Goal: Task Accomplishment & Management: Use online tool/utility

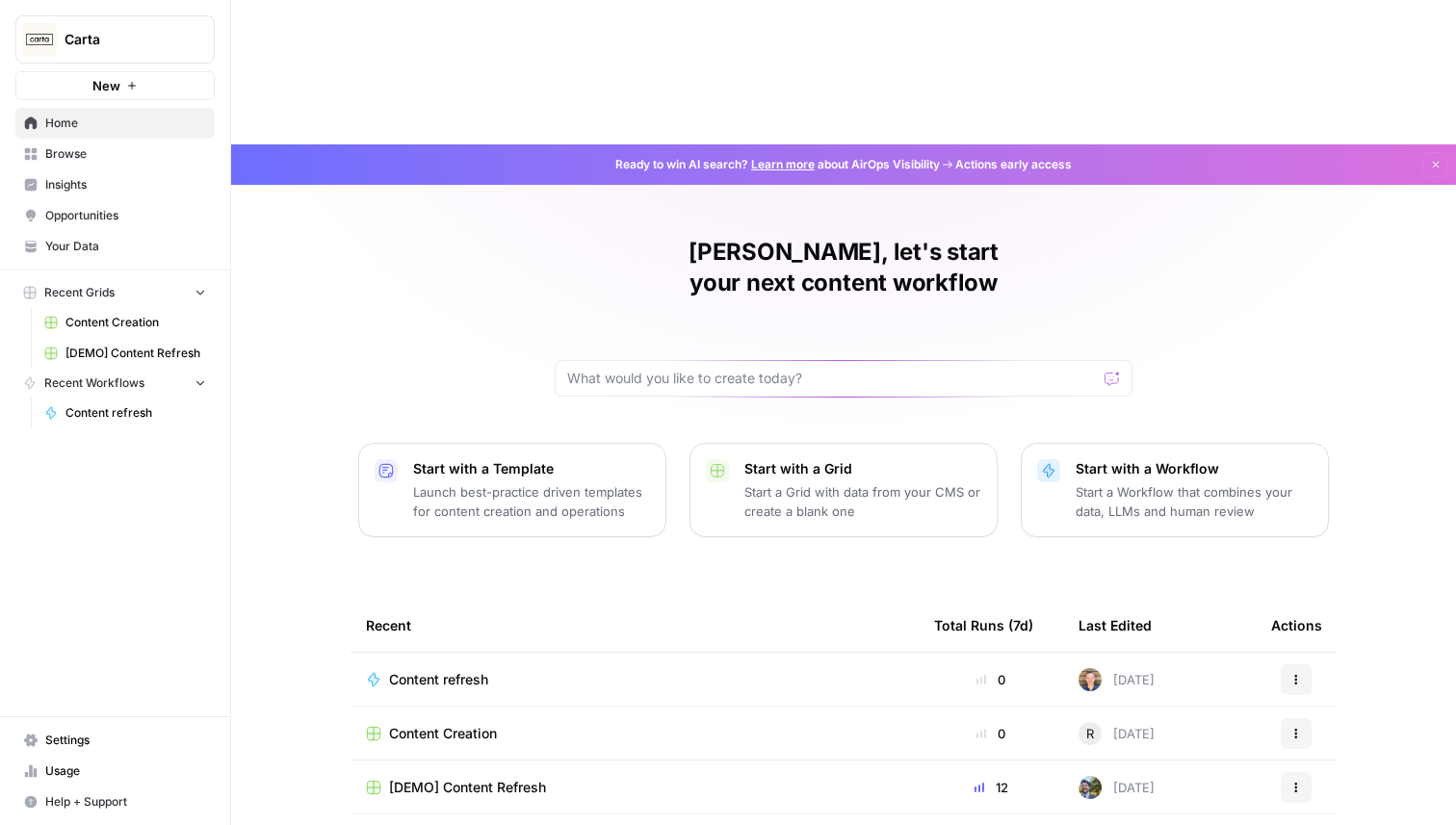
click at [69, 182] on span "Insights" at bounding box center [125, 185] width 160 height 18
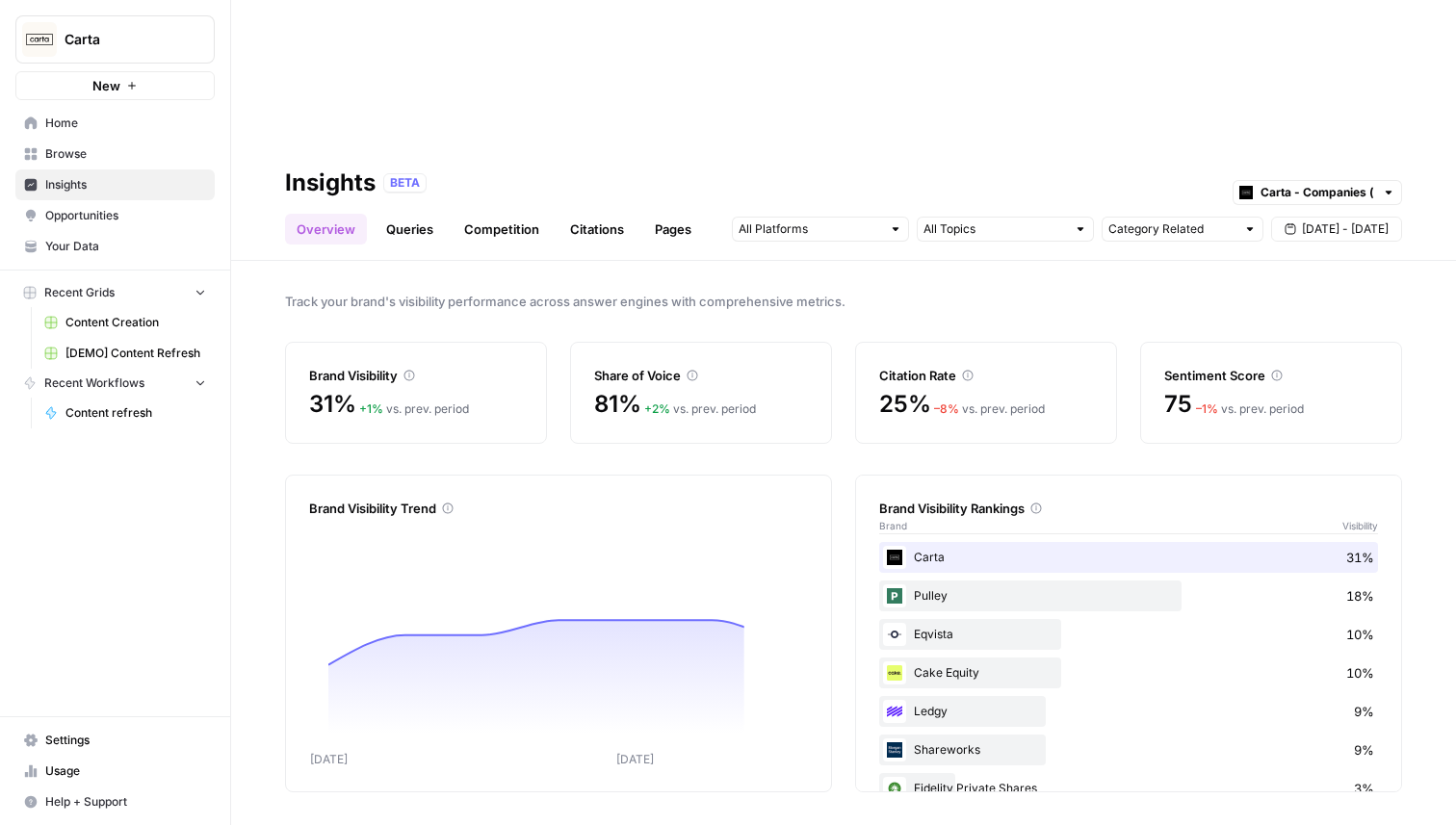
click at [412, 213] on link "Queries" at bounding box center [409, 228] width 70 height 30
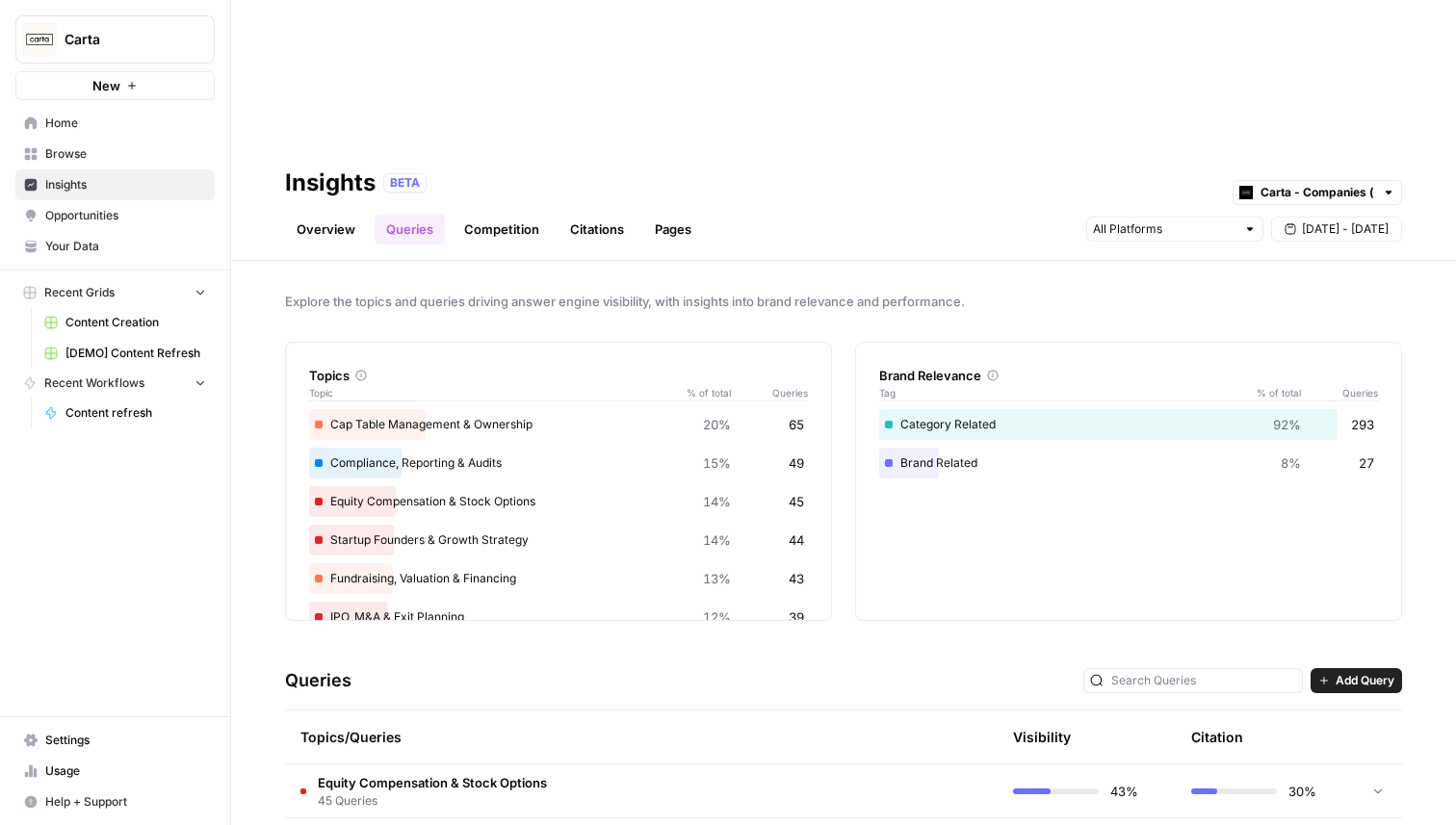
click at [503, 213] on link "Competition" at bounding box center [502, 228] width 98 height 30
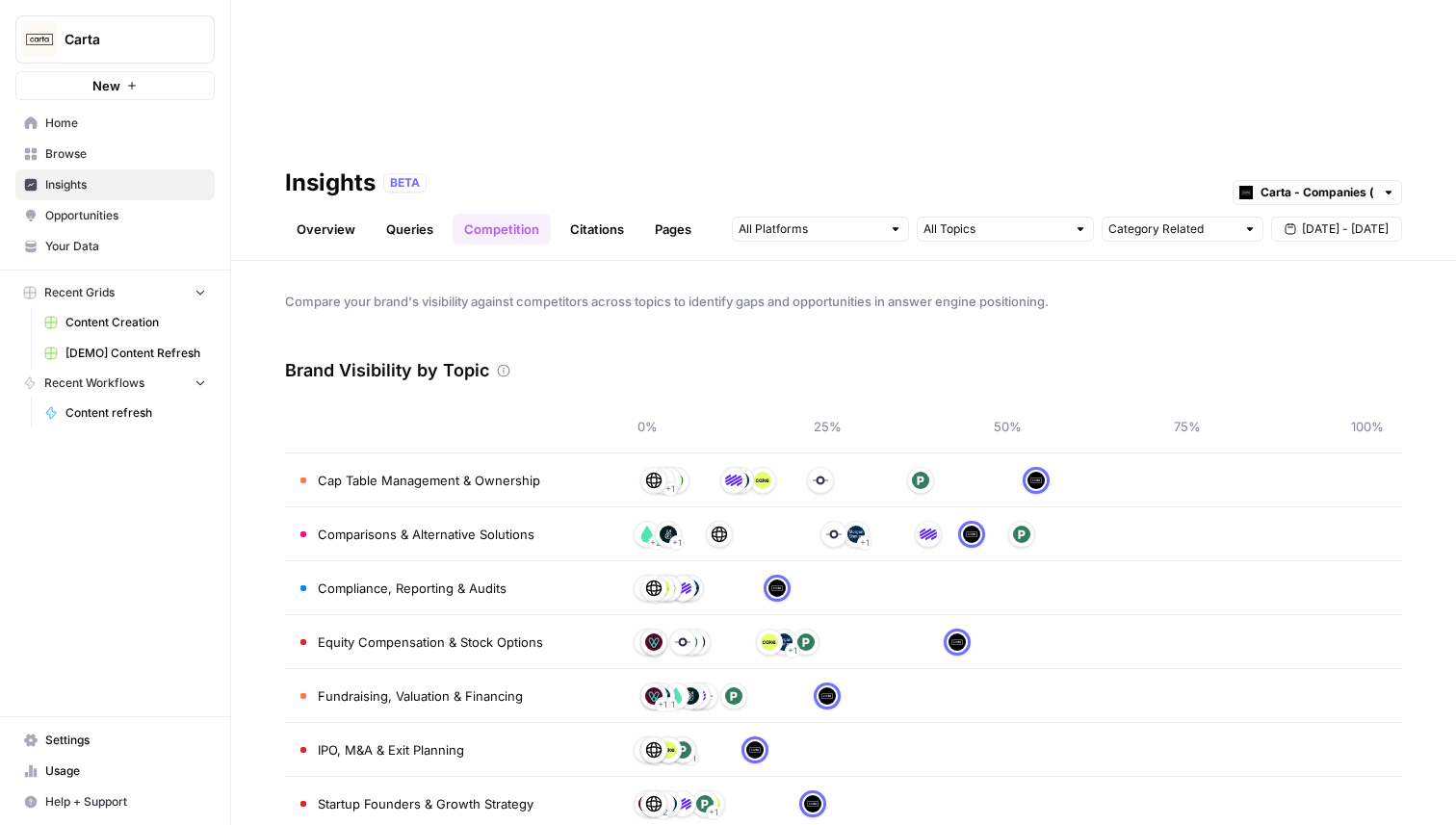
click at [585, 213] on link "Citations" at bounding box center [597, 228] width 77 height 30
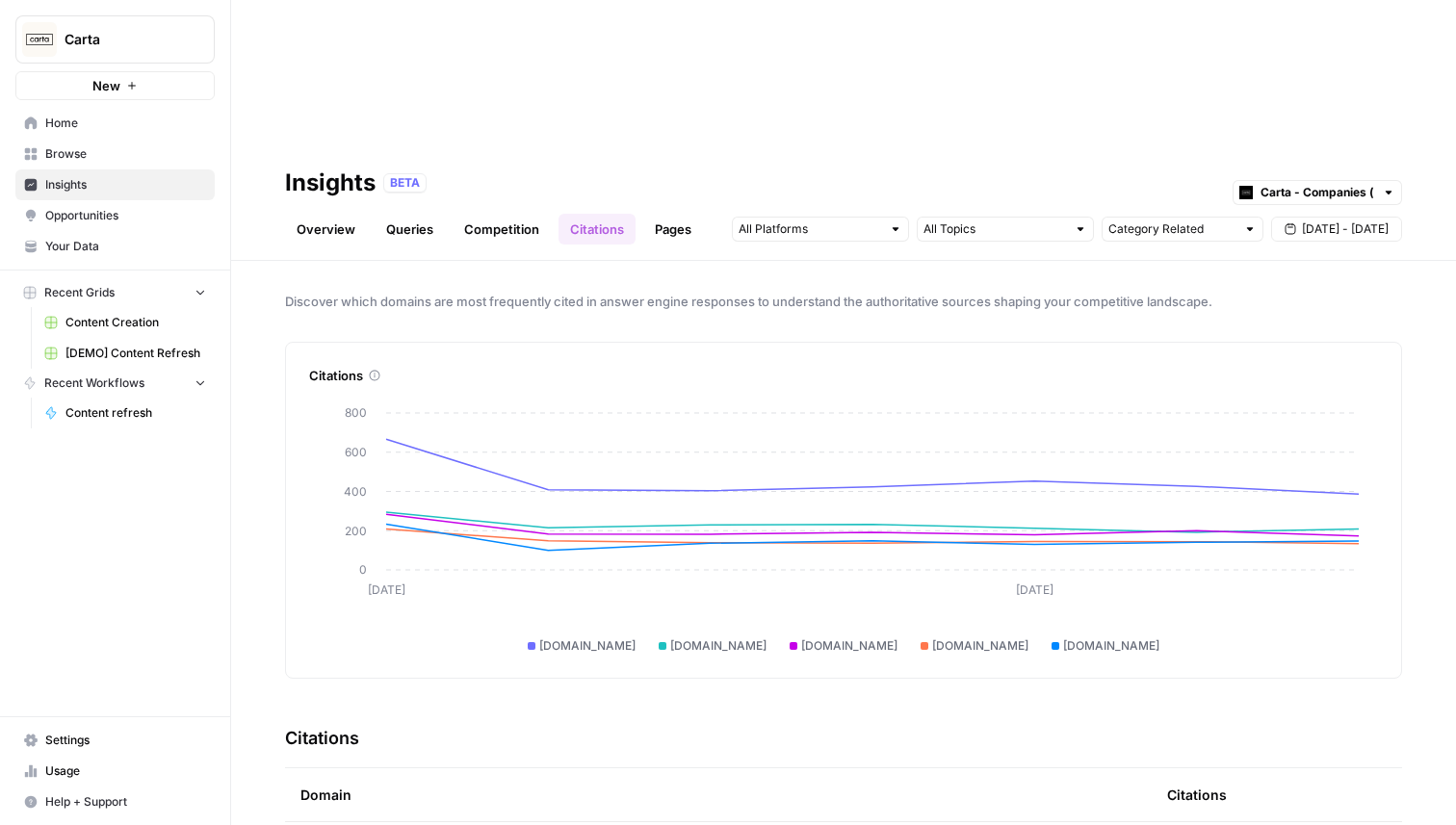
click at [326, 213] on link "Overview" at bounding box center [326, 228] width 82 height 30
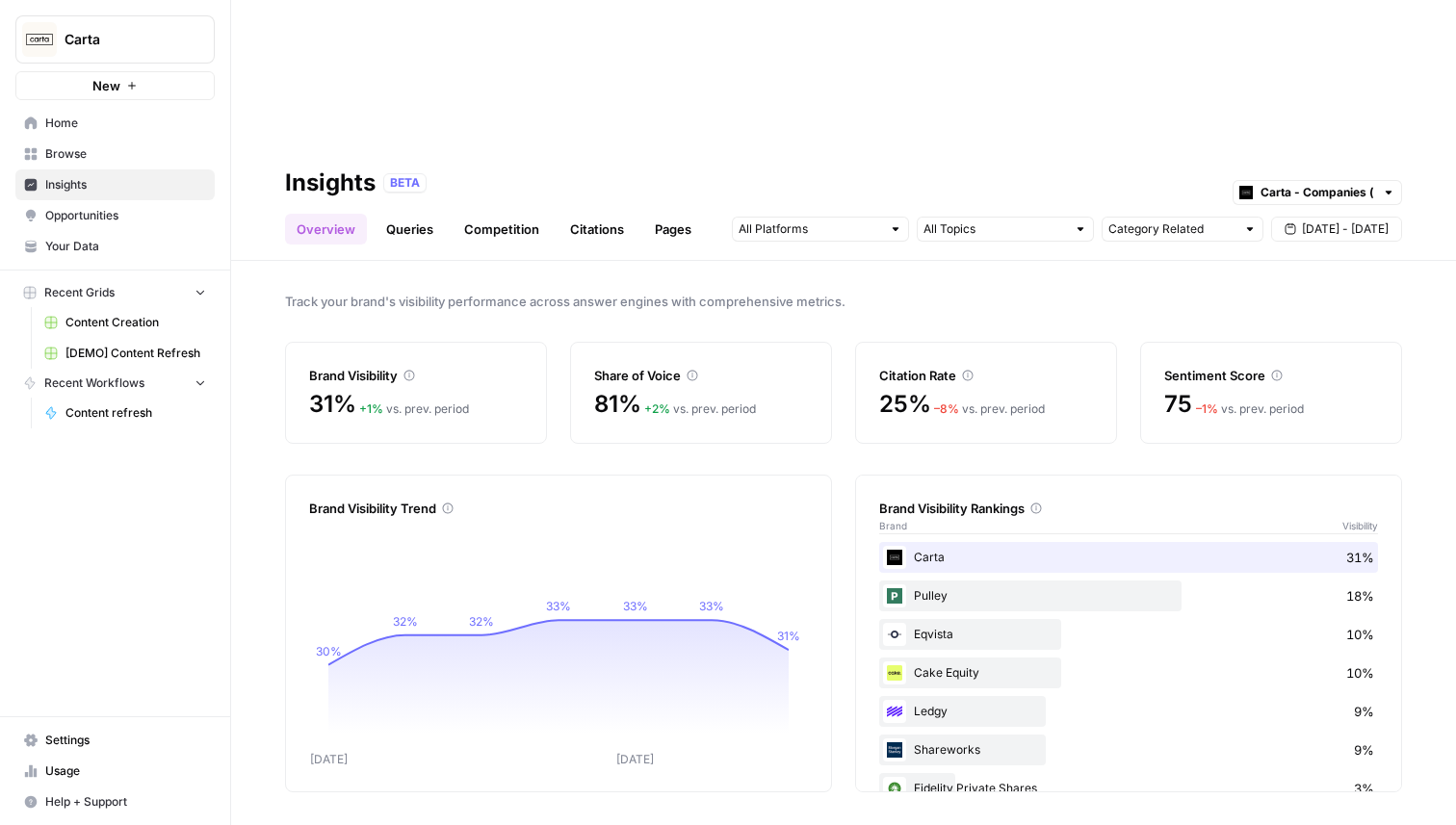
click at [400, 213] on link "Queries" at bounding box center [409, 228] width 70 height 30
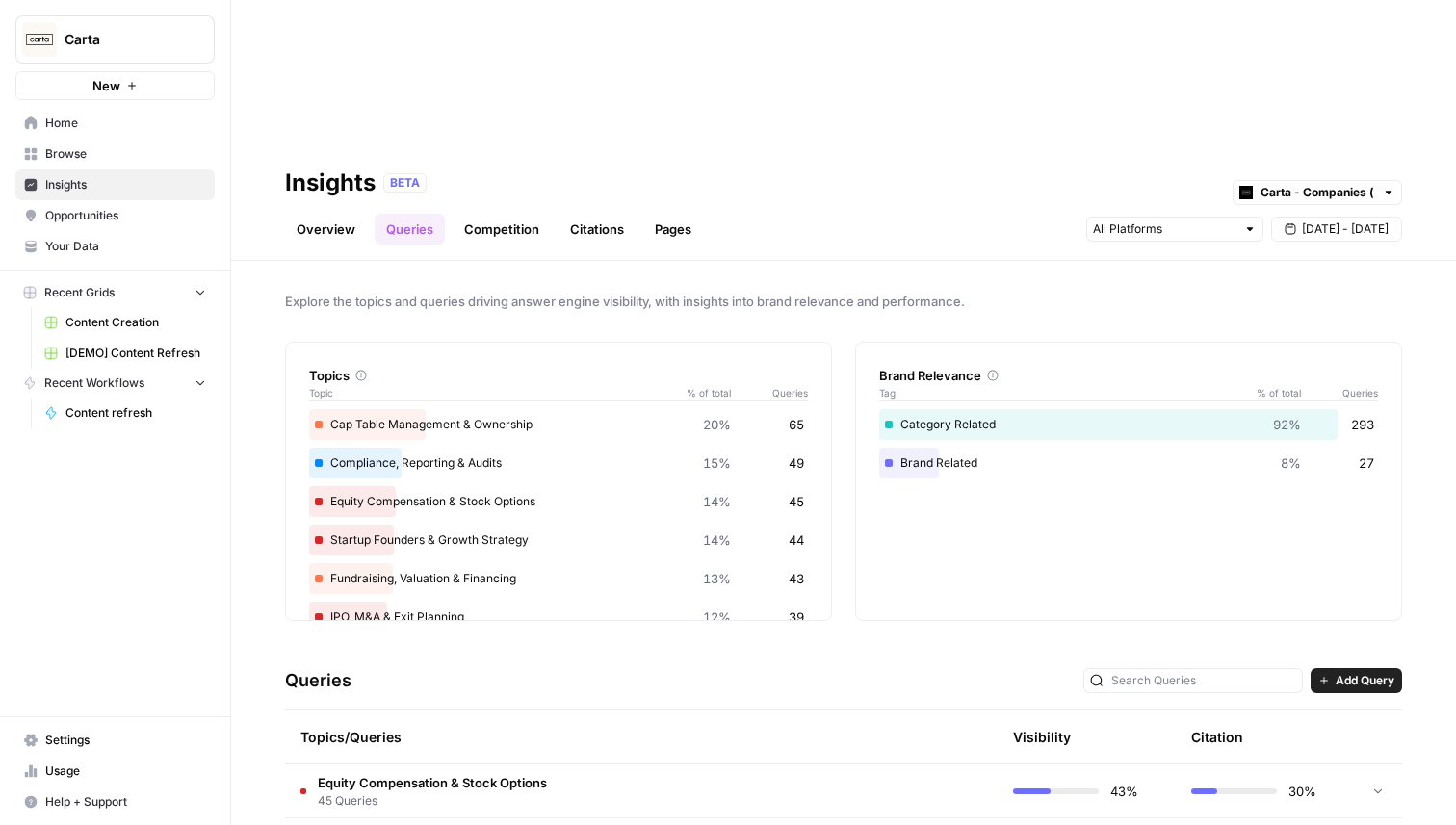
click at [609, 213] on link "Citations" at bounding box center [597, 228] width 77 height 30
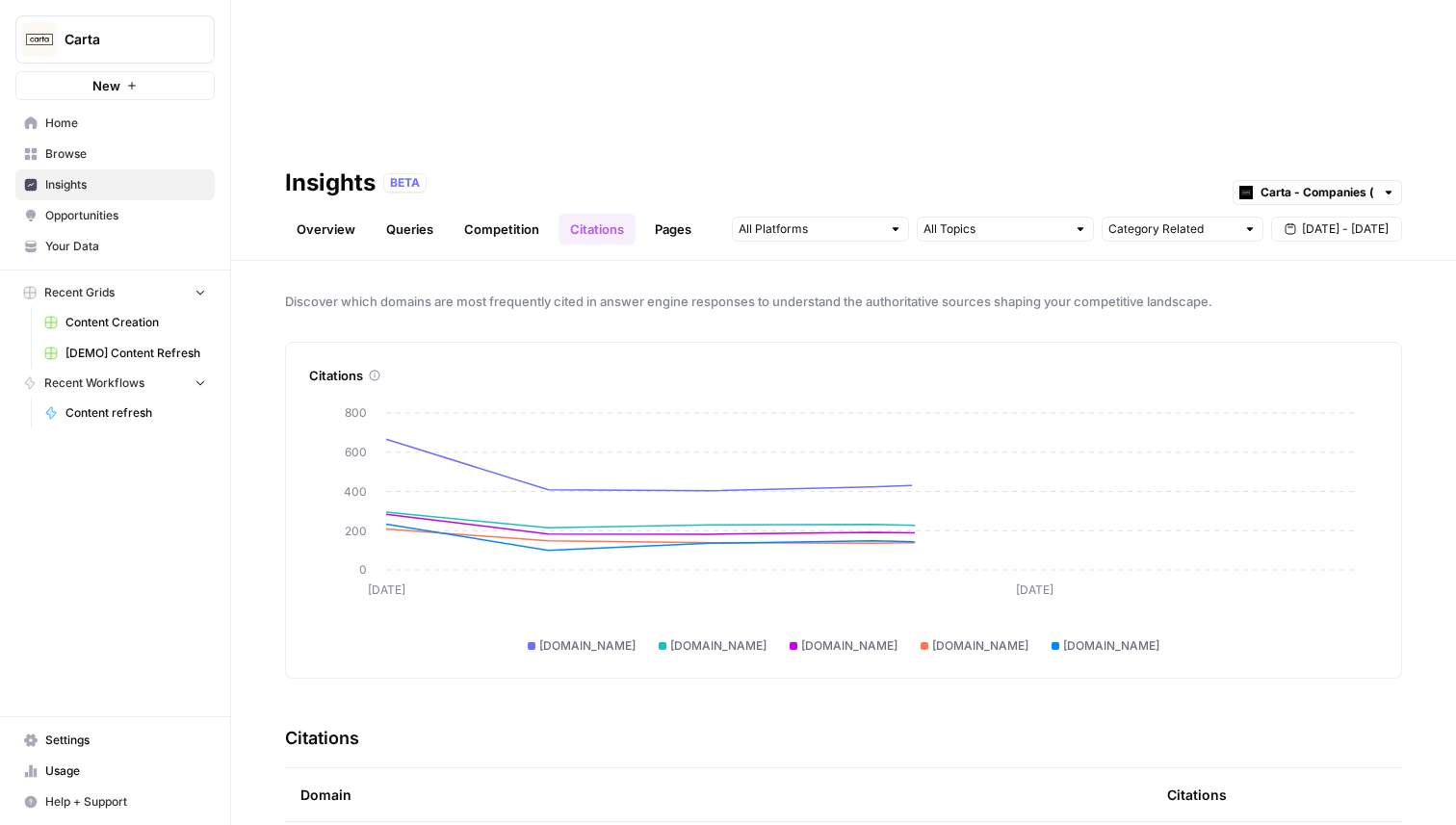
click at [673, 213] on link "Pages" at bounding box center [673, 228] width 60 height 30
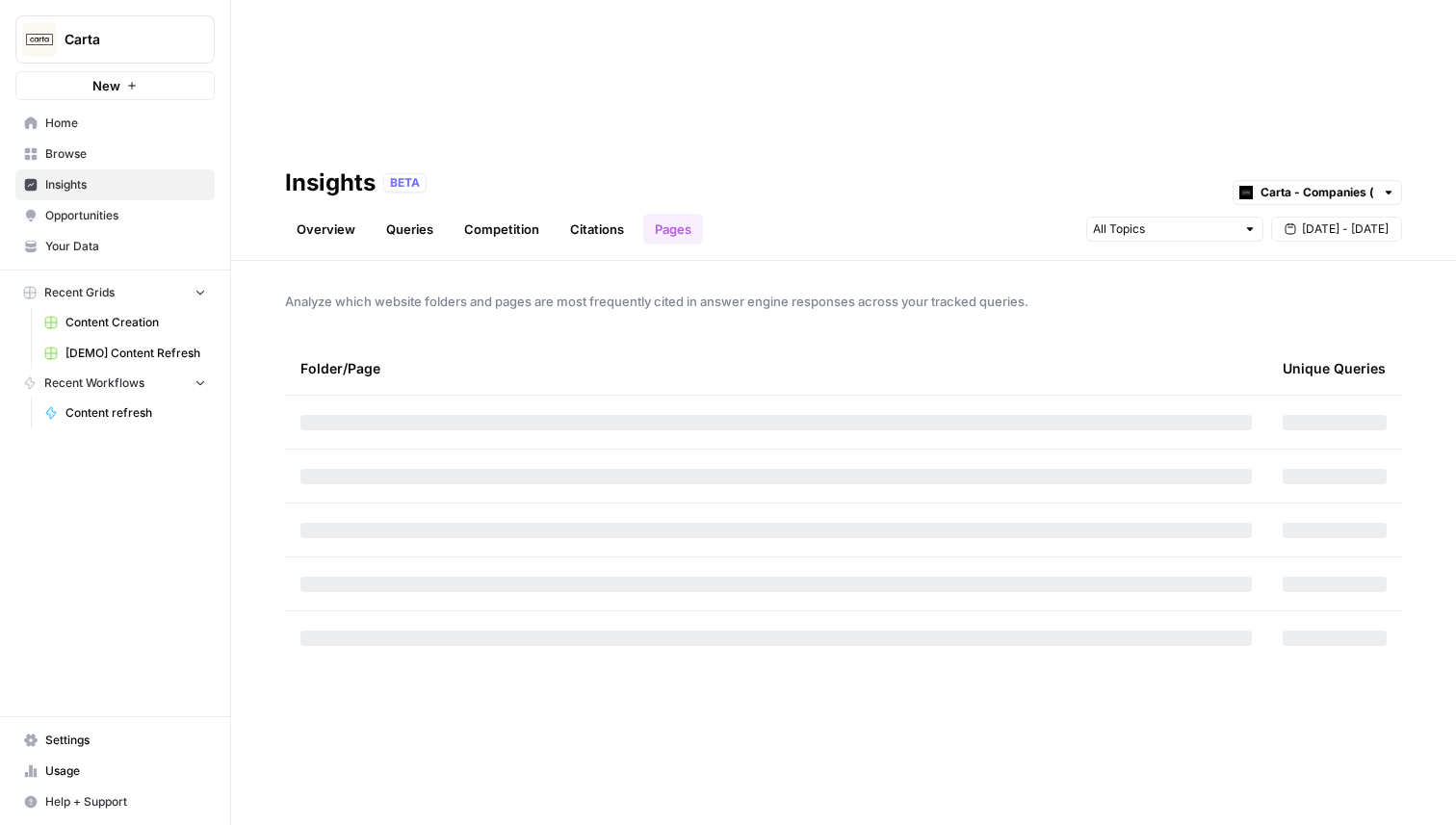
click at [507, 213] on link "Competition" at bounding box center [502, 228] width 98 height 30
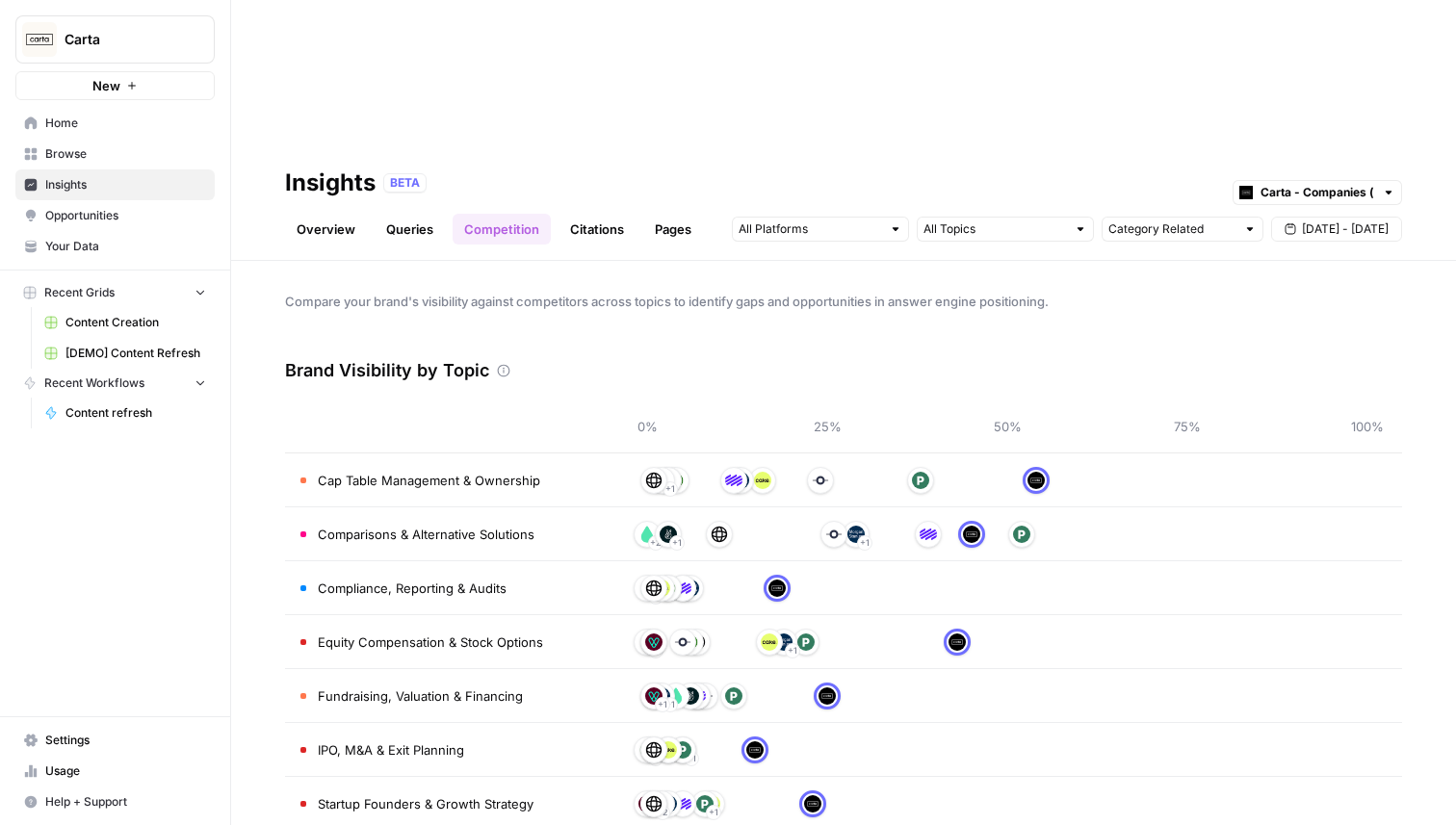
click at [400, 213] on link "Queries" at bounding box center [409, 228] width 70 height 30
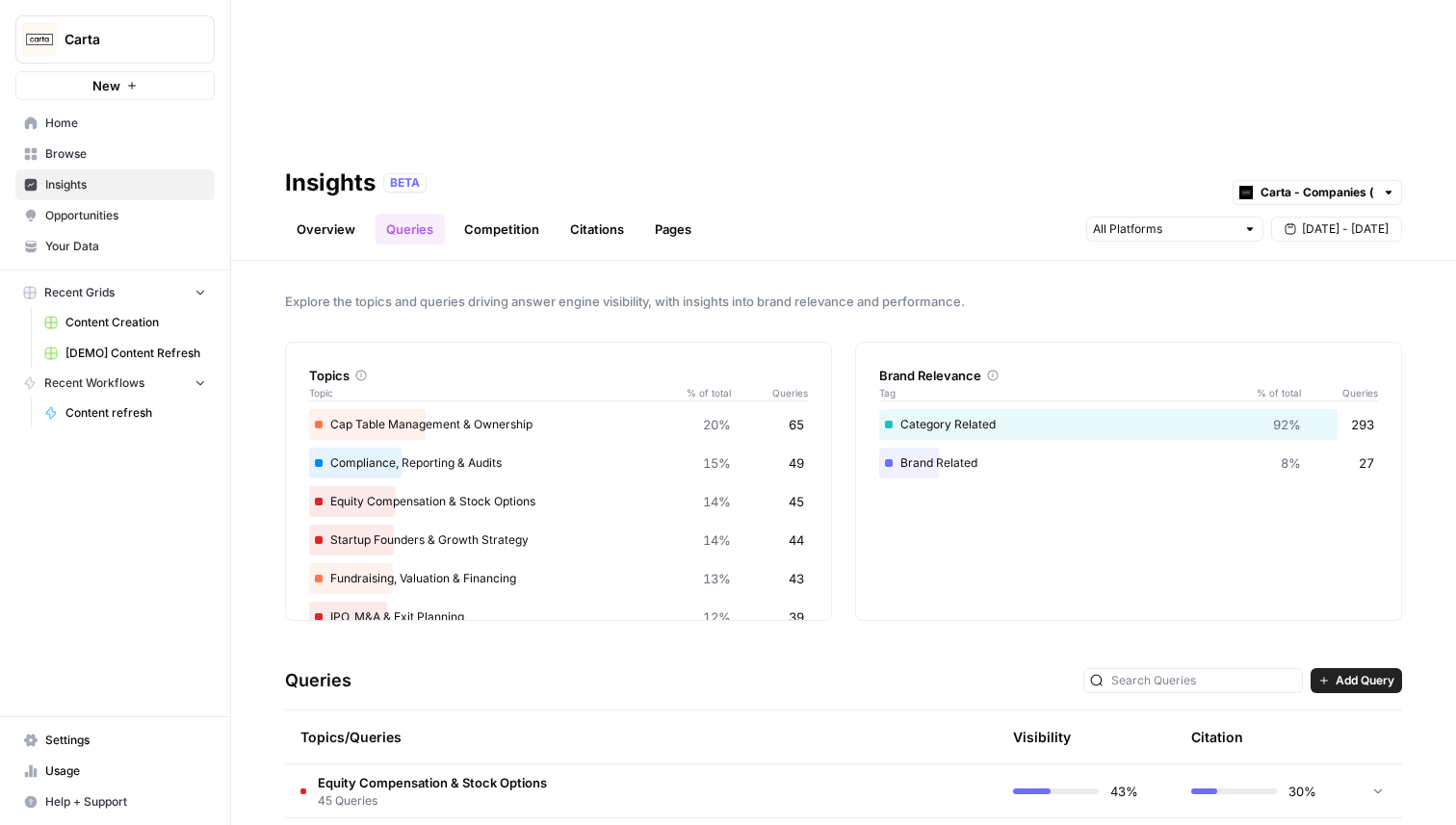
click at [324, 213] on link "Overview" at bounding box center [326, 228] width 82 height 30
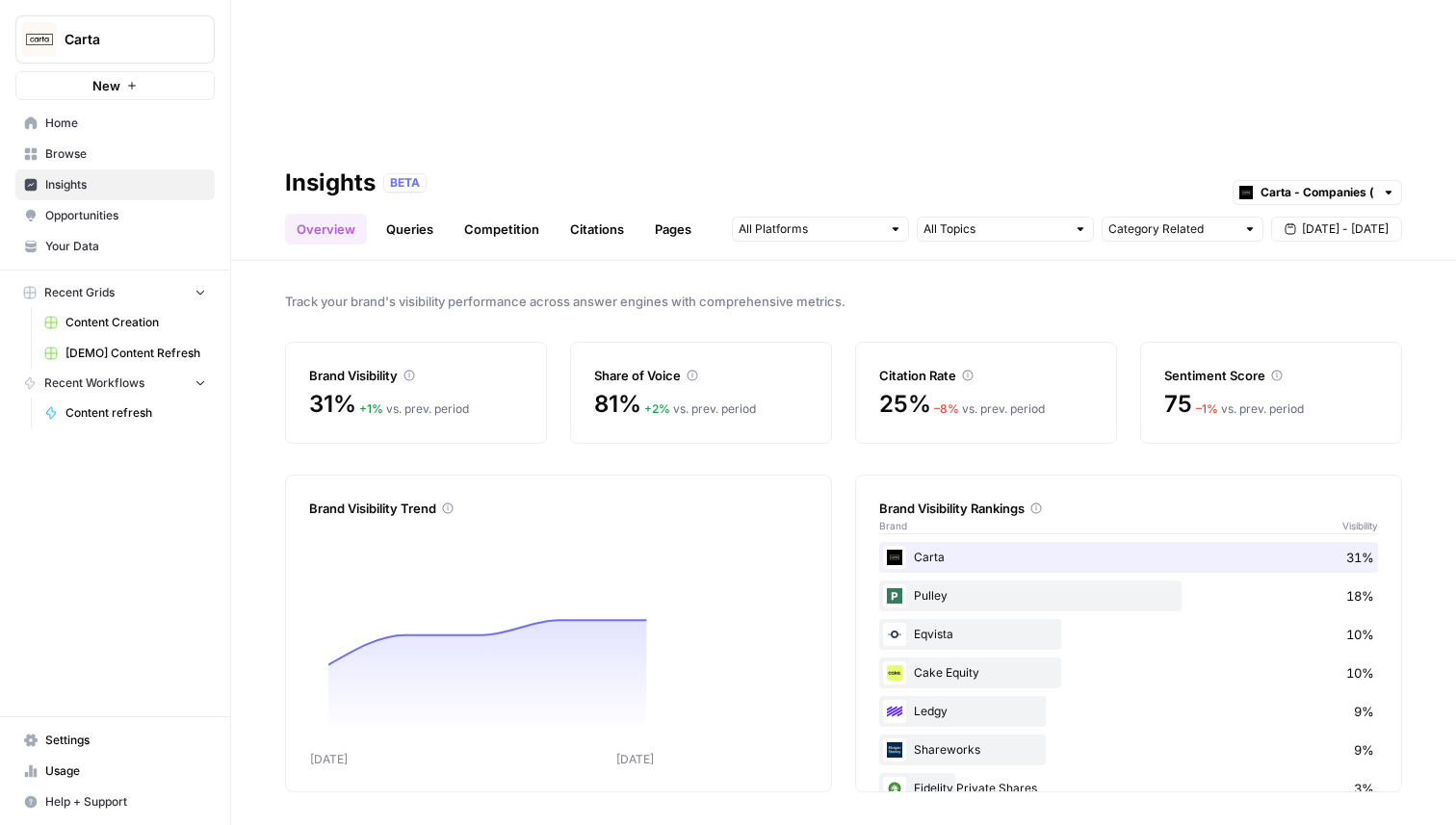
click at [388, 213] on link "Queries" at bounding box center [409, 228] width 70 height 30
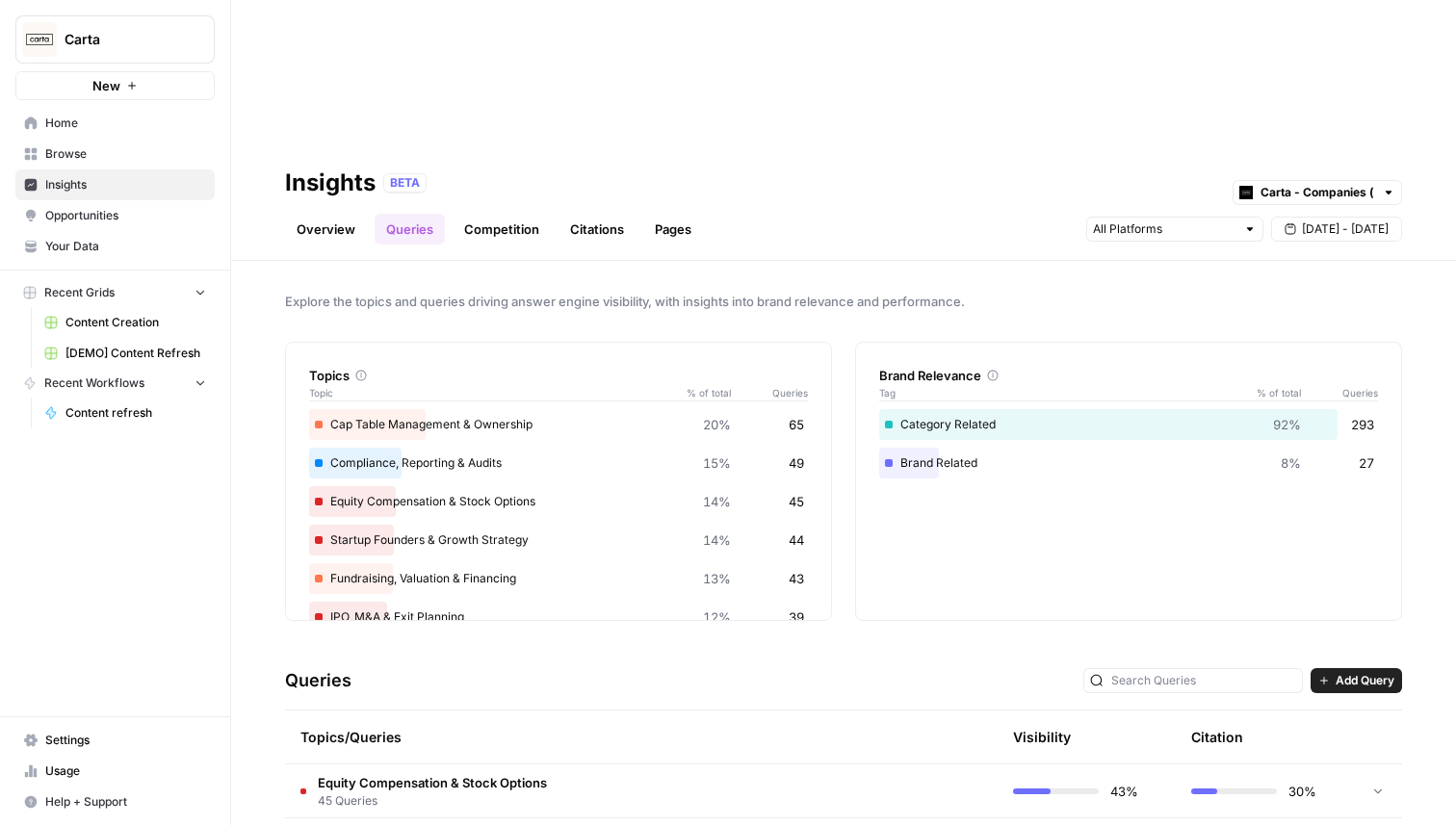
click at [488, 773] on span "Equity Compensation & Stock Options" at bounding box center [432, 783] width 229 height 20
click at [312, 199] on div "Overview Queries Competition Citations Pages Sep 18 - Sep 24" at bounding box center [843, 221] width 1117 height 46
click at [312, 213] on link "Overview" at bounding box center [326, 228] width 82 height 30
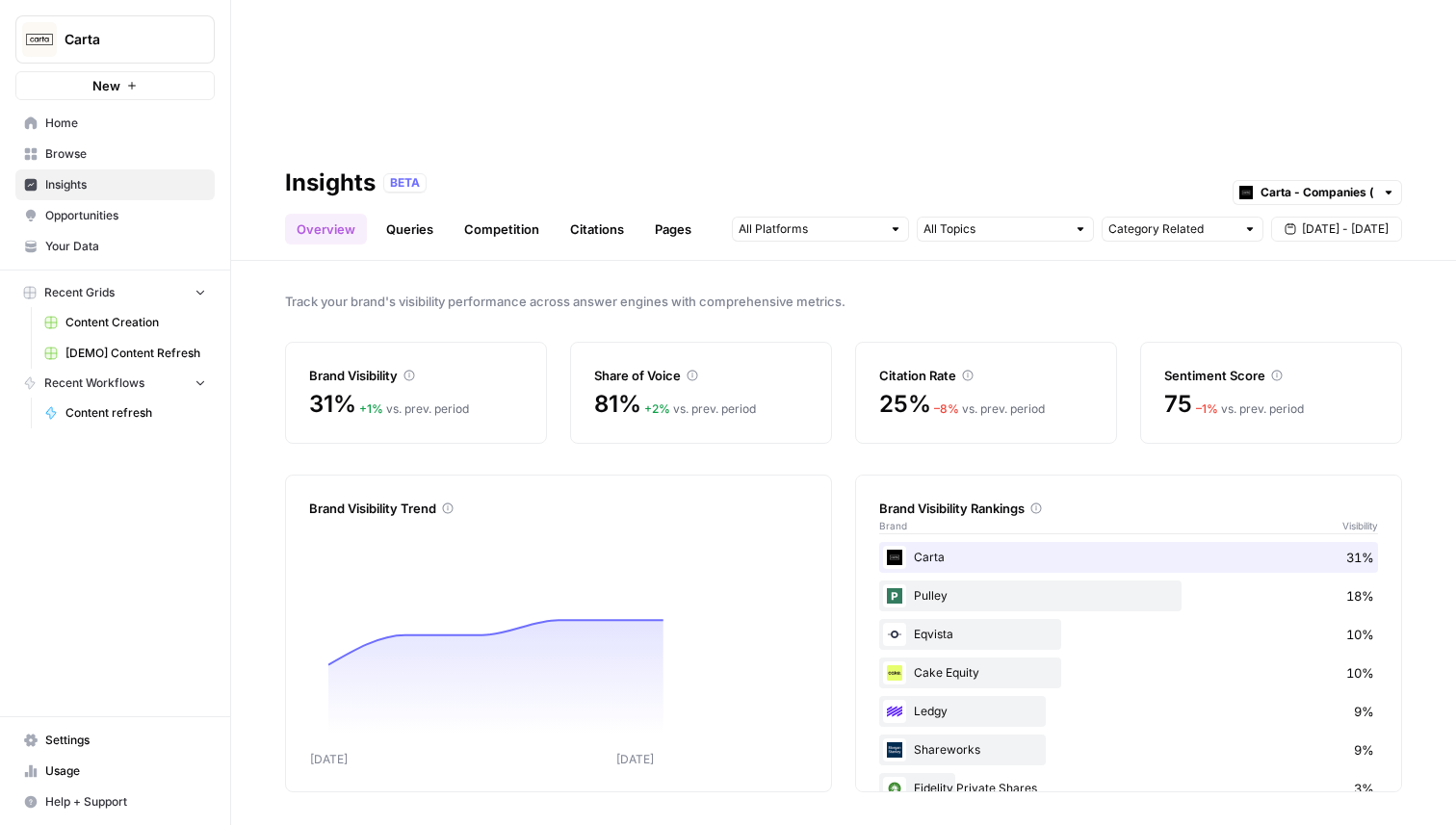
click at [420, 213] on link "Queries" at bounding box center [409, 228] width 70 height 30
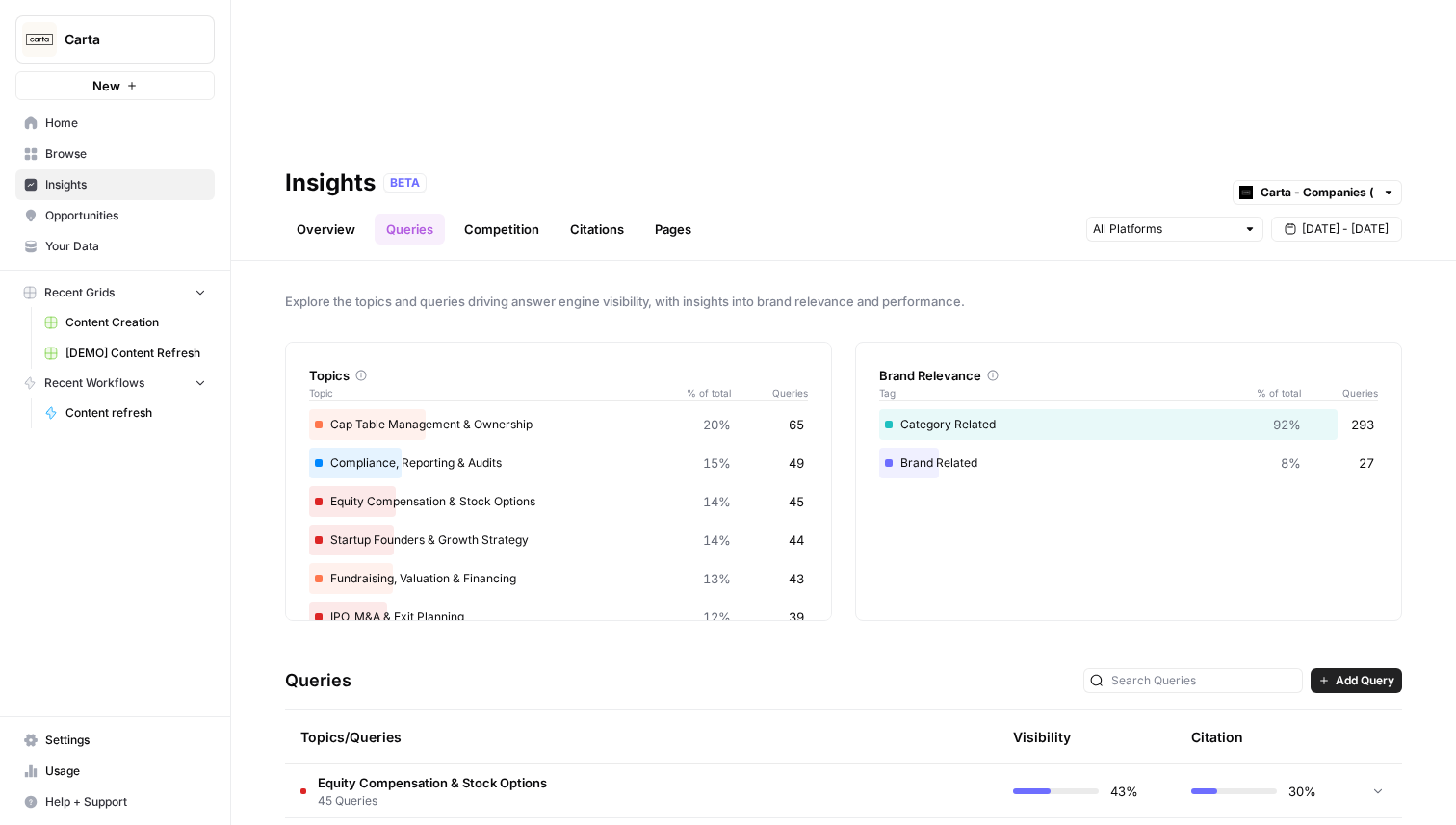
click at [506, 213] on link "Competition" at bounding box center [502, 228] width 98 height 30
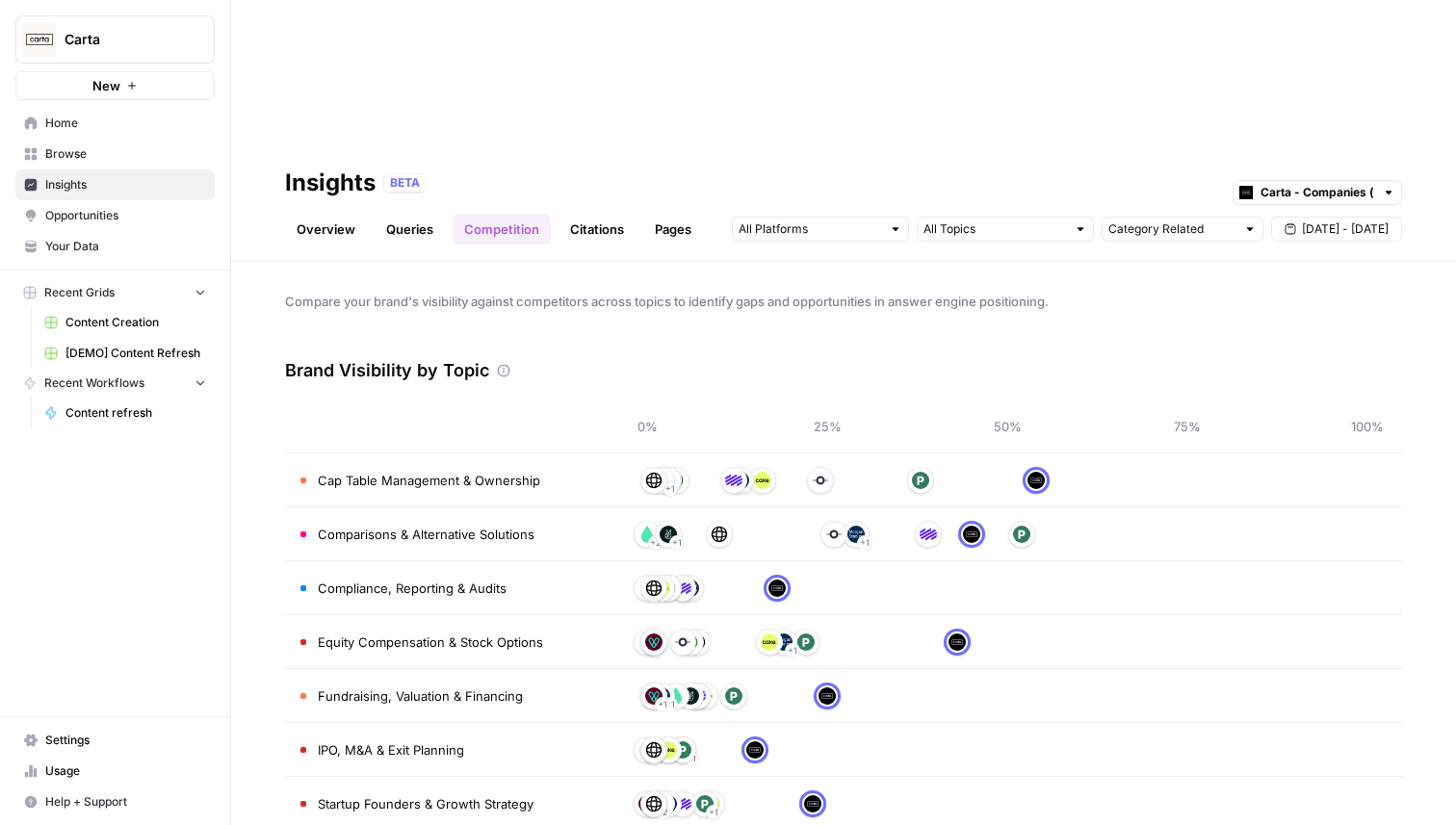
click at [599, 213] on link "Citations" at bounding box center [597, 228] width 77 height 30
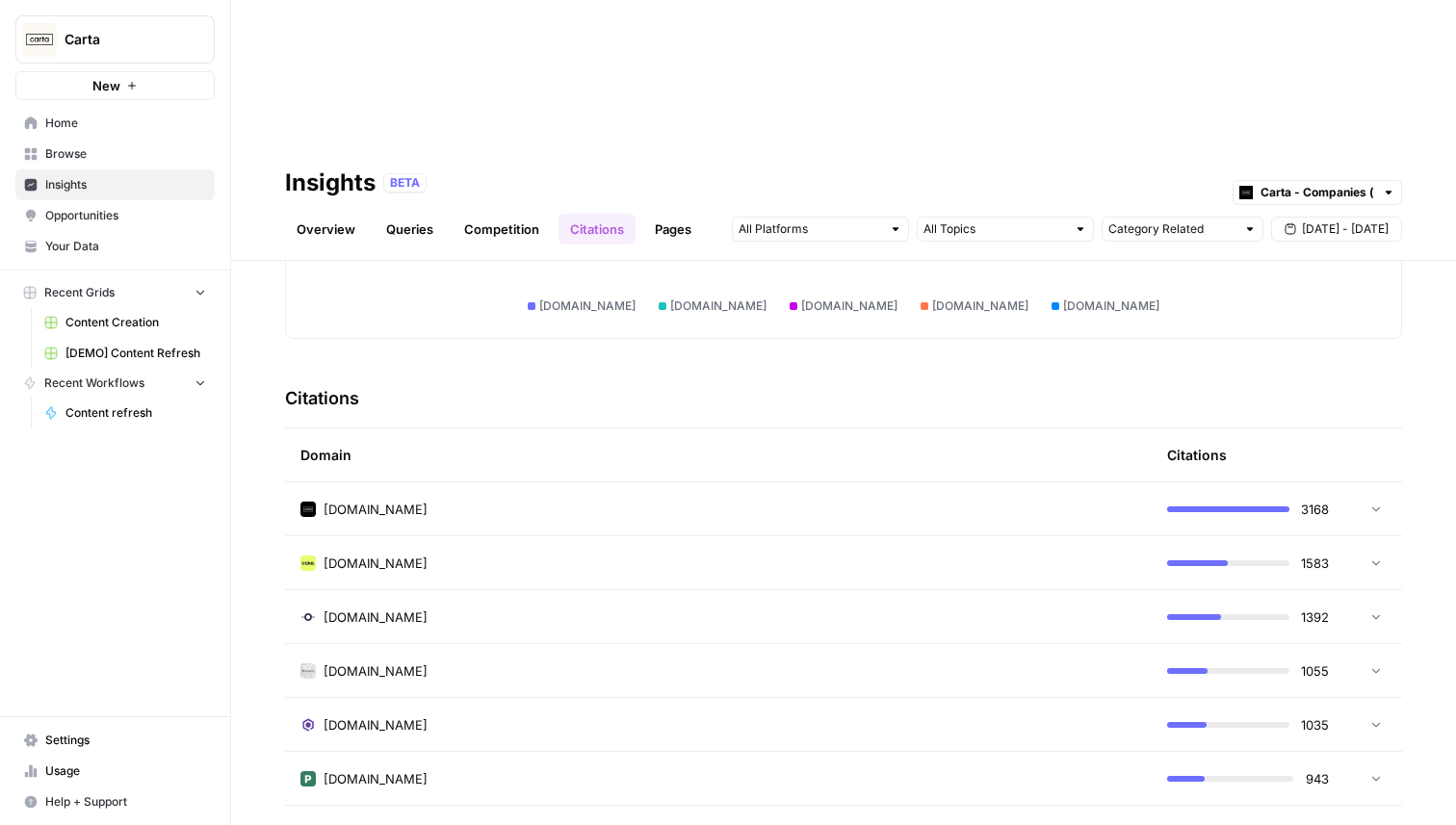
scroll to position [521, 0]
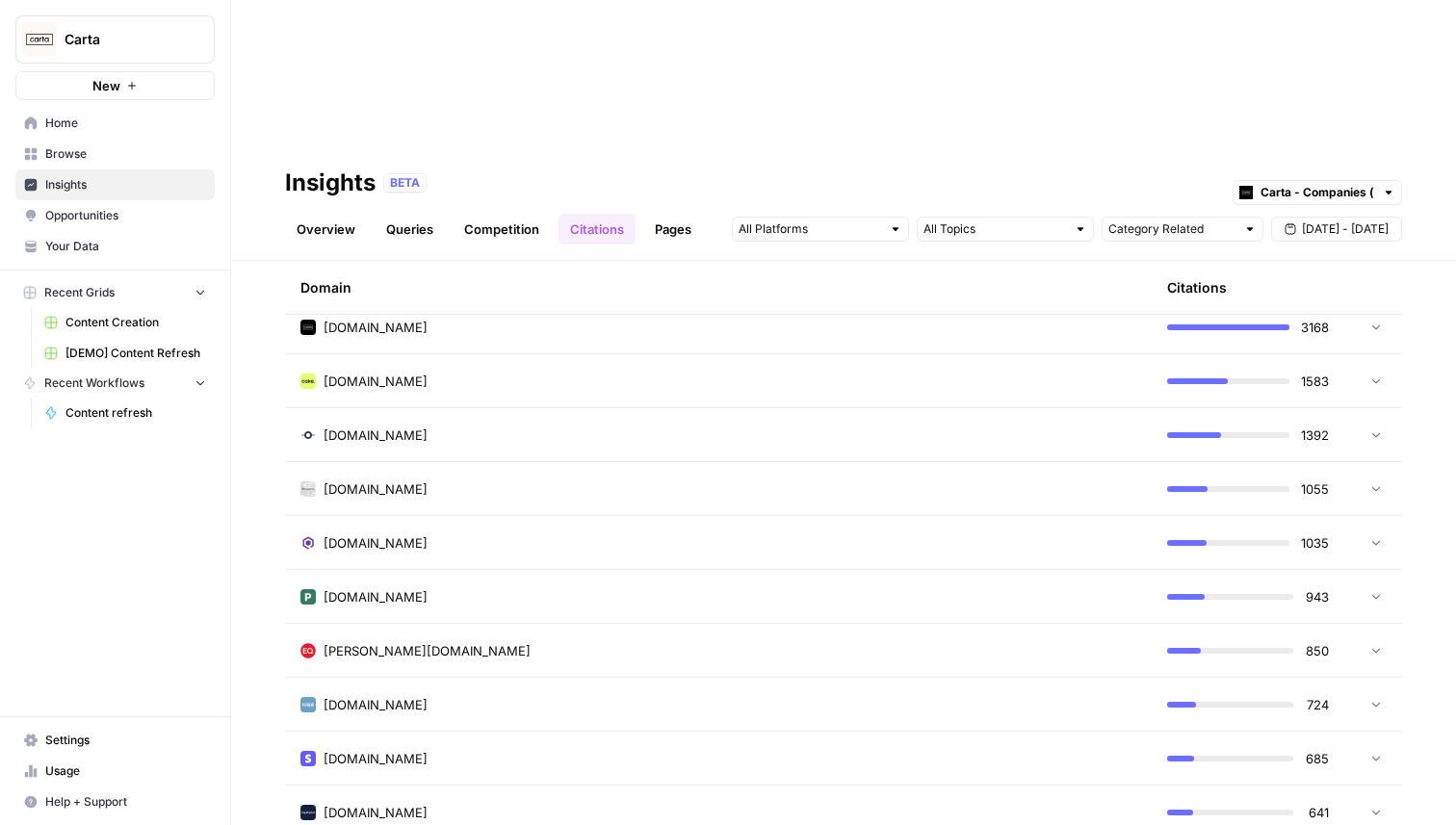
click at [568, 426] on div "eqvista.com" at bounding box center [718, 436] width 836 height 20
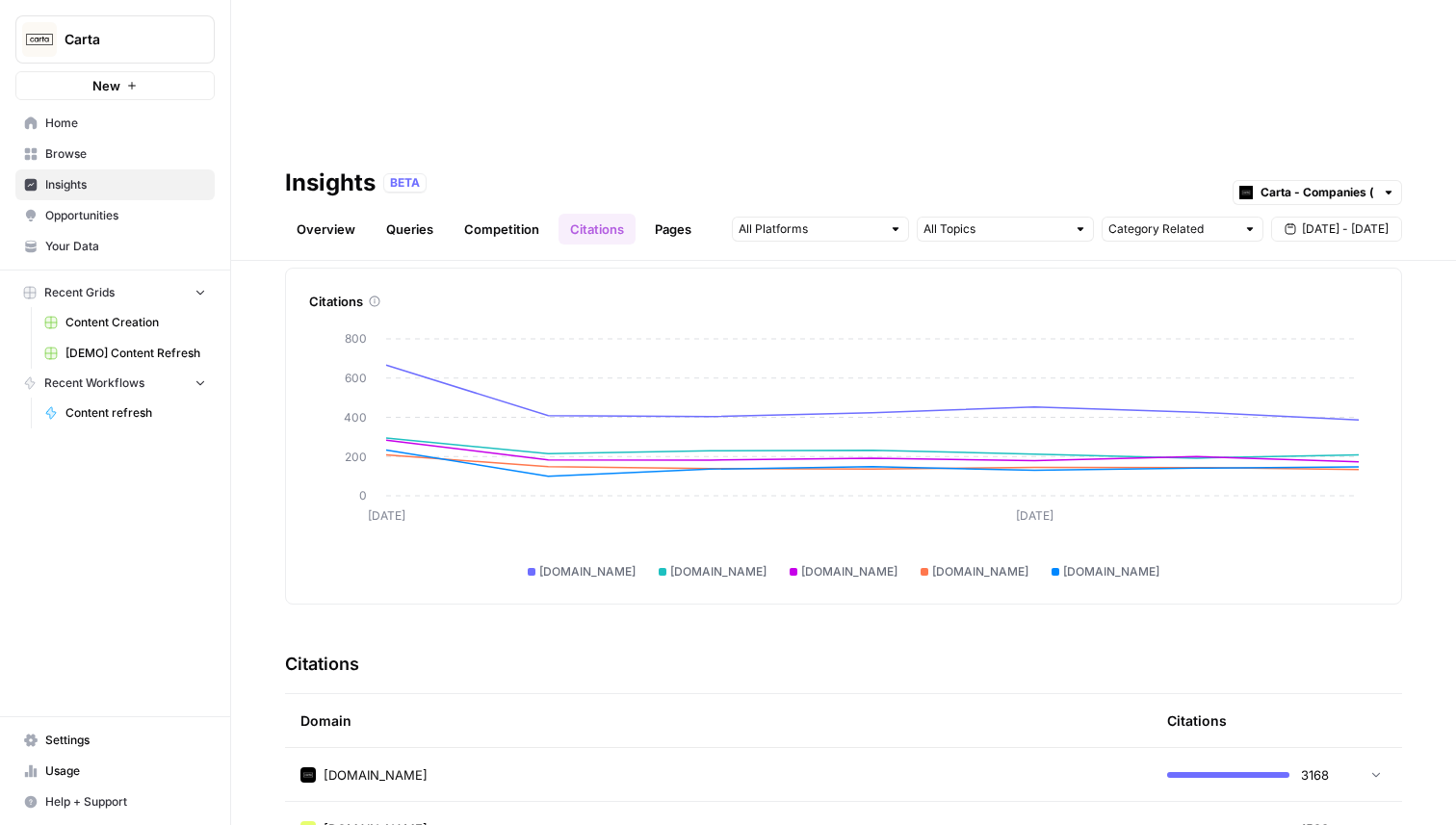
scroll to position [0, 0]
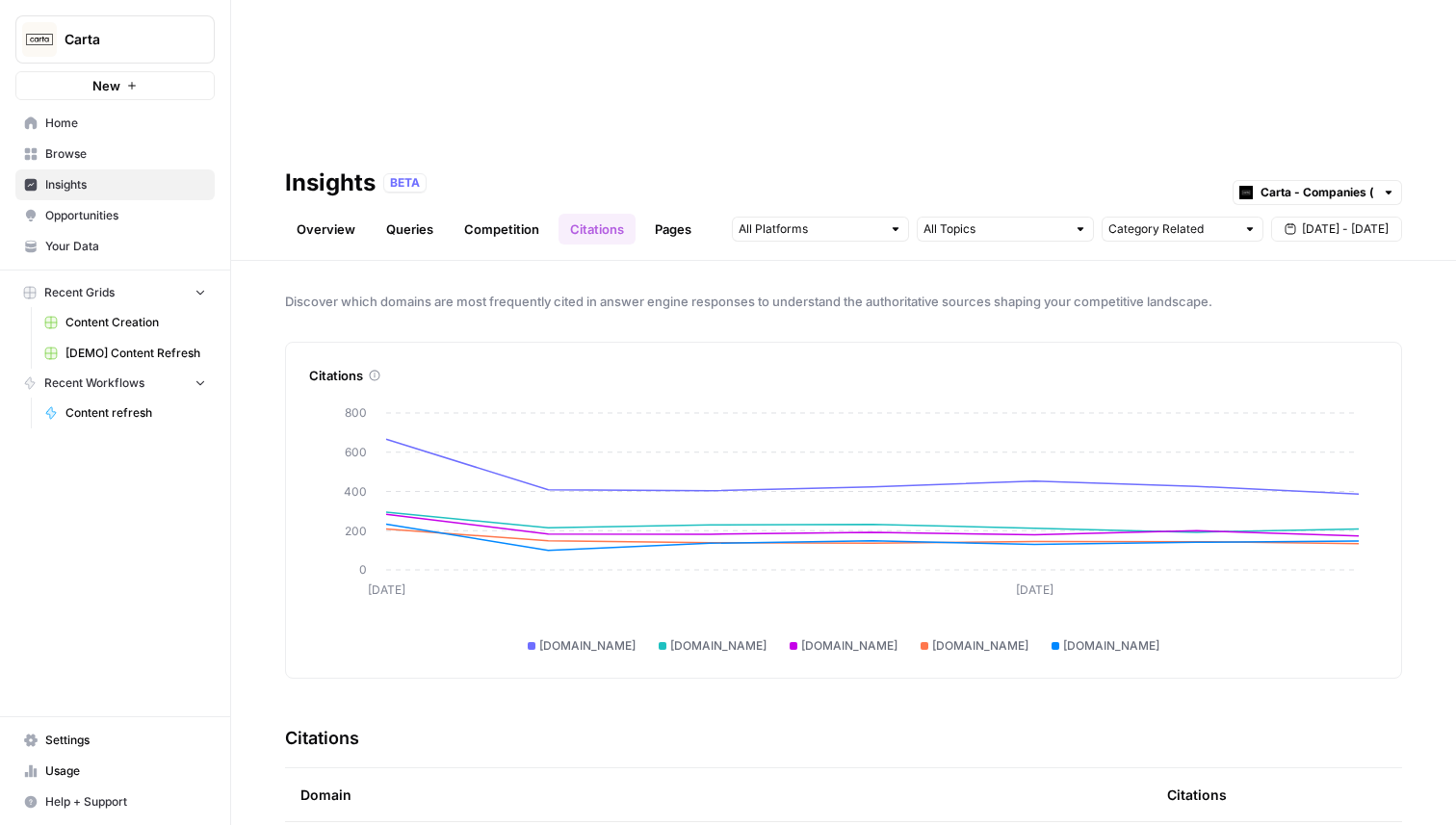
click at [665, 199] on div "Overview Queries Competition Citations Pages Category Related Sep 18 - Sep 24" at bounding box center [843, 221] width 1117 height 46
click at [657, 213] on link "Pages" at bounding box center [673, 228] width 60 height 30
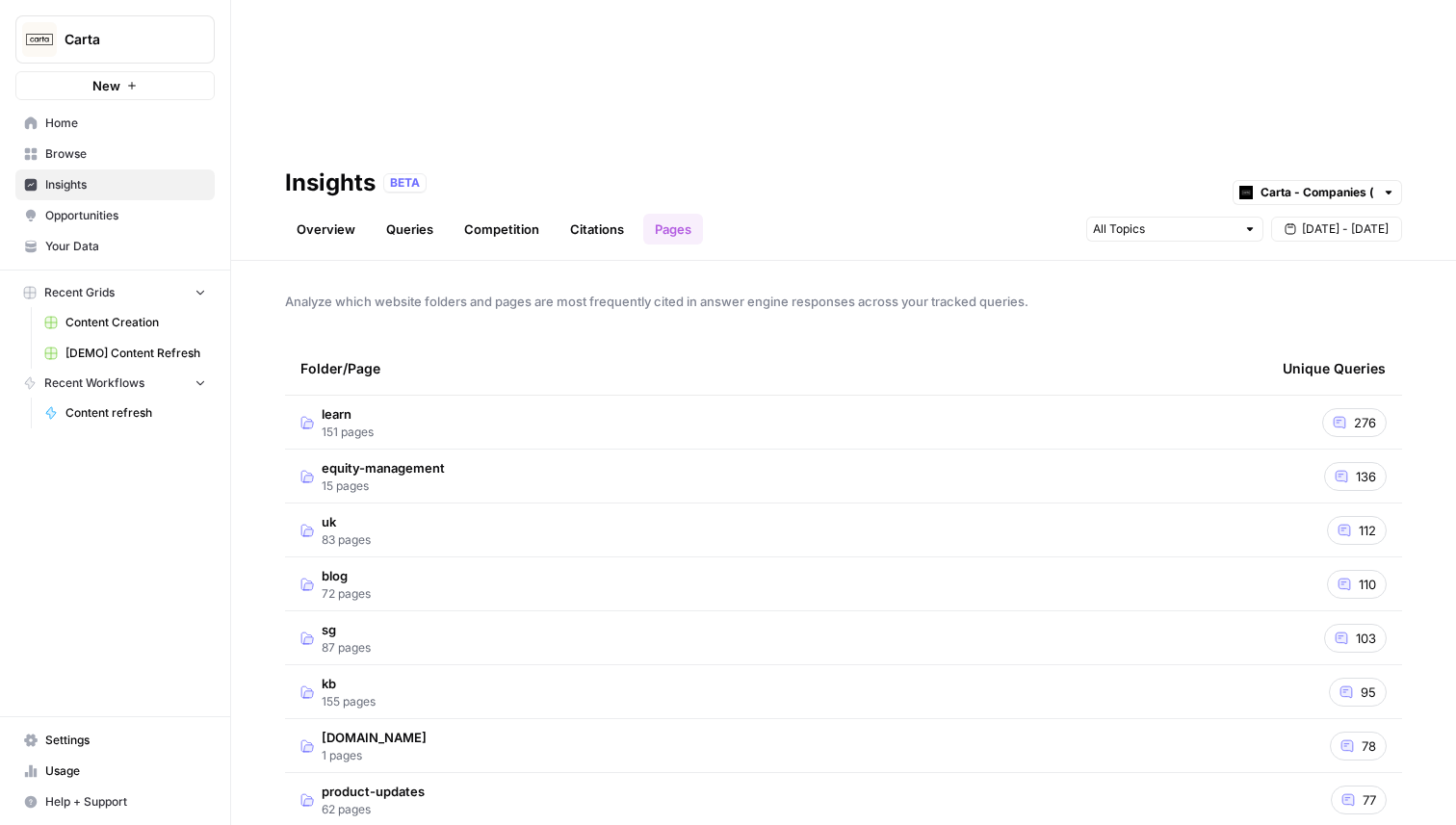
click at [71, 214] on span "Opportunities" at bounding box center [125, 215] width 160 height 18
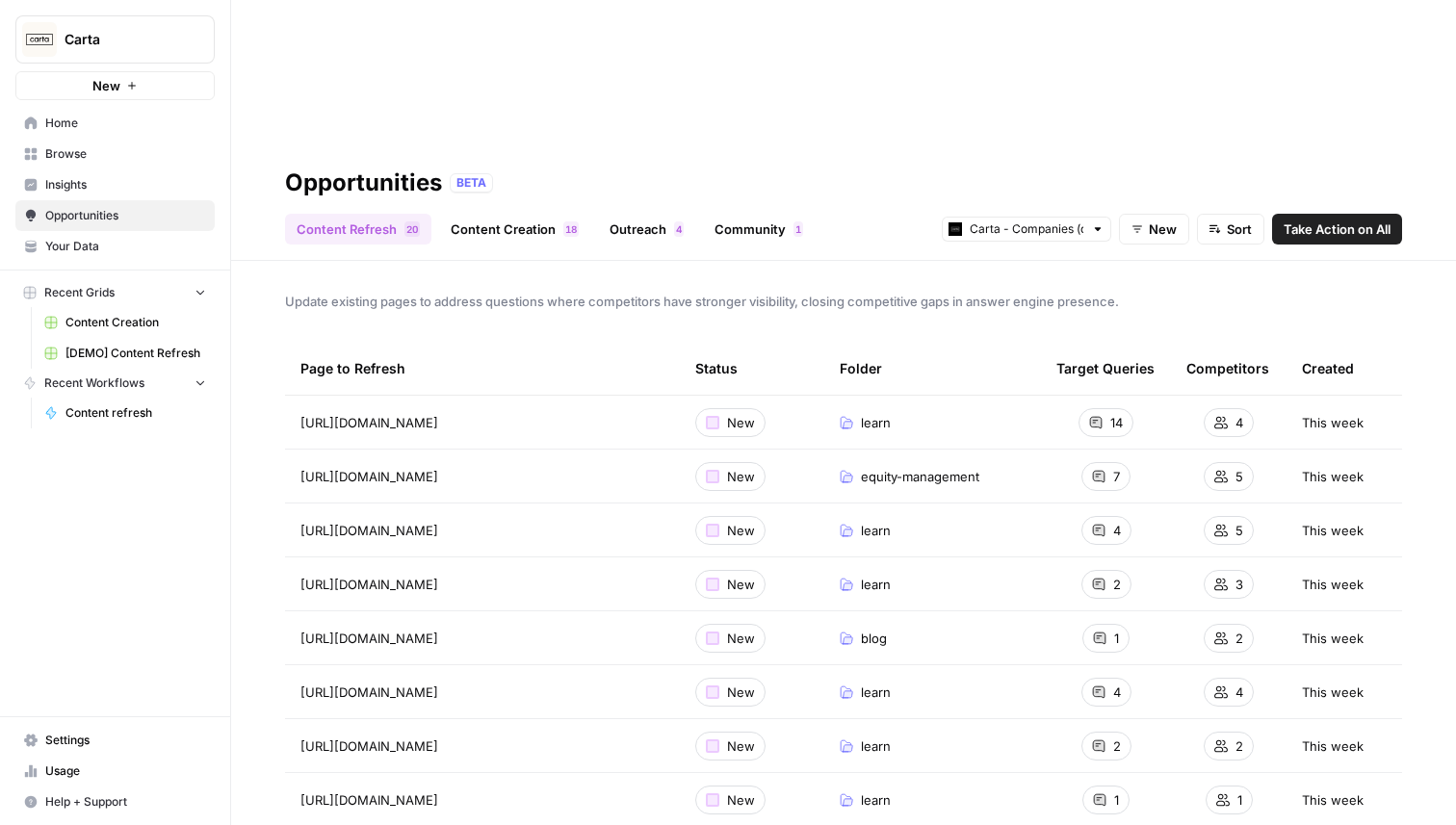
click at [496, 213] on link "Content Creation 8 1" at bounding box center [515, 228] width 152 height 30
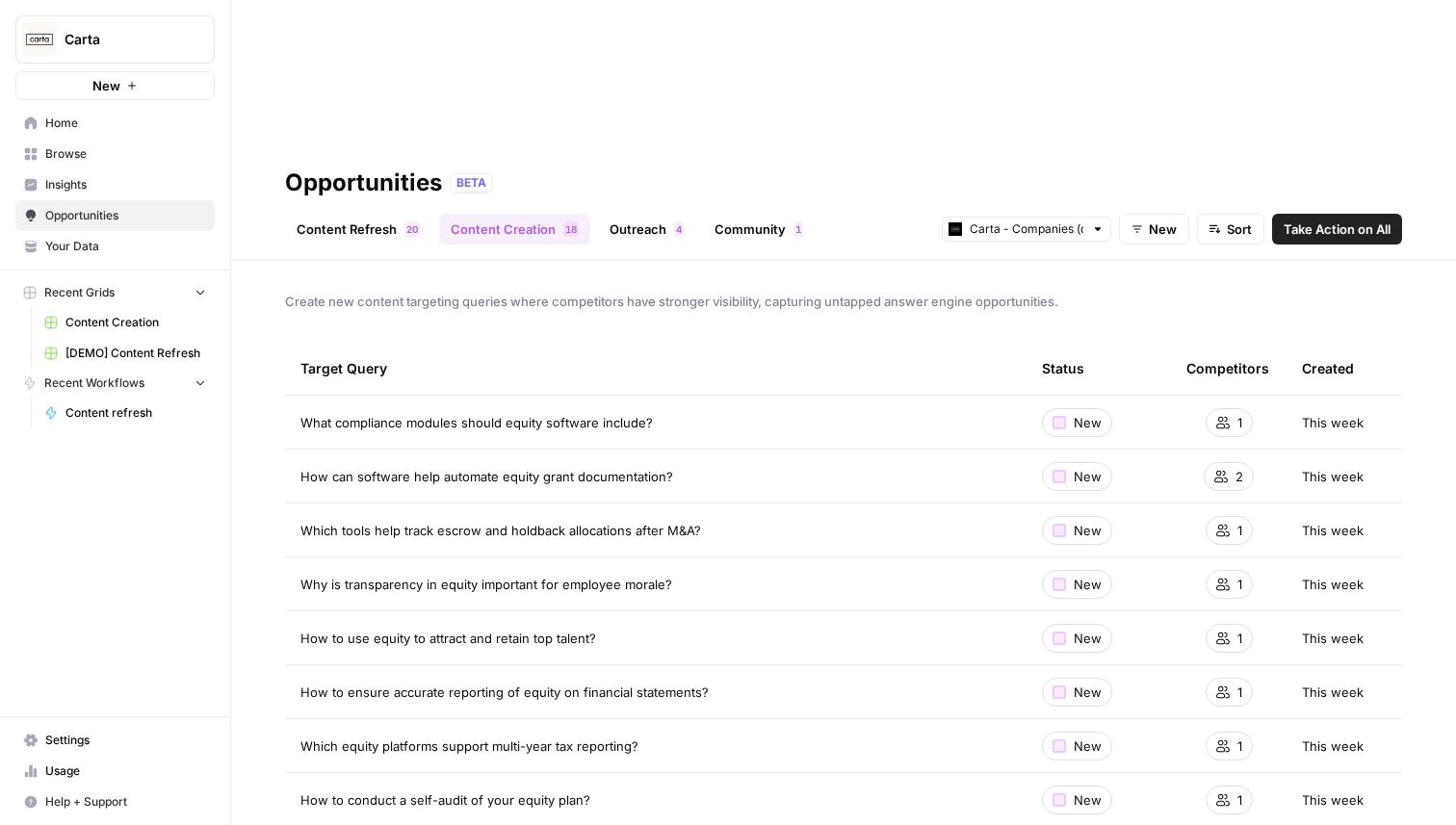
click at [645, 213] on link "Outreach 4" at bounding box center [646, 228] width 97 height 30
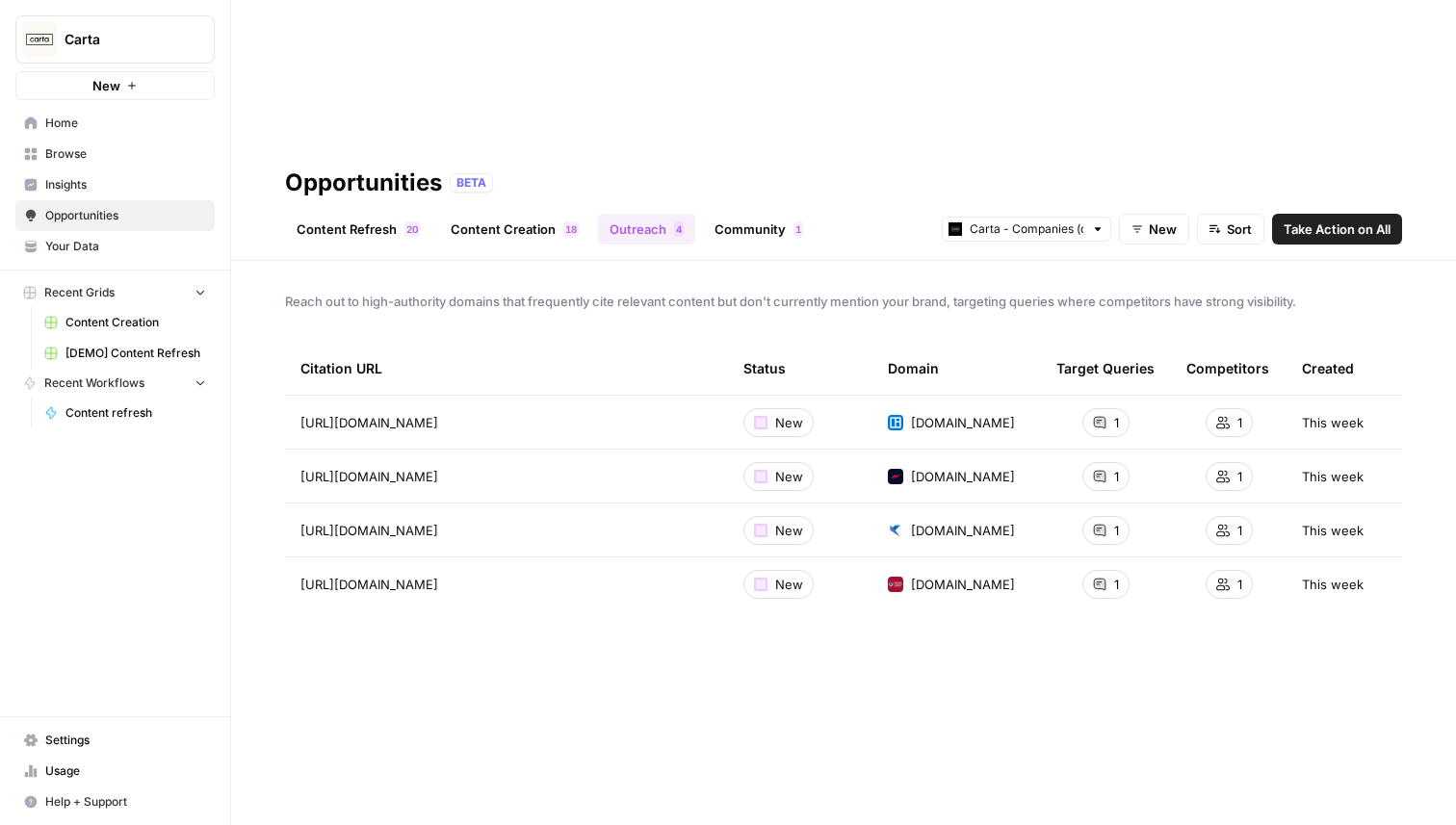
click at [531, 213] on link "Content Creation 8 1" at bounding box center [515, 228] width 152 height 30
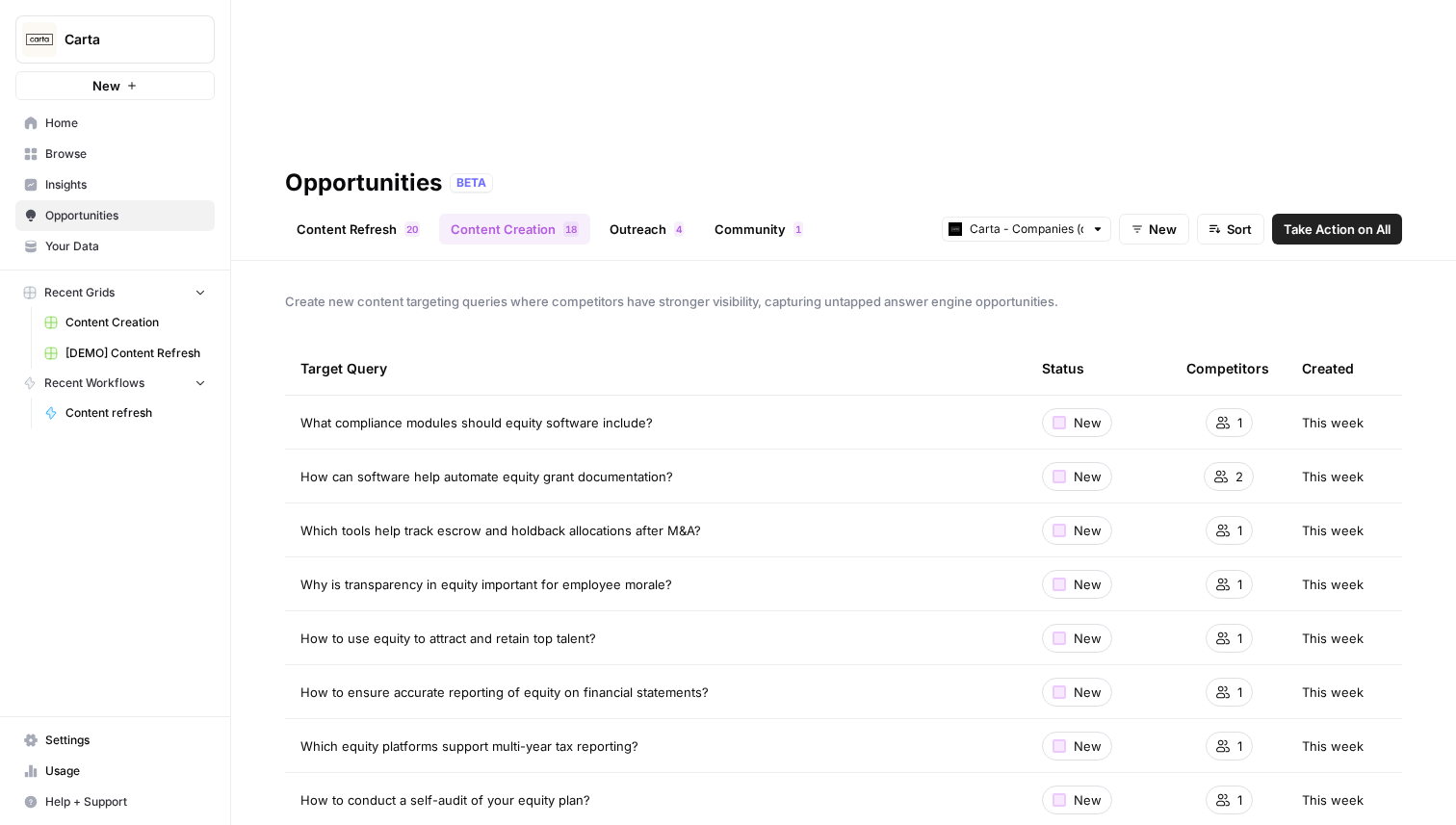
click at [401, 213] on link "Content Refresh 0 2" at bounding box center [358, 228] width 147 height 30
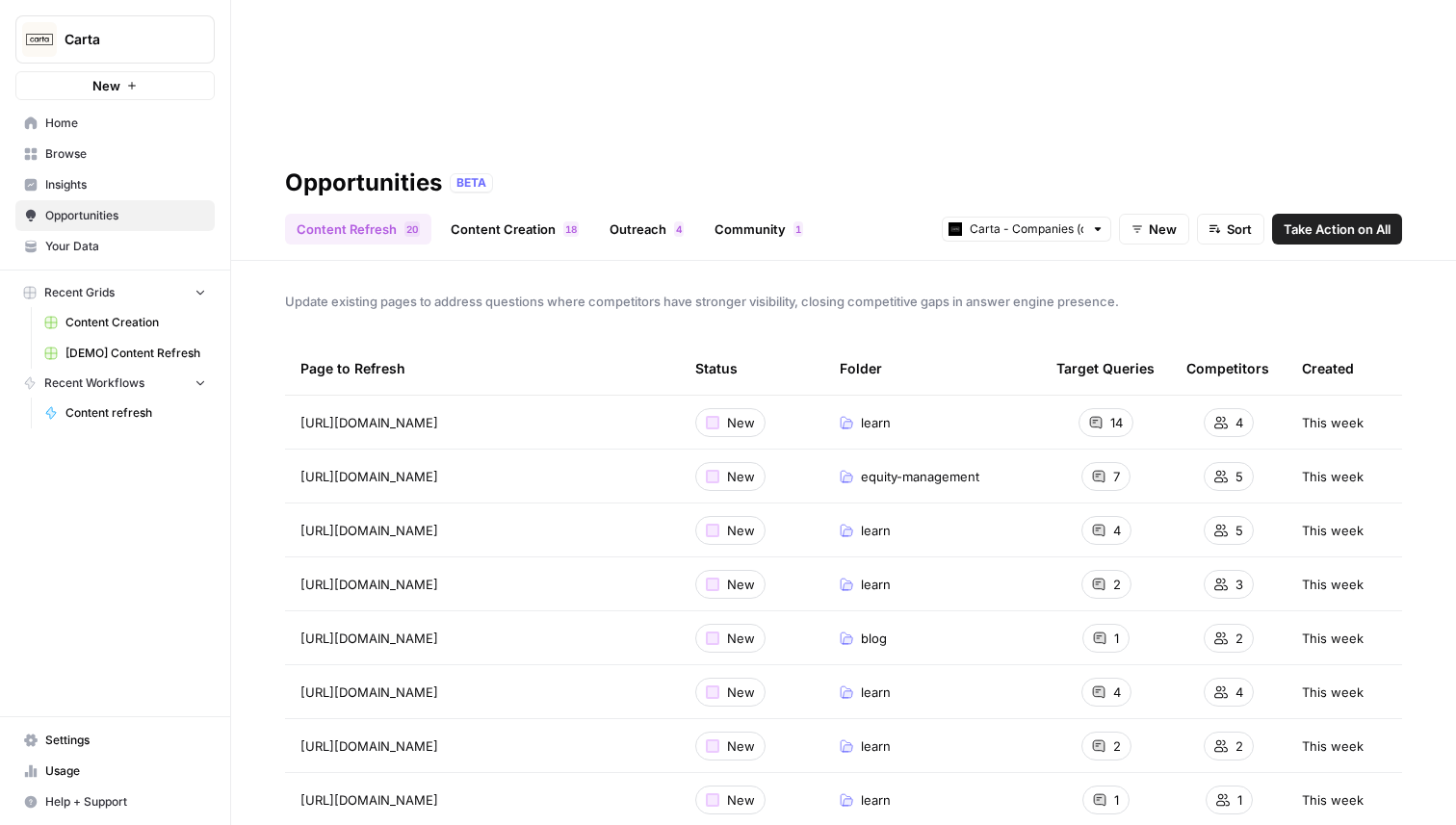
click at [74, 182] on span "Insights" at bounding box center [125, 185] width 160 height 18
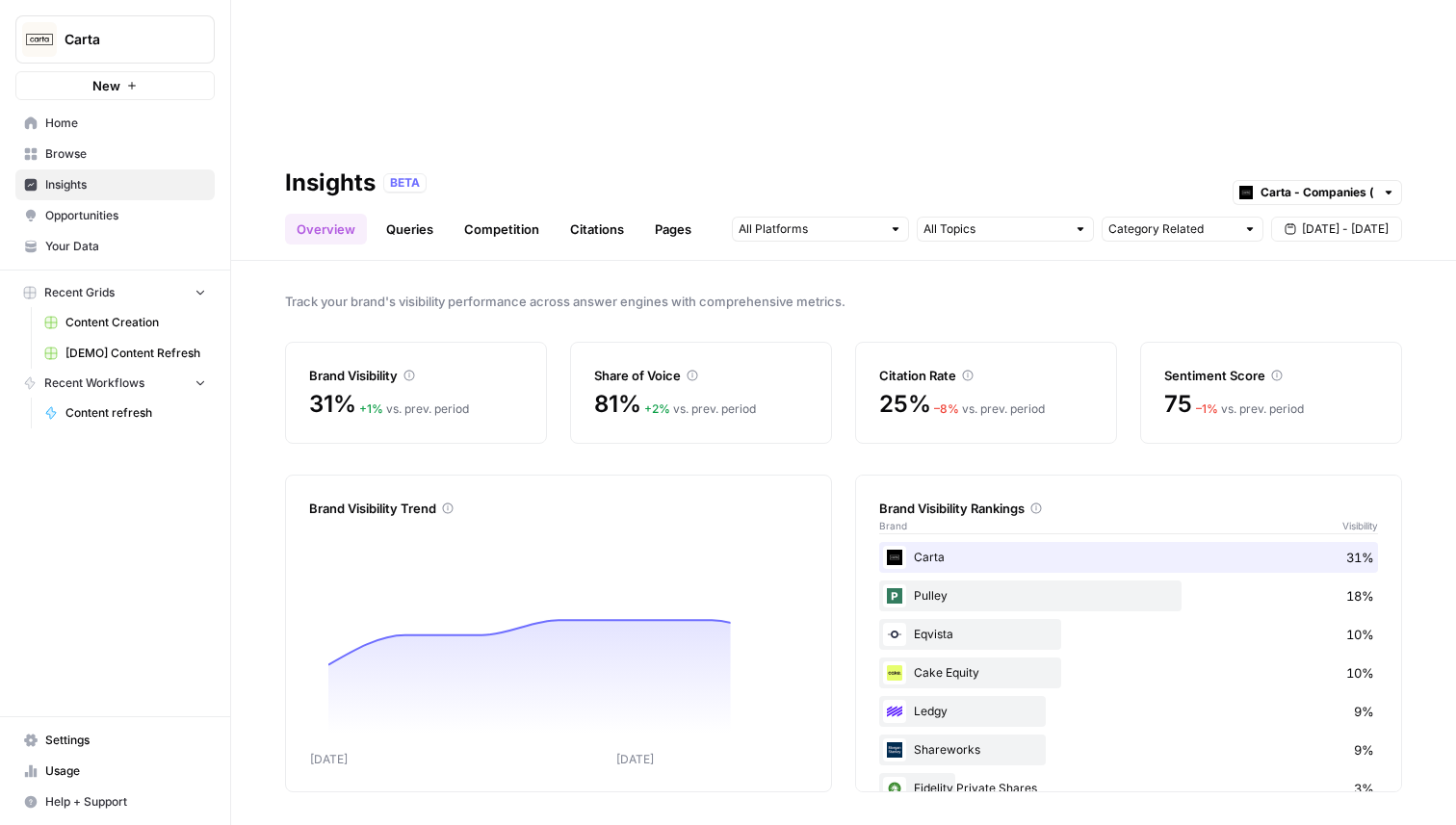
click at [84, 210] on span "Opportunities" at bounding box center [125, 215] width 160 height 18
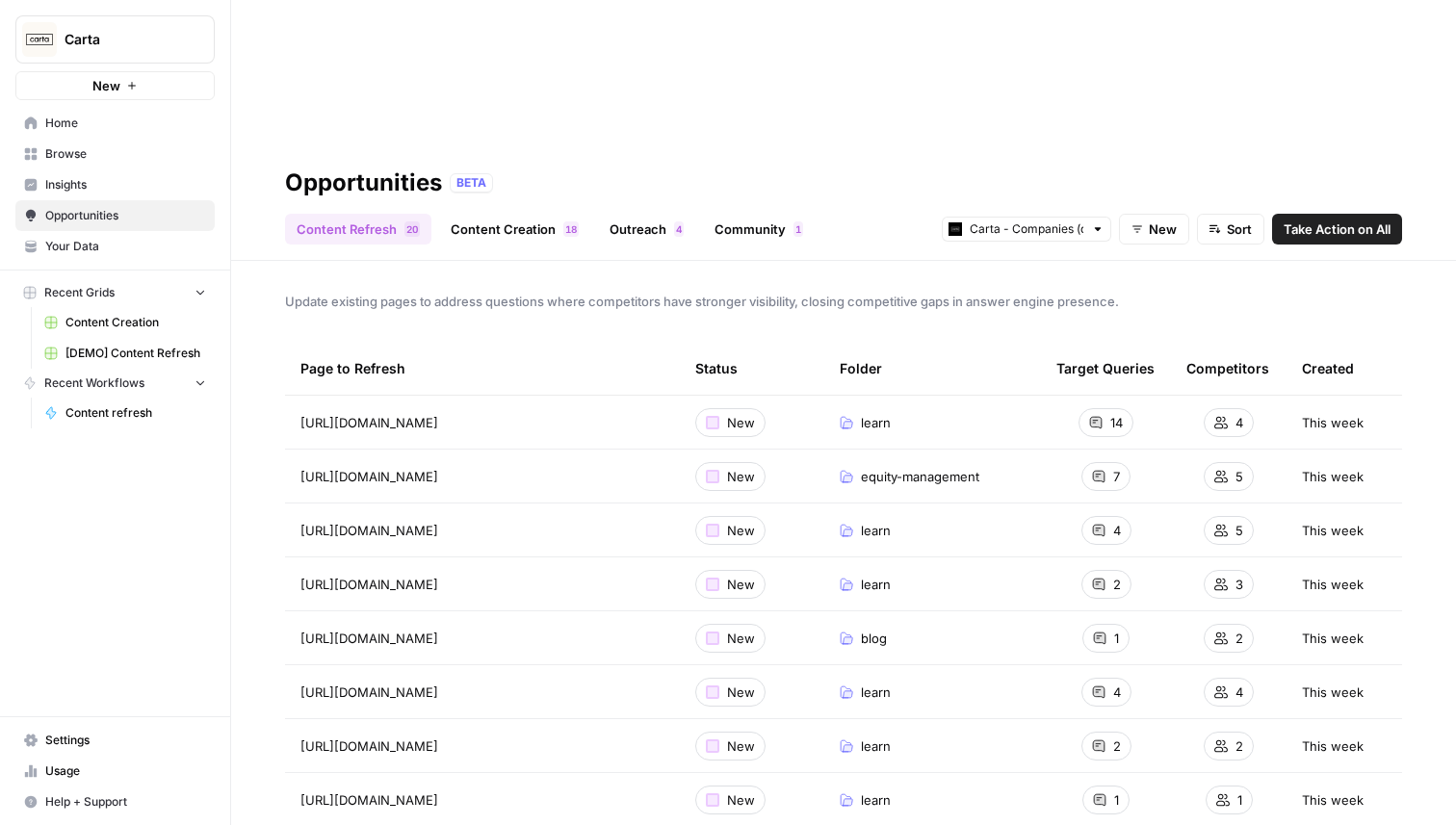
click at [130, 325] on span "Content Creation" at bounding box center [136, 323] width 141 height 18
click at [89, 189] on span "Insights" at bounding box center [125, 185] width 160 height 18
click at [530, 213] on link "Content Creation 8 1" at bounding box center [515, 228] width 152 height 30
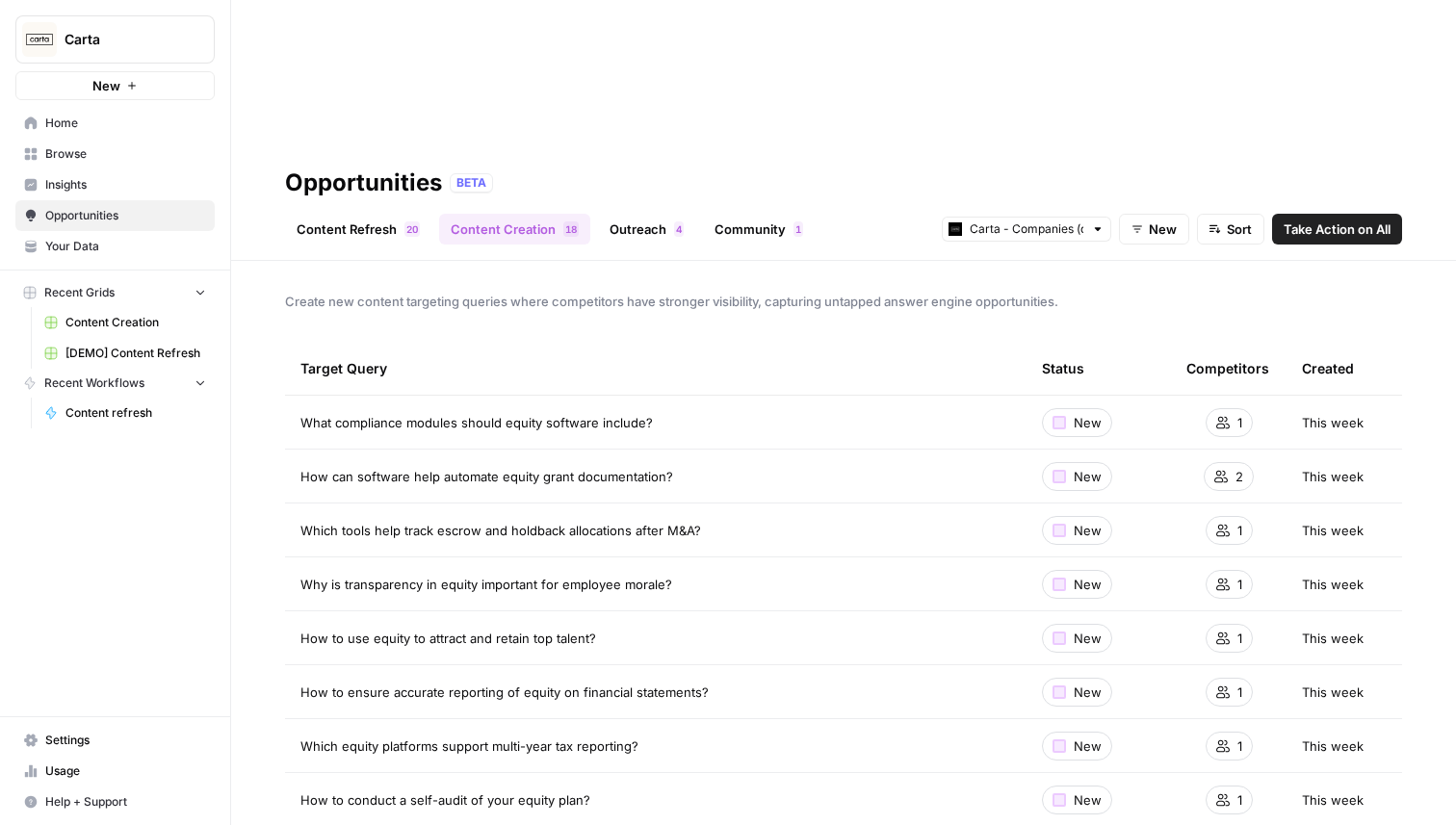
click at [345, 213] on link "Content Refresh 0 2" at bounding box center [358, 228] width 147 height 30
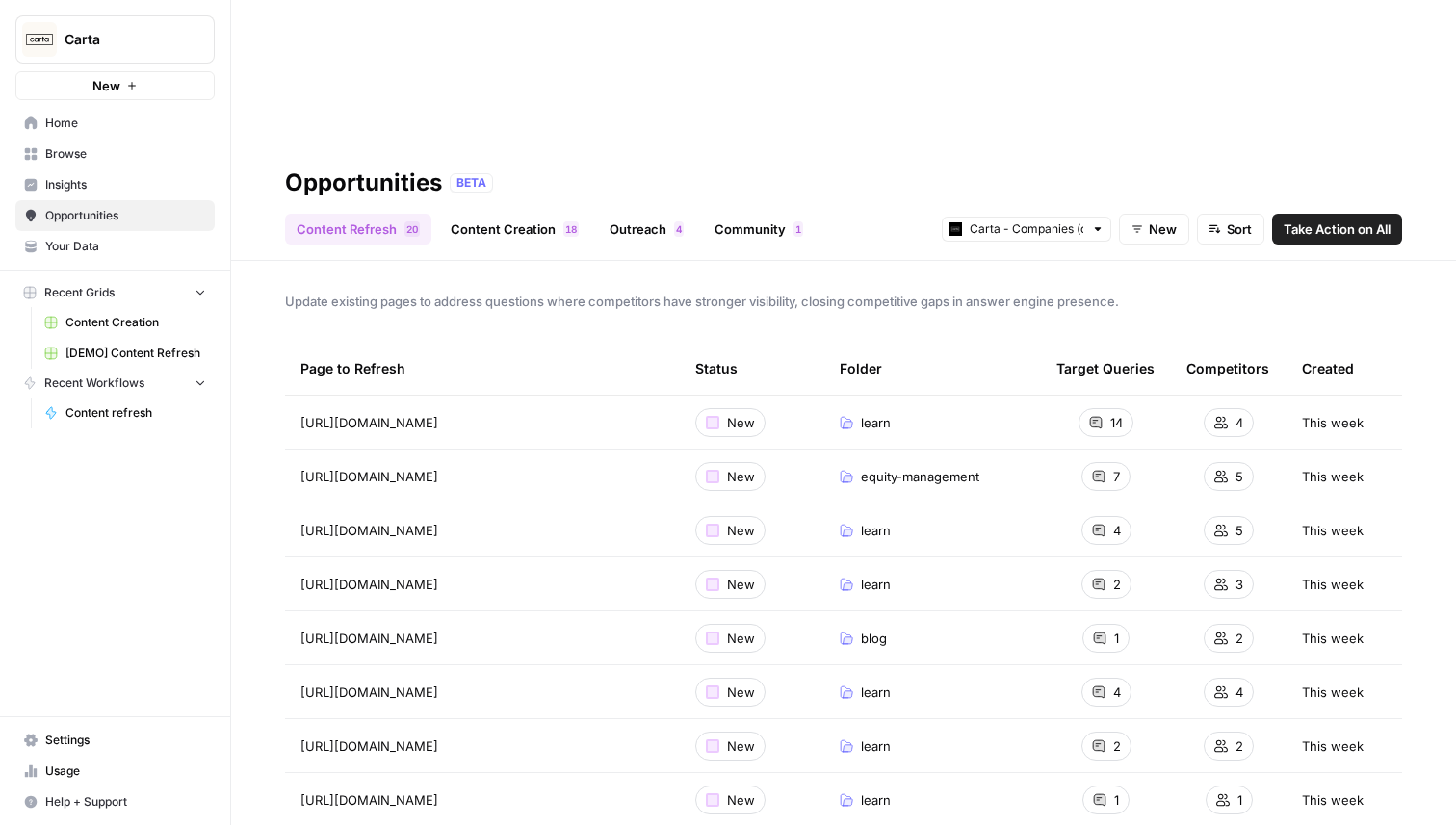
click at [516, 213] on link "Content Creation 8 1" at bounding box center [515, 228] width 152 height 30
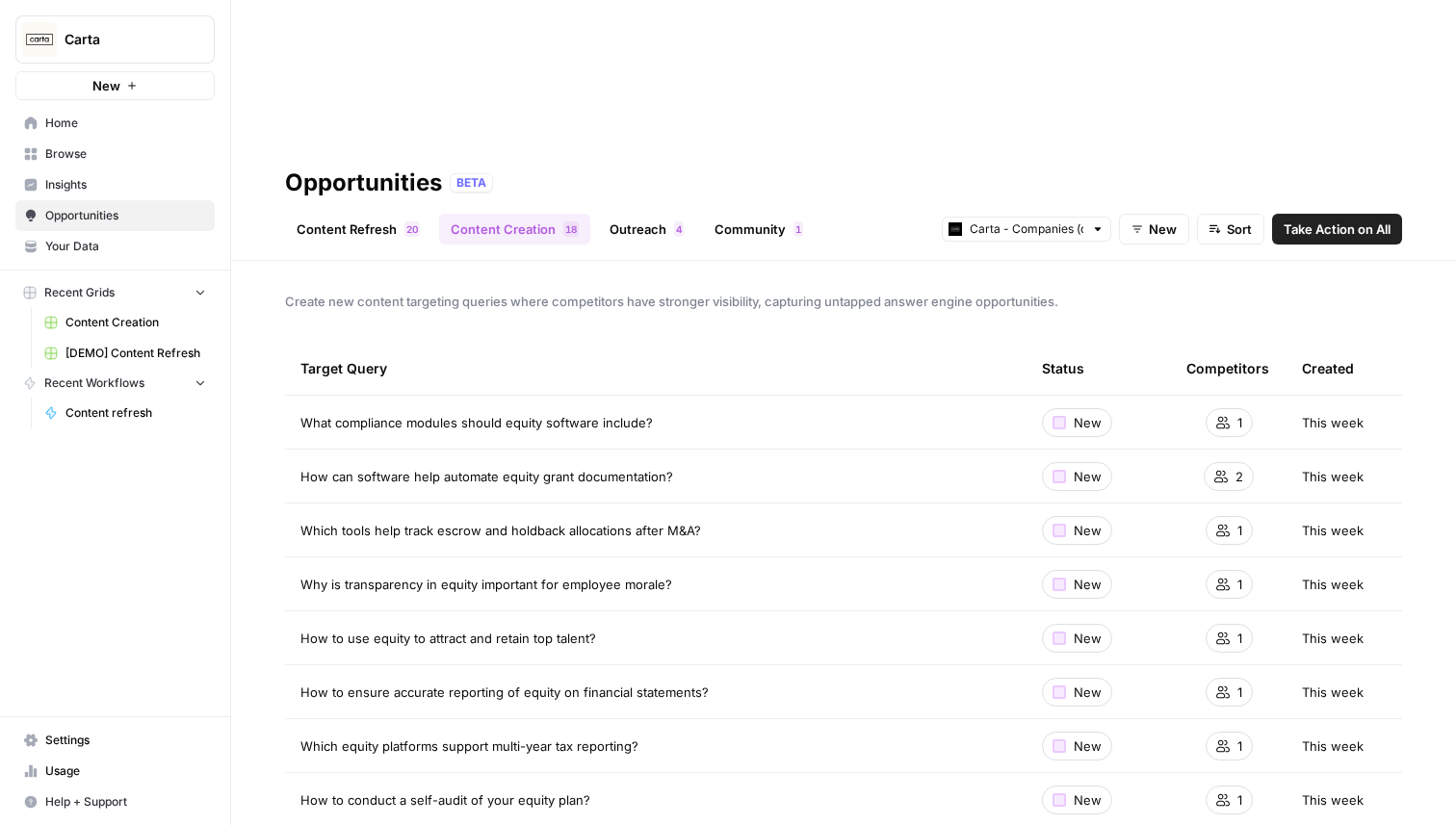
click at [369, 213] on link "Content Refresh 0 2" at bounding box center [358, 228] width 147 height 30
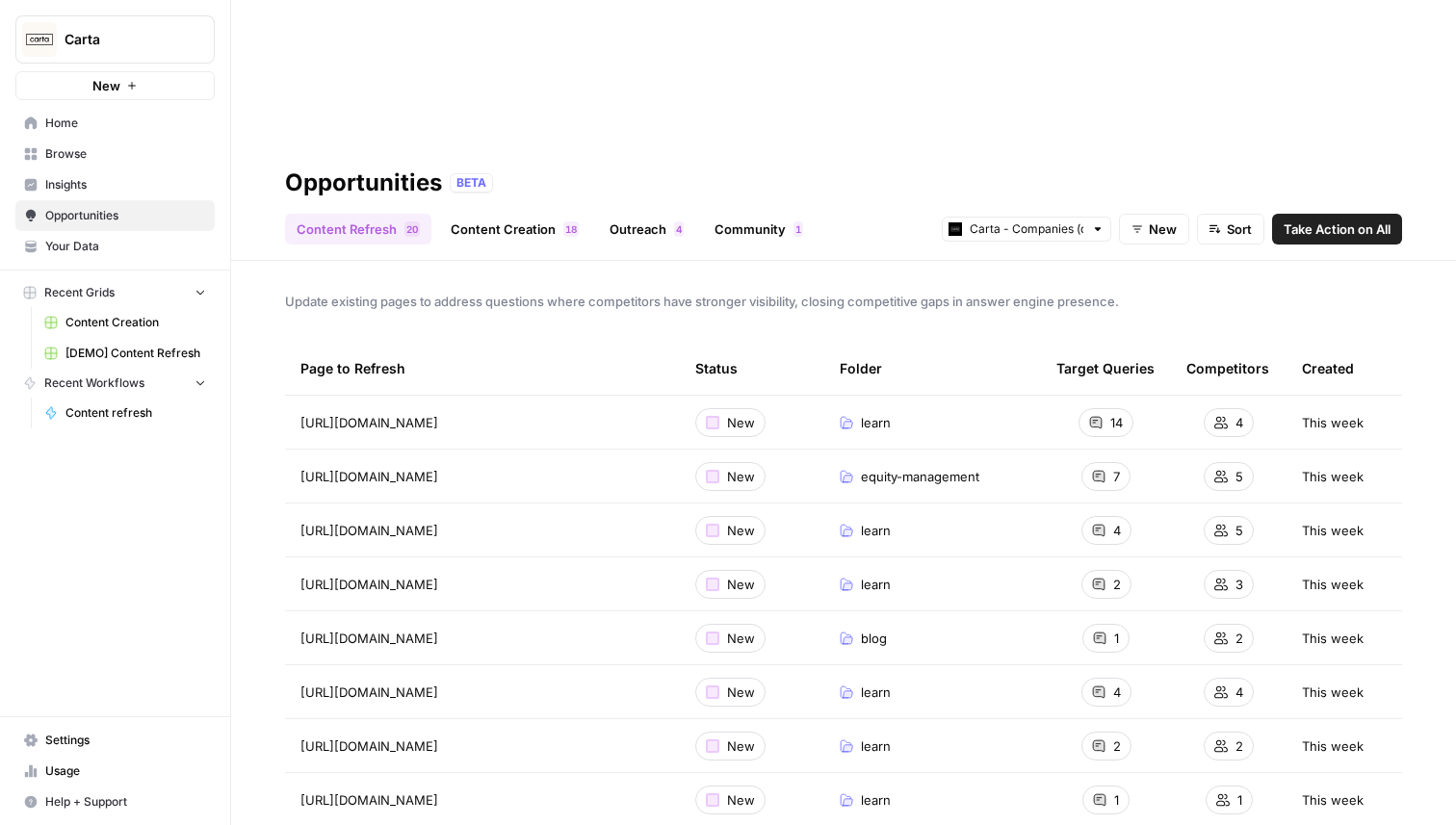
click at [202, 38] on icon "Workspace: Carta" at bounding box center [199, 39] width 20 height 20
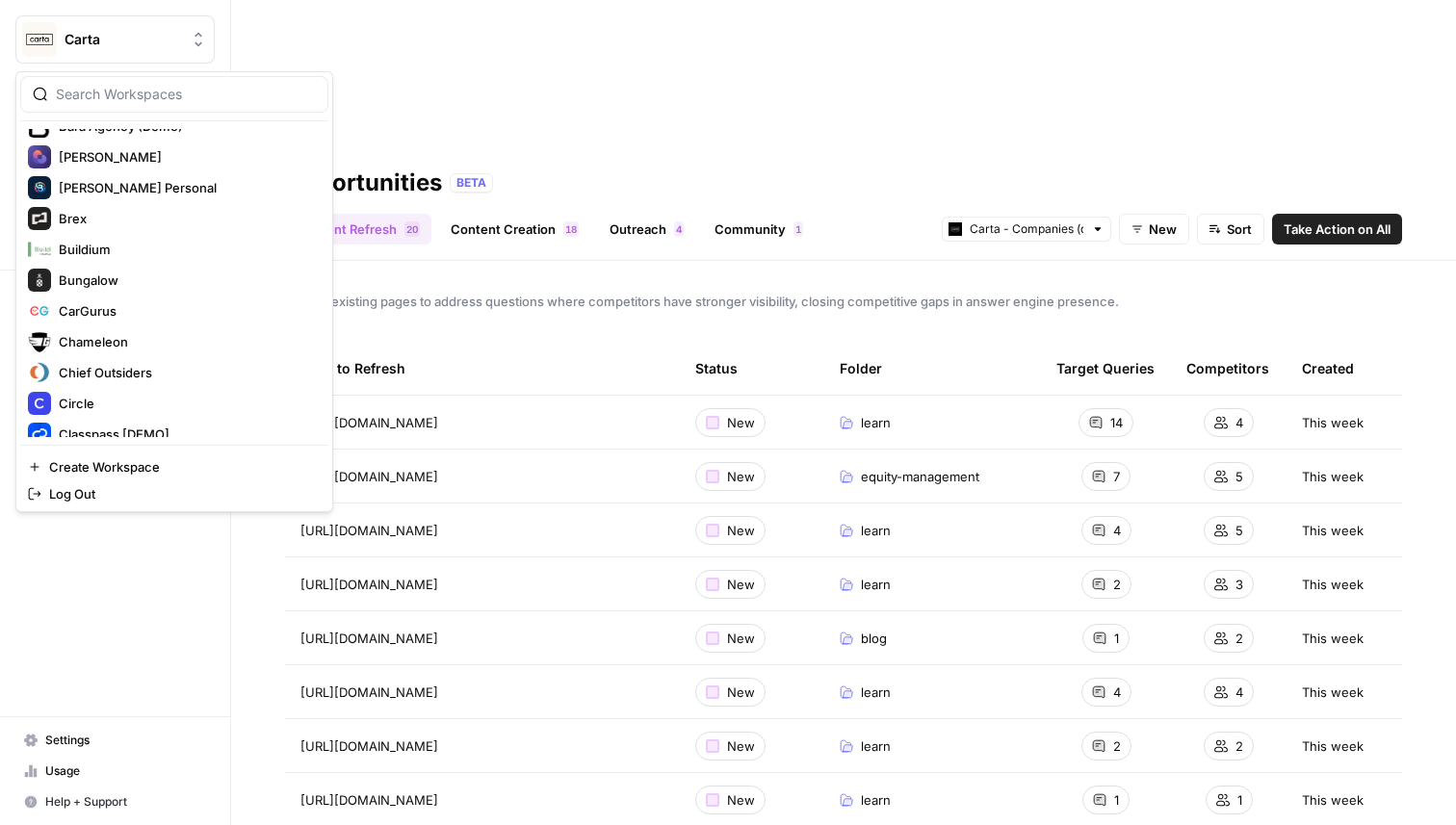
scroll to position [975, 0]
click at [188, 97] on input "search" at bounding box center [186, 94] width 260 height 20
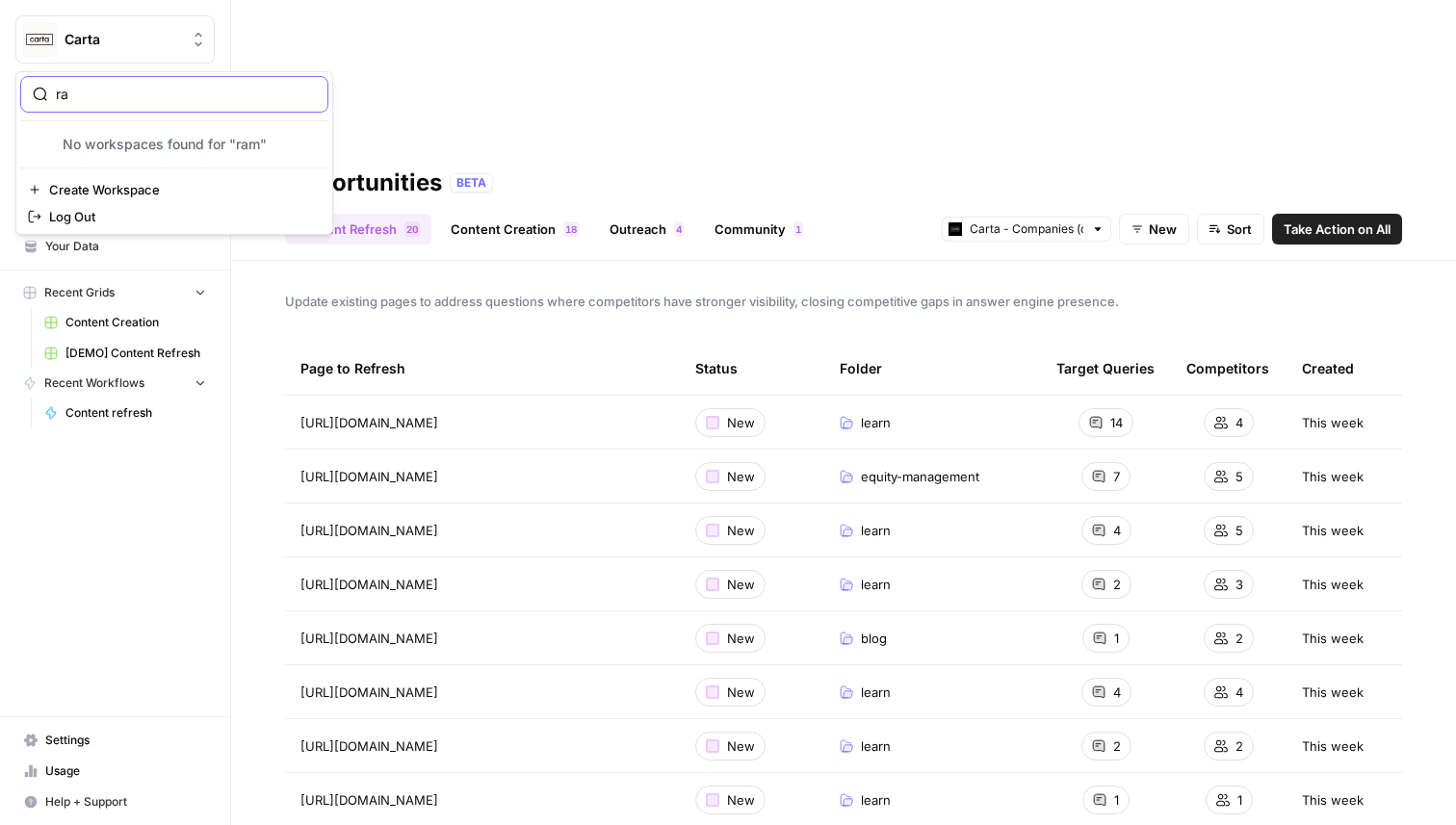
type input "r"
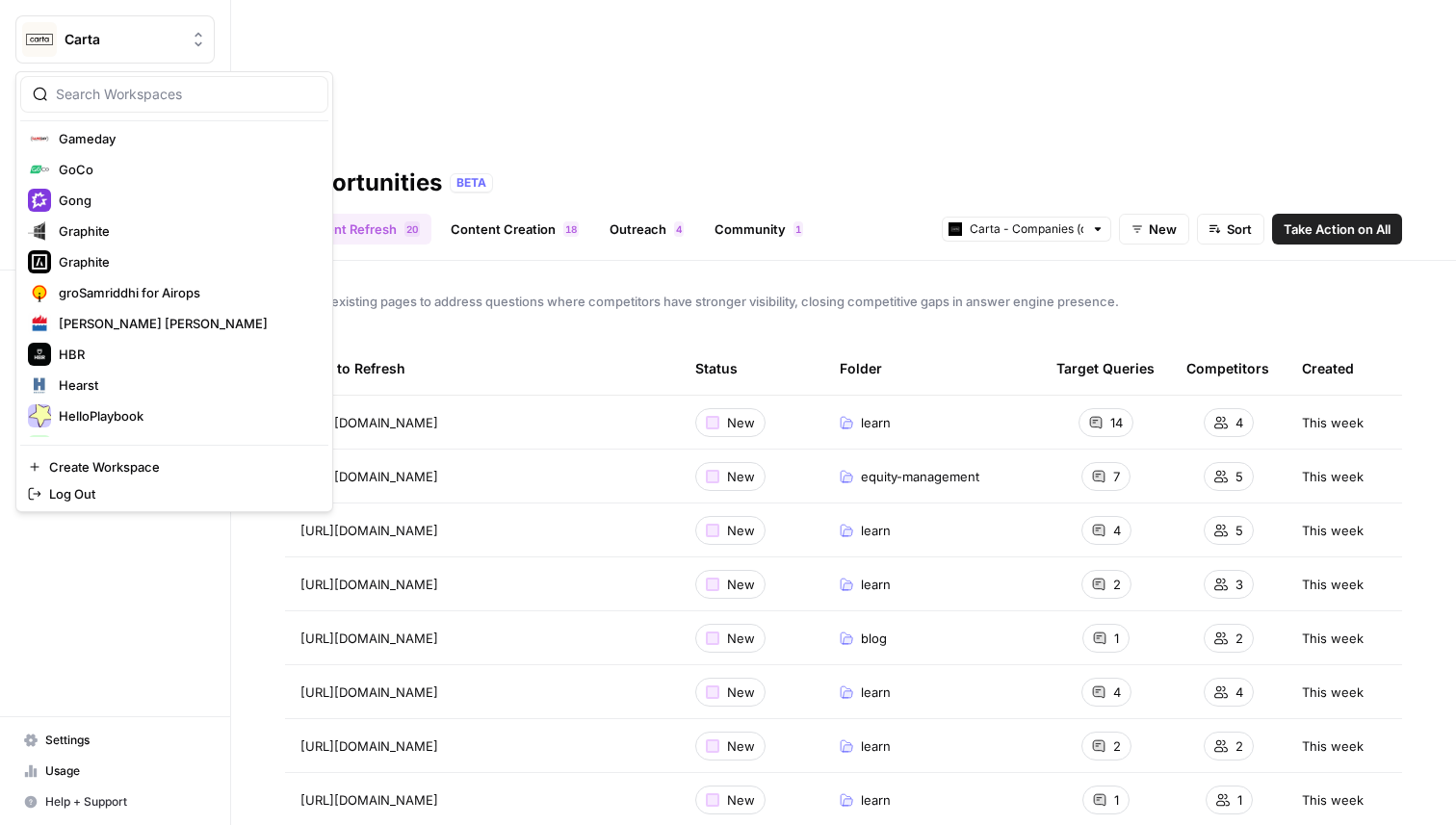
scroll to position [1606, 0]
click at [120, 197] on span "Gong" at bounding box center [186, 203] width 254 height 20
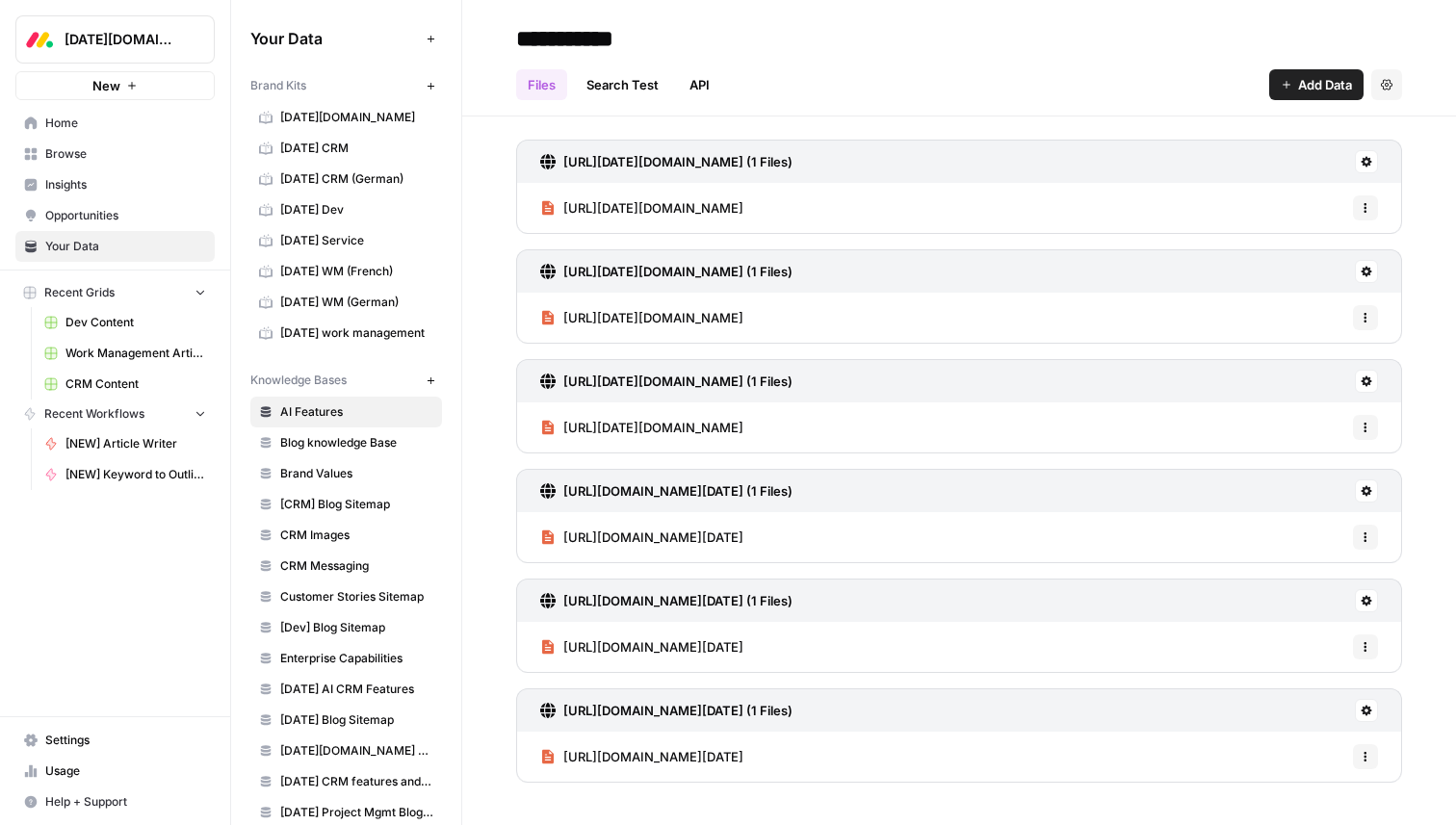
click at [369, 123] on span "[DATE][DOMAIN_NAME]" at bounding box center [357, 118] width 153 height 18
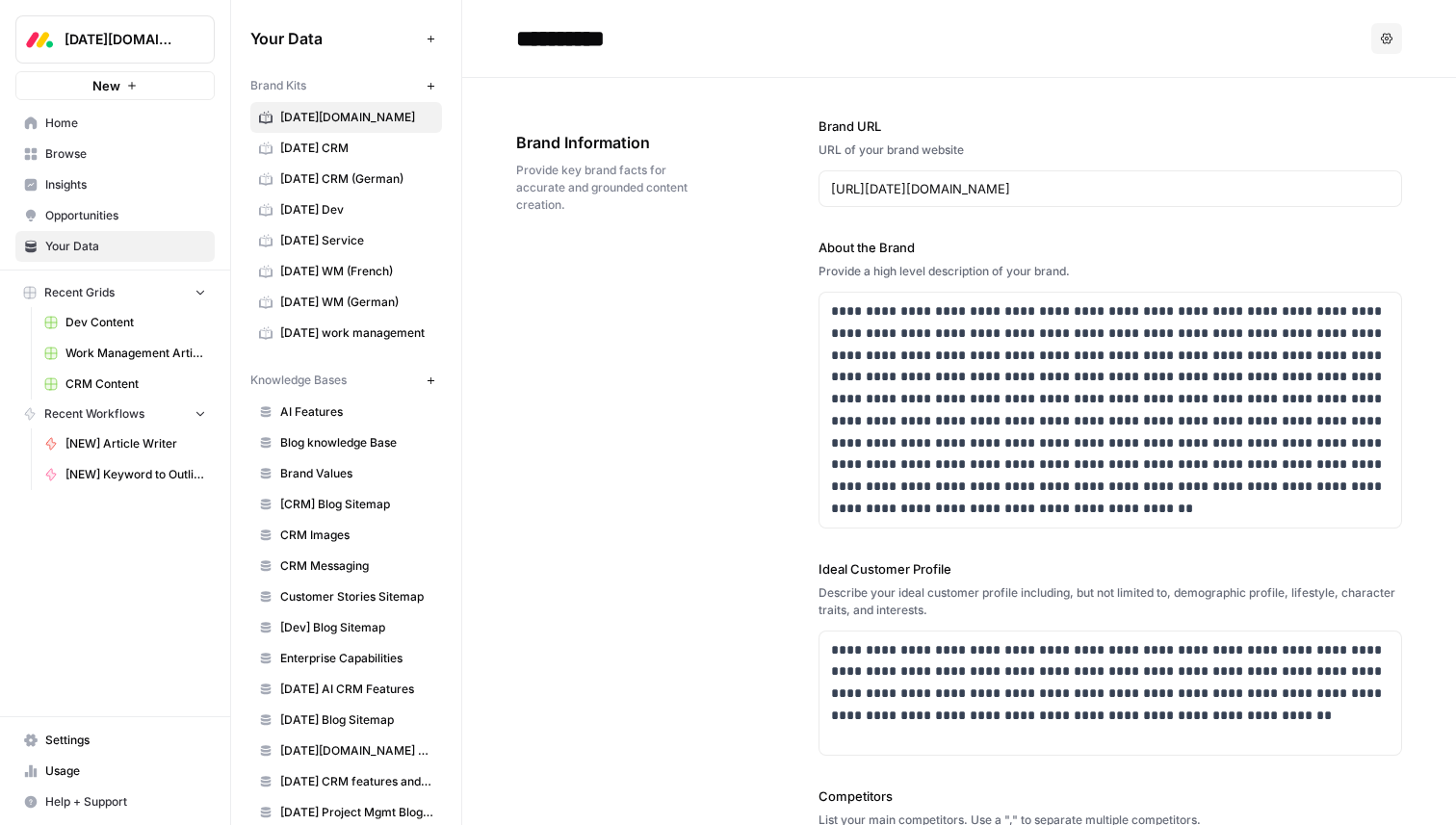
click at [364, 148] on span "[DATE] CRM" at bounding box center [357, 148] width 153 height 18
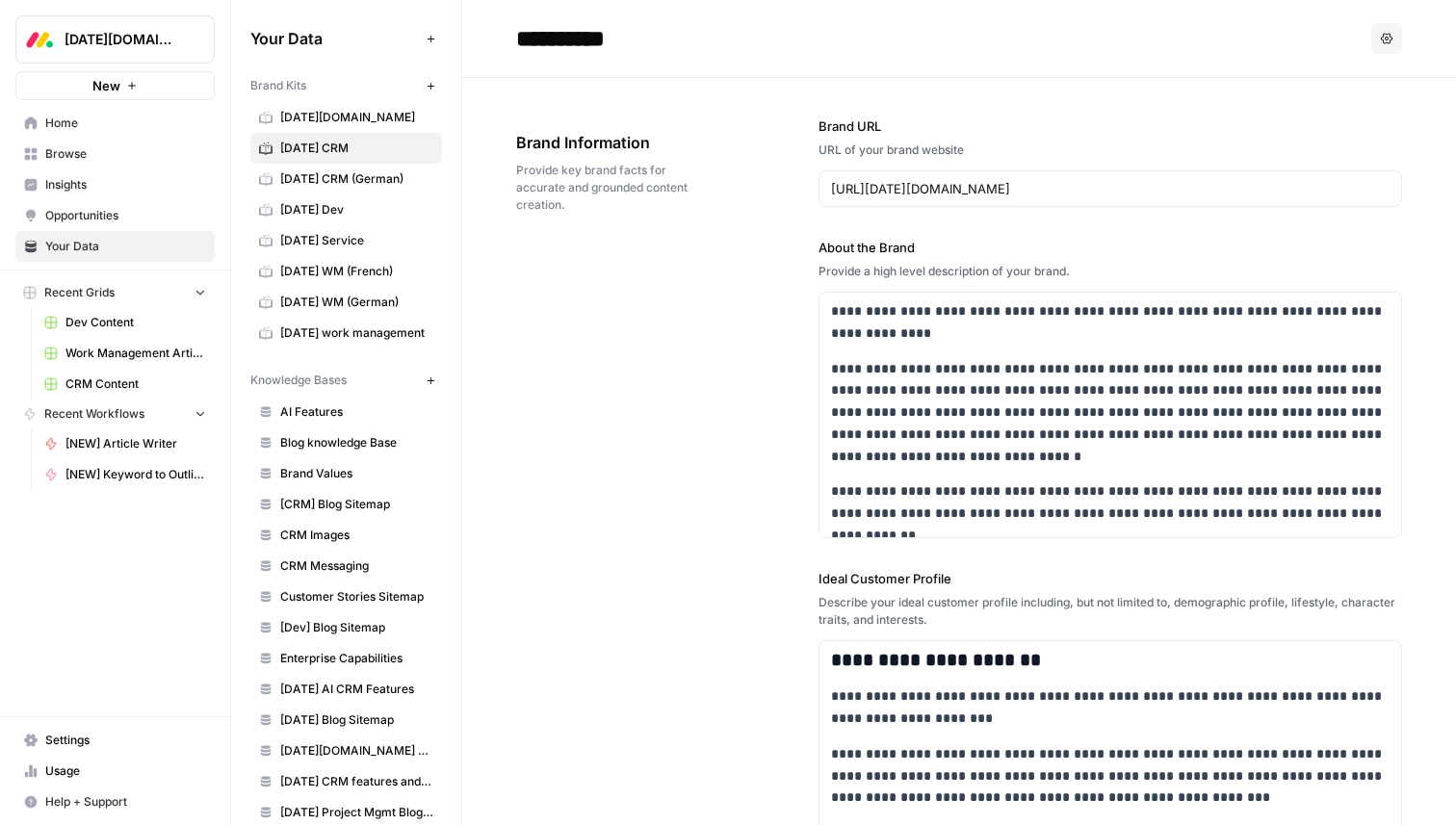
click at [366, 115] on span "[DATE][DOMAIN_NAME]" at bounding box center [357, 118] width 153 height 18
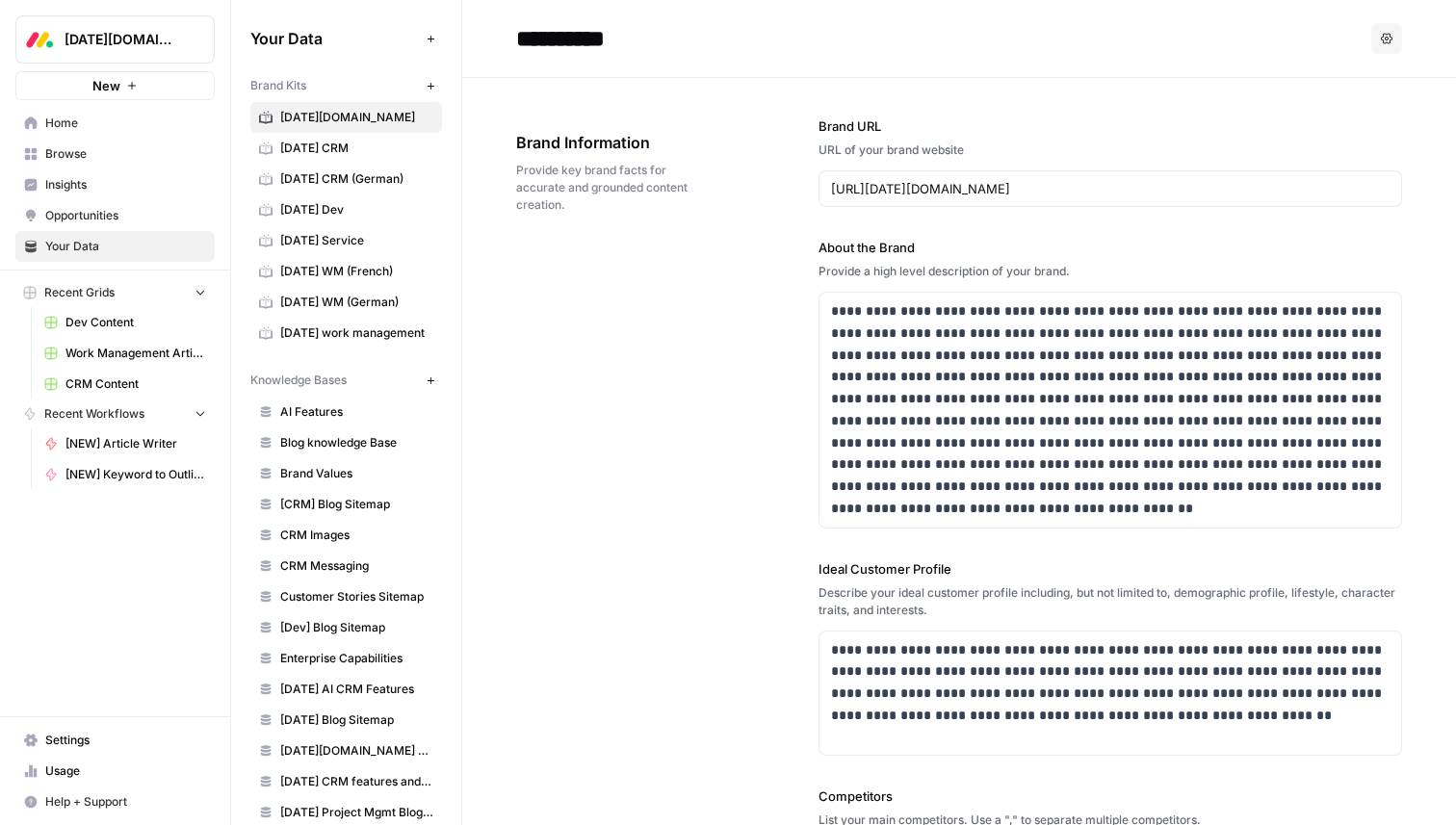
scroll to position [303, 0]
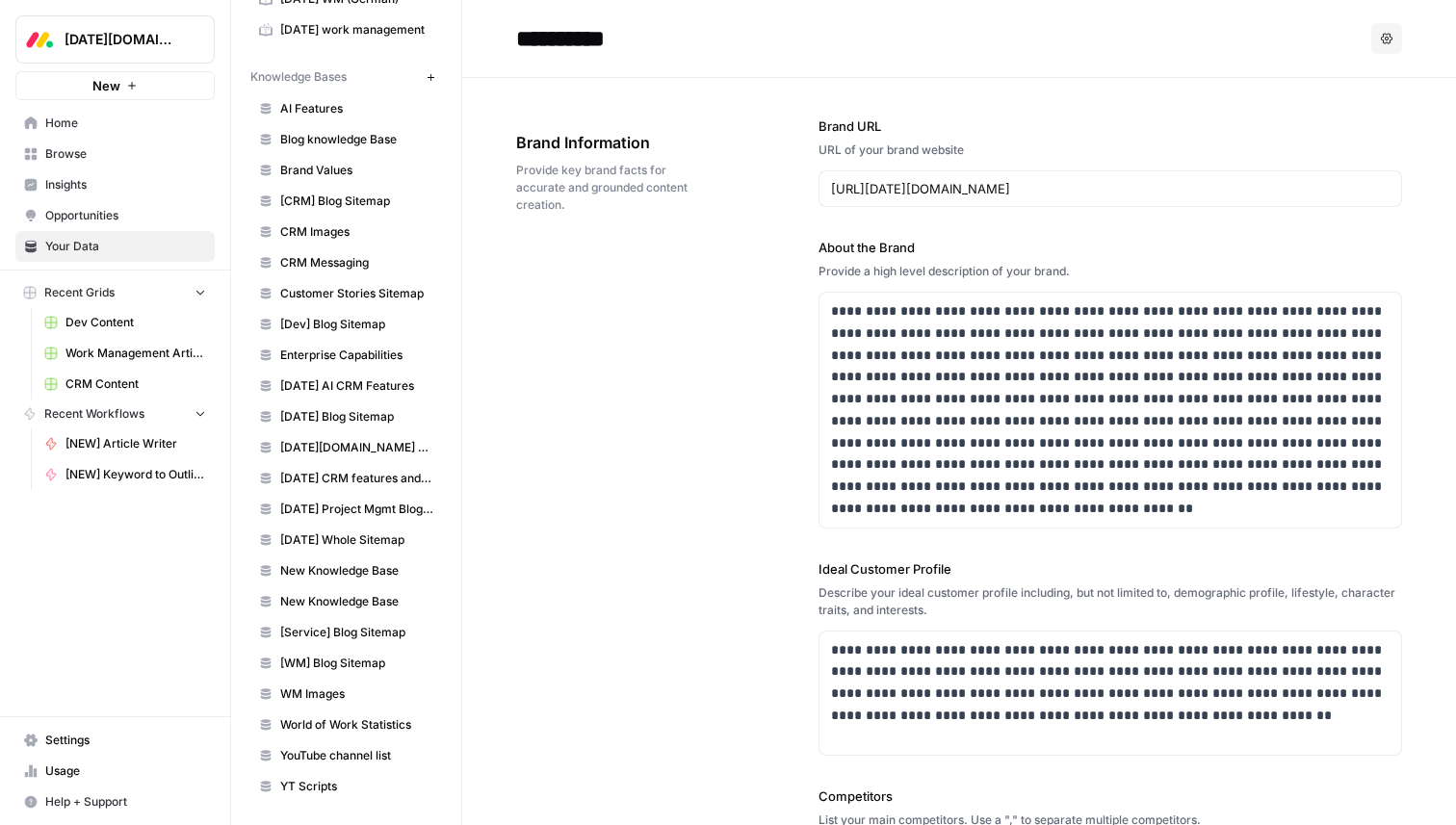
click at [352, 480] on span "[DATE] CRM features and use cases" at bounding box center [357, 479] width 153 height 18
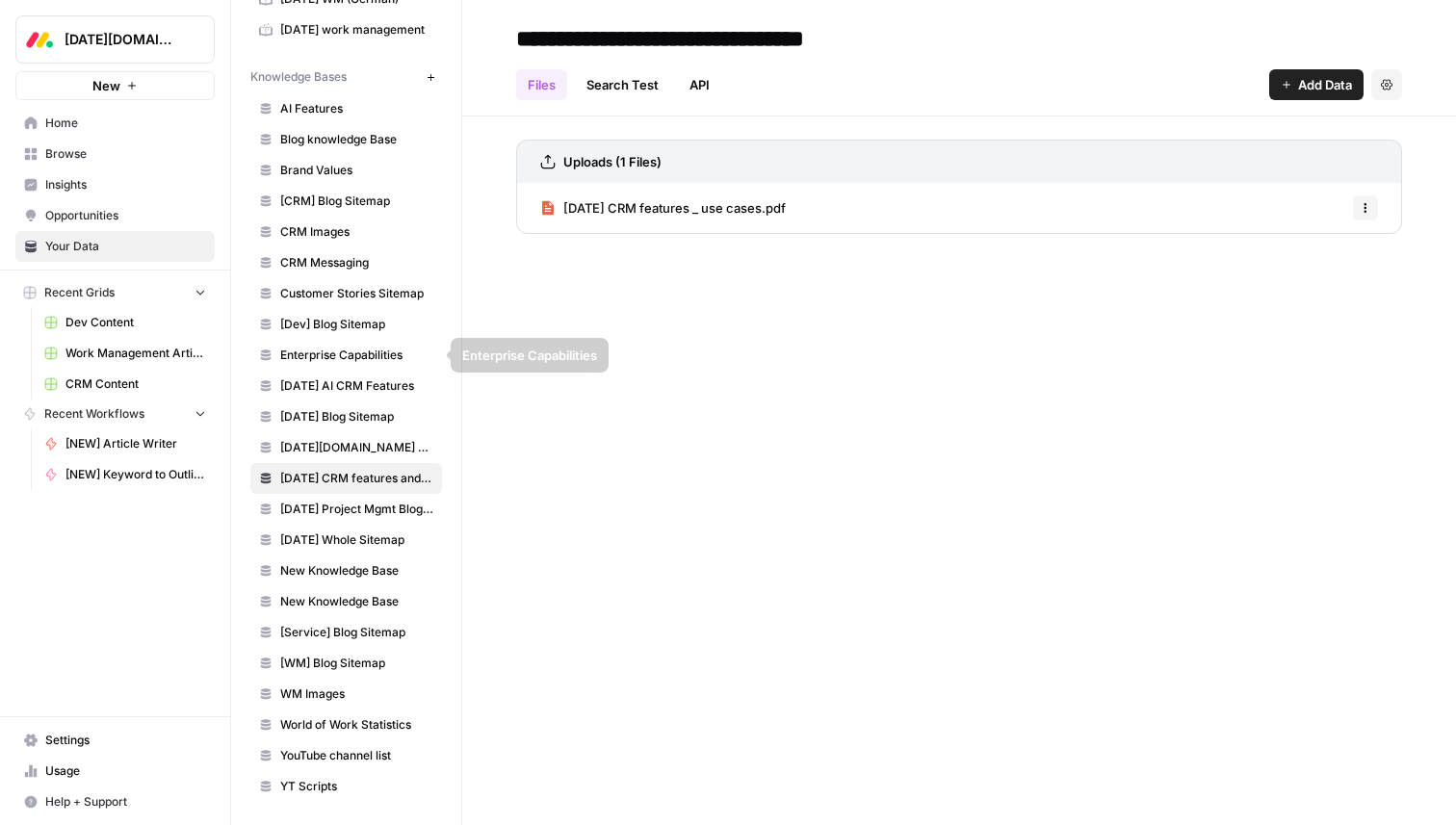
click at [373, 262] on span "CRM Messaging" at bounding box center [357, 263] width 153 height 18
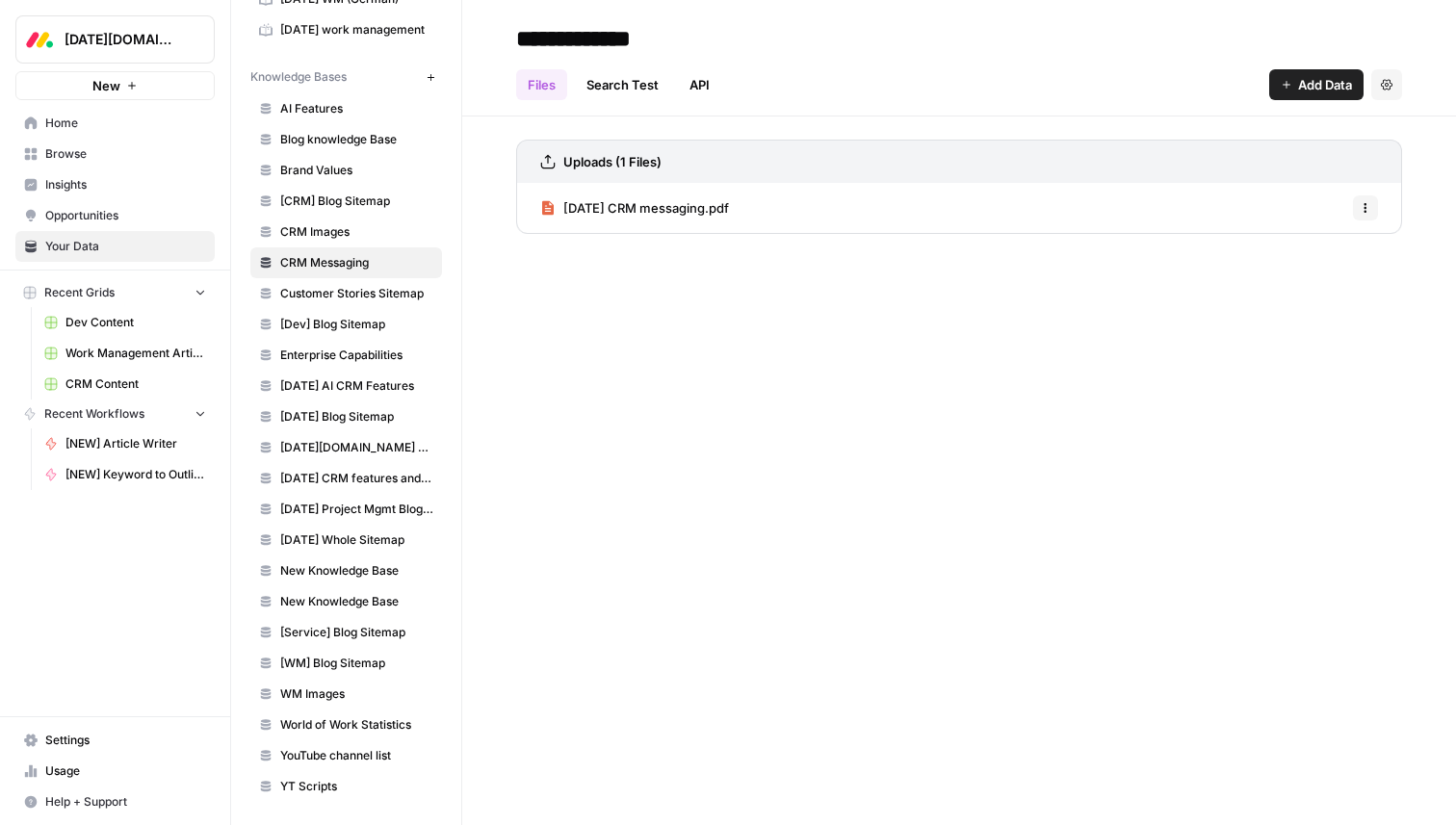
click at [378, 115] on span "AI Features" at bounding box center [357, 109] width 153 height 18
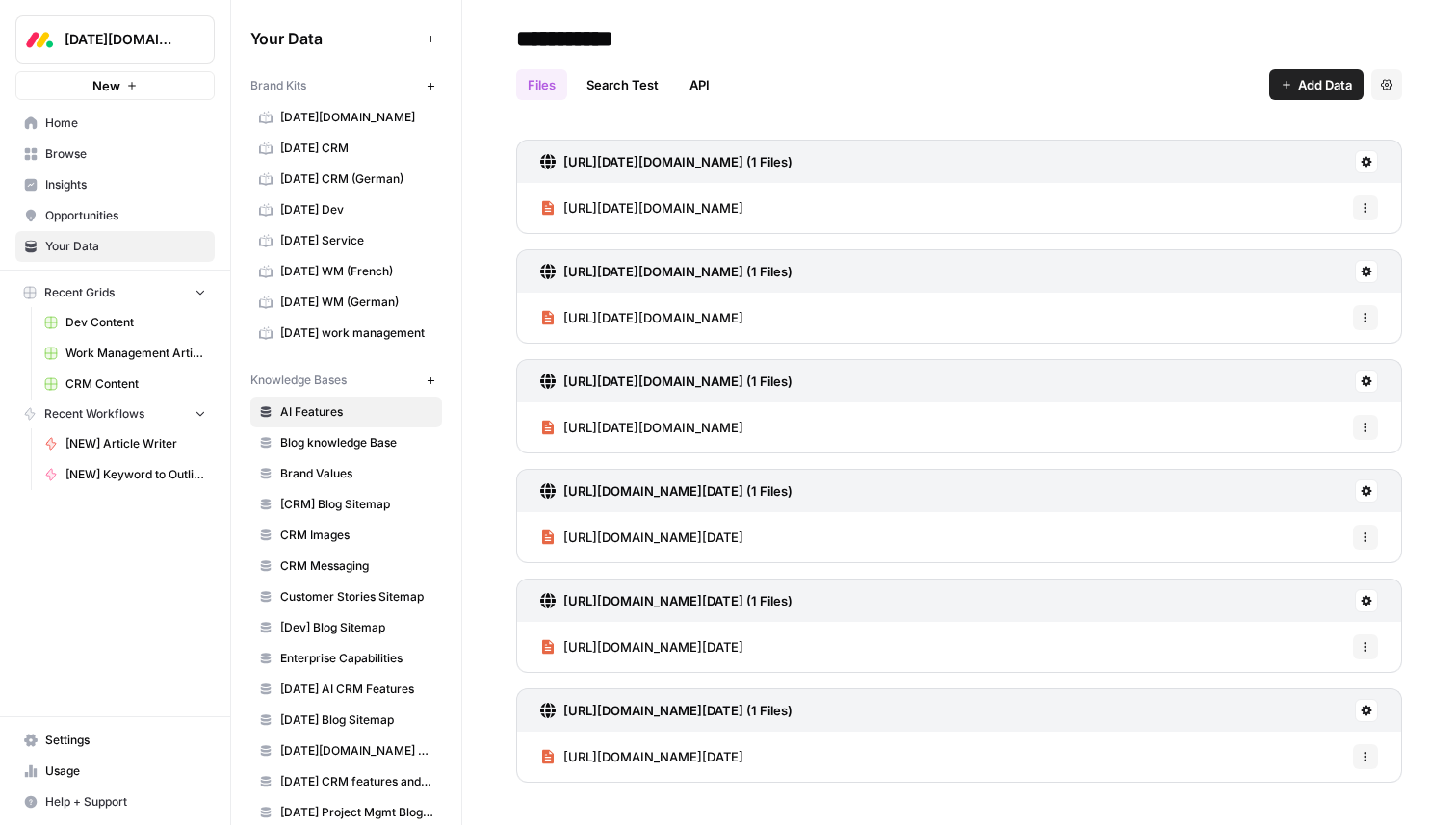
click at [346, 109] on span "monday.com" at bounding box center [357, 118] width 153 height 18
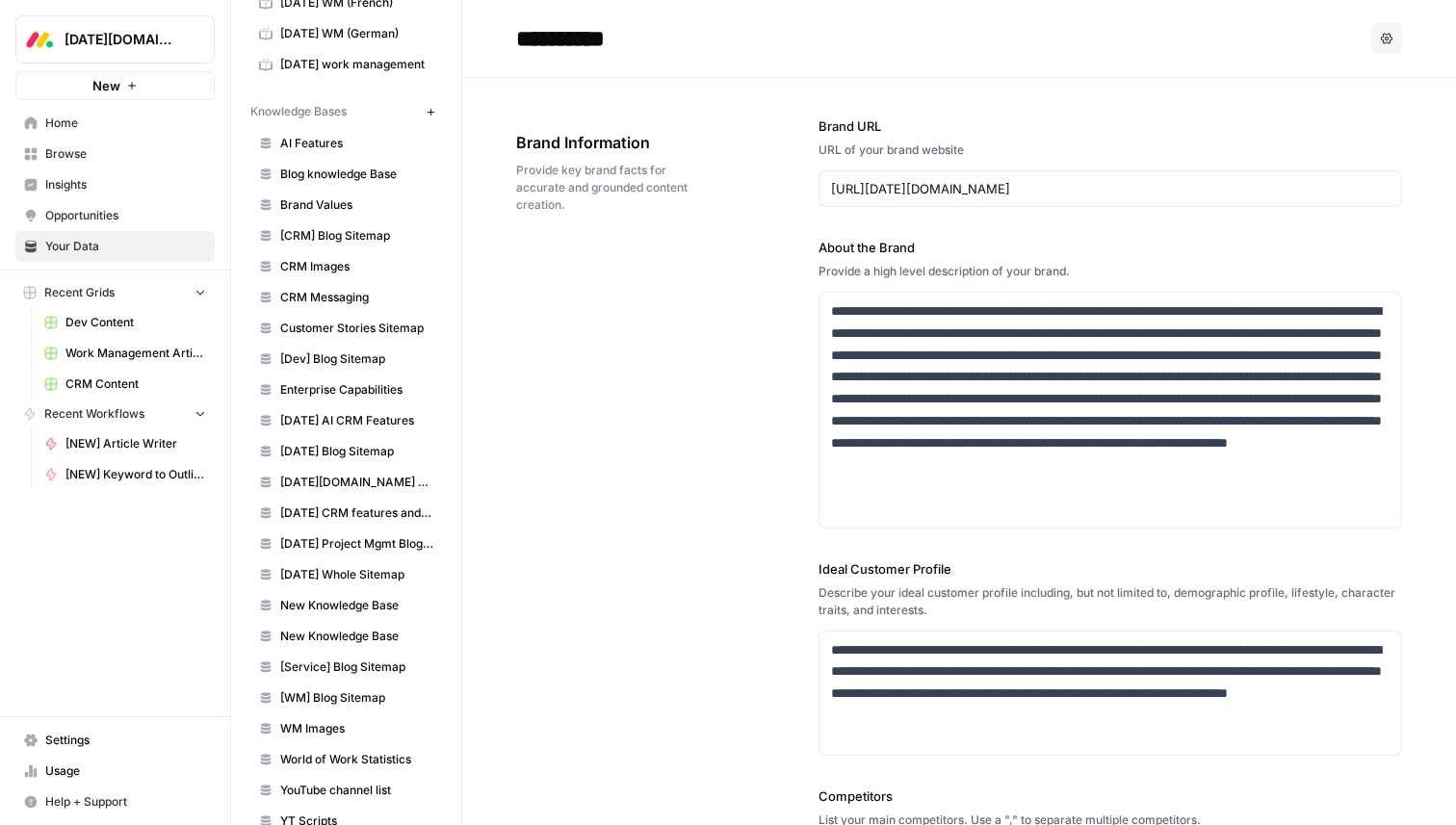
scroll to position [303, 0]
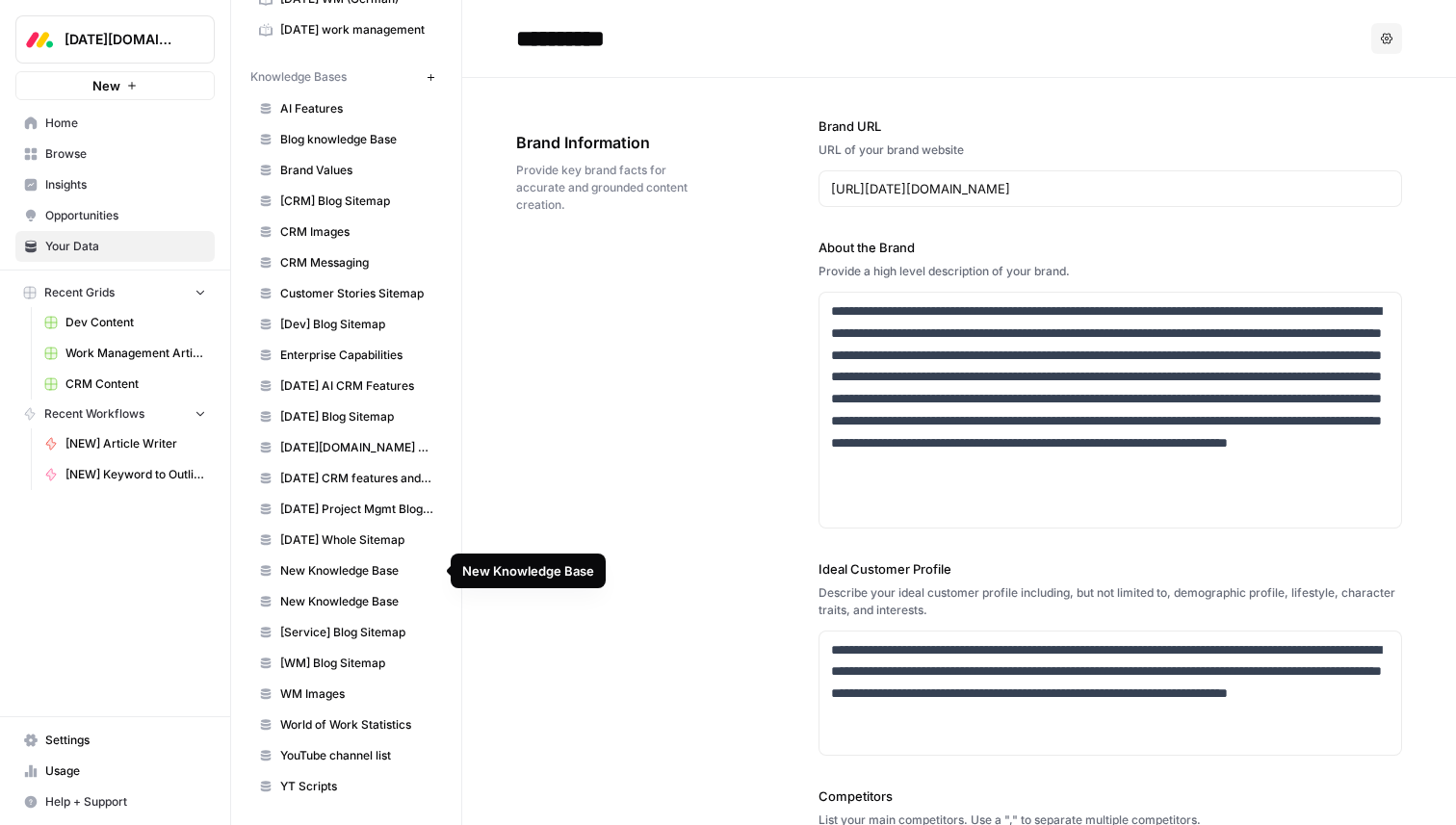
click at [328, 560] on link "New Knowledge Base" at bounding box center [345, 570] width 192 height 30
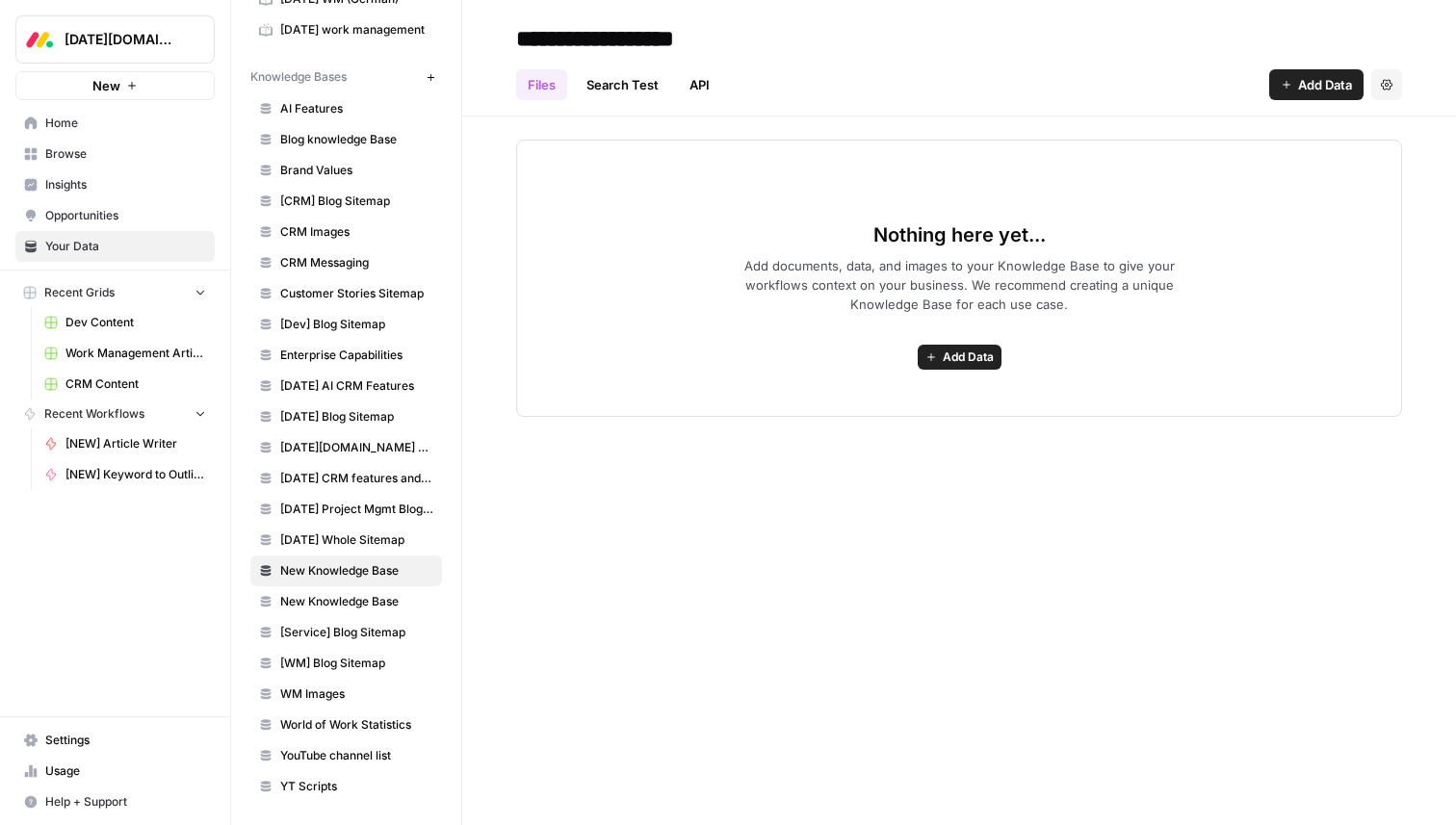
click at [1381, 83] on icon "button" at bounding box center [1387, 85] width 12 height 12
click at [1326, 130] on span "Delete Knowledge Base" at bounding box center [1307, 130] width 143 height 20
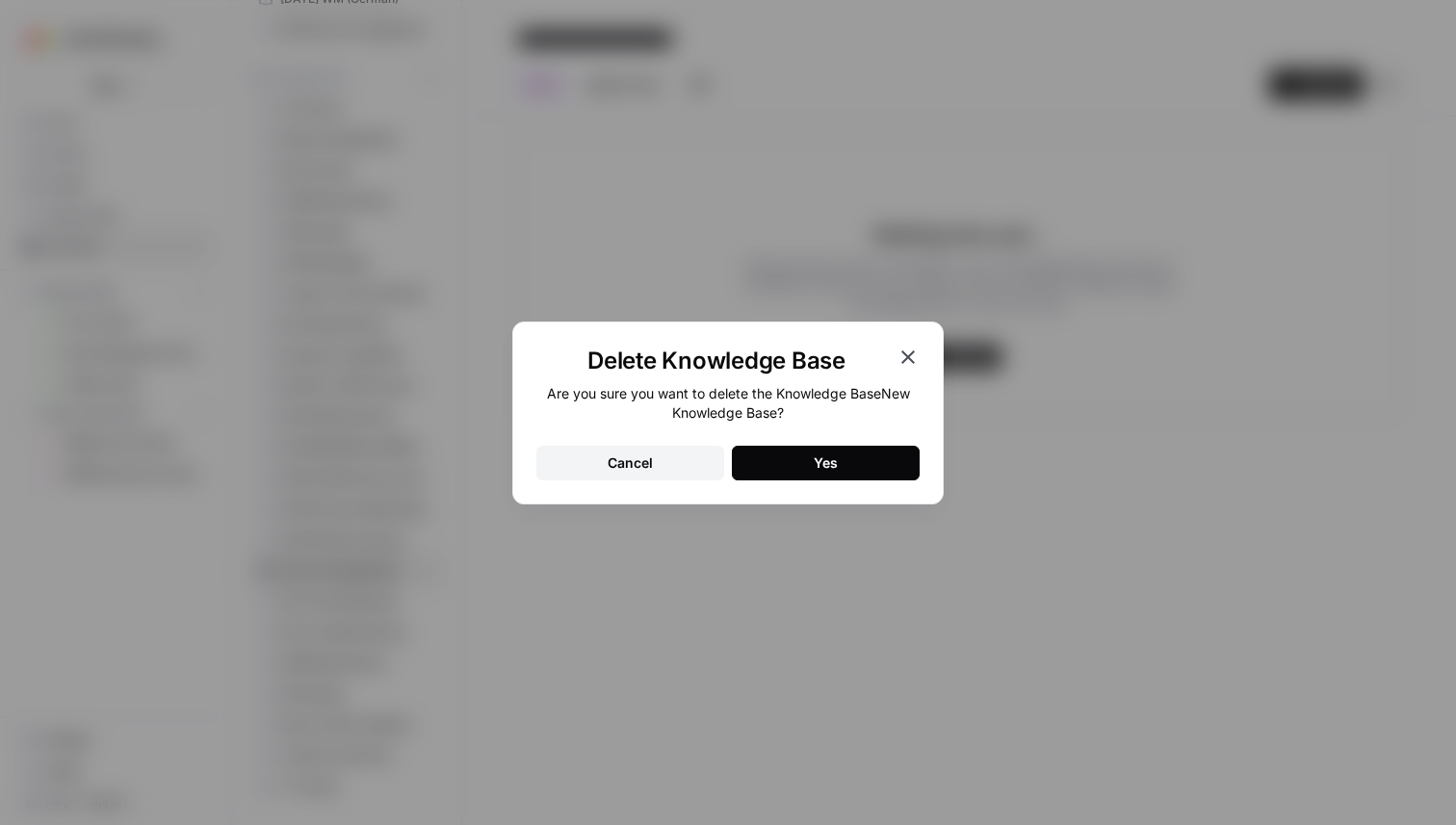
click at [813, 465] on button "Yes" at bounding box center [825, 462] width 188 height 34
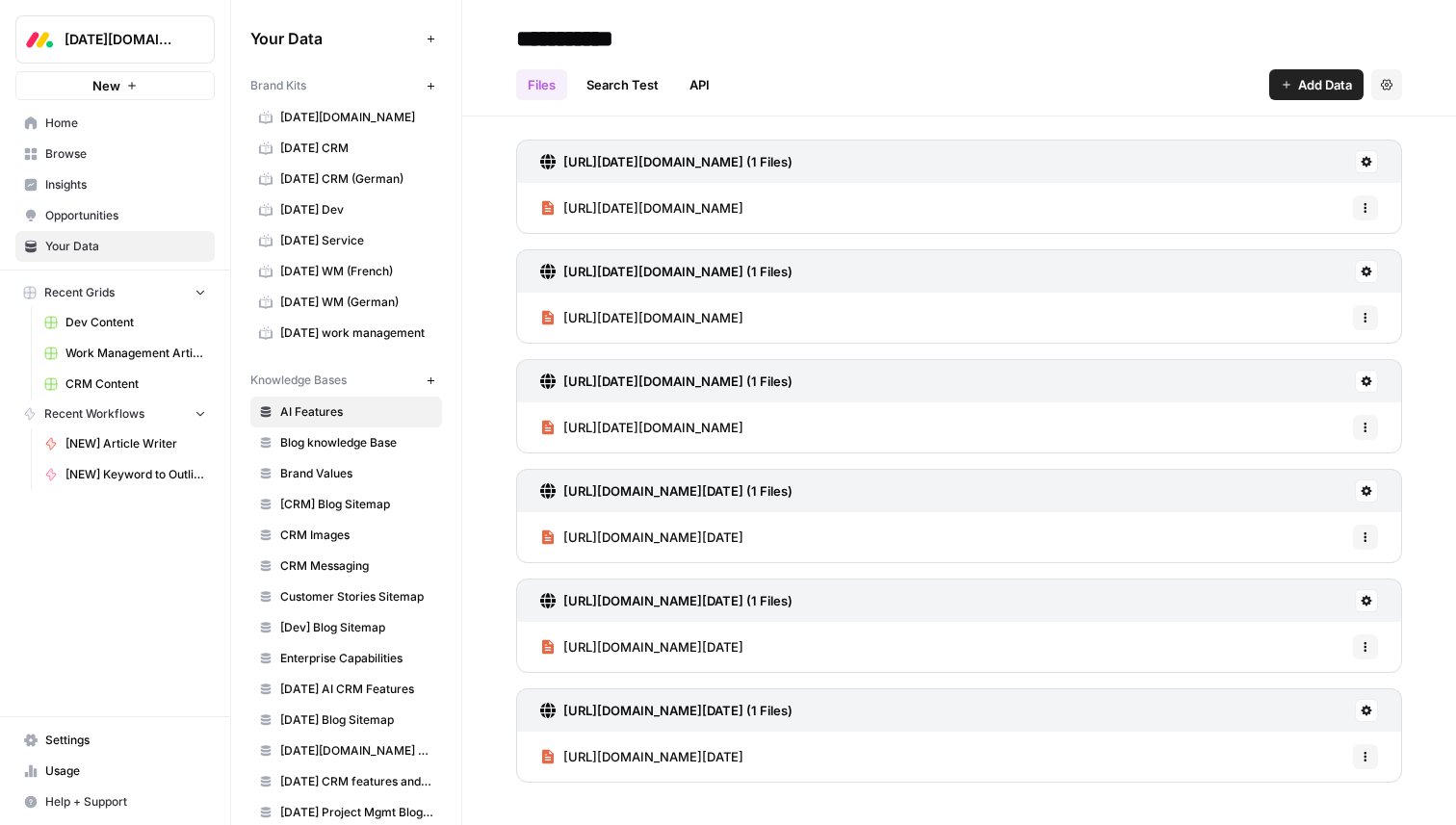
click at [346, 124] on span "monday.com" at bounding box center [357, 118] width 153 height 18
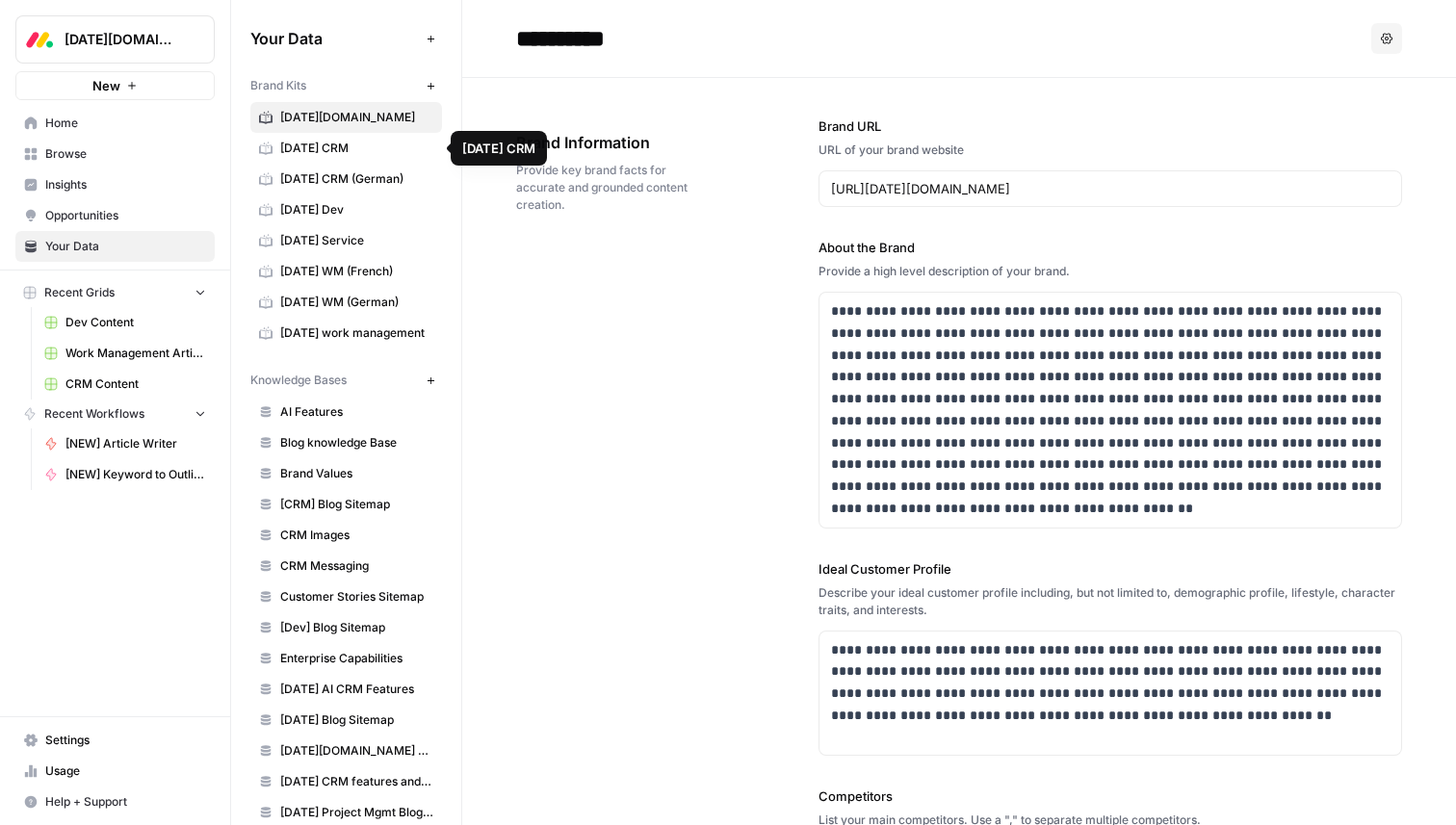
click at [334, 270] on span "monday WM (French)" at bounding box center [357, 271] width 153 height 18
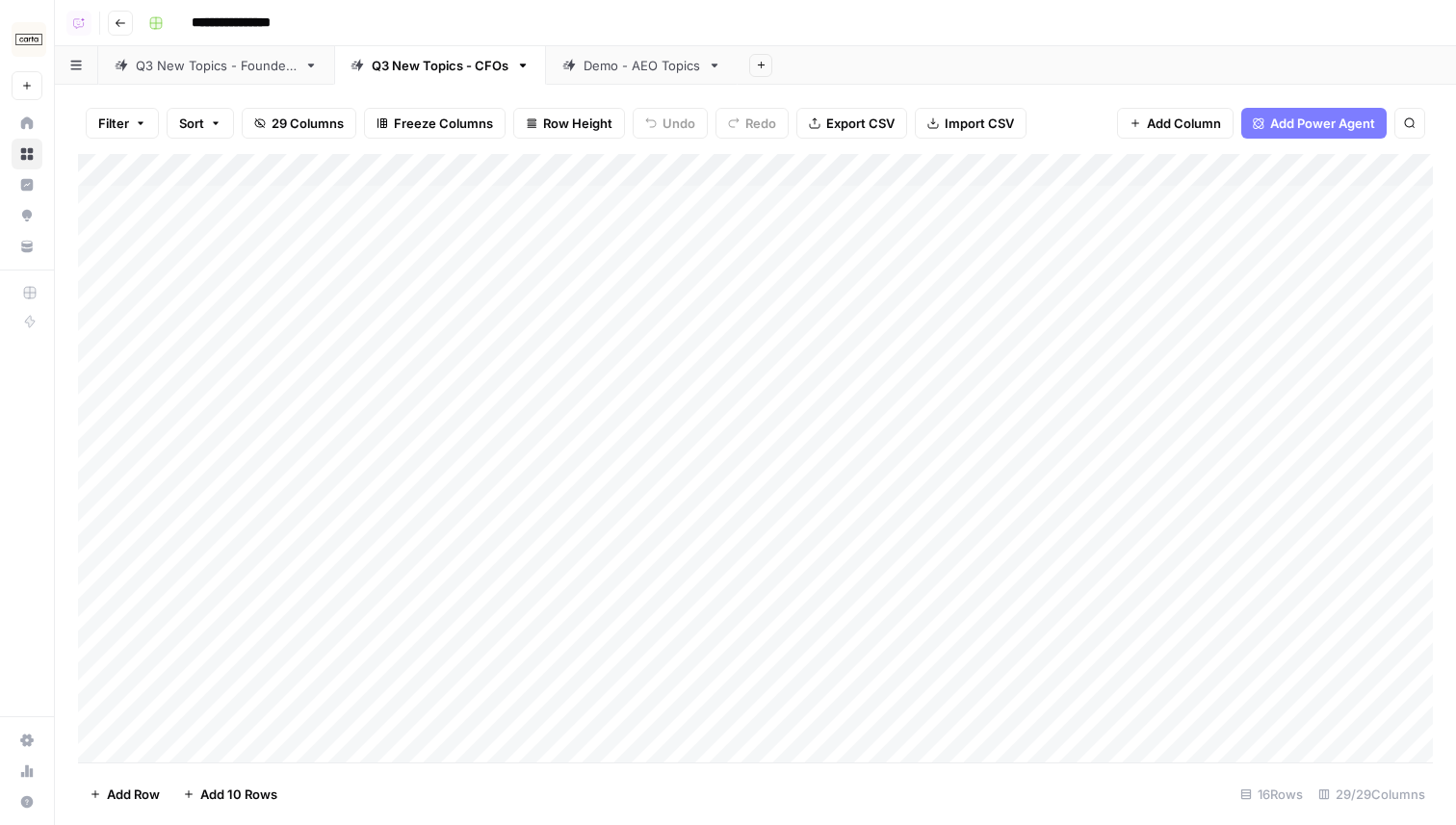
click at [232, 75] on link "Q3 New Topics - Founders" at bounding box center [216, 65] width 236 height 38
click at [402, 73] on div "Q3 New Topics - CFOs" at bounding box center [440, 66] width 137 height 20
click at [636, 73] on div "Demo - AEO Topics" at bounding box center [641, 66] width 116 height 20
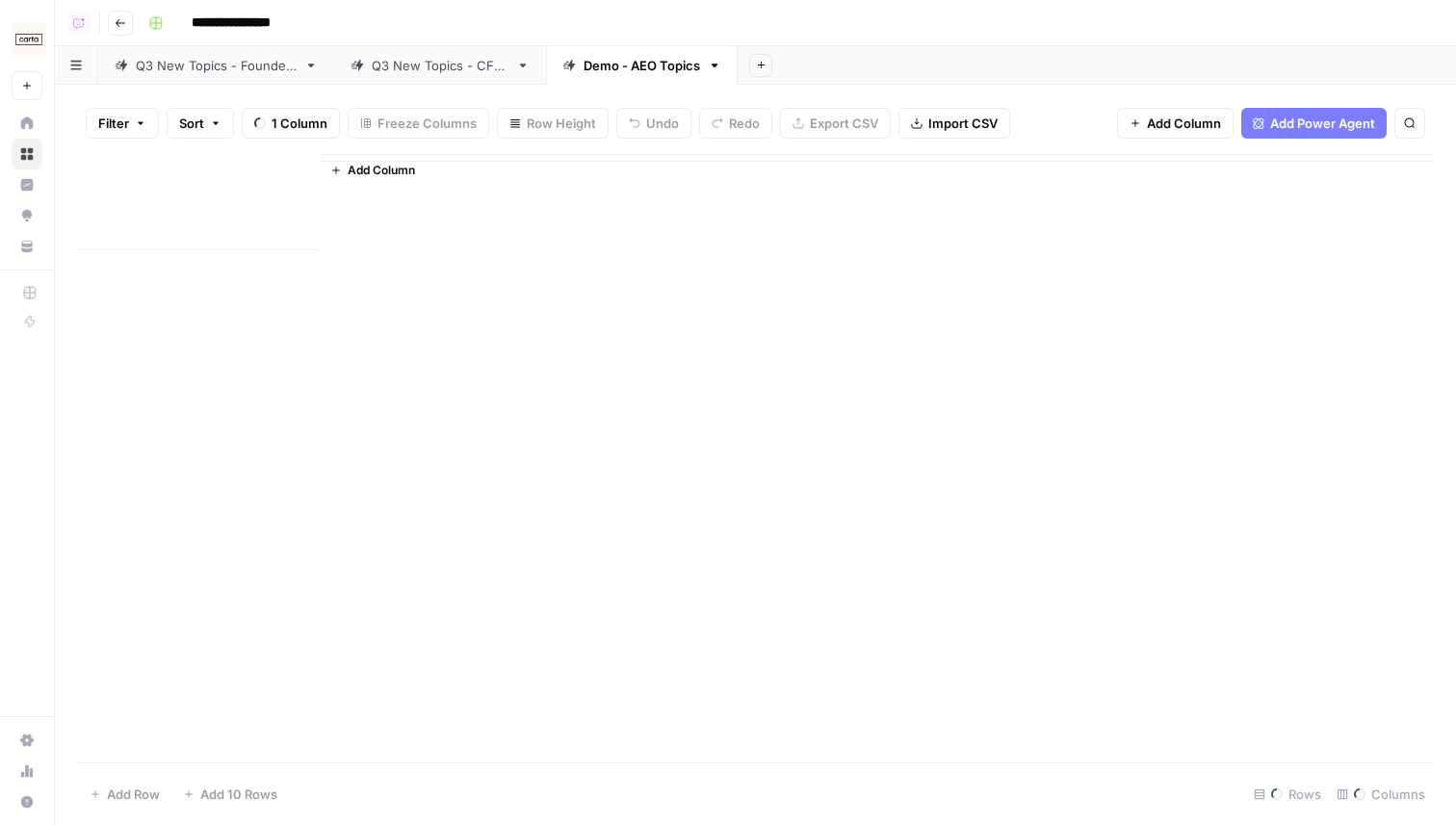
click at [636, 73] on div "Demo - AEO Topics" at bounding box center [641, 66] width 116 height 20
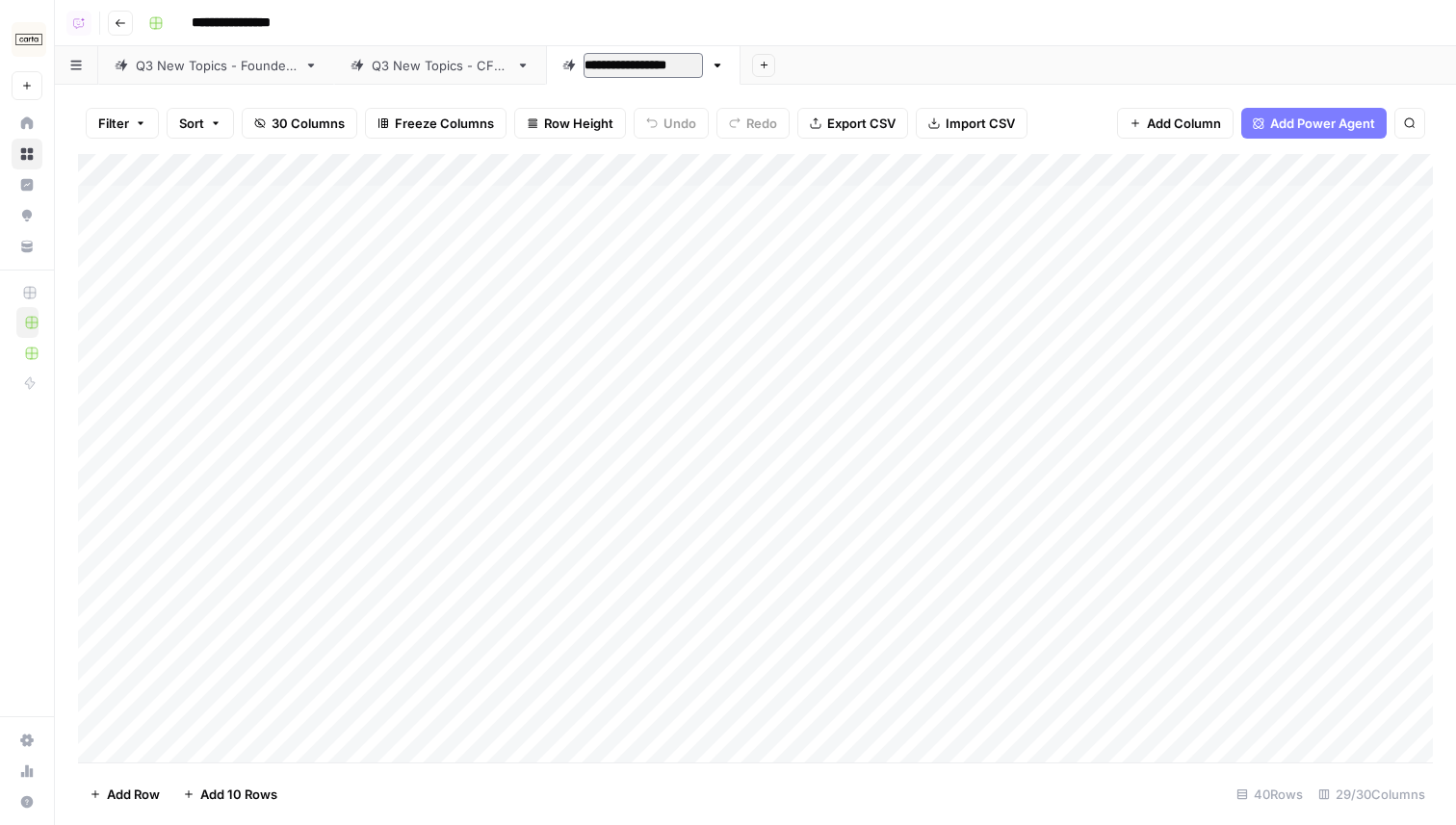
click at [635, 68] on input "**********" at bounding box center [642, 65] width 119 height 25
drag, startPoint x: 633, startPoint y: 66, endPoint x: 576, endPoint y: 62, distance: 57.1
click at [572, 65] on div "**********" at bounding box center [633, 65] width 141 height 29
type input "**********"
click at [453, 74] on div "Q3 New Topics - CFOs" at bounding box center [440, 66] width 137 height 20
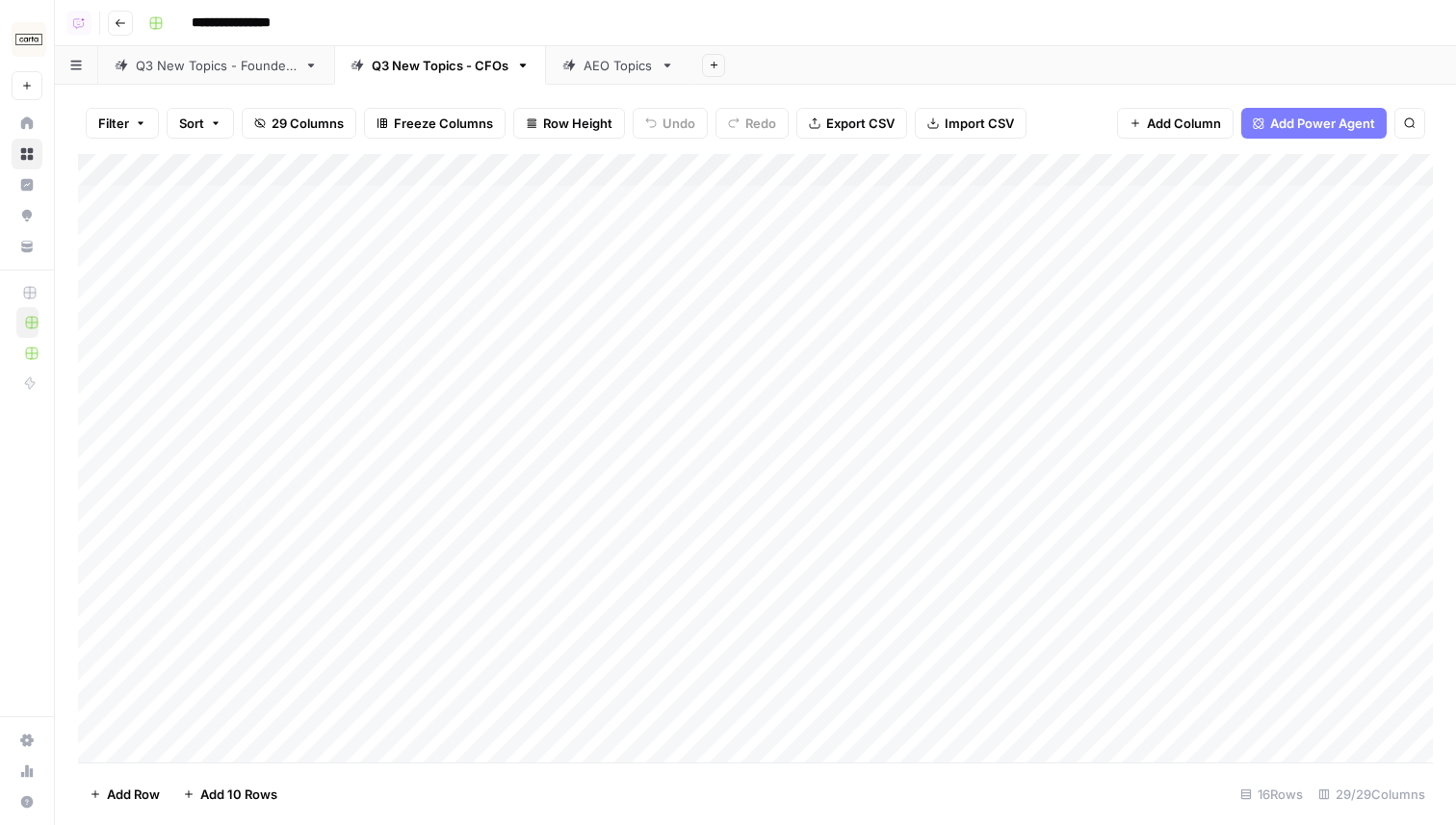
click at [227, 76] on link "Q3 New Topics - Founders" at bounding box center [216, 65] width 236 height 38
click at [903, 172] on div "Add Column" at bounding box center [755, 361] width 1355 height 414
click at [969, 26] on div "**********" at bounding box center [788, 23] width 1296 height 30
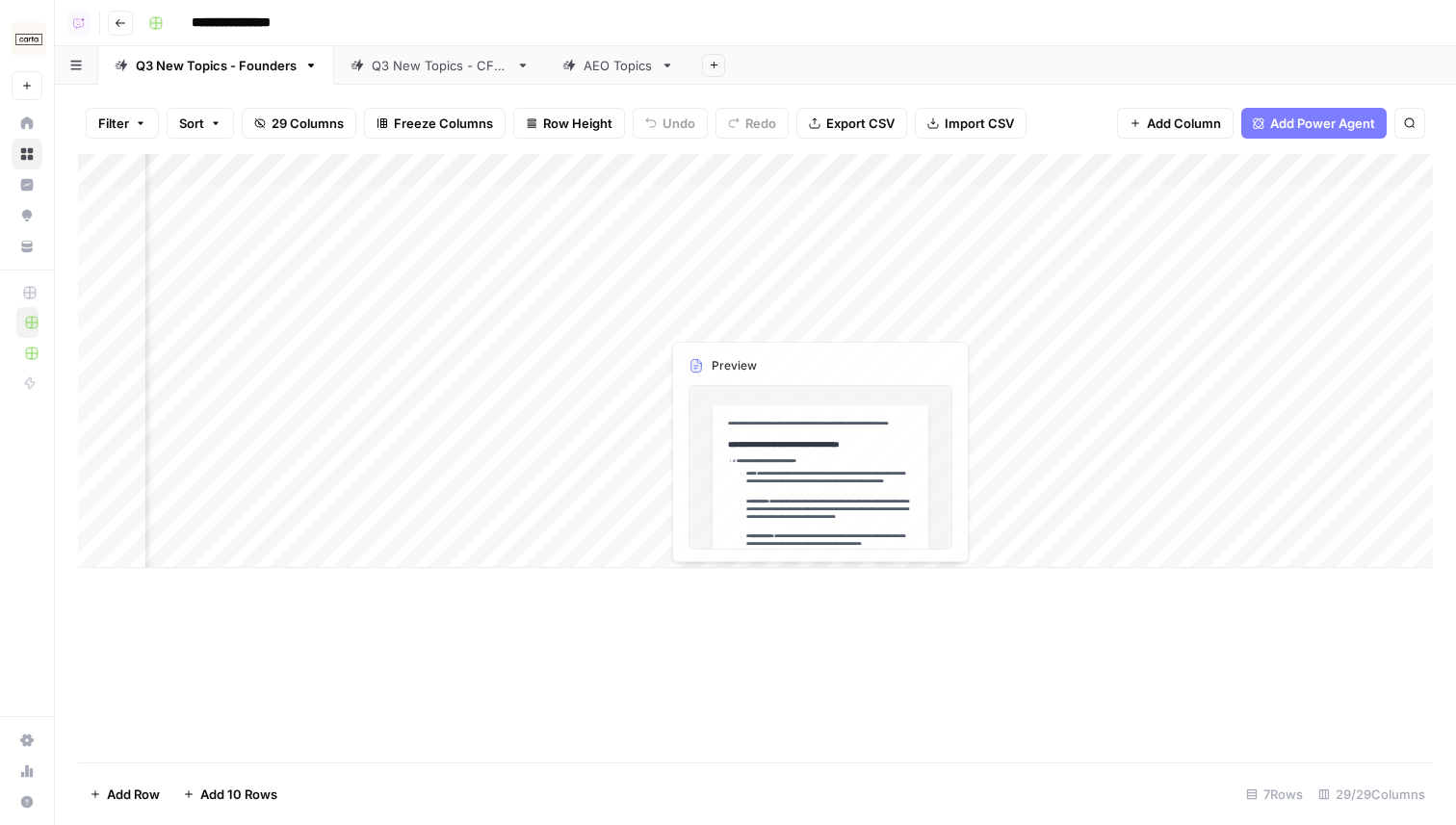
scroll to position [0, 475]
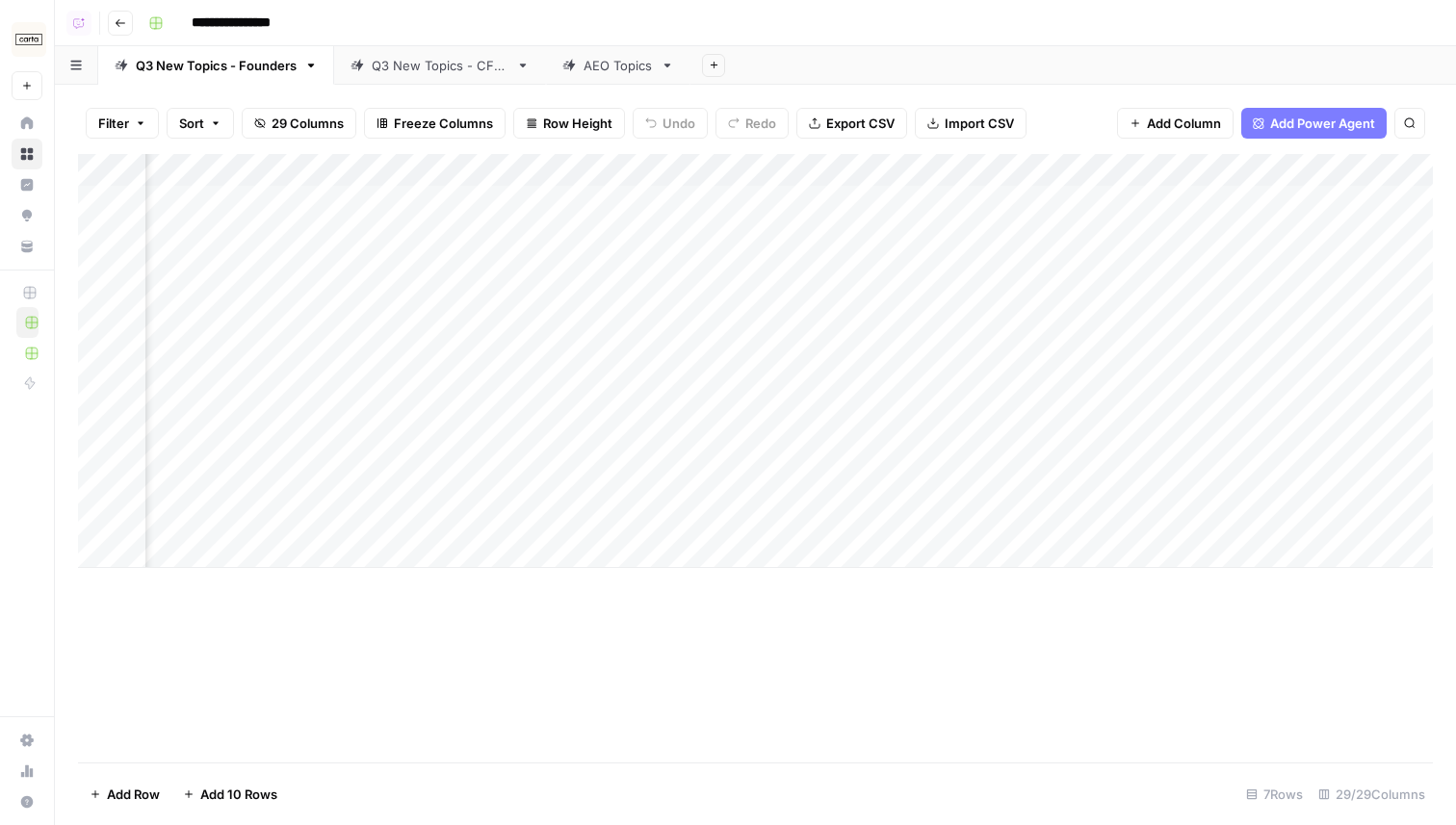
click at [1031, 171] on div "Add Column" at bounding box center [755, 361] width 1355 height 414
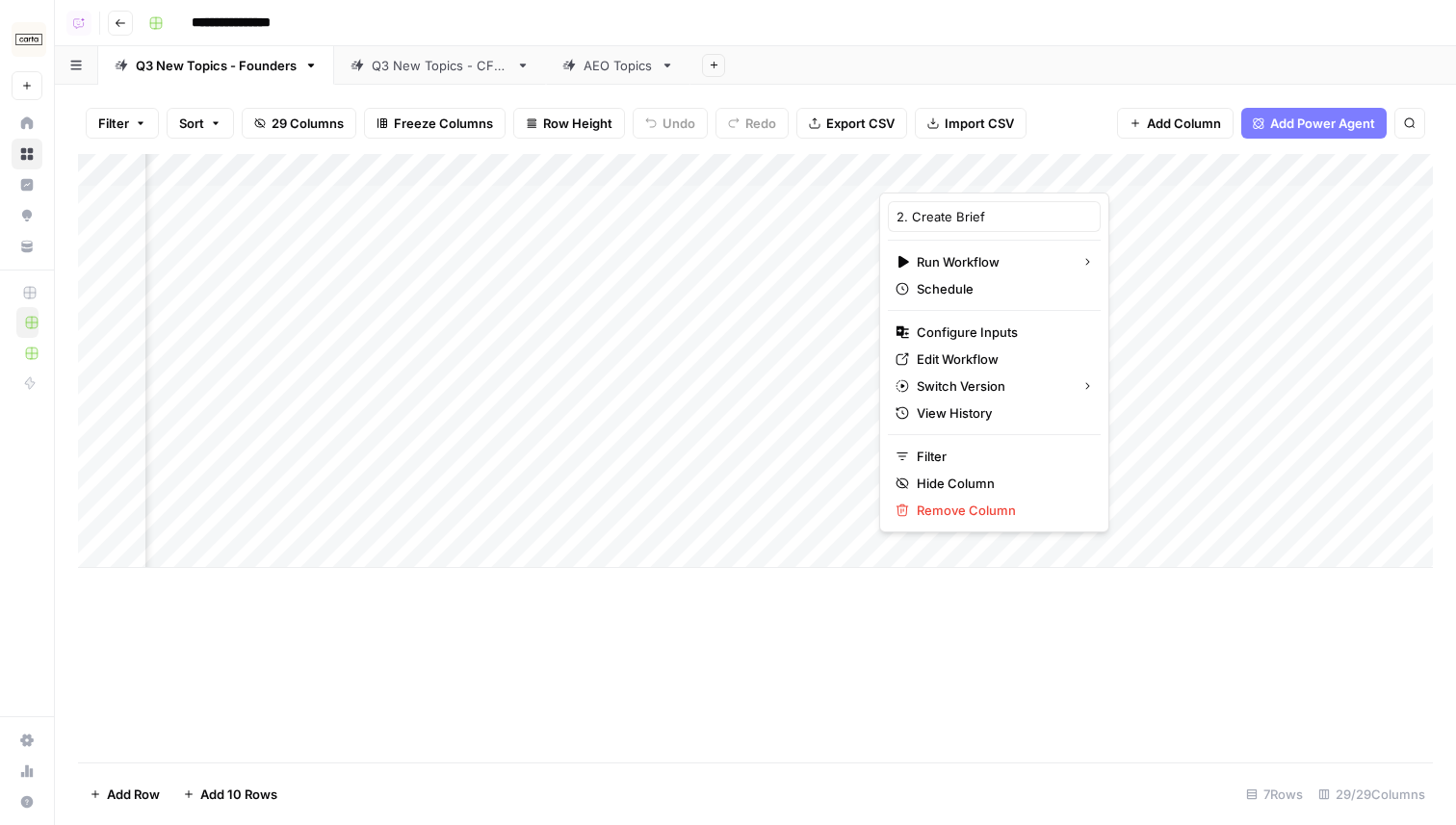
click at [1020, 29] on div "**********" at bounding box center [788, 23] width 1296 height 30
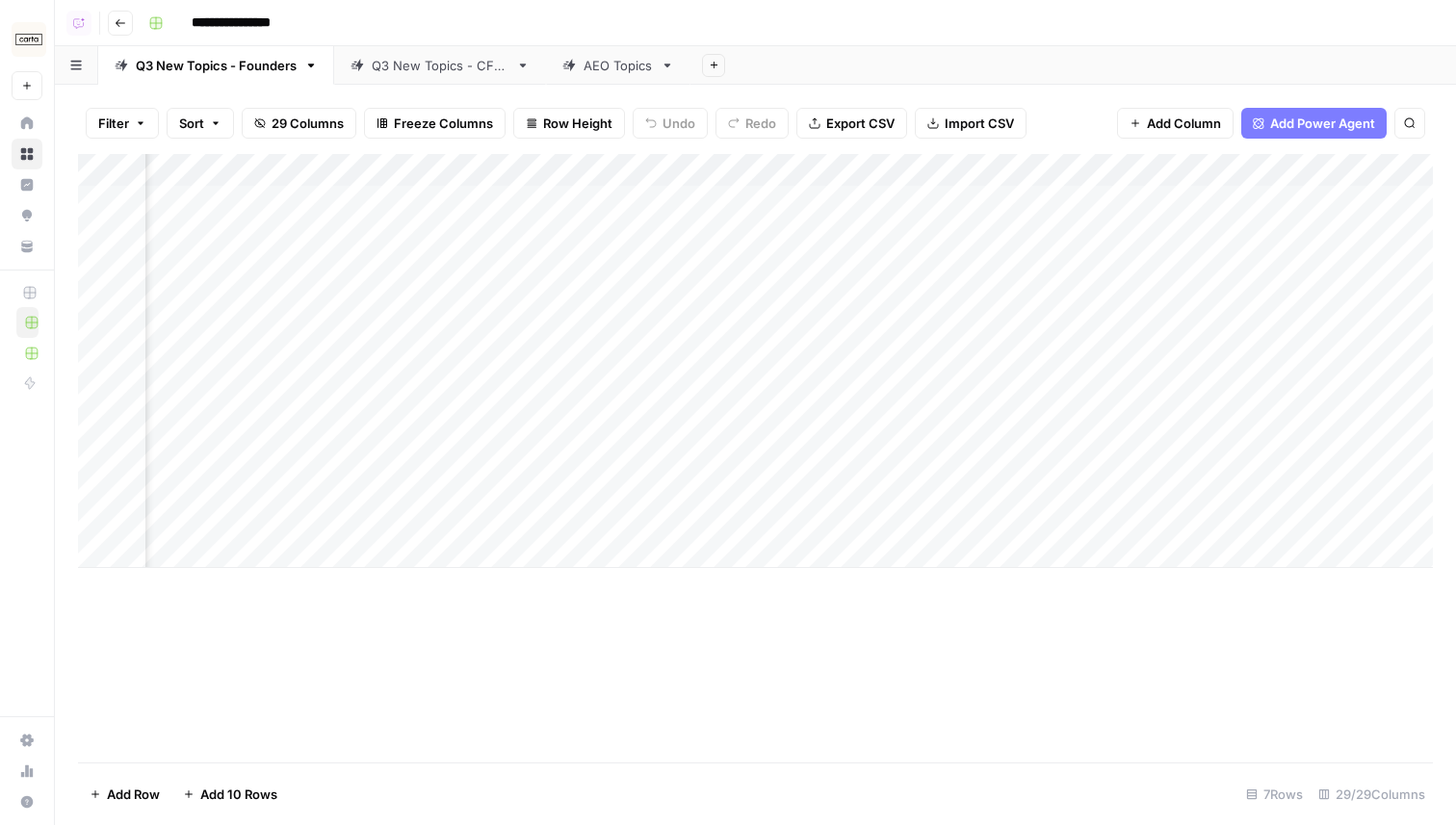
scroll to position [0, 0]
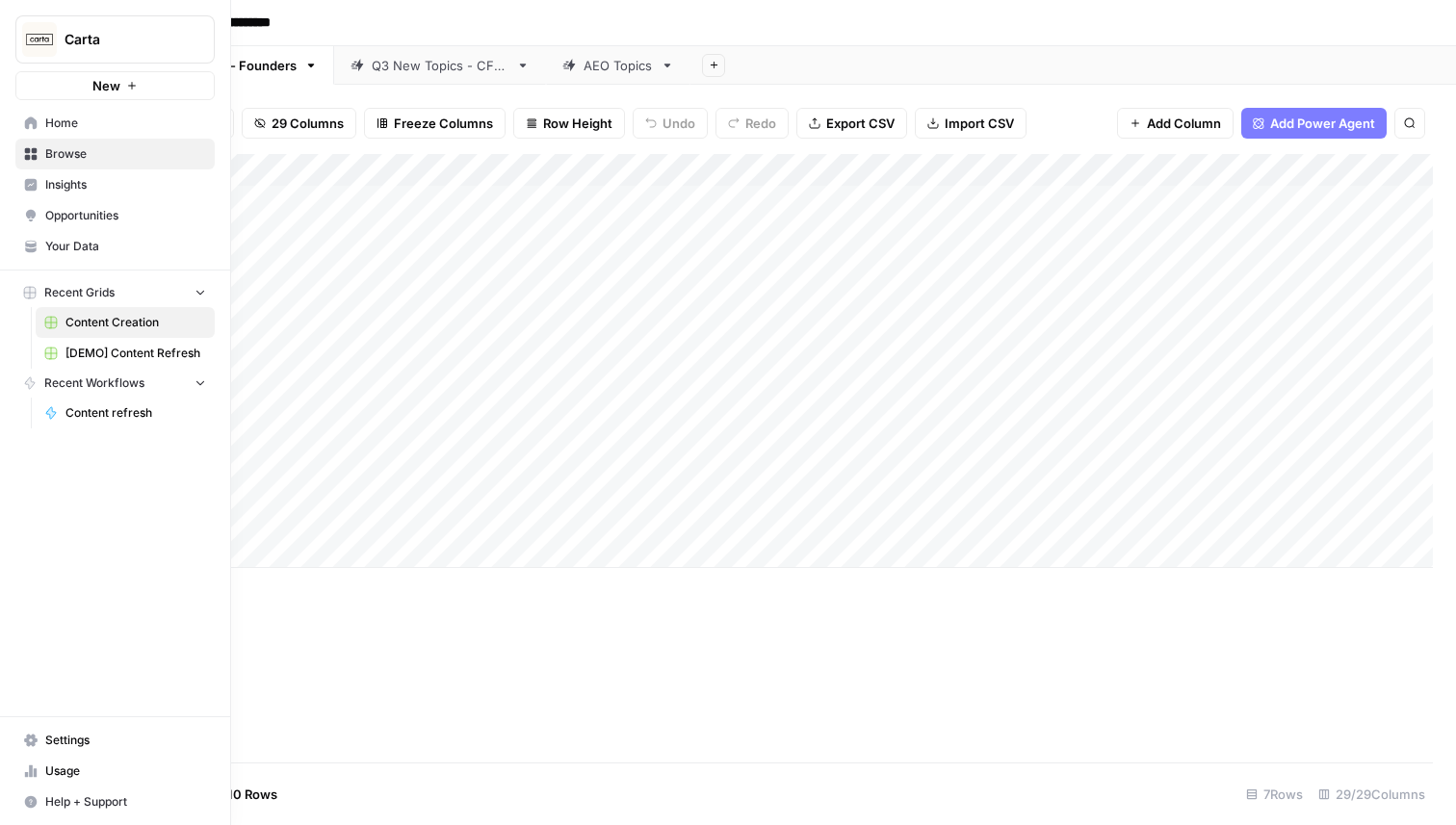
click at [41, 85] on button "New" at bounding box center [115, 85] width 200 height 29
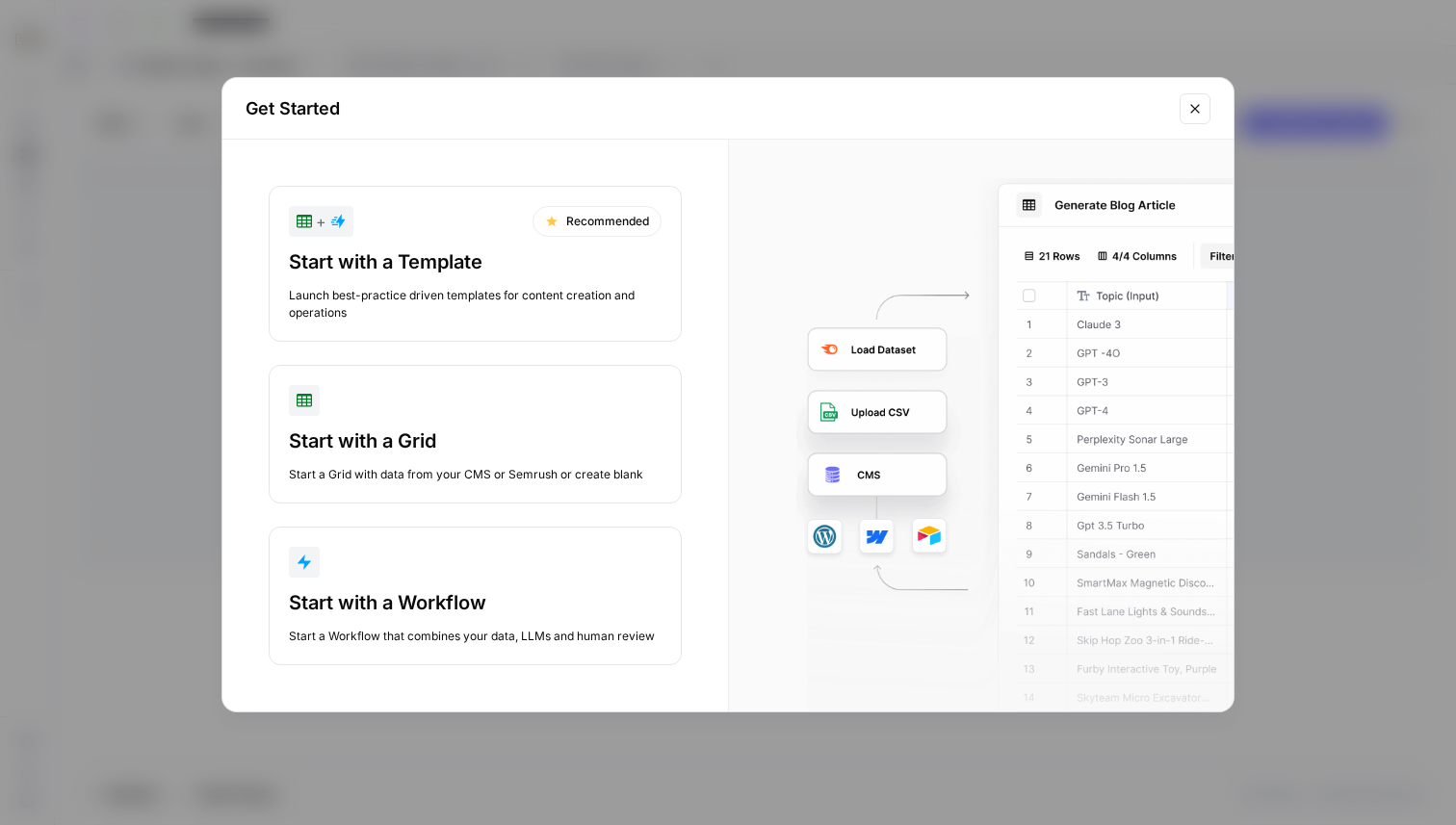
click at [385, 442] on div "Start with a Grid" at bounding box center [475, 441] width 373 height 27
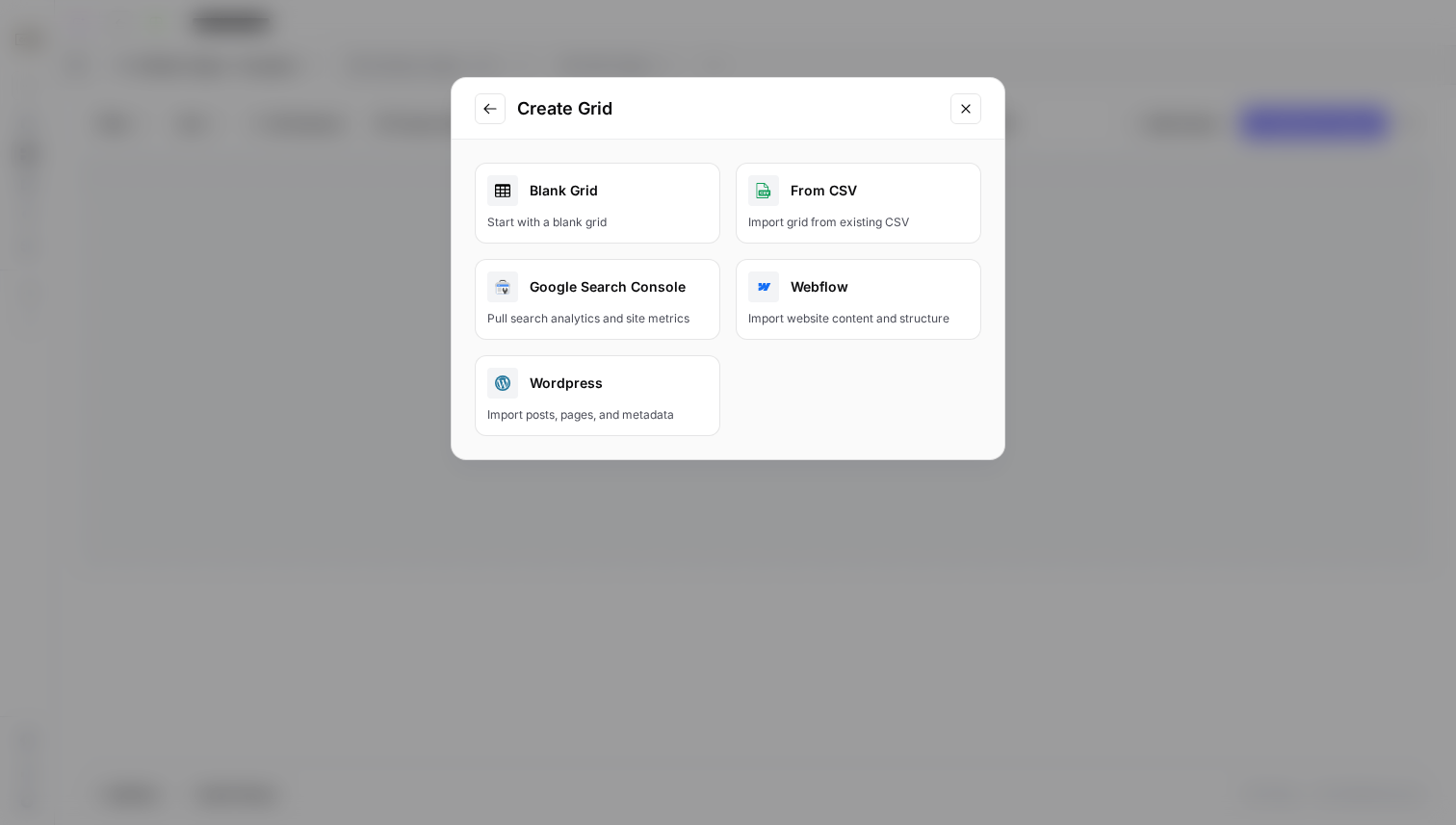
click at [585, 201] on div "Blank Grid" at bounding box center [597, 190] width 220 height 30
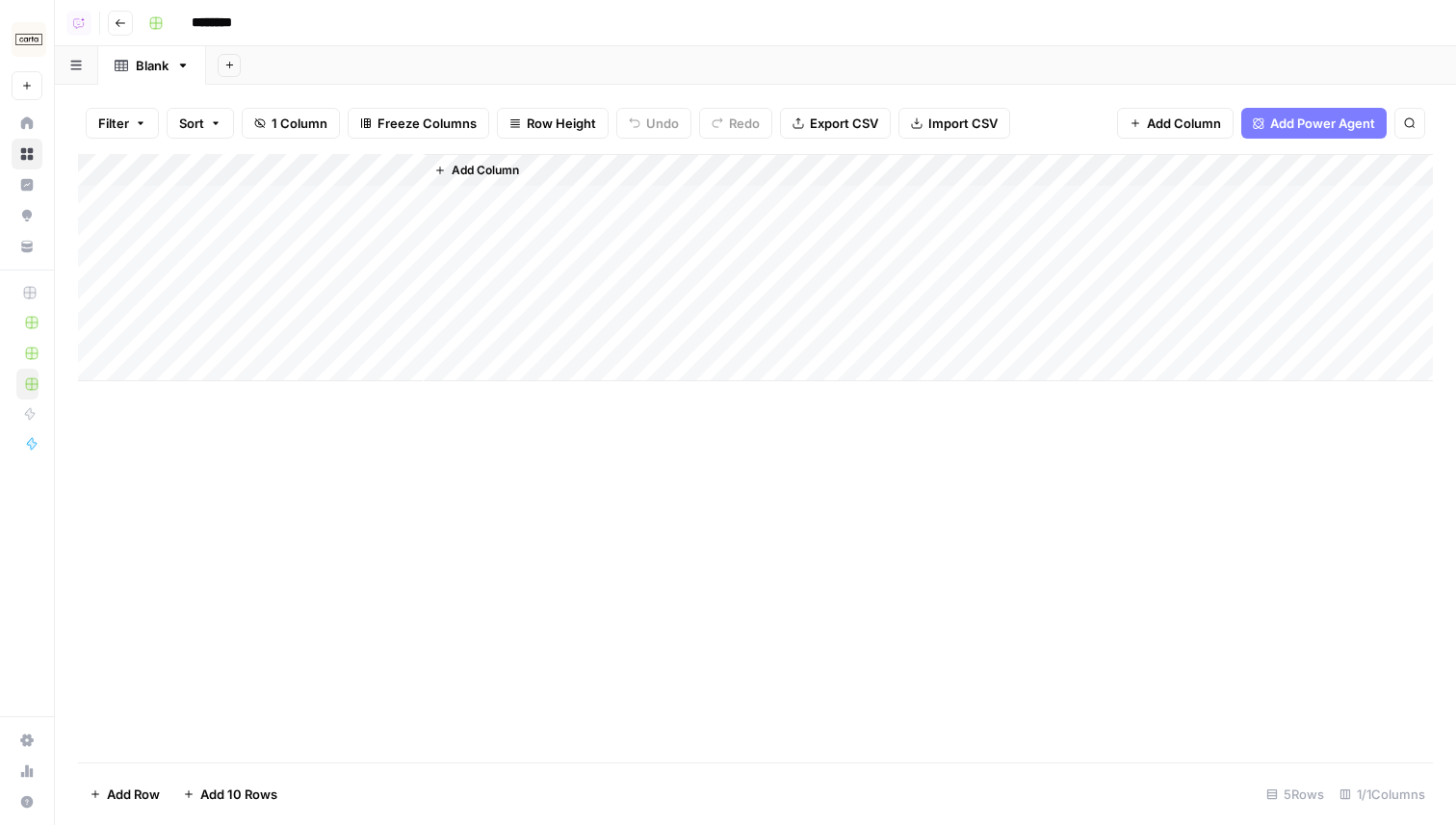
click at [1287, 115] on span "Add Power Agent" at bounding box center [1322, 123] width 105 height 20
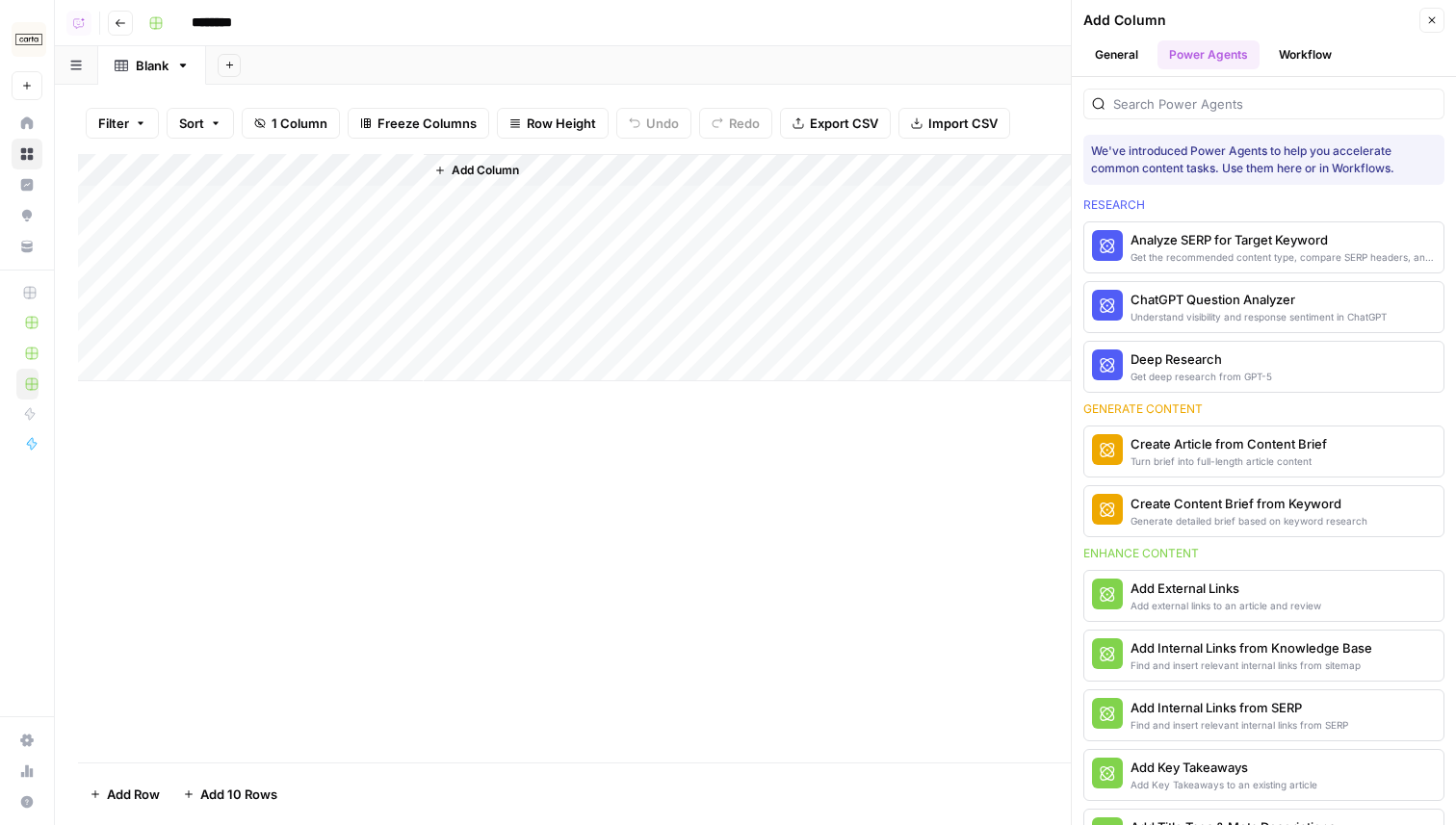
click at [1429, 21] on icon "button" at bounding box center [1432, 21] width 12 height 12
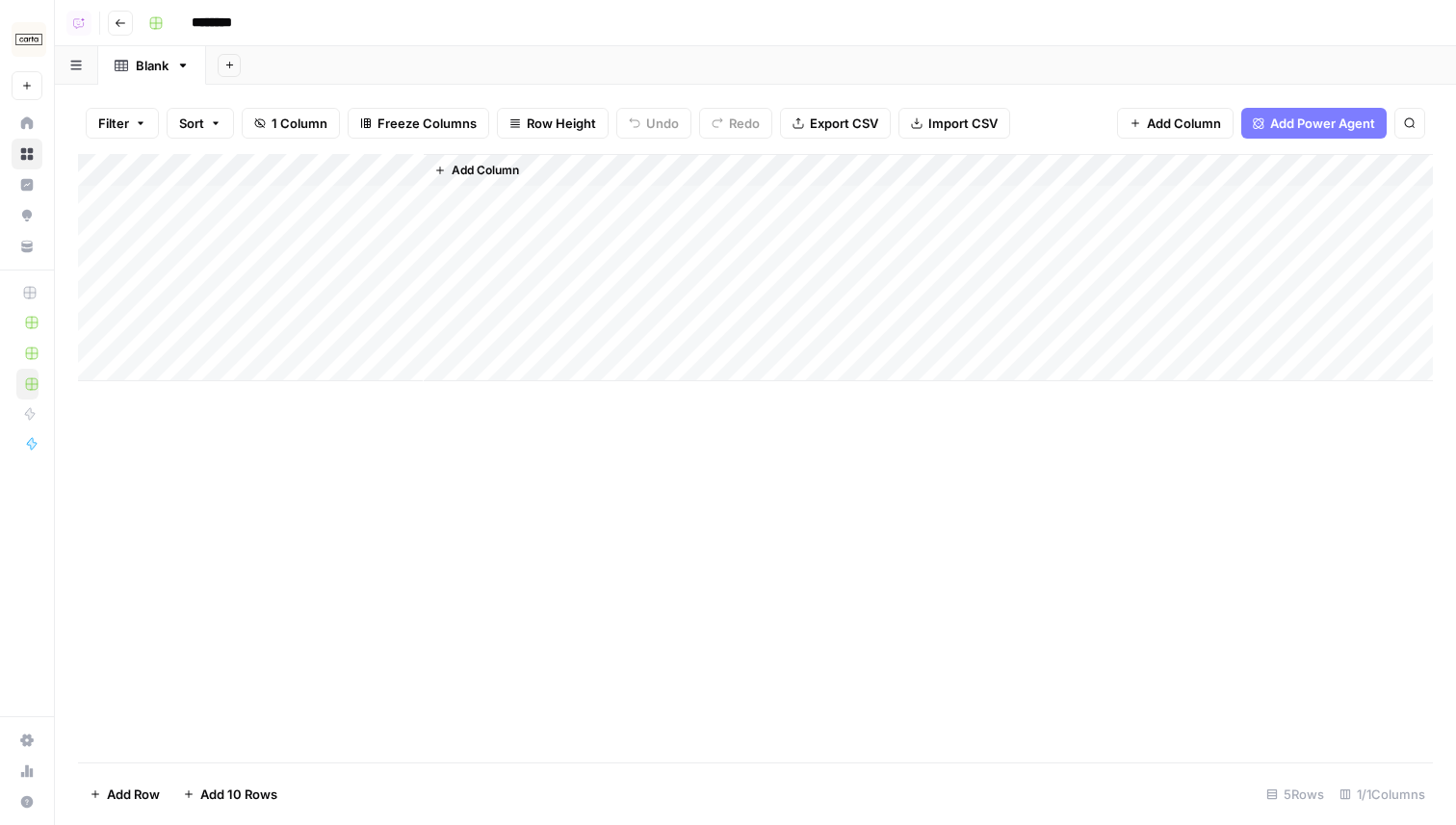
click at [1280, 121] on span "Add Power Agent" at bounding box center [1322, 123] width 105 height 20
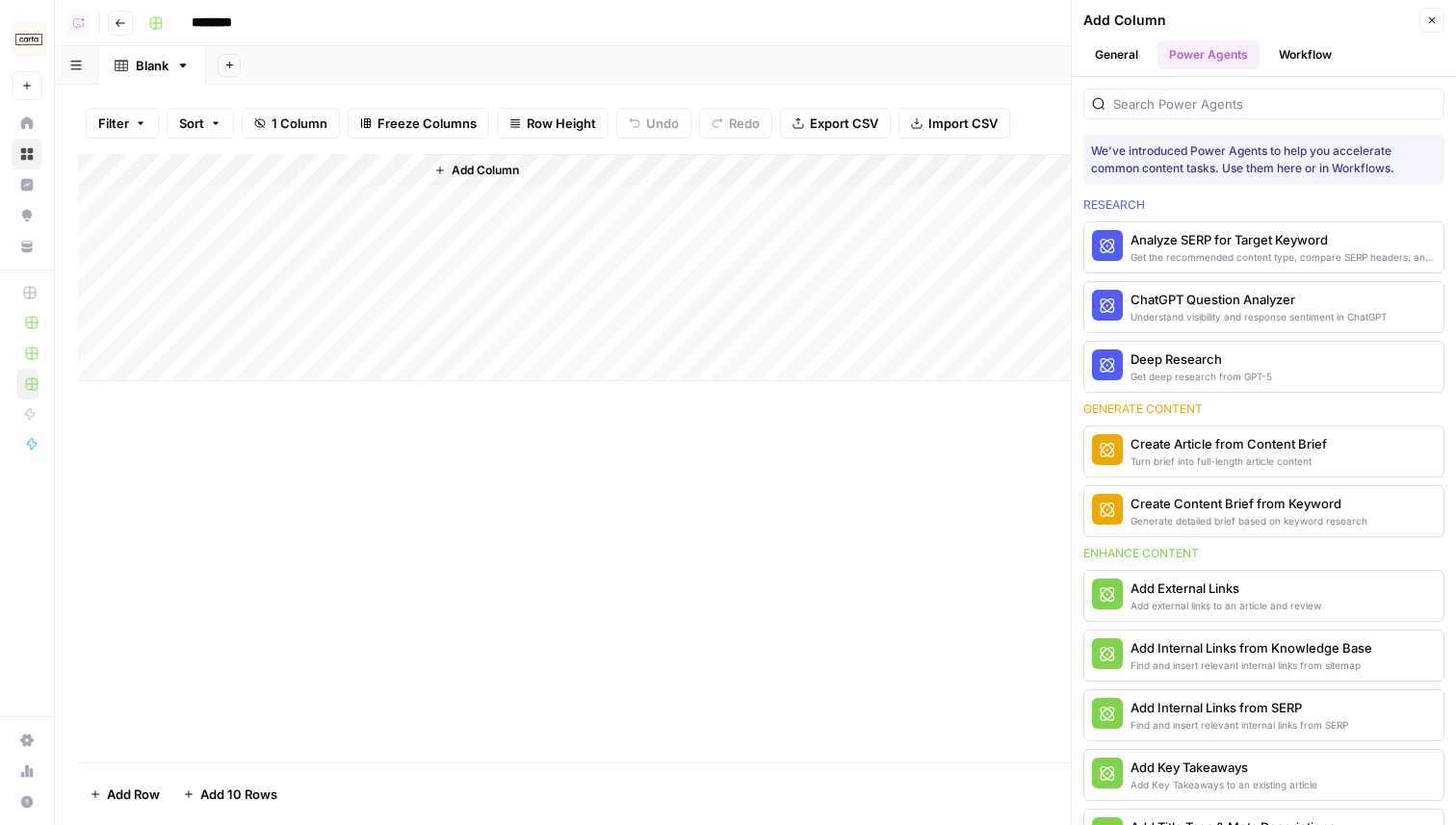
click at [990, 71] on div "Add Sheet" at bounding box center [830, 65] width 1249 height 38
click at [1432, 23] on icon "button" at bounding box center [1432, 21] width 12 height 12
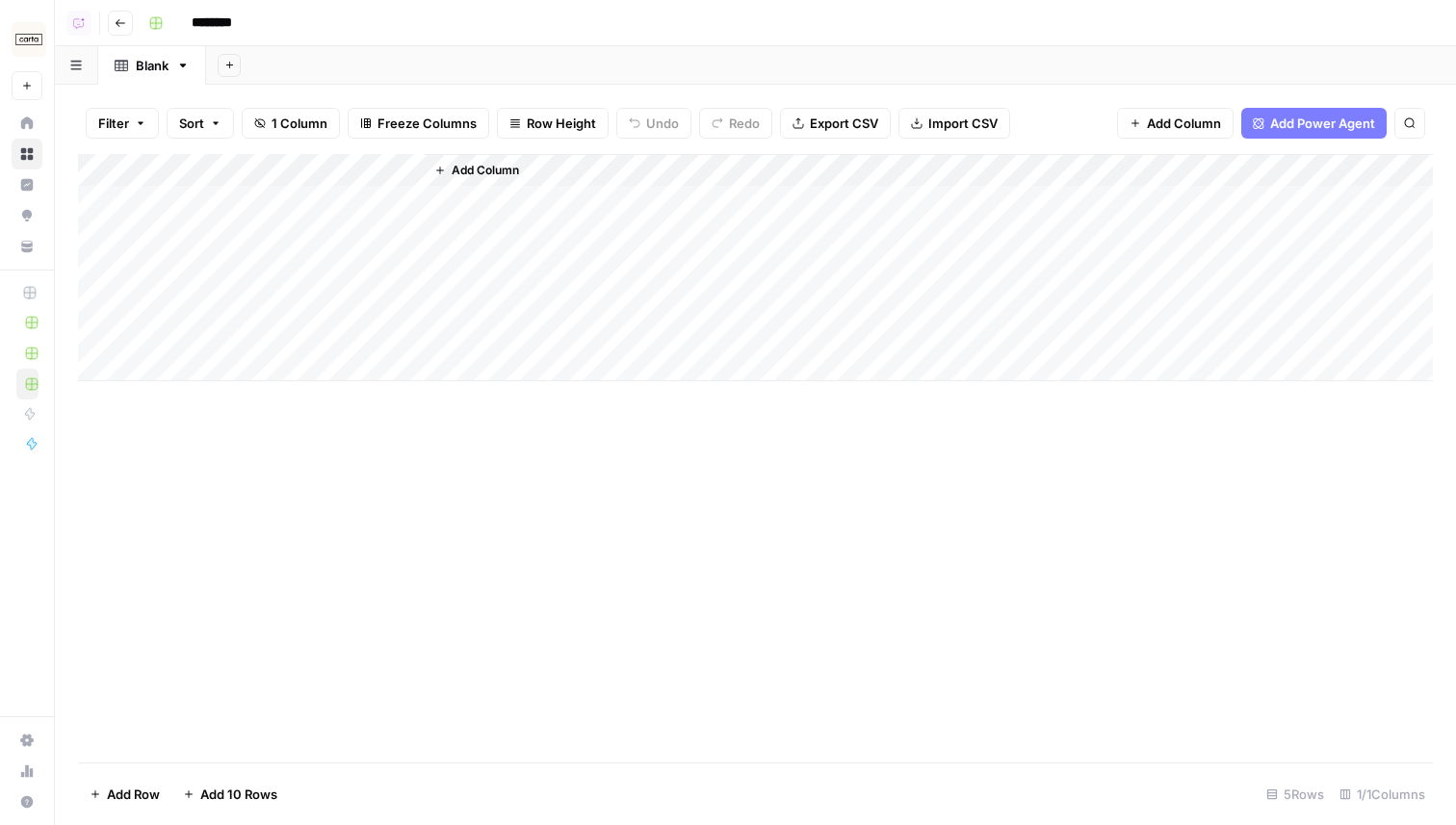
click at [302, 210] on div "Add Column" at bounding box center [755, 267] width 1355 height 227
click at [191, 167] on div "Add Column" at bounding box center [755, 267] width 1355 height 227
click at [196, 210] on input "Title" at bounding box center [260, 216] width 196 height 20
type input "Keyword"
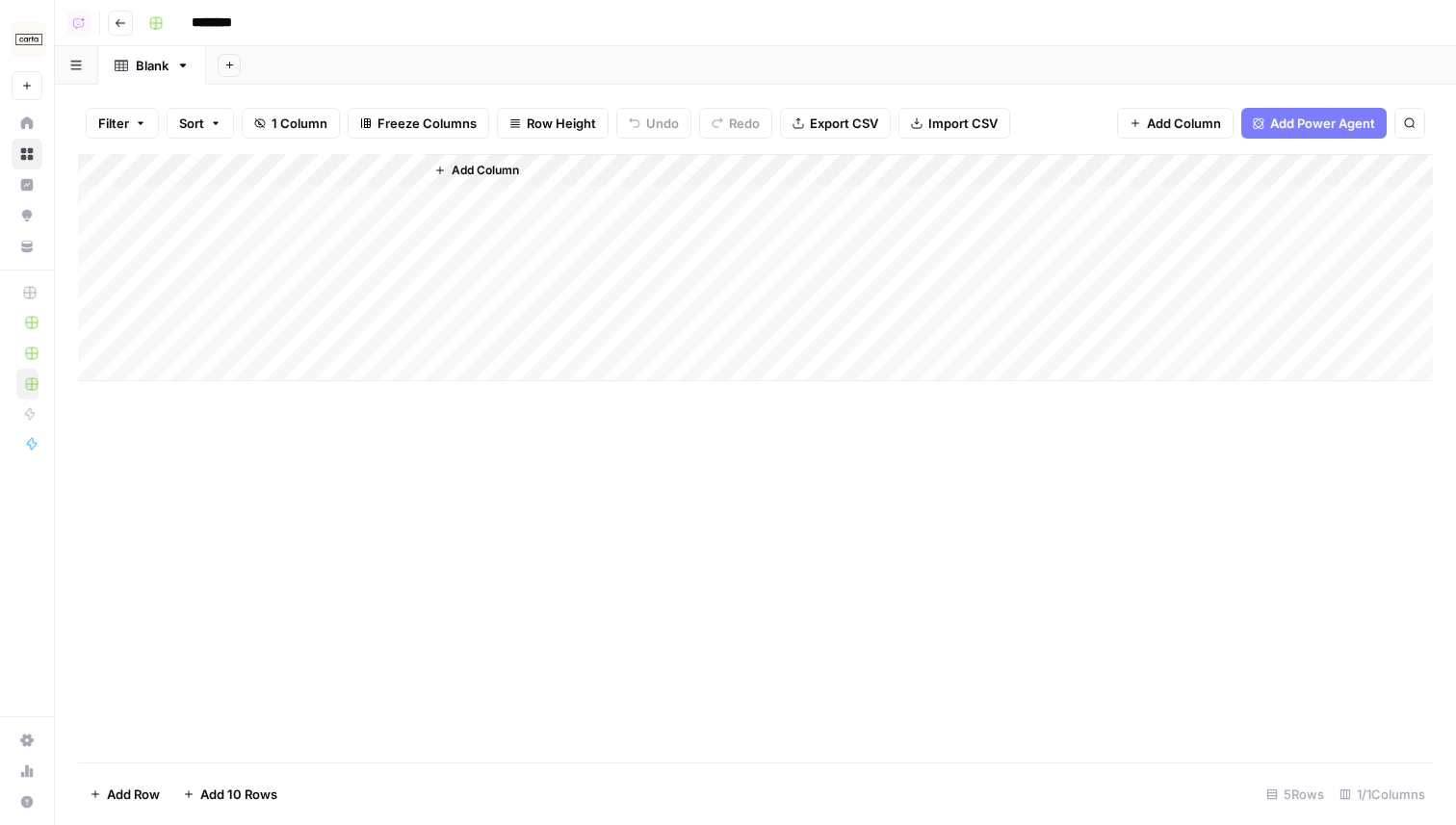
click at [527, 53] on div "Add Sheet" at bounding box center [830, 65] width 1249 height 38
click at [431, 439] on div "Add Column" at bounding box center [755, 458] width 1355 height 609
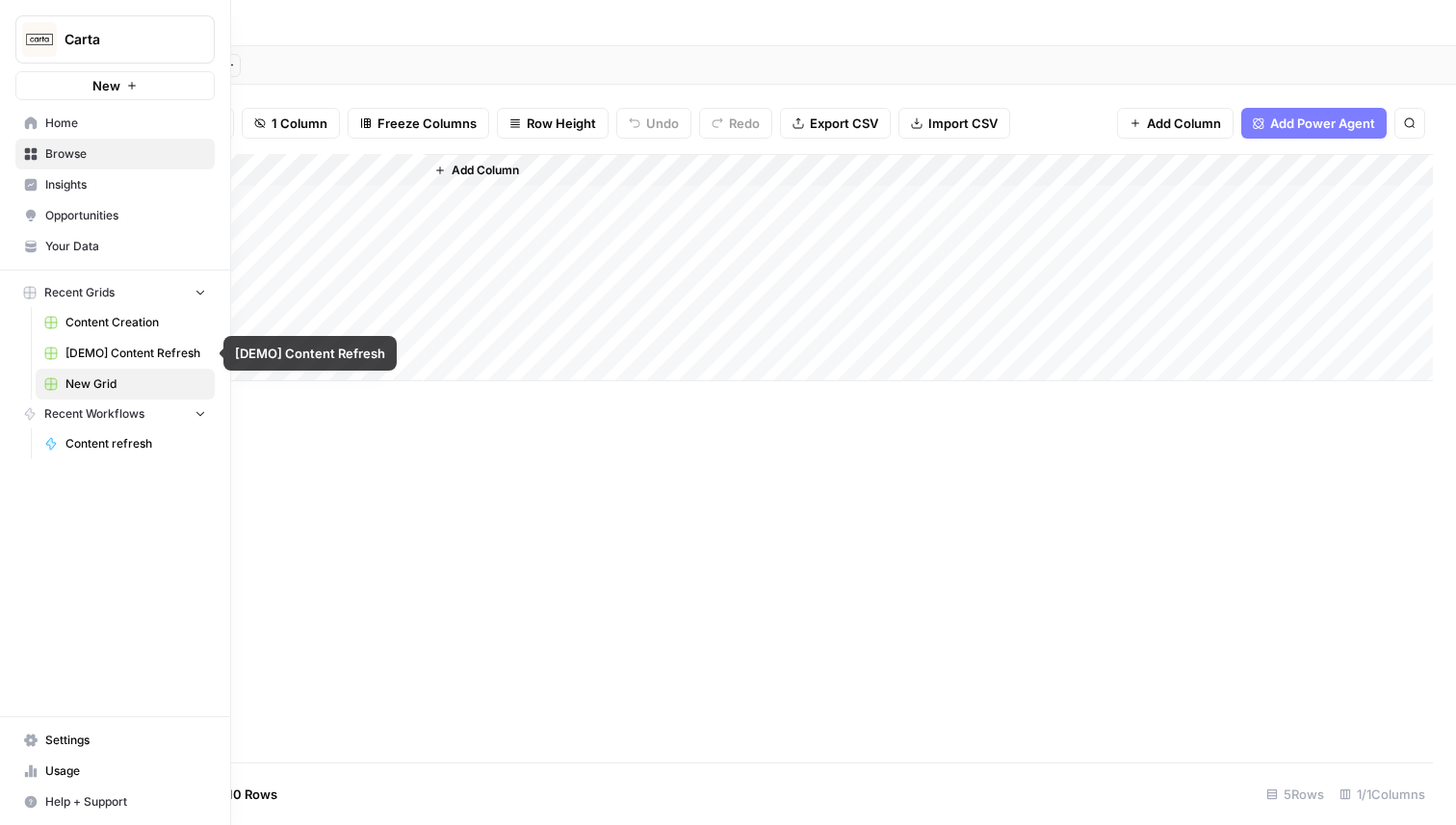
click at [111, 351] on span "[DEMO] Content Refresh" at bounding box center [136, 353] width 141 height 18
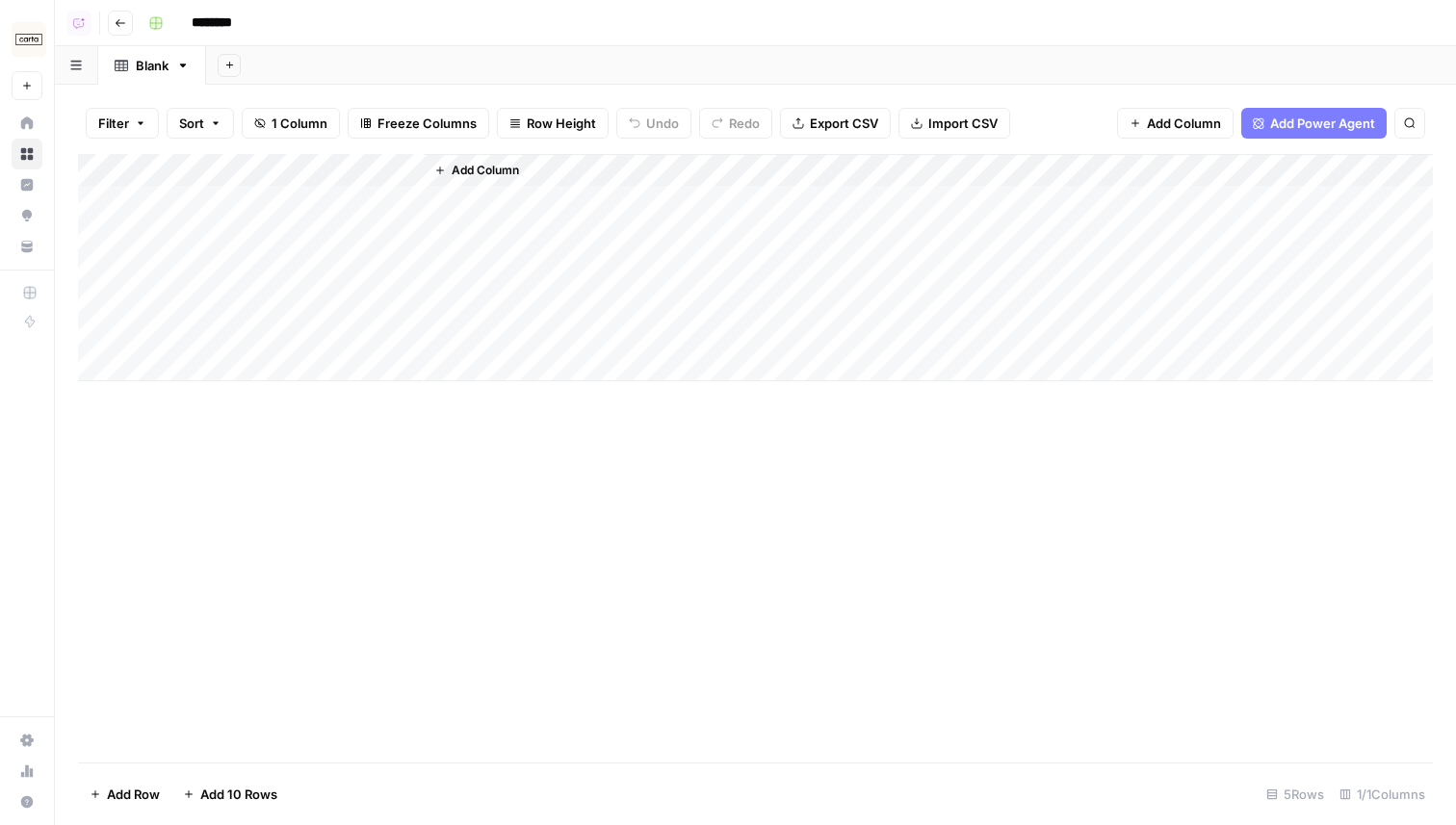
click at [233, 67] on icon "button" at bounding box center [229, 65] width 11 height 11
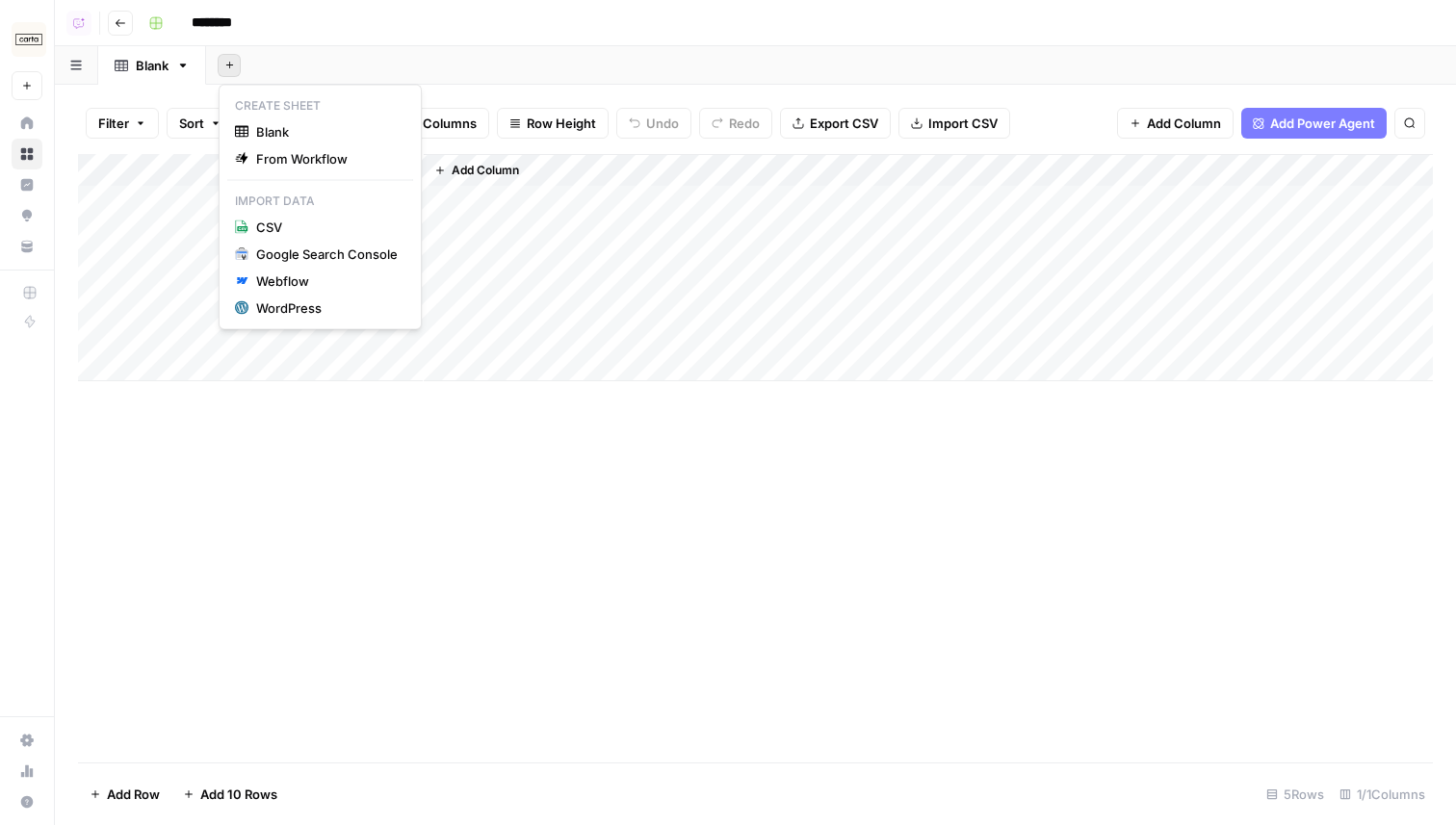
click at [335, 458] on div "Add Column" at bounding box center [755, 458] width 1355 height 609
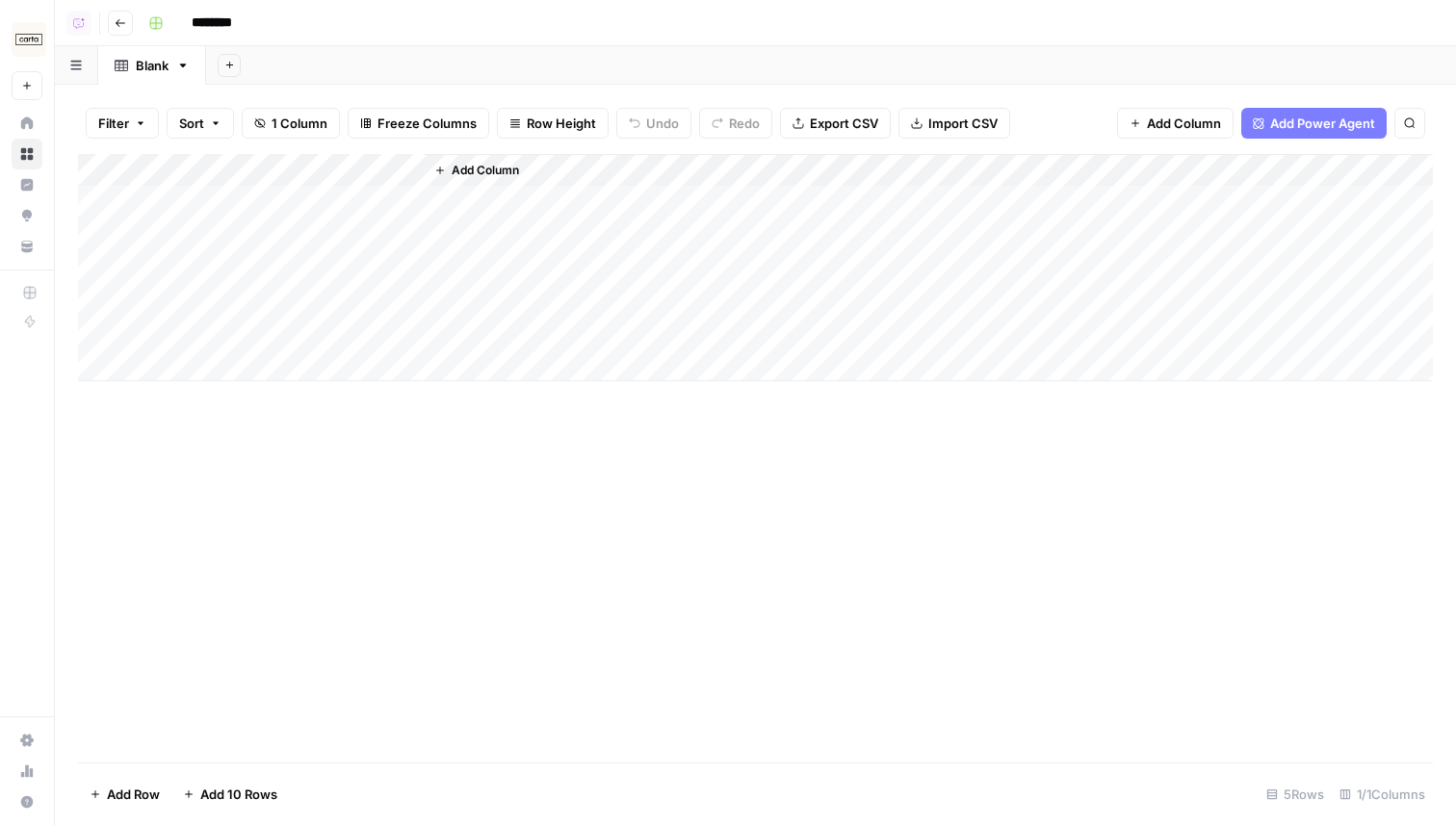
click at [1346, 119] on span "Add Power Agent" at bounding box center [1322, 123] width 105 height 20
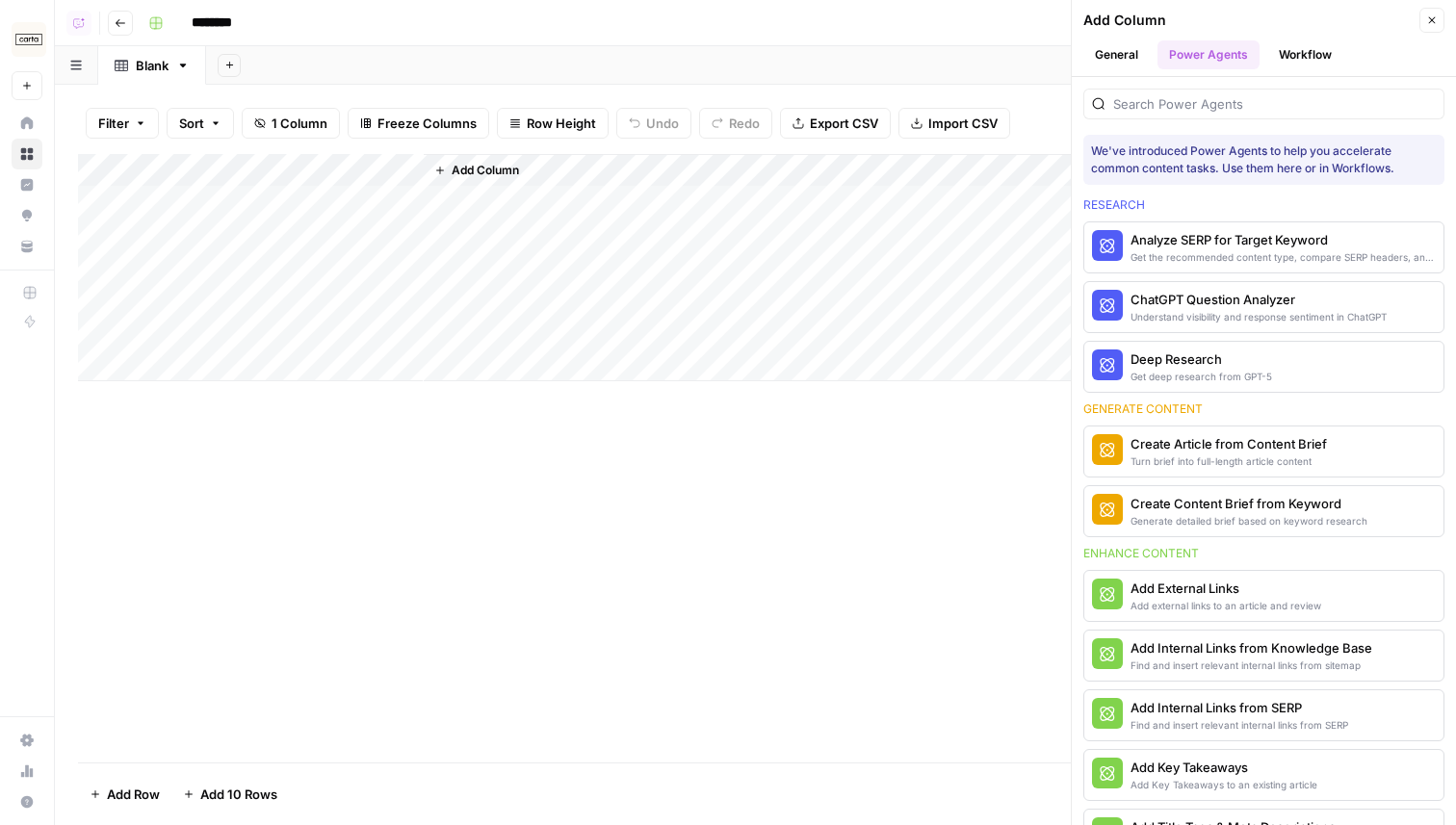
click at [1431, 27] on button "Close" at bounding box center [1431, 20] width 25 height 25
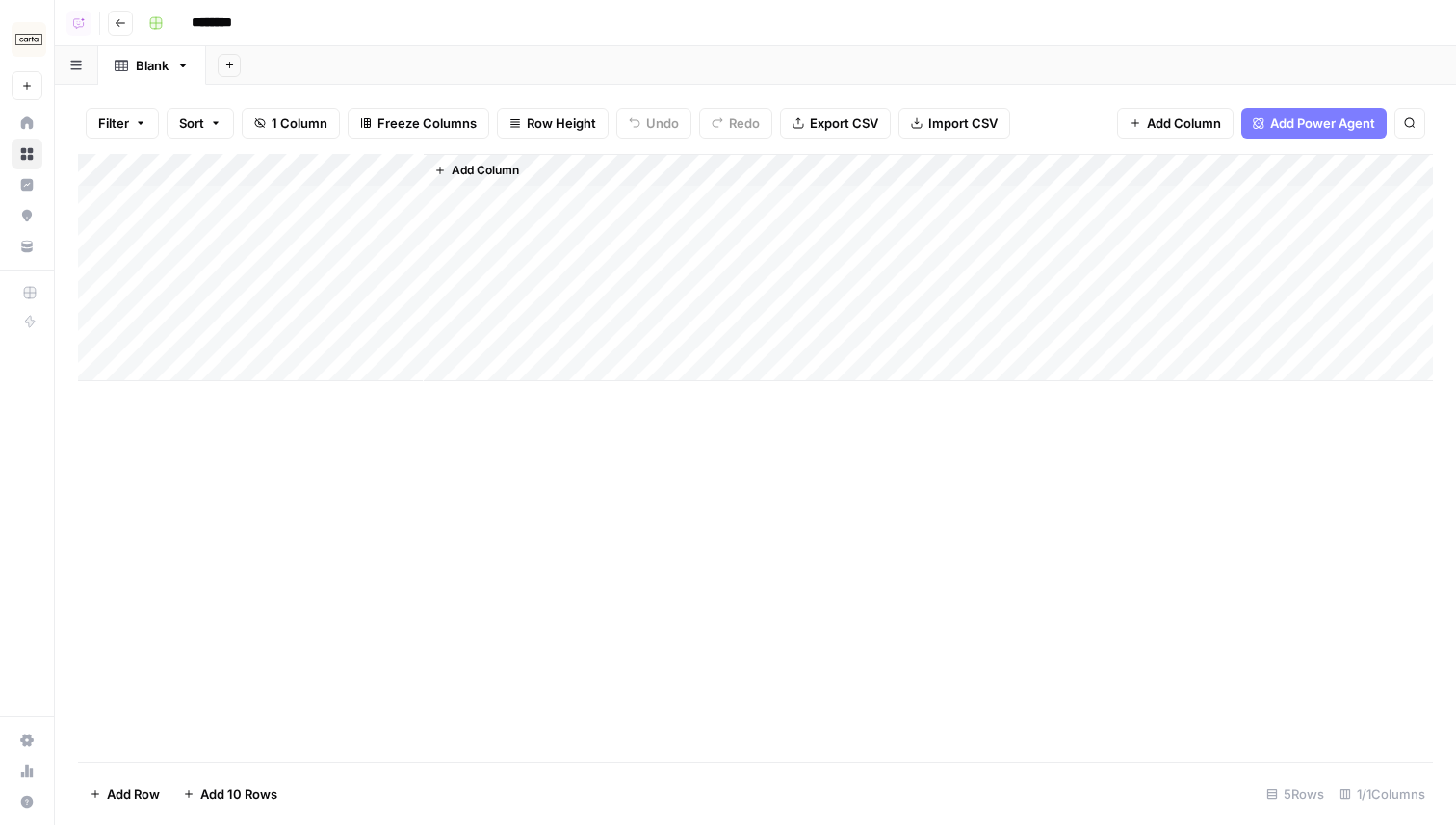
click at [455, 169] on span "Add Column" at bounding box center [485, 170] width 68 height 18
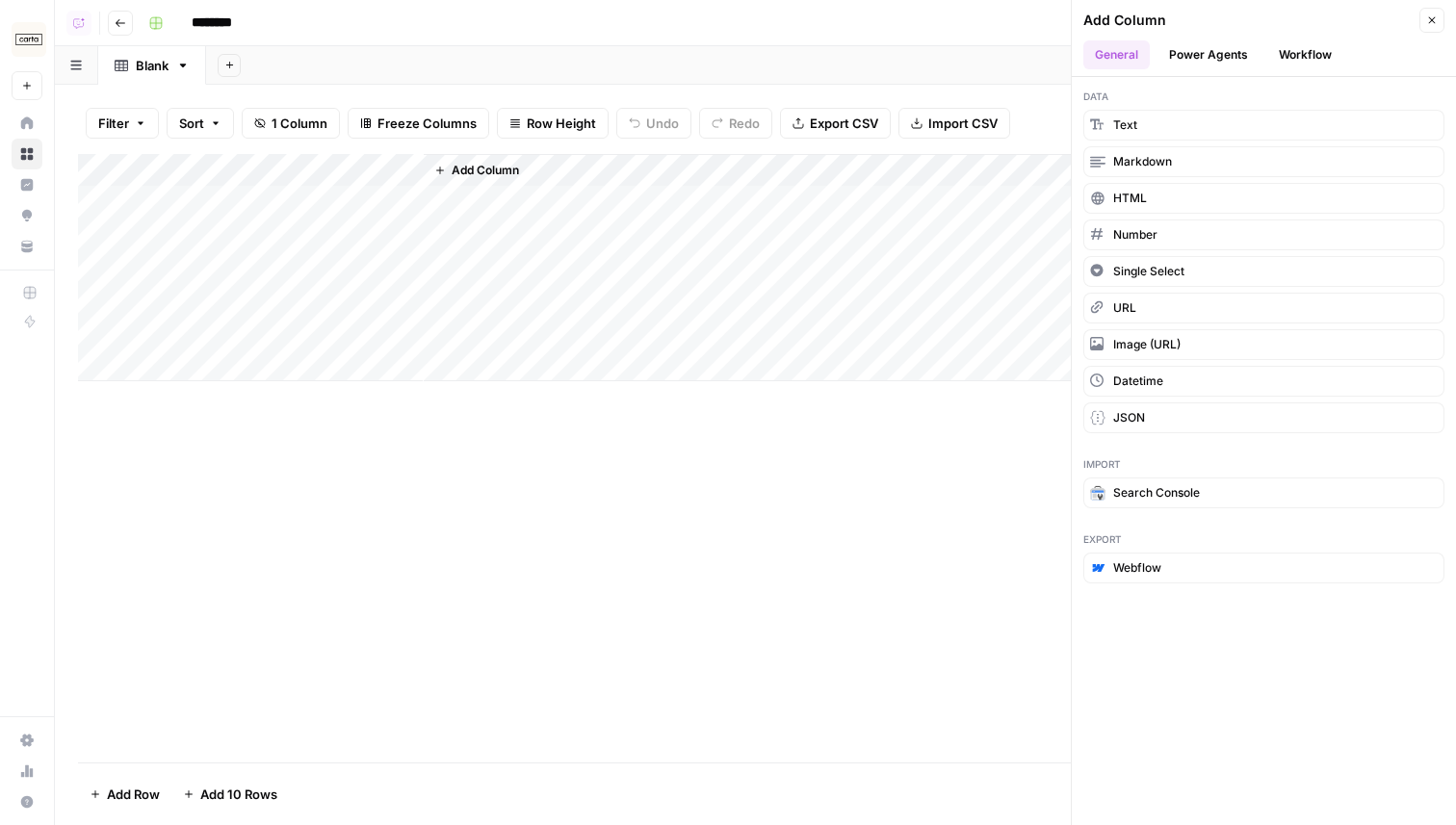
click at [457, 170] on span "Add Column" at bounding box center [485, 170] width 68 height 18
click at [589, 455] on div "Add Column" at bounding box center [755, 458] width 1355 height 609
click at [1430, 19] on icon "button" at bounding box center [1432, 21] width 12 height 12
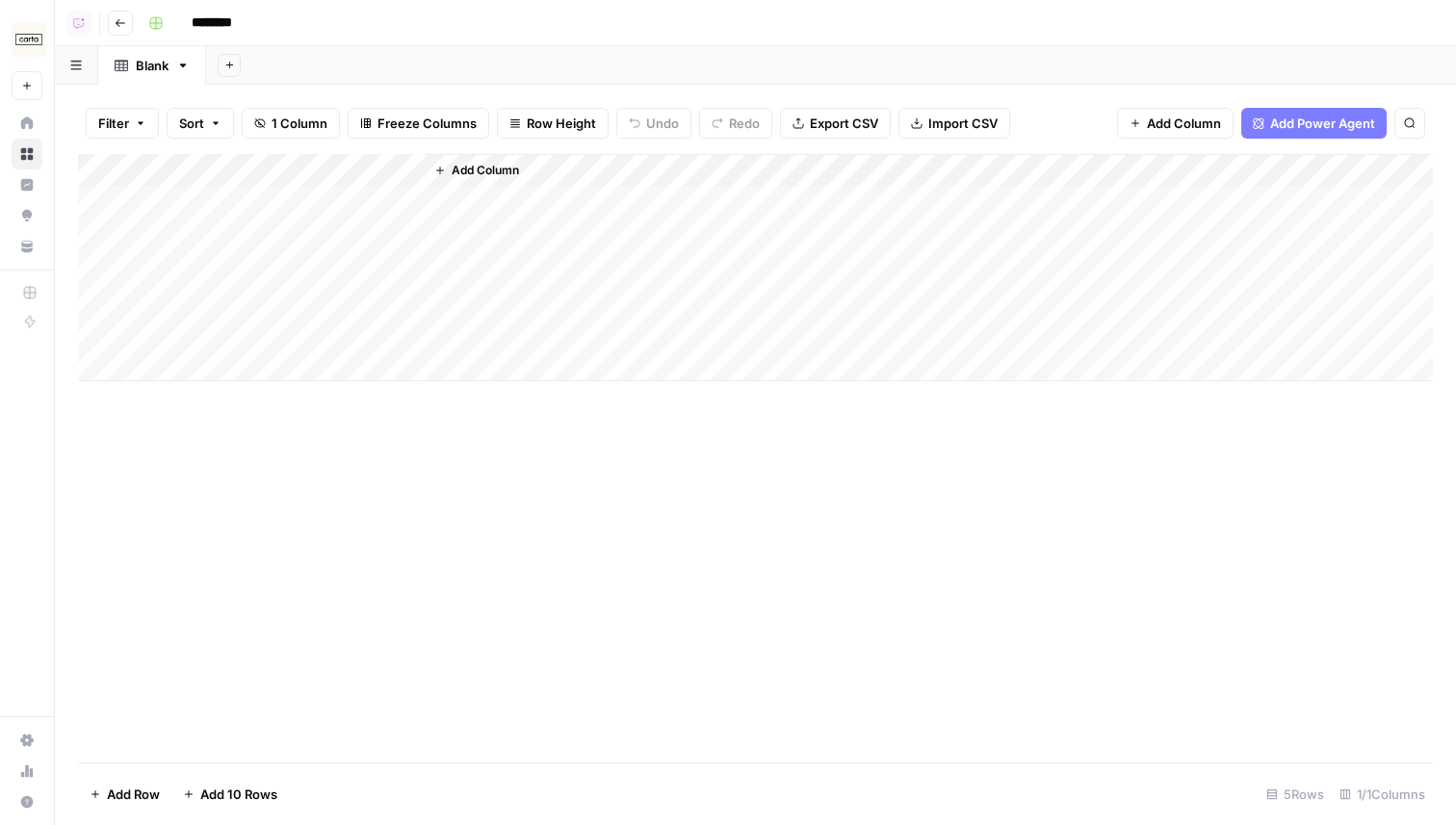
click at [1312, 124] on span "Add Power Agent" at bounding box center [1322, 123] width 105 height 20
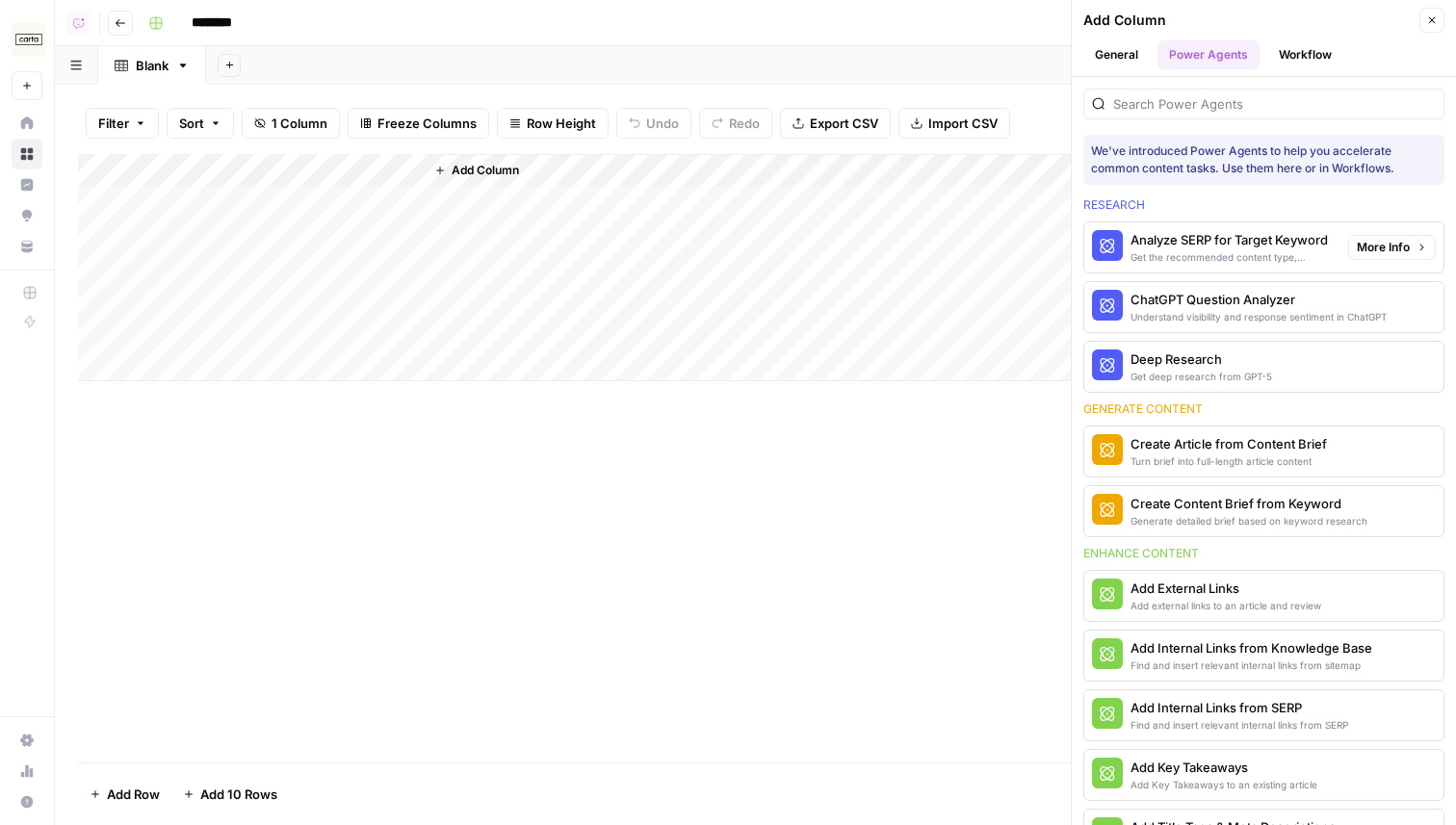
click at [1205, 252] on div "Get the recommended content type, compare SERP headers, and analyze SERP patter…" at bounding box center [1232, 257] width 203 height 16
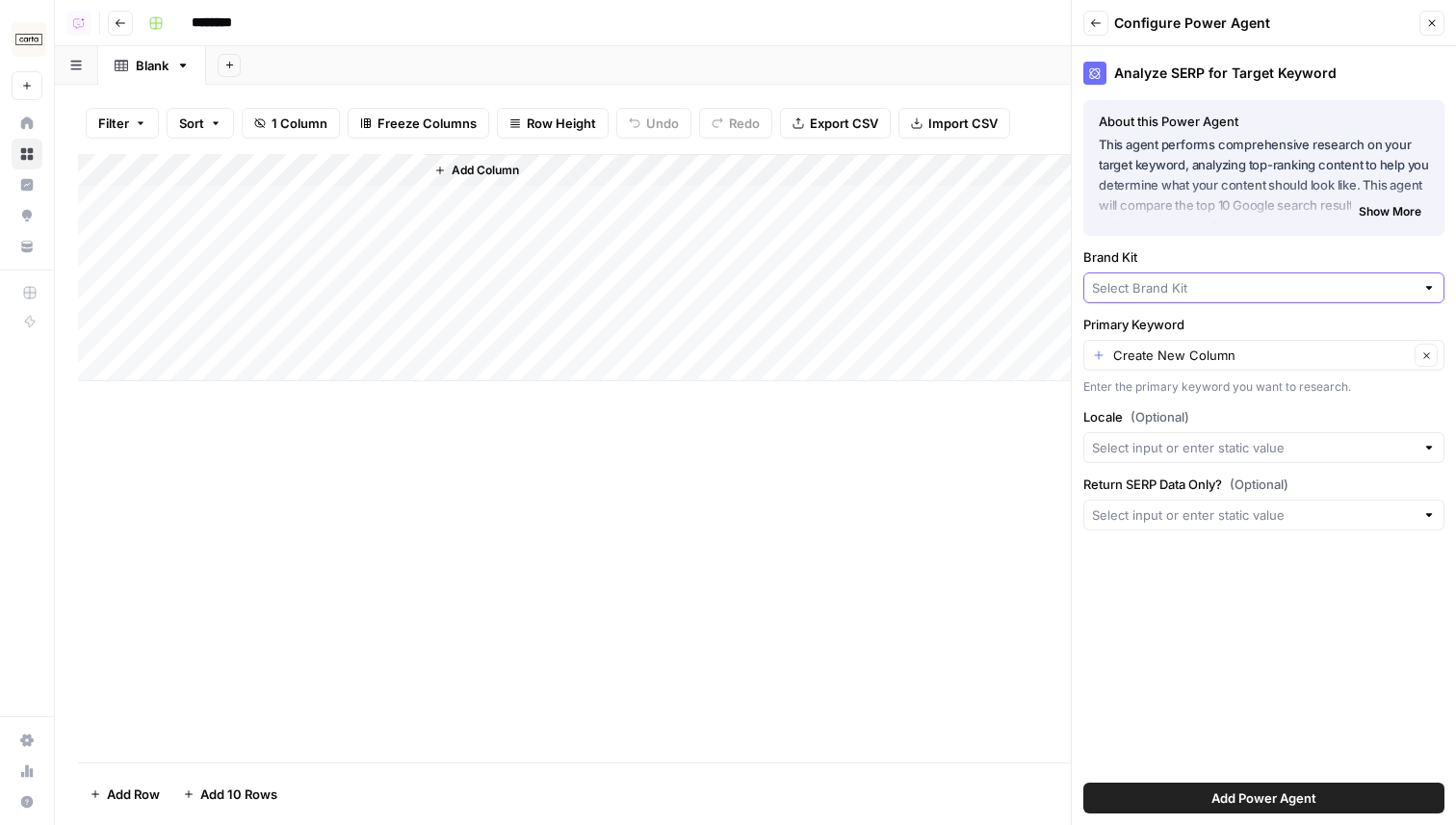
click at [1171, 282] on input "Brand Kit" at bounding box center [1253, 288] width 323 height 20
click at [1167, 340] on span "Carta - Companies (cap table)" at bounding box center [1260, 333] width 321 height 20
type input "Carta - Companies (cap table)"
click at [1190, 296] on div "Carta - Companies (cap table) Clear" at bounding box center [1263, 287] width 361 height 30
type input "Carta - Companies (cap table)"
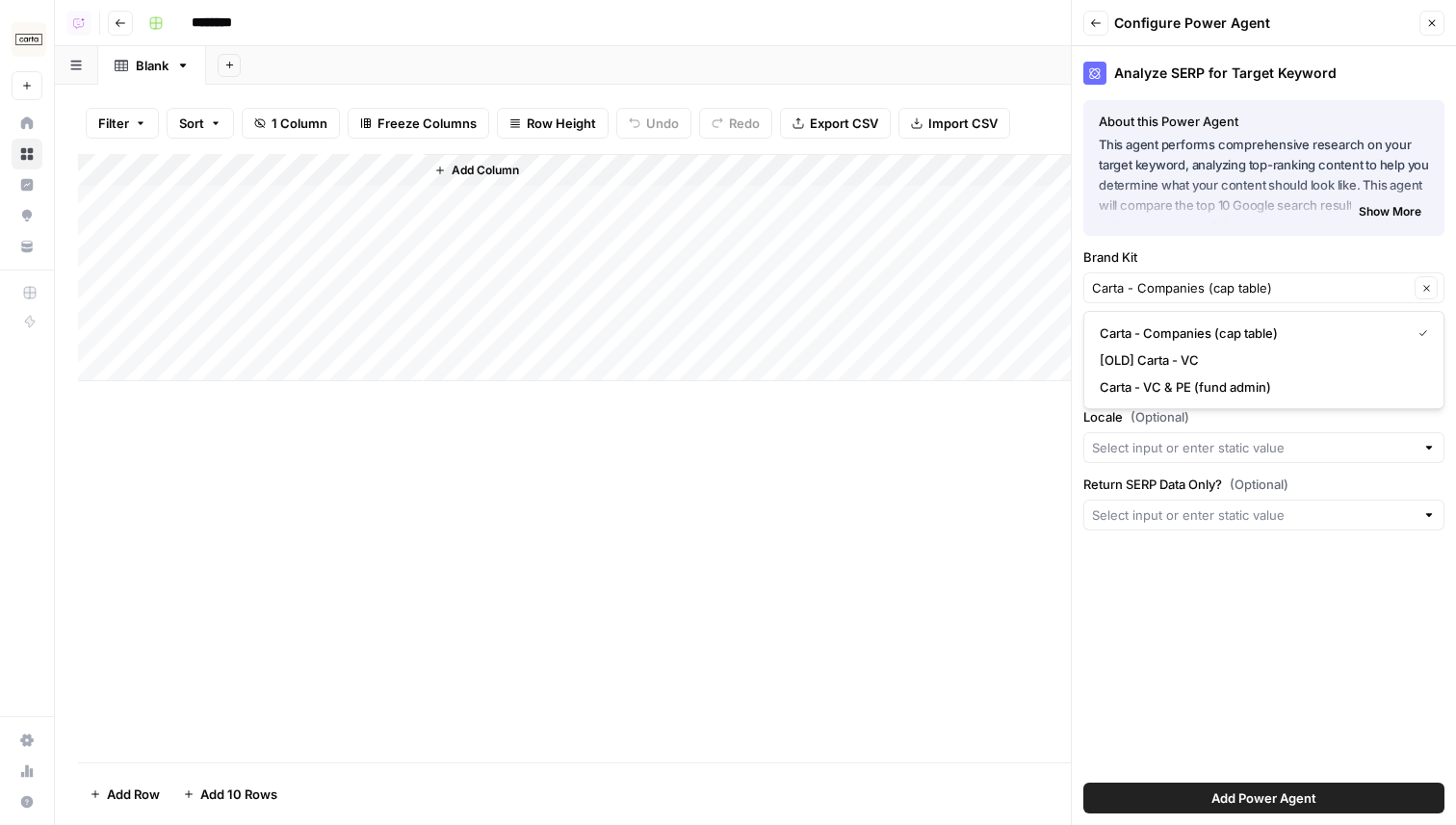
click at [1189, 253] on label "Brand Kit" at bounding box center [1263, 258] width 361 height 20
click at [1189, 278] on input "Carta - Companies (cap table)" at bounding box center [1250, 288] width 317 height 20
type input "Carta - Companies (cap table)"
click at [1143, 556] on div "Analyze SERP for Target Keyword About this Power Agent This agent performs comp…" at bounding box center [1263, 436] width 385 height 779
click at [1178, 358] on input "Primary Keyword" at bounding box center [1260, 355] width 295 height 20
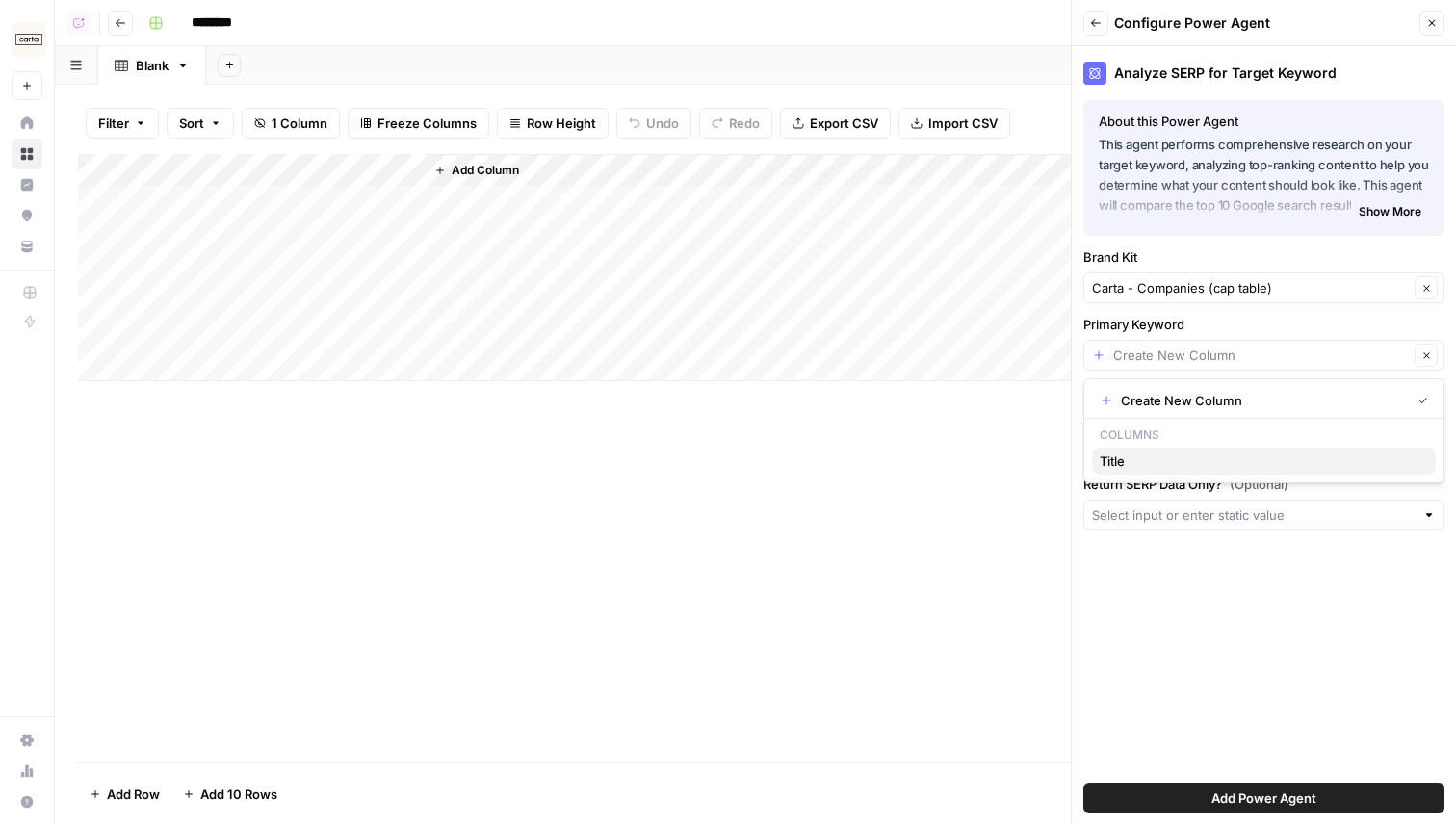
click at [1142, 456] on span "Title" at bounding box center [1260, 461] width 321 height 20
type input "Title"
click at [1248, 792] on span "Add Power Agent" at bounding box center [1263, 798] width 105 height 20
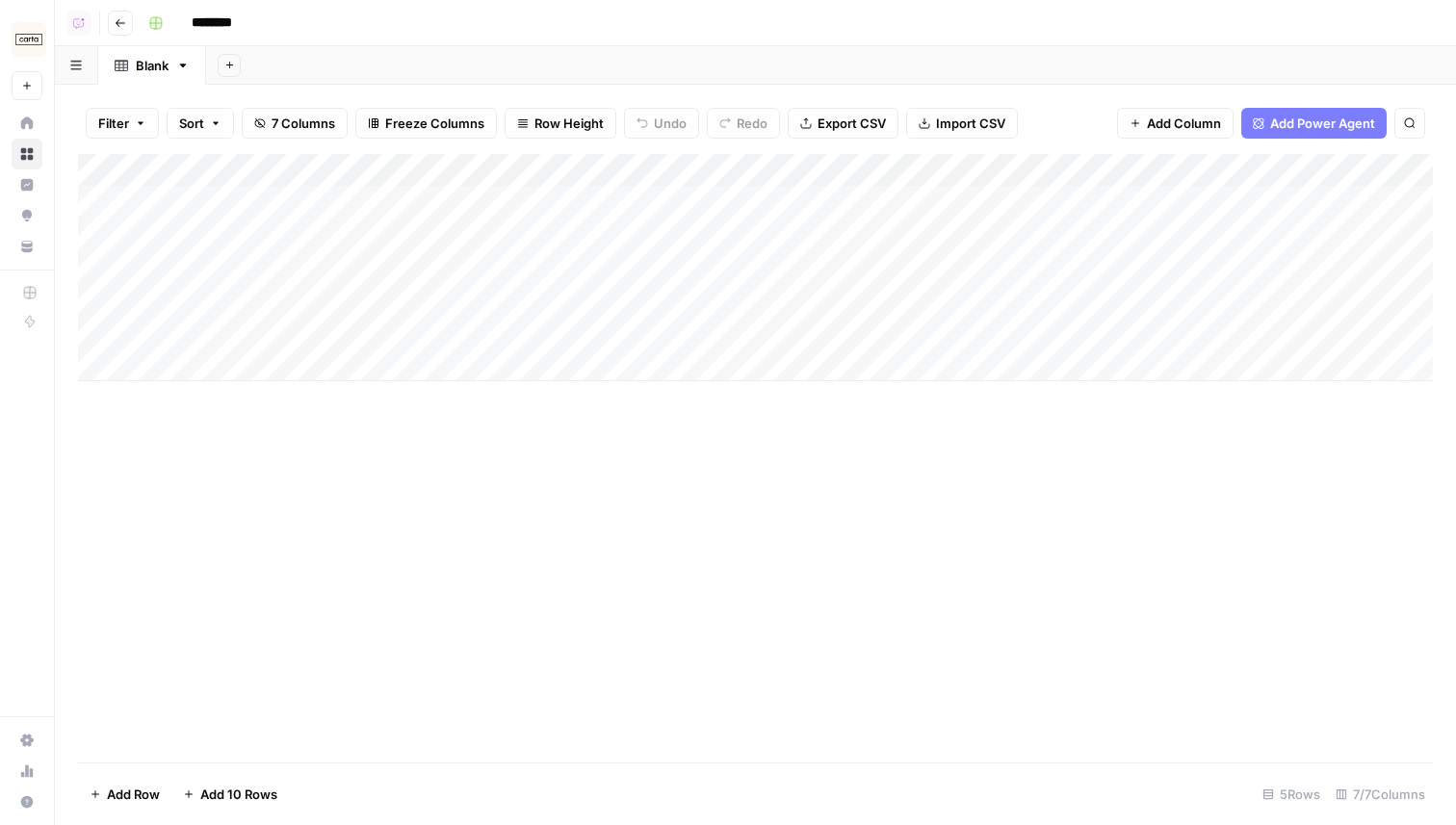
click at [206, 167] on div "Add Column" at bounding box center [755, 267] width 1355 height 227
click at [204, 204] on div "Title" at bounding box center [261, 216] width 212 height 30
click at [204, 204] on div "Add Column" at bounding box center [755, 267] width 1355 height 227
click at [205, 176] on div "Add Column" at bounding box center [755, 267] width 1355 height 227
click at [204, 216] on input "Title" at bounding box center [260, 216] width 196 height 20
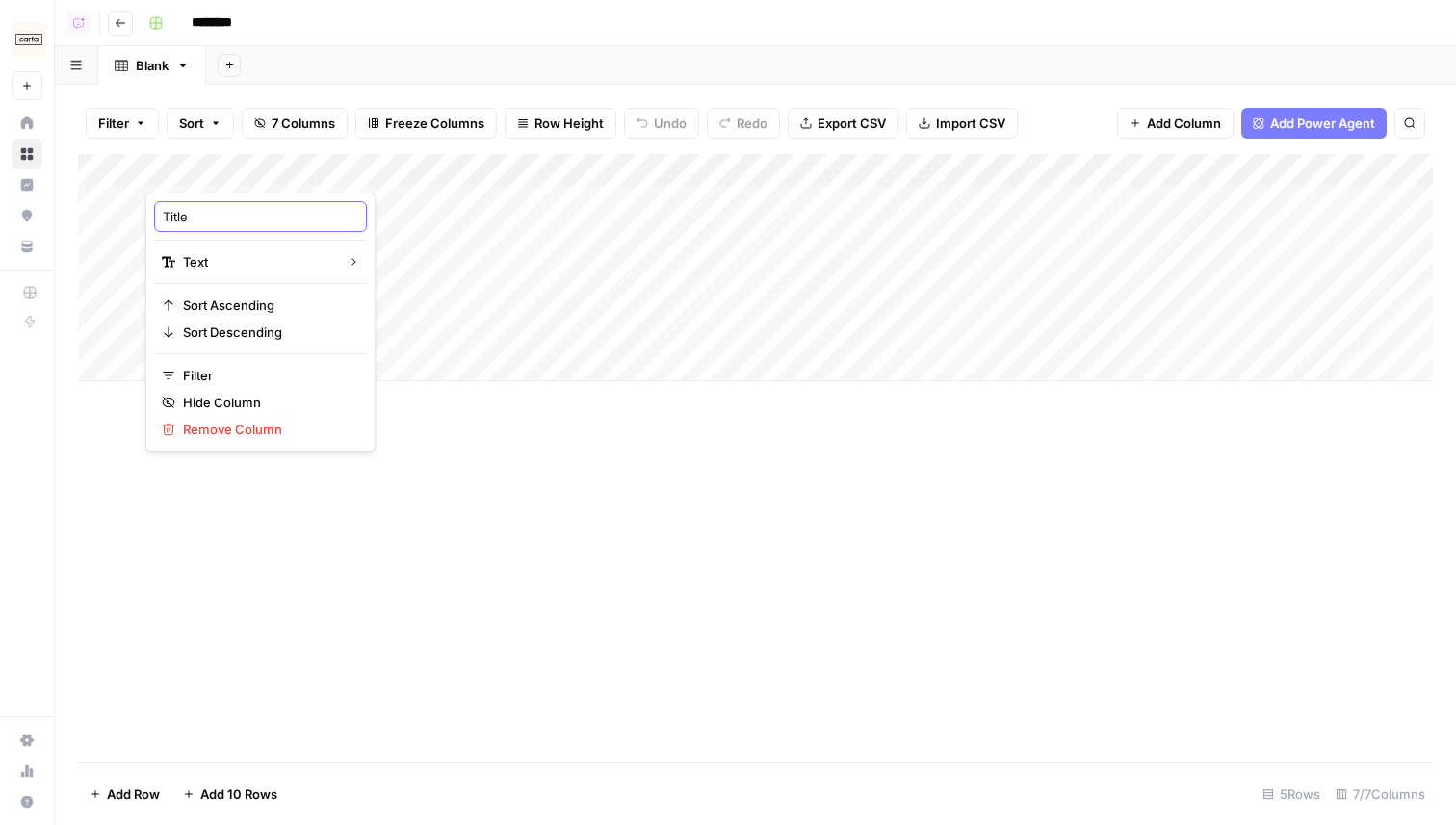
click at [204, 216] on input "Title" at bounding box center [260, 216] width 196 height 20
type input "Keyword"
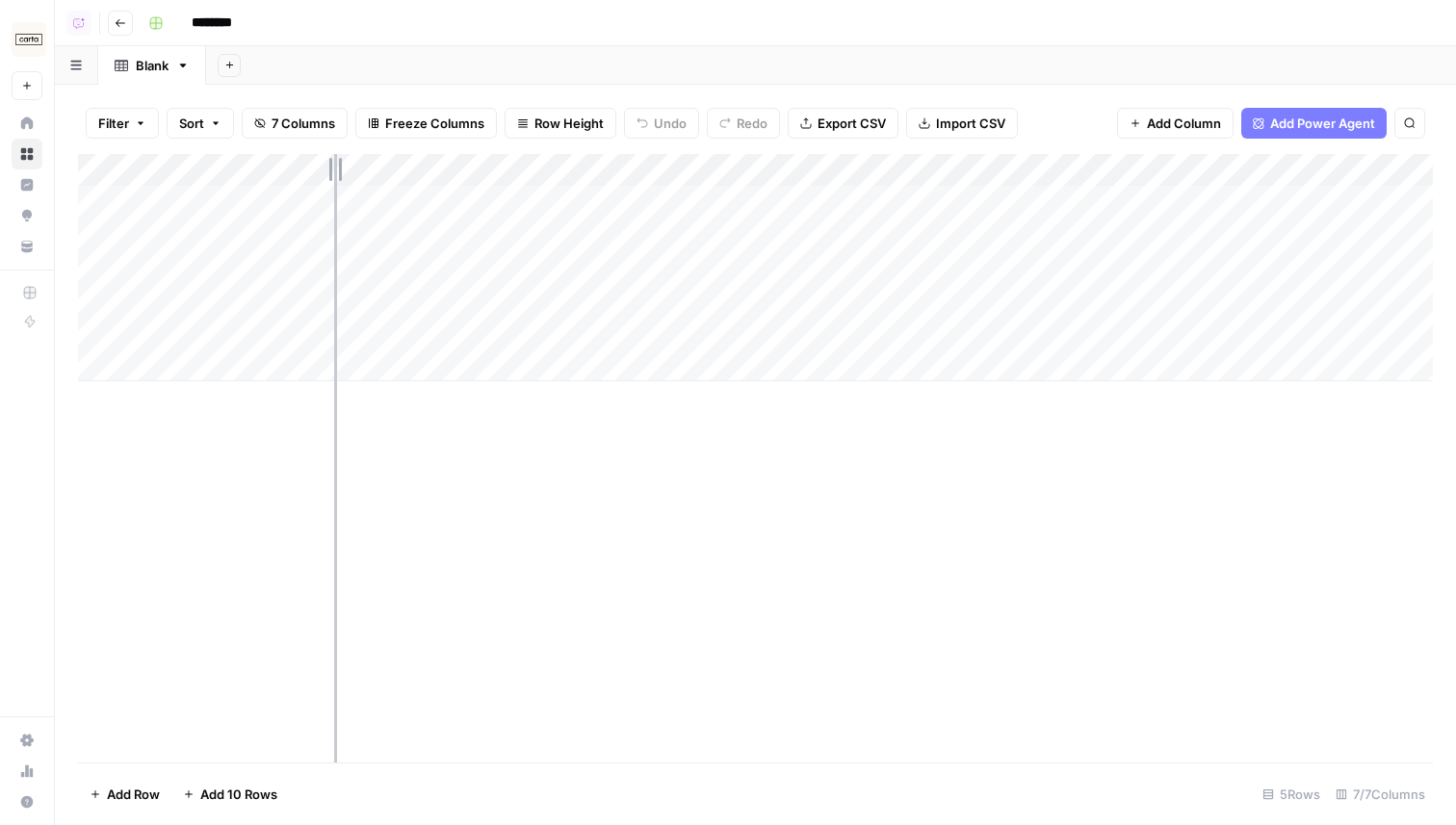
drag, startPoint x: 411, startPoint y: 163, endPoint x: 324, endPoint y: 163, distance: 87.0
click at [324, 163] on div "Add Column" at bounding box center [755, 267] width 1355 height 227
click at [251, 205] on div "Add Column" at bounding box center [755, 267] width 1355 height 227
type textarea "**********"
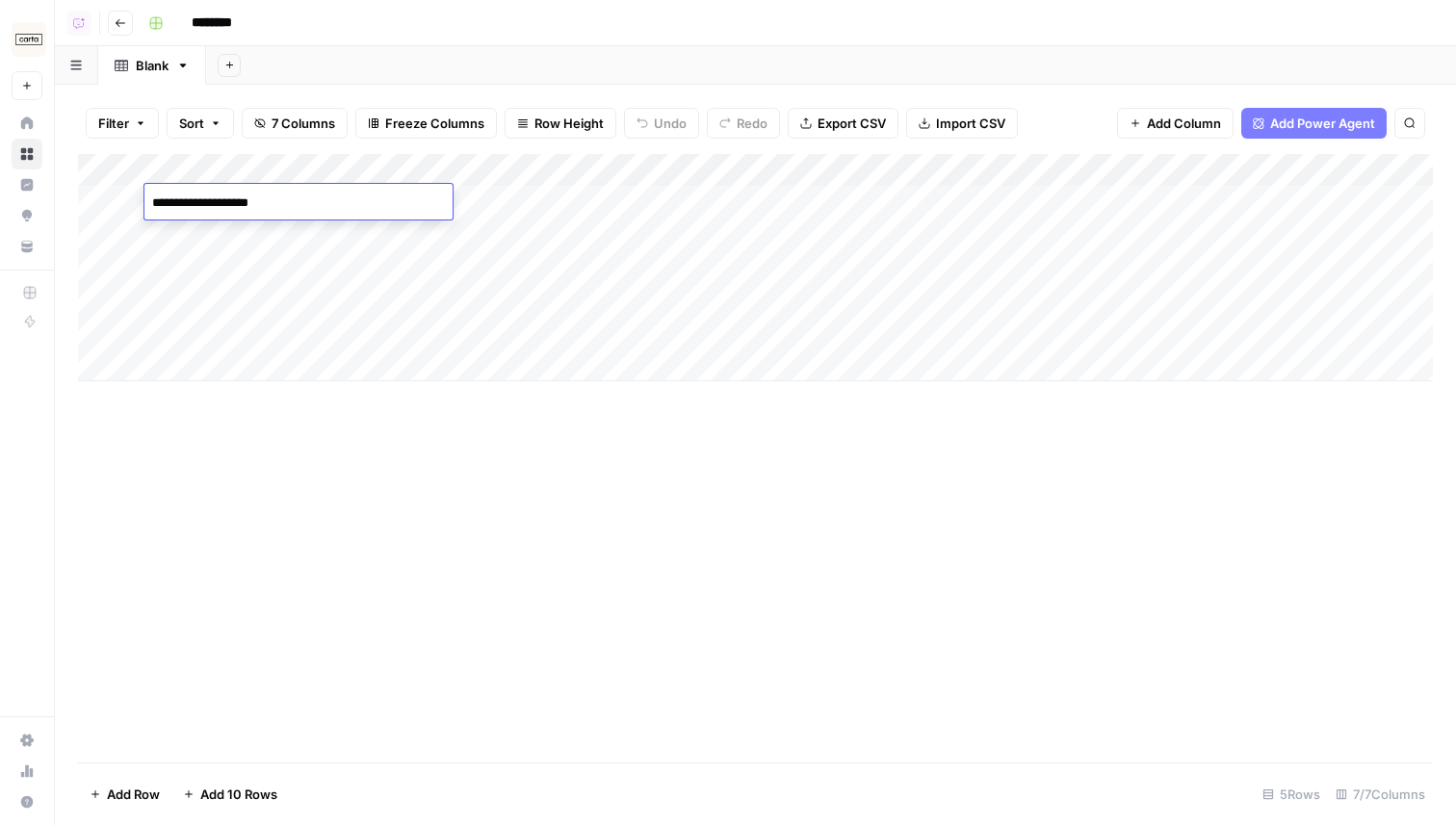
click at [314, 559] on div "Add Column" at bounding box center [755, 458] width 1355 height 609
click at [212, 234] on div "Add Column" at bounding box center [755, 267] width 1355 height 227
type textarea "**********"
click at [334, 530] on div "Add Column" at bounding box center [755, 458] width 1355 height 609
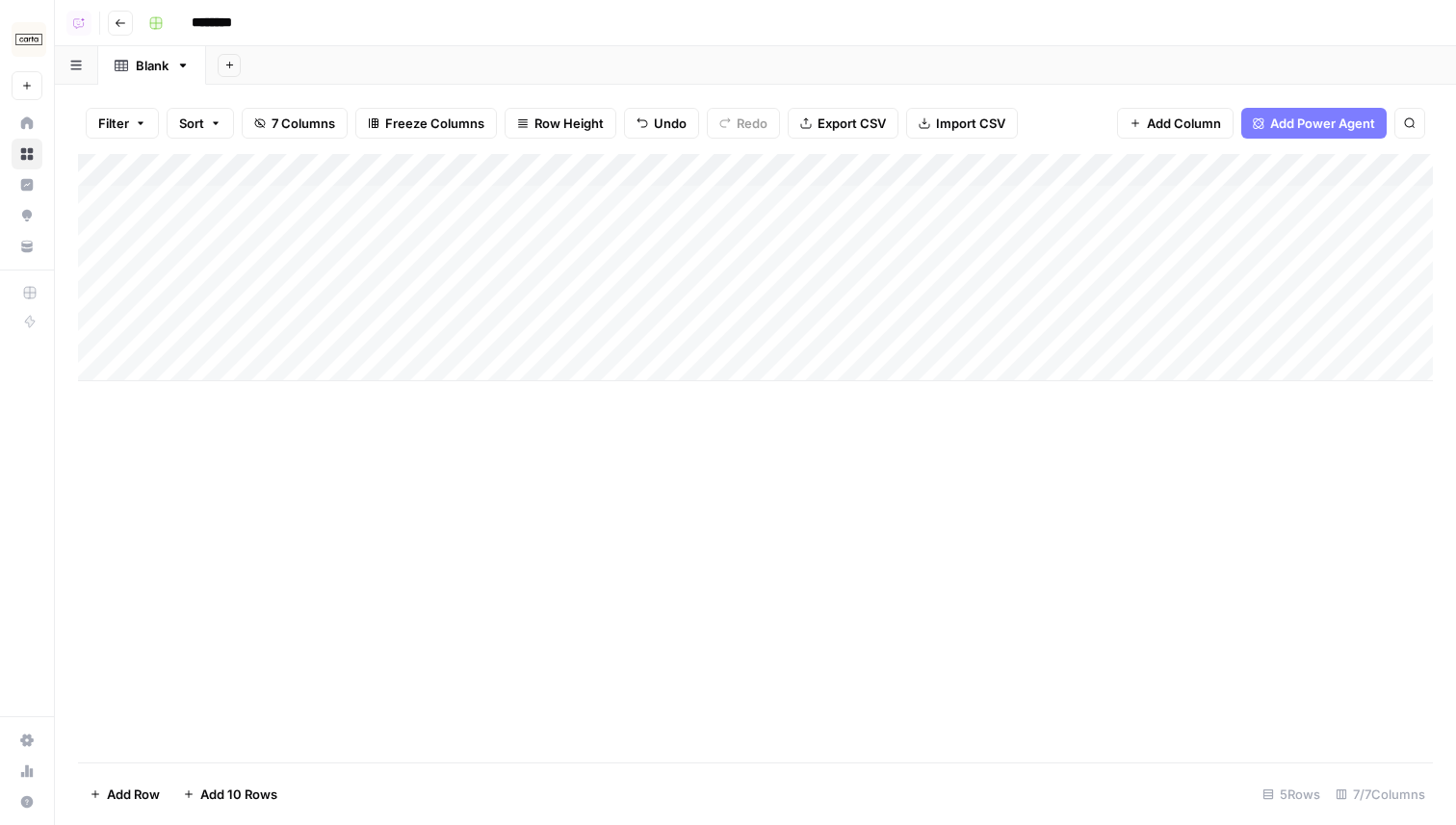
click at [251, 236] on div "Add Column" at bounding box center [755, 267] width 1355 height 227
click at [303, 504] on div "Add Column" at bounding box center [755, 458] width 1355 height 609
click at [204, 236] on div "Add Column" at bounding box center [755, 267] width 1355 height 227
type textarea "****"
click at [1189, 169] on div "Add Column" at bounding box center [755, 267] width 1355 height 227
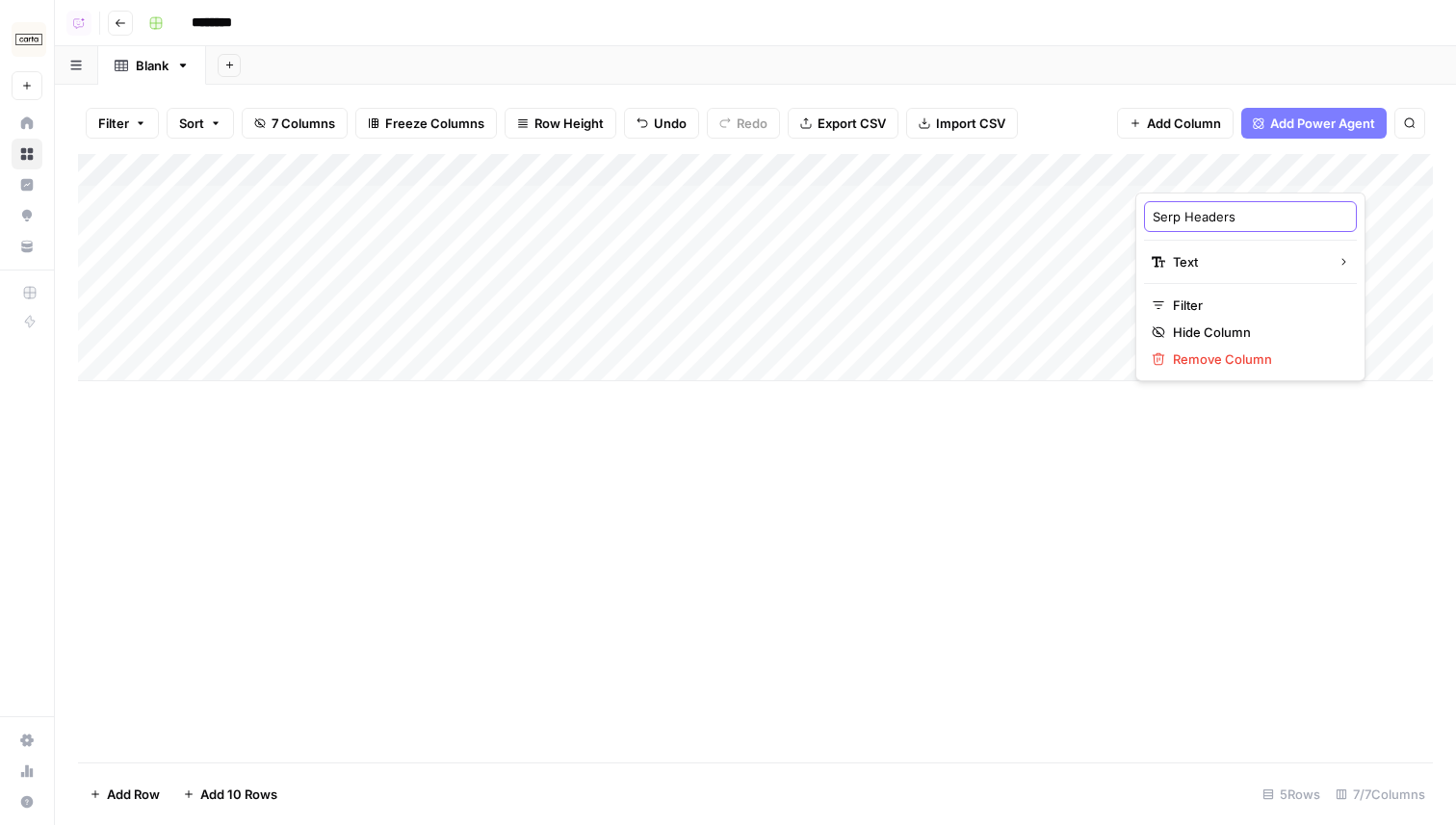
click at [1164, 215] on input "Serp Headers" at bounding box center [1250, 216] width 196 height 20
type input "SERP Headers"
click at [1010, 171] on div "Add Column" at bounding box center [755, 267] width 1355 height 227
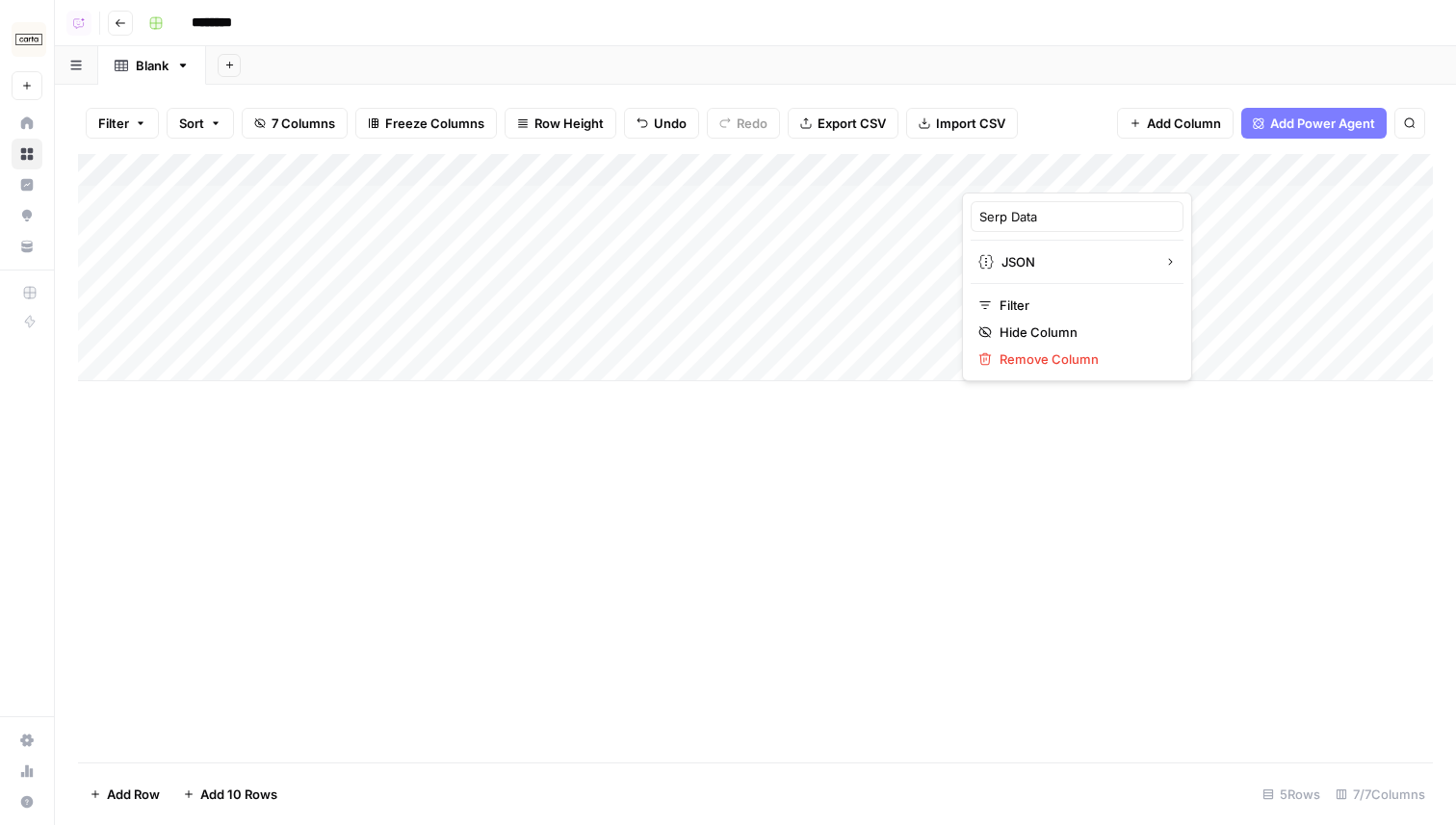
click at [1010, 171] on div at bounding box center [1049, 173] width 174 height 38
click at [993, 205] on div "Serp Data" at bounding box center [1077, 216] width 212 height 30
click at [1005, 172] on div "Add Column" at bounding box center [755, 267] width 1355 height 227
click at [993, 206] on input "Serp Data" at bounding box center [1076, 216] width 196 height 20
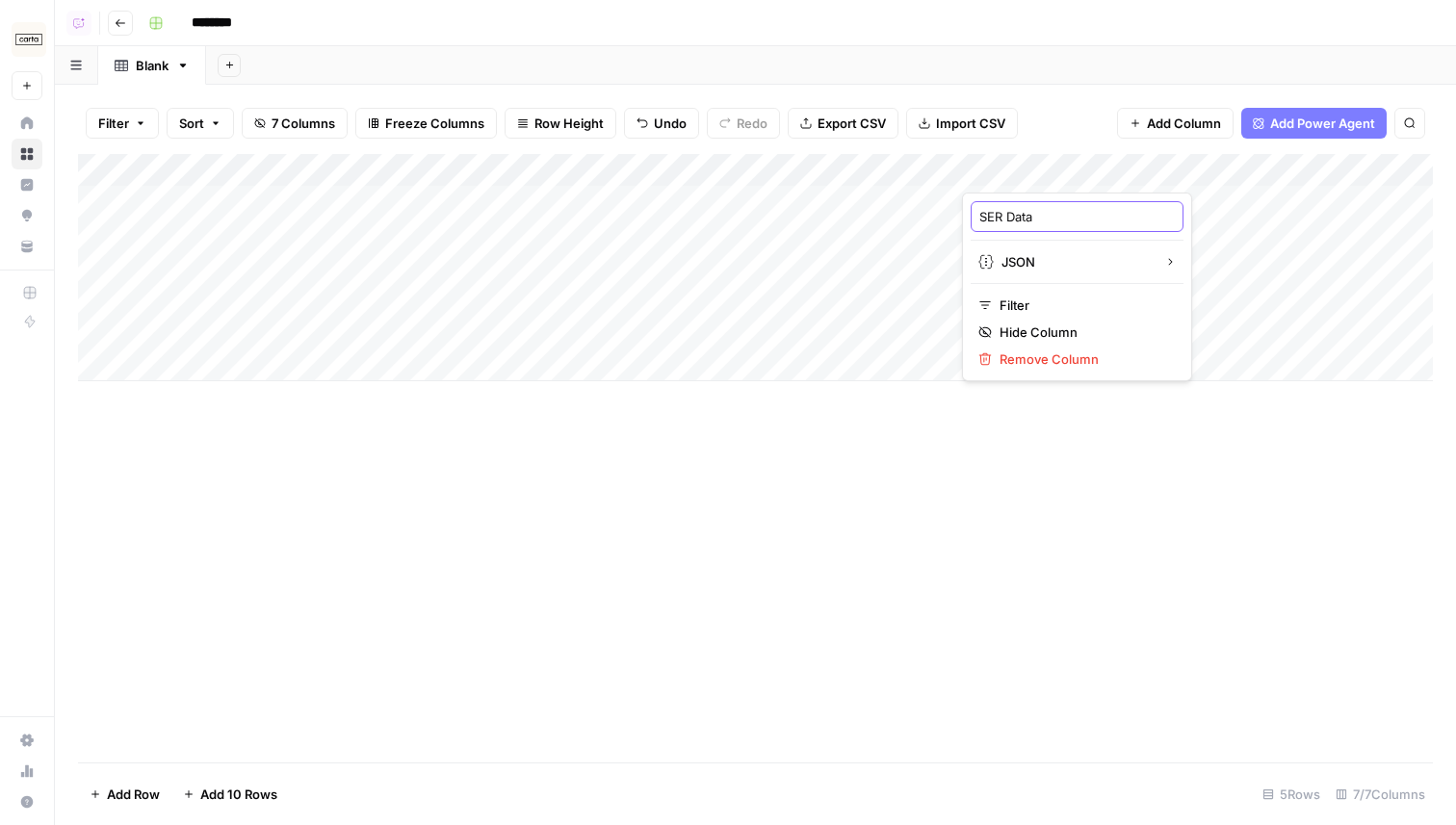
type input "SERP Data"
click at [1189, 168] on div "Add Column" at bounding box center [755, 267] width 1355 height 227
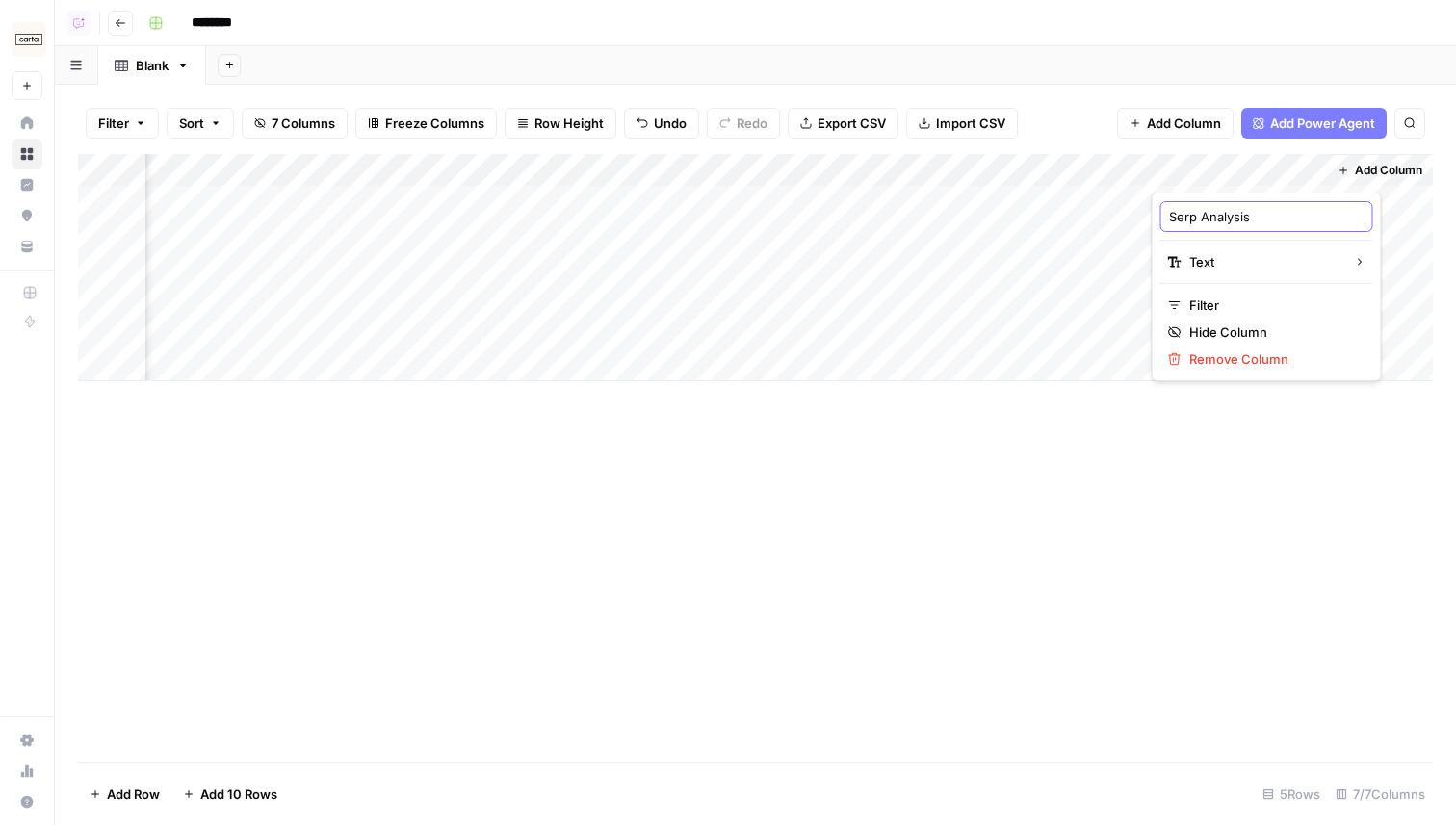
click at [1193, 224] on input "Serp Analysis" at bounding box center [1266, 216] width 196 height 20
click at [1182, 219] on input "Serp Analysis" at bounding box center [1266, 216] width 196 height 20
type input "SERP Analysis"
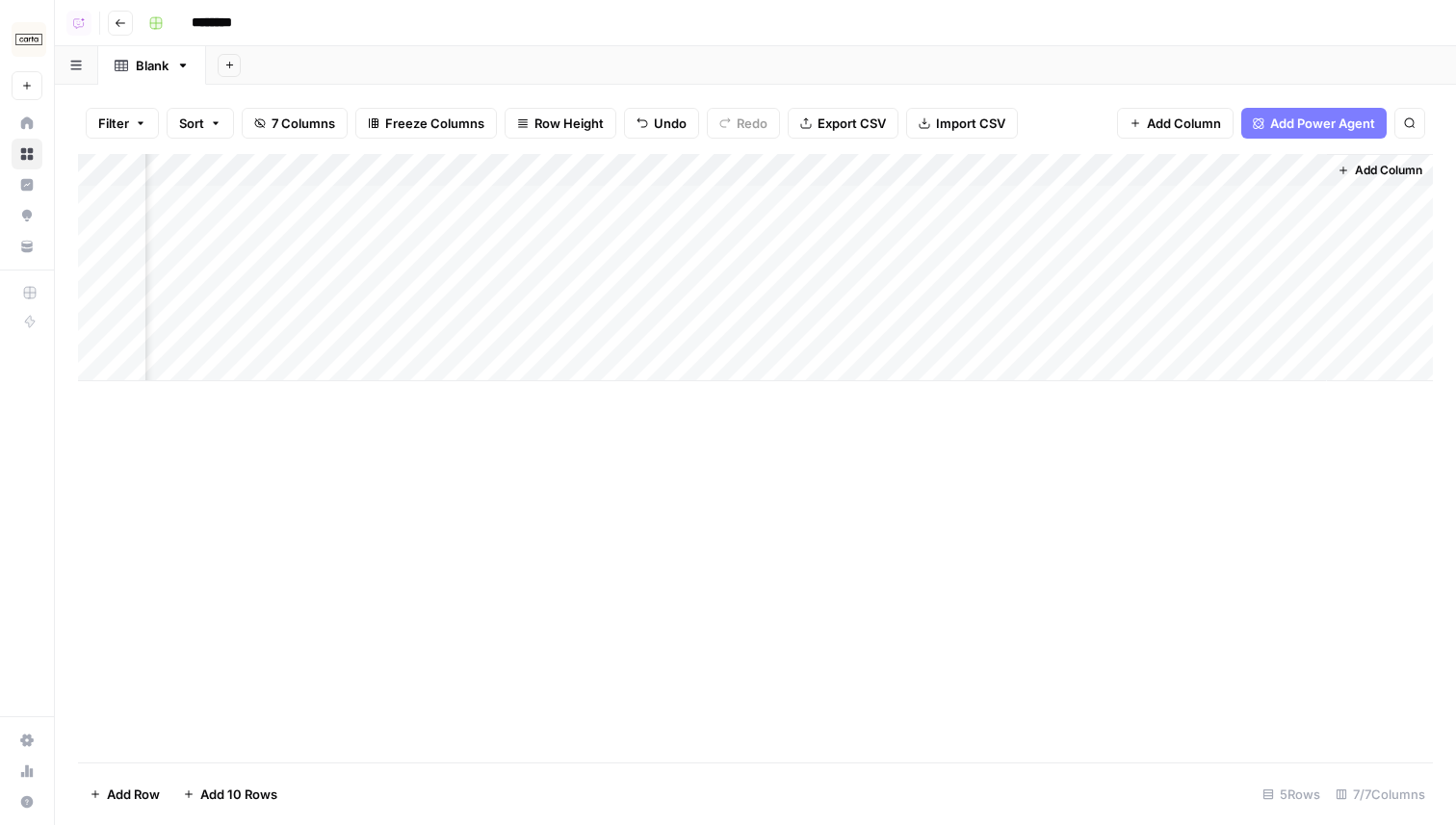
click at [1024, 393] on div "Add Column" at bounding box center [755, 458] width 1355 height 609
click at [1123, 164] on div "Add Column" at bounding box center [755, 267] width 1355 height 227
click at [1045, 355] on span "Remove Column" at bounding box center [1083, 359] width 168 height 20
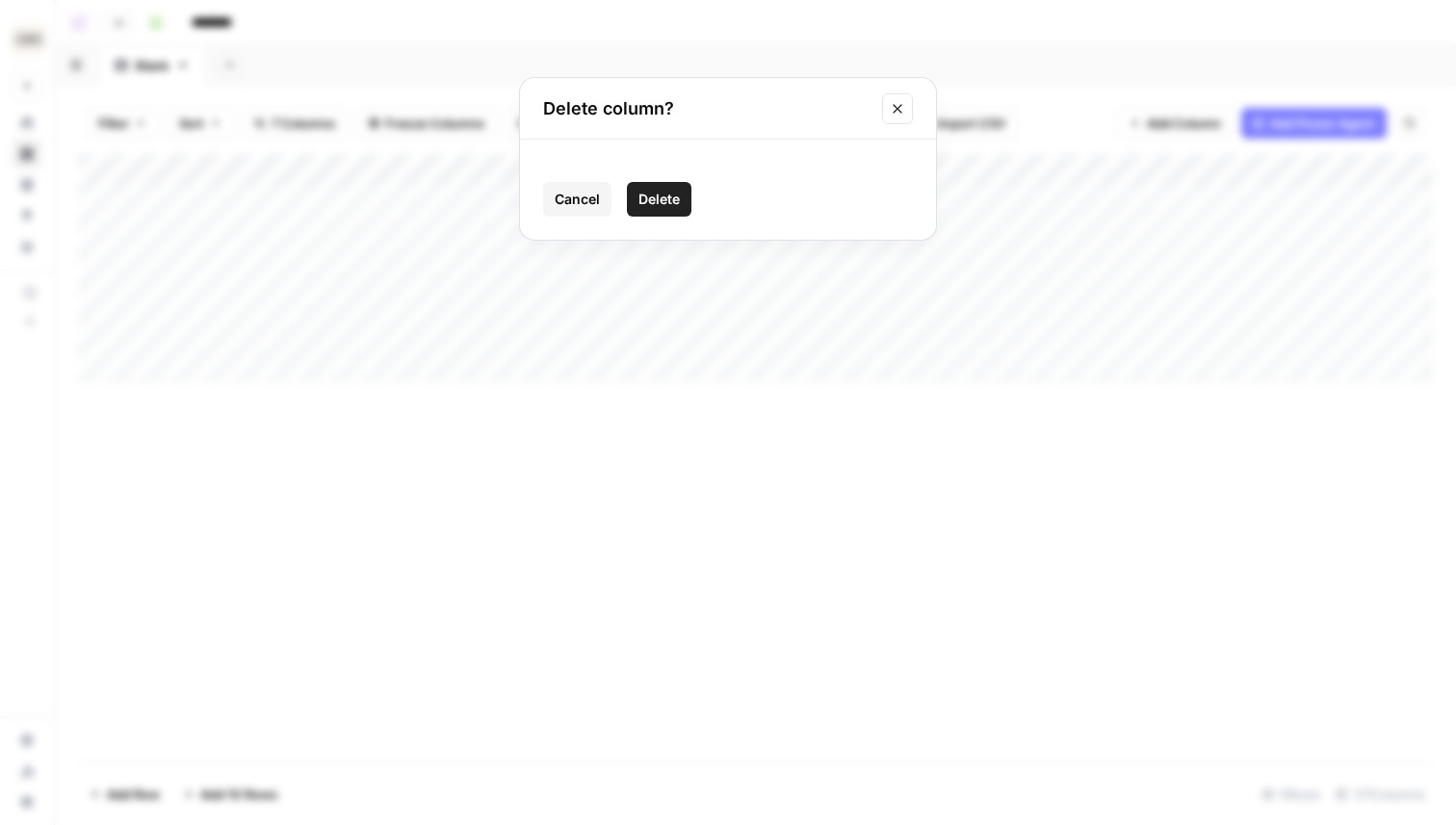
click at [665, 205] on span "Delete" at bounding box center [659, 200] width 41 height 20
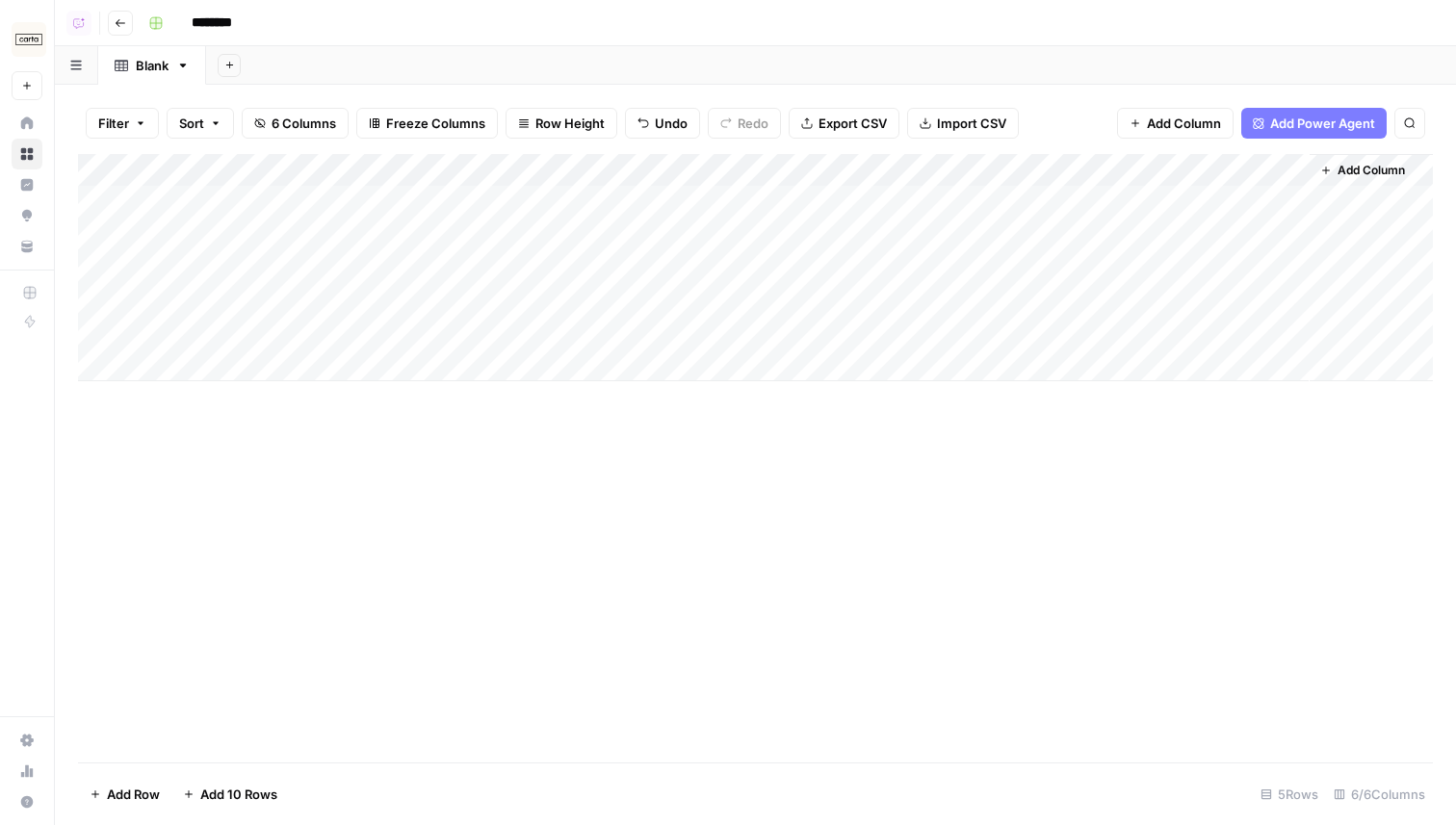
click at [225, 201] on div "Add Column" at bounding box center [755, 267] width 1355 height 227
type textarea "*******"
type textarea "**********"
click at [232, 502] on div "Add Column" at bounding box center [755, 458] width 1355 height 609
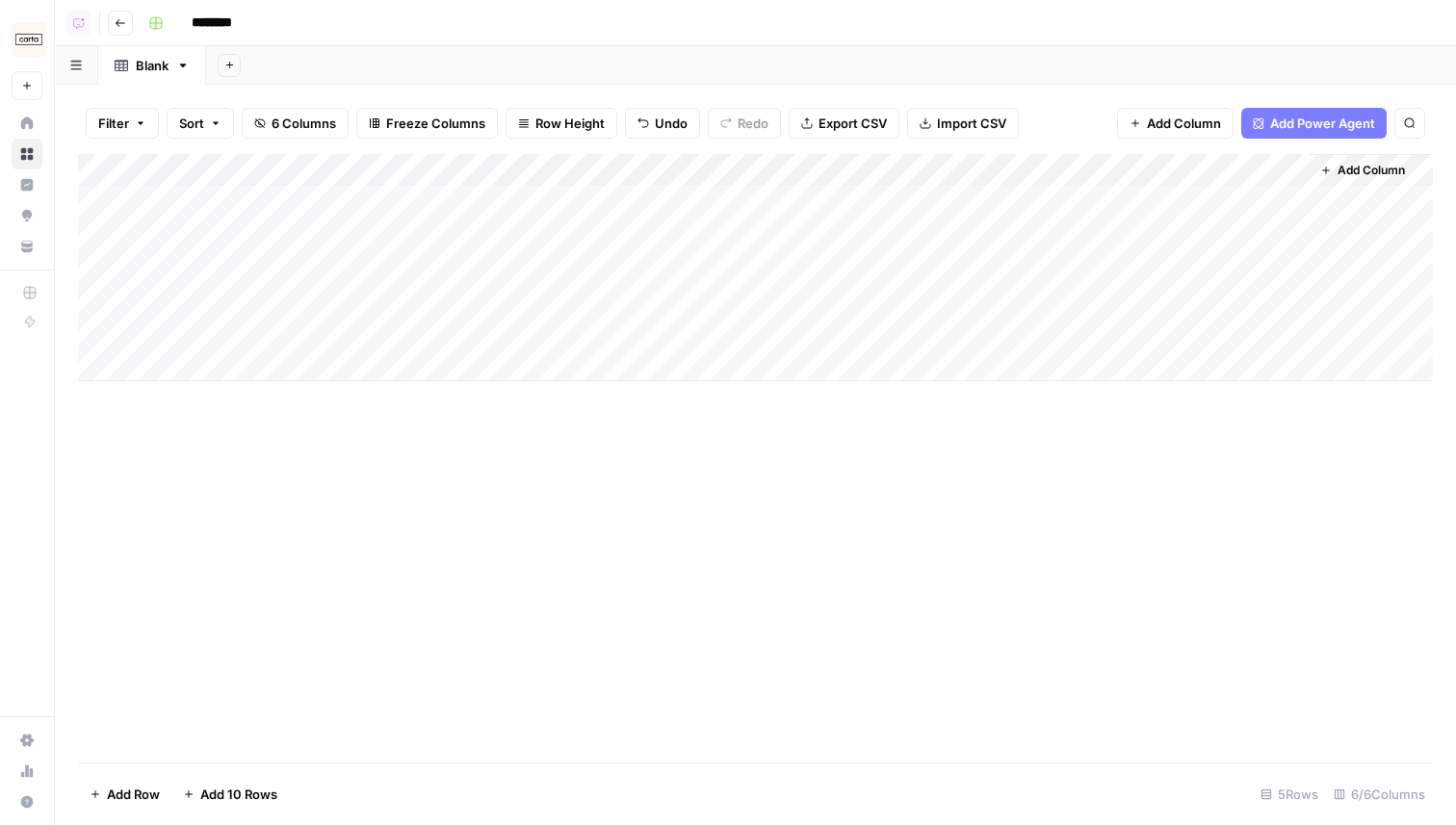
click at [216, 265] on div "Add Column" at bounding box center [755, 267] width 1355 height 227
click at [230, 237] on div "Add Column" at bounding box center [755, 267] width 1355 height 227
type textarea "*"
type textarea "**********"
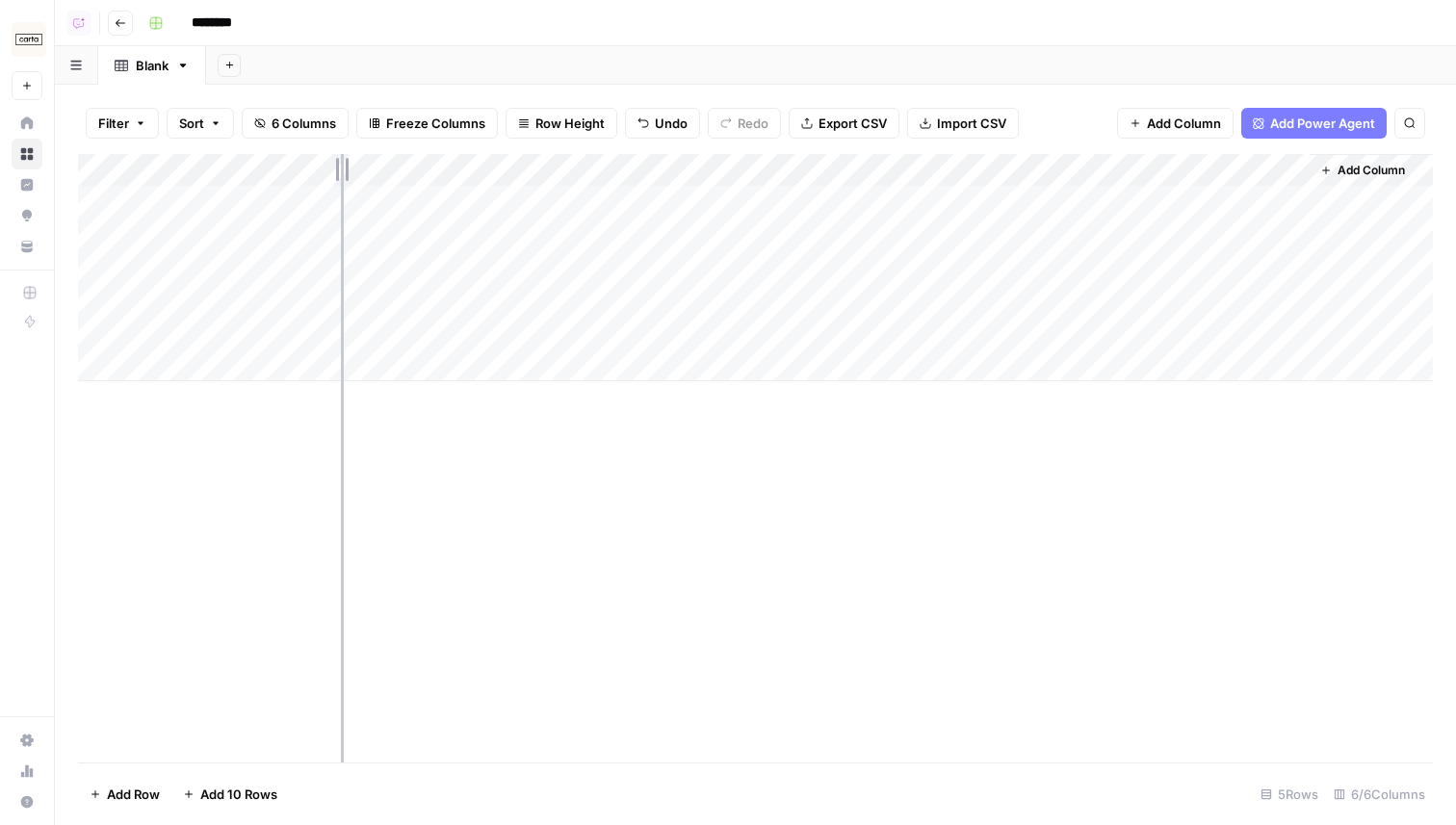
drag, startPoint x: 327, startPoint y: 163, endPoint x: 340, endPoint y: 163, distance: 13.0
click at [340, 163] on div "Add Column" at bounding box center [755, 267] width 1355 height 227
drag, startPoint x: 340, startPoint y: 163, endPoint x: 296, endPoint y: 170, distance: 44.6
click at [296, 170] on div "Add Column" at bounding box center [755, 267] width 1355 height 227
click at [208, 240] on div "Add Column" at bounding box center [755, 267] width 1355 height 227
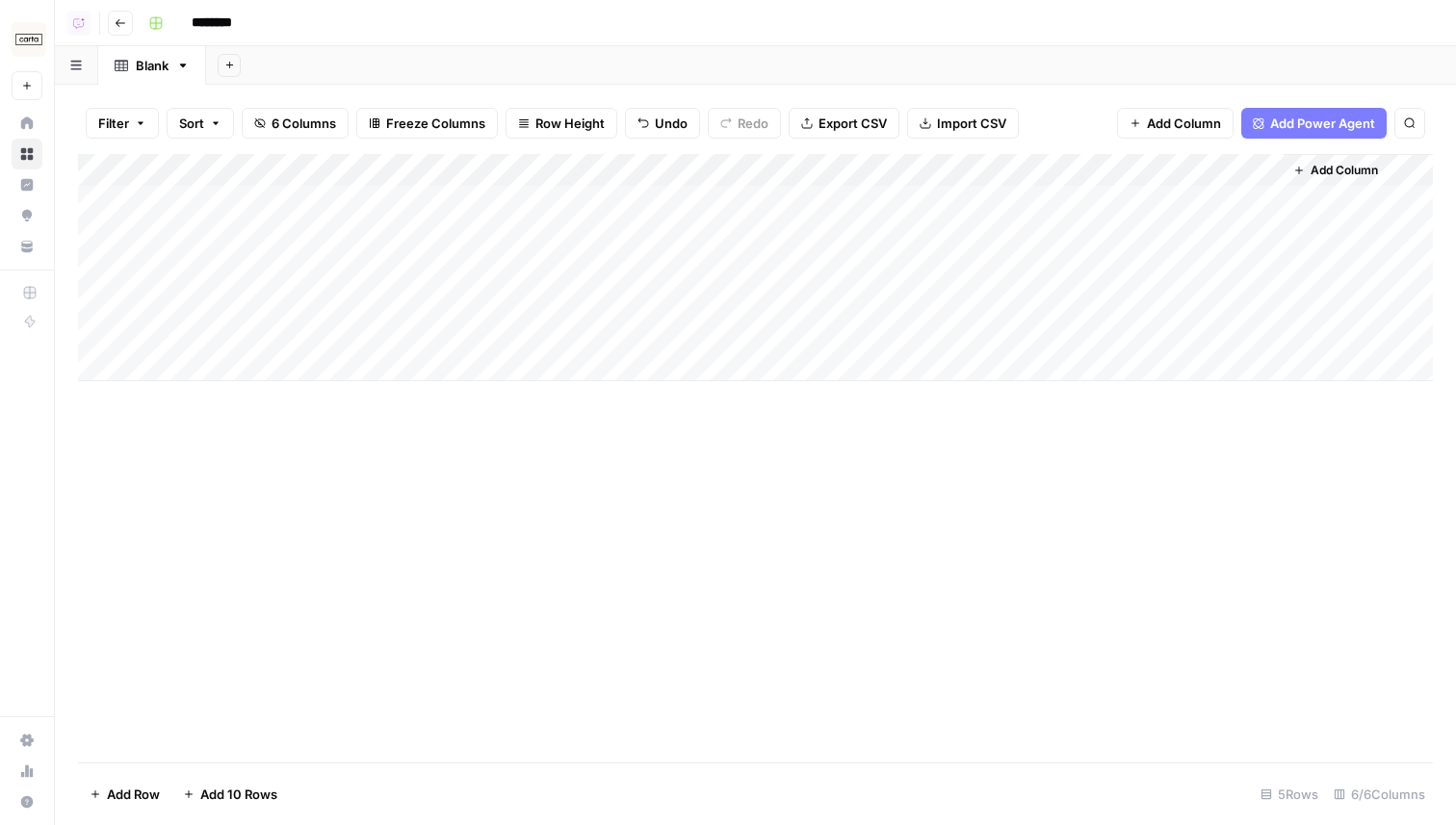
click at [208, 240] on div "Add Column" at bounding box center [755, 267] width 1355 height 227
click at [203, 238] on textarea "**********" at bounding box center [298, 235] width 308 height 27
click at [274, 226] on textarea "**********" at bounding box center [298, 235] width 308 height 27
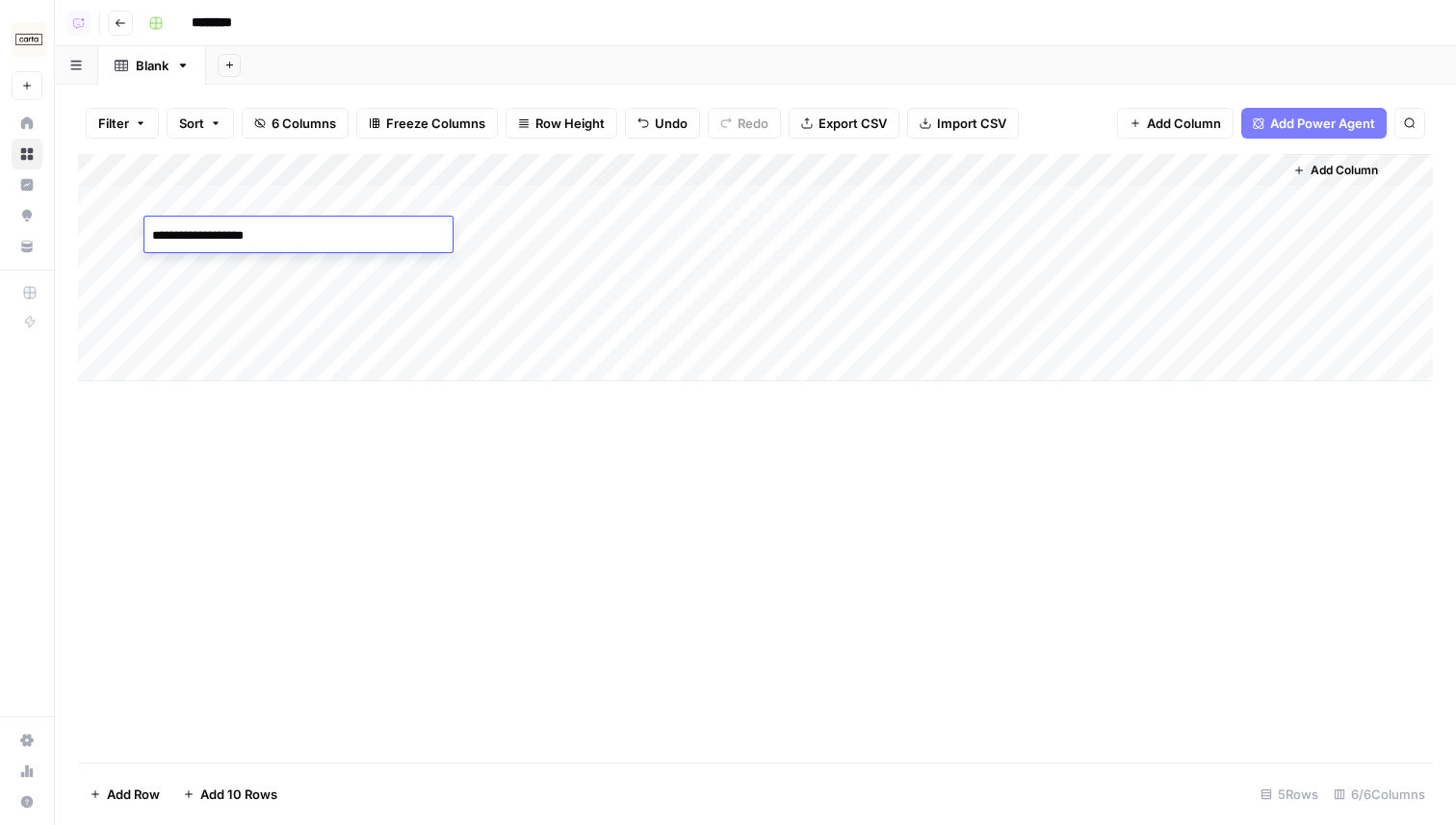
type textarea "**********"
click at [408, 550] on div "Add Column" at bounding box center [755, 458] width 1355 height 609
click at [443, 202] on div "Add Column" at bounding box center [755, 267] width 1355 height 227
click at [721, 89] on div "Filter Sort 6 Columns Freeze Columns Row Height Undo Redo Export CSV Import CSV…" at bounding box center [756, 454] width 1401 height 740
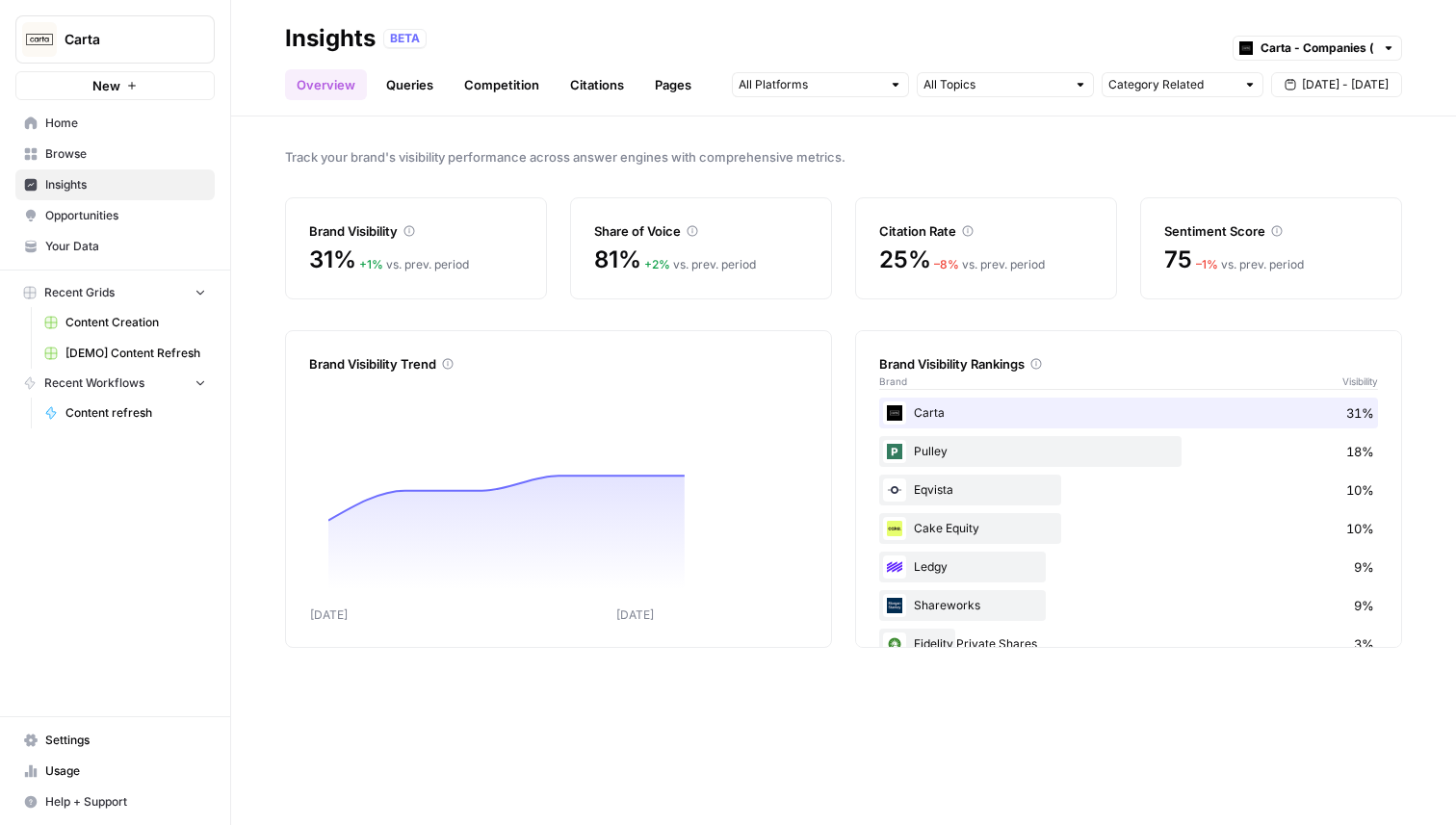
click at [407, 89] on link "Queries" at bounding box center [409, 84] width 70 height 30
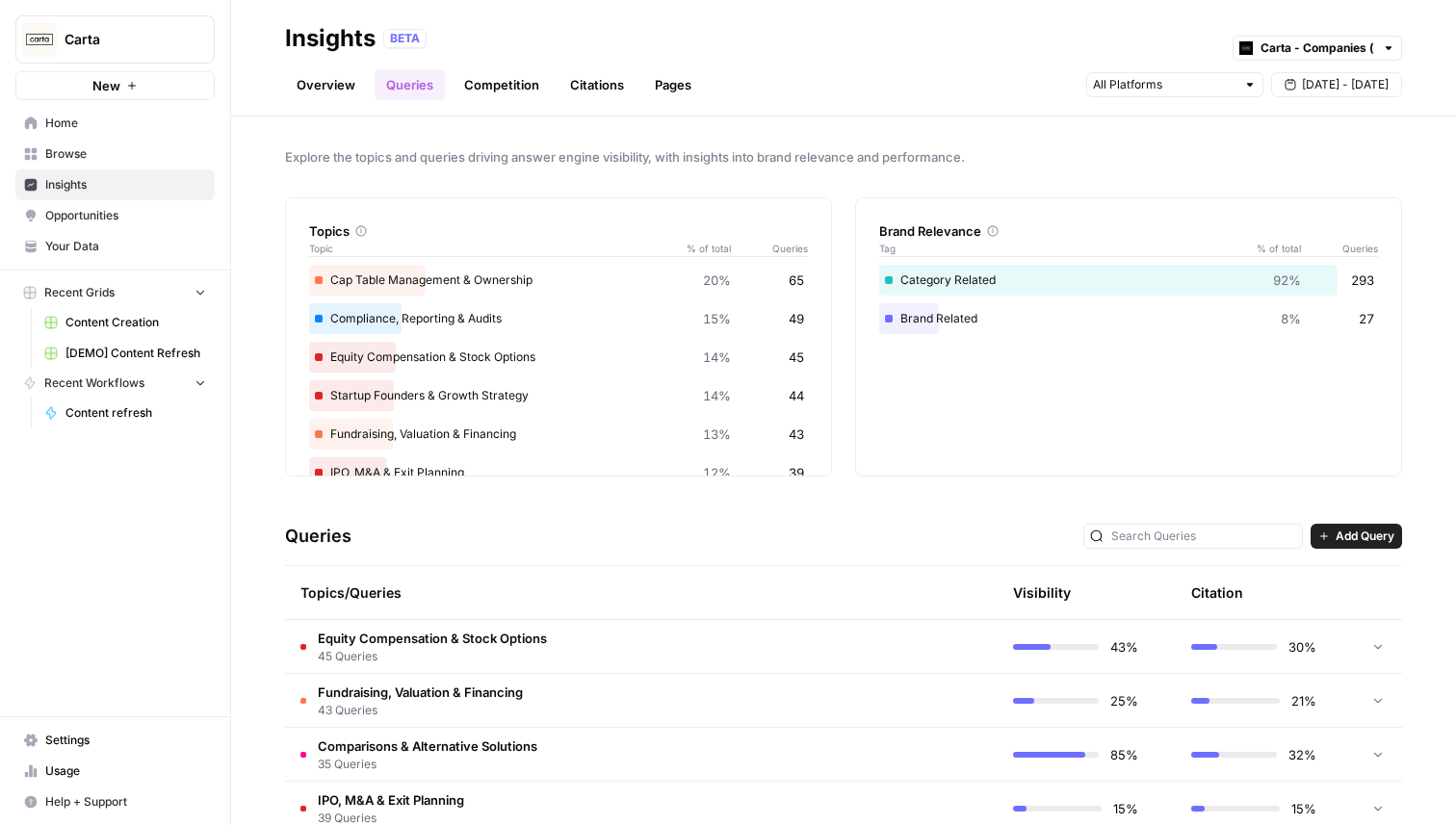
click at [506, 81] on link "Competition" at bounding box center [502, 84] width 98 height 30
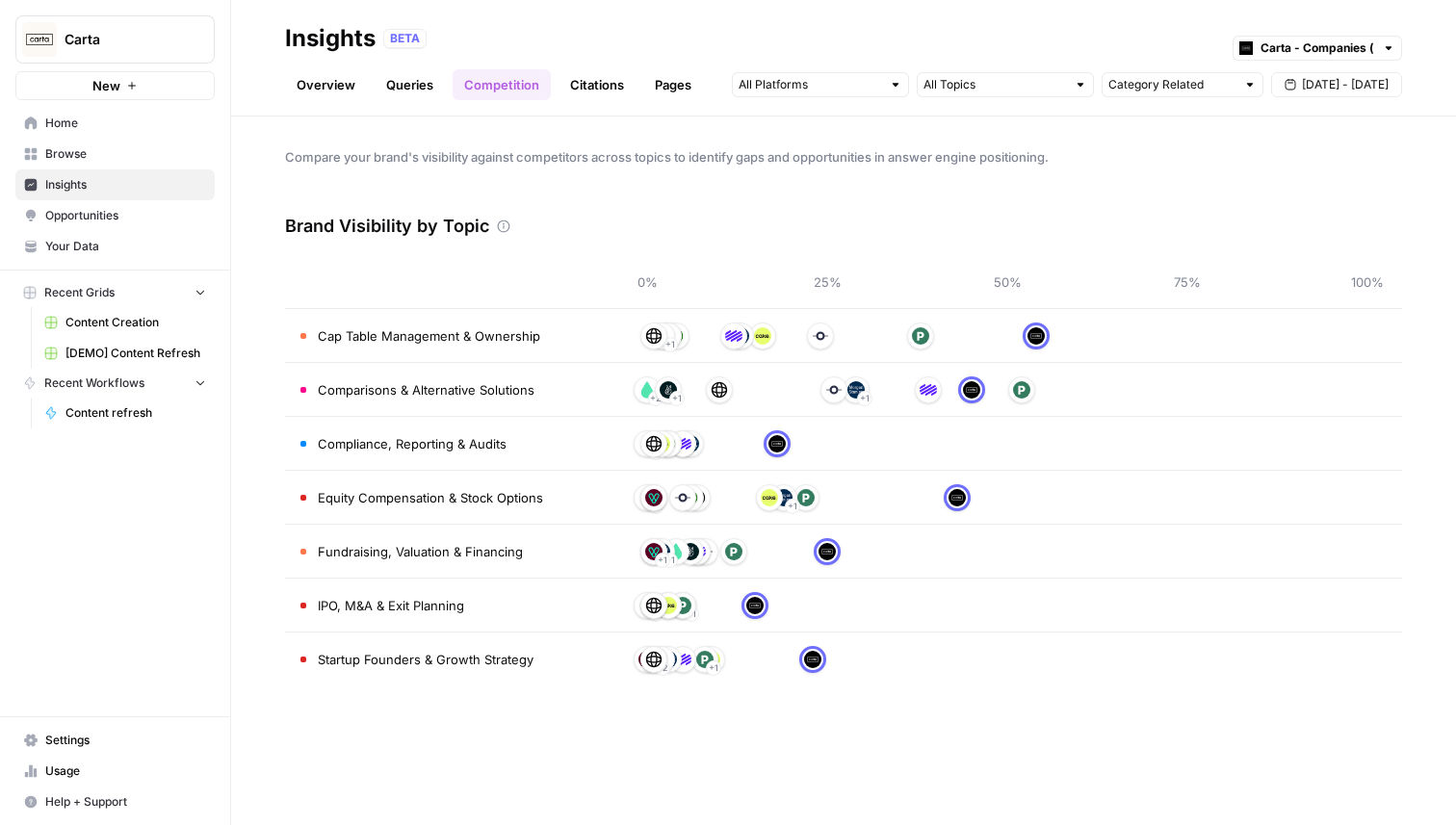
click at [425, 337] on span "Cap Table Management & Ownership" at bounding box center [429, 336] width 222 height 20
click at [1312, 54] on input "text" at bounding box center [1316, 48] width 113 height 20
type input "Carta - Companies (cap table)"
click at [1113, 193] on div "Compare your brand's visibility against competitors across topics to identify g…" at bounding box center [843, 470] width 1225 height 708
click at [959, 76] on input "text" at bounding box center [995, 85] width 143 height 20
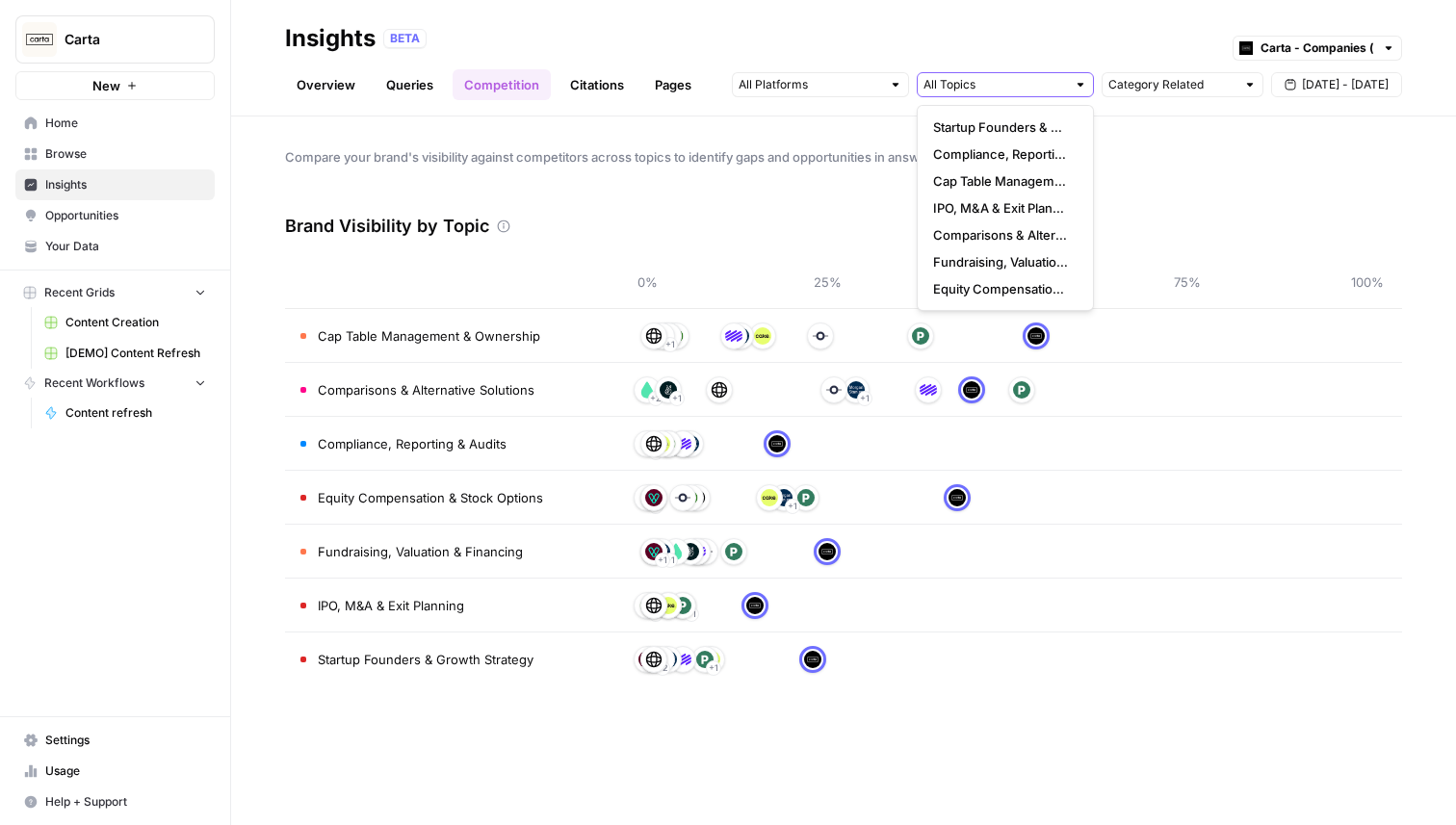
click at [961, 80] on input "text" at bounding box center [995, 85] width 143 height 20
click at [837, 236] on div "Brand Visibility by Topic" at bounding box center [843, 226] width 1117 height 58
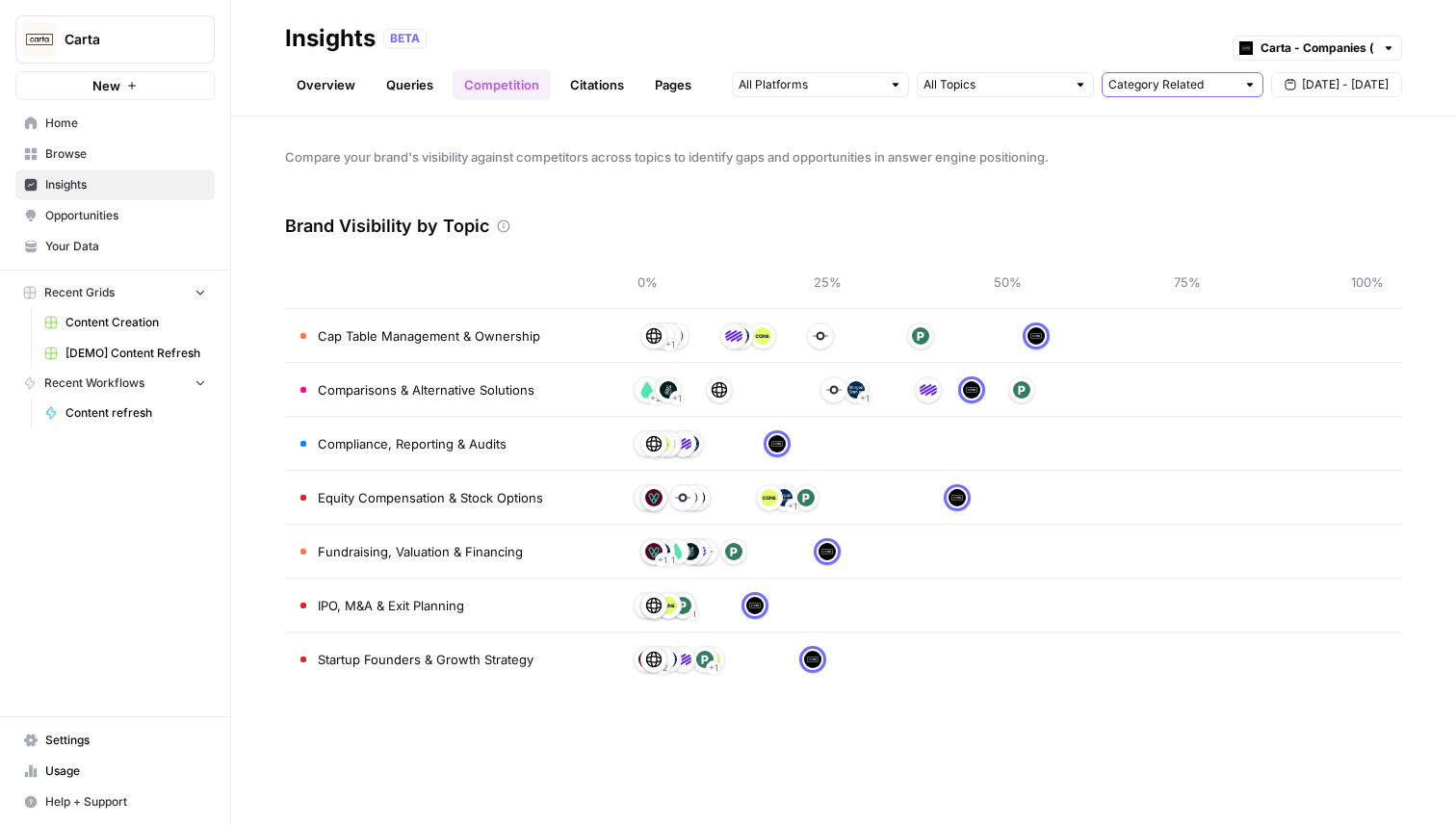
click at [1169, 82] on input "text" at bounding box center [1172, 85] width 127 height 20
type input "Category Related"
click at [606, 80] on link "Citations" at bounding box center [597, 84] width 77 height 30
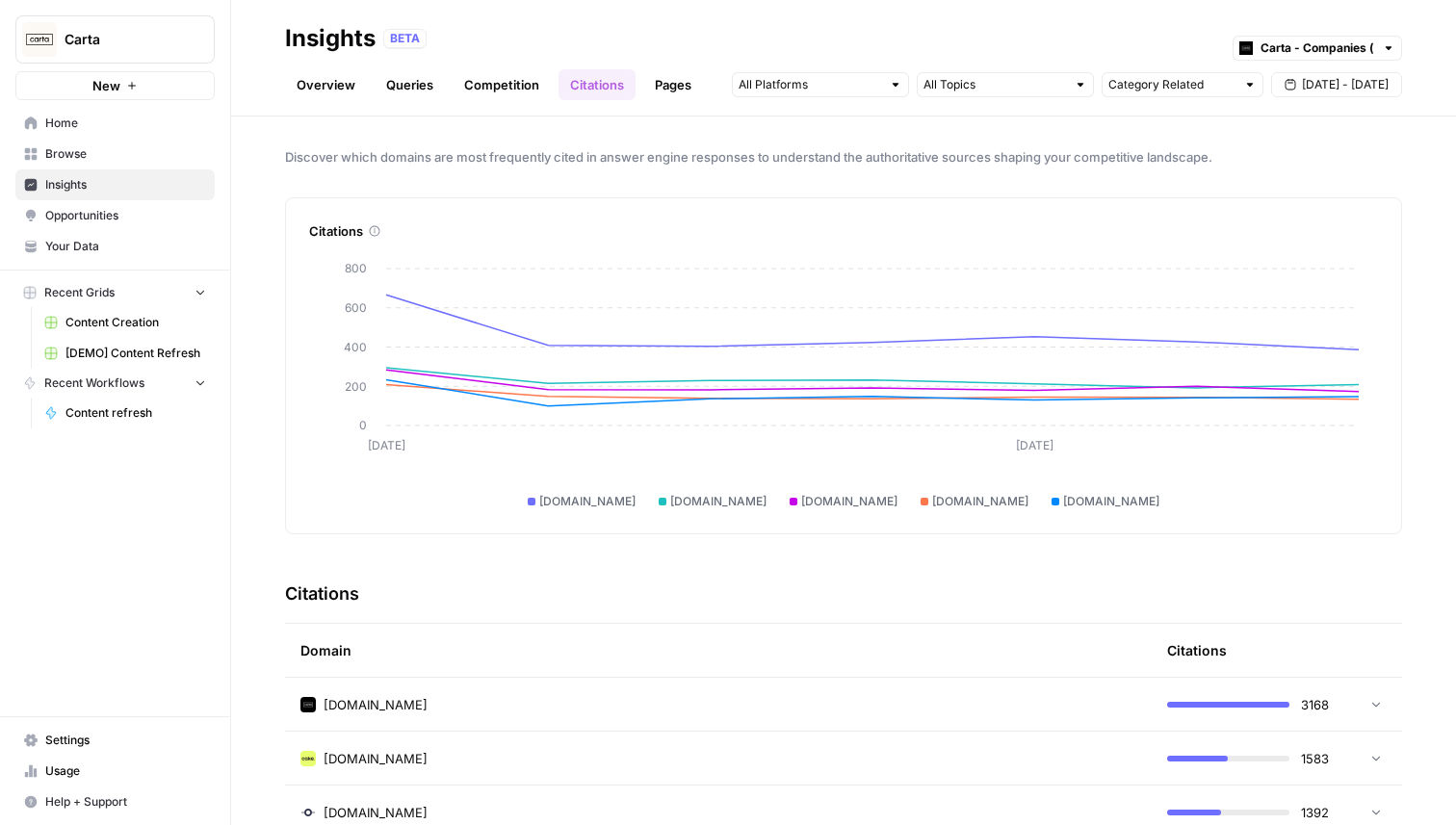
click at [340, 88] on link "Overview" at bounding box center [326, 84] width 82 height 30
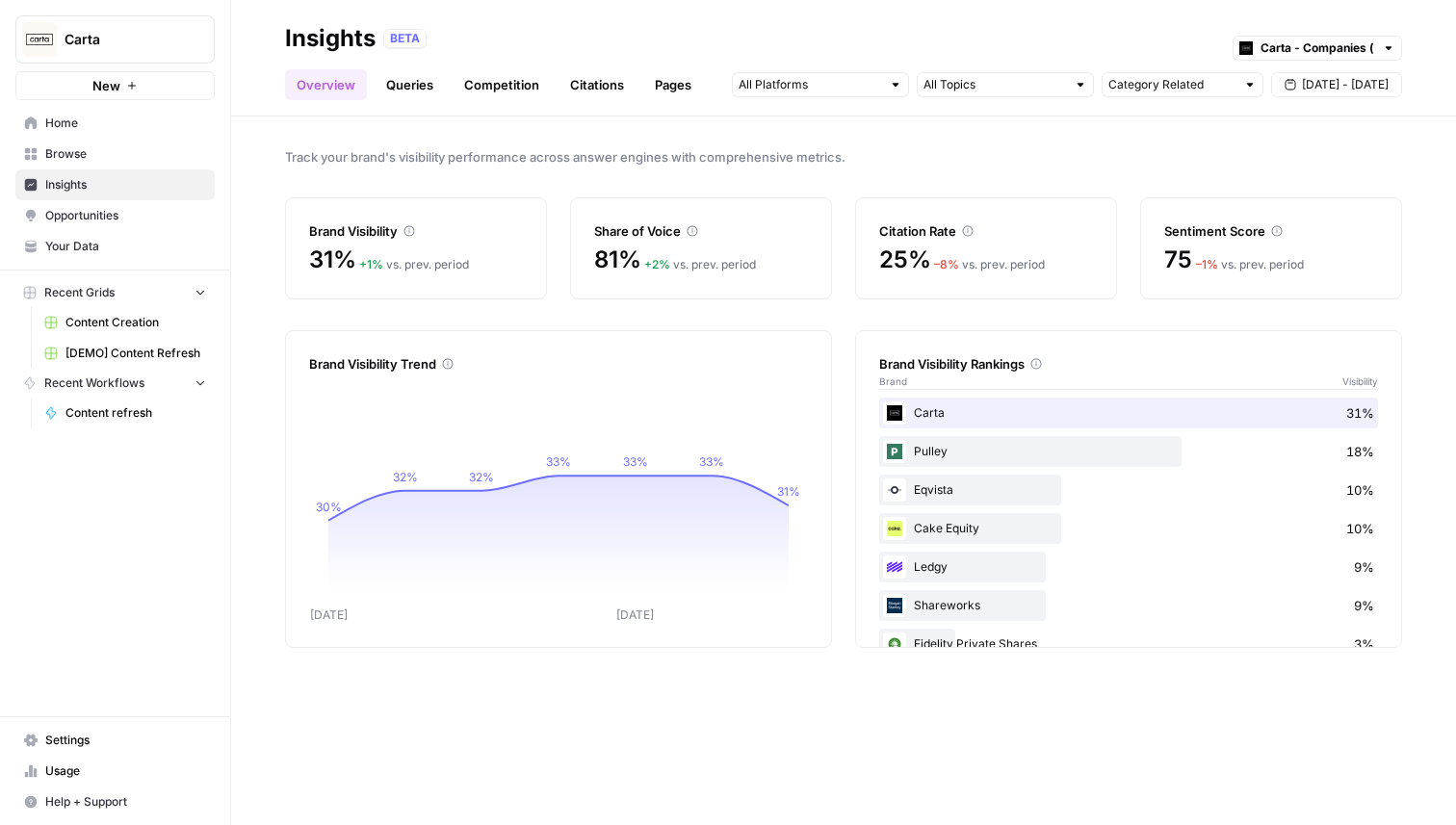
click at [420, 87] on link "Queries" at bounding box center [409, 84] width 70 height 30
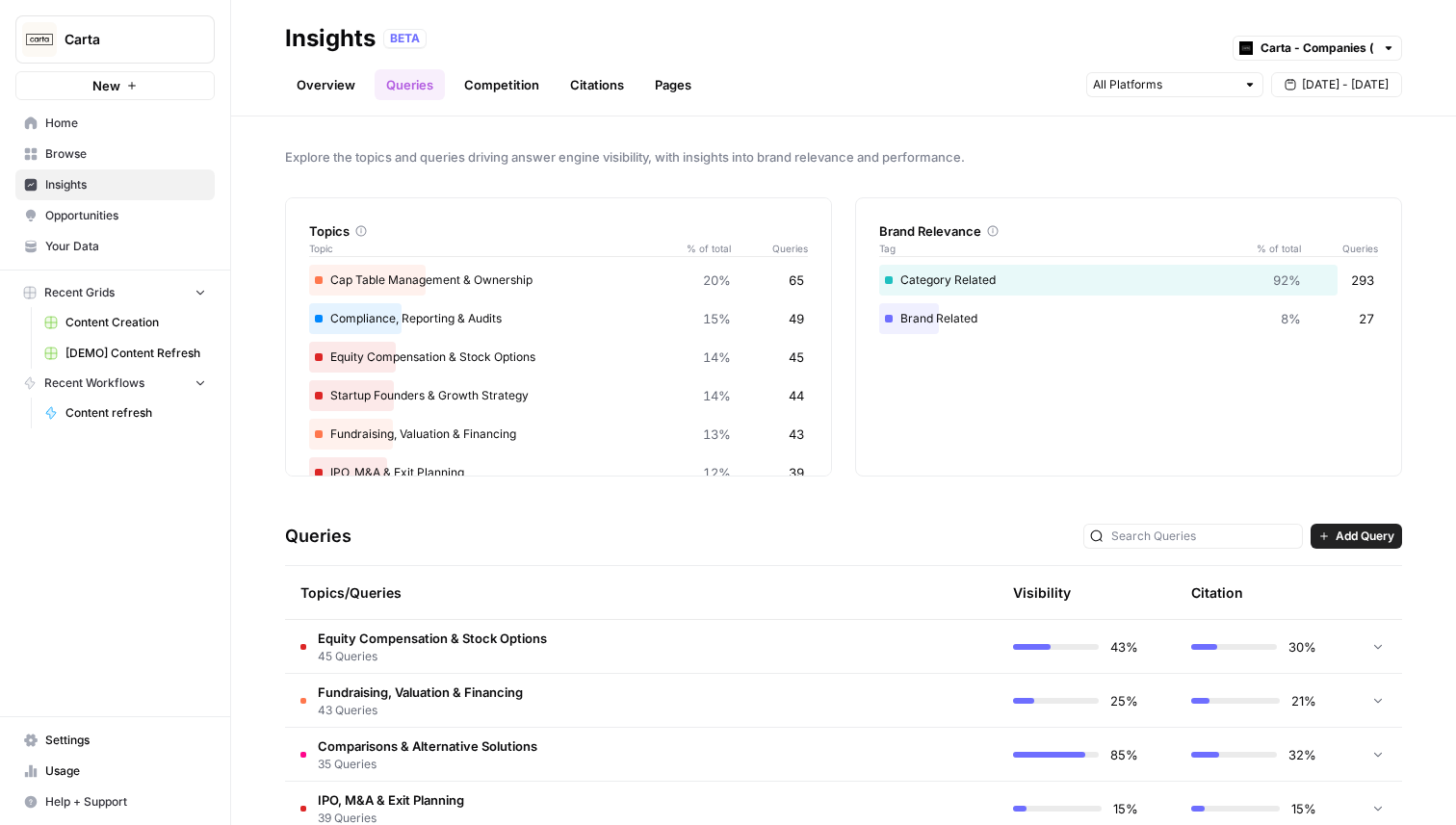
click at [348, 87] on link "Overview" at bounding box center [326, 84] width 82 height 30
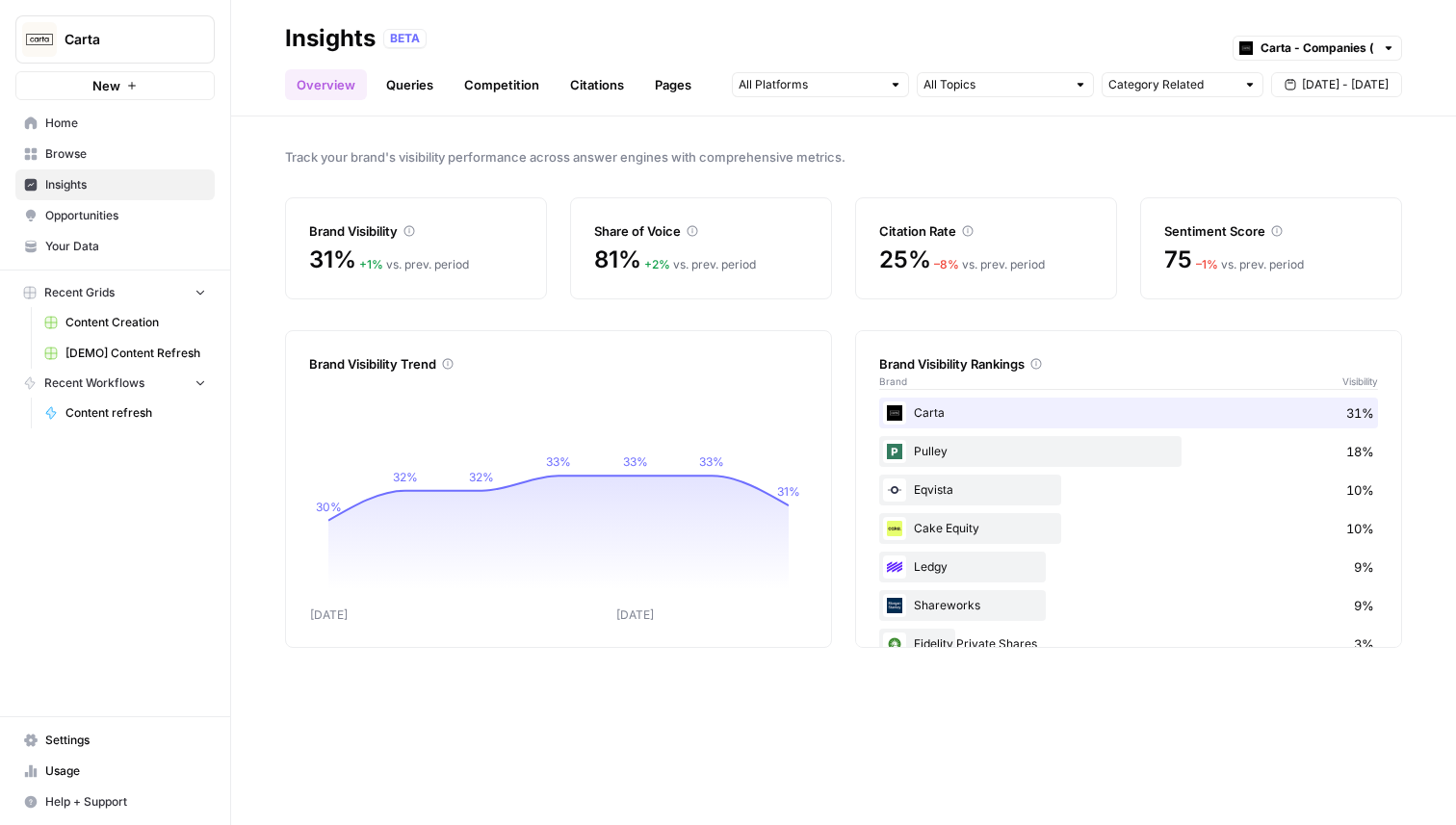
click at [511, 84] on link "Competition" at bounding box center [502, 84] width 98 height 30
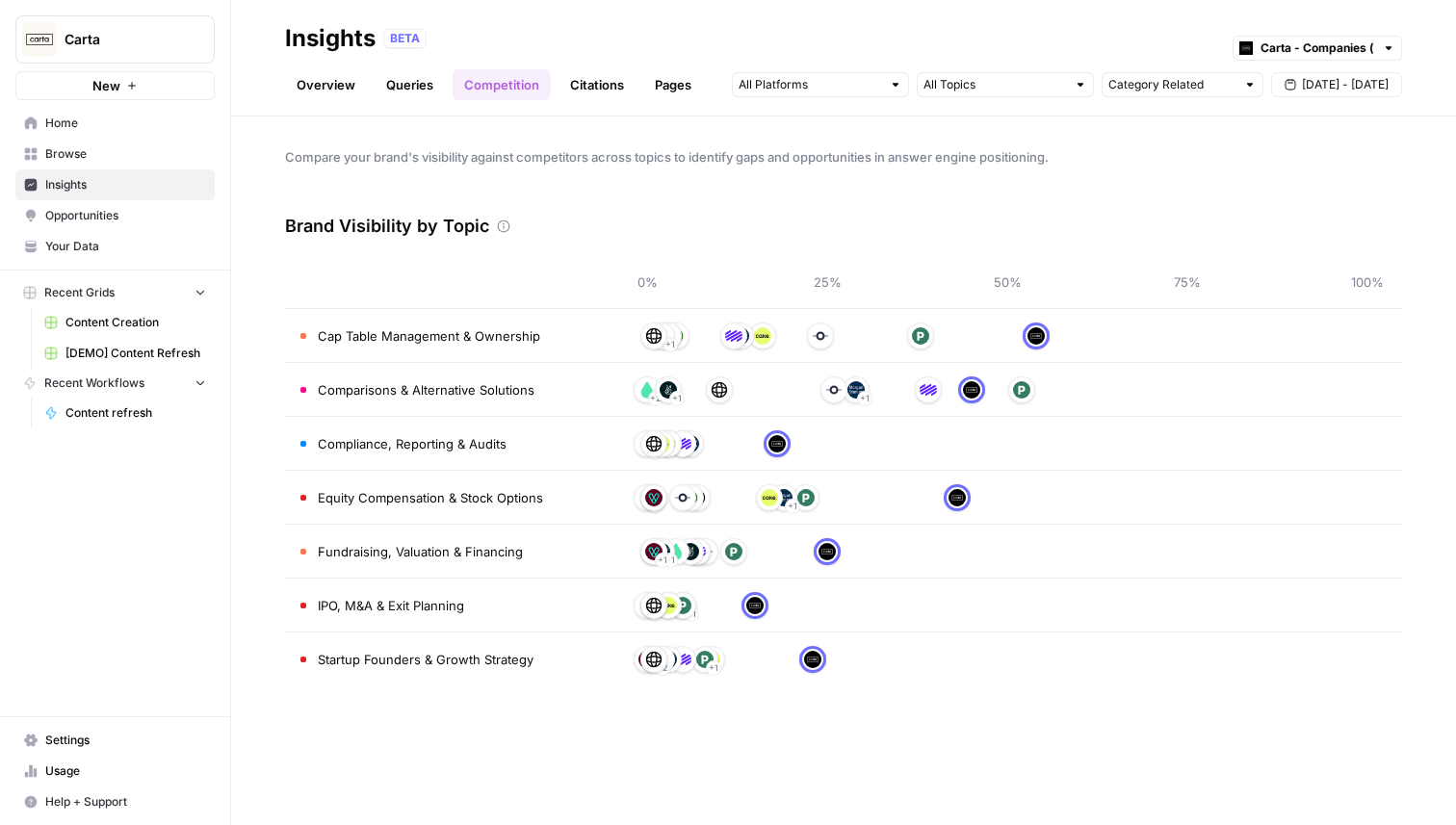
click at [621, 83] on link "Citations" at bounding box center [597, 84] width 77 height 30
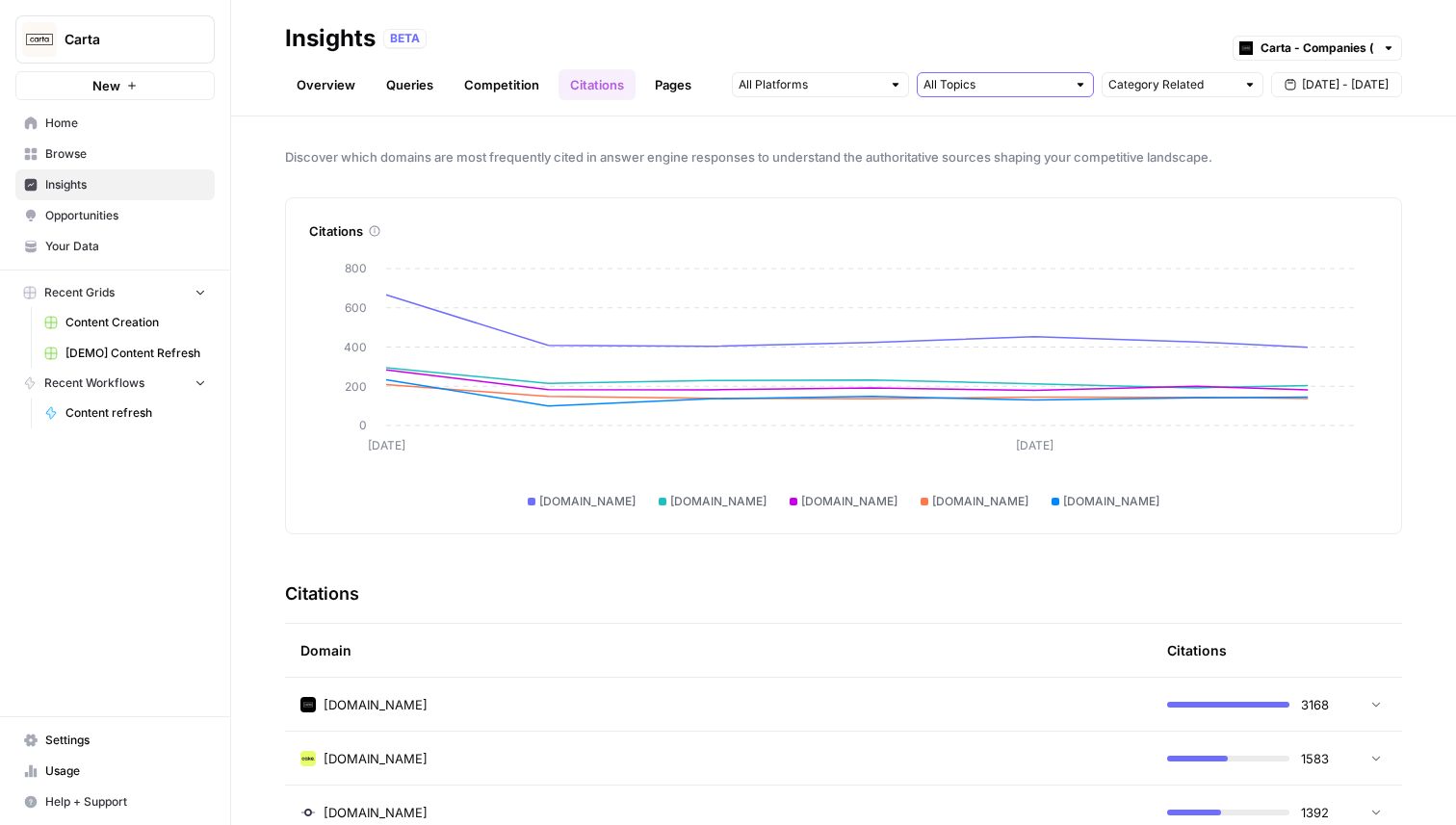
click at [990, 84] on input "text" at bounding box center [995, 85] width 143 height 20
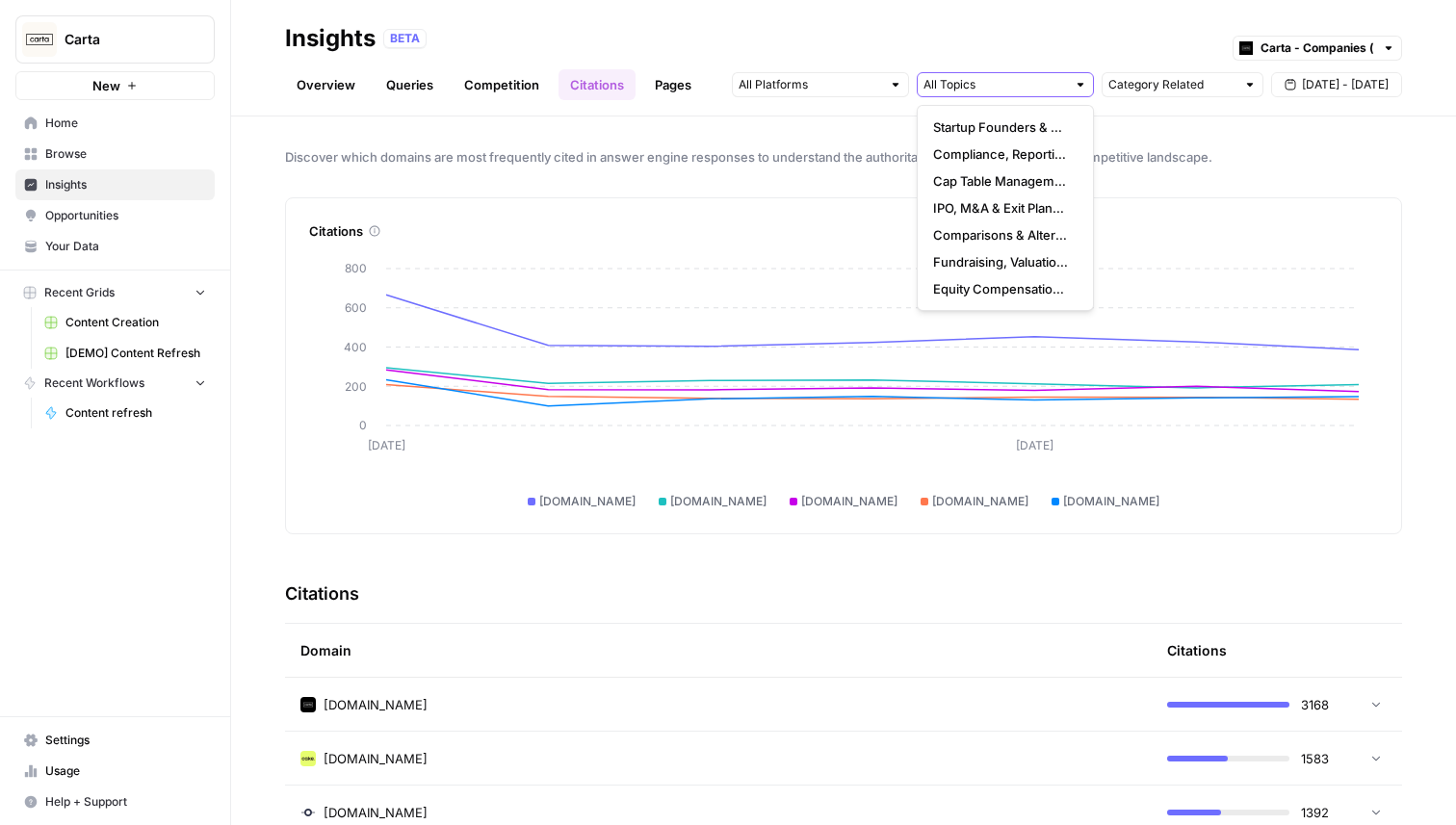
click at [990, 84] on input "text" at bounding box center [995, 85] width 143 height 20
click at [411, 80] on link "Queries" at bounding box center [409, 84] width 70 height 30
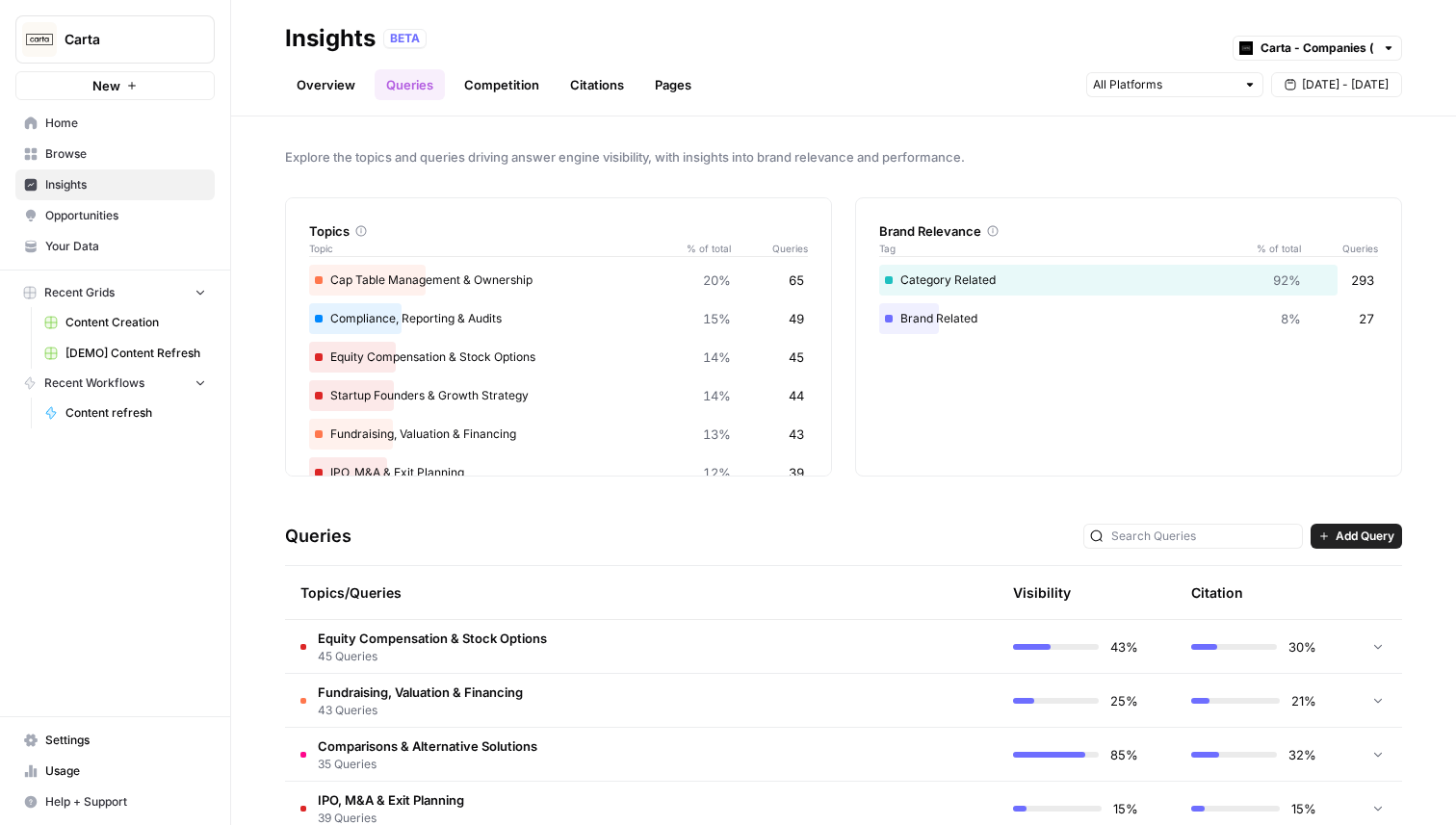
click at [1332, 534] on button "Add Query" at bounding box center [1356, 535] width 91 height 25
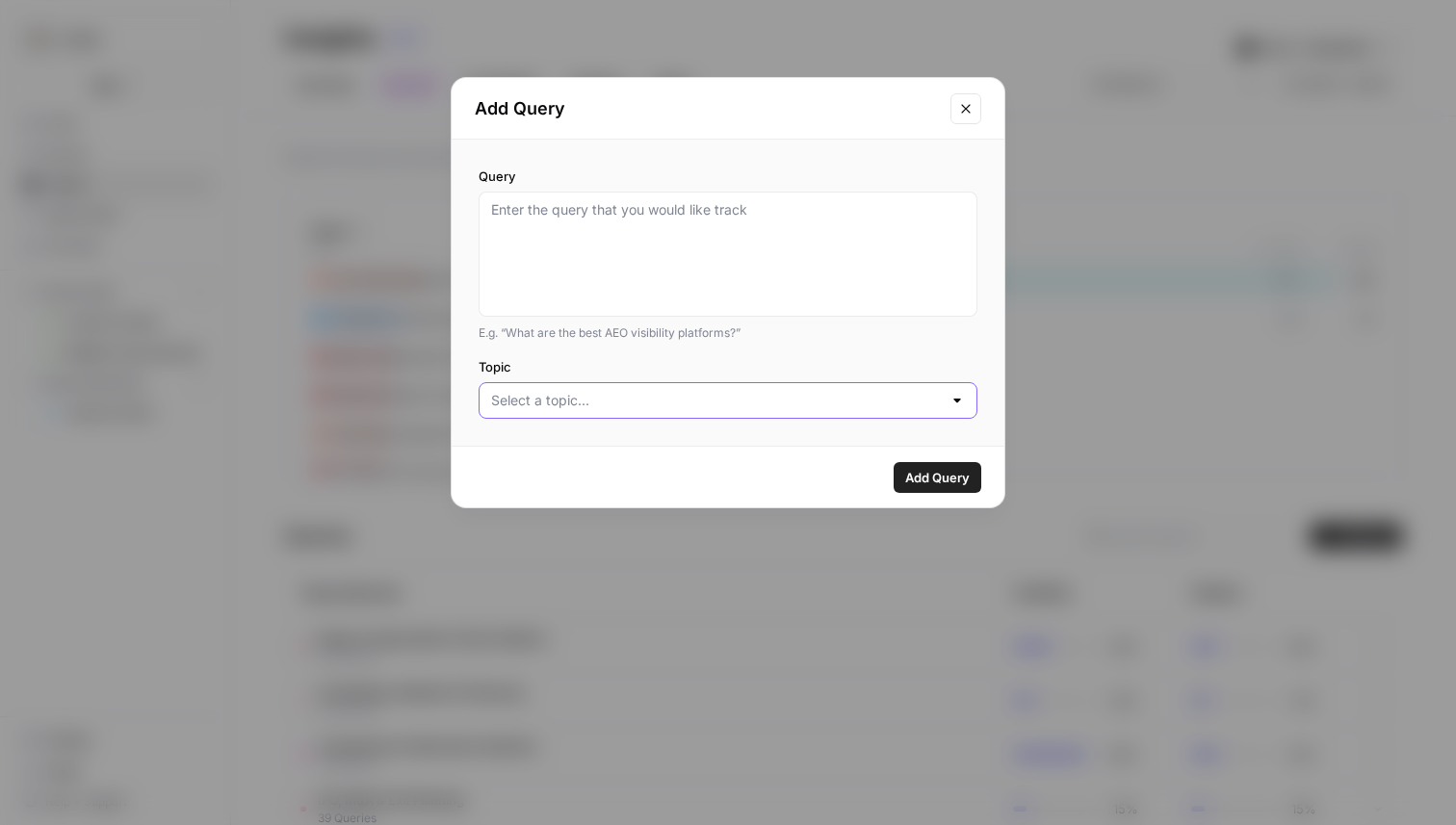
click at [755, 409] on input "Topic" at bounding box center [716, 400] width 451 height 20
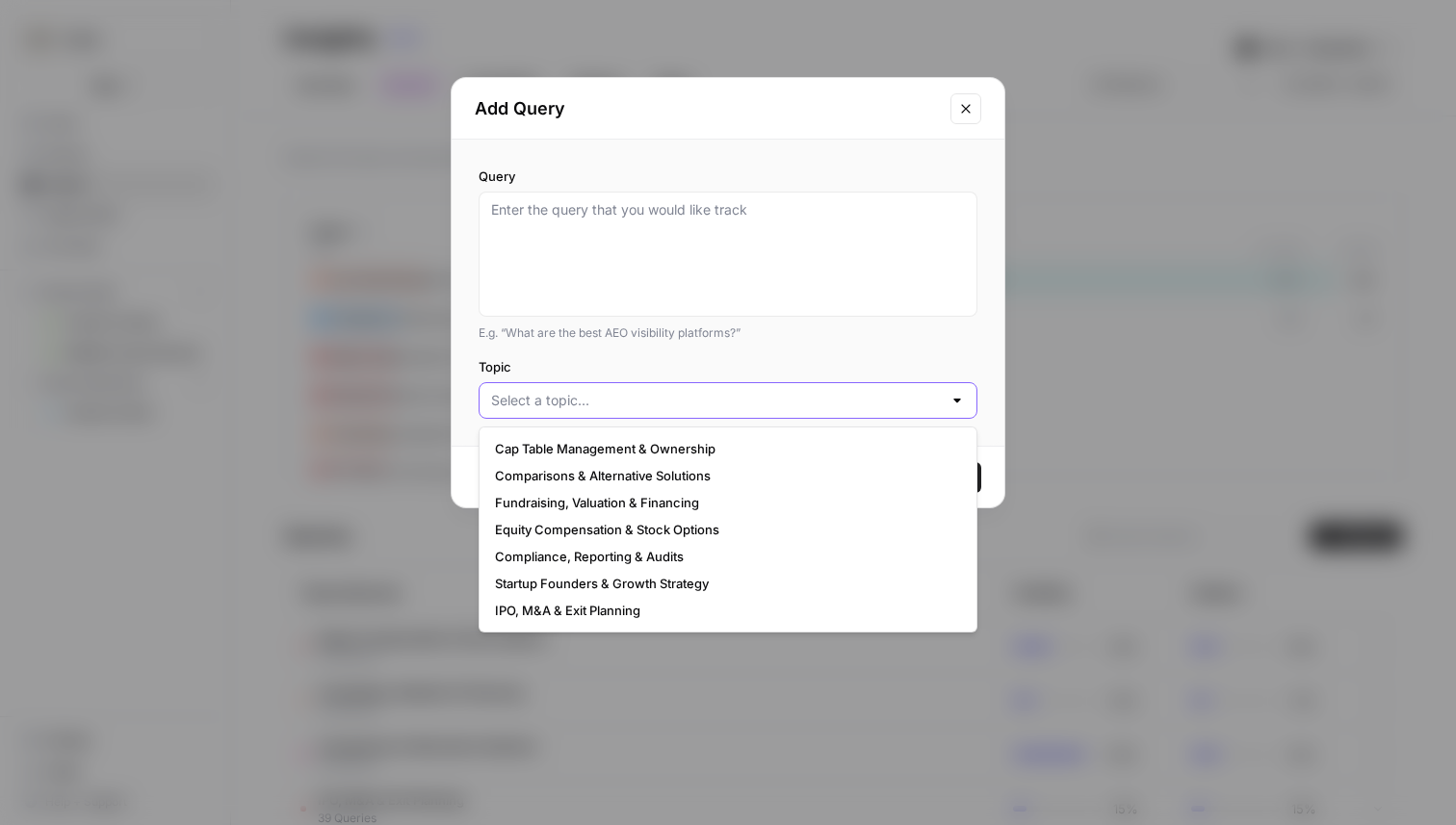
click at [755, 408] on input "Topic" at bounding box center [716, 400] width 451 height 20
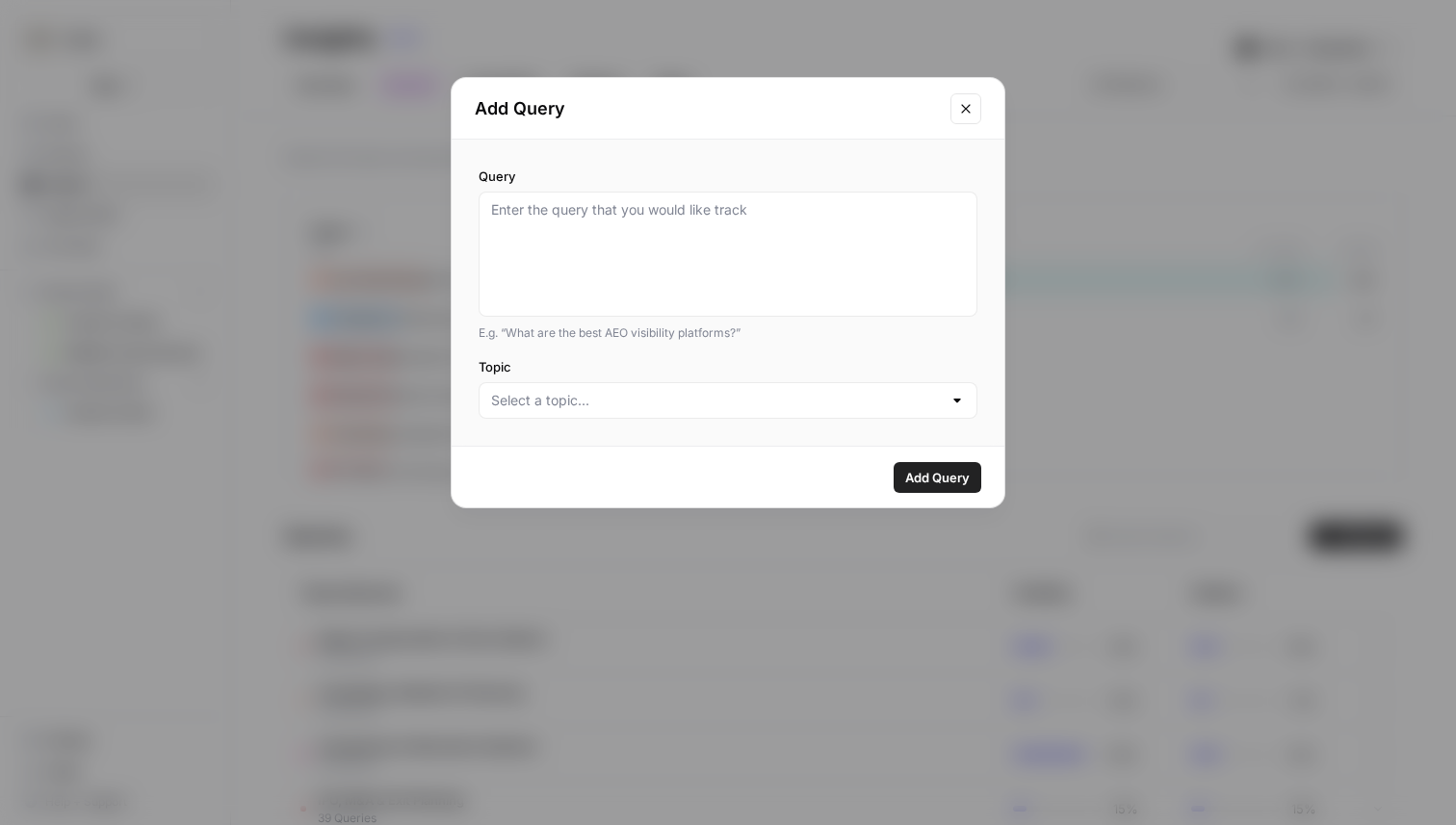
click at [969, 110] on icon "Close modal" at bounding box center [966, 109] width 16 height 16
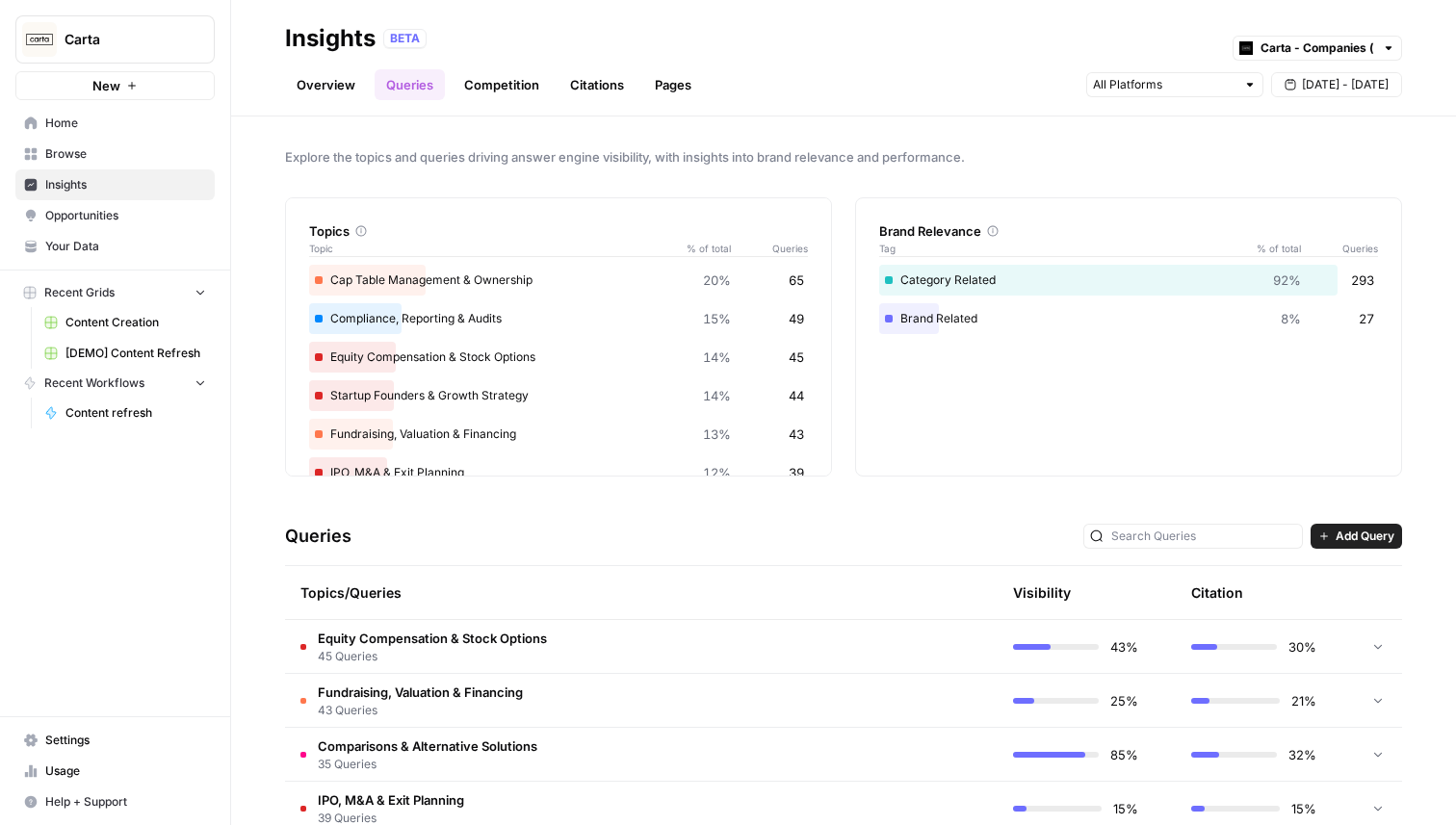
click at [601, 70] on link "Citations" at bounding box center [597, 84] width 77 height 30
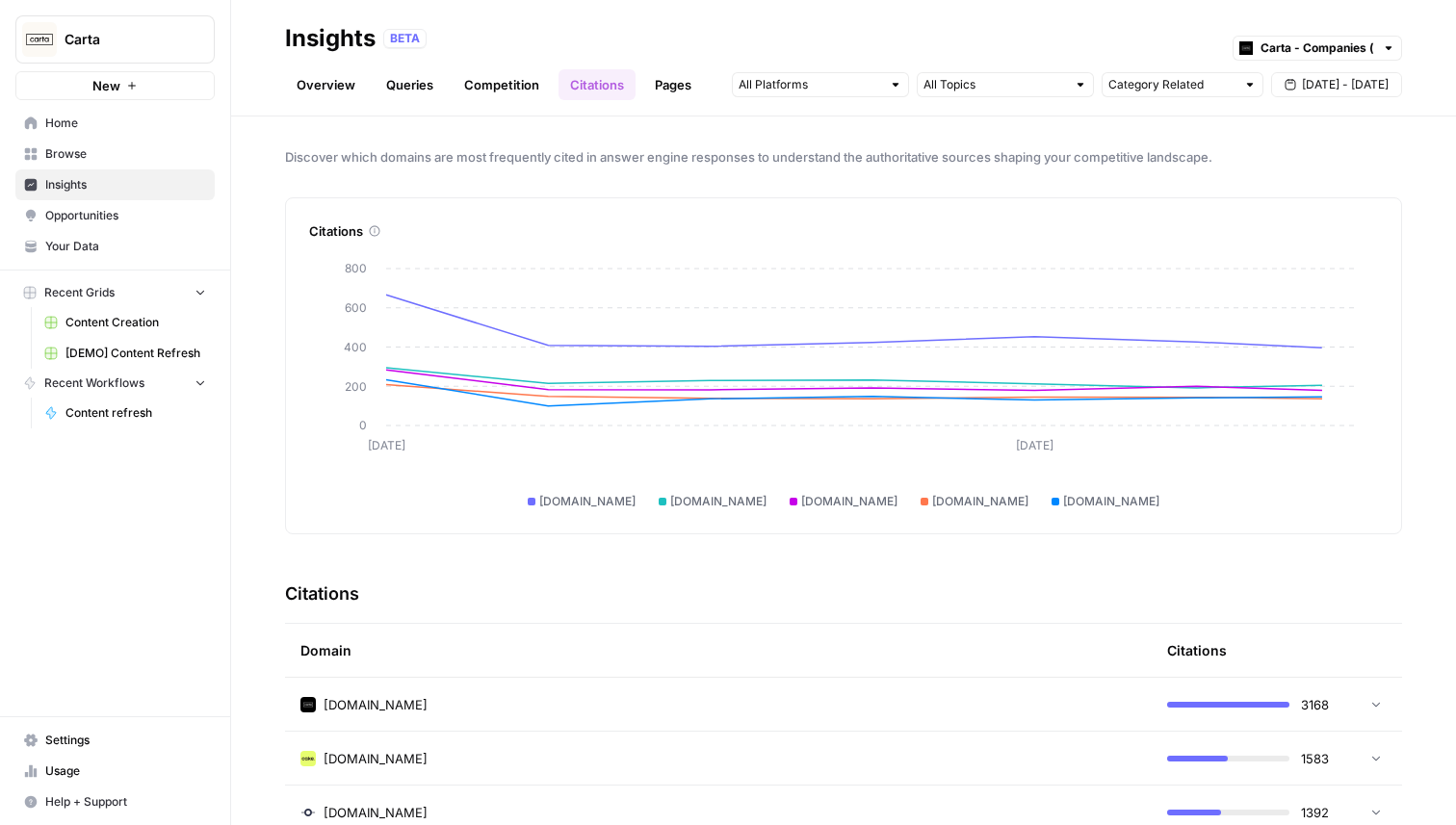
click at [664, 88] on link "Pages" at bounding box center [673, 84] width 60 height 30
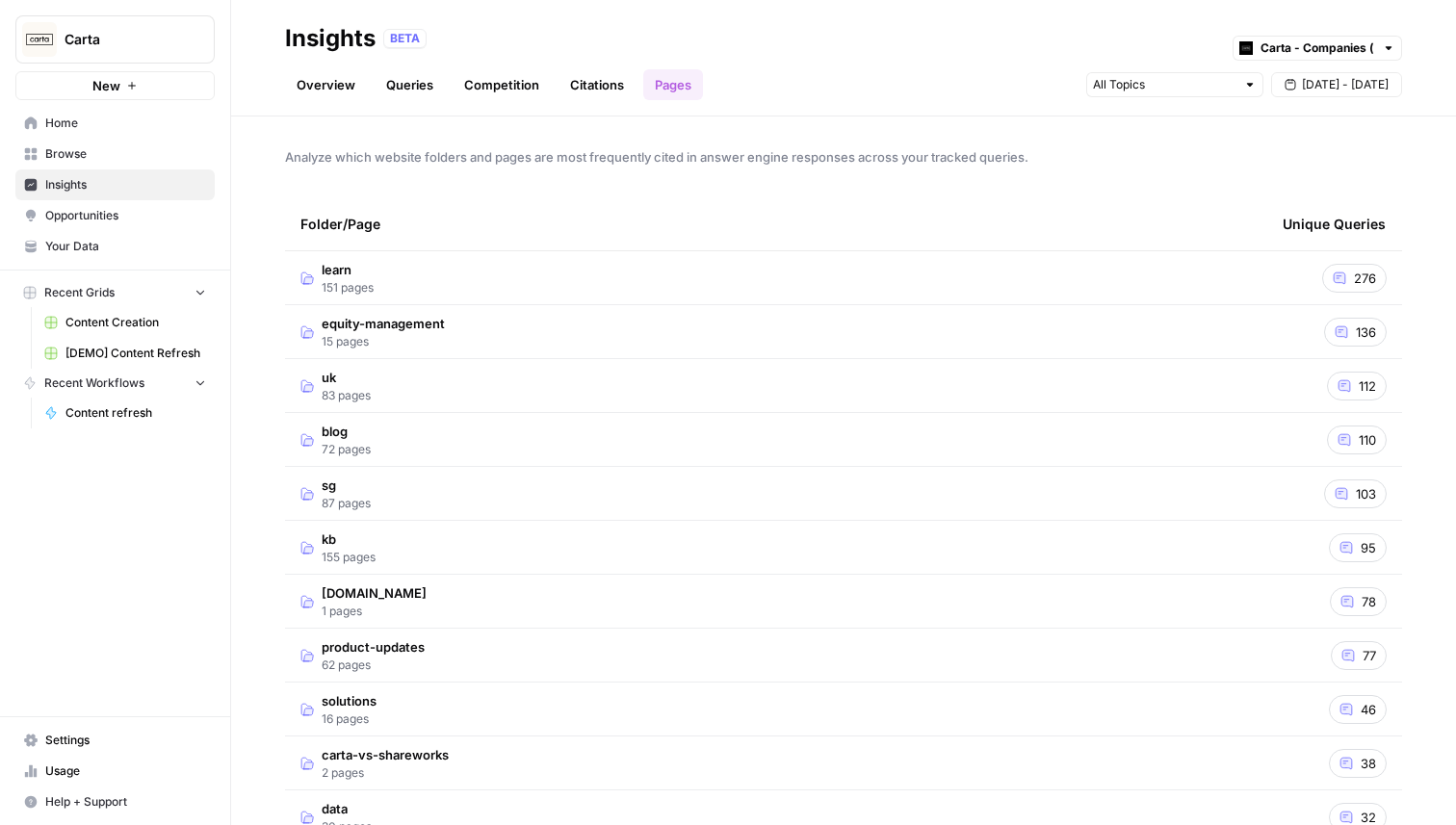
click at [620, 88] on link "Citations" at bounding box center [597, 84] width 77 height 30
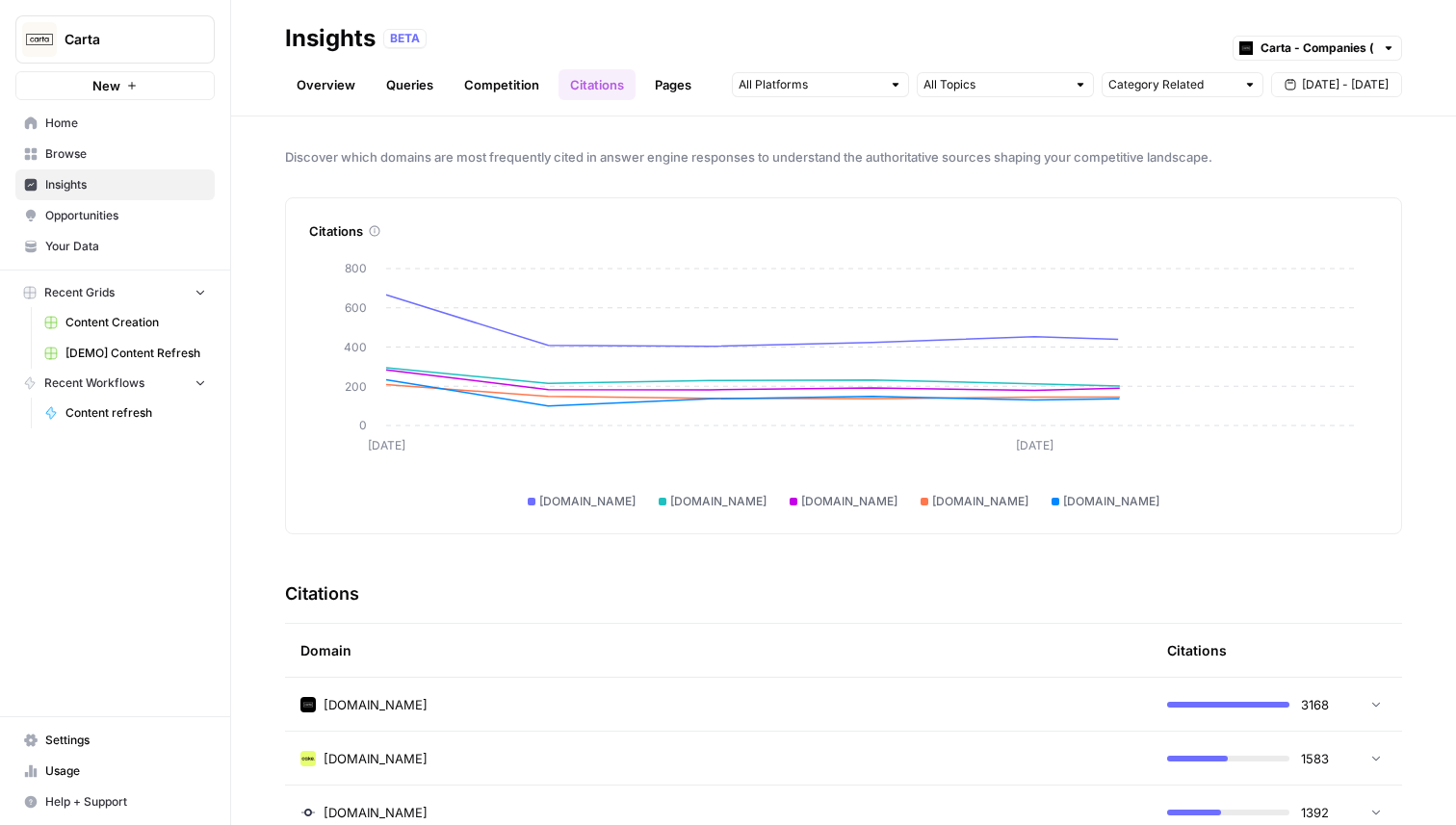
click at [526, 89] on link "Competition" at bounding box center [502, 84] width 98 height 30
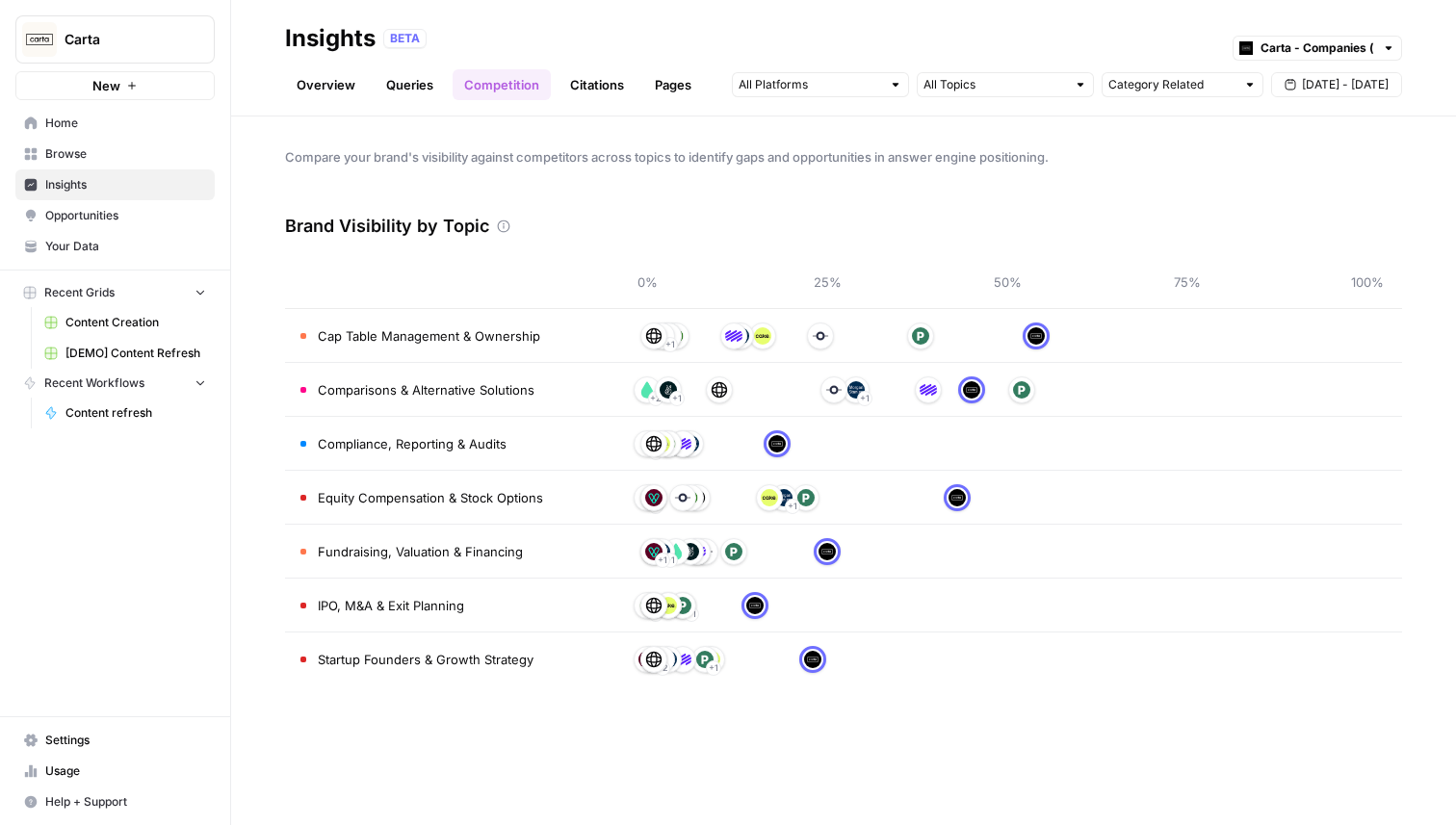
click at [417, 83] on link "Queries" at bounding box center [409, 84] width 70 height 30
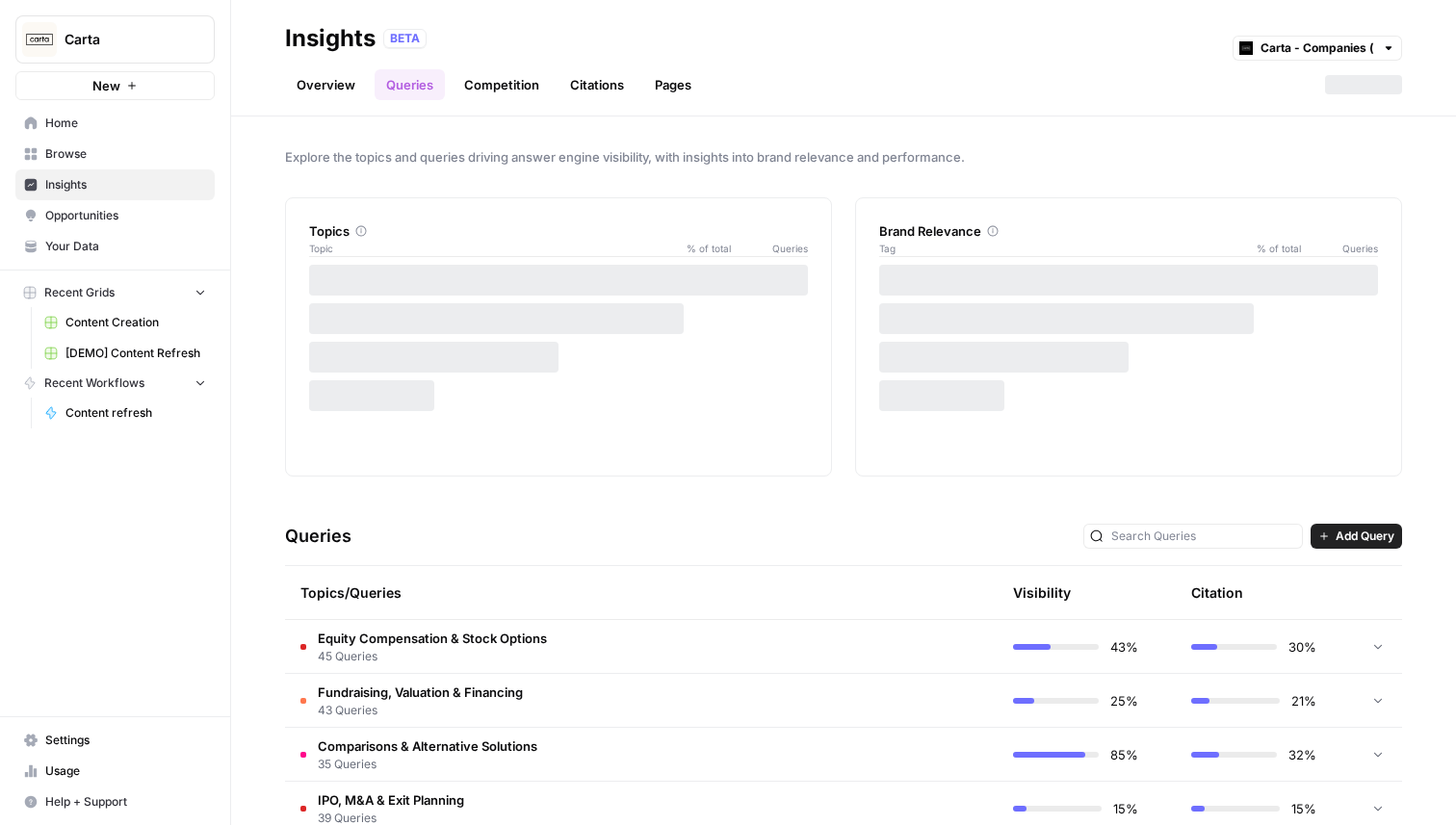
click at [329, 88] on link "Overview" at bounding box center [326, 84] width 82 height 30
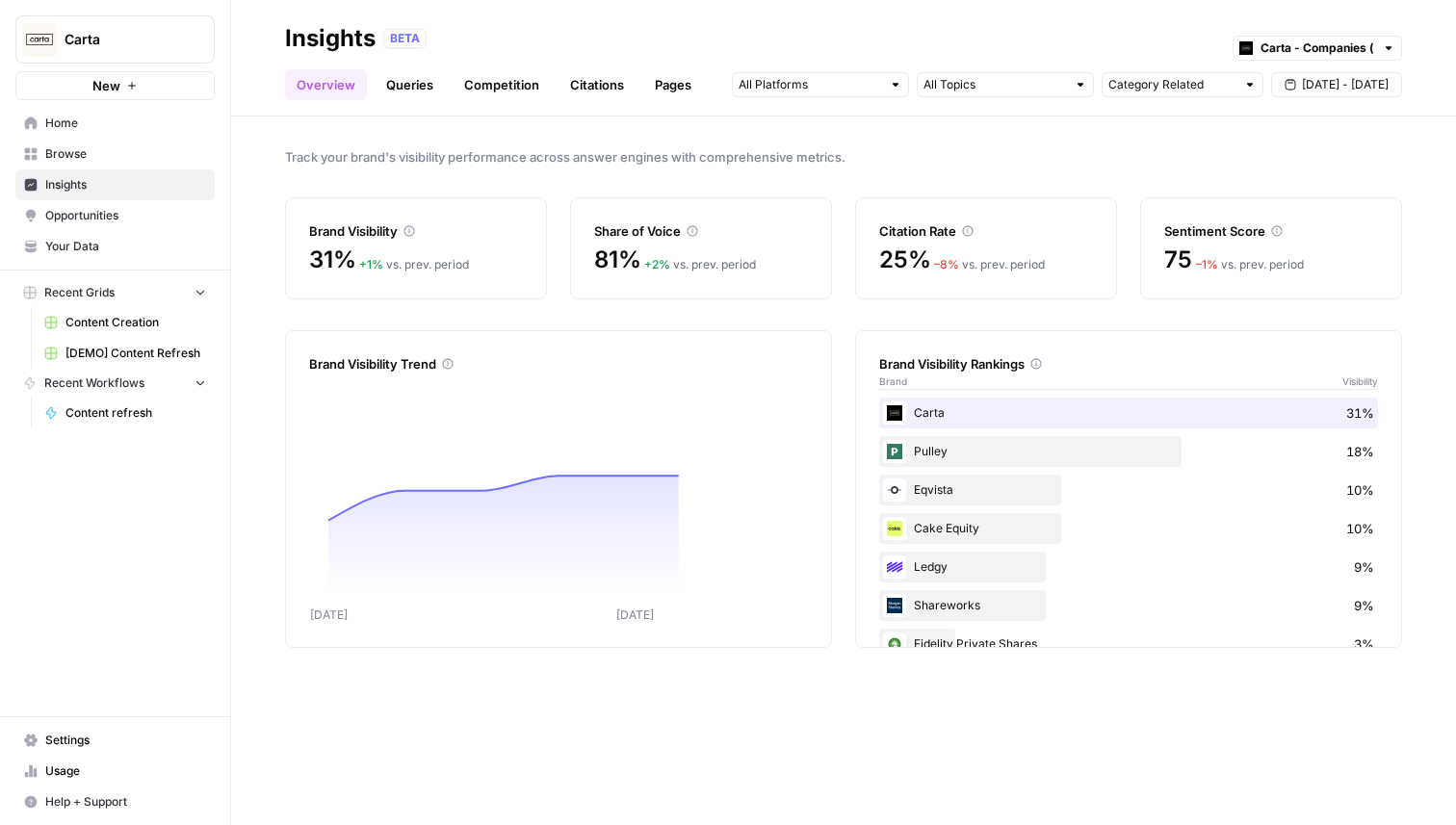
click at [398, 88] on link "Queries" at bounding box center [409, 84] width 70 height 30
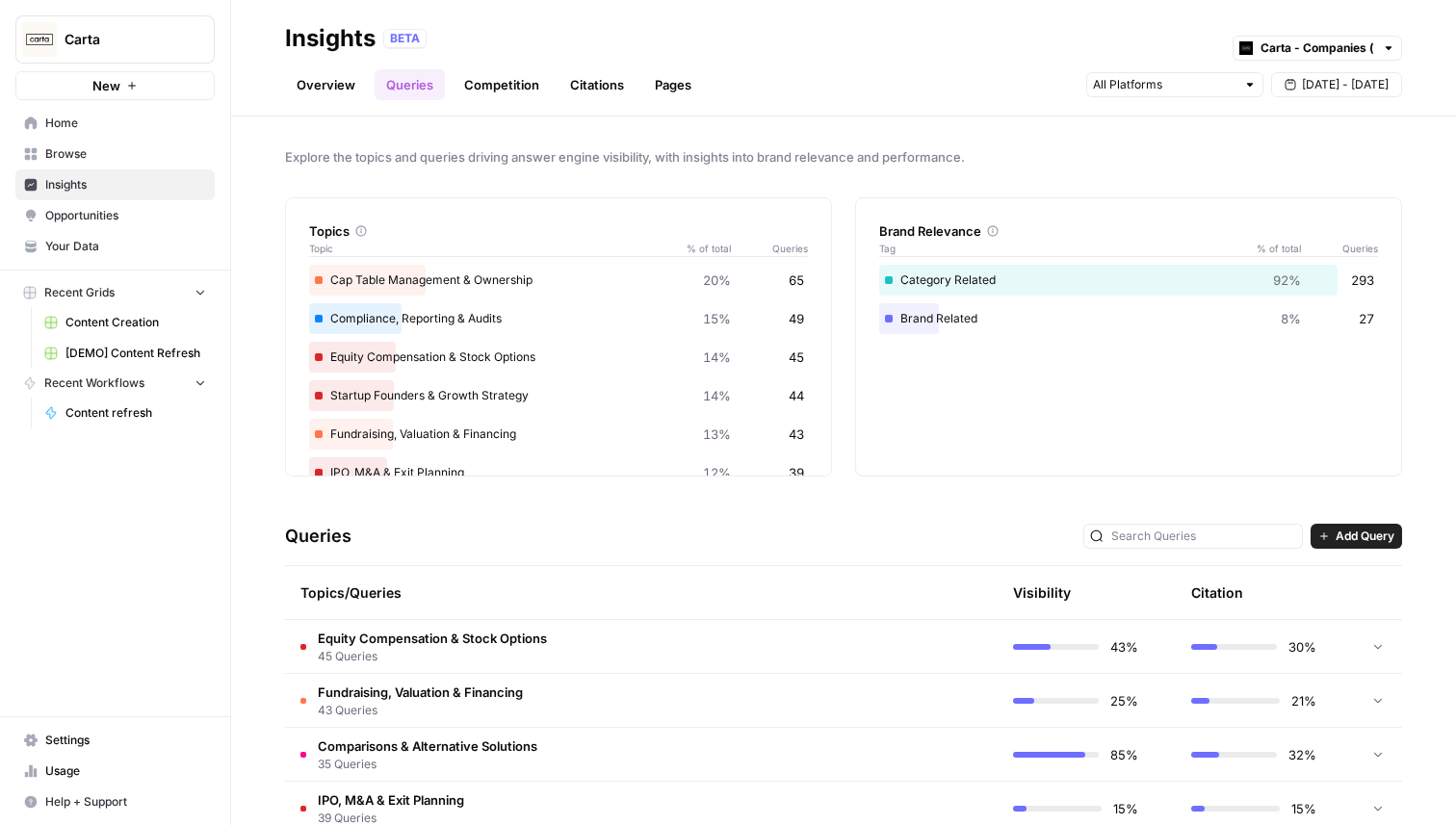
scroll to position [204, 0]
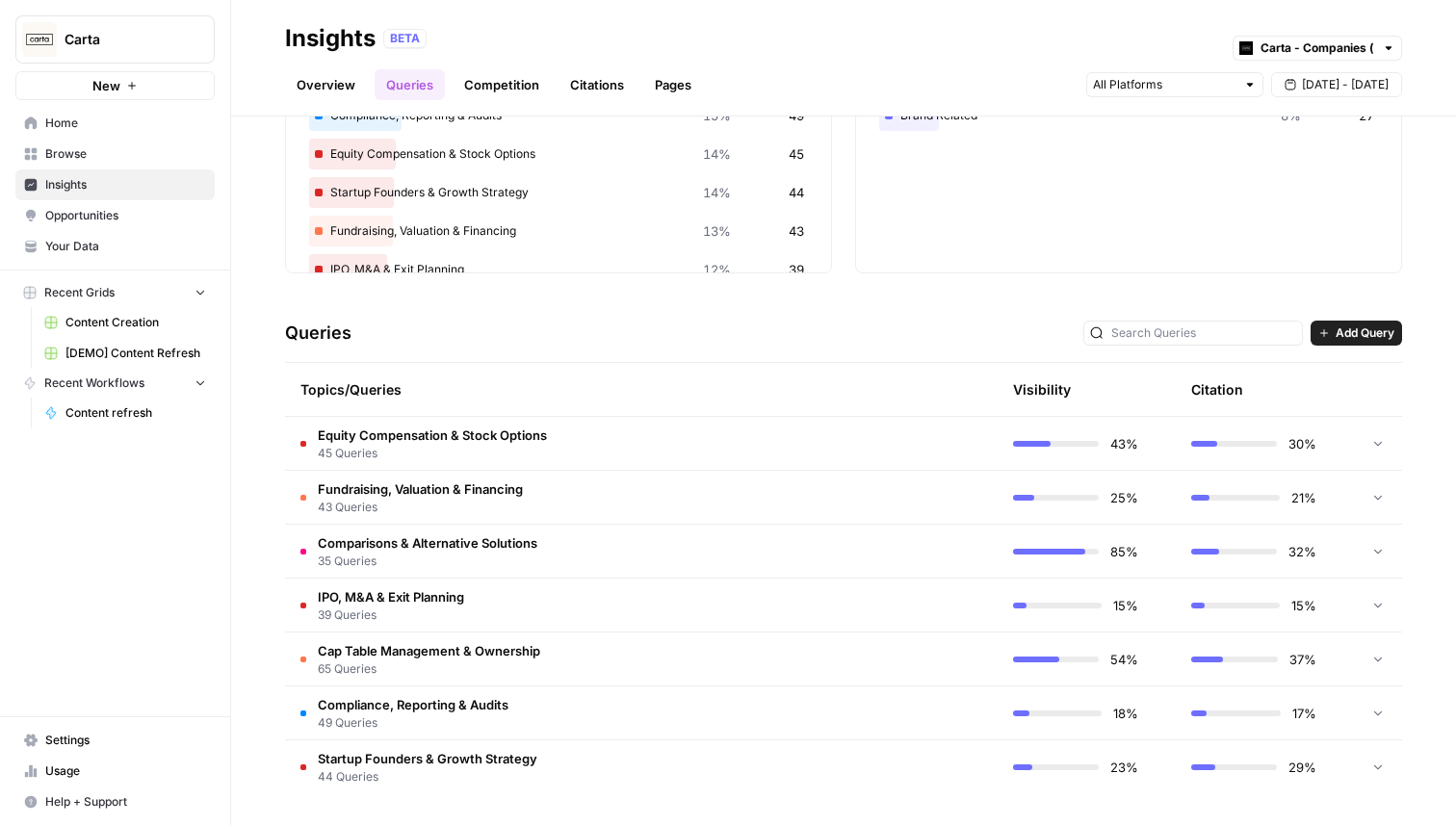
click at [597, 433] on td "Equity Compensation & Stock Options 45 Queries" at bounding box center [550, 443] width 529 height 53
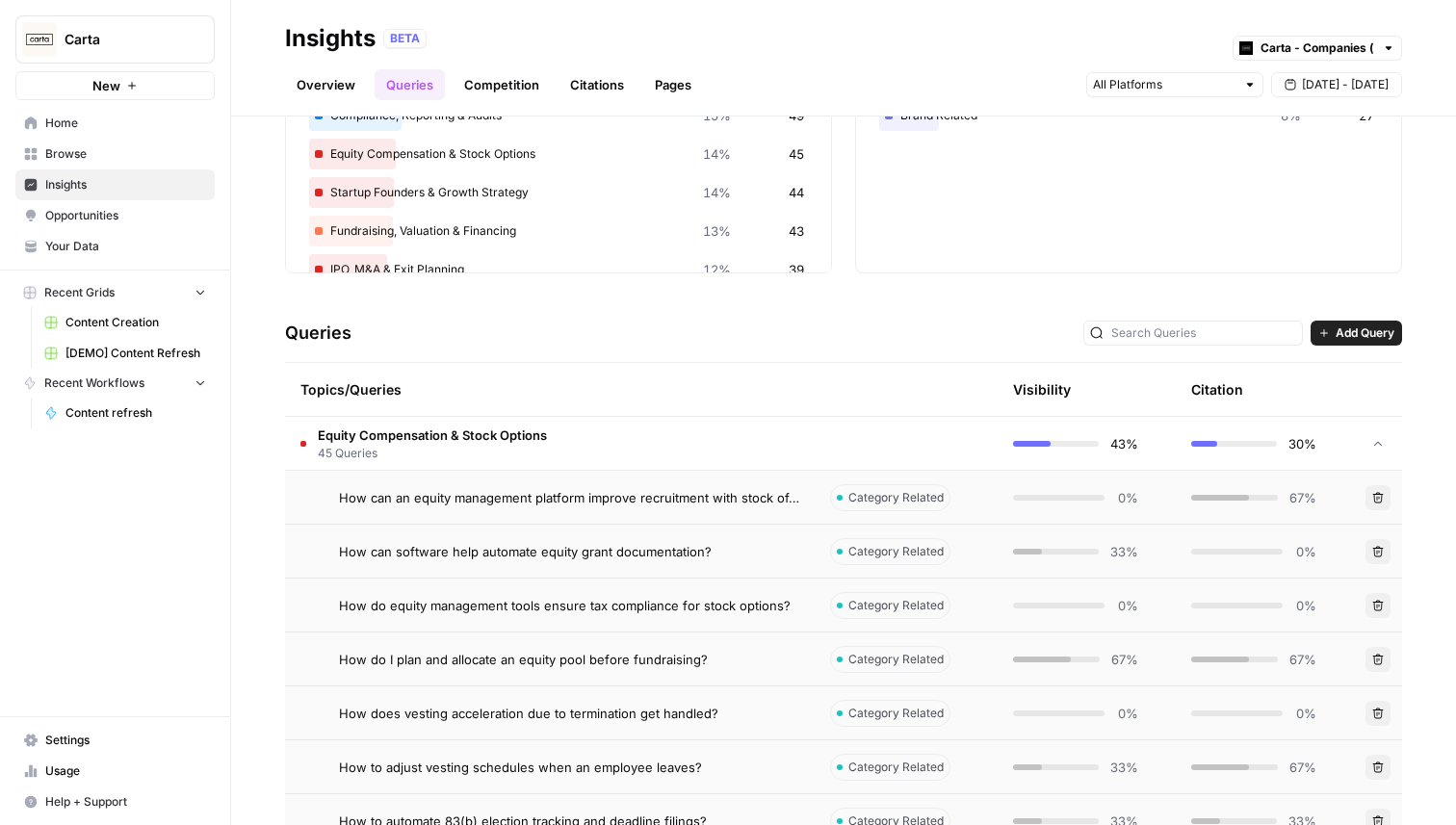
click at [597, 433] on td "Equity Compensation & Stock Options 45 Queries" at bounding box center [550, 443] width 529 height 53
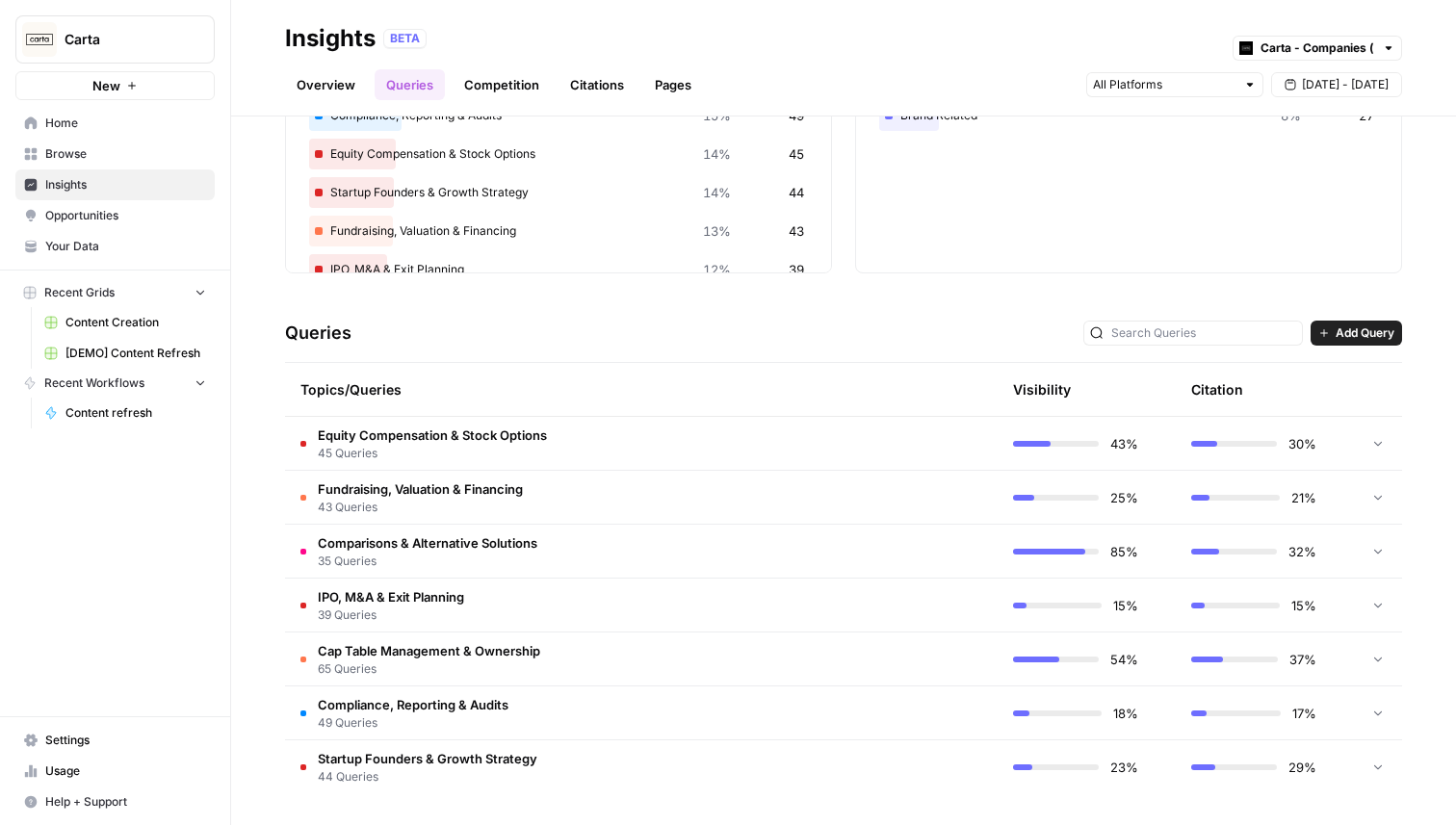
click at [585, 548] on td "Comparisons & Alternative Solutions 35 Queries" at bounding box center [550, 551] width 529 height 53
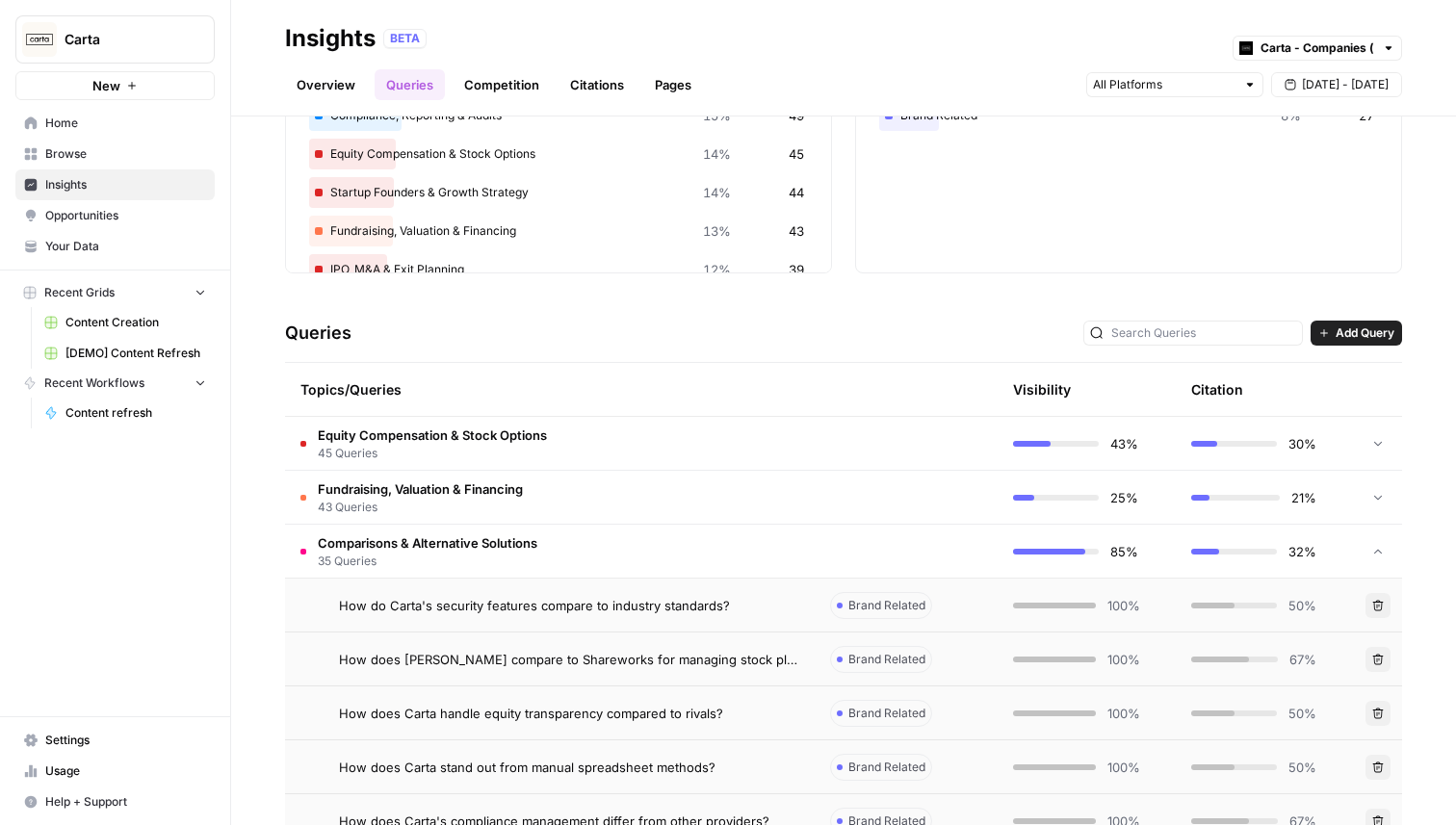
click at [585, 548] on td "Comparisons & Alternative Solutions 35 Queries" at bounding box center [550, 551] width 529 height 53
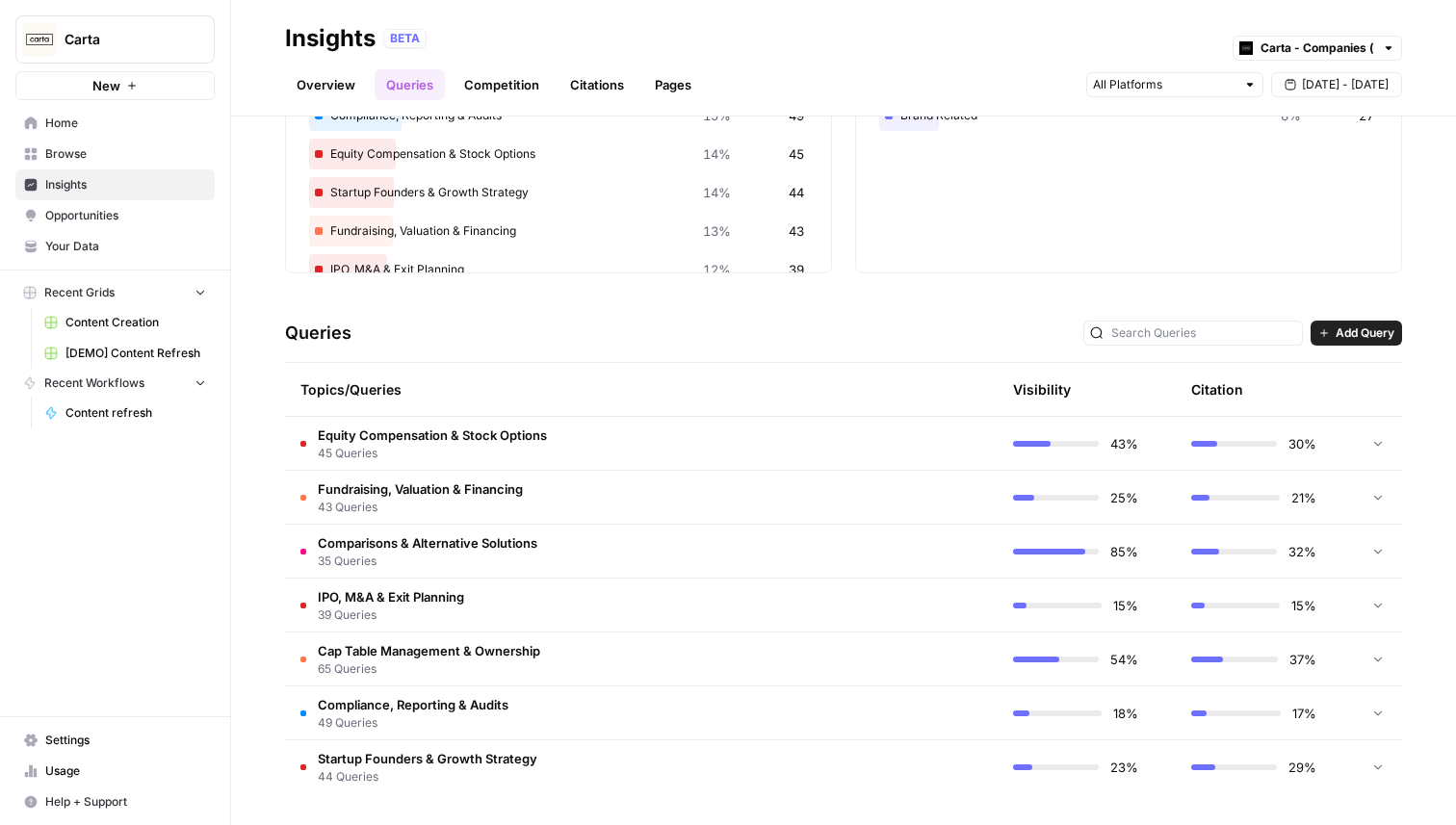
click at [1051, 41] on div "BETA Carta - Companies (cap table)" at bounding box center [893, 37] width 1019 height 25
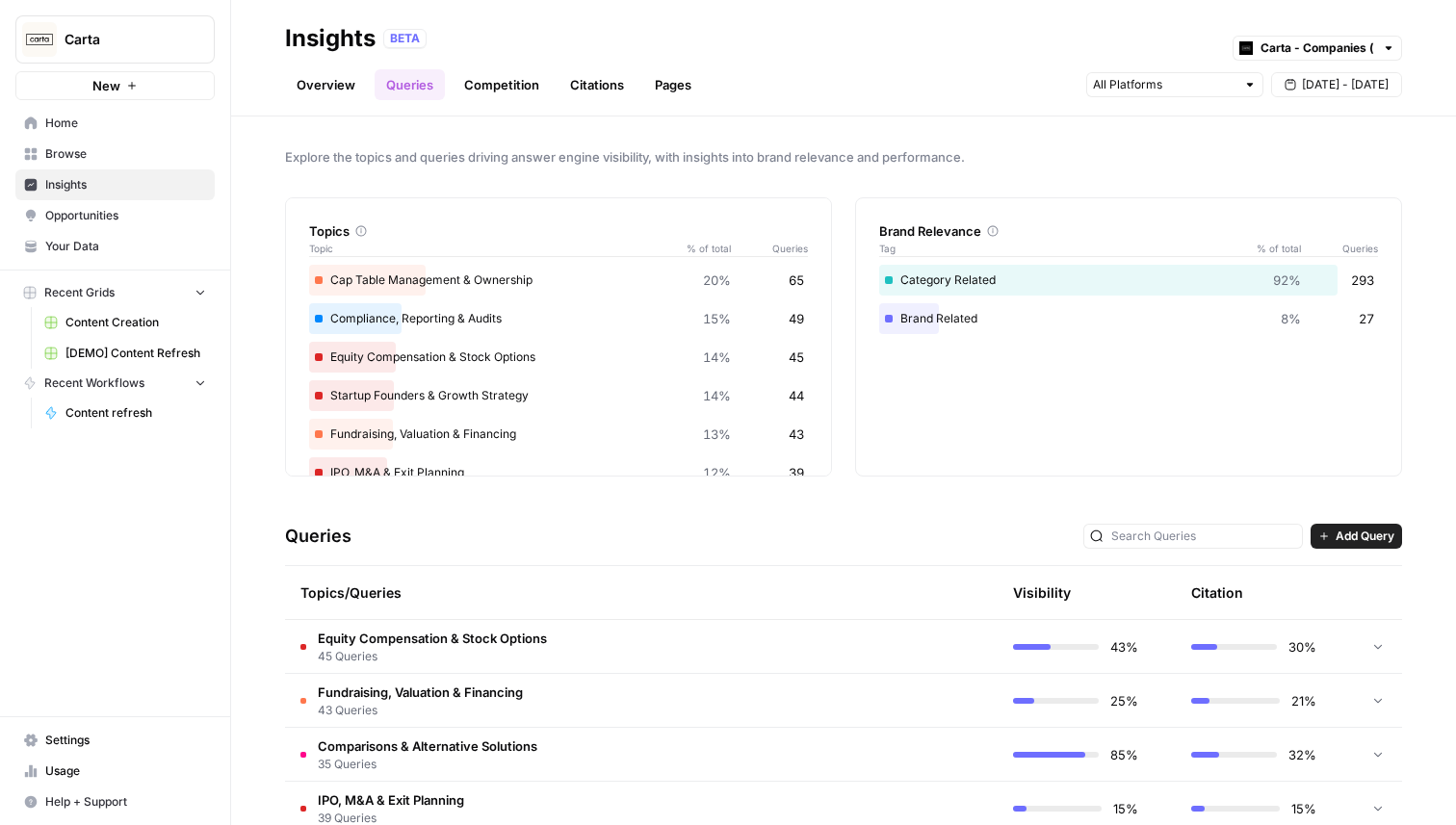
click at [812, 59] on div "Overview Queries Competition Citations Pages [DATE] - [DATE]" at bounding box center [843, 77] width 1117 height 46
click at [1327, 86] on span "[DATE] - [DATE]" at bounding box center [1345, 85] width 87 height 18
click at [1206, 86] on input "text" at bounding box center [1164, 85] width 143 height 20
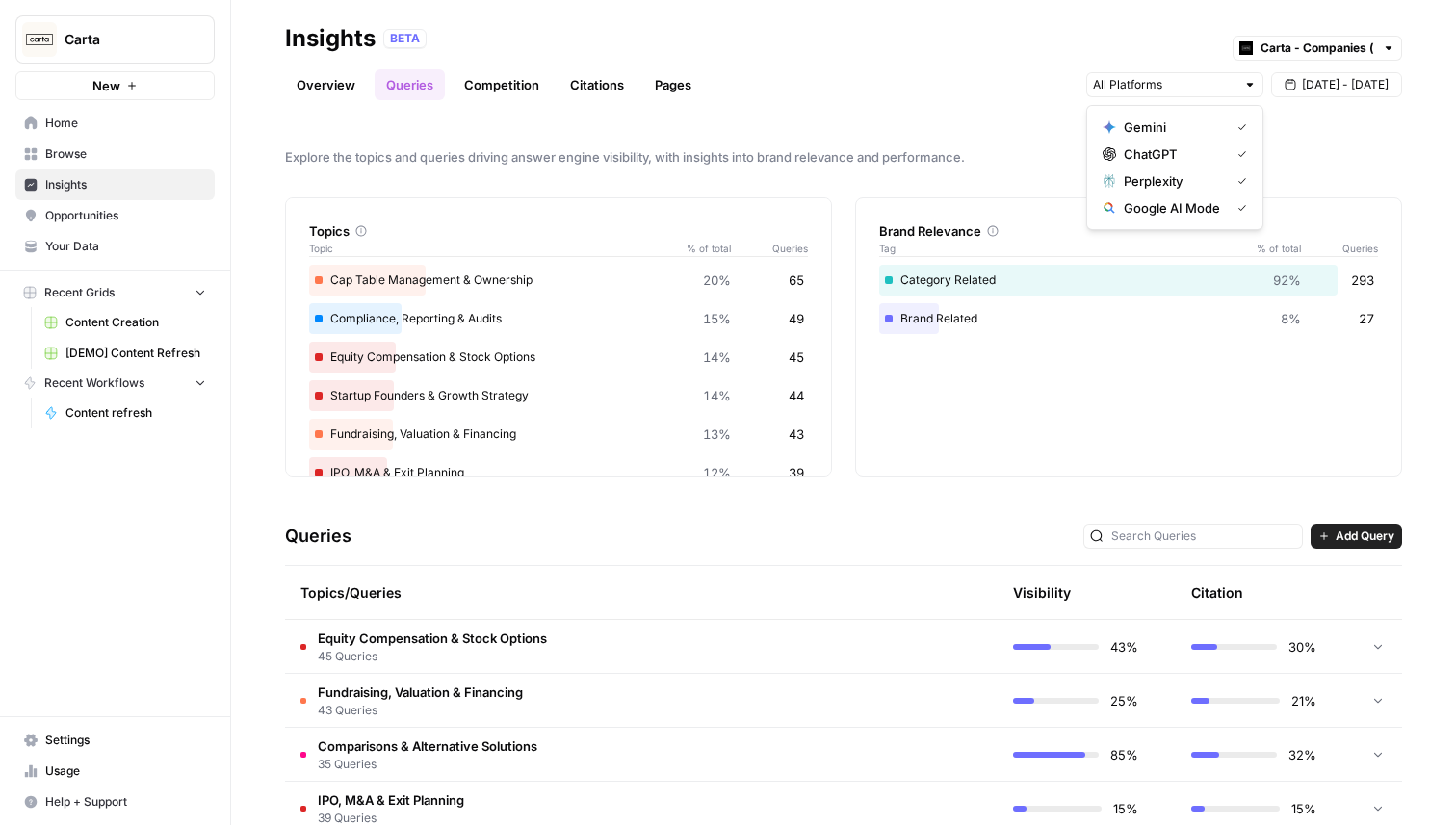
click at [977, 54] on div "Overview Queries Competition Citations Pages [DATE] - [DATE]" at bounding box center [843, 77] width 1117 height 46
click at [501, 86] on link "Competition" at bounding box center [502, 84] width 98 height 30
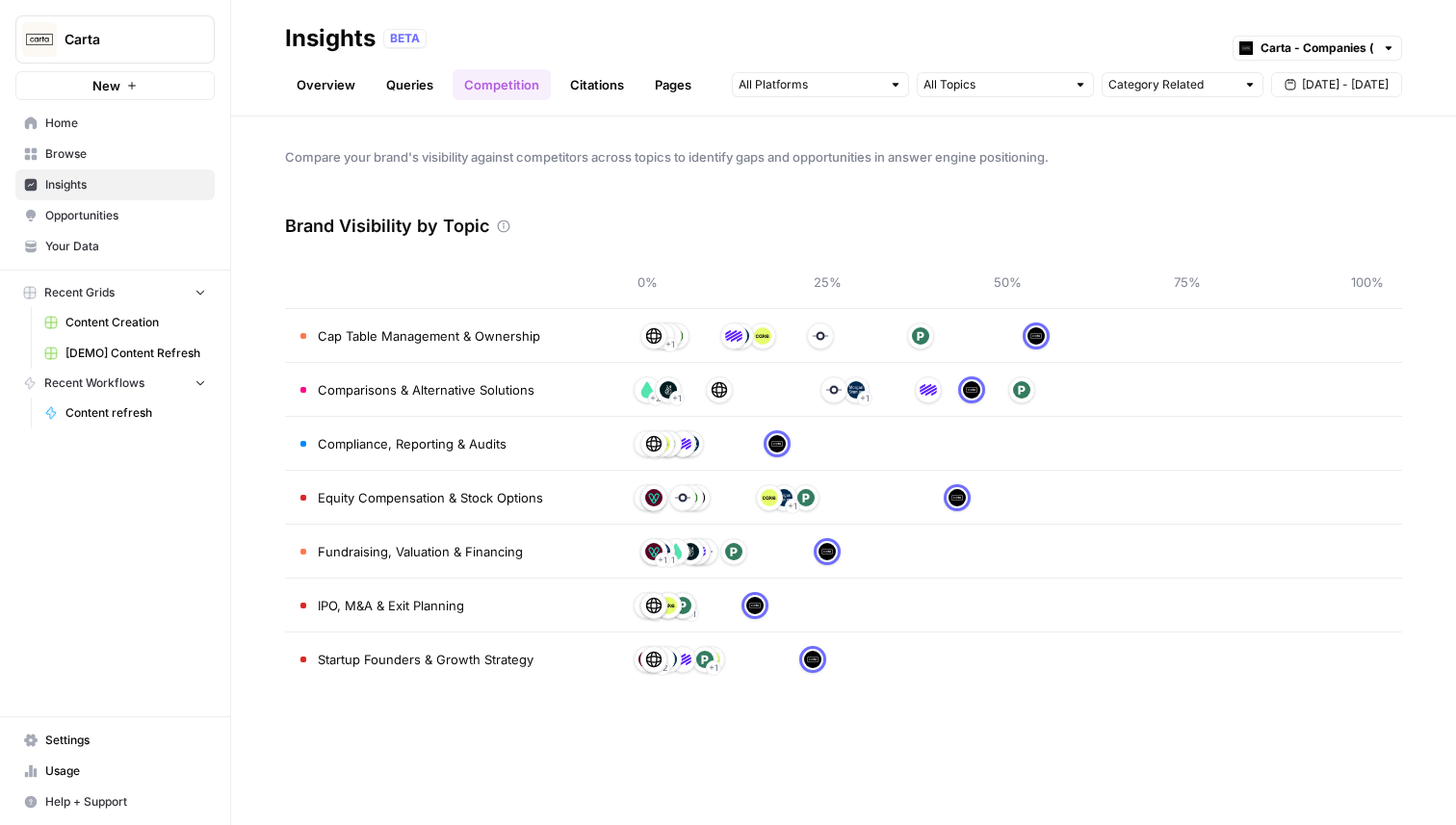
click at [612, 88] on link "Citations" at bounding box center [597, 84] width 77 height 30
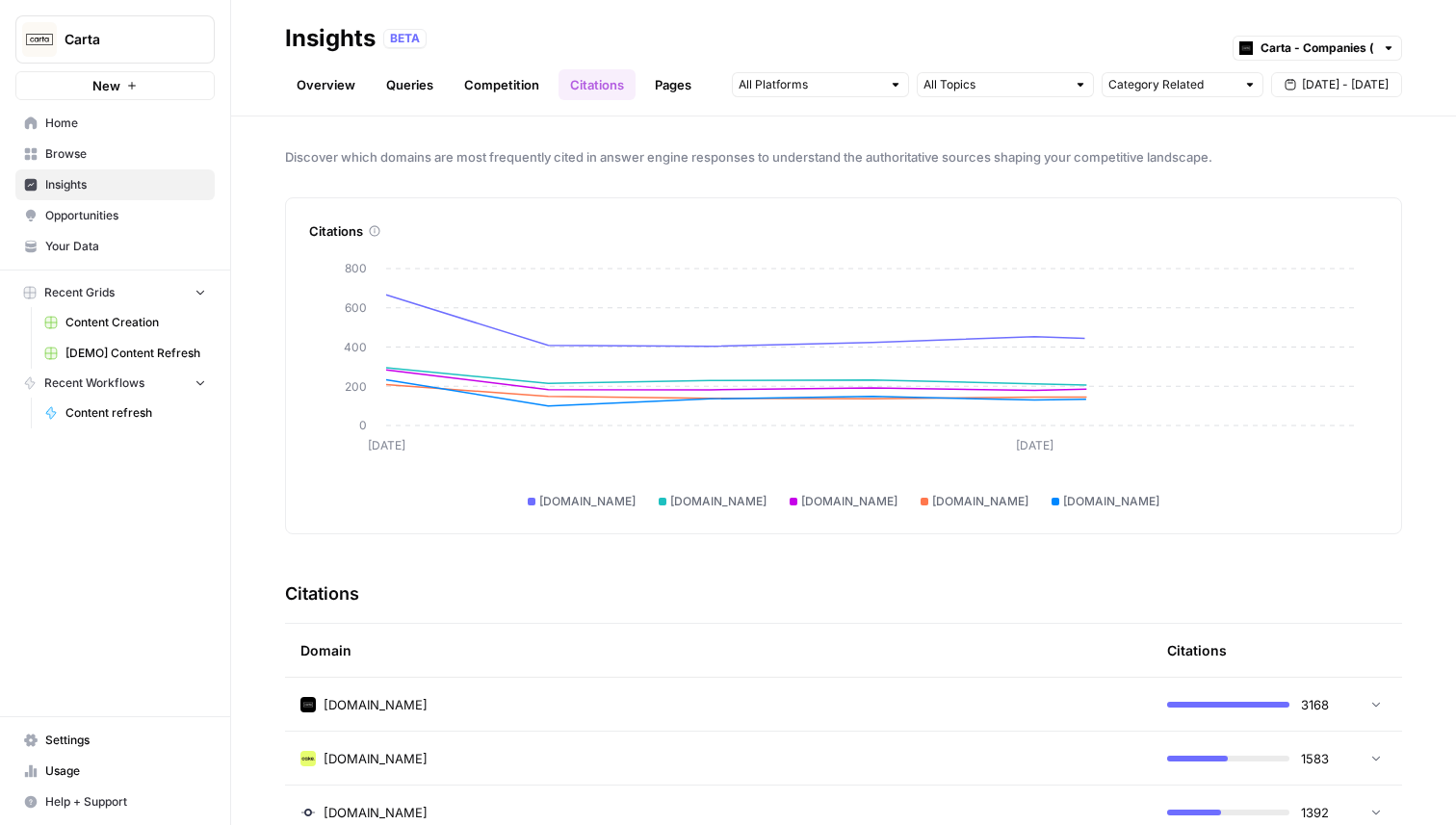
click at [682, 88] on link "Pages" at bounding box center [673, 84] width 60 height 30
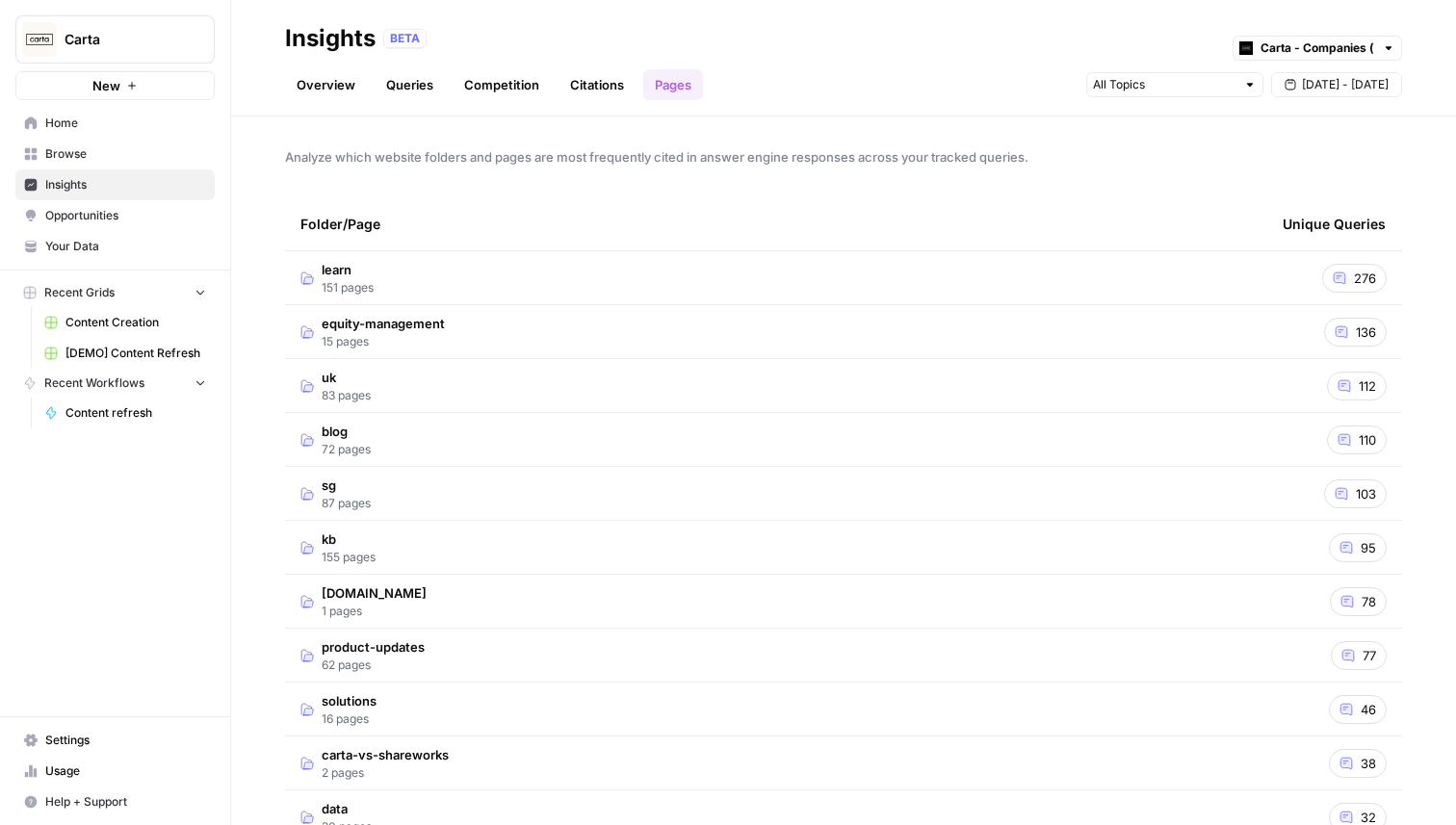
click at [319, 78] on link "Overview" at bounding box center [326, 84] width 82 height 30
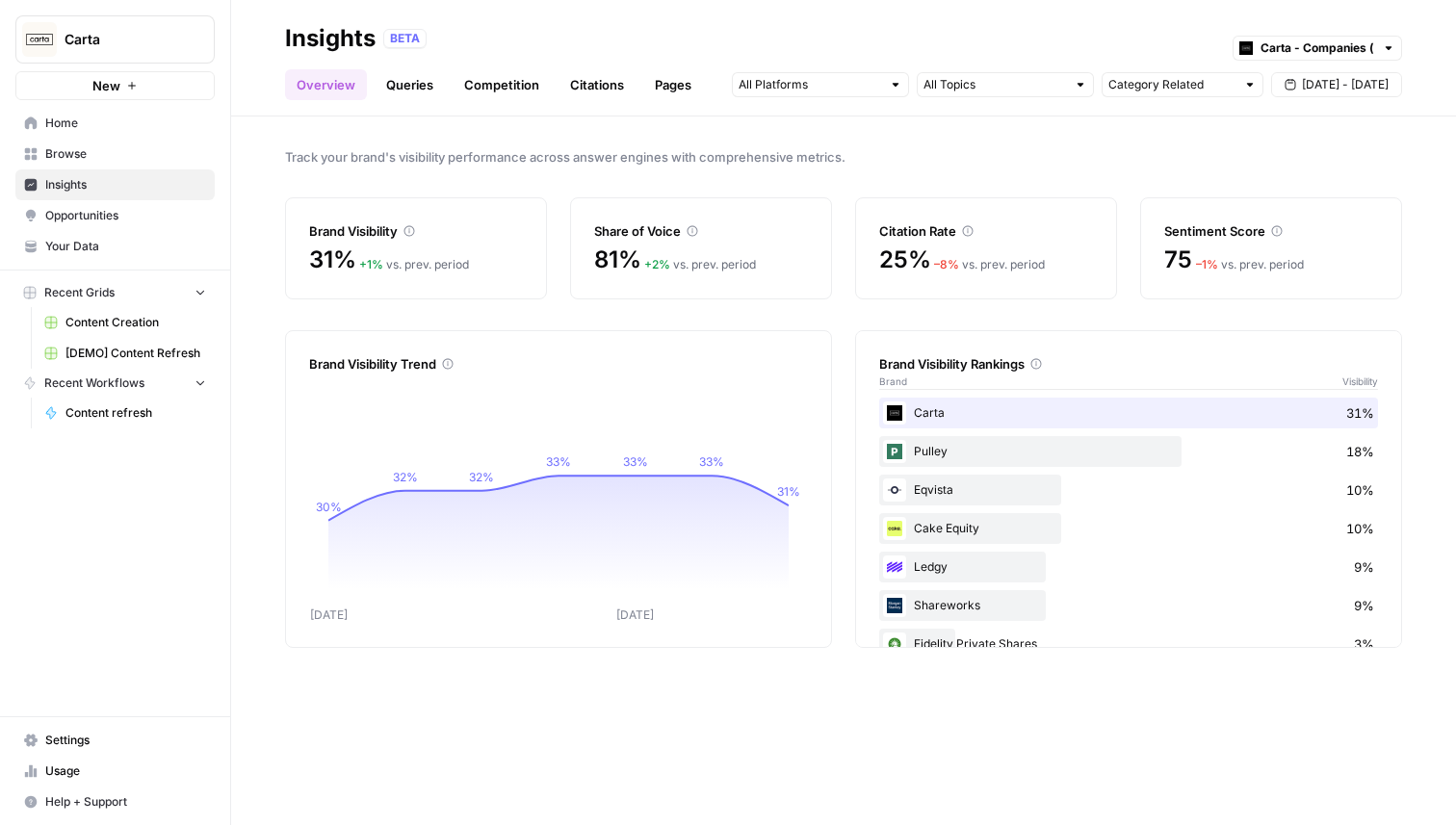
click at [424, 85] on link "Queries" at bounding box center [409, 84] width 70 height 30
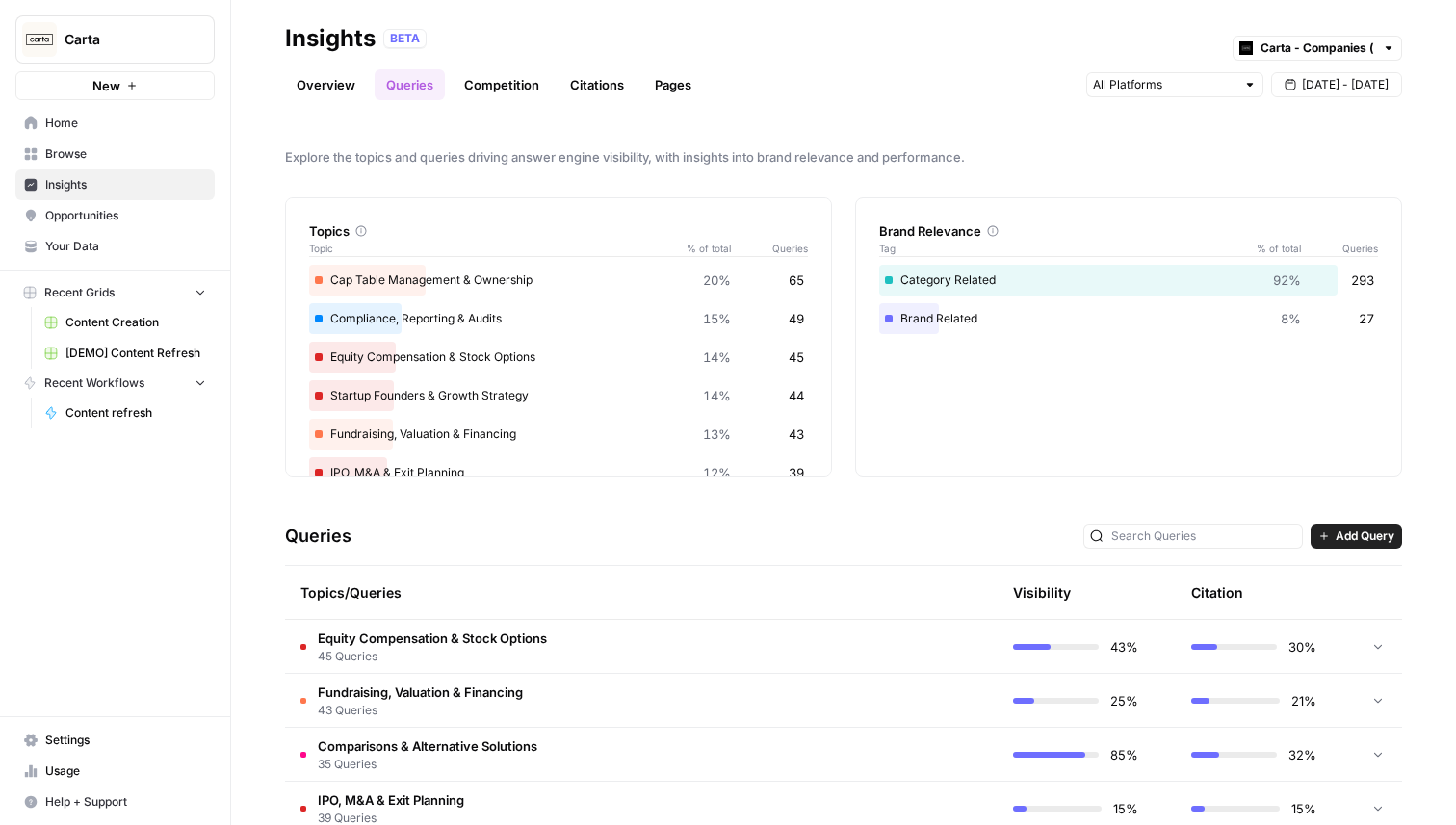
click at [126, 212] on span "Opportunities" at bounding box center [125, 215] width 160 height 18
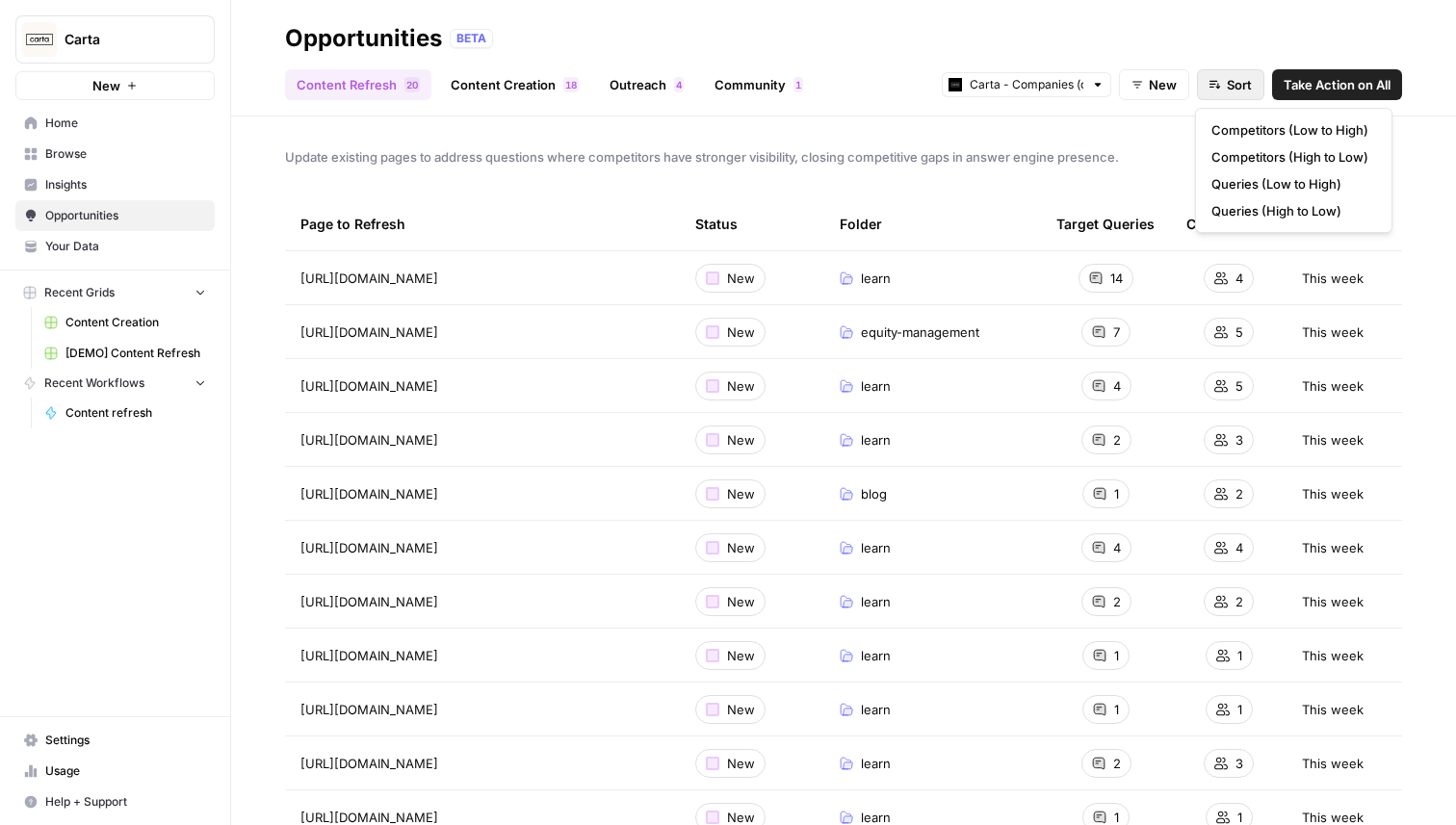
click at [1216, 84] on icon "button" at bounding box center [1218, 86] width 5 height 6
click at [1092, 172] on div "Update existing pages to address questions where competitors have stronger visi…" at bounding box center [843, 470] width 1225 height 708
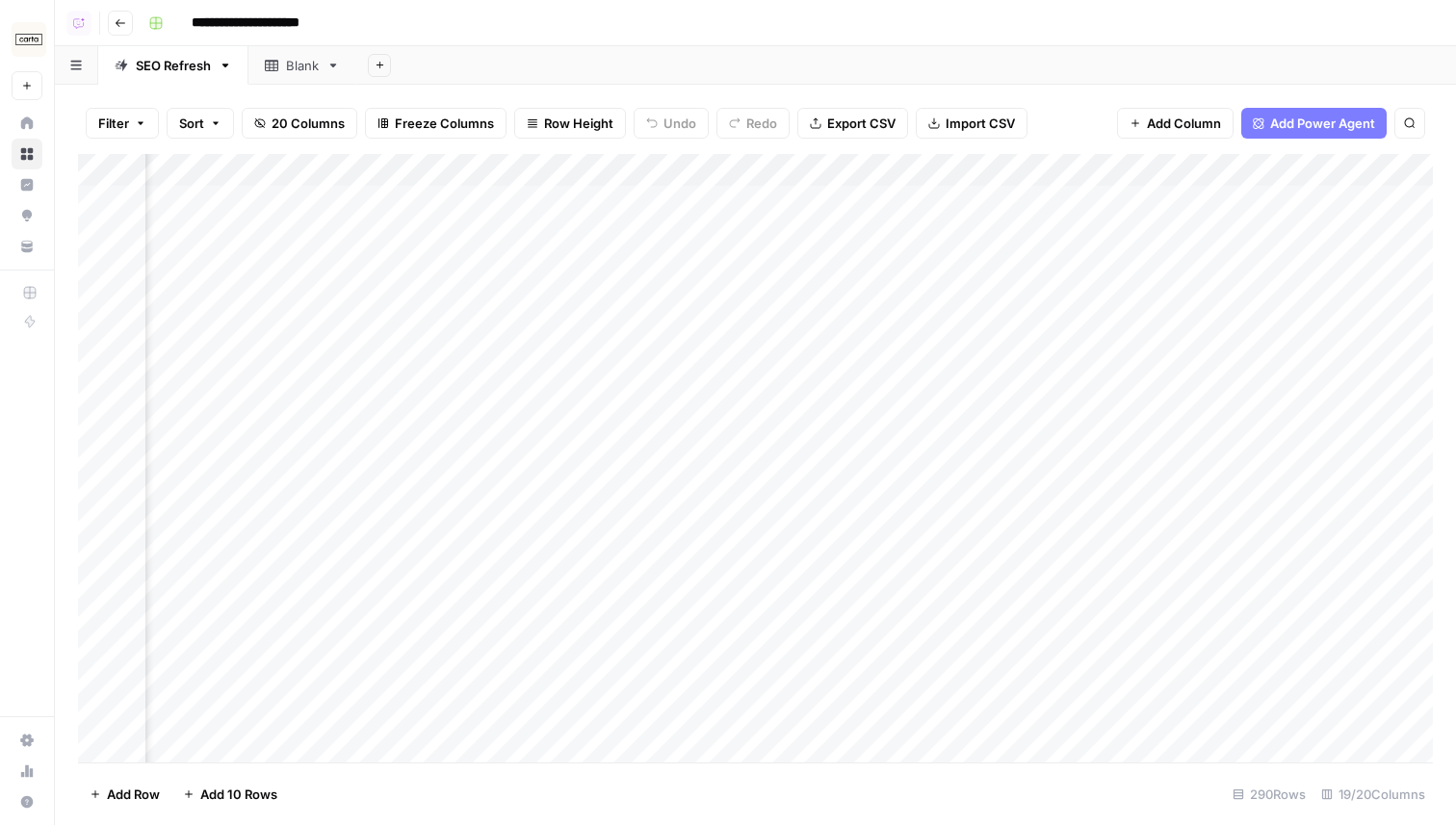
scroll to position [0, 1131]
drag, startPoint x: 637, startPoint y: 171, endPoint x: 586, endPoint y: 171, distance: 51.0
click at [586, 171] on div "Add Column" at bounding box center [755, 458] width 1355 height 609
click at [462, 170] on div "Add Column" at bounding box center [755, 458] width 1355 height 609
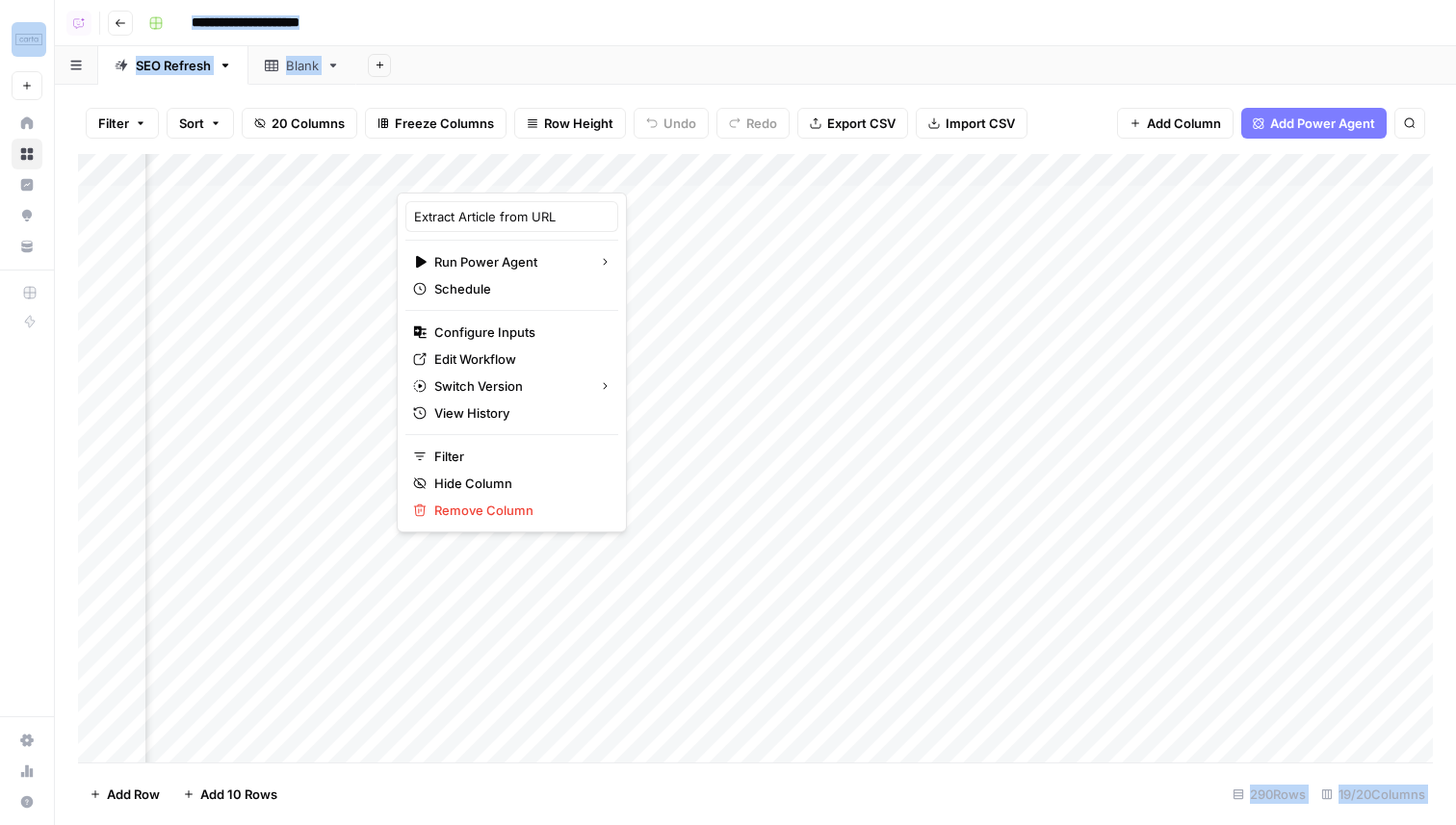
click at [462, 170] on div at bounding box center [492, 173] width 191 height 38
click at [487, 227] on div "Extract Article from URL" at bounding box center [512, 216] width 212 height 30
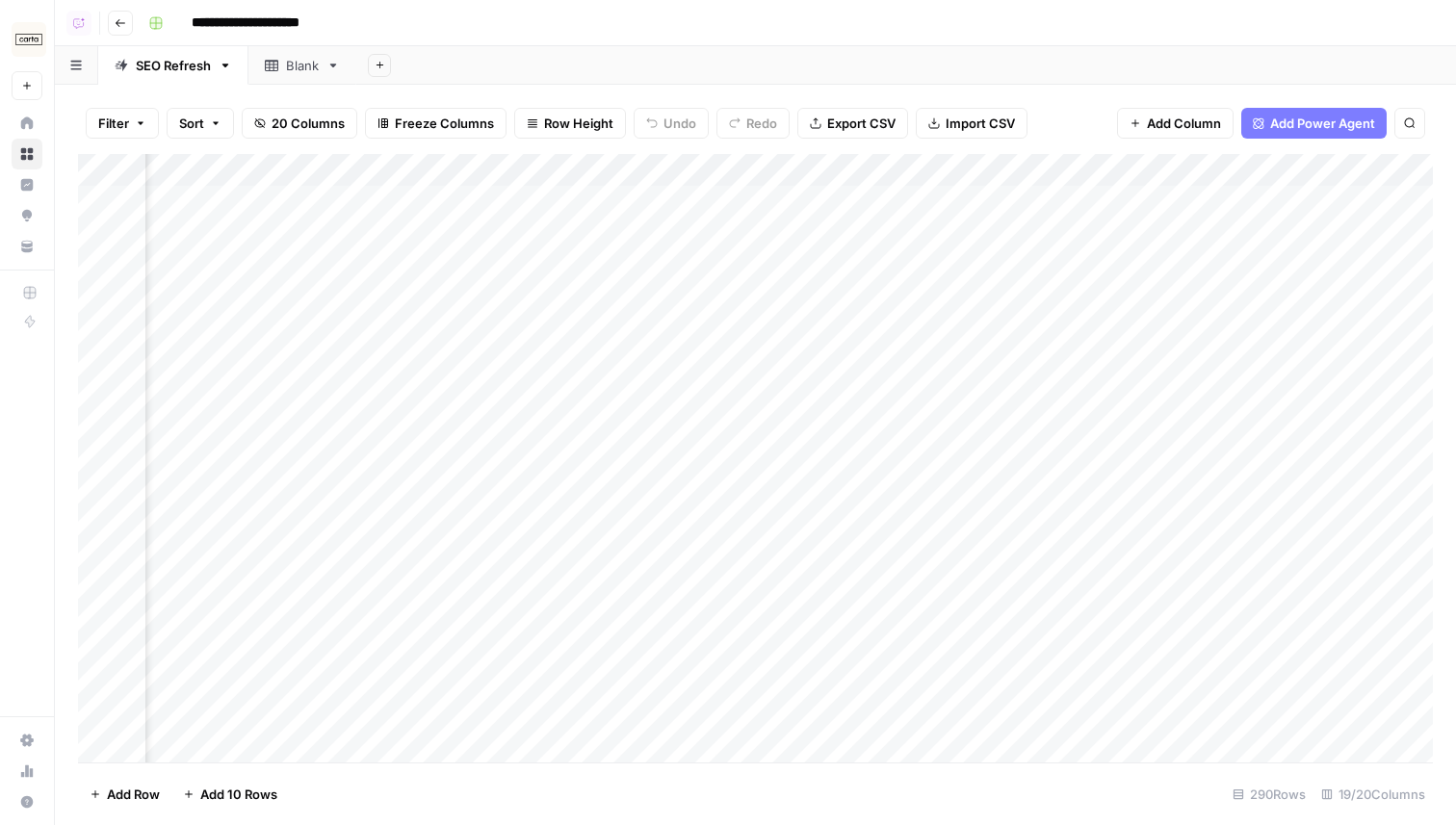
click at [547, 166] on div "Add Column" at bounding box center [755, 458] width 1355 height 609
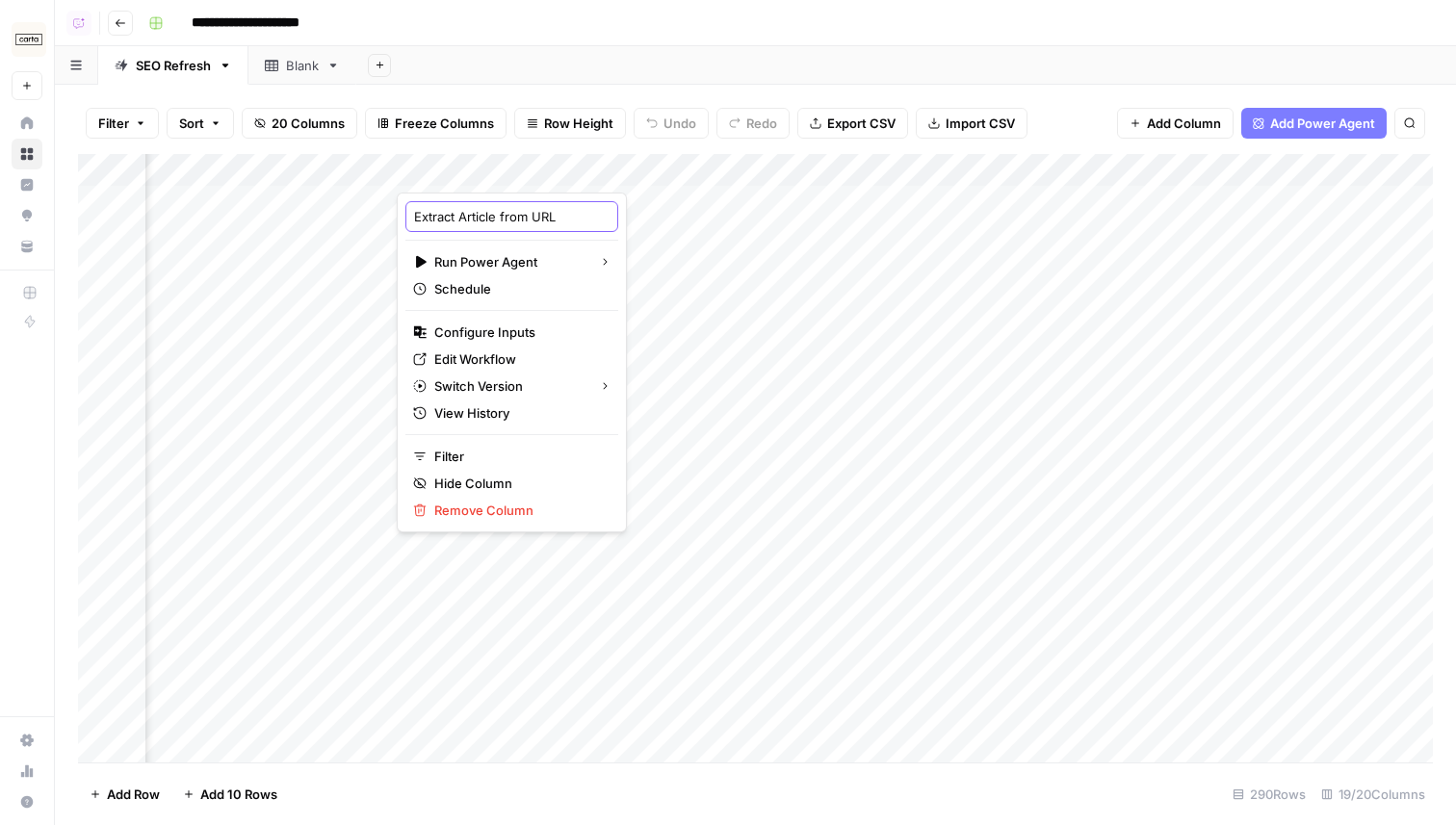
click at [522, 219] on input "Extract Article from URL" at bounding box center [512, 216] width 196 height 20
type input "Pull Article"
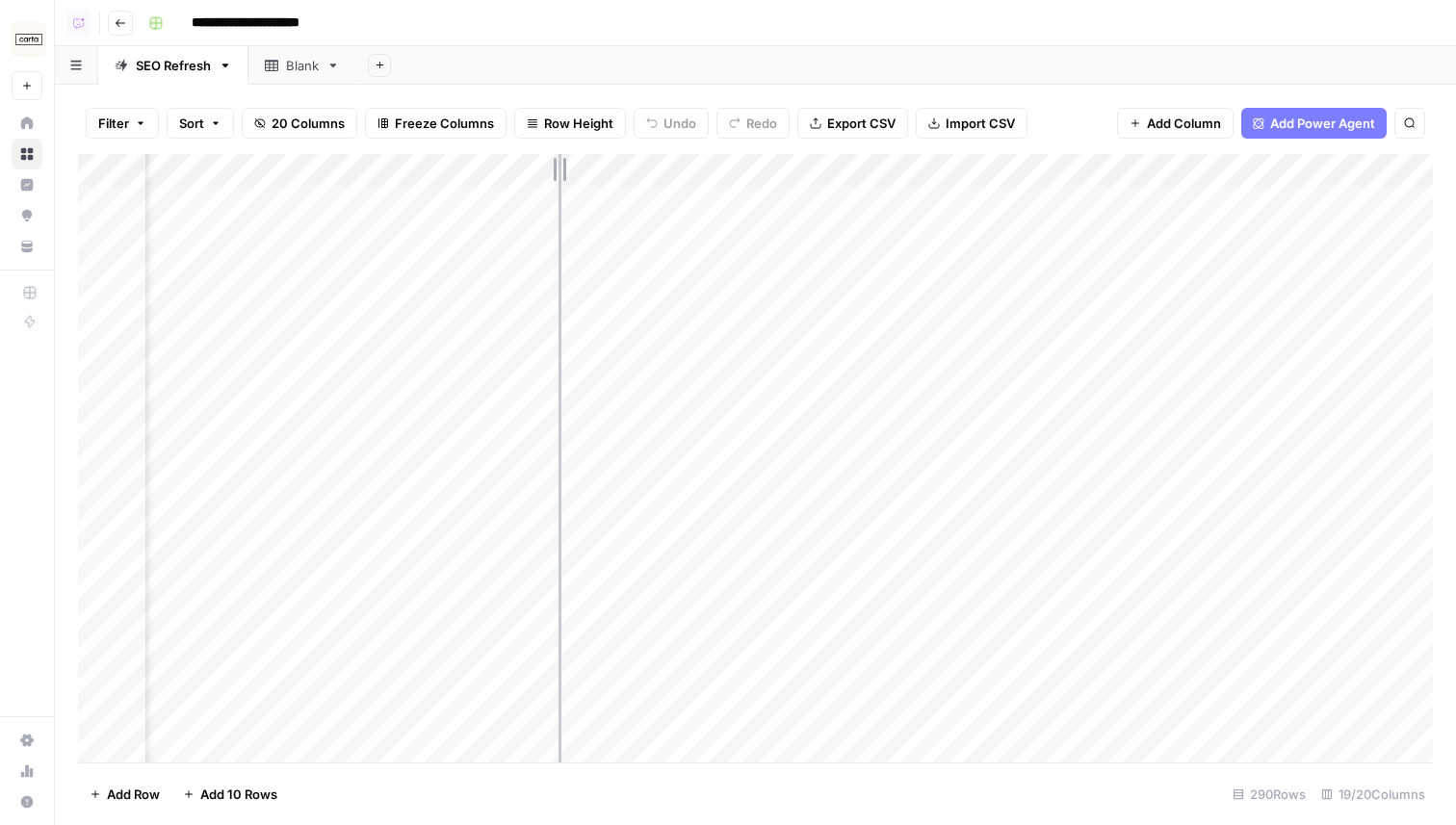
drag, startPoint x: 590, startPoint y: 167, endPoint x: 561, endPoint y: 168, distance: 29.0
click at [560, 168] on div "Add Column" at bounding box center [755, 458] width 1355 height 609
click at [1083, 179] on div "Add Column" at bounding box center [755, 458] width 1355 height 609
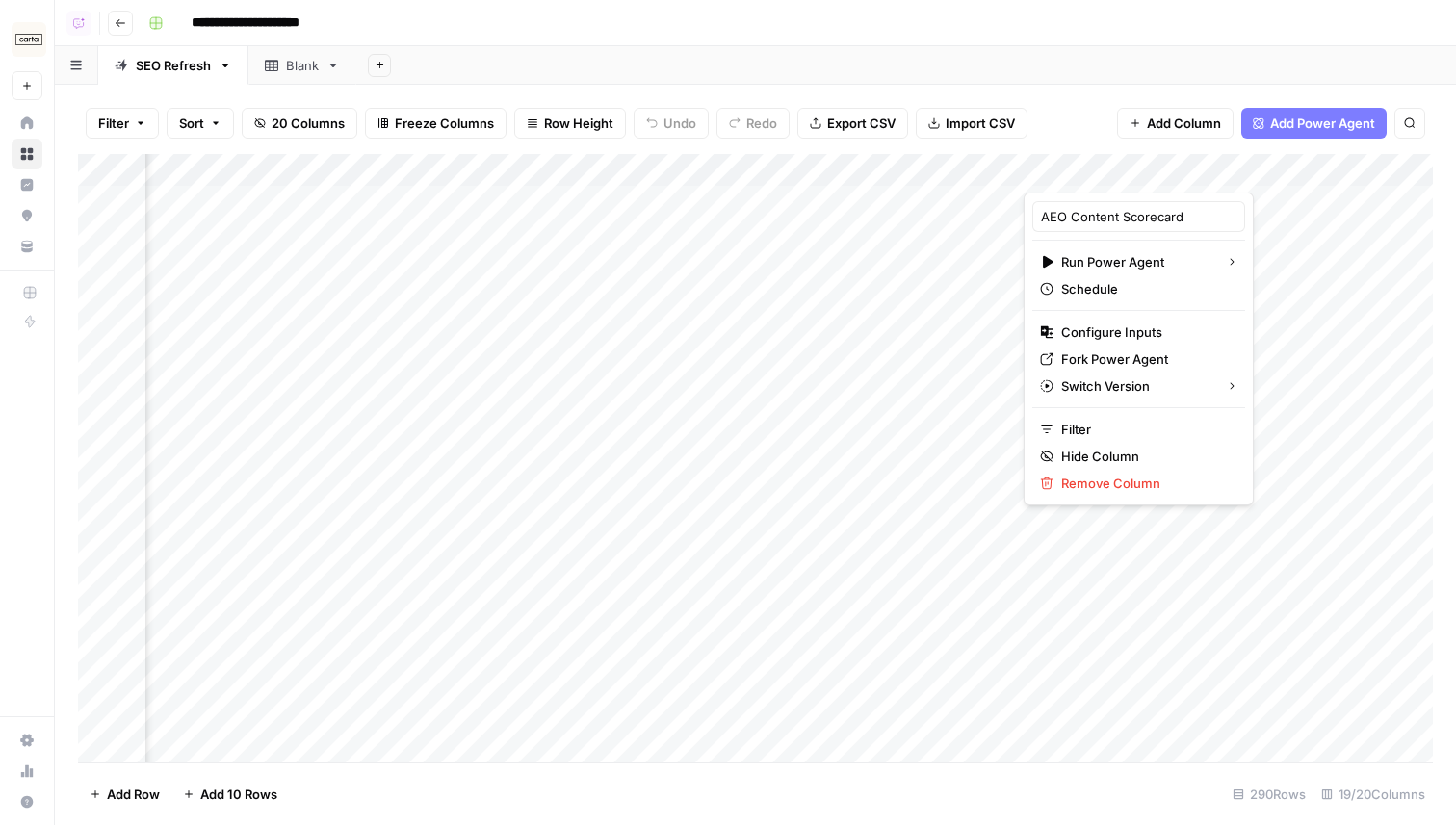
click at [1084, 175] on div at bounding box center [1140, 173] width 234 height 38
click at [1089, 147] on div "Filter Sort 20 Columns Freeze Columns Row Height Undo Redo Export CSV Import CS…" at bounding box center [755, 123] width 1355 height 62
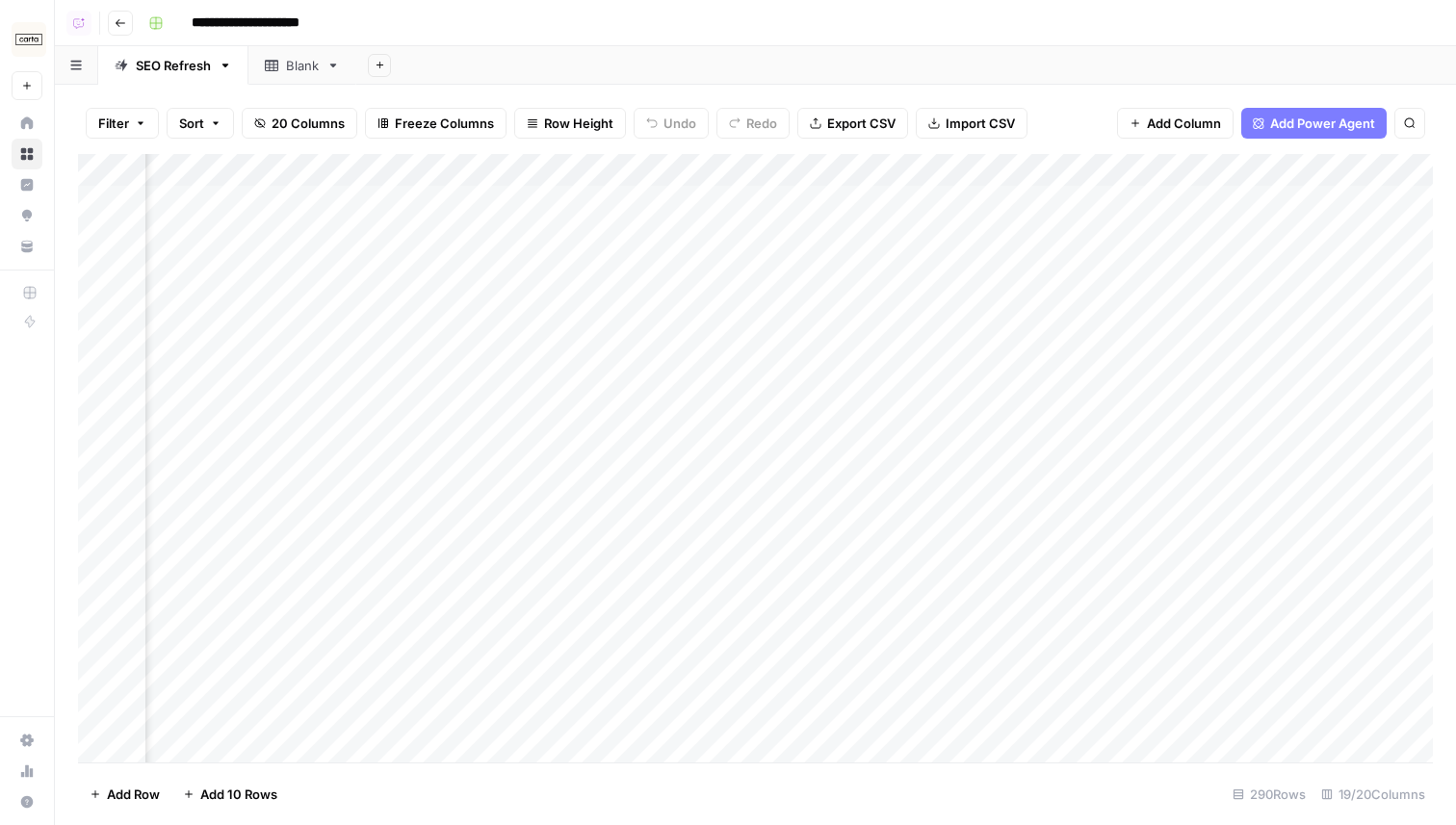
click at [1100, 109] on div "Filter Sort 20 Columns Freeze Columns Row Height Undo Redo Export CSV Import CS…" at bounding box center [755, 123] width 1355 height 62
click at [594, 203] on div "Add Column" at bounding box center [755, 458] width 1355 height 609
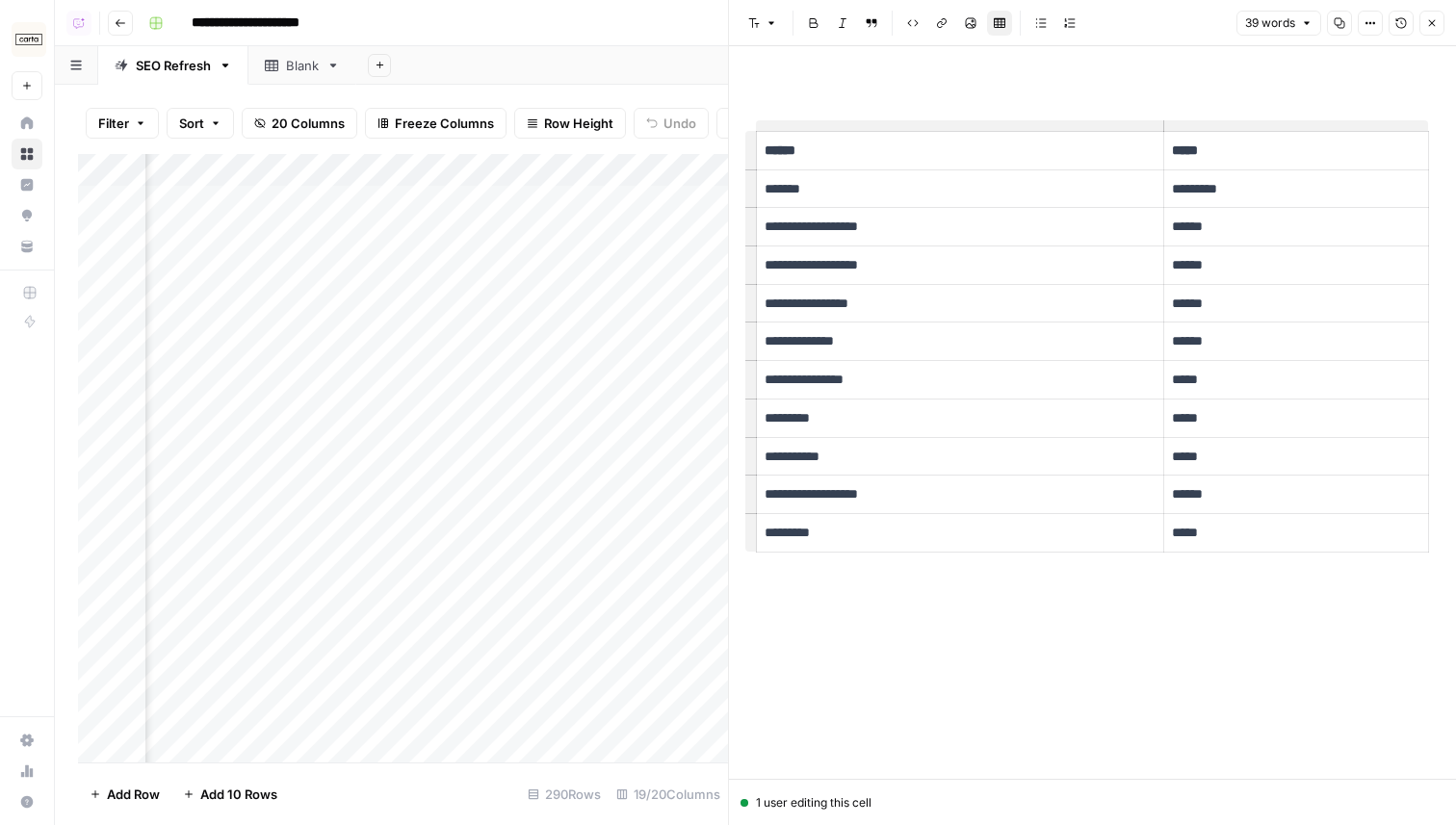
click at [1431, 26] on icon "button" at bounding box center [1432, 24] width 12 height 12
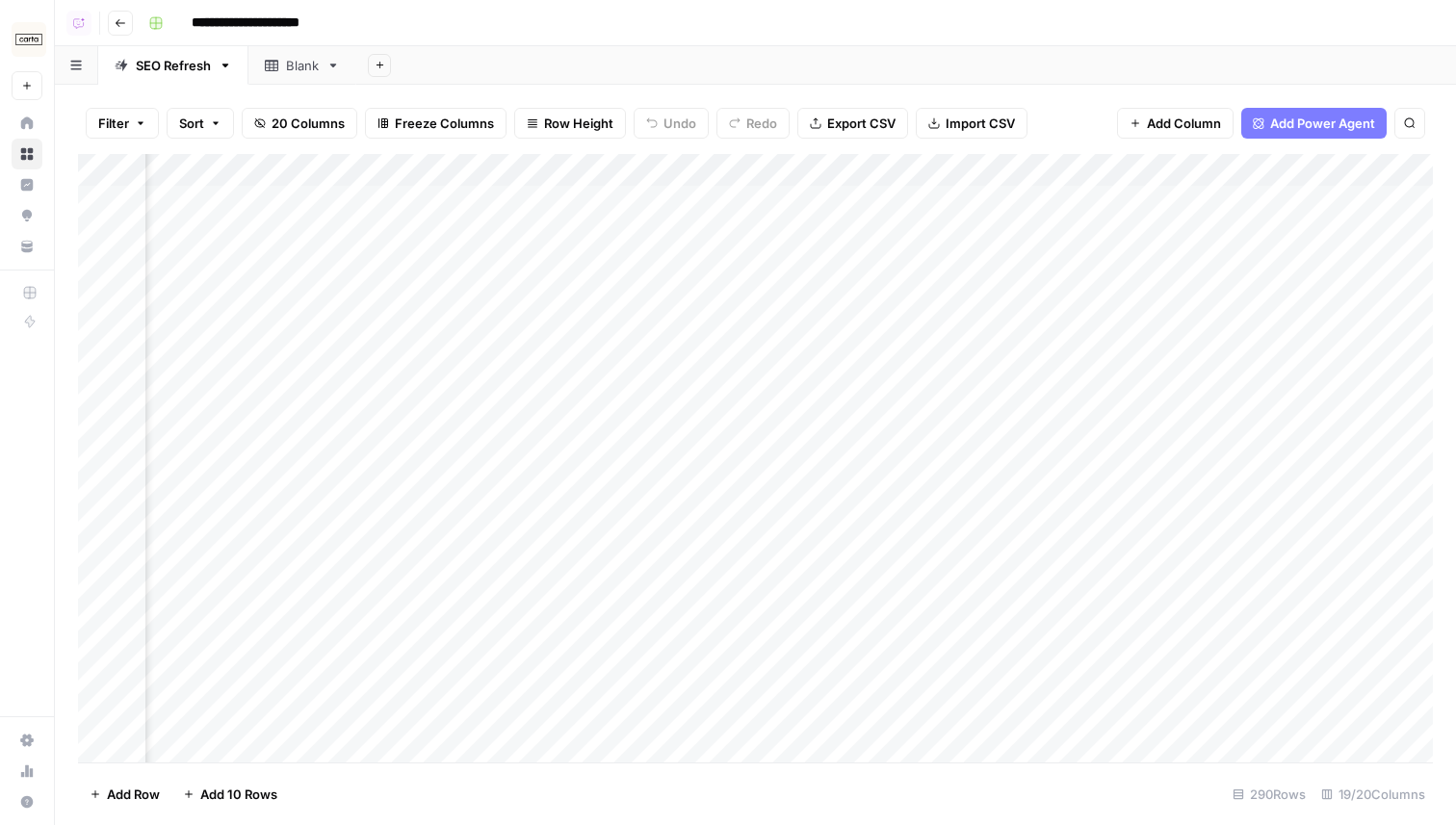
scroll to position [1, 2743]
click at [819, 197] on div "Add Column" at bounding box center [755, 458] width 1355 height 609
click at [814, 203] on div "Add Column" at bounding box center [755, 458] width 1355 height 609
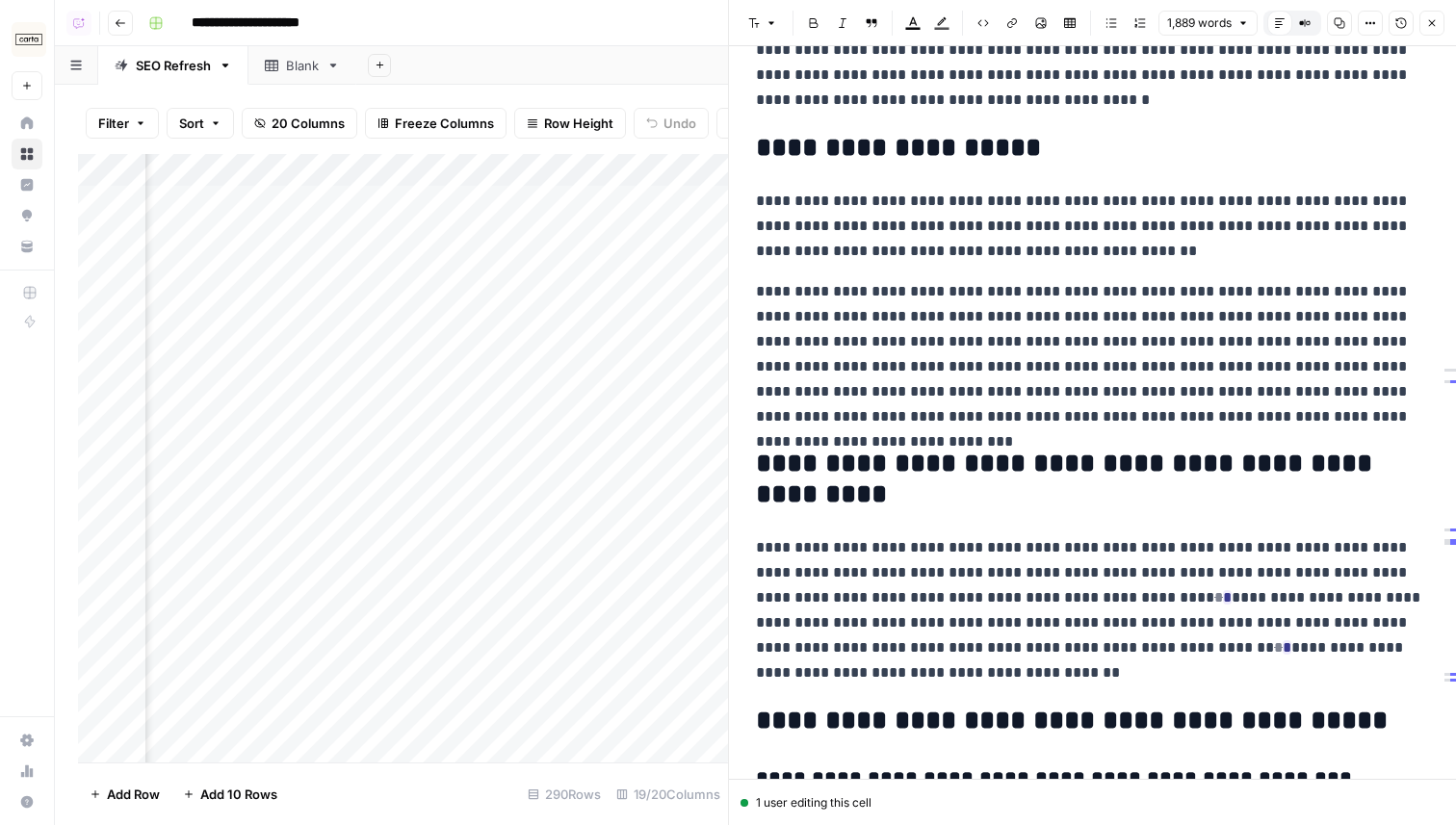
scroll to position [5593, 0]
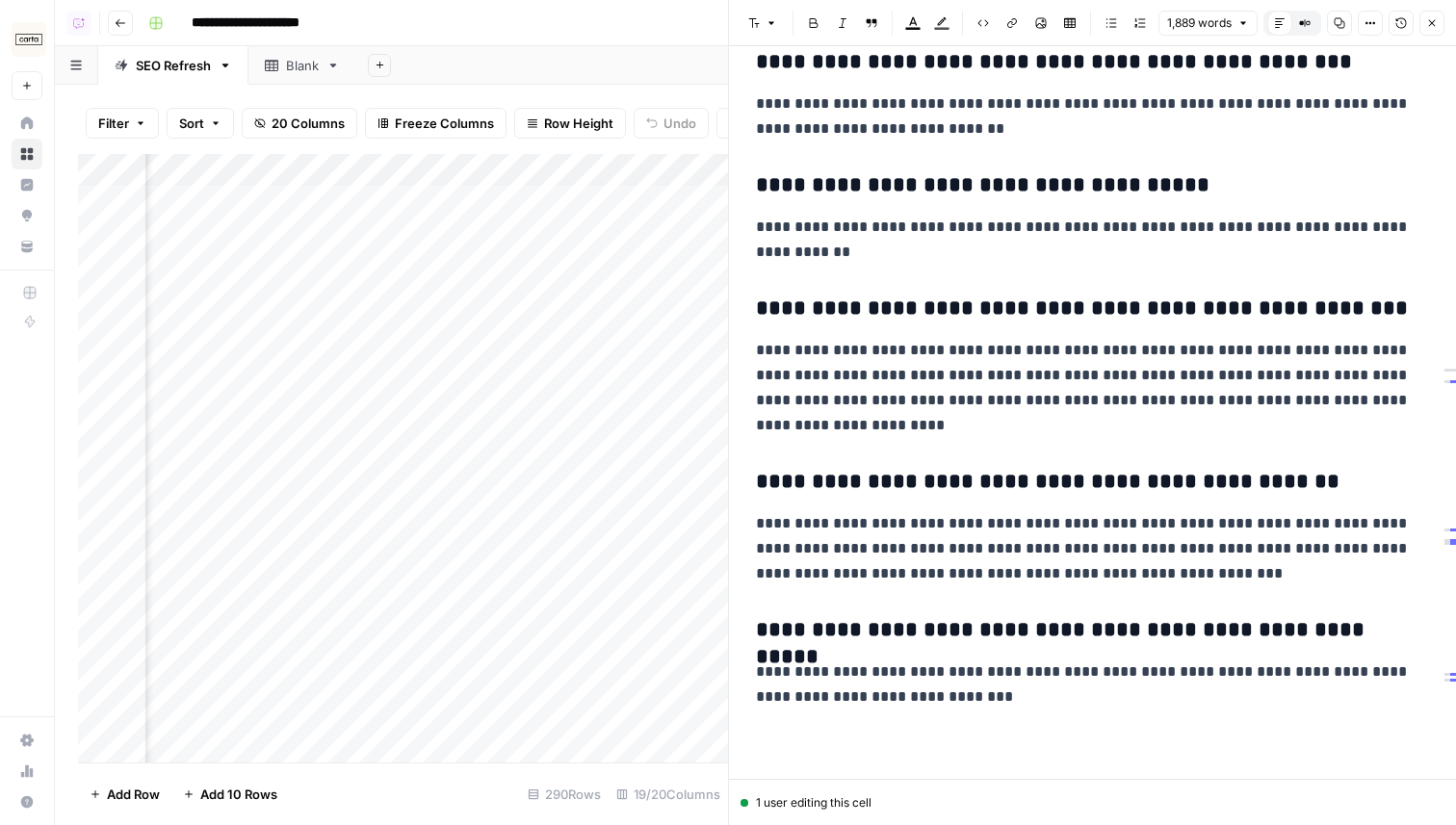
click at [1430, 20] on icon "button" at bounding box center [1432, 24] width 12 height 12
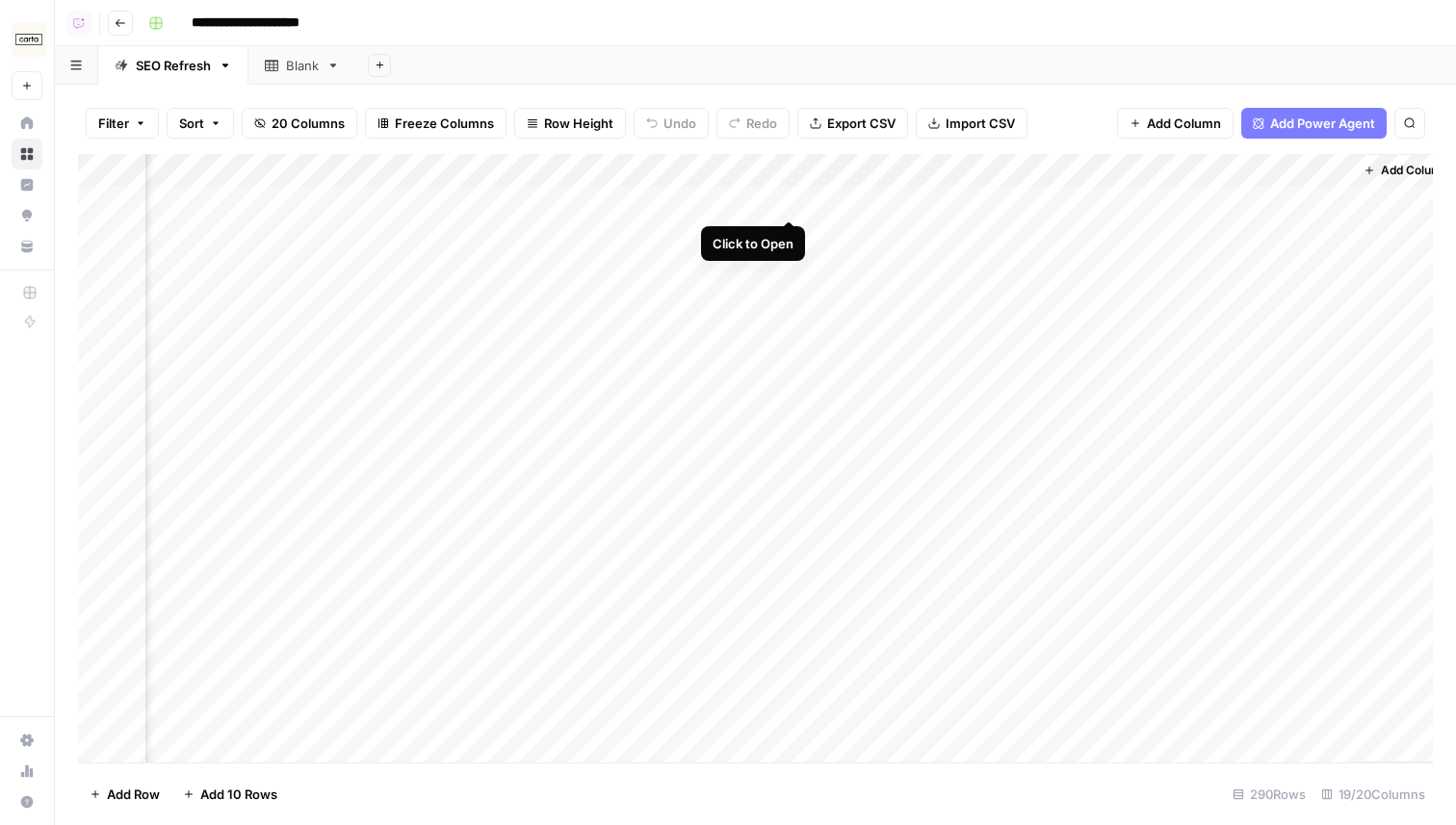
click at [791, 201] on div "Add Column" at bounding box center [755, 458] width 1355 height 609
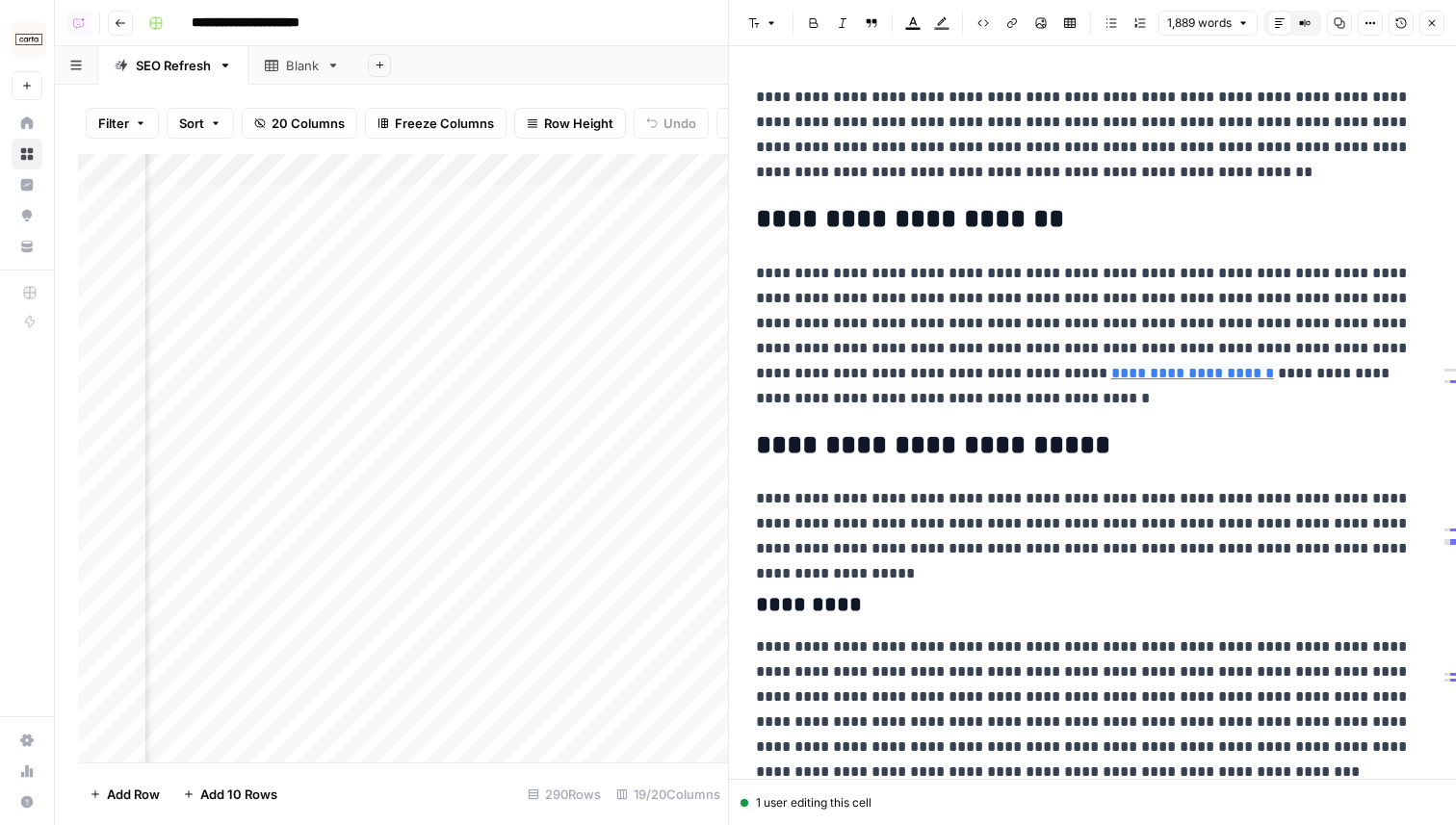
click at [1431, 25] on icon "button" at bounding box center [1432, 24] width 12 height 12
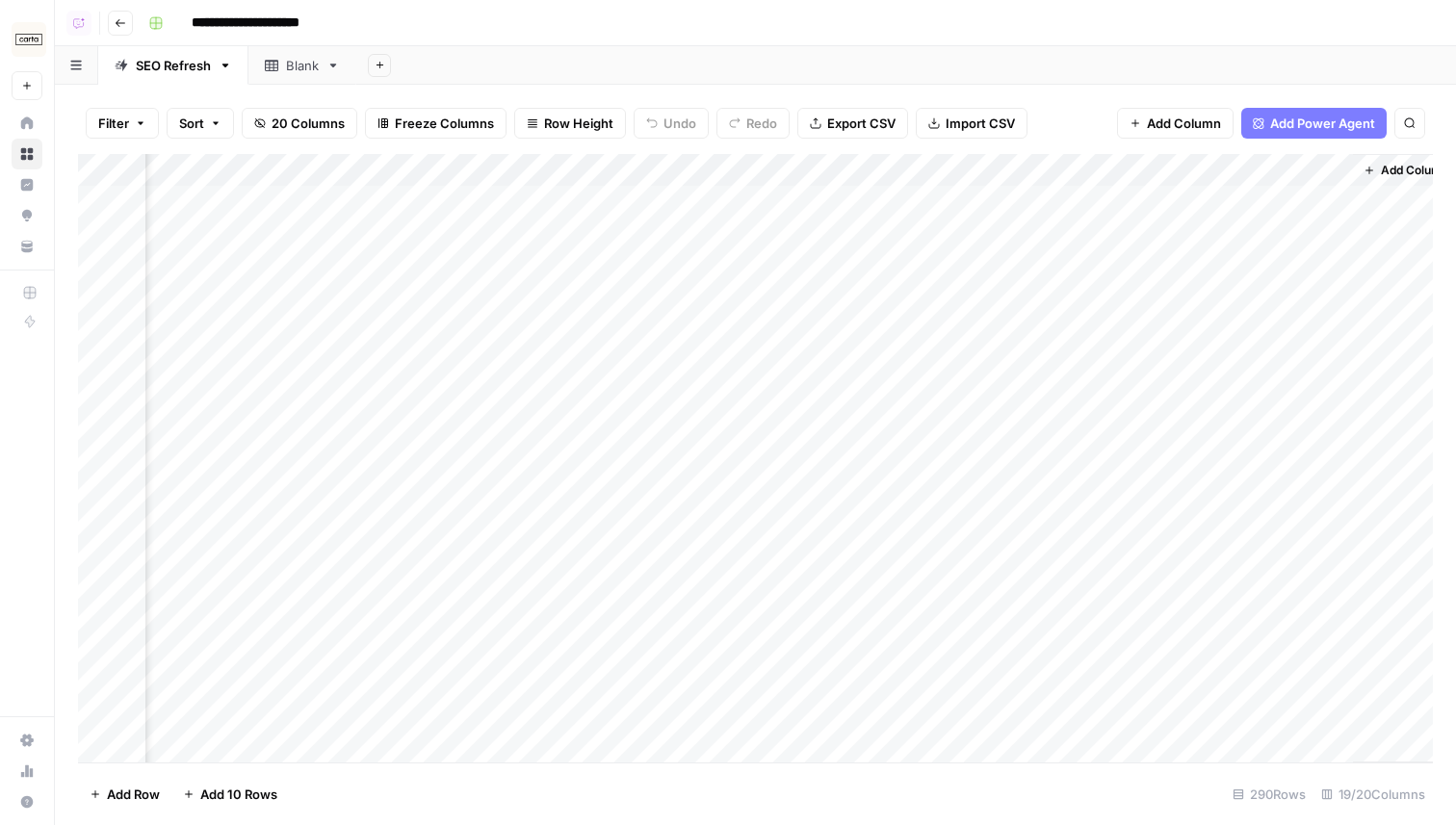
click at [812, 229] on div "Add Column" at bounding box center [755, 458] width 1355 height 609
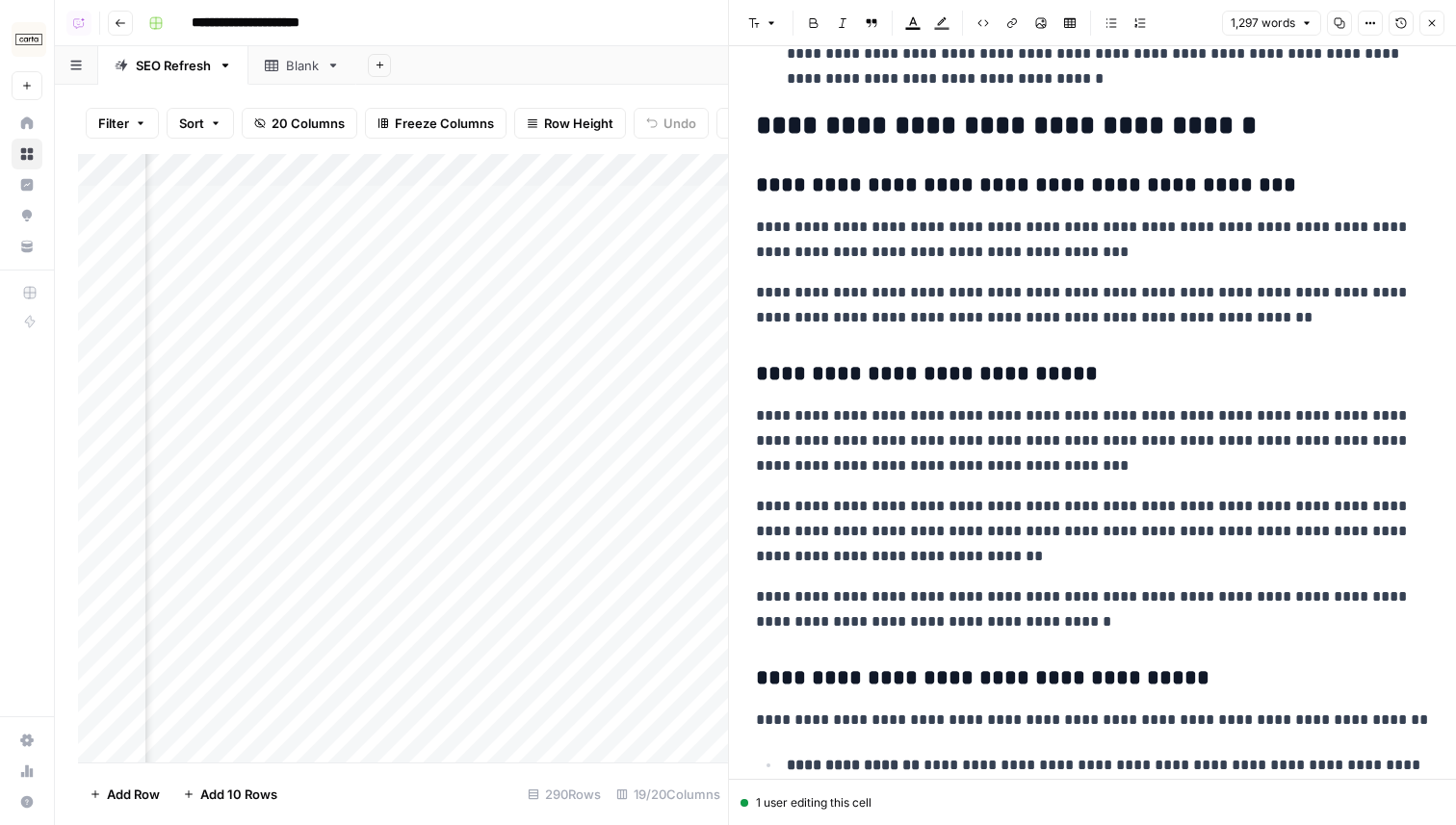
scroll to position [1305, 0]
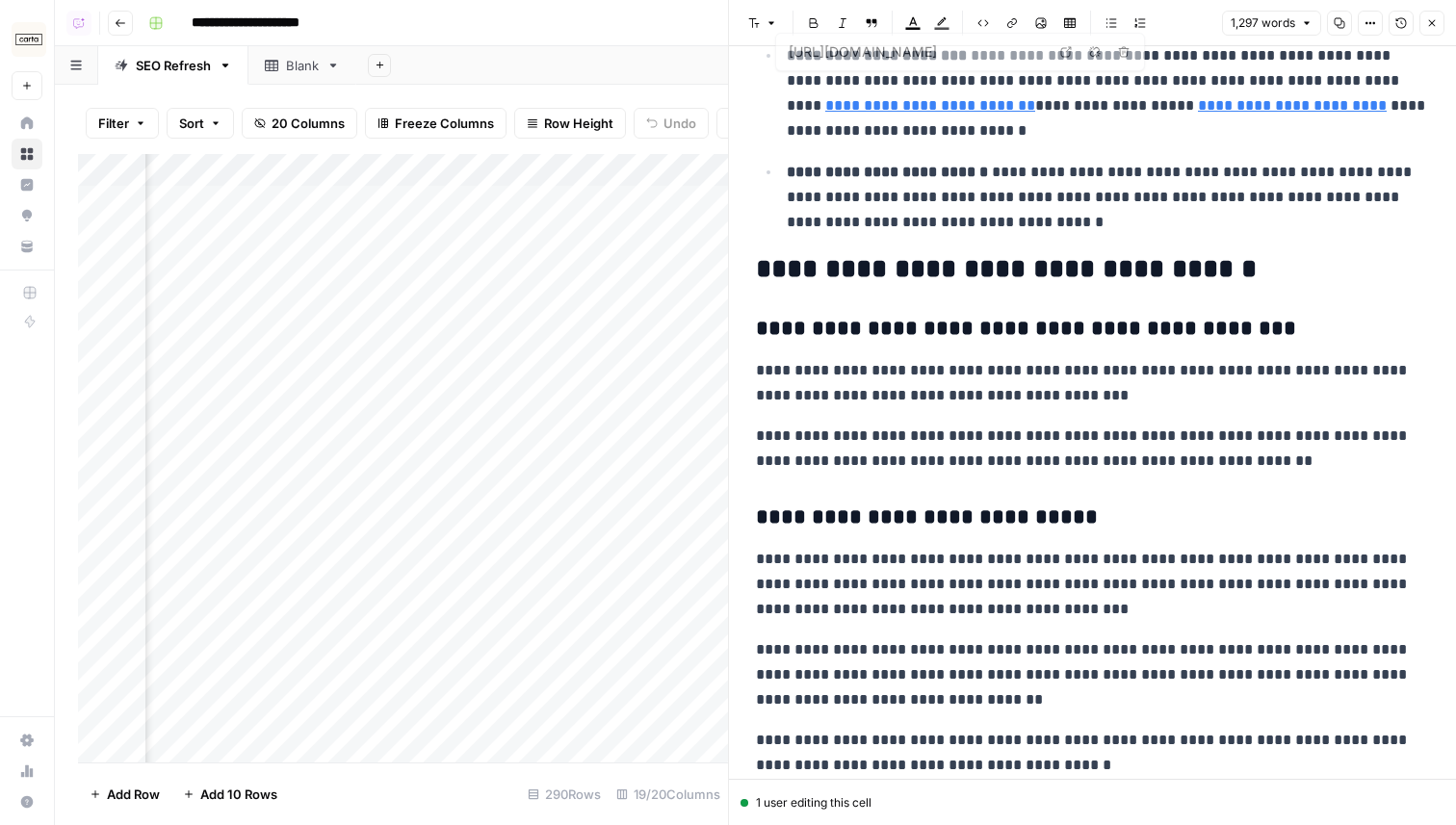
click at [1431, 25] on icon "button" at bounding box center [1432, 24] width 12 height 12
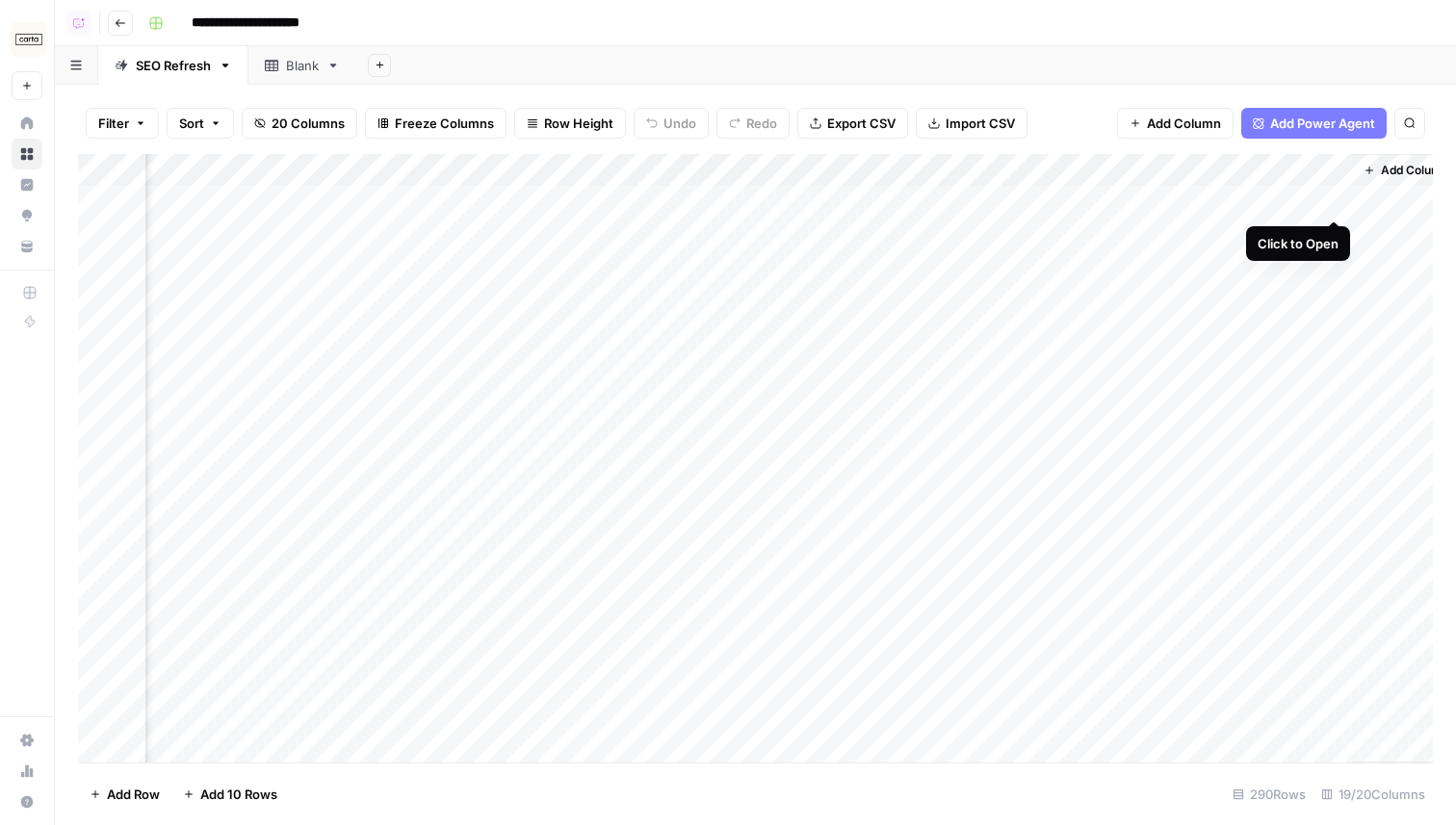
click at [1330, 203] on div "Add Column" at bounding box center [755, 458] width 1355 height 609
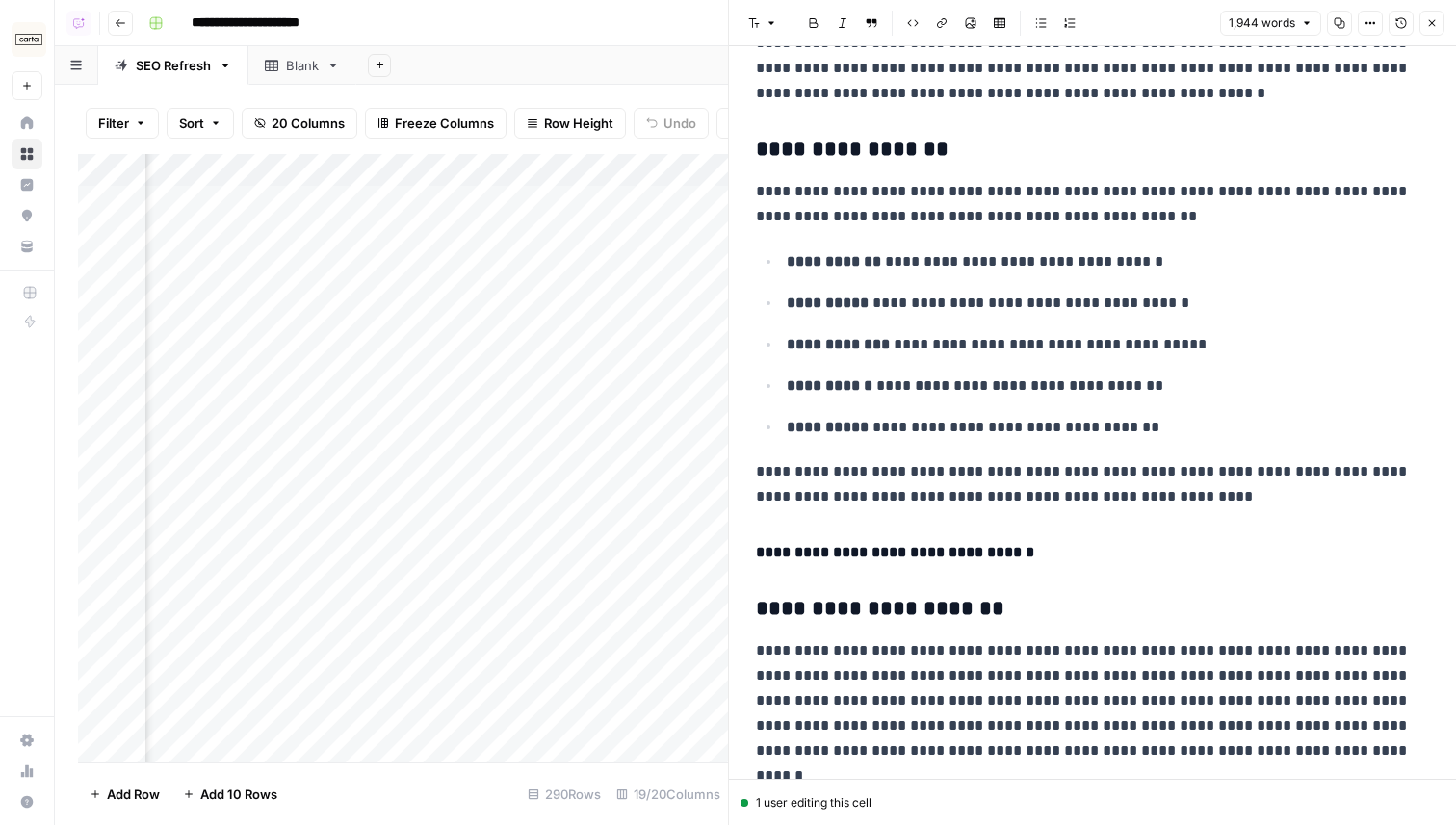
scroll to position [3447, 0]
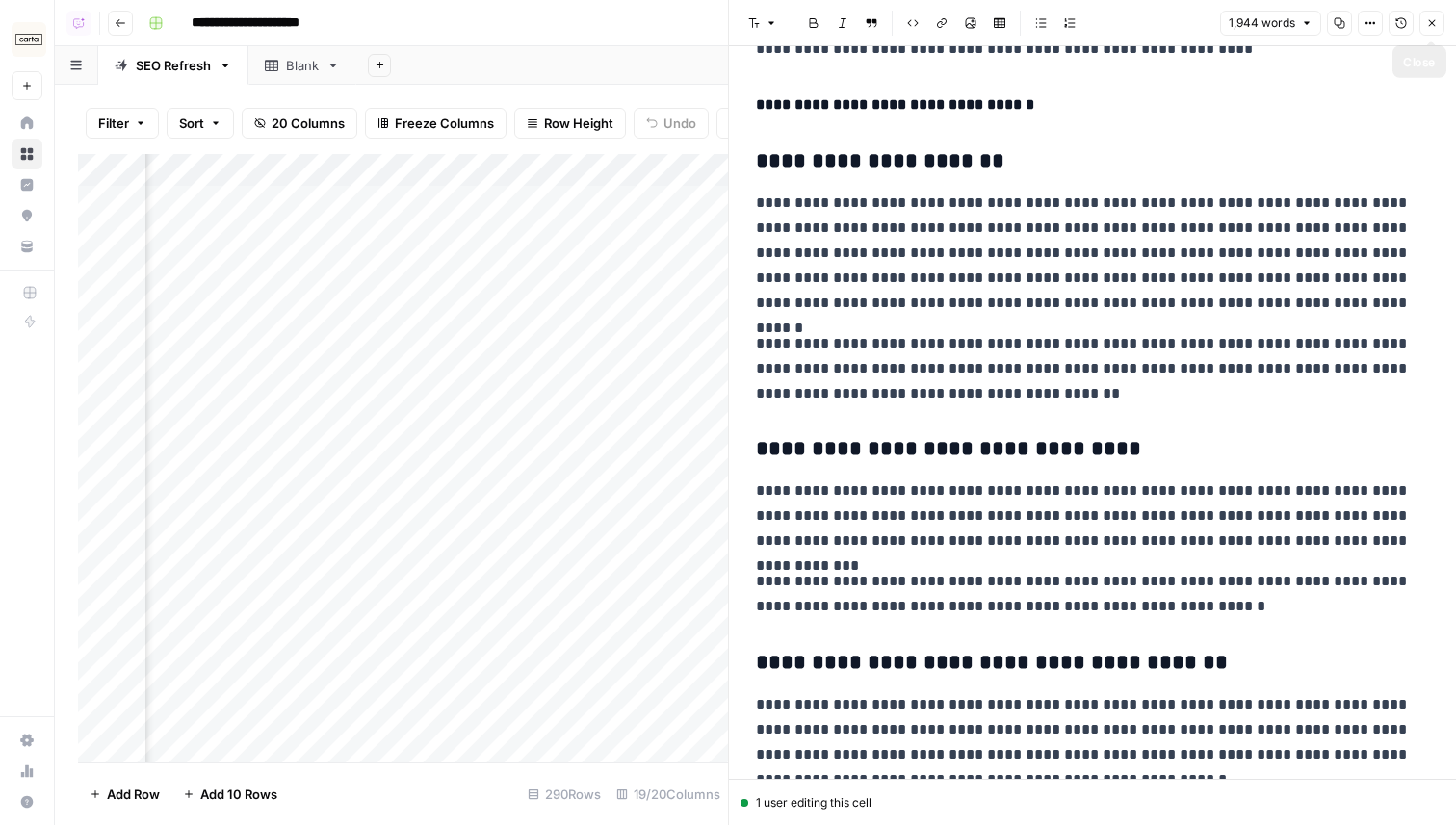
click at [1426, 29] on button "Close" at bounding box center [1431, 23] width 25 height 25
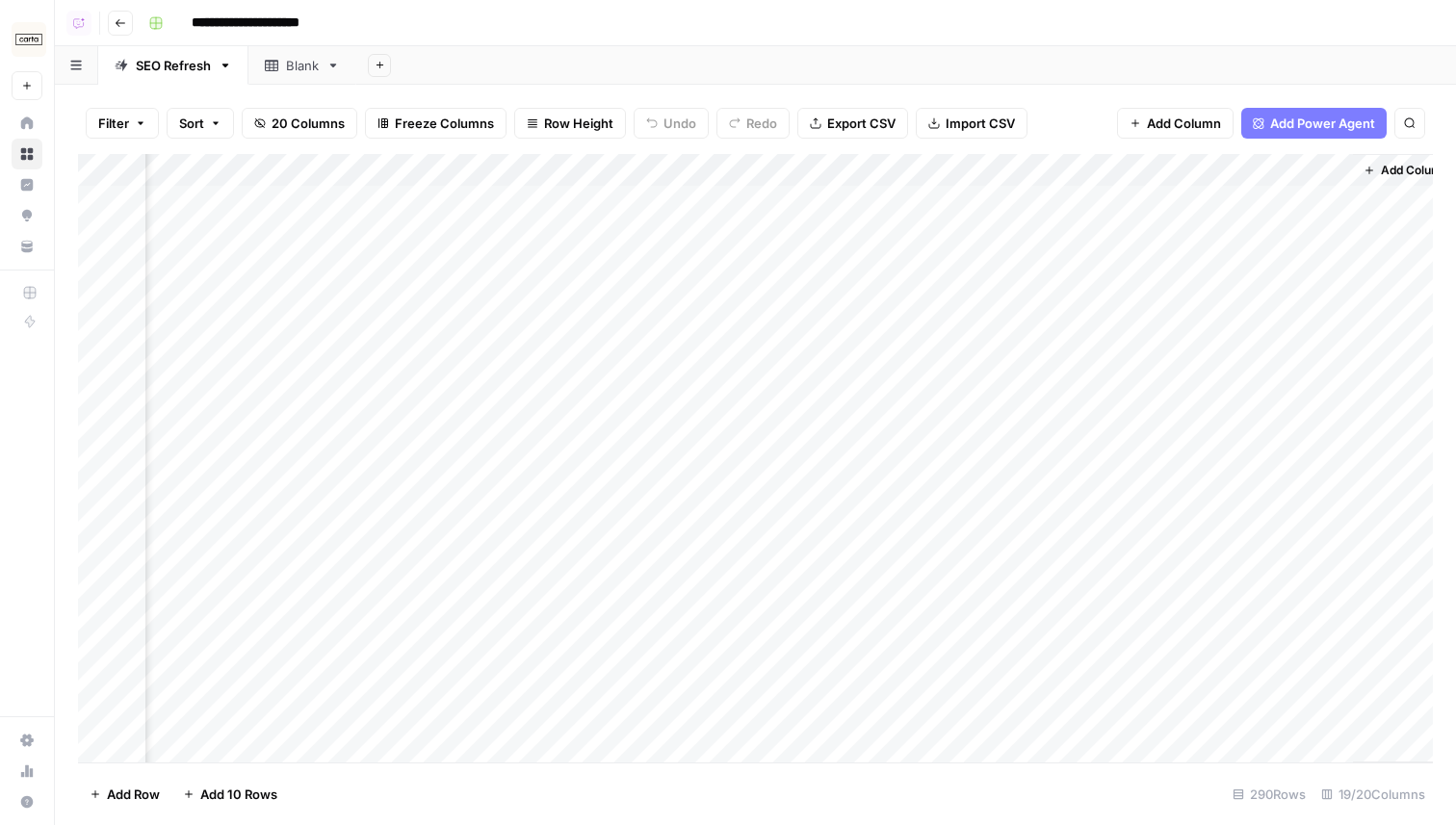
click at [619, 170] on div "Add Column" at bounding box center [755, 458] width 1355 height 609
click at [740, 25] on div "**********" at bounding box center [788, 23] width 1296 height 30
drag, startPoint x: 740, startPoint y: 173, endPoint x: 425, endPoint y: 172, distance: 315.0
click at [425, 172] on div "Add Column" at bounding box center [755, 458] width 1355 height 609
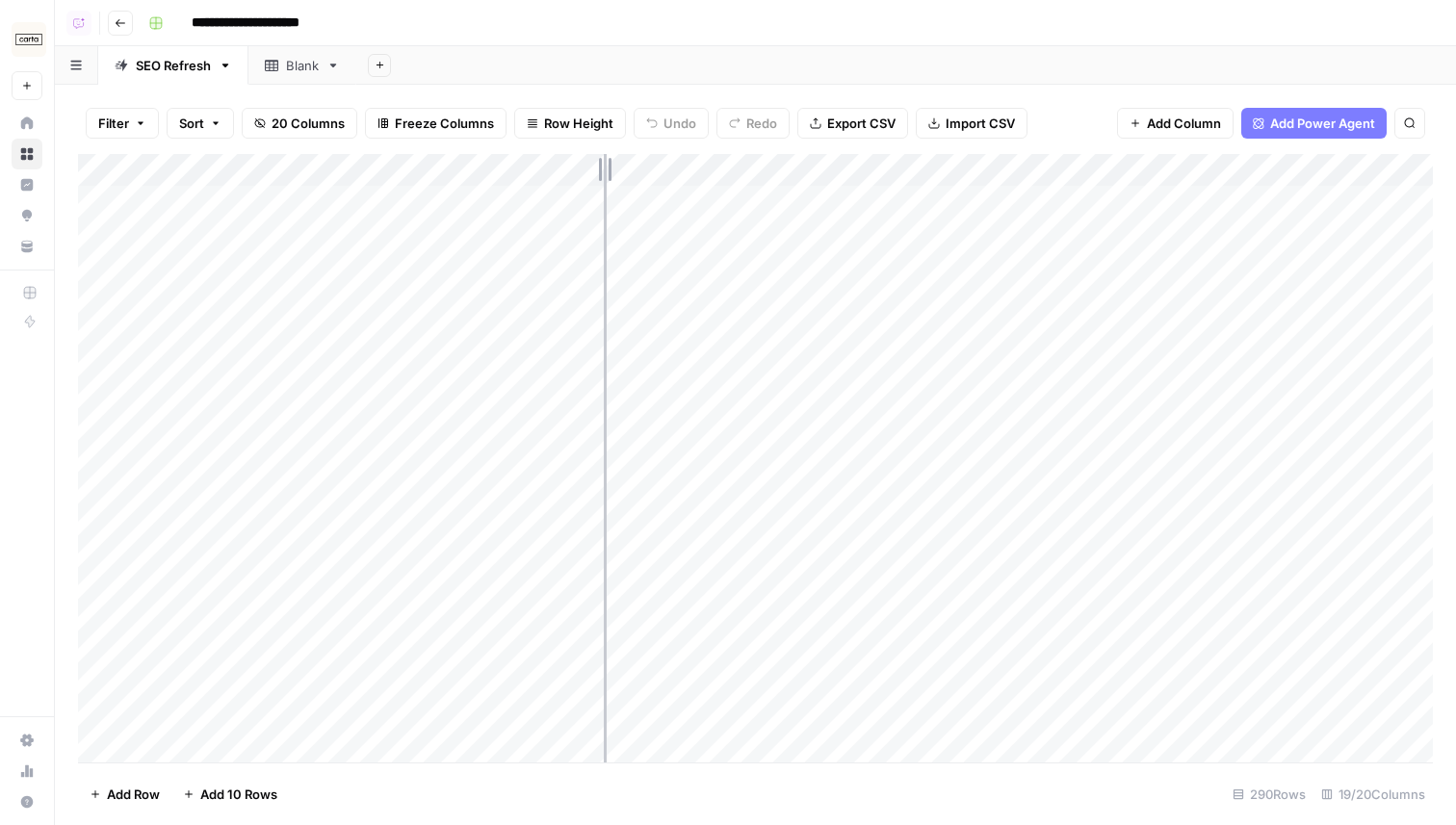
drag, startPoint x: 425, startPoint y: 175, endPoint x: 605, endPoint y: 175, distance: 180.0
click at [605, 175] on div "Add Column" at bounding box center [755, 458] width 1355 height 609
drag, startPoint x: 605, startPoint y: 175, endPoint x: 593, endPoint y: 175, distance: 12.0
click at [593, 175] on div "Add Column" at bounding box center [755, 458] width 1355 height 609
click at [572, 173] on div "Add Column" at bounding box center [755, 458] width 1355 height 609
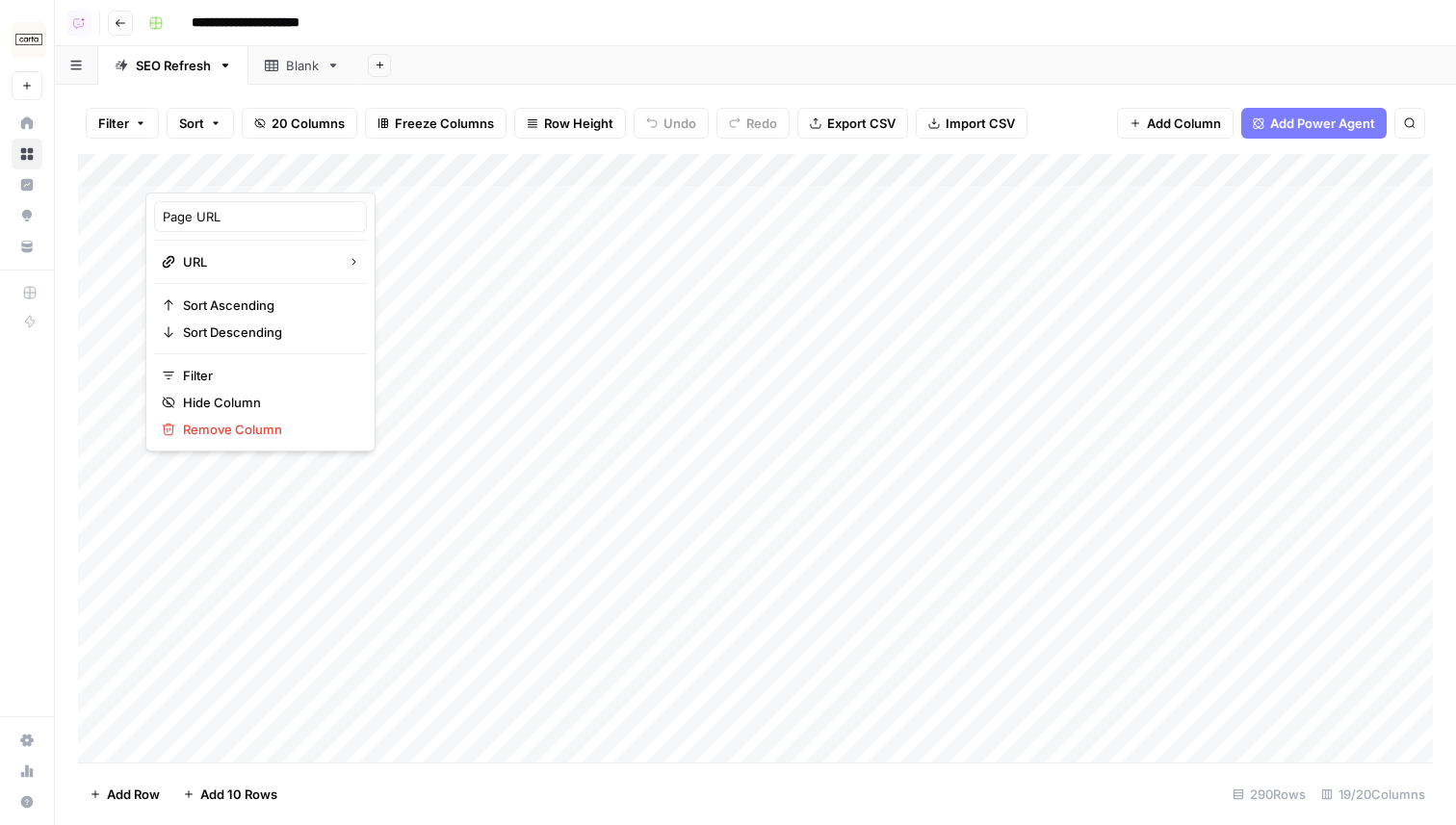
click at [672, 19] on div "**********" at bounding box center [788, 23] width 1296 height 30
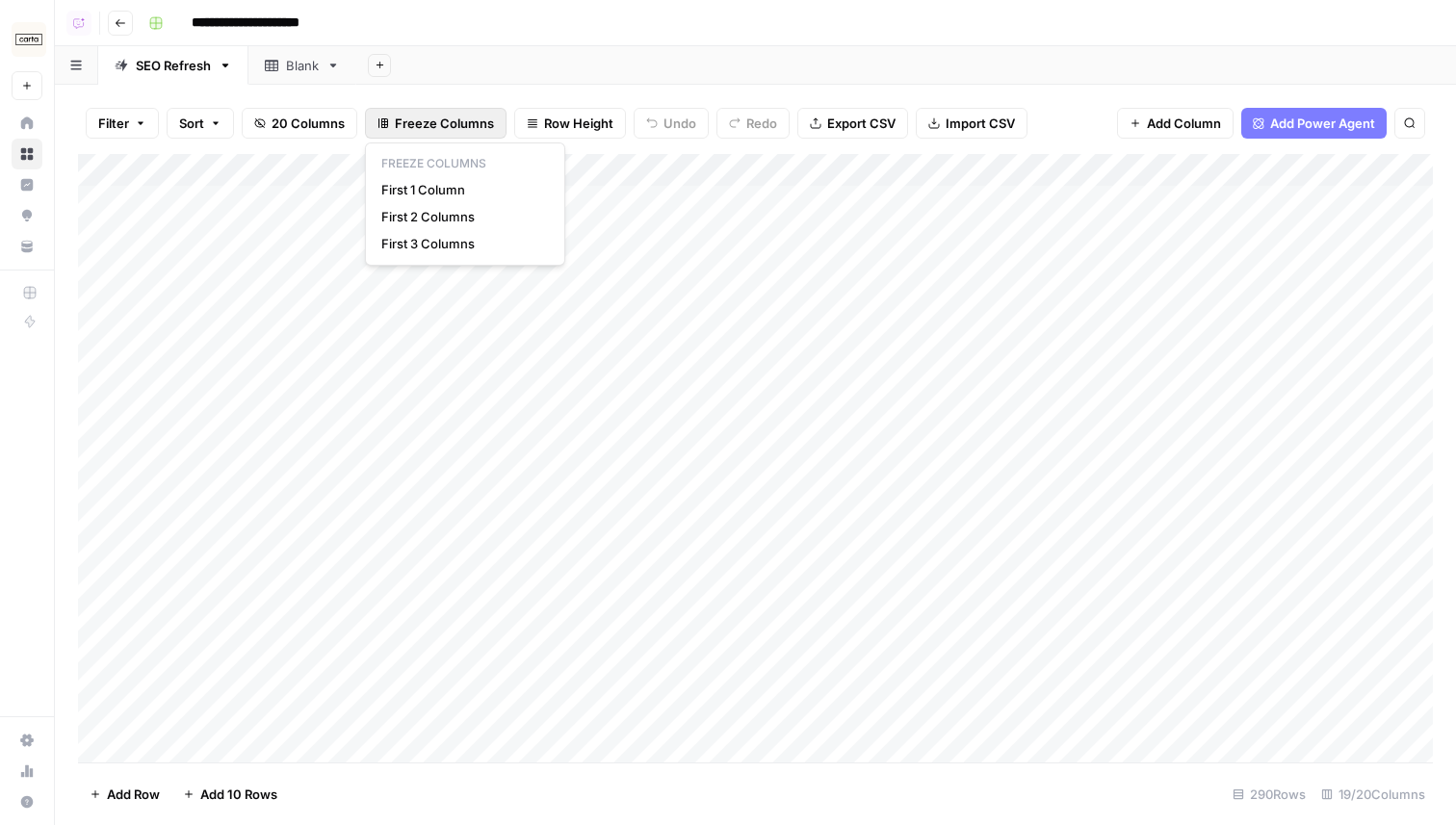
click at [449, 133] on button "Freeze Columns" at bounding box center [436, 123] width 142 height 30
click at [419, 192] on span "First 1 Column" at bounding box center [461, 190] width 159 height 20
click at [461, 127] on span "Freeze Columns" at bounding box center [444, 123] width 99 height 20
click at [436, 187] on span "First 1 Column" at bounding box center [453, 190] width 143 height 20
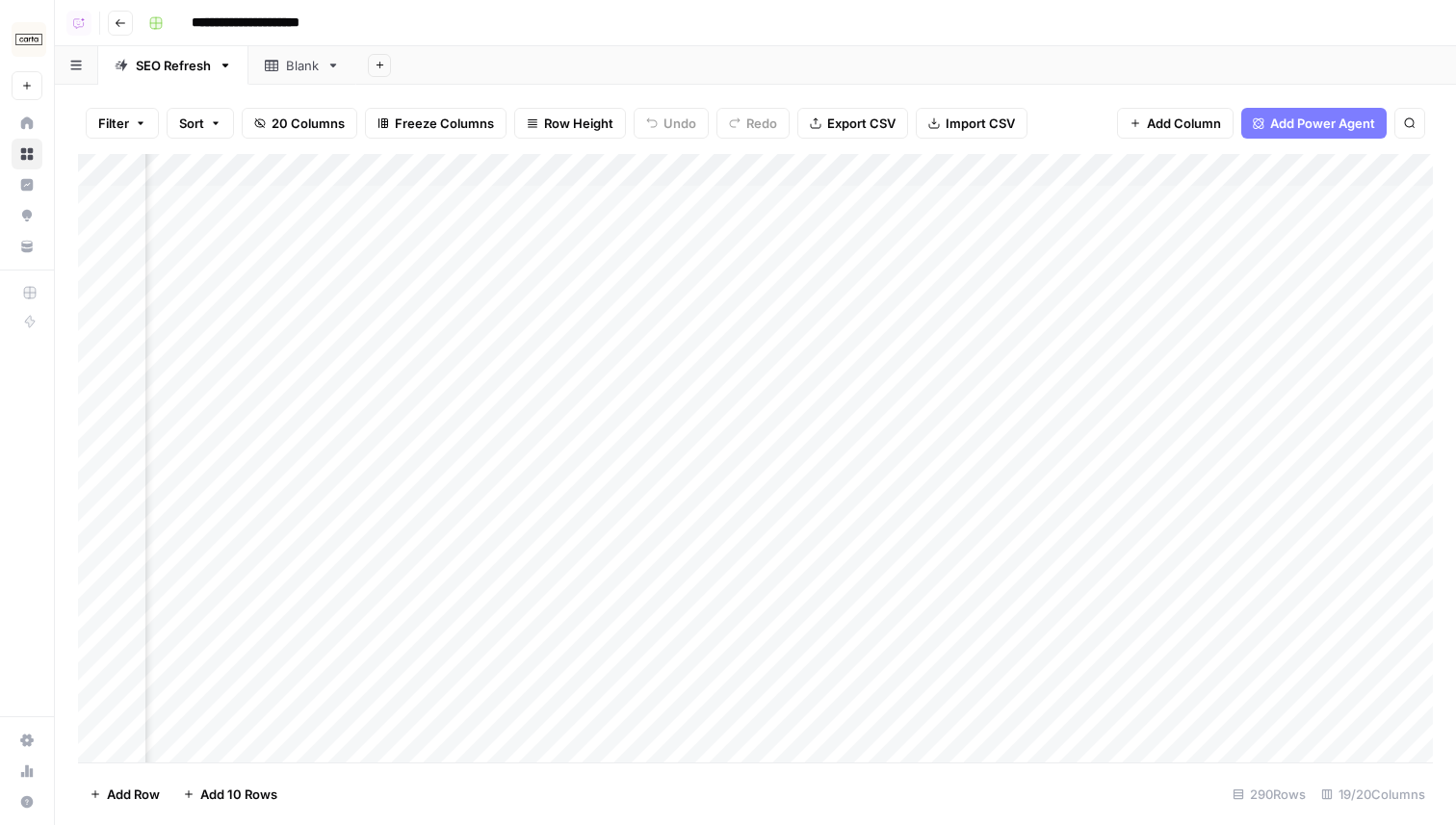
scroll to position [1, 0]
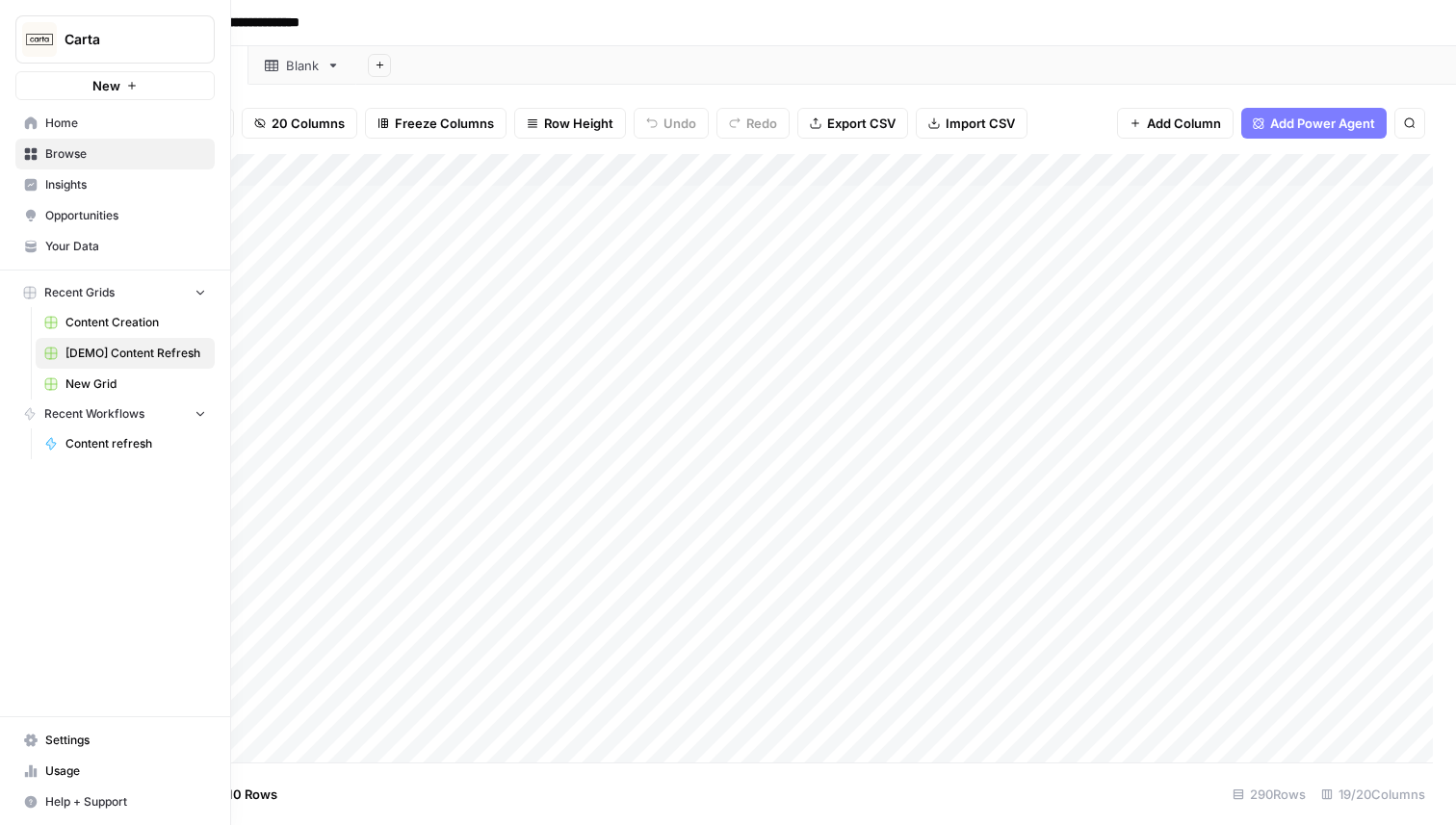
click at [138, 327] on span "Content Creation" at bounding box center [136, 323] width 141 height 18
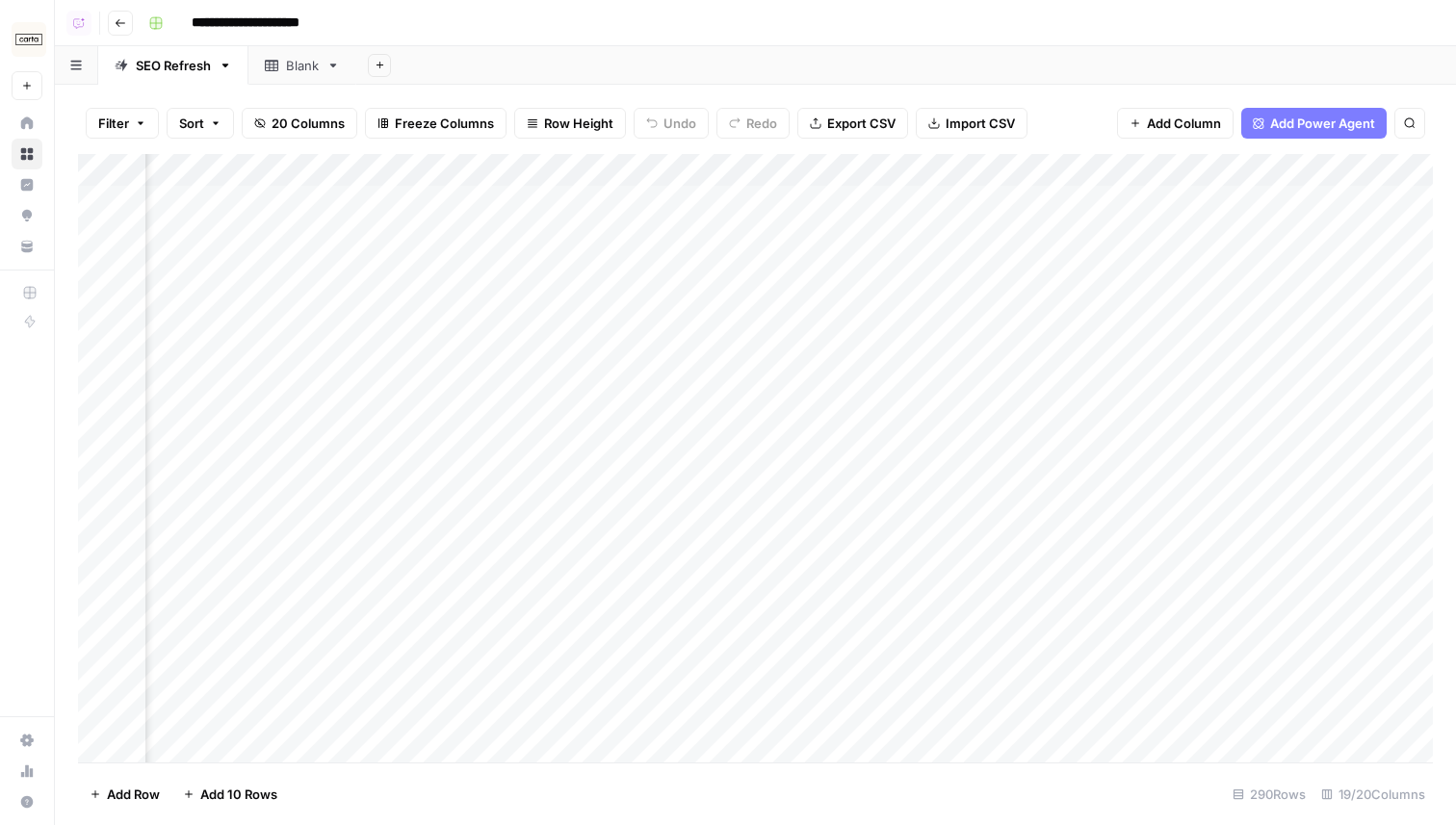
scroll to position [1, 2327]
click at [1083, 201] on div "Add Column" at bounding box center [755, 458] width 1355 height 609
click at [1056, 201] on div "Add Column" at bounding box center [755, 458] width 1355 height 609
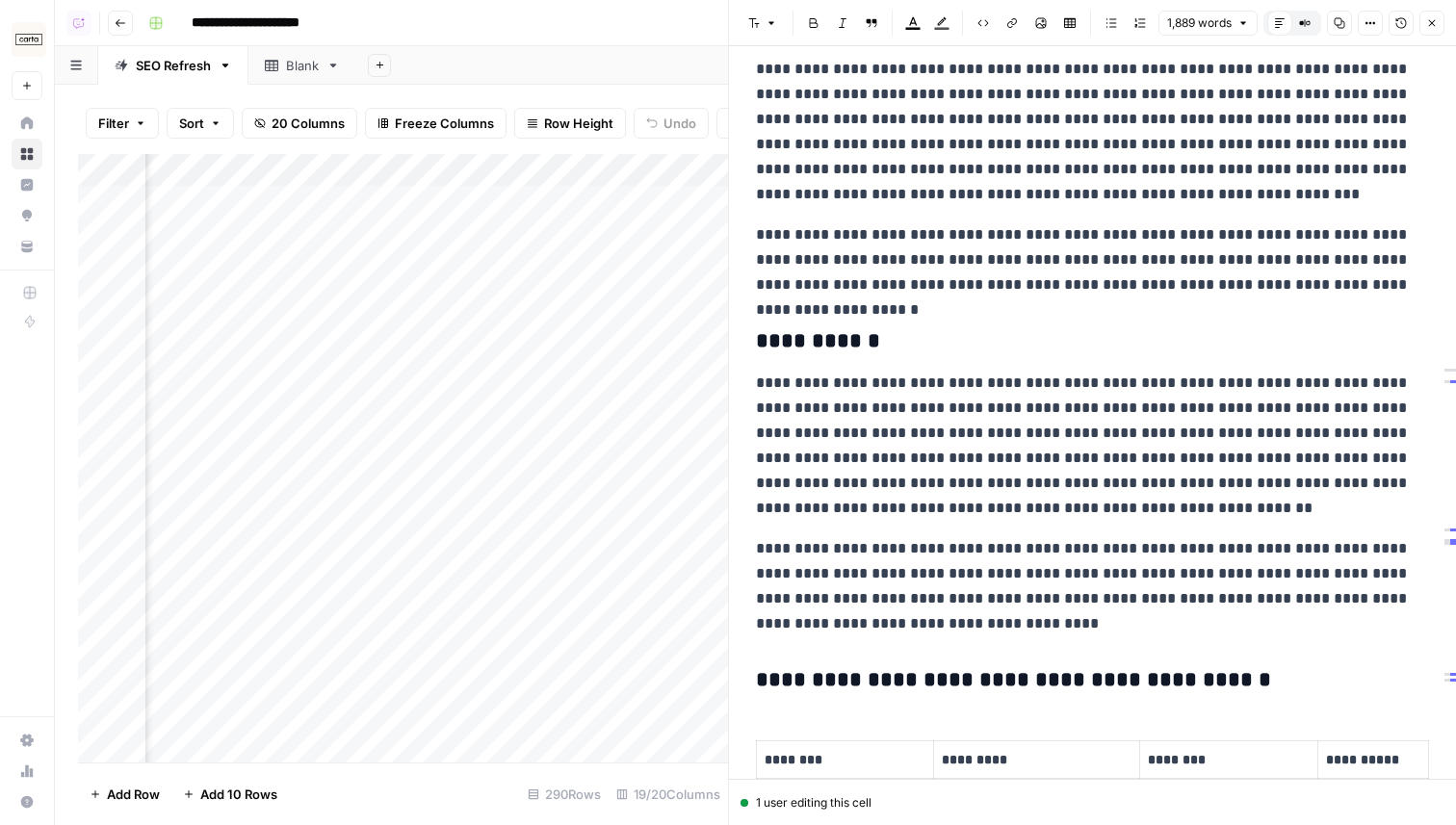
click at [1429, 28] on icon "button" at bounding box center [1432, 24] width 12 height 12
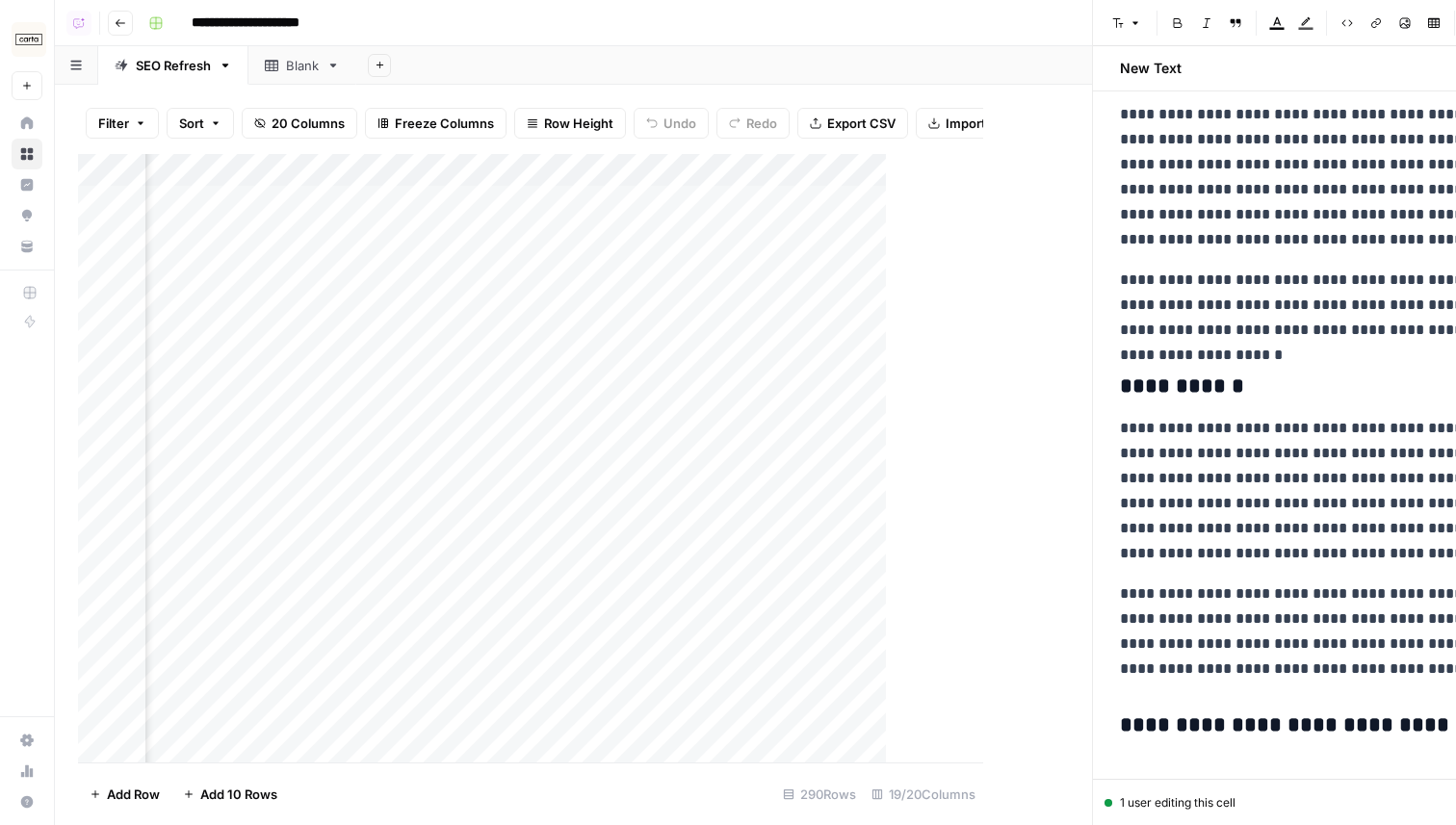
scroll to position [622, 0]
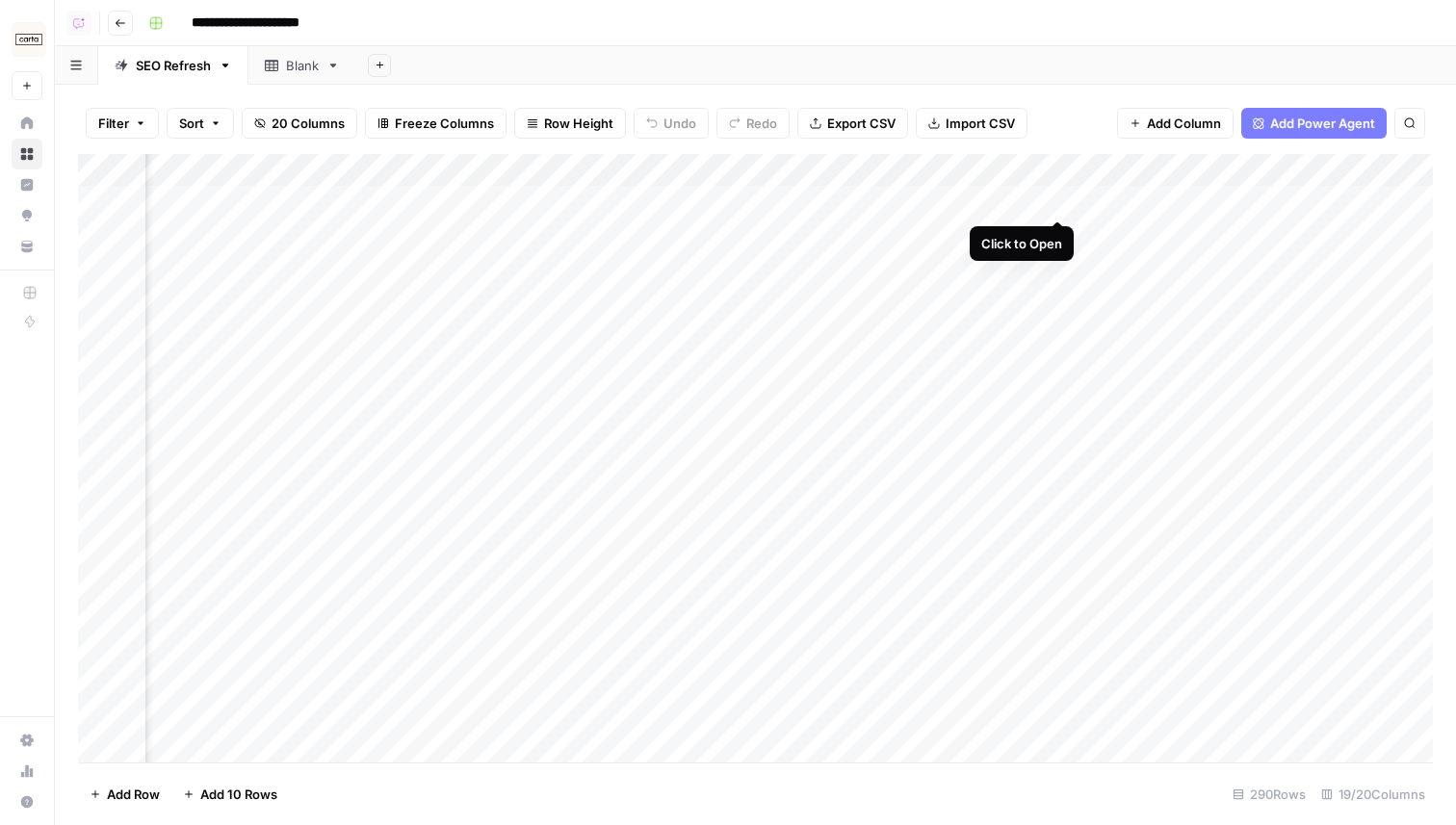
click at [1061, 200] on div "Add Column" at bounding box center [755, 458] width 1355 height 609
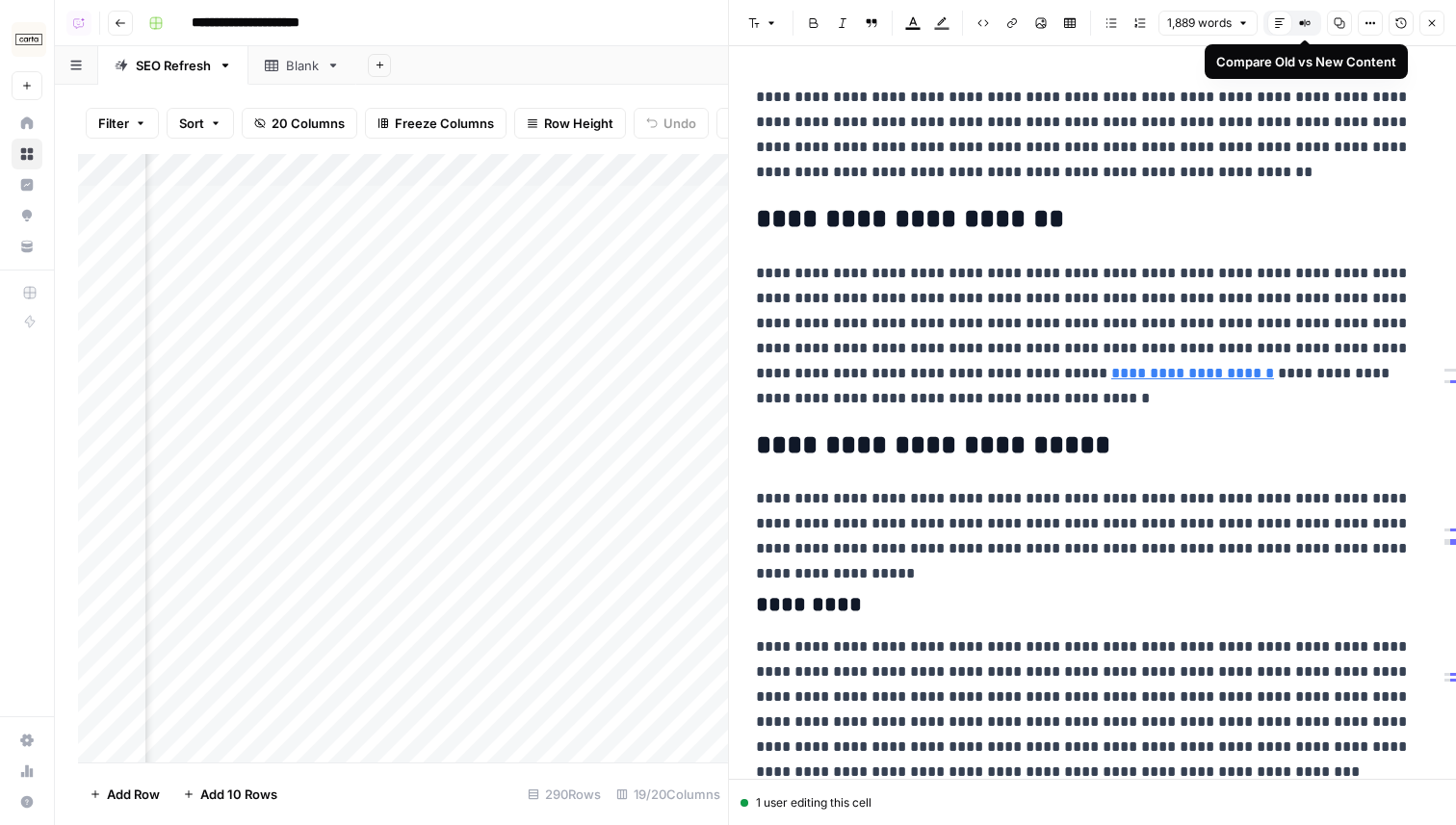
click at [1304, 25] on icon "button" at bounding box center [1304, 24] width 0 height 7
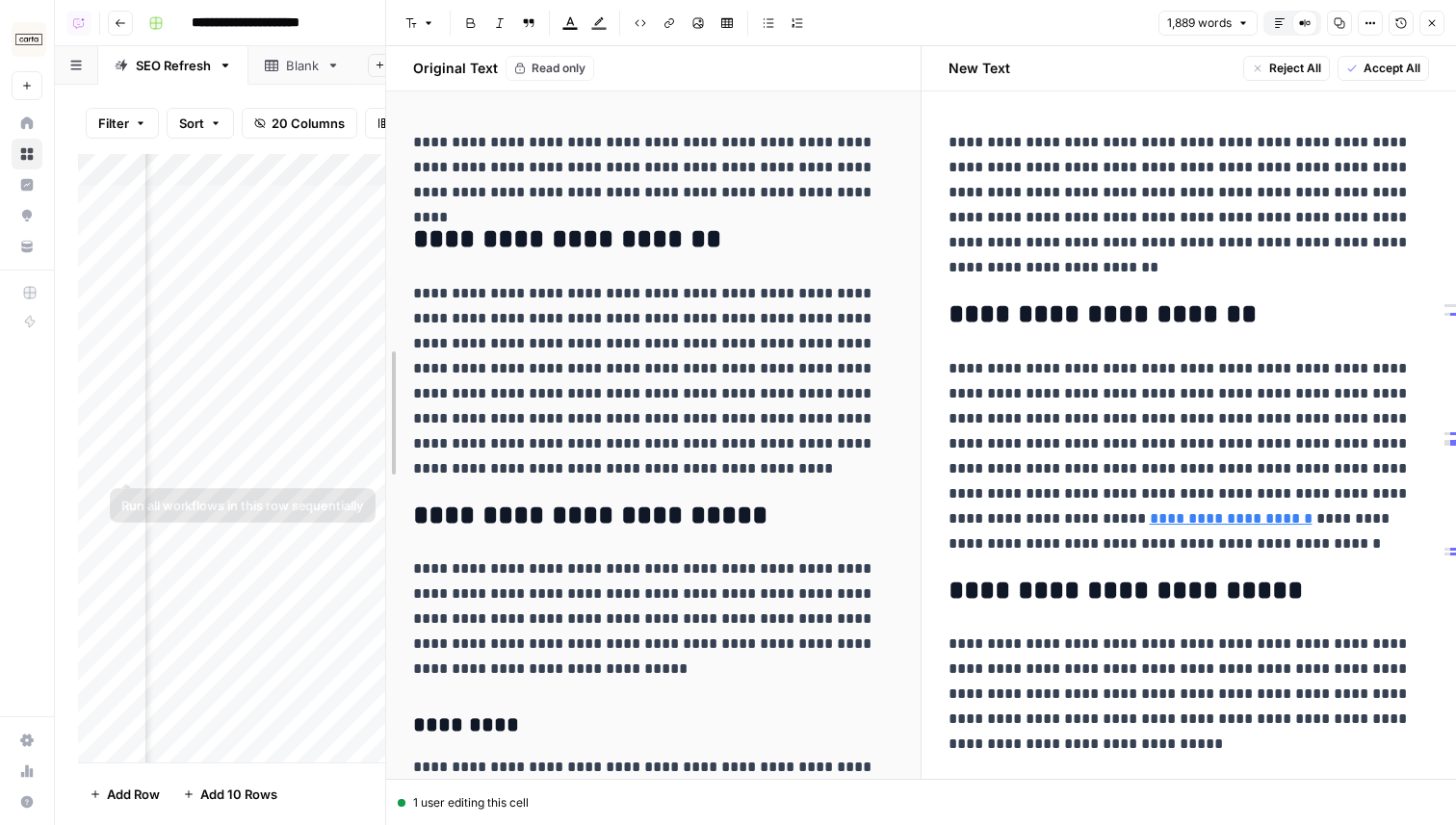
drag, startPoint x: 729, startPoint y: 439, endPoint x: 137, endPoint y: 469, distance: 592.8
click at [103, 469] on body "**********" at bounding box center [728, 412] width 1456 height 825
click at [1282, 26] on icon "button" at bounding box center [1280, 24] width 12 height 12
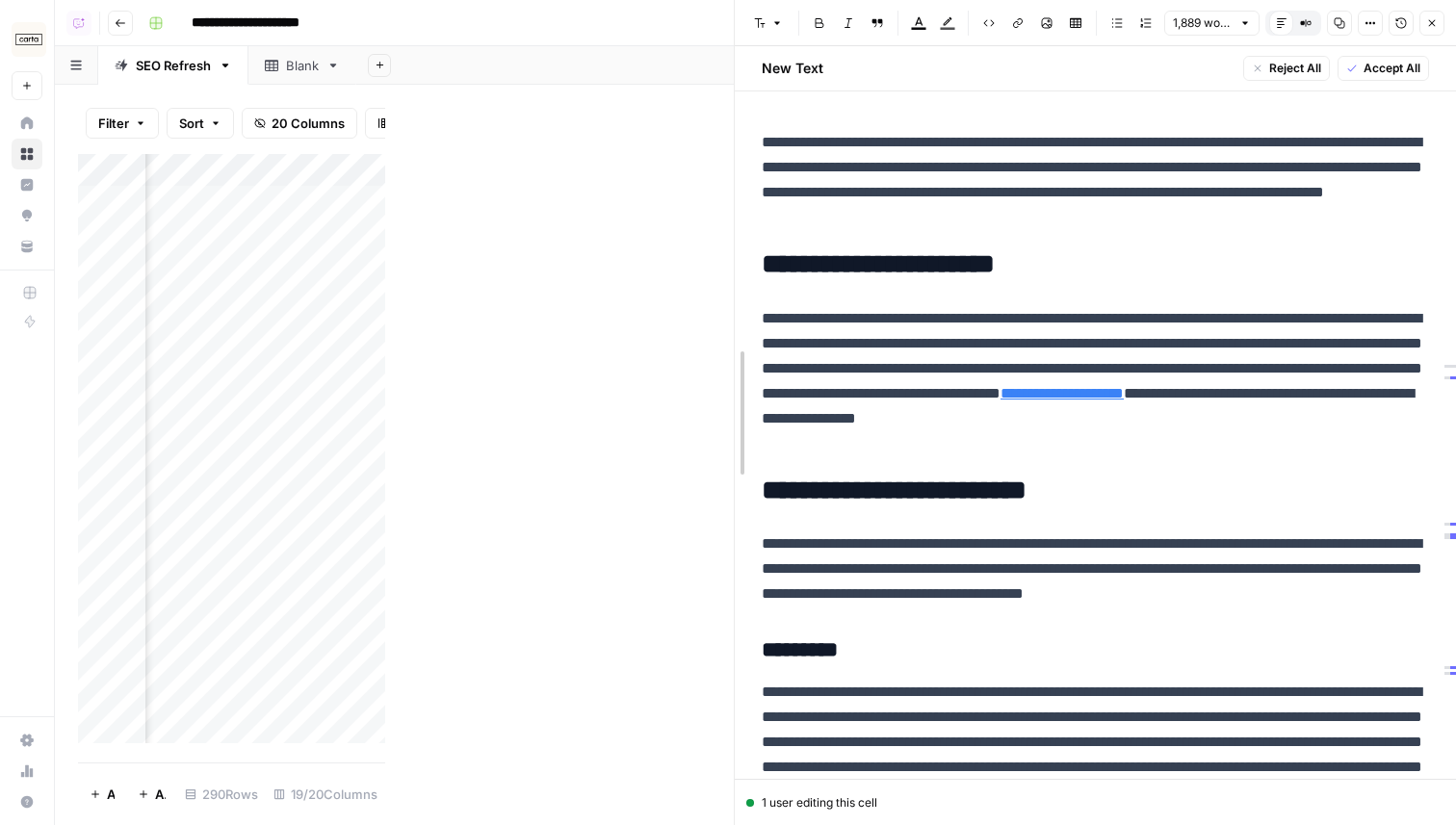
drag, startPoint x: 392, startPoint y: 239, endPoint x: 769, endPoint y: 242, distance: 377.0
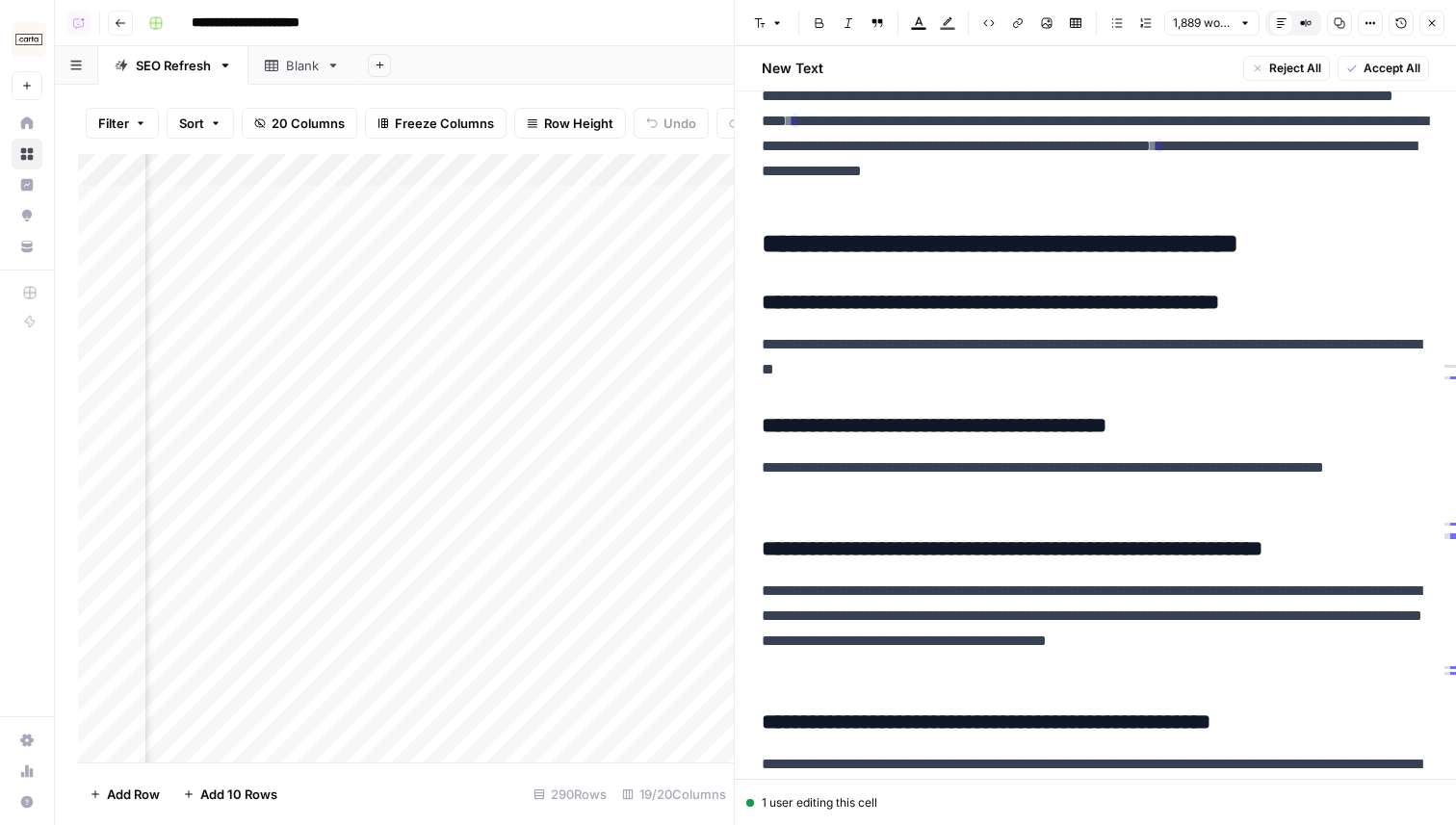
scroll to position [5664, 0]
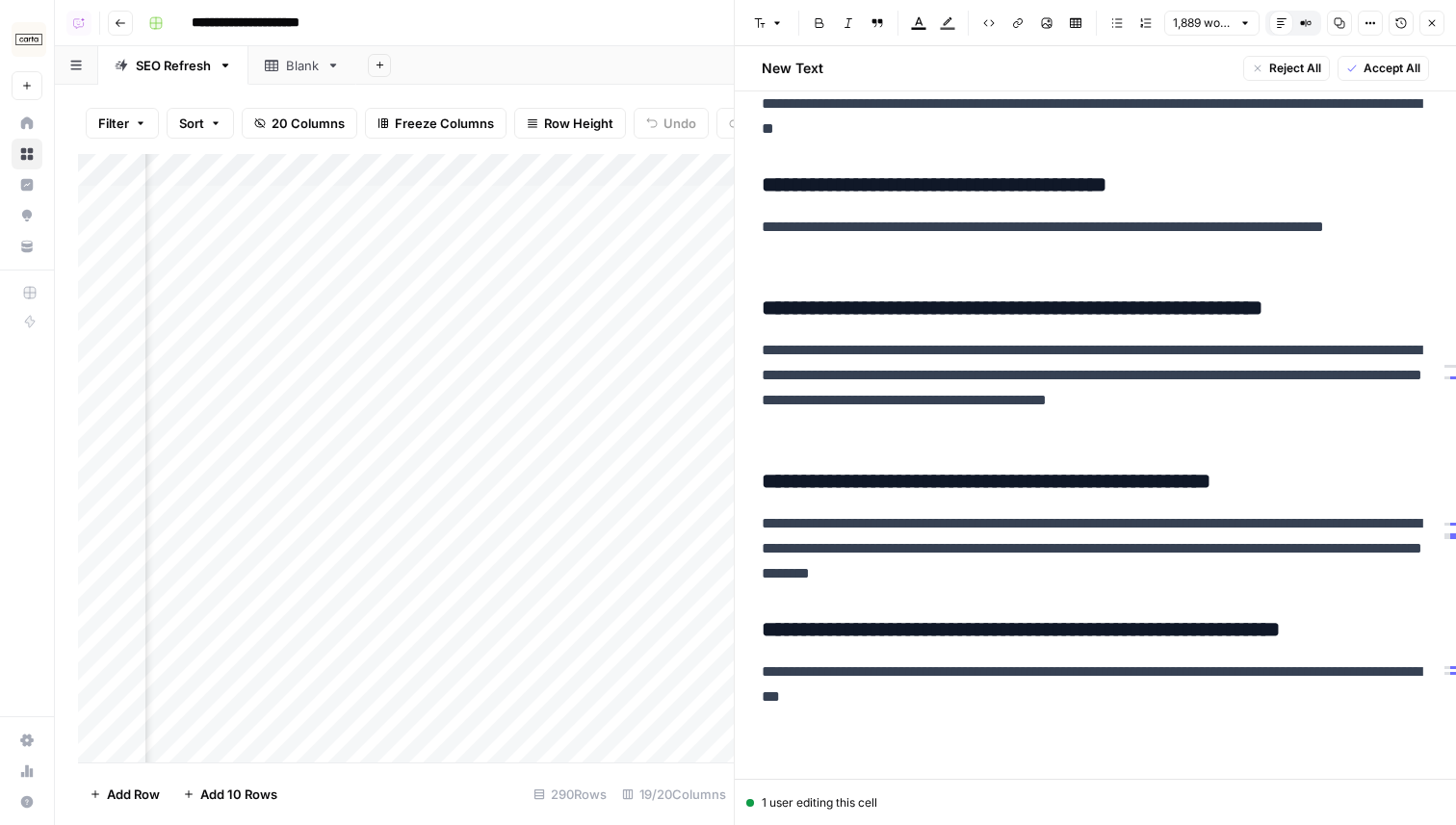
click at [1433, 18] on icon "button" at bounding box center [1432, 24] width 12 height 12
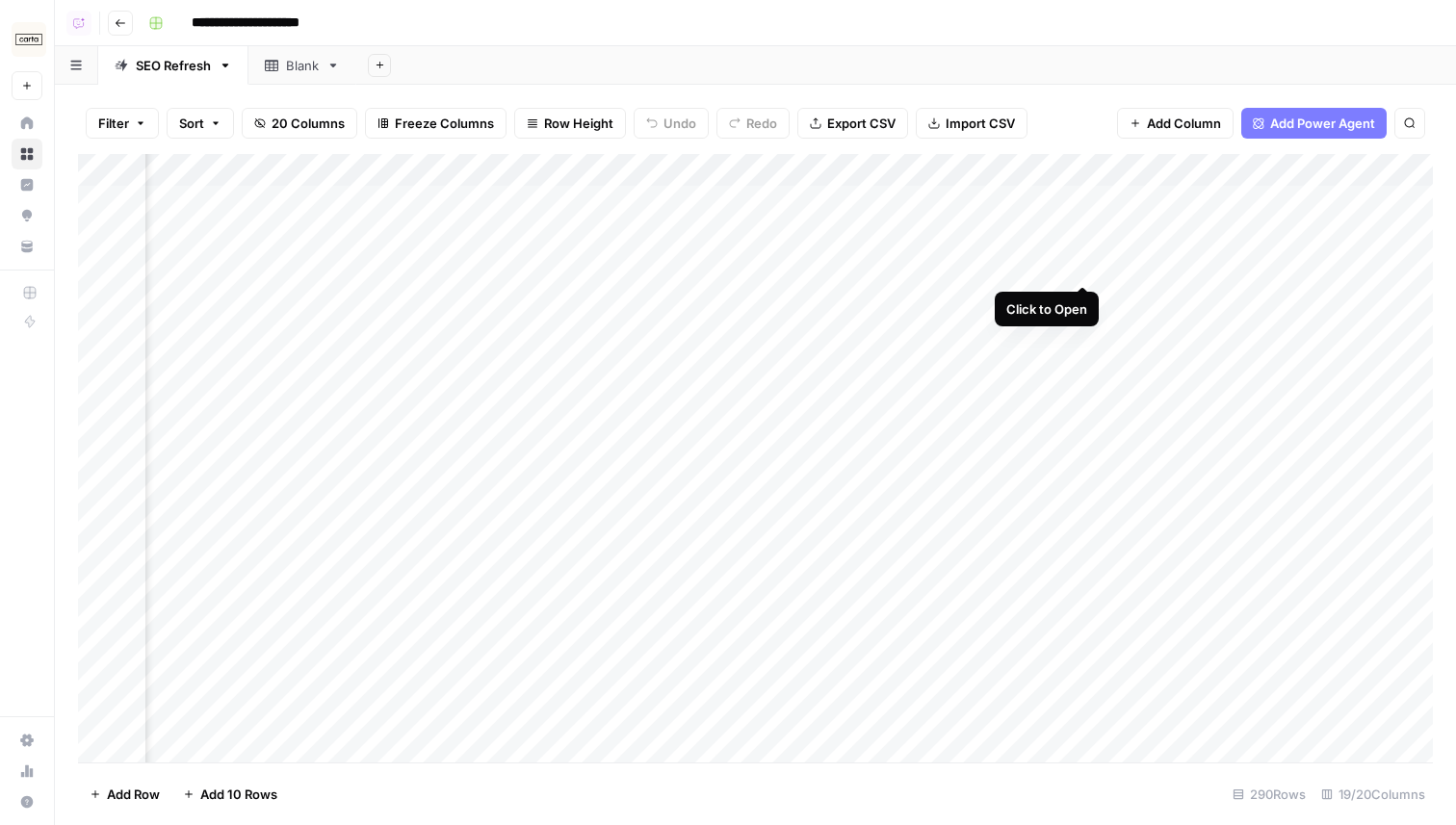
click at [1081, 267] on div "Add Column" at bounding box center [755, 458] width 1355 height 609
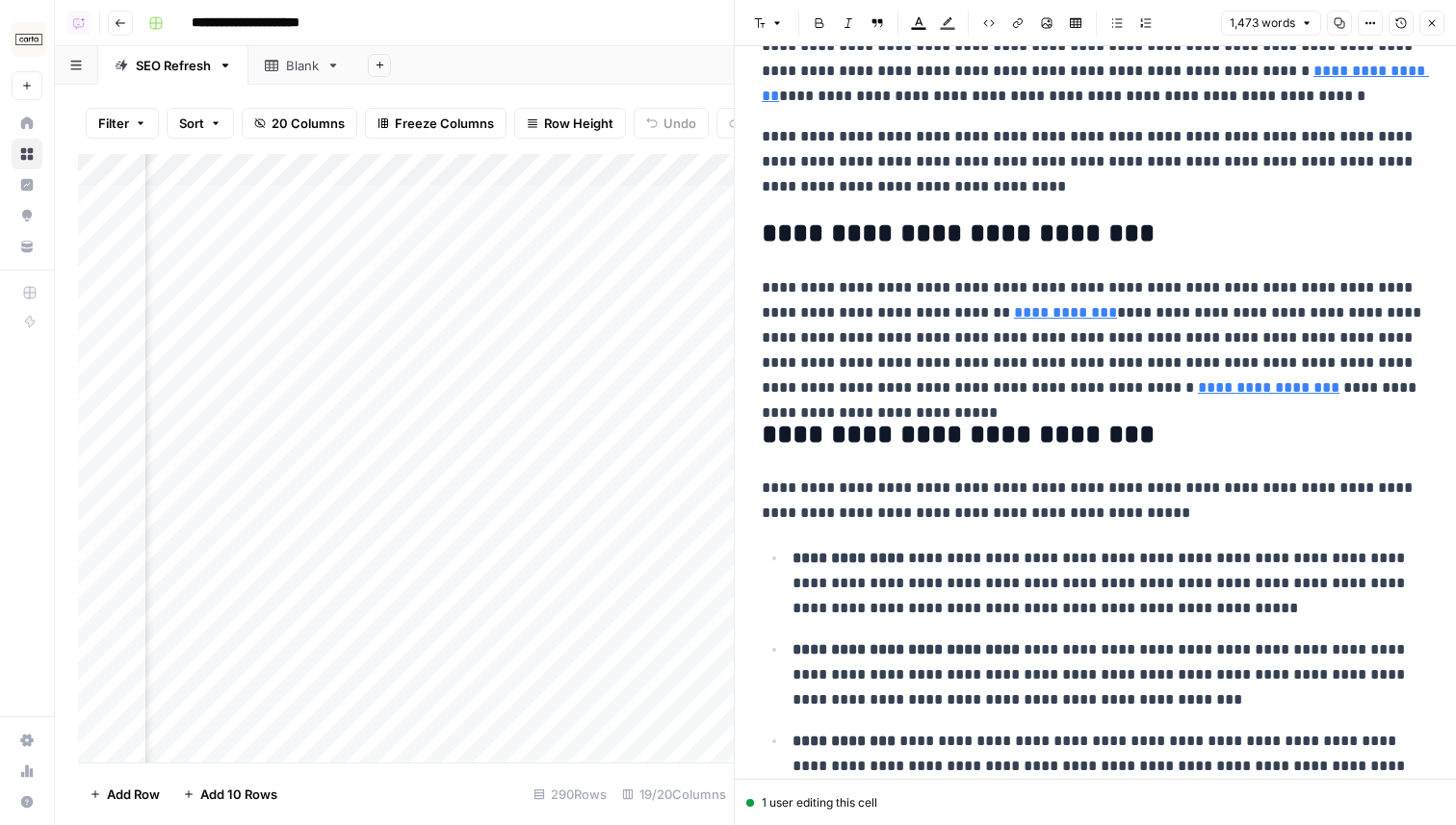
scroll to position [103, 0]
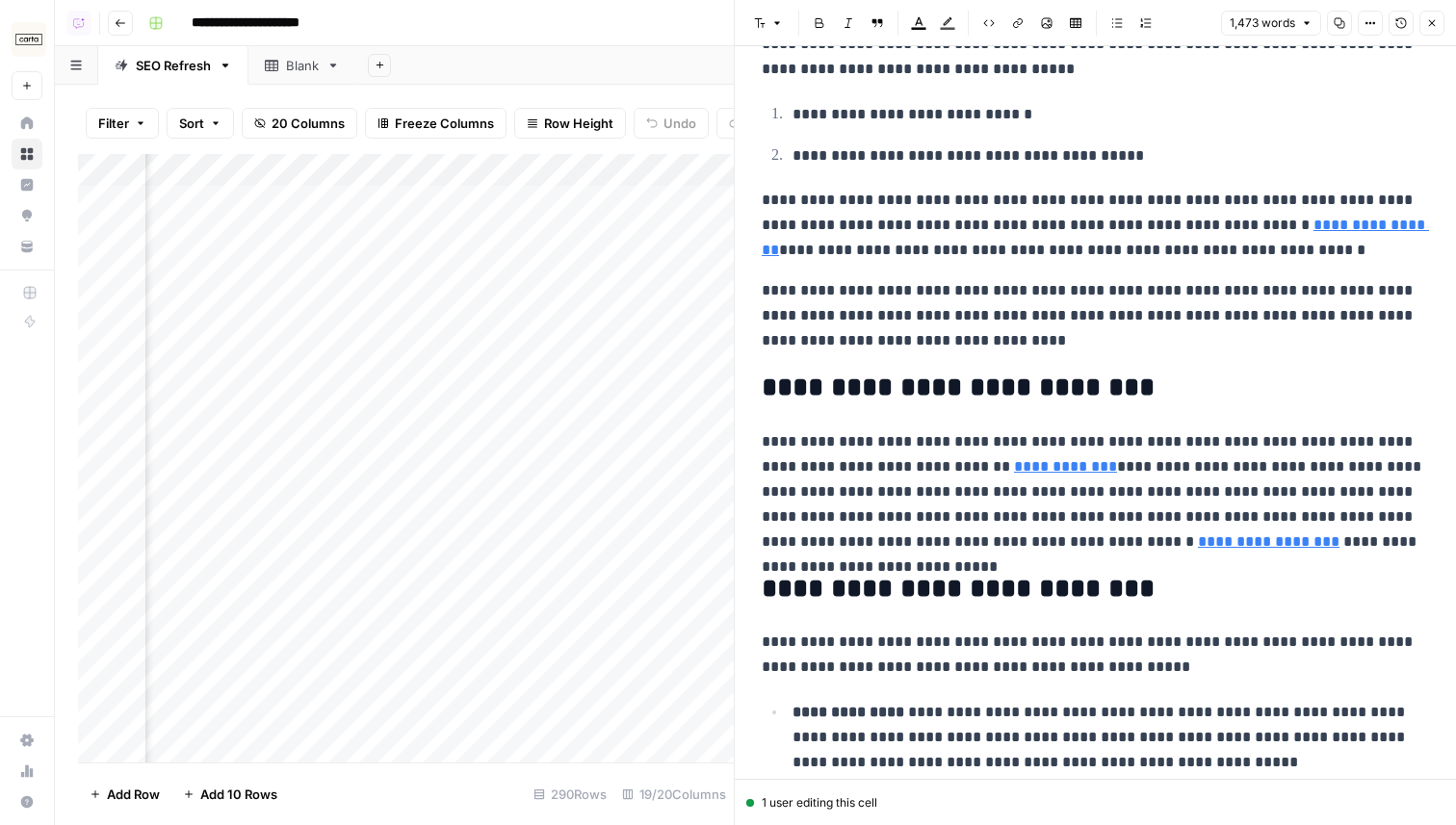
click at [1426, 24] on icon "button" at bounding box center [1432, 24] width 12 height 12
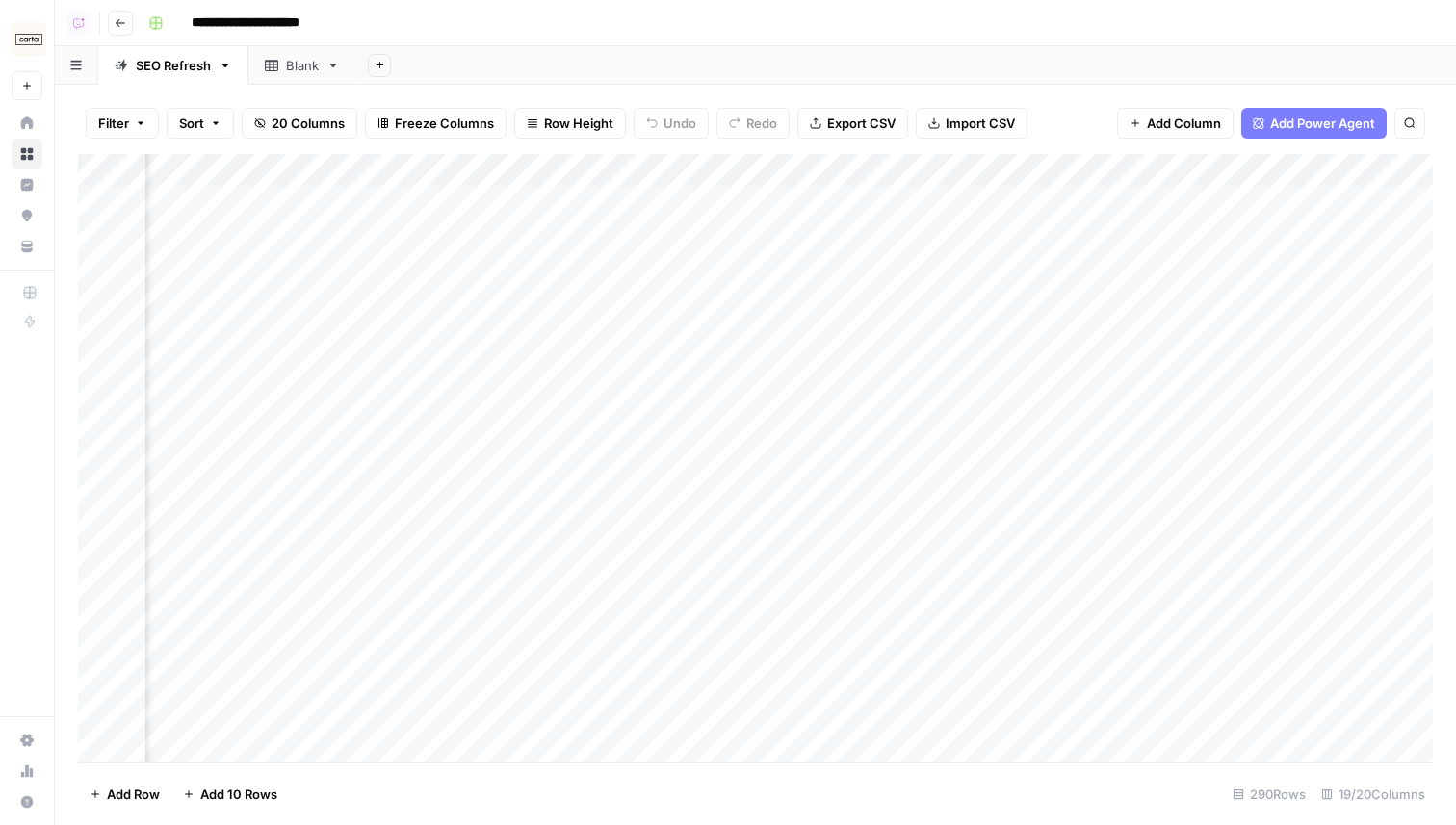
click at [1064, 397] on div "Add Column" at bounding box center [755, 458] width 1355 height 609
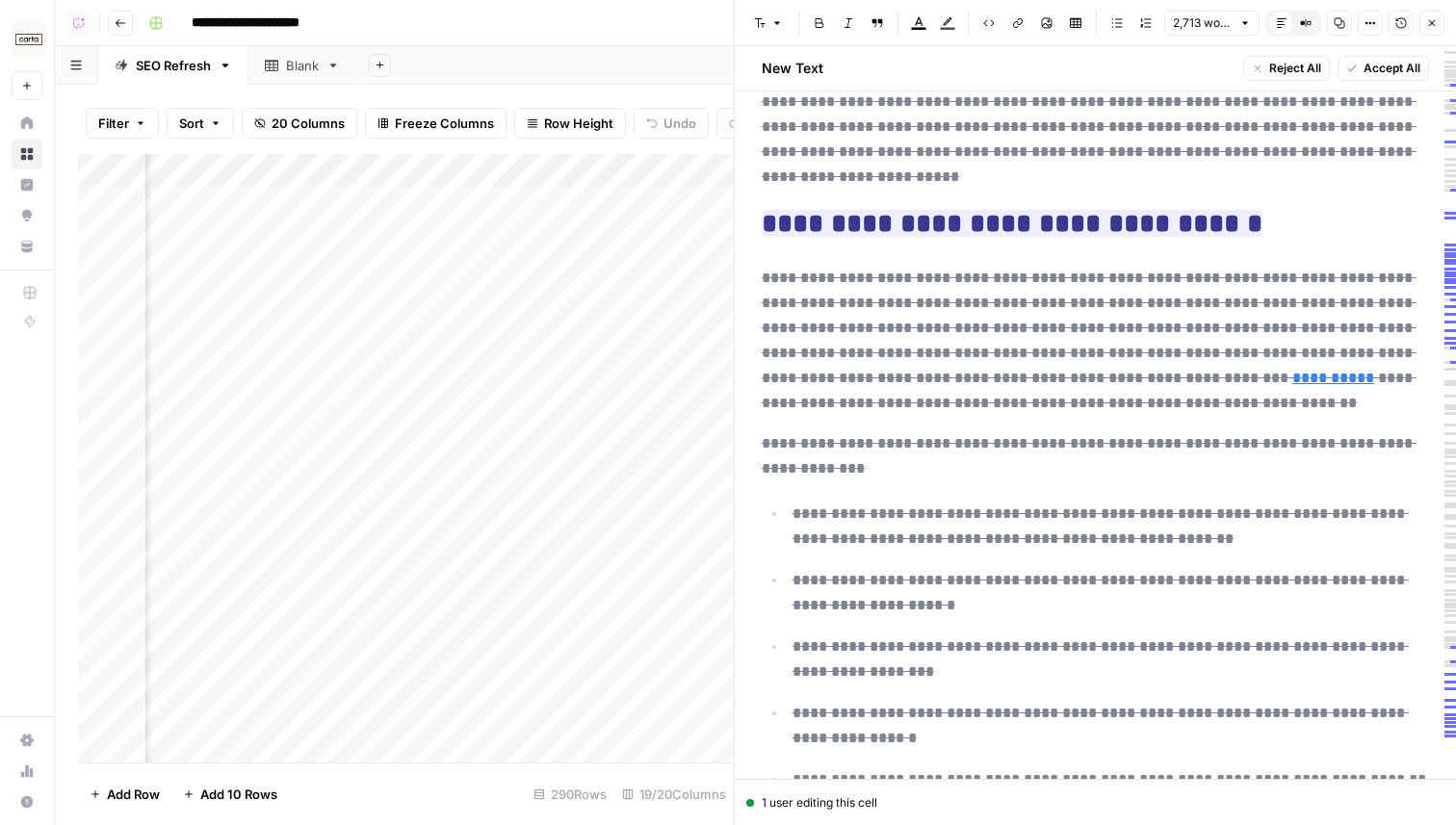
scroll to position [2061, 0]
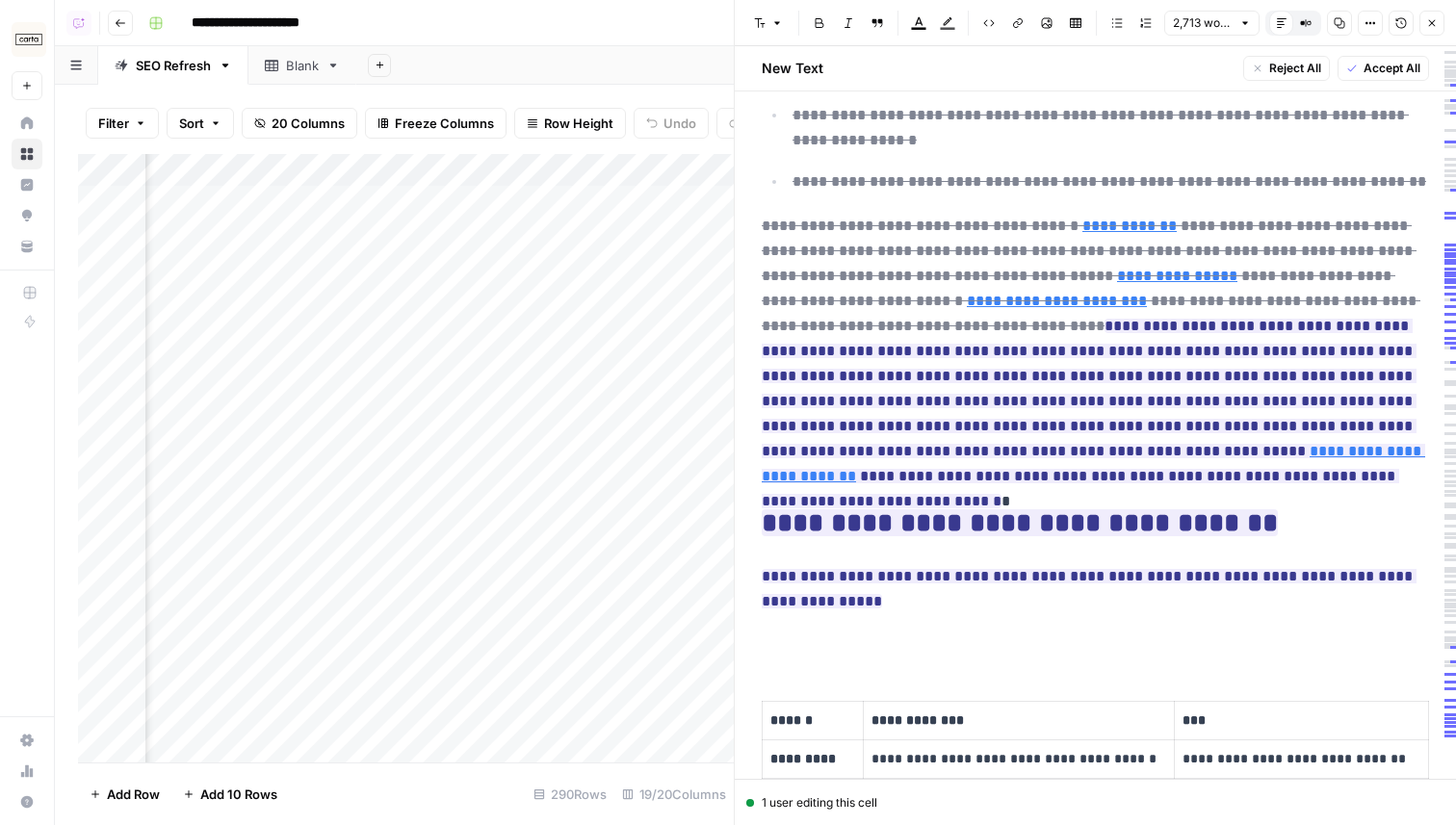
click at [1431, 23] on icon "button" at bounding box center [1431, 24] width 7 height 7
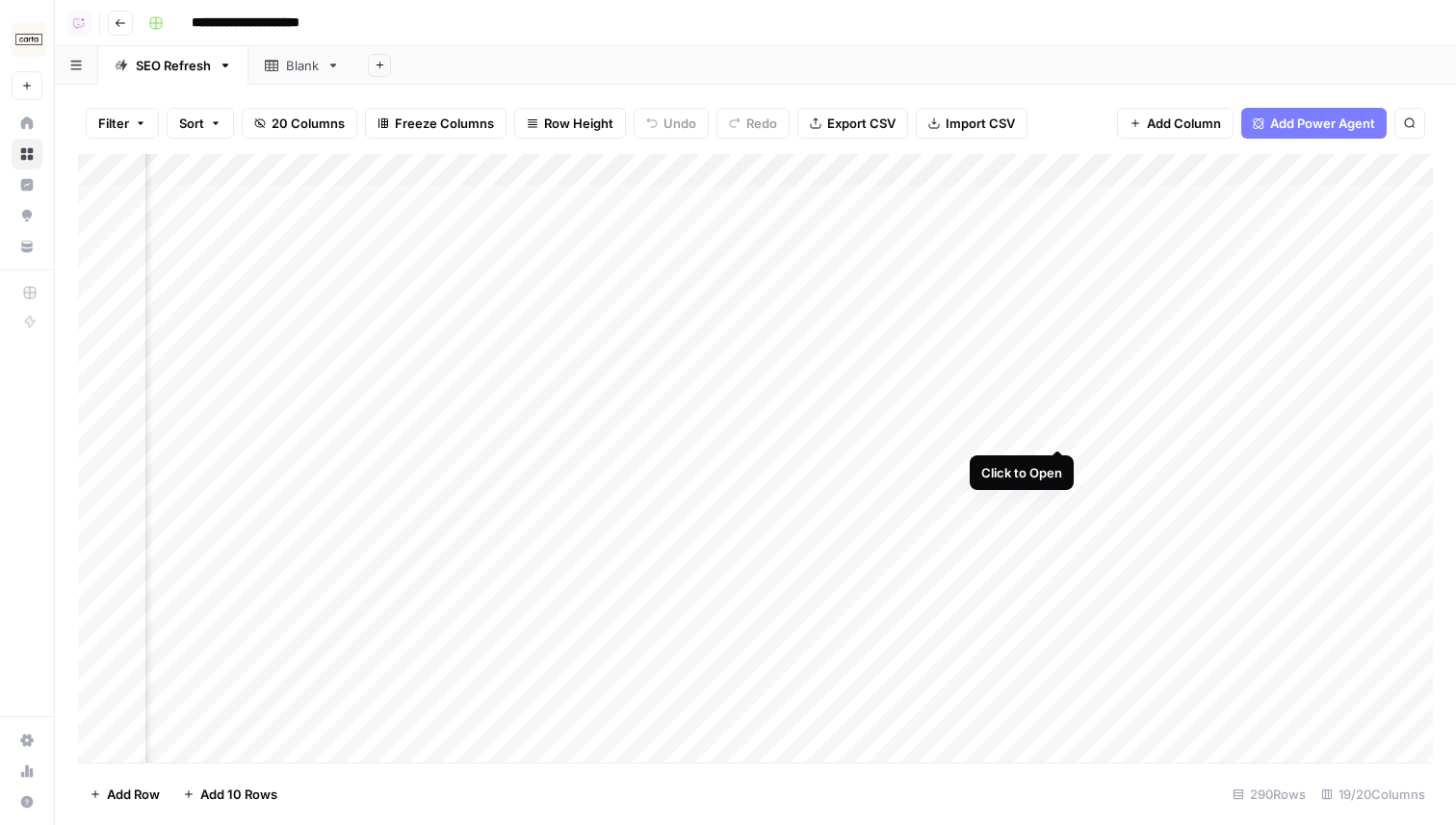
click at [1057, 429] on div "Add Column" at bounding box center [755, 458] width 1355 height 609
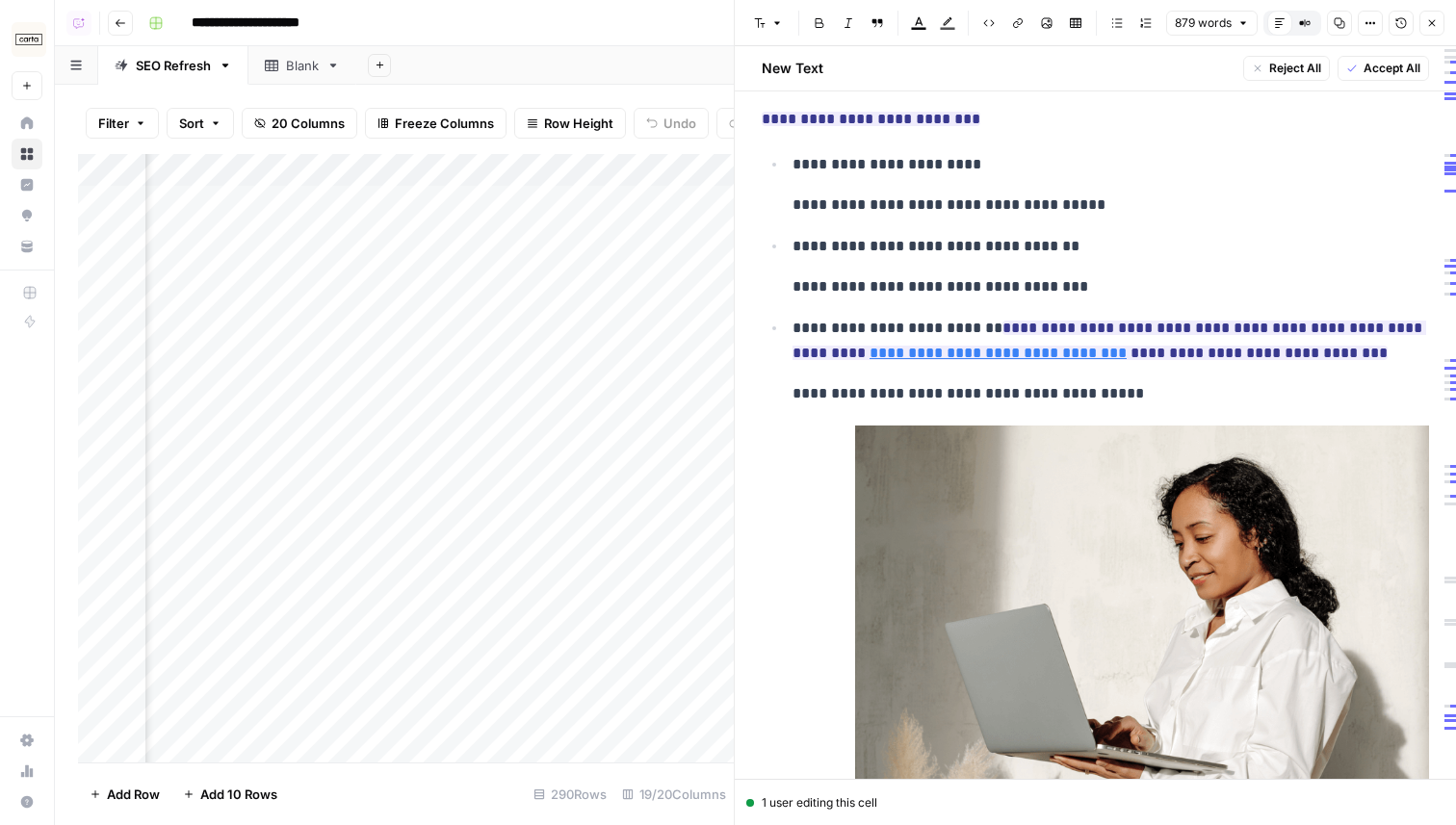
scroll to position [1347, 0]
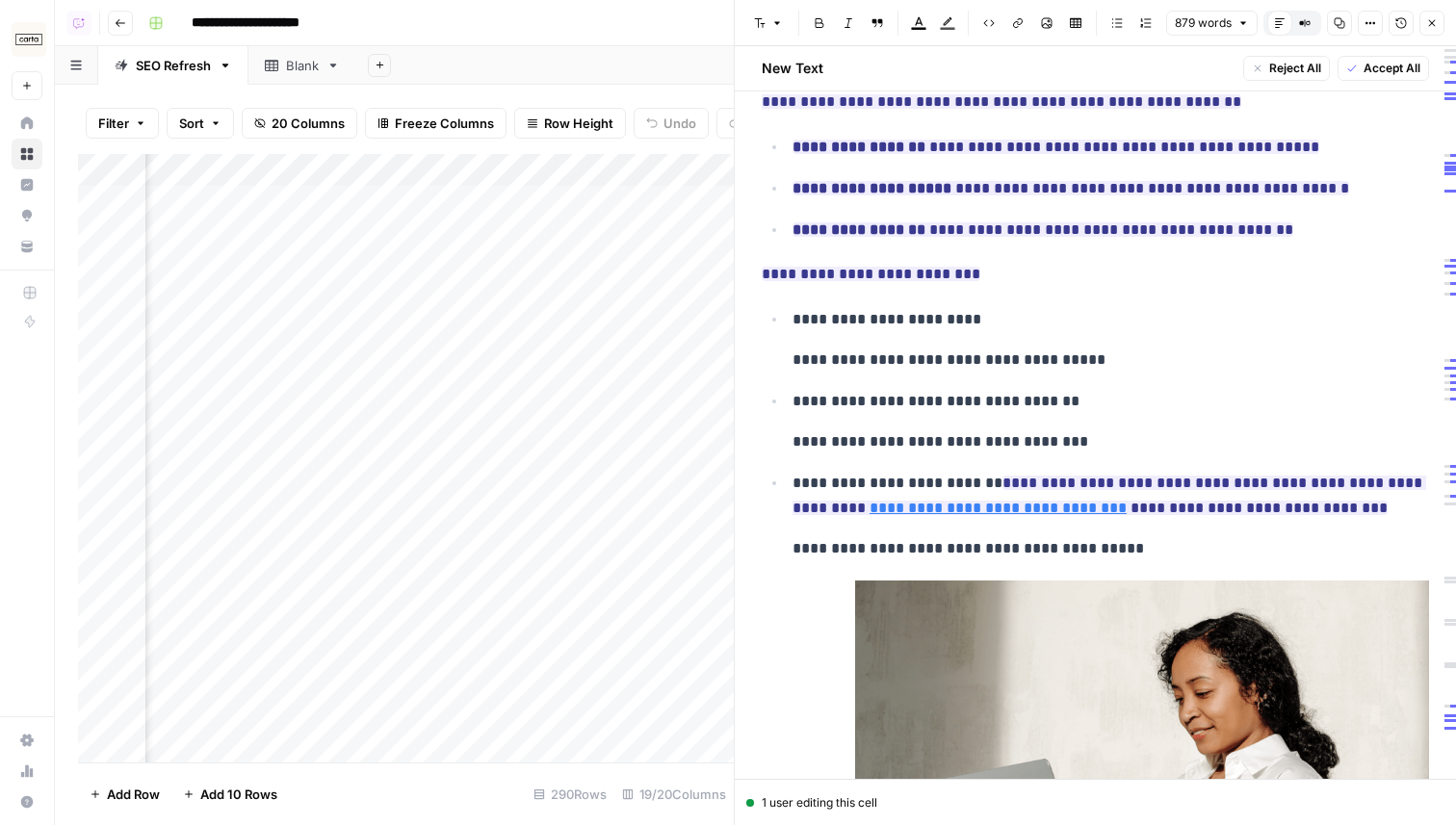
click at [1429, 23] on icon "button" at bounding box center [1432, 24] width 12 height 12
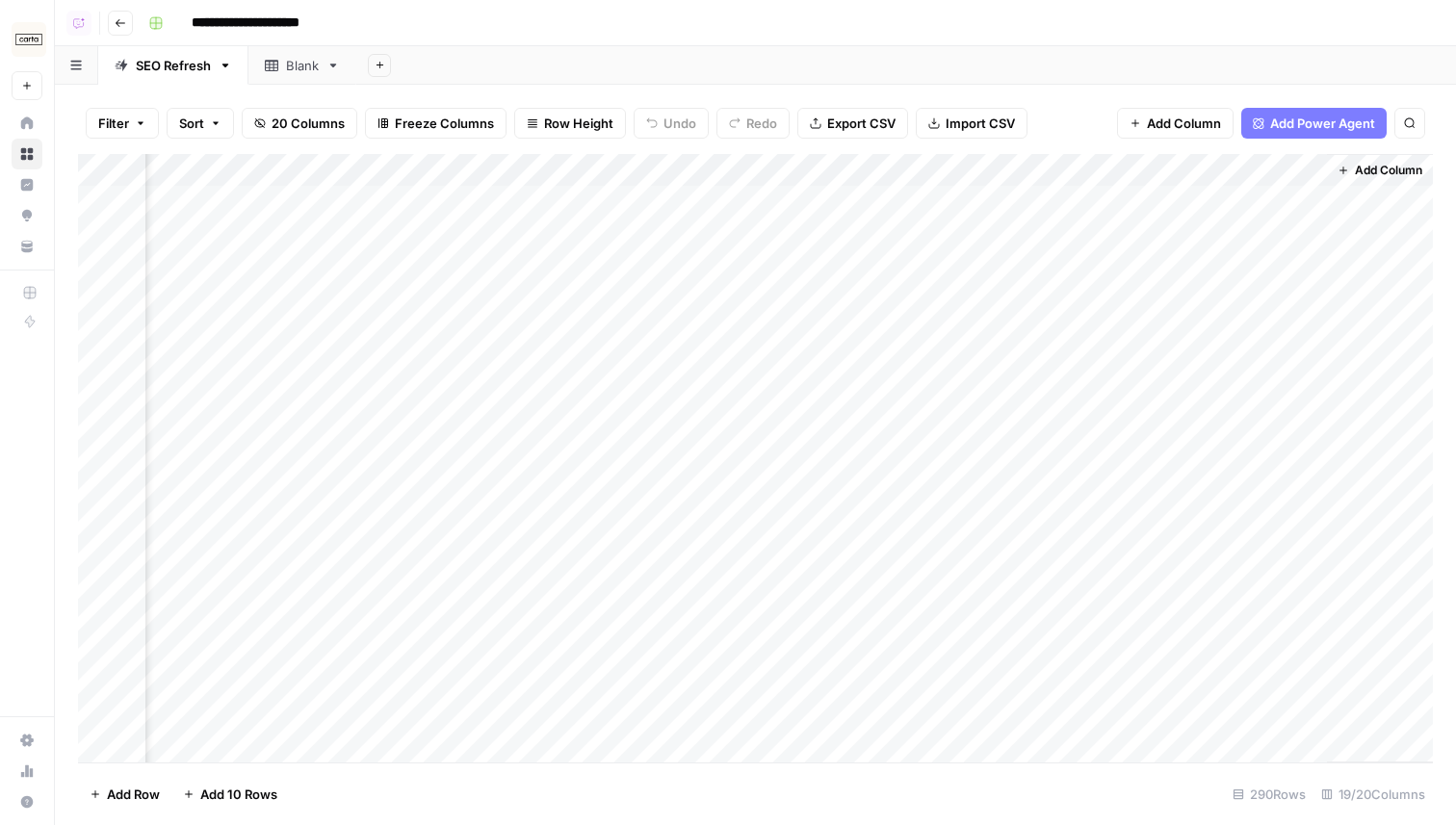
scroll to position [1, 2609]
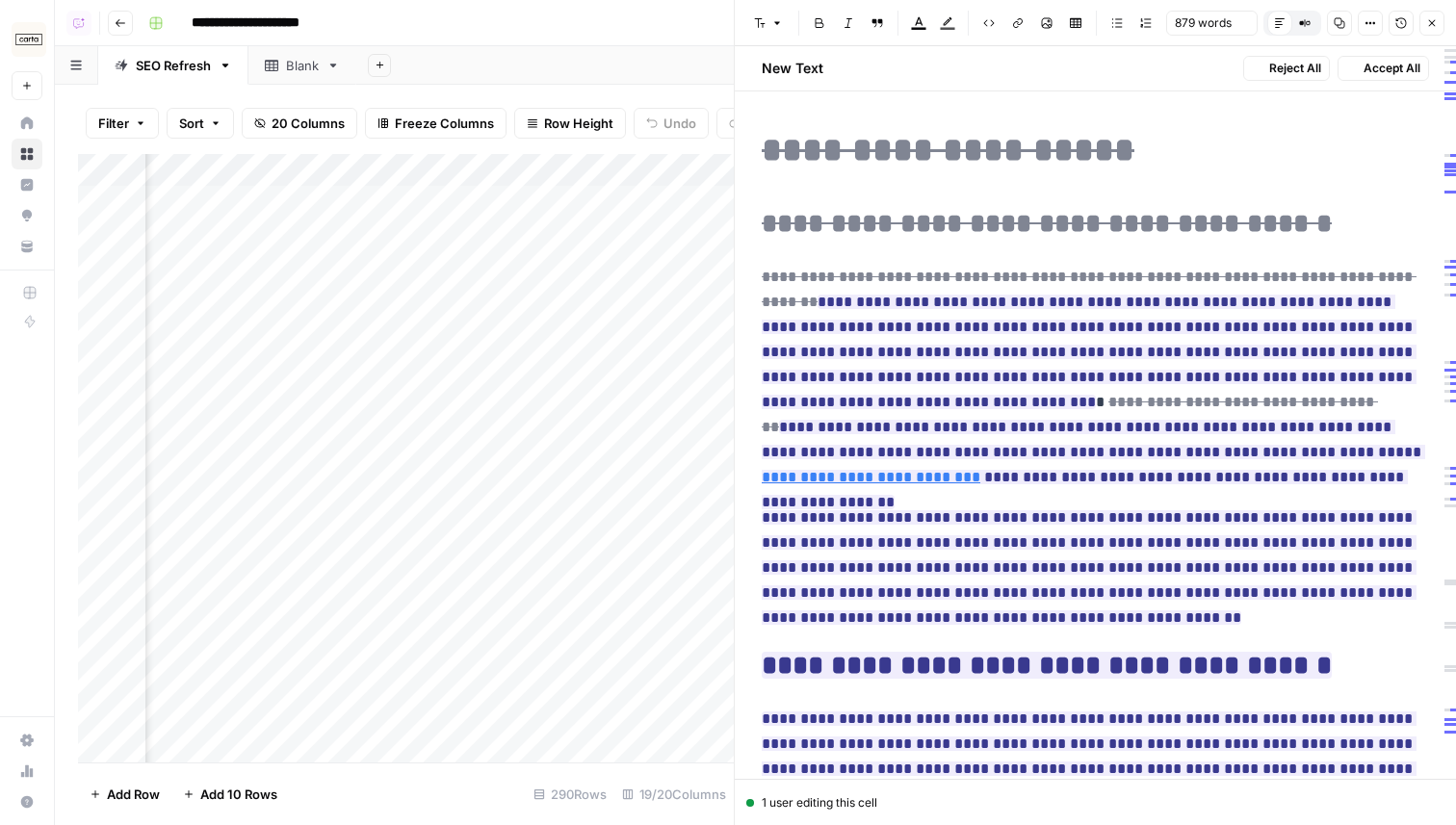
click at [1432, 27] on icon "button" at bounding box center [1432, 24] width 12 height 12
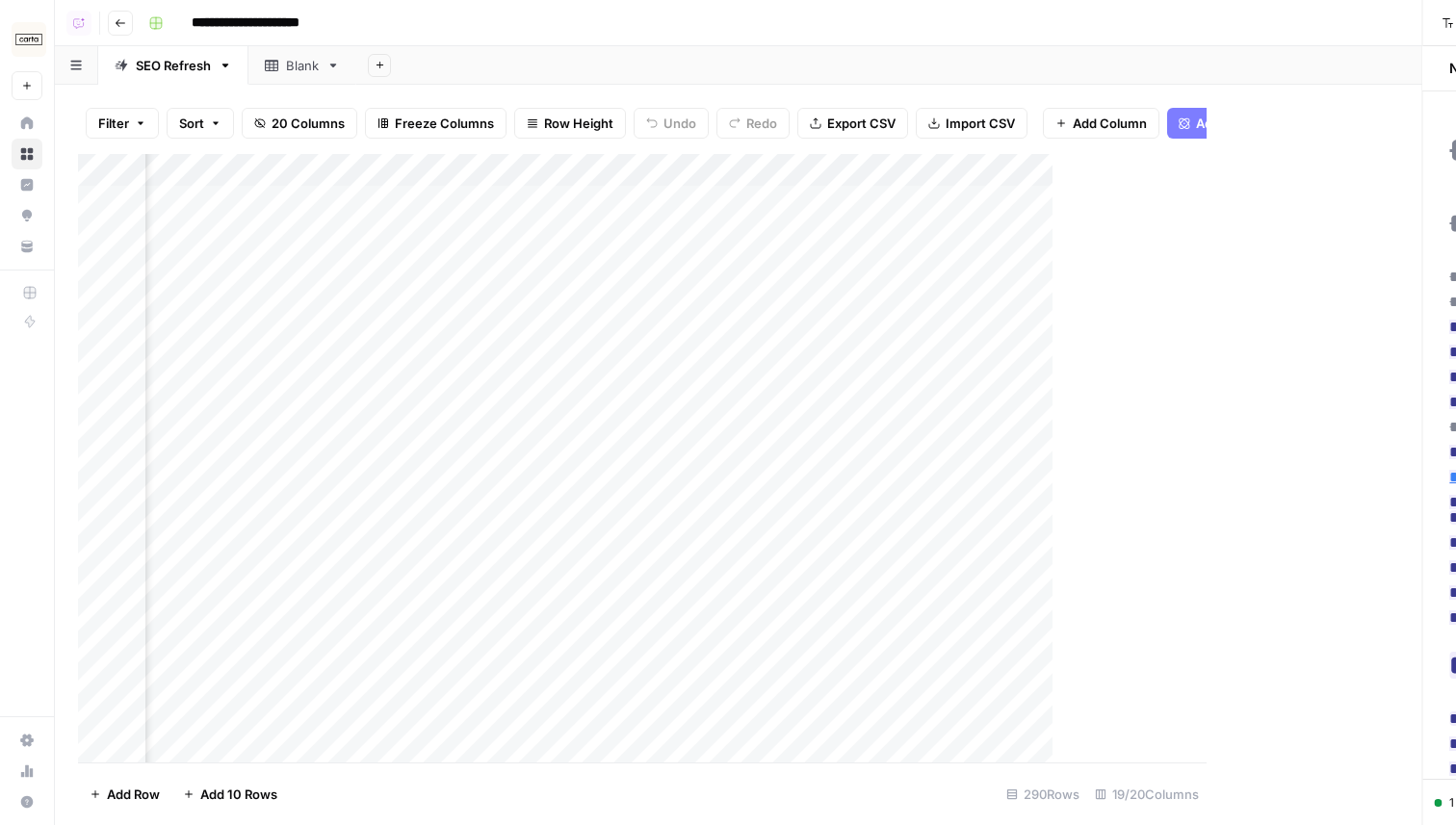
scroll to position [1, 2599]
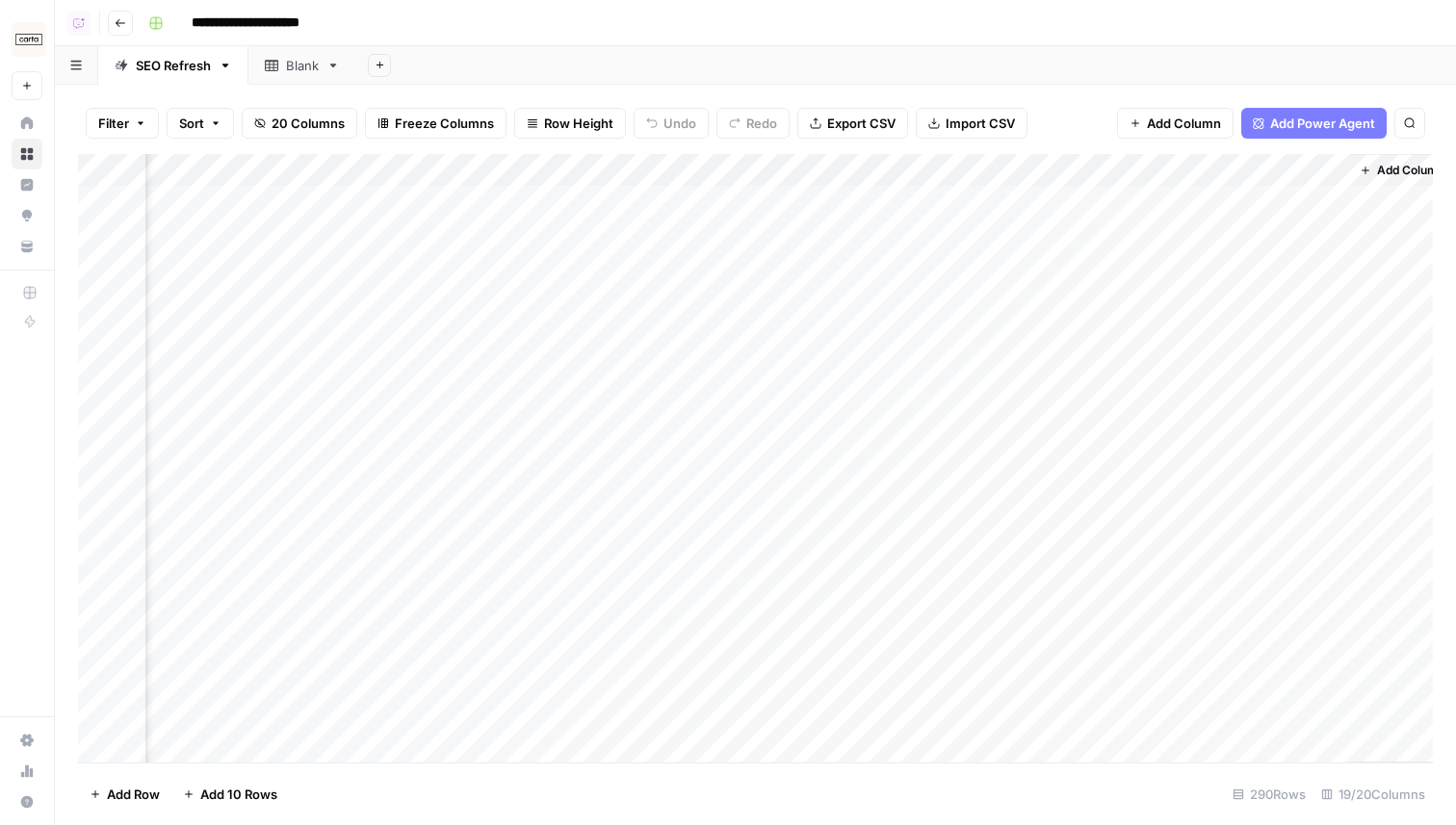
click at [810, 202] on div "Add Column" at bounding box center [755, 458] width 1355 height 609
click at [788, 200] on div "Add Column" at bounding box center [755, 458] width 1355 height 609
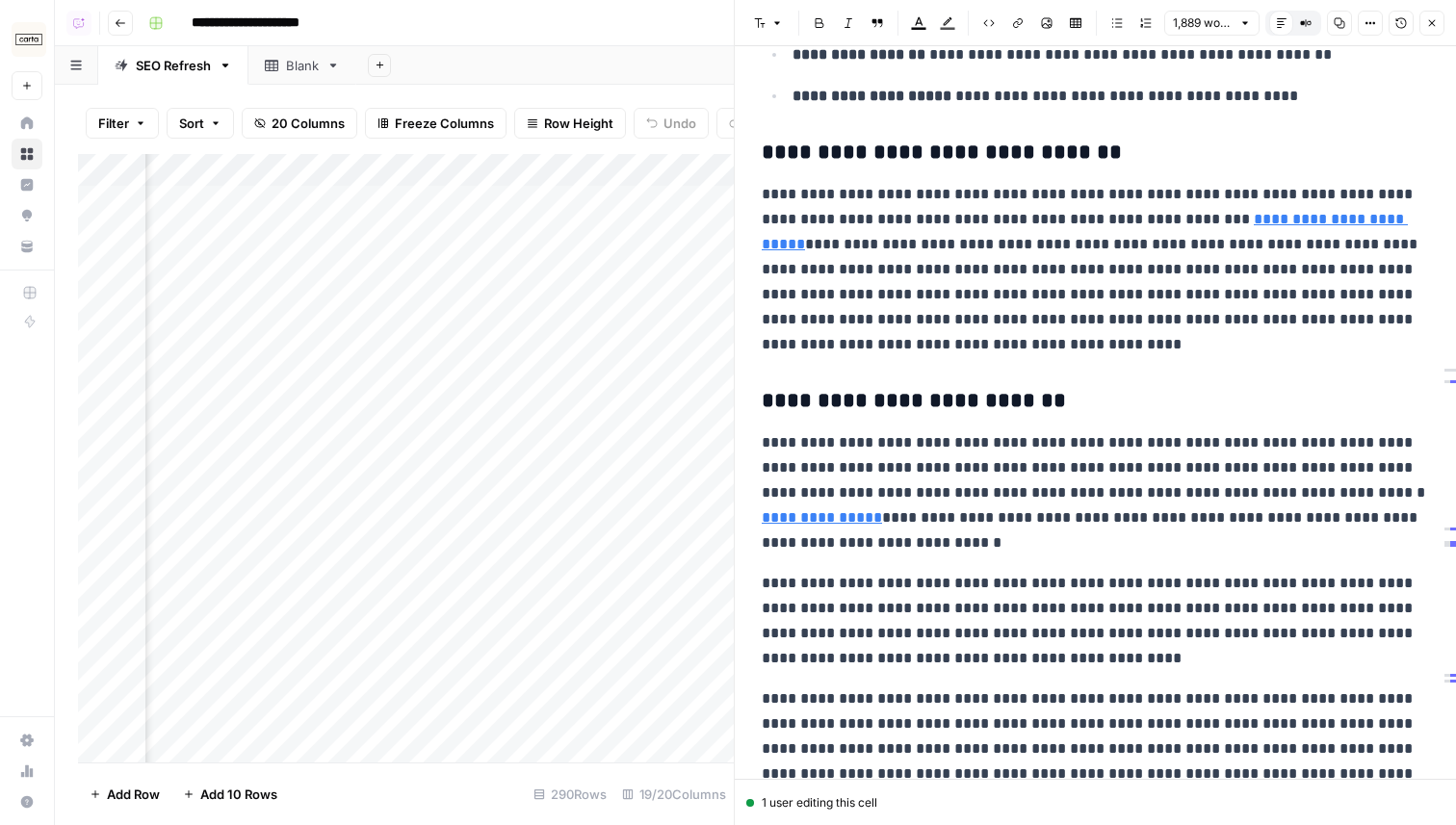
click at [1441, 18] on button "Close" at bounding box center [1431, 23] width 25 height 25
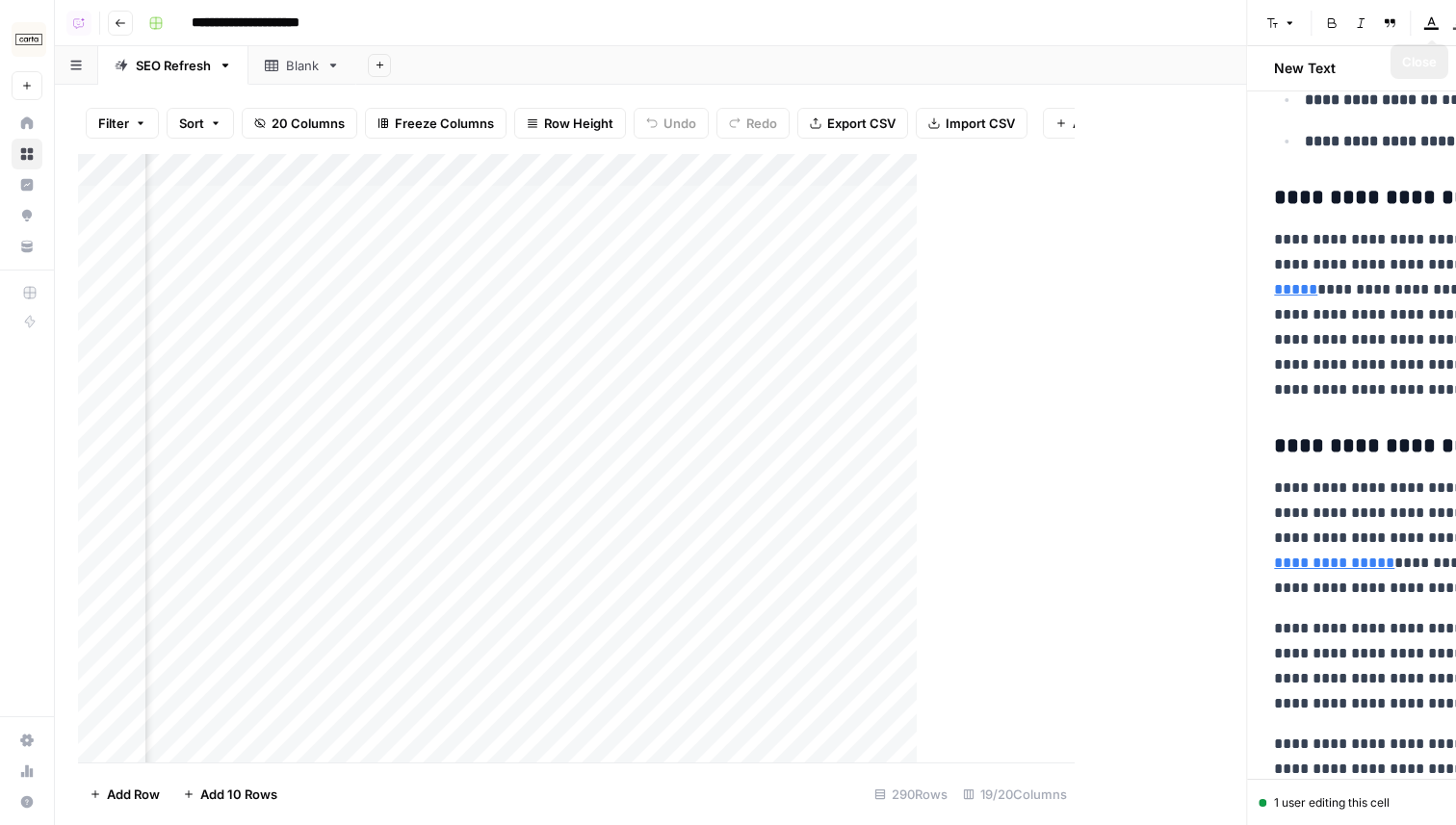
scroll to position [1915, 0]
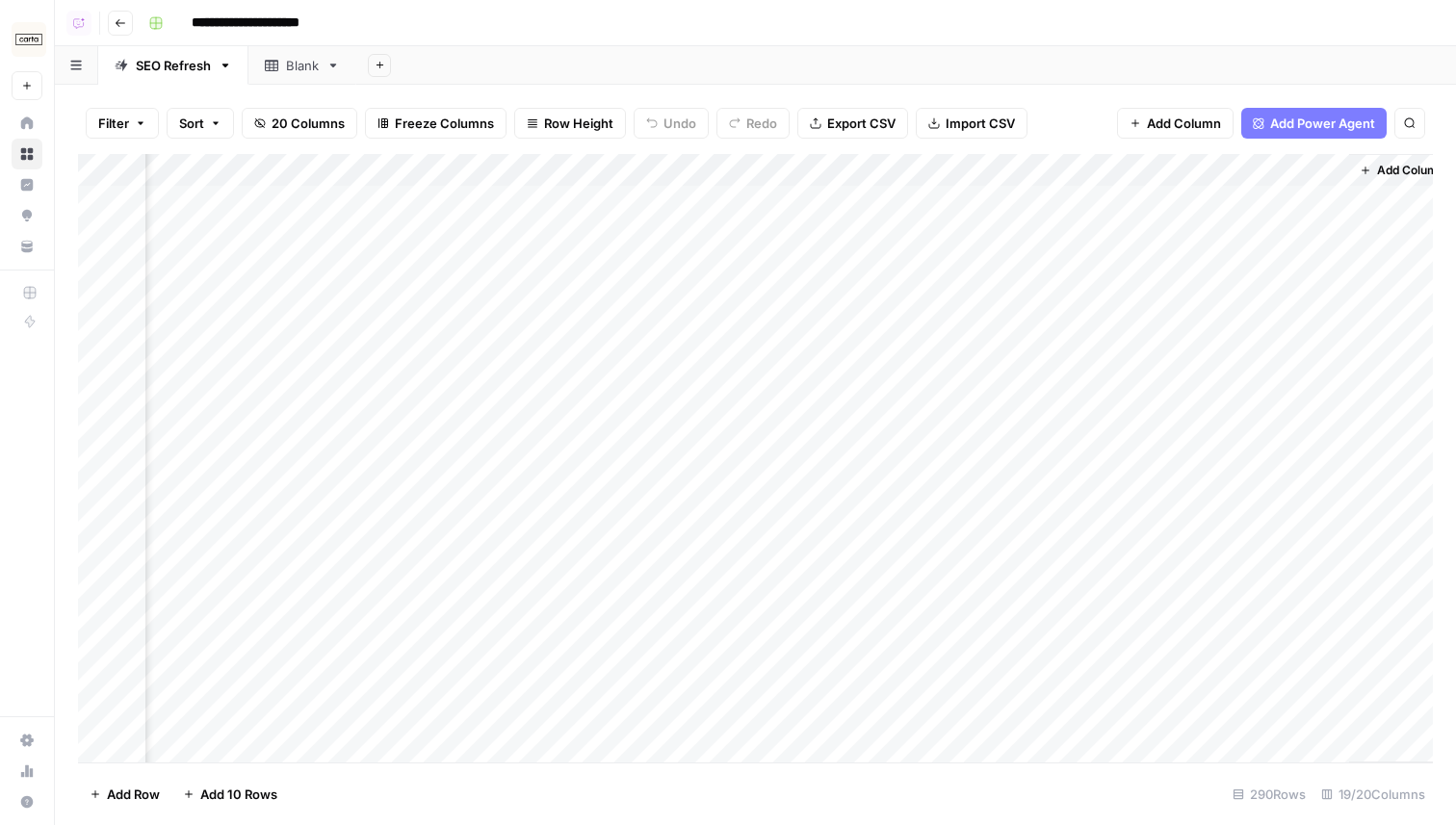
click at [1054, 169] on div "Add Column" at bounding box center [755, 458] width 1355 height 609
click at [1030, 218] on input "Aeo Analysis" at bounding box center [1117, 216] width 196 height 20
type input "AEO Analysis"
click at [880, 174] on div "Add Column" at bounding box center [755, 458] width 1355 height 609
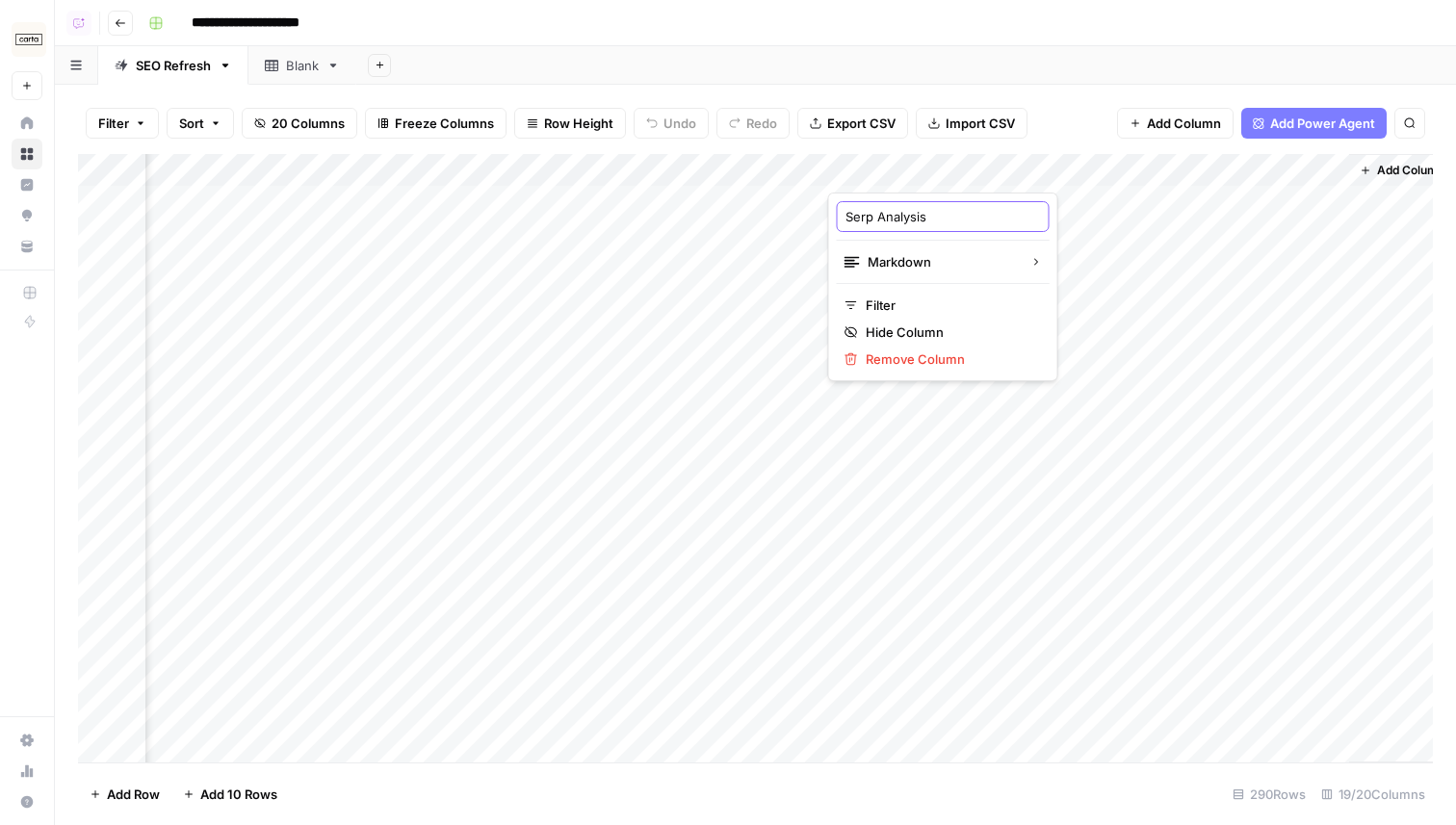
click at [856, 225] on input "Serp Analysis" at bounding box center [942, 216] width 196 height 20
type input "SERP Analysis"
click at [952, 25] on div "**********" at bounding box center [788, 23] width 1296 height 30
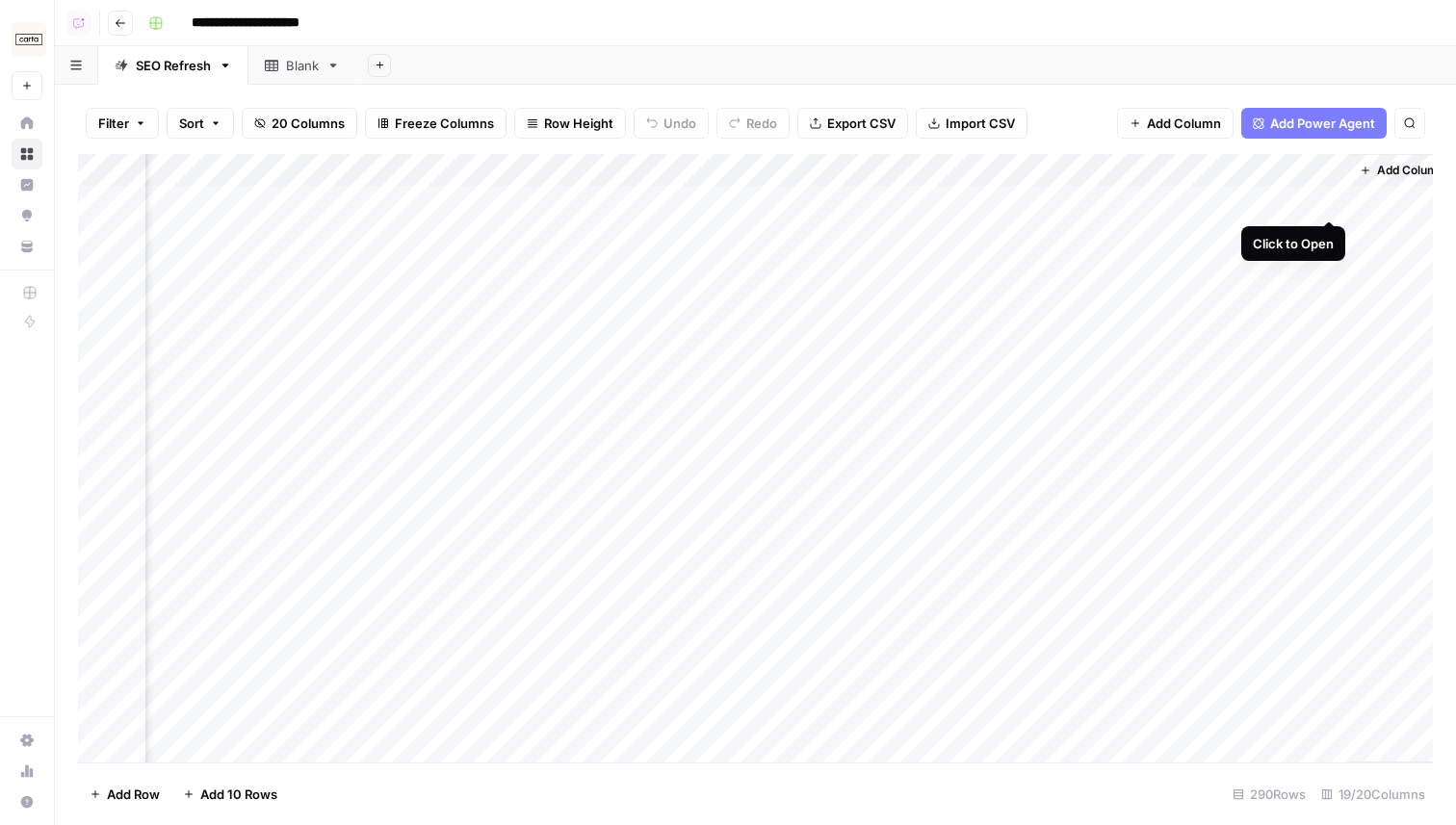
click at [1330, 200] on div "Add Column" at bounding box center [755, 458] width 1355 height 609
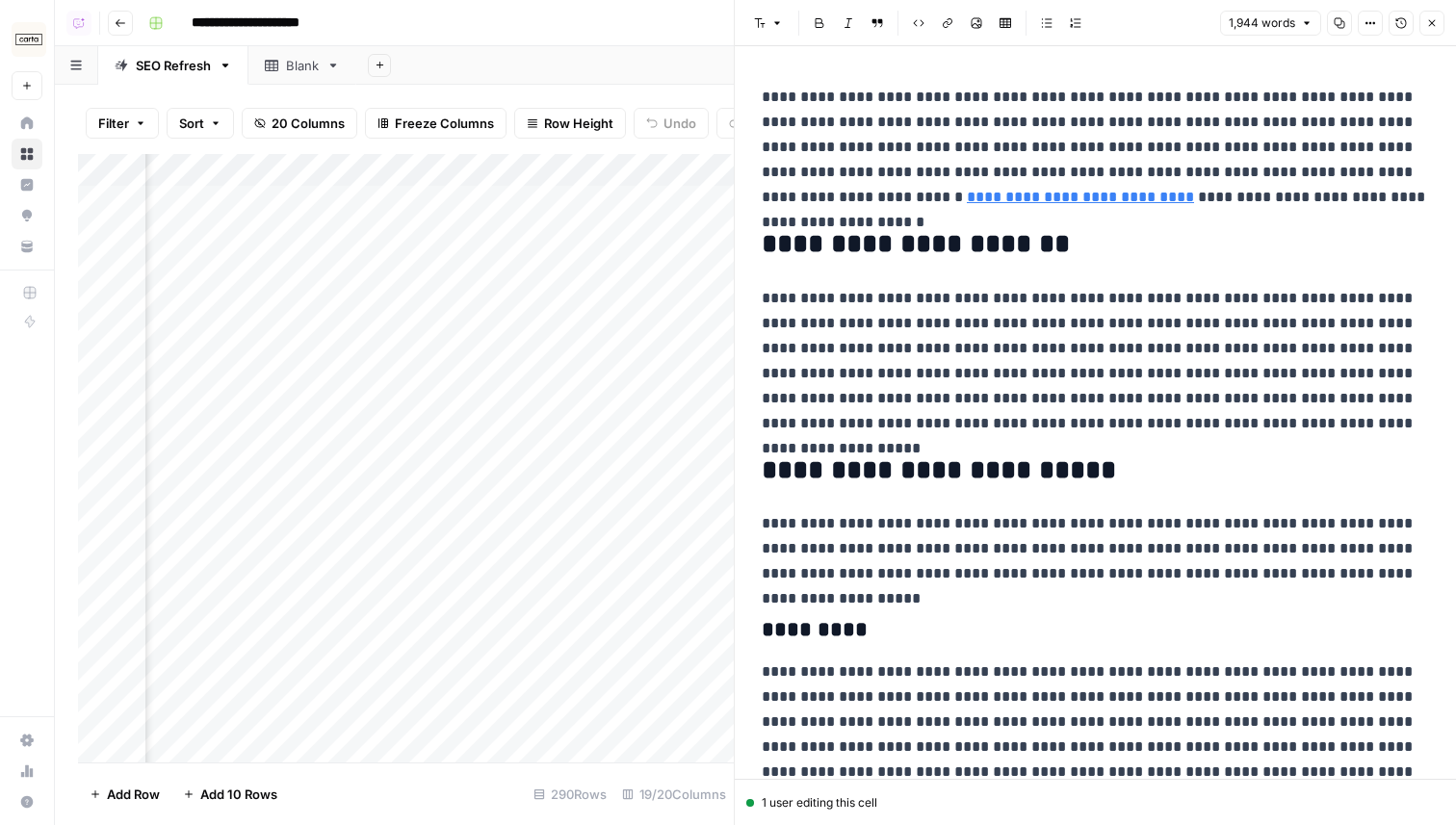
click at [1429, 30] on button "Close" at bounding box center [1431, 23] width 25 height 25
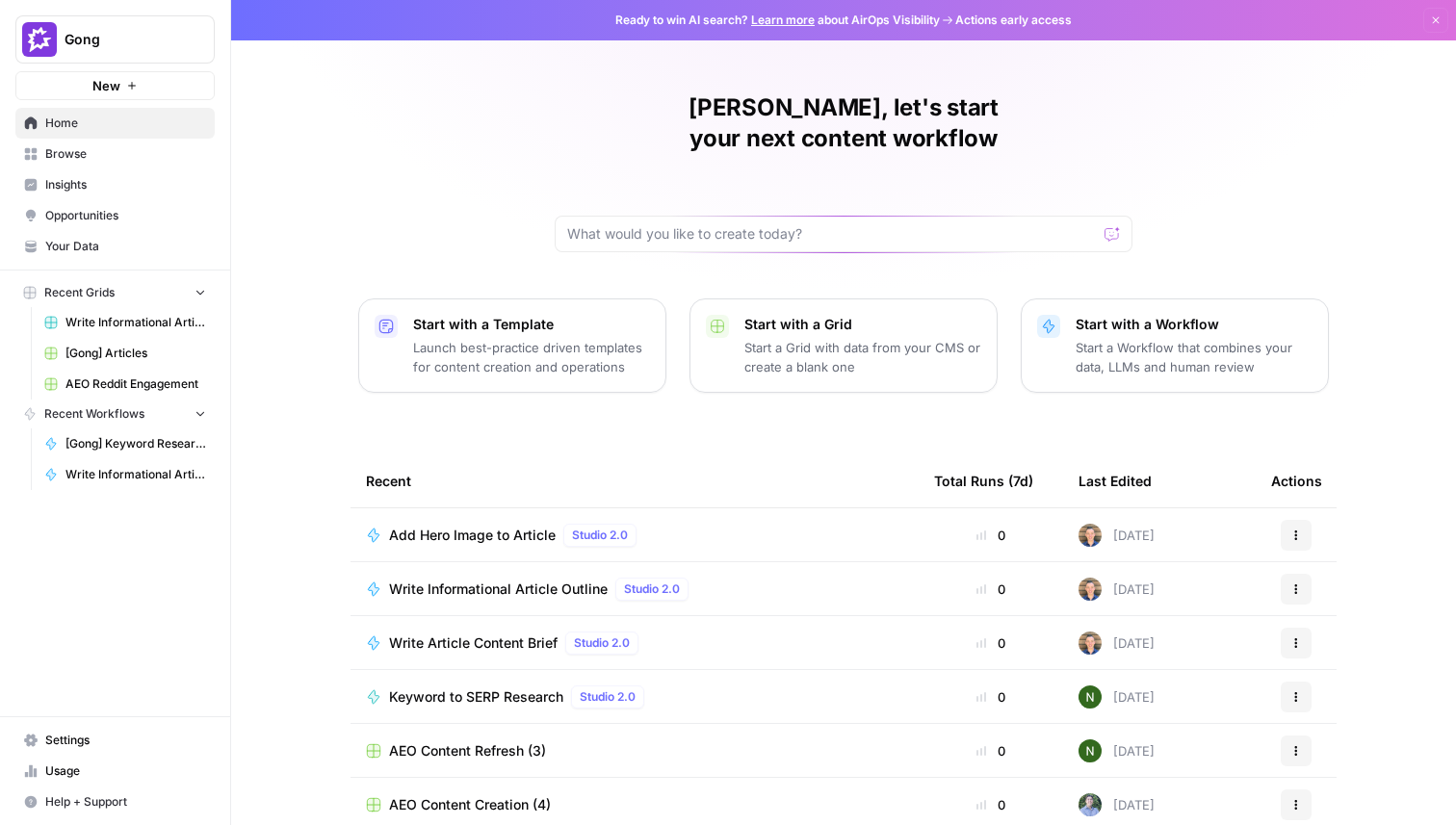
click at [102, 210] on span "Opportunities" at bounding box center [125, 215] width 160 height 18
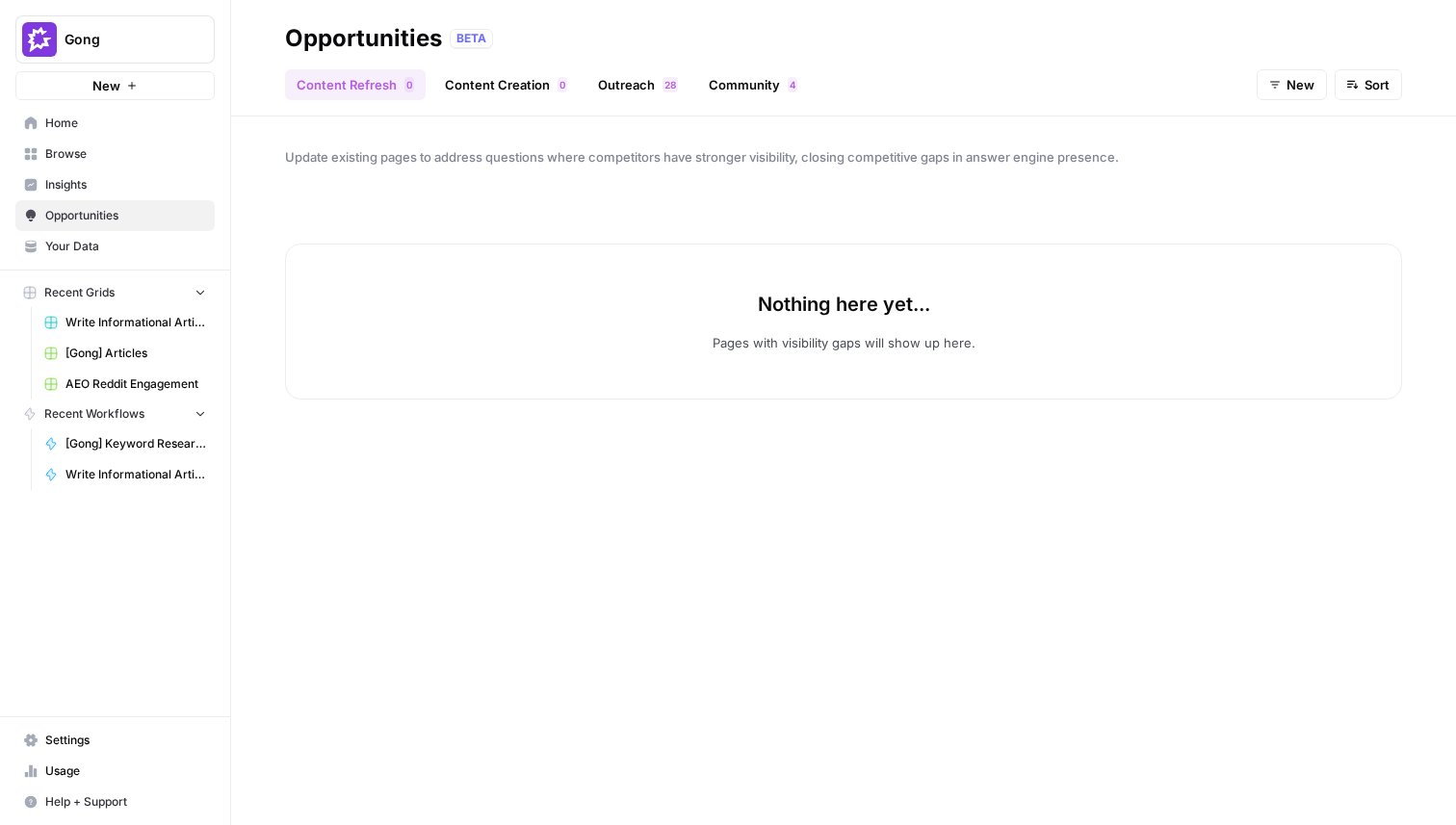
click at [519, 84] on link "Content Creation 0" at bounding box center [506, 84] width 146 height 30
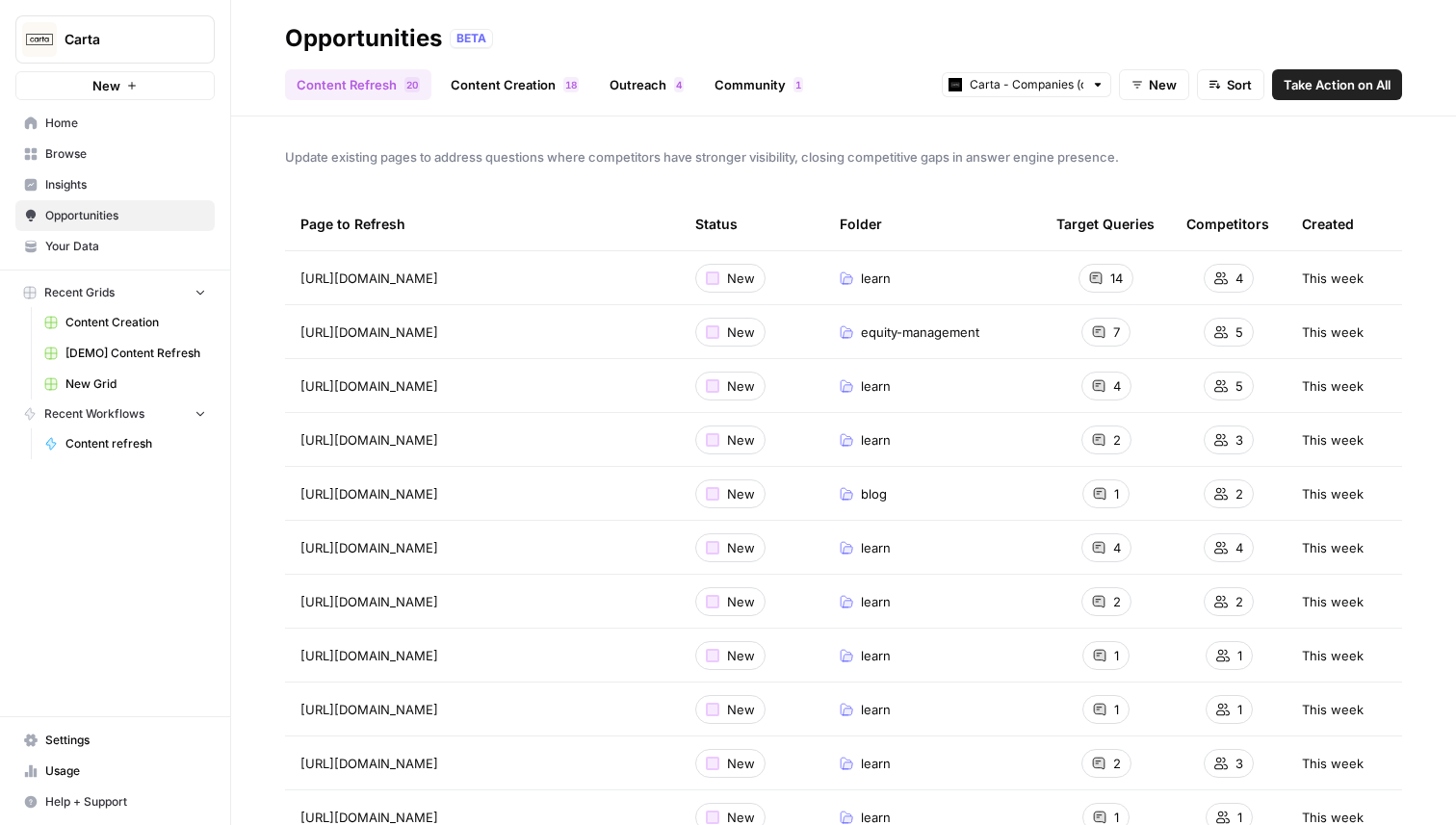
click at [94, 181] on span "Insights" at bounding box center [125, 185] width 160 height 18
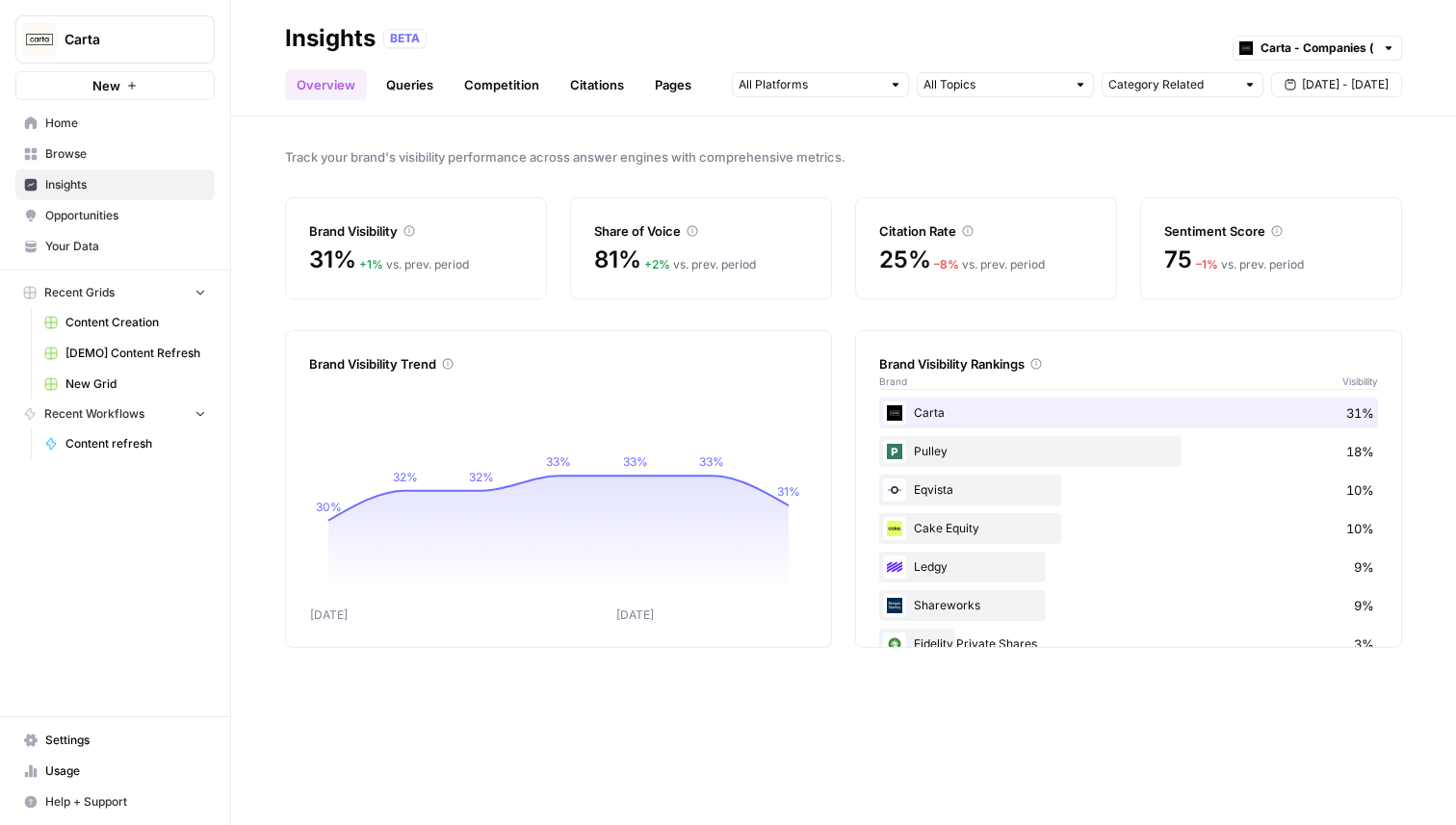
click at [416, 95] on link "Queries" at bounding box center [409, 84] width 70 height 30
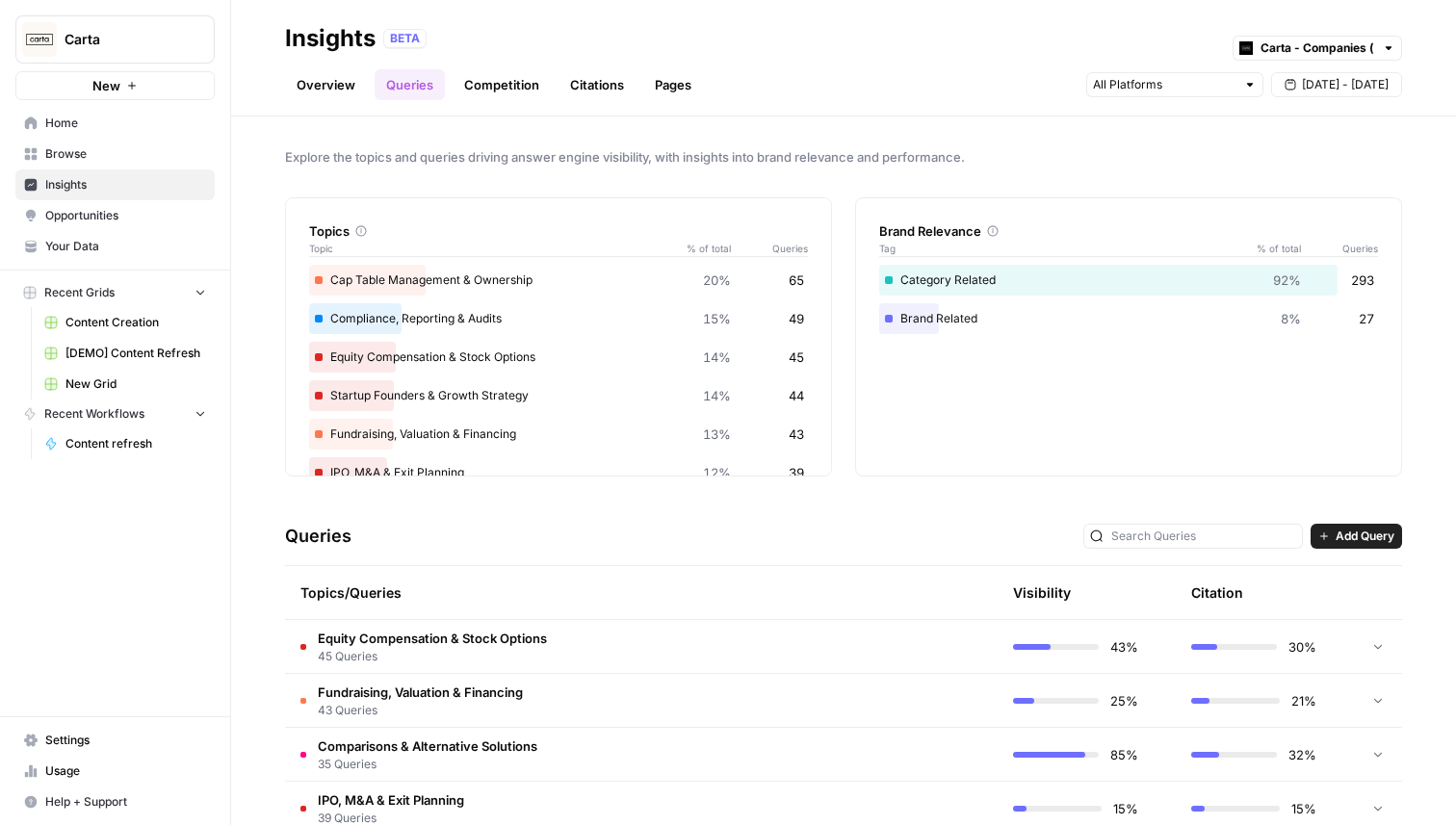
click at [520, 96] on link "Competition" at bounding box center [502, 84] width 98 height 30
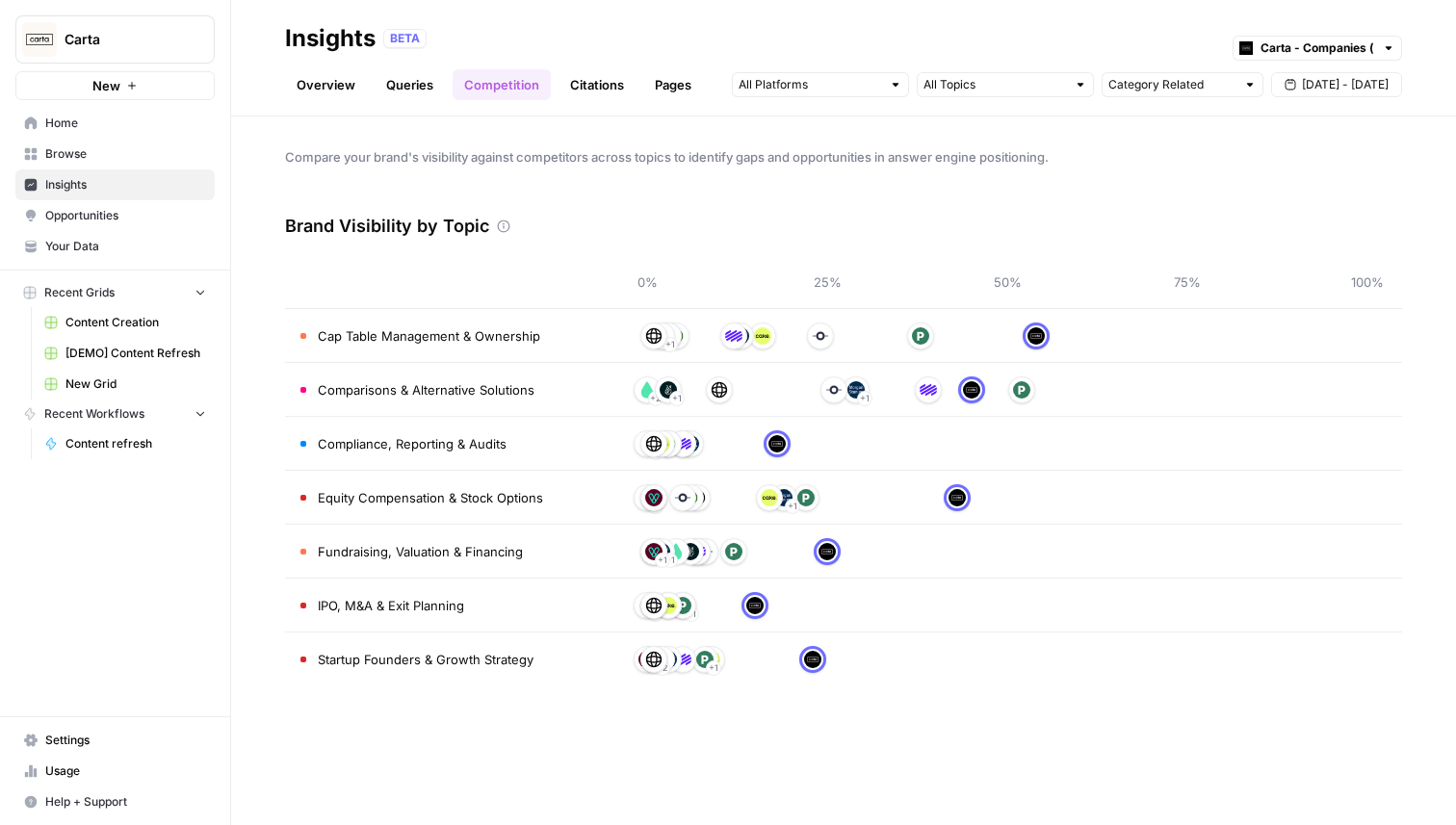
click at [598, 96] on link "Citations" at bounding box center [597, 84] width 77 height 30
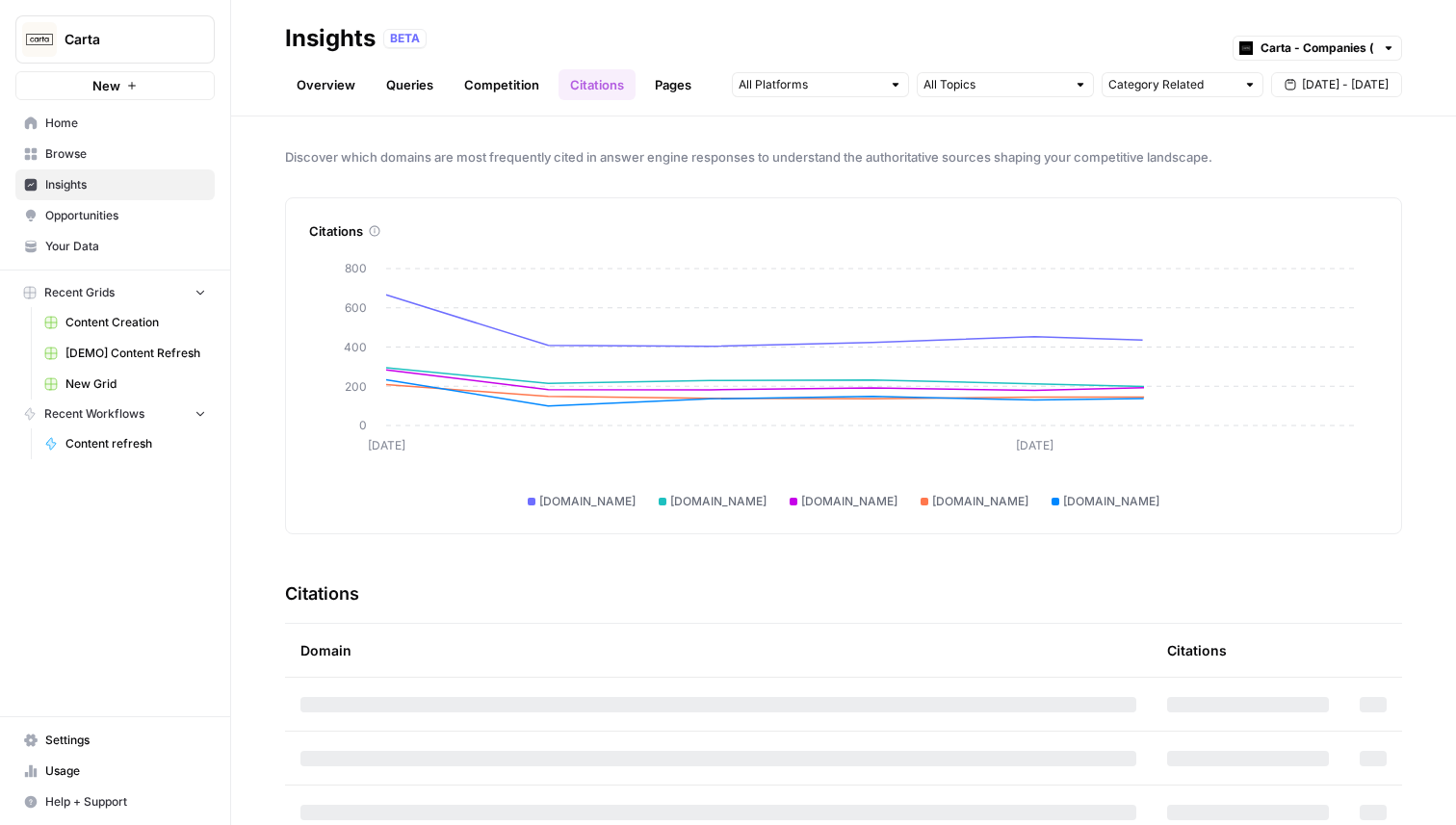
click at [654, 93] on link "Pages" at bounding box center [673, 84] width 60 height 30
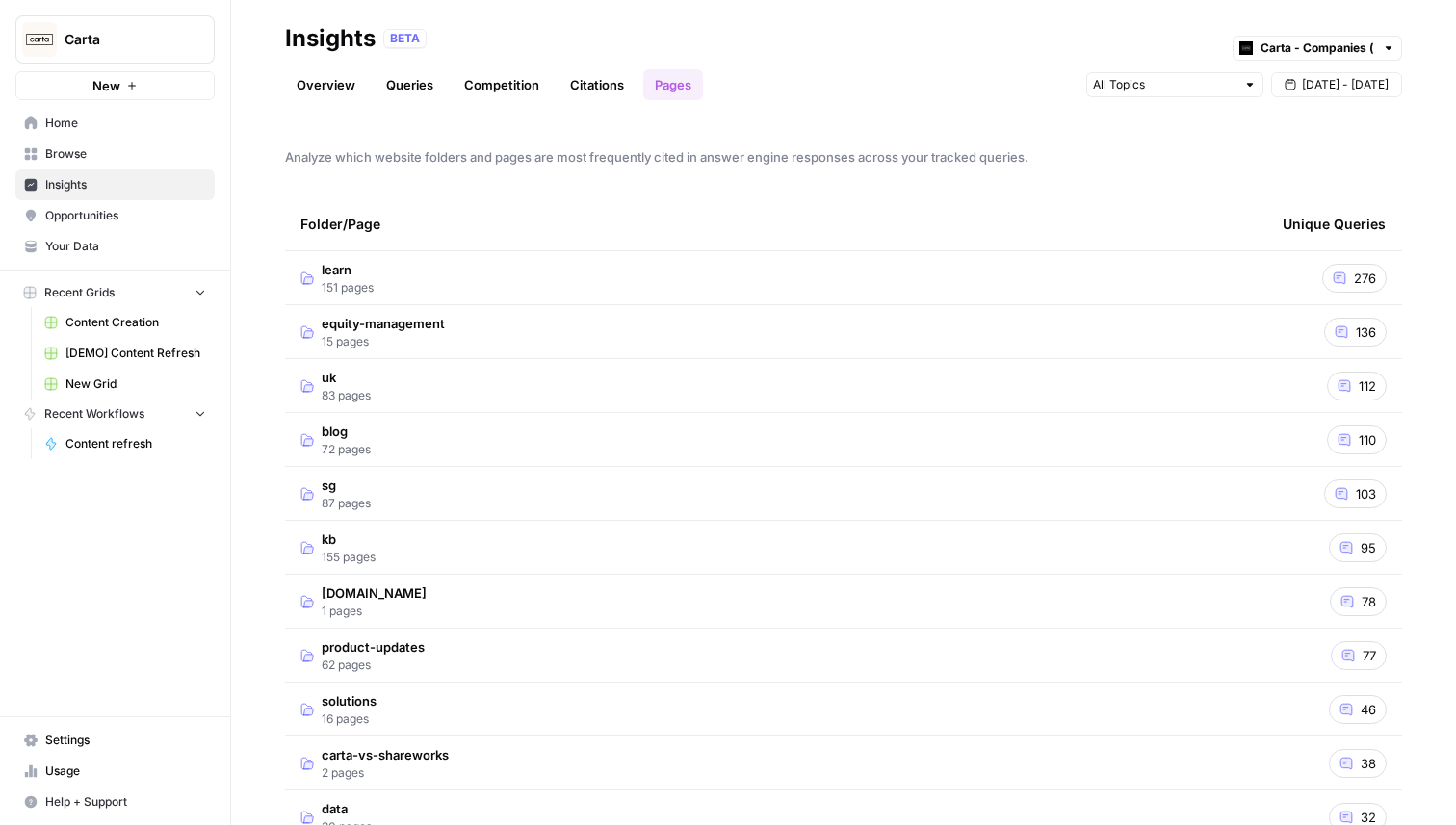
click at [333, 78] on link "Overview" at bounding box center [326, 84] width 82 height 30
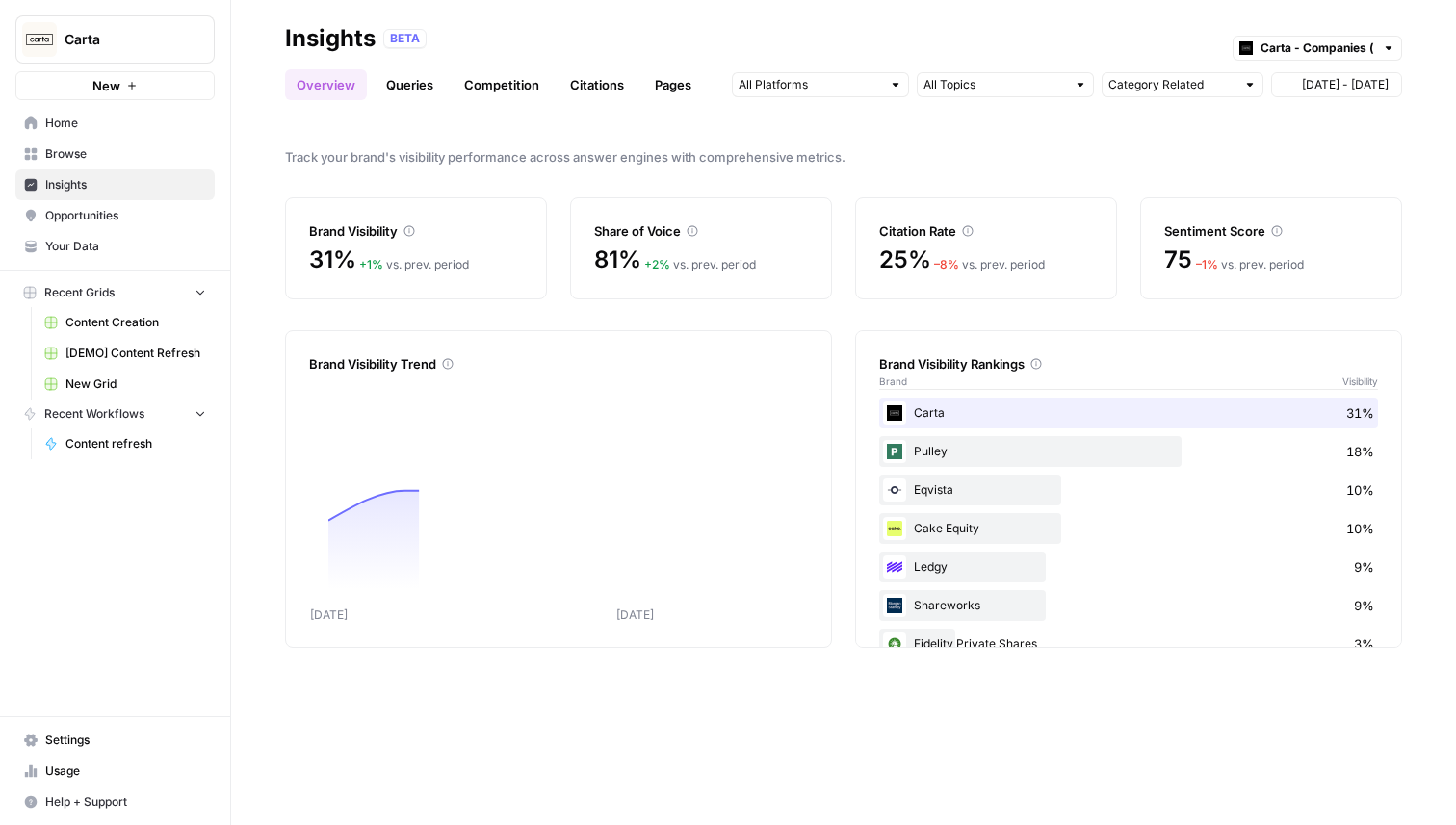
click at [386, 79] on link "Queries" at bounding box center [409, 84] width 70 height 30
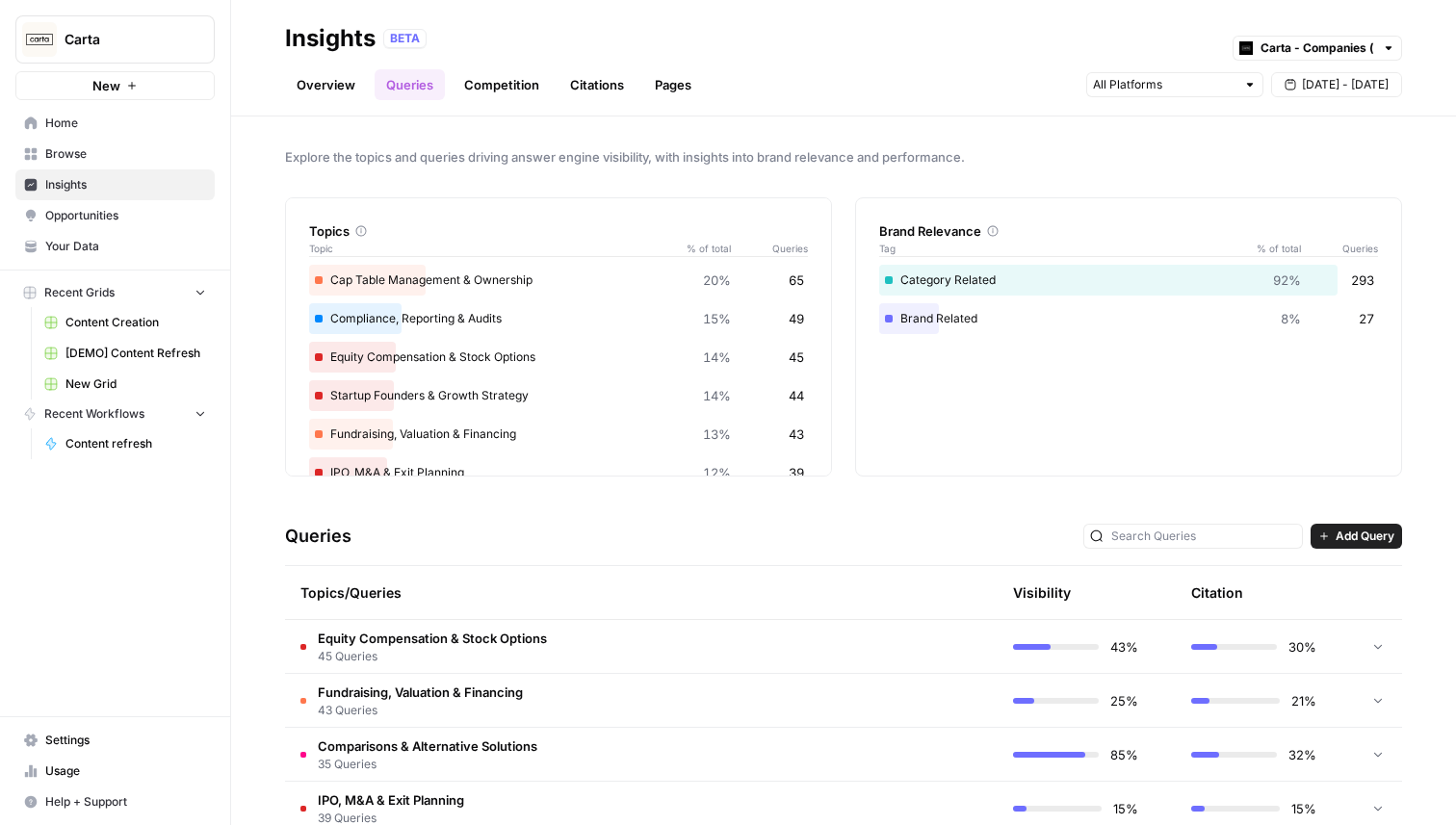
click at [306, 67] on div "Overview Queries Competition Citations Pages [DATE] - [DATE]" at bounding box center [843, 77] width 1117 height 46
click at [306, 87] on link "Overview" at bounding box center [326, 84] width 82 height 30
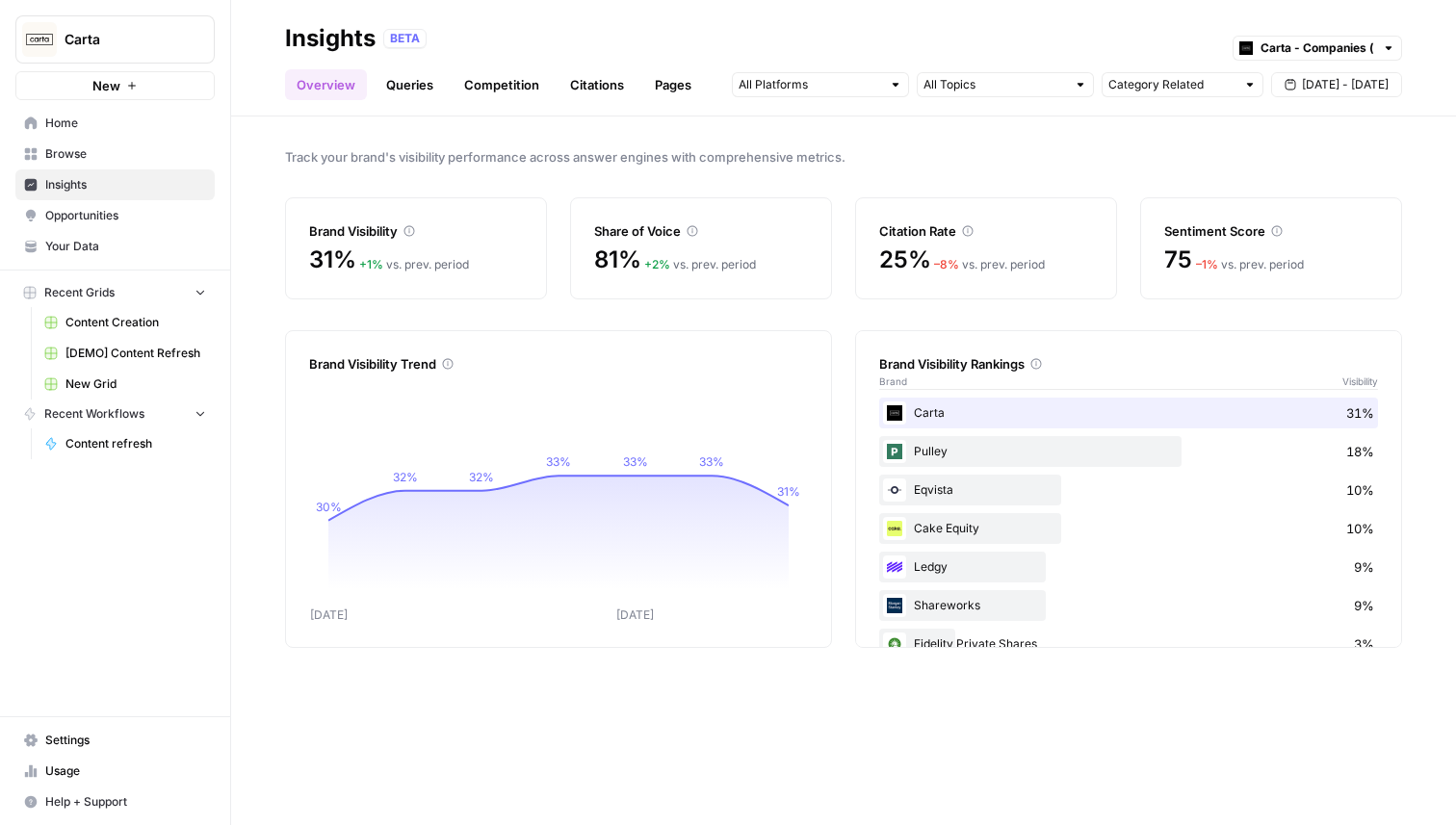
click at [436, 76] on link "Queries" at bounding box center [409, 84] width 70 height 30
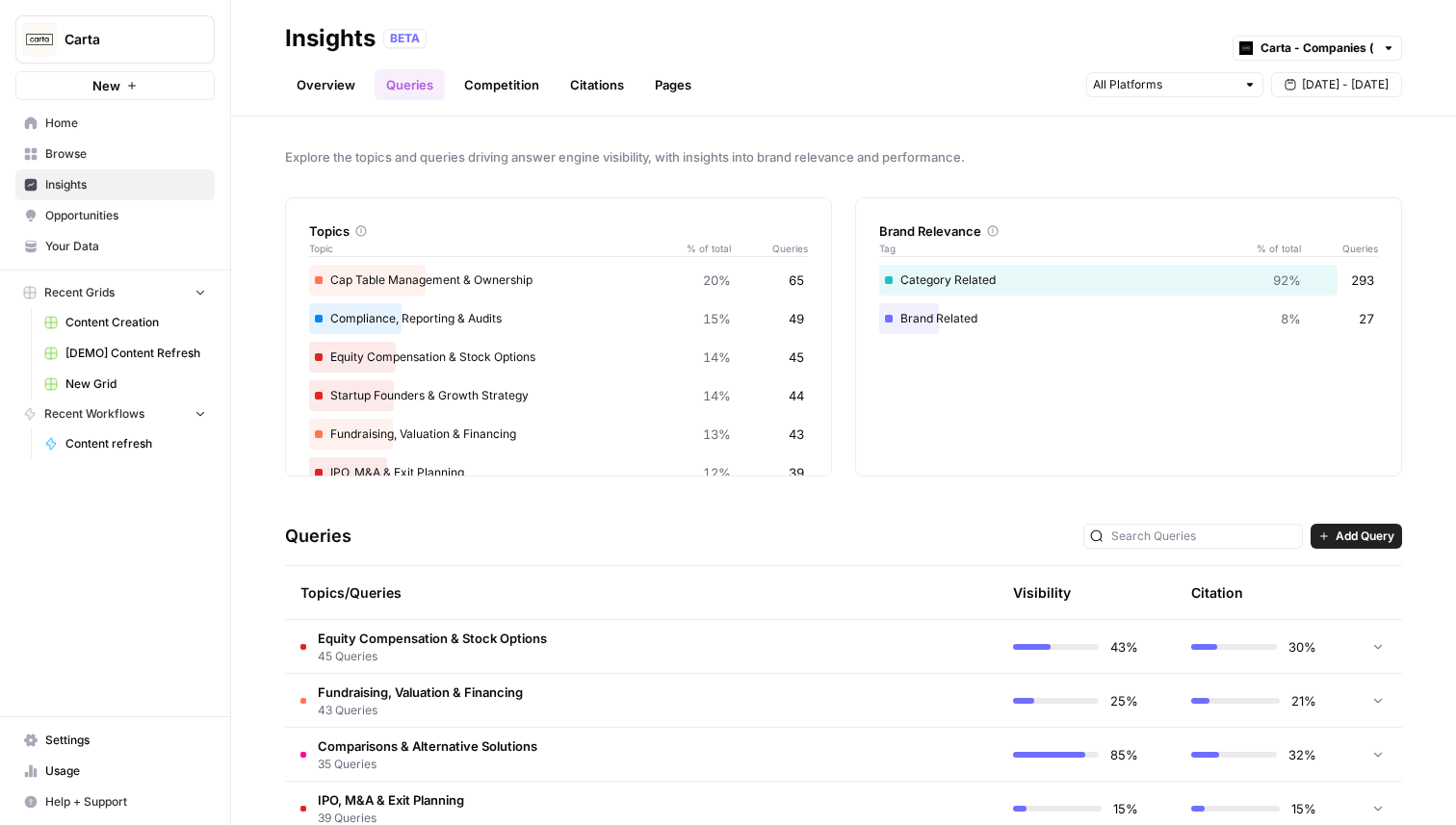
click at [325, 86] on link "Overview" at bounding box center [326, 84] width 82 height 30
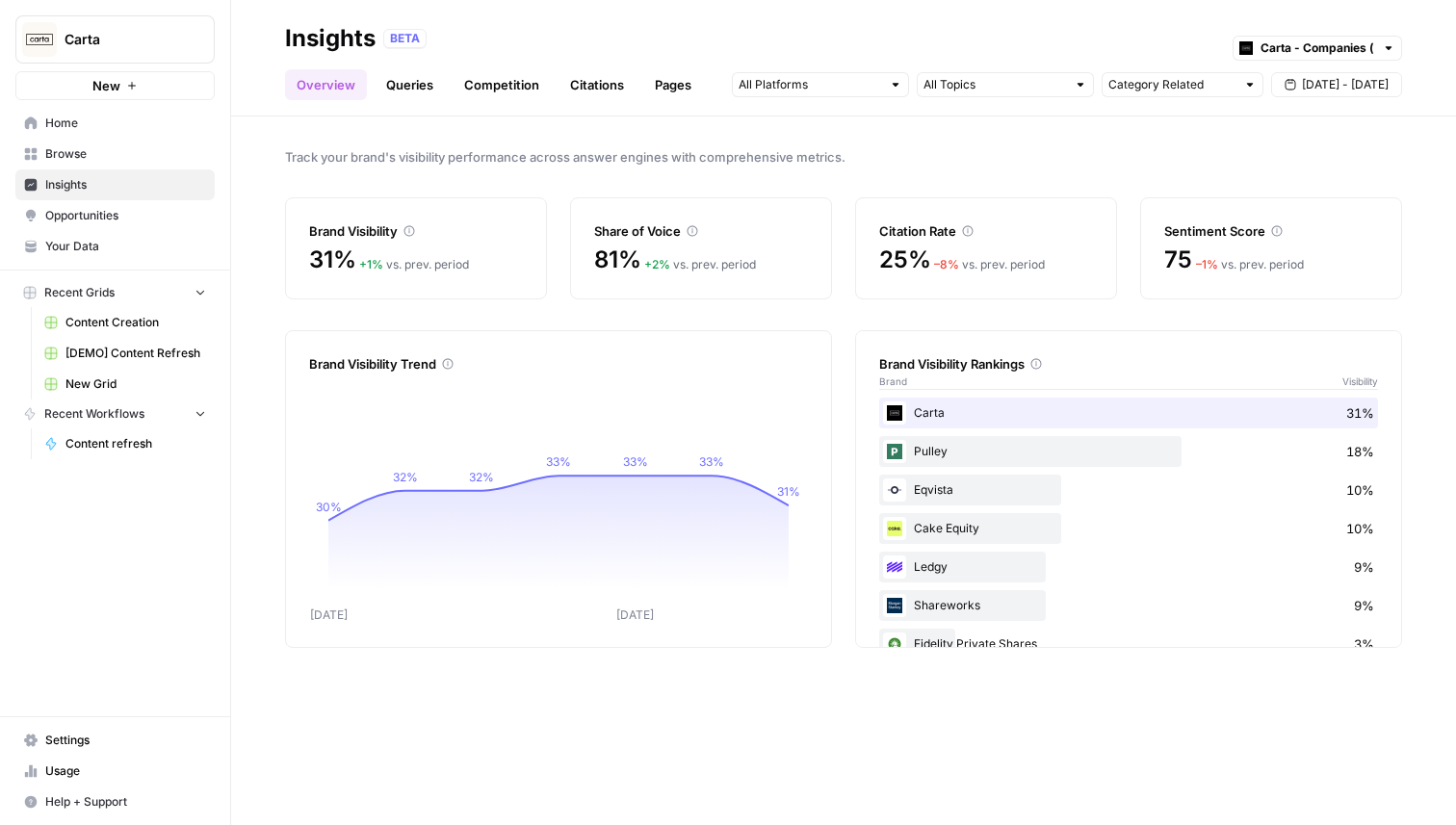
click at [418, 89] on link "Queries" at bounding box center [409, 84] width 70 height 30
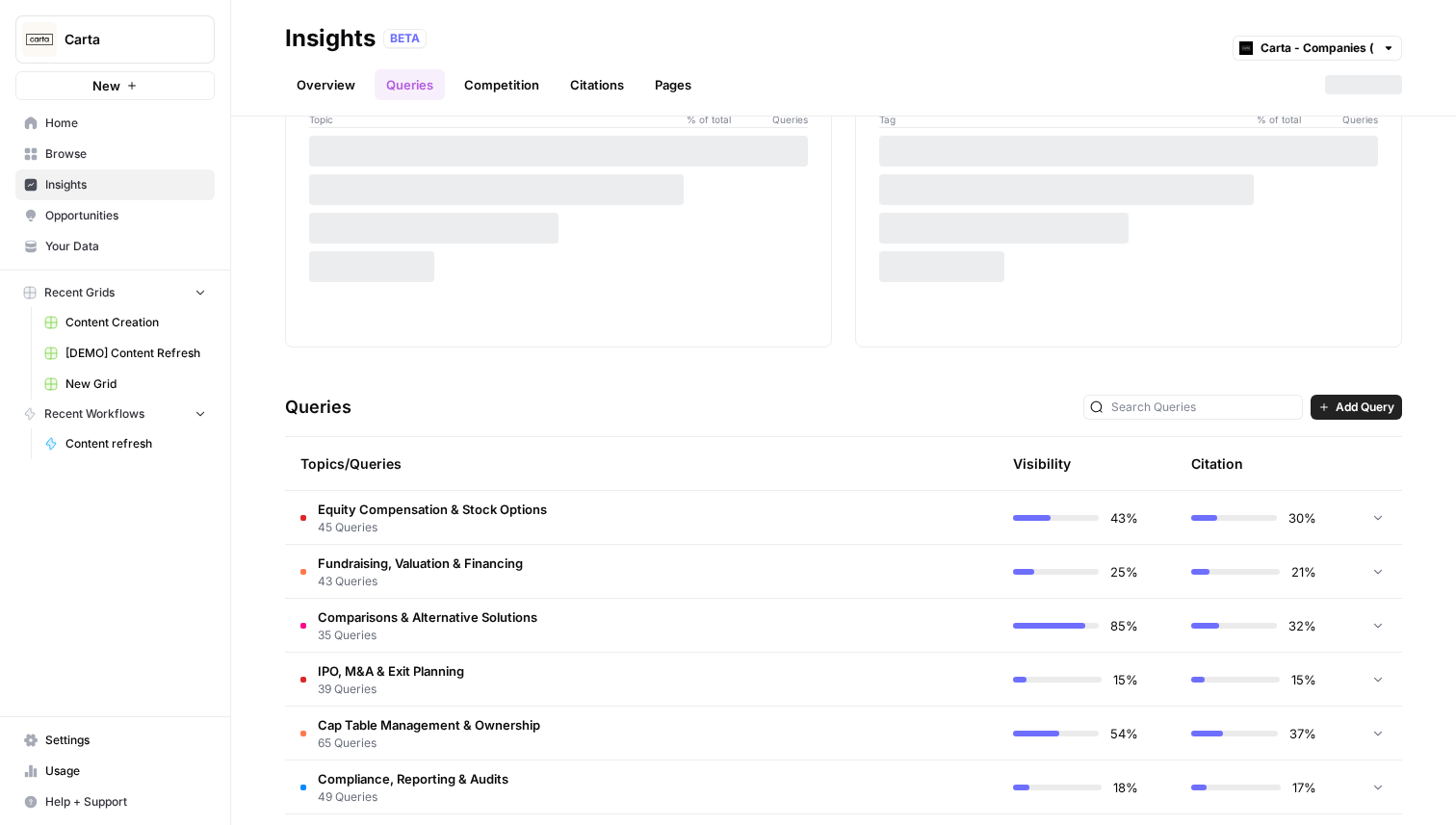
scroll to position [204, 0]
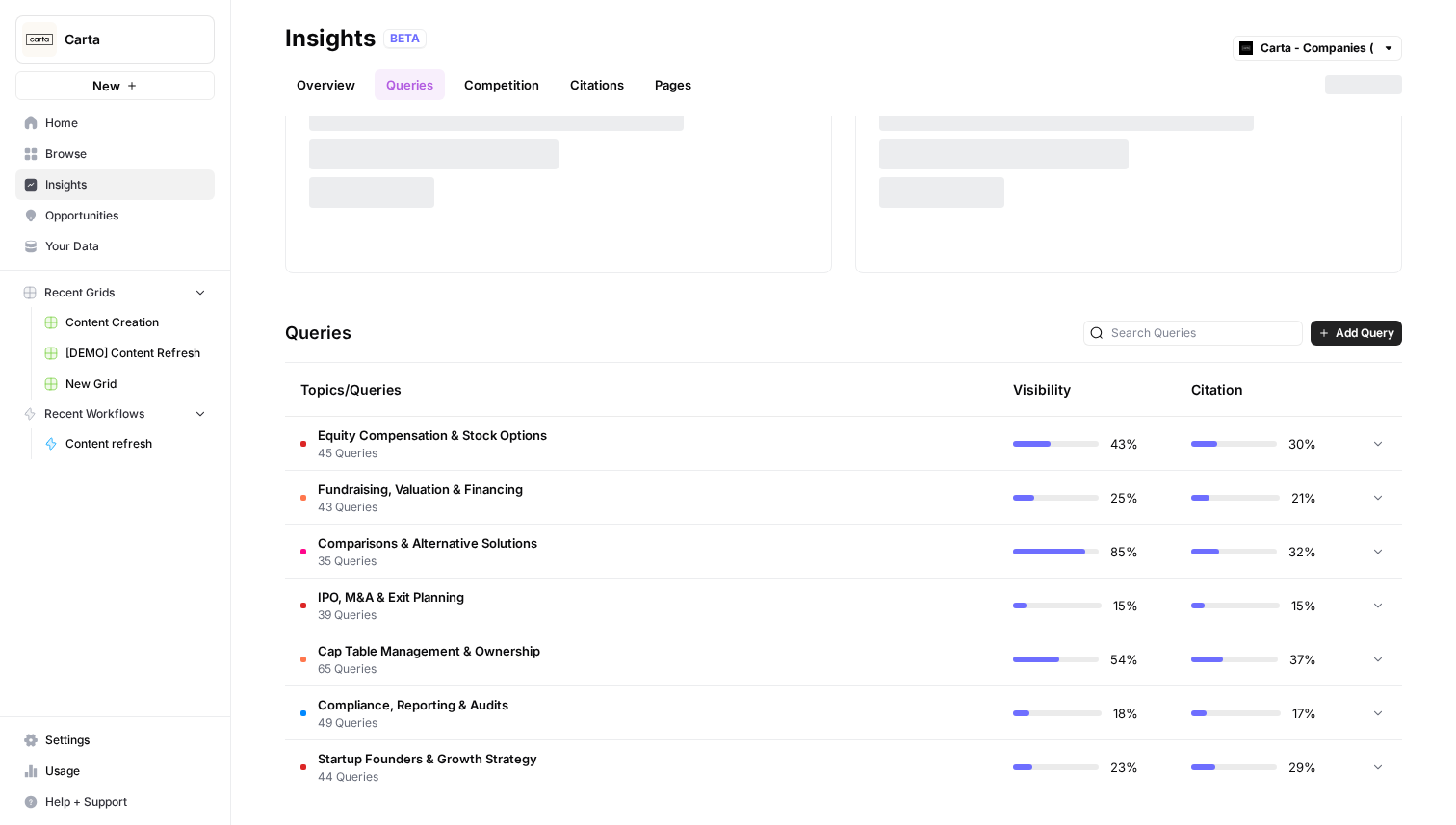
click at [428, 419] on td "Equity Compensation & Stock Options 45 Queries" at bounding box center [550, 443] width 529 height 53
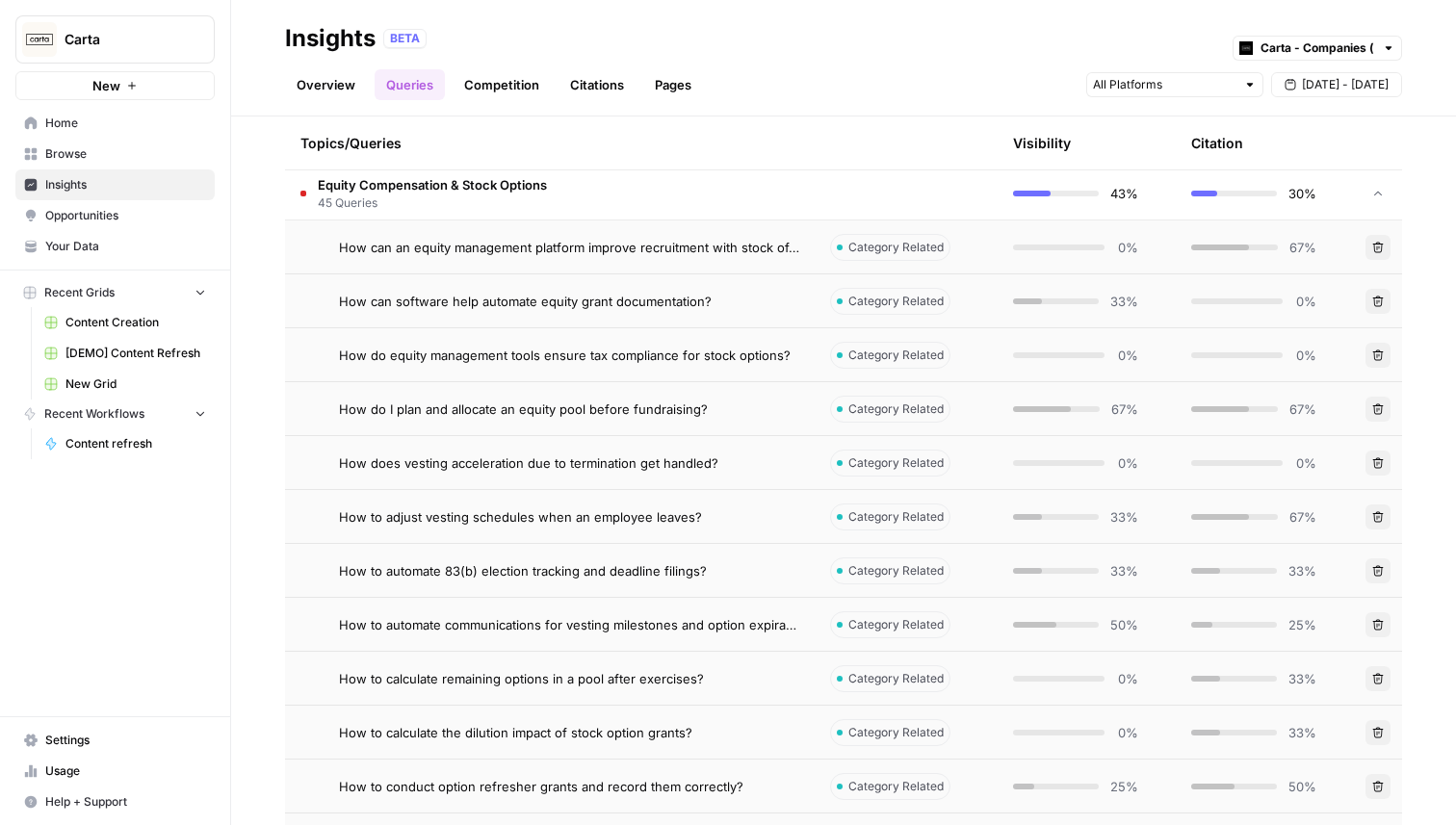
scroll to position [455, 0]
click at [742, 264] on td "How can an equity management platform improve recruitment with stock offers?" at bounding box center [550, 245] width 529 height 53
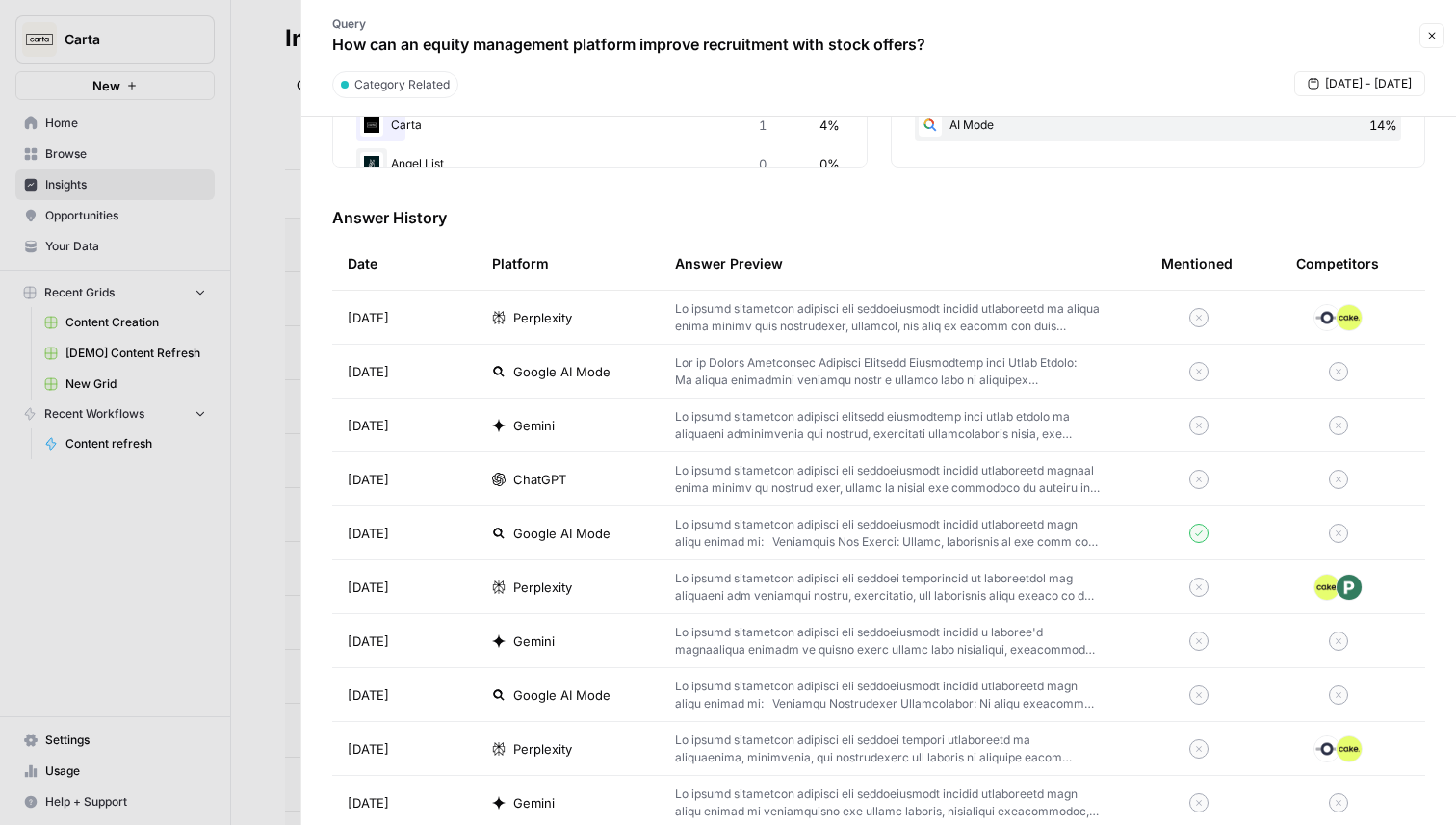
scroll to position [511, 0]
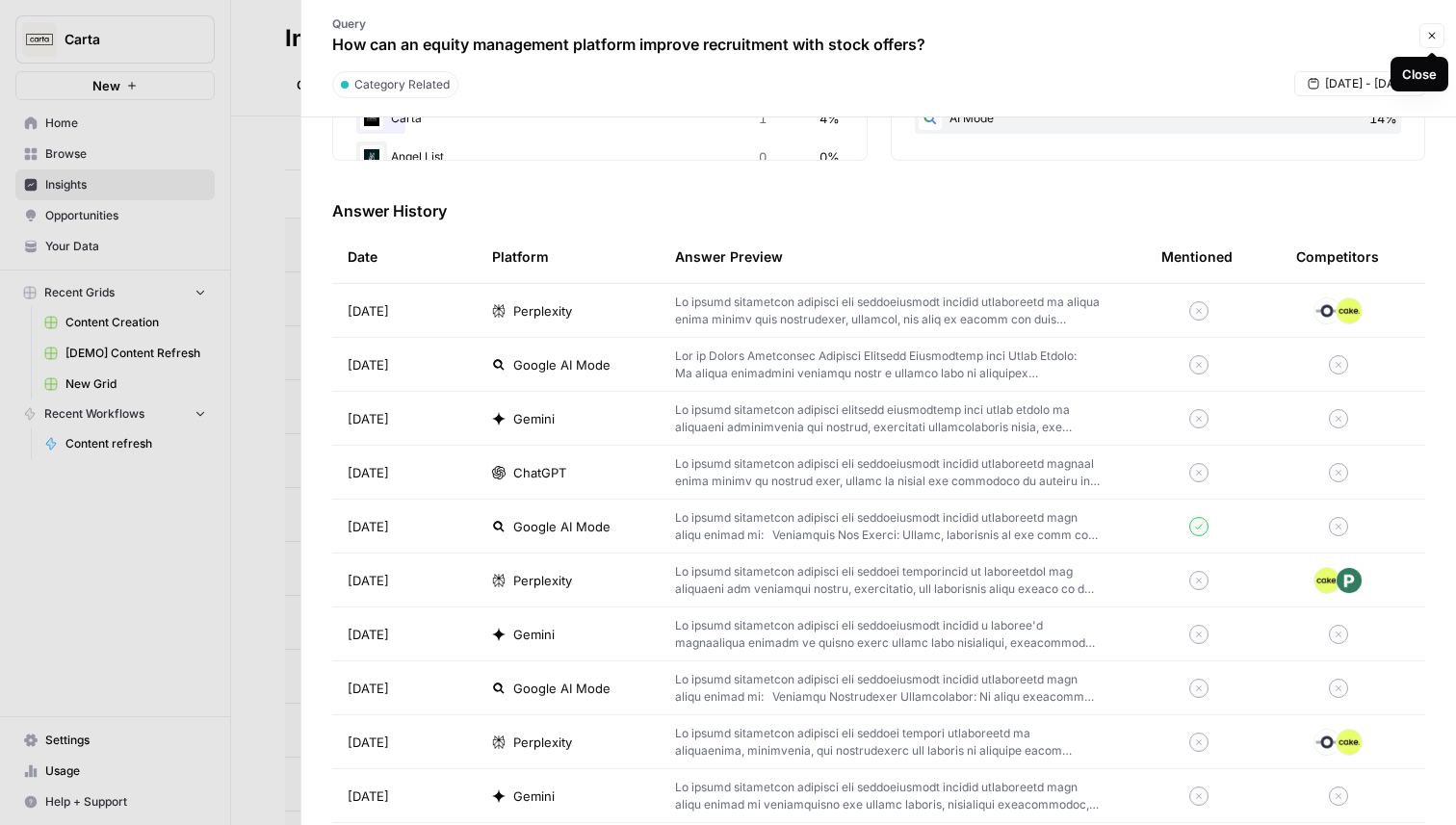
click at [1429, 32] on icon "button" at bounding box center [1432, 35] width 12 height 12
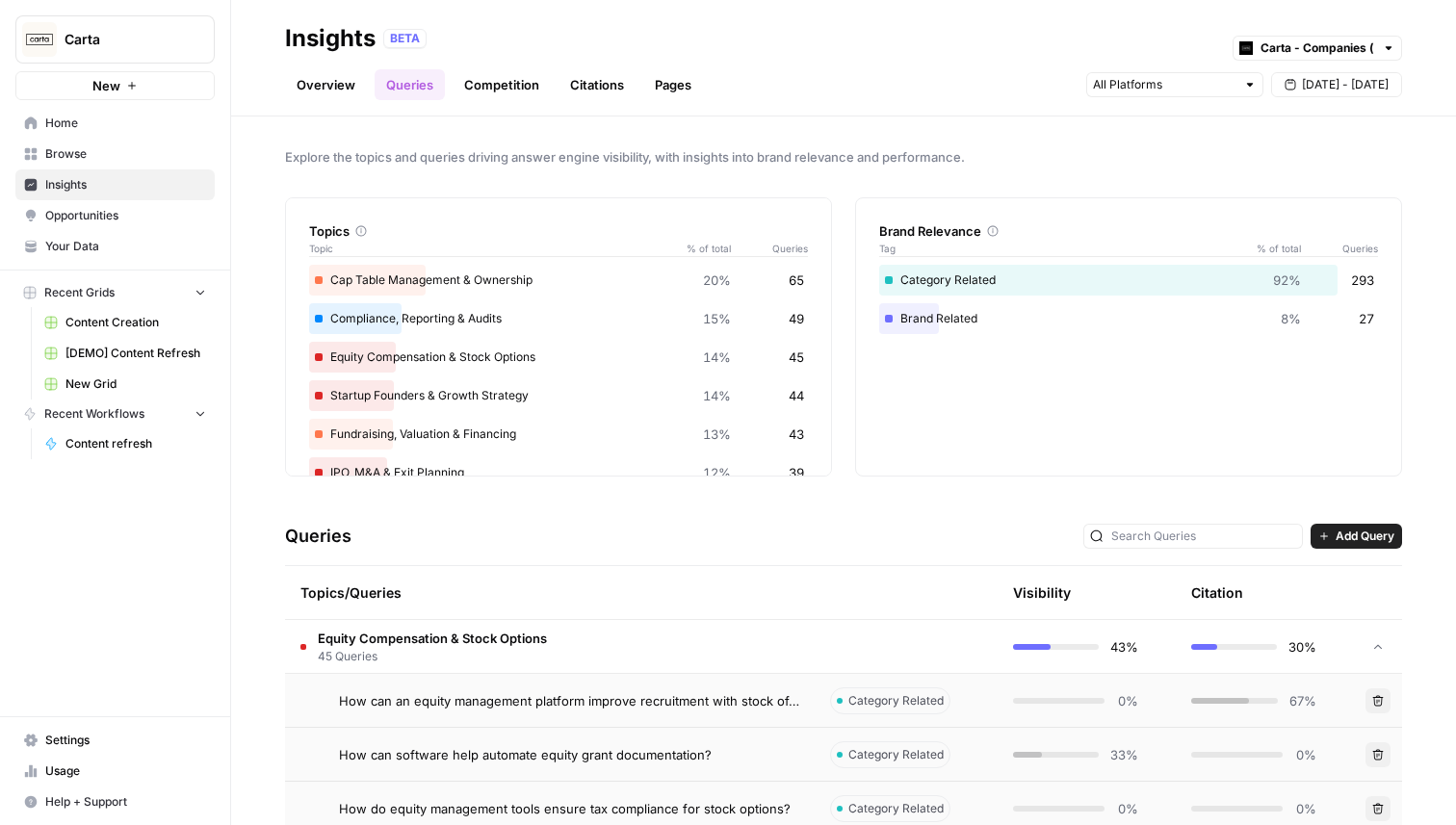
click at [508, 101] on header "Insights BETA Carta - Companies (cap table) Overview Queries Competition Citati…" at bounding box center [843, 58] width 1225 height 116
click at [509, 84] on link "Competition" at bounding box center [502, 84] width 98 height 30
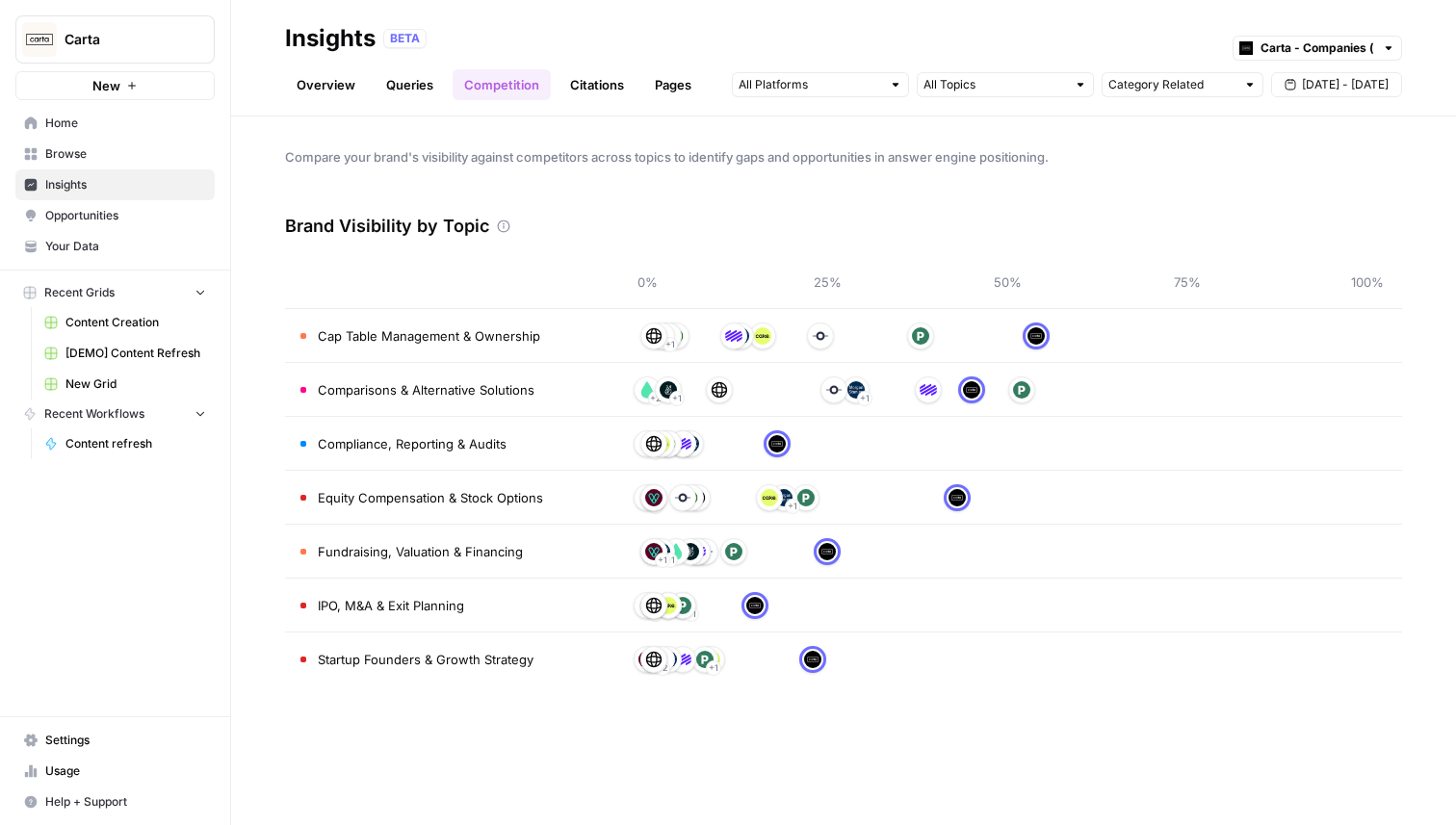
click at [407, 75] on link "Queries" at bounding box center [409, 84] width 70 height 30
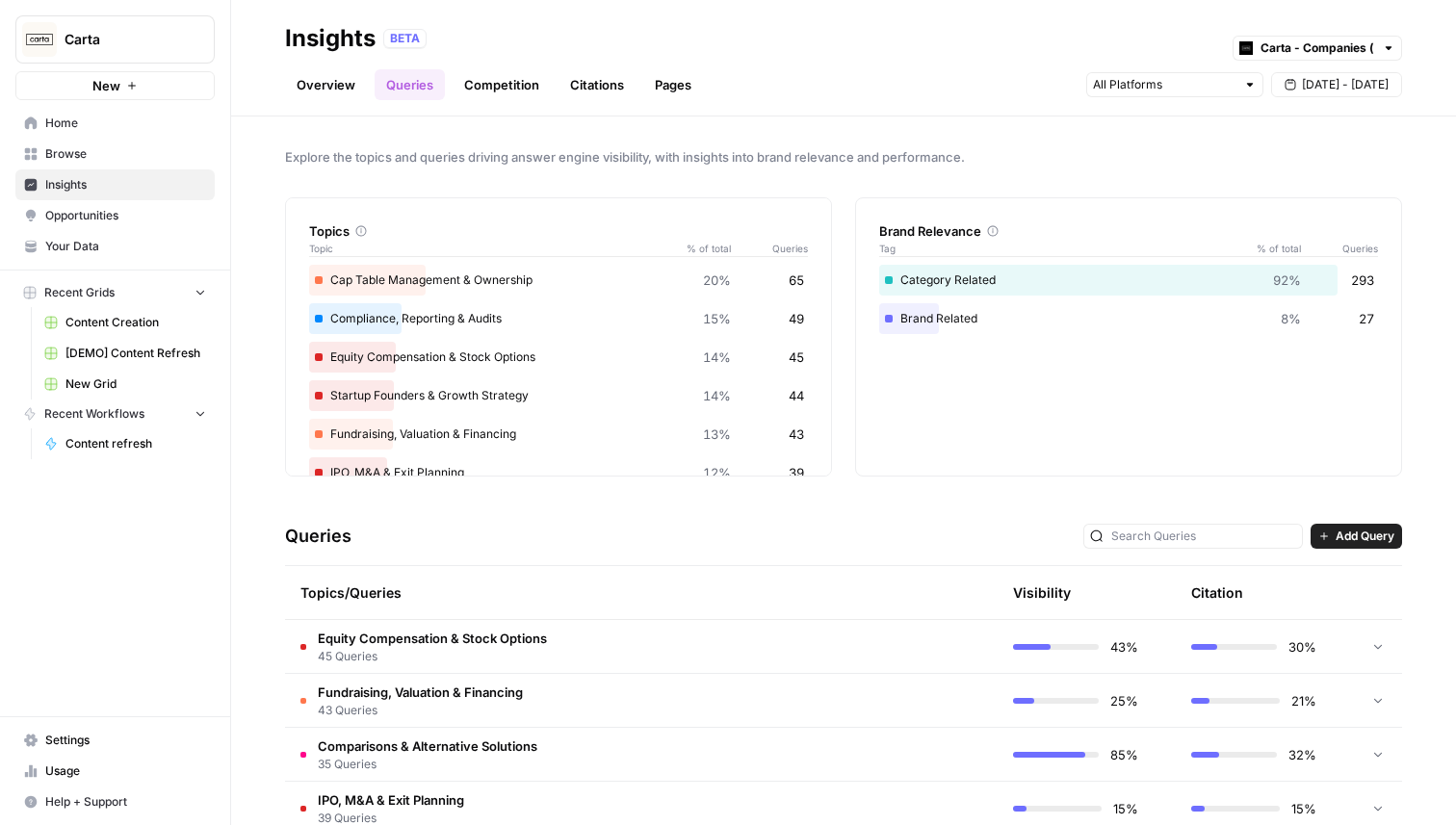
click at [520, 86] on link "Competition" at bounding box center [502, 84] width 98 height 30
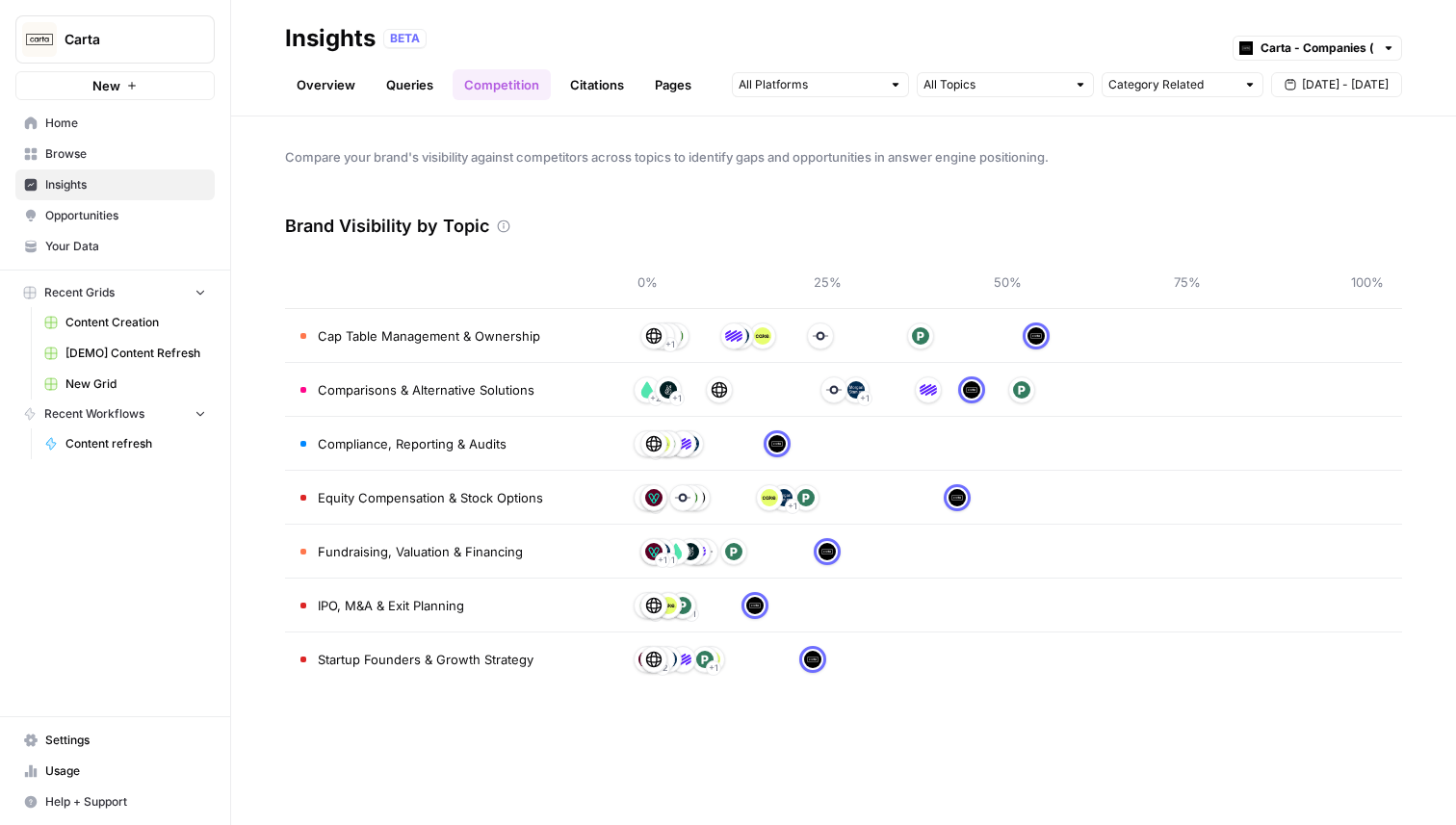
click at [599, 88] on link "Citations" at bounding box center [597, 84] width 77 height 30
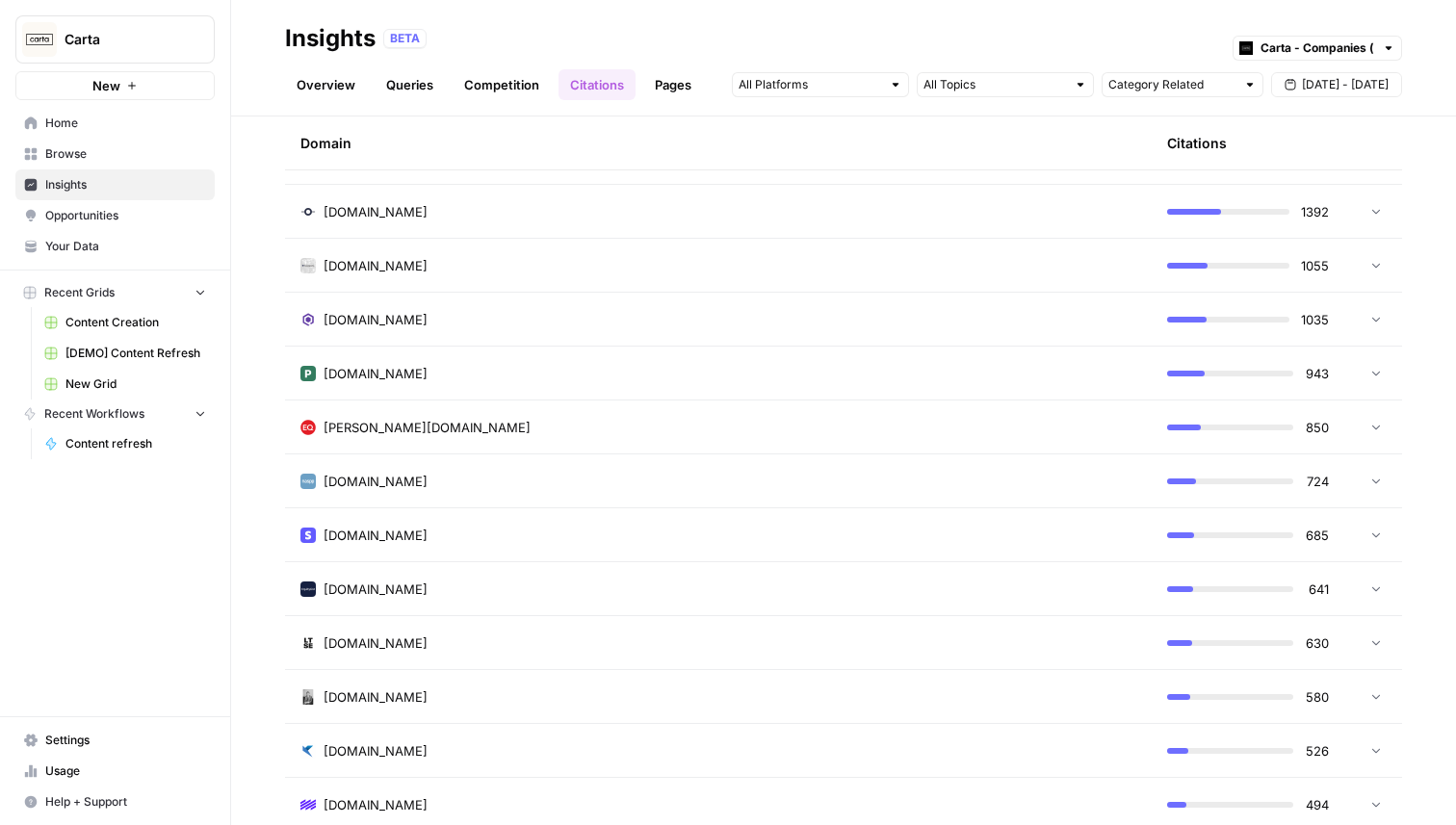
scroll to position [984, 0]
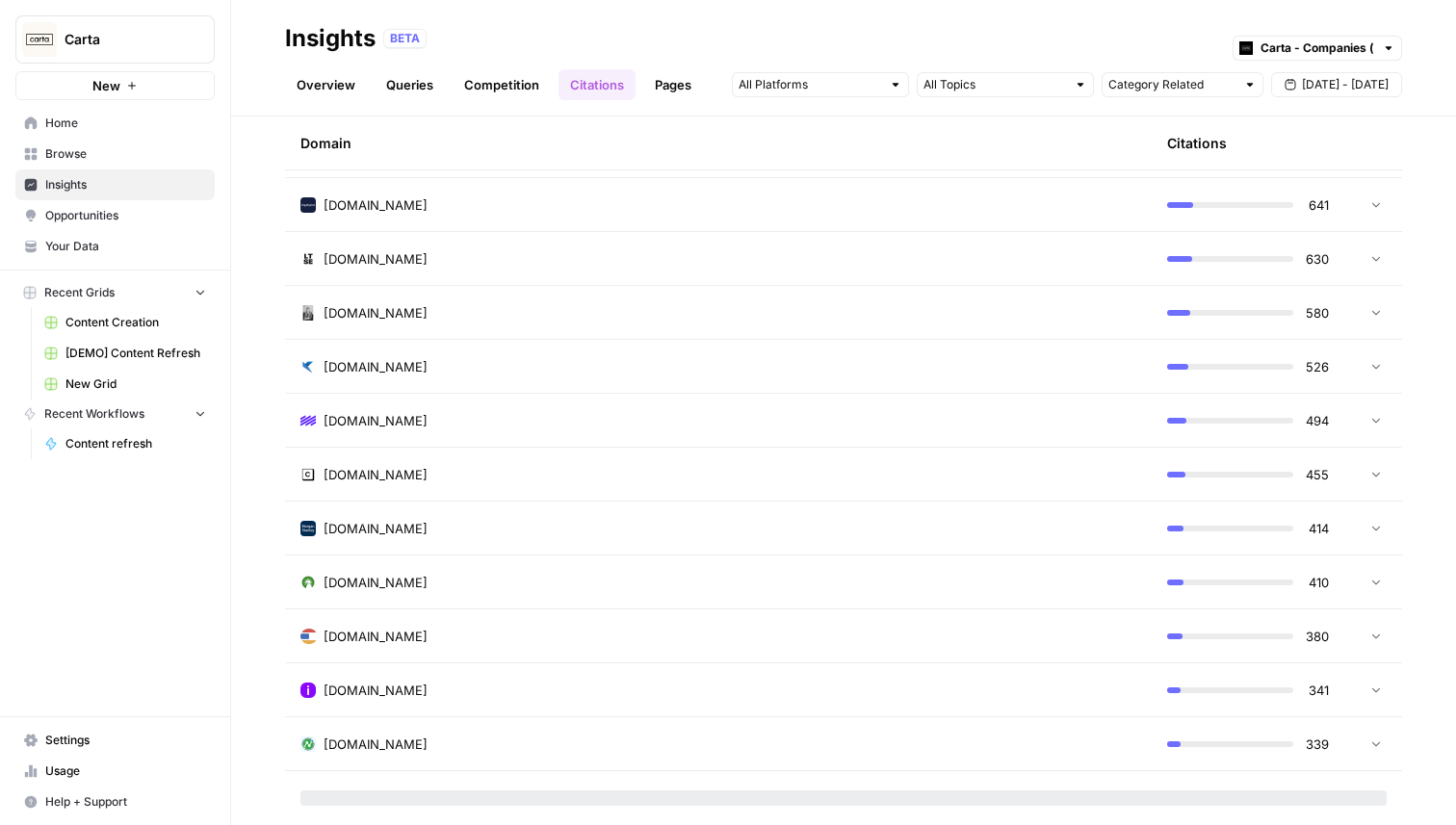
click at [561, 521] on div "morganstanley.com" at bounding box center [718, 529] width 836 height 20
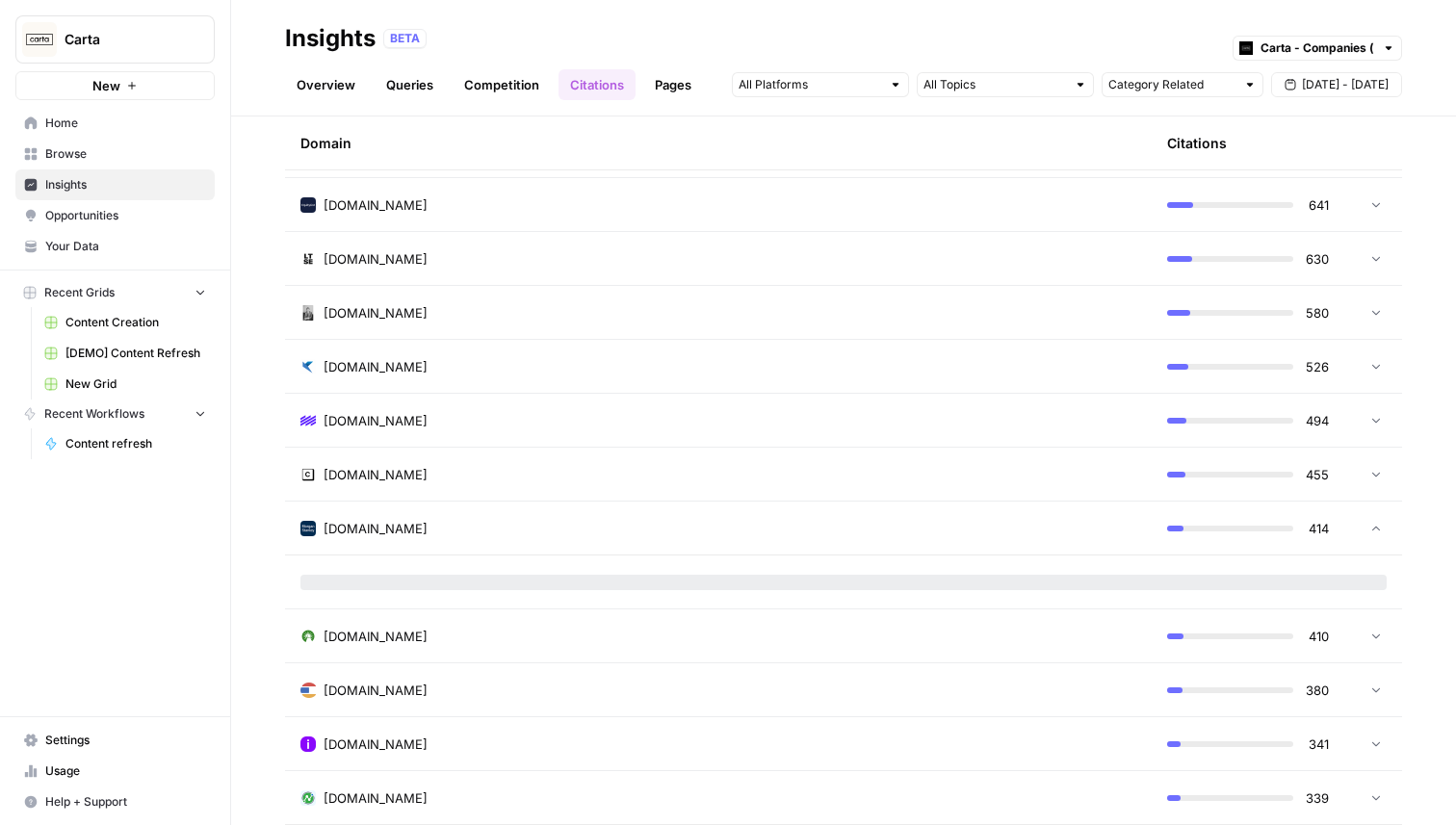
click at [600, 411] on div "ledgy.com" at bounding box center [718, 421] width 836 height 20
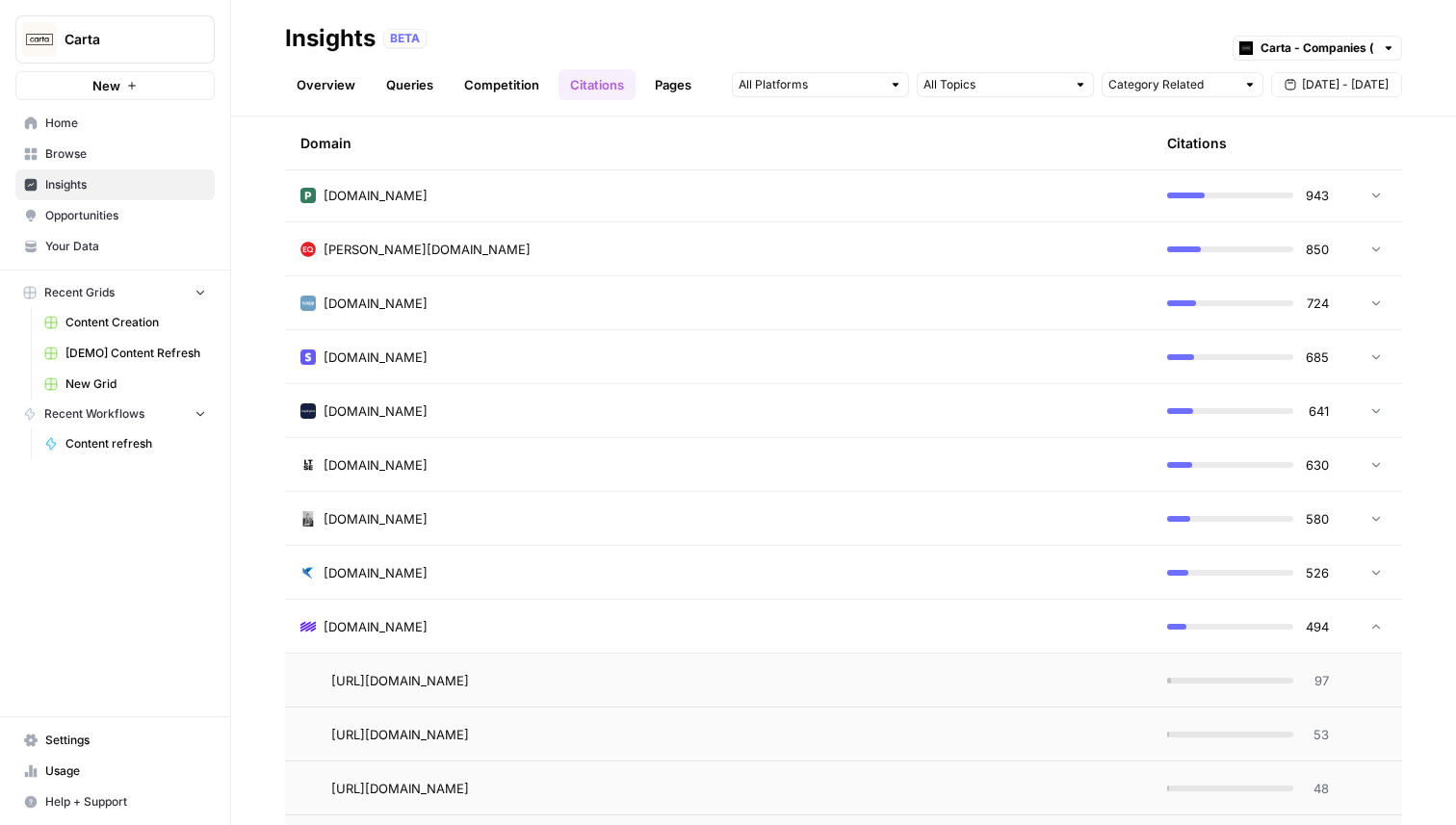
scroll to position [753, 0]
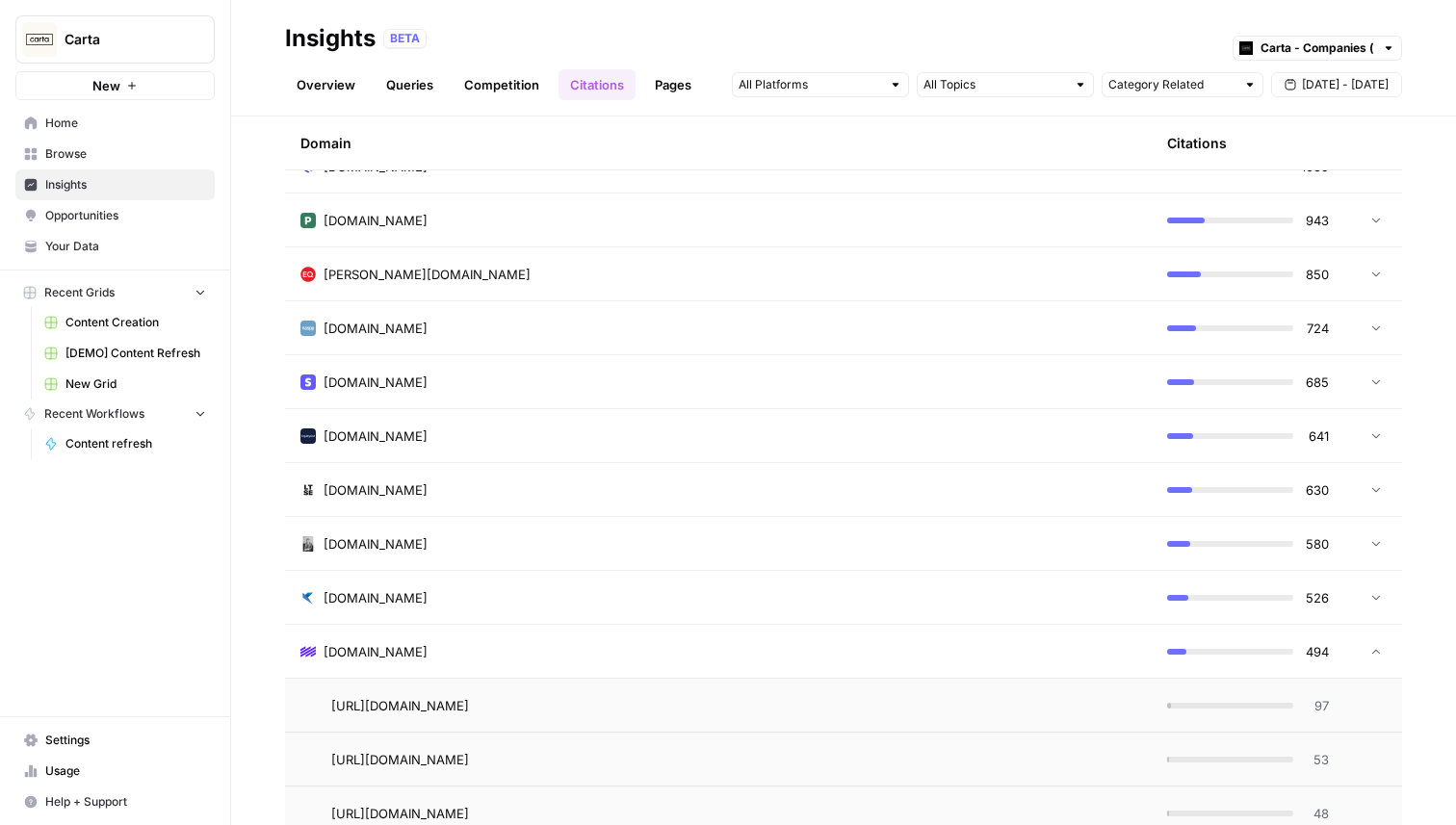
click at [600, 411] on td "equitylist.co" at bounding box center [718, 436] width 867 height 53
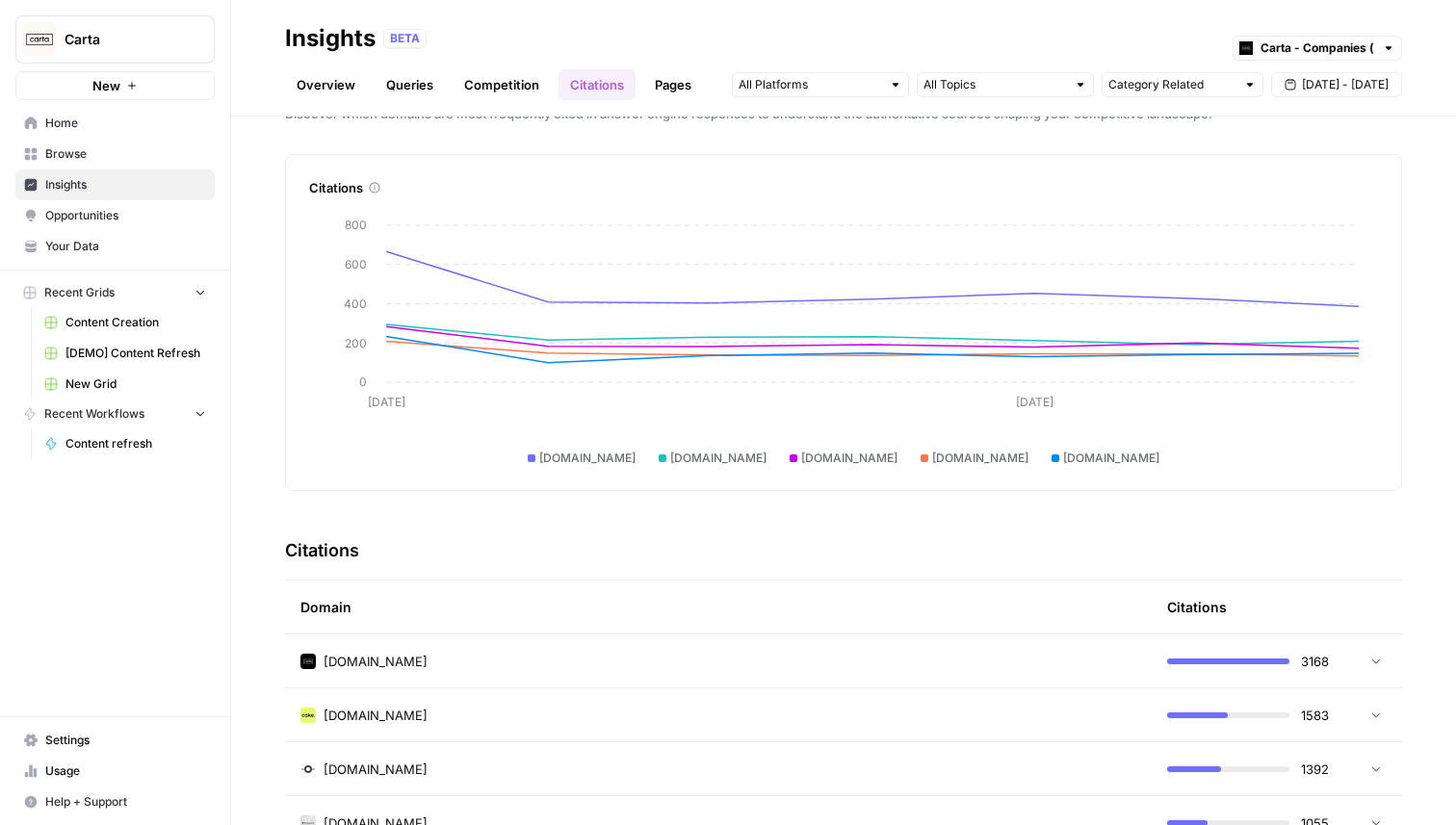
scroll to position [0, 0]
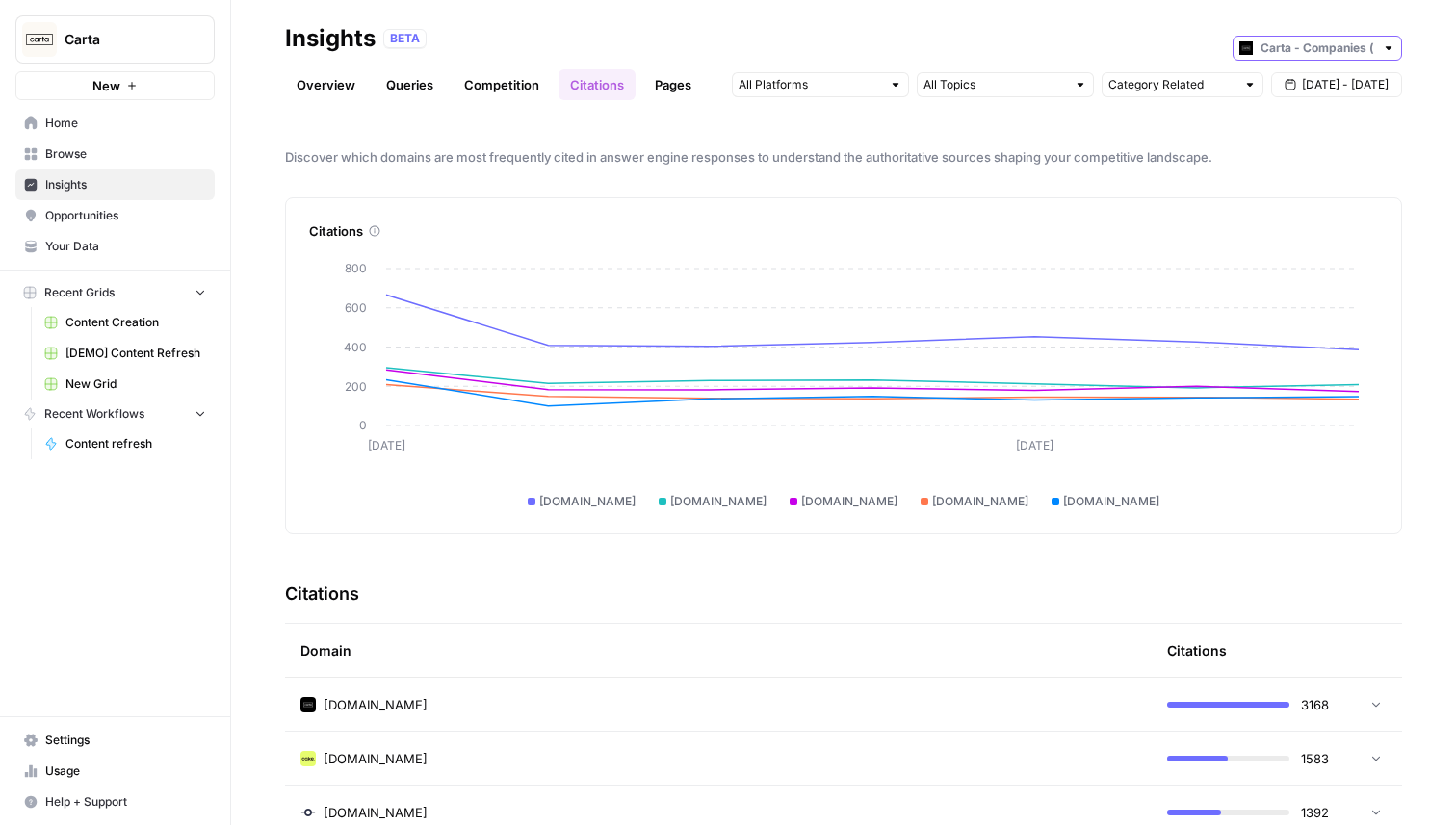
click at [1284, 49] on input "text" at bounding box center [1316, 48] width 113 height 20
type input "Carta - Companies (cap table)"
click at [1309, 7] on header "Insights BETA Carta - Companies (cap table) Overview Queries Competition Citati…" at bounding box center [843, 58] width 1225 height 116
click at [687, 81] on link "Pages" at bounding box center [673, 84] width 60 height 30
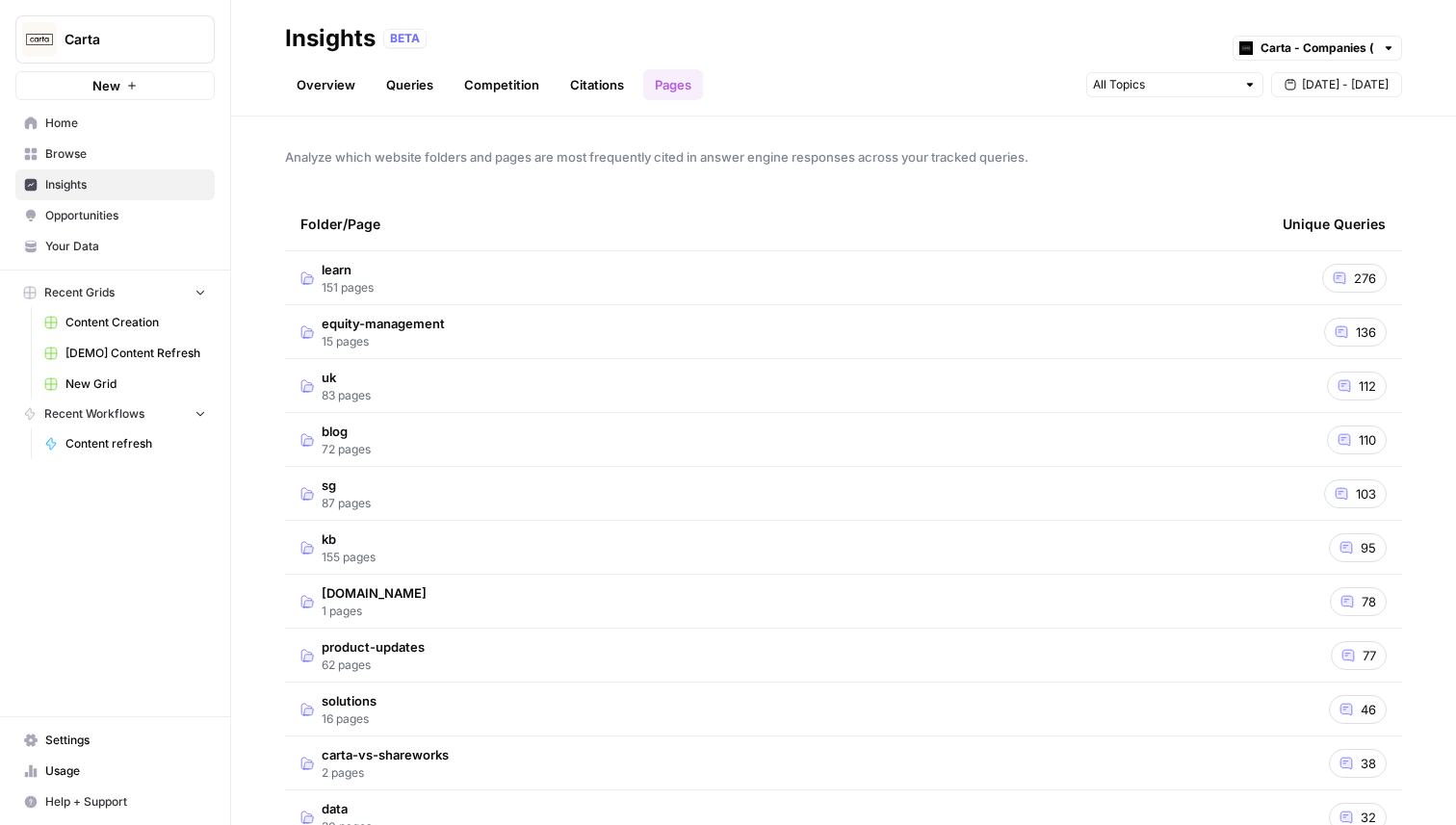
click at [429, 392] on td "uk 83 pages" at bounding box center [776, 385] width 982 height 53
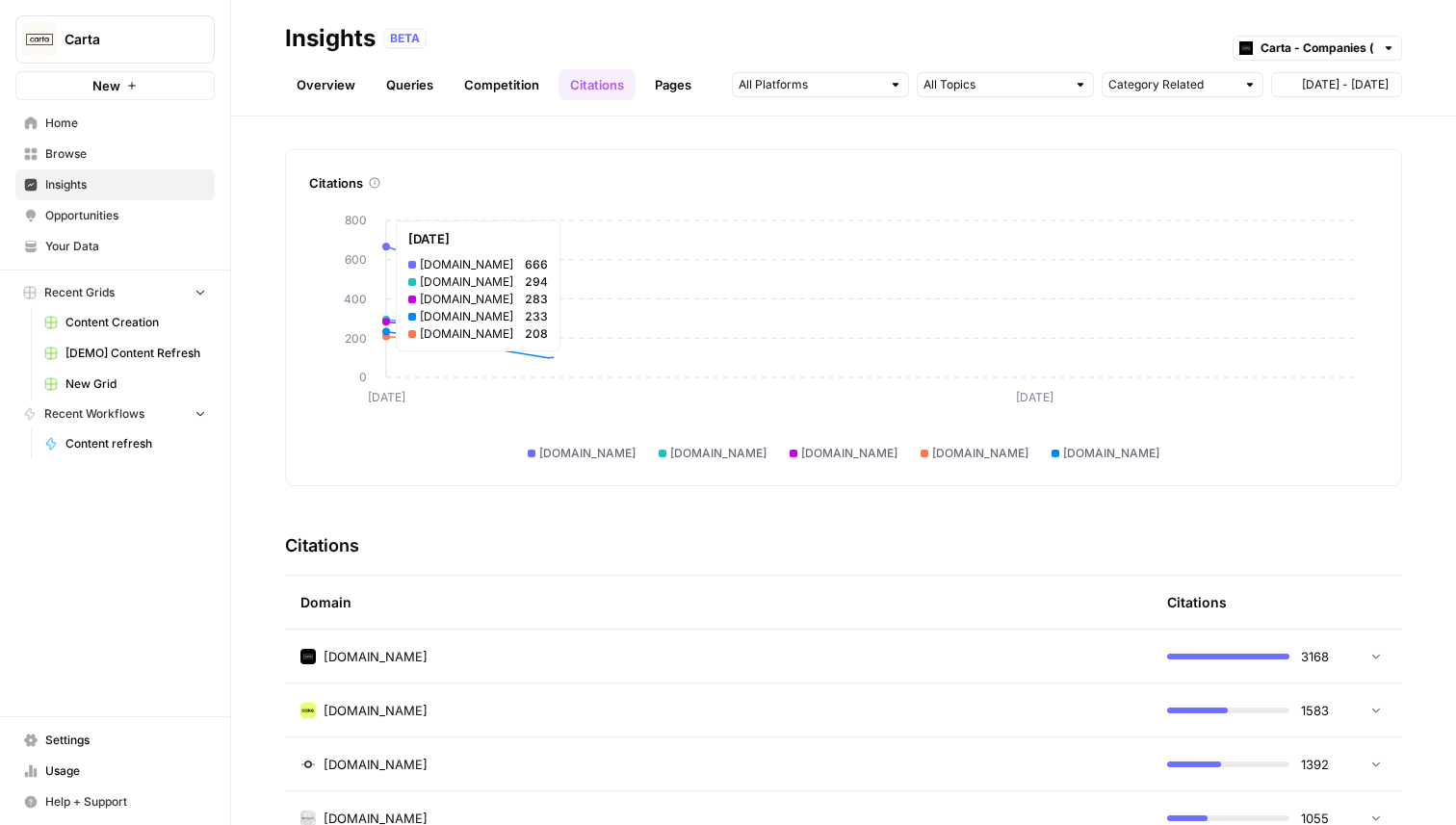
scroll to position [59, 0]
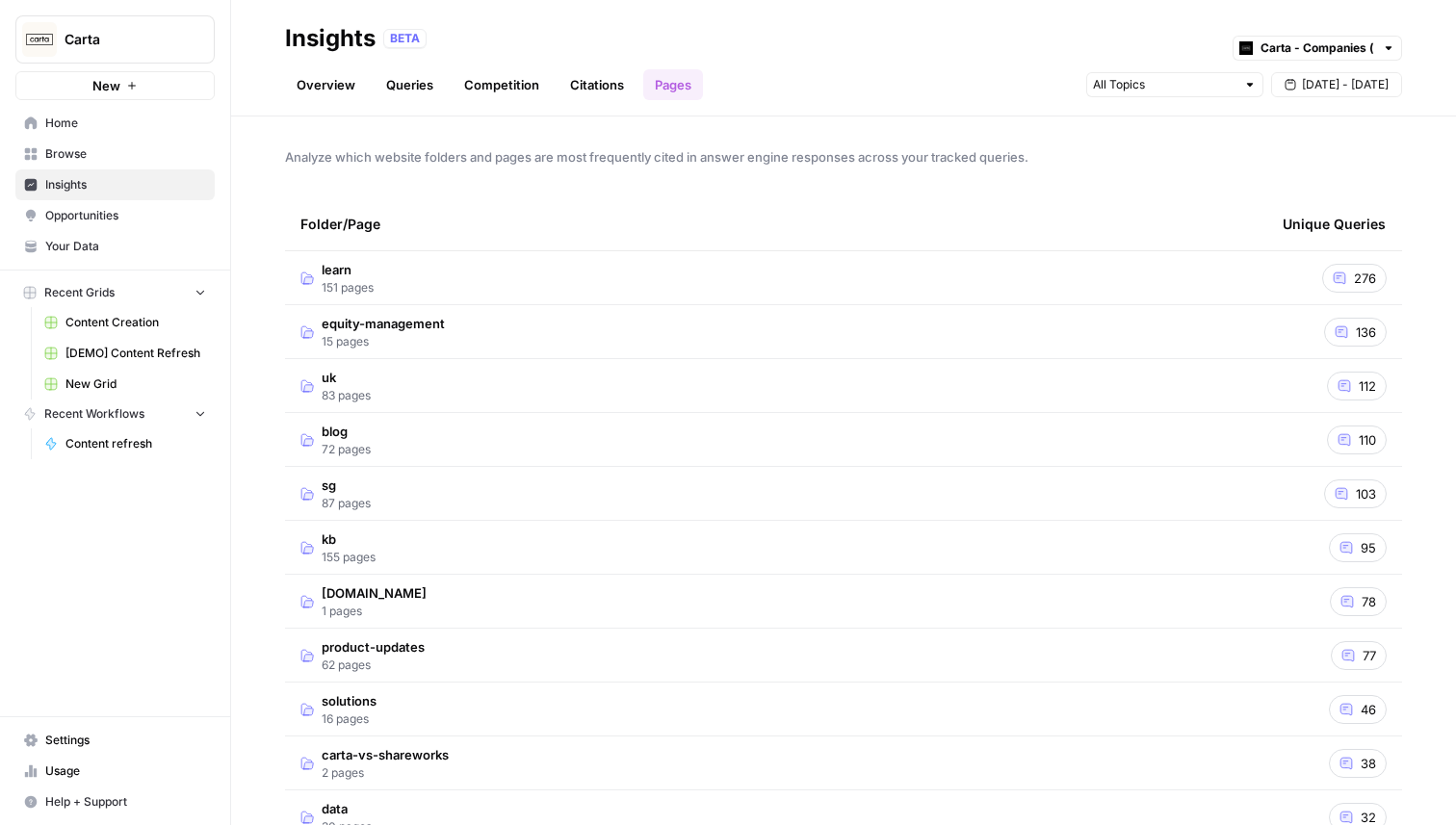
click at [88, 222] on span "Opportunities" at bounding box center [125, 215] width 160 height 18
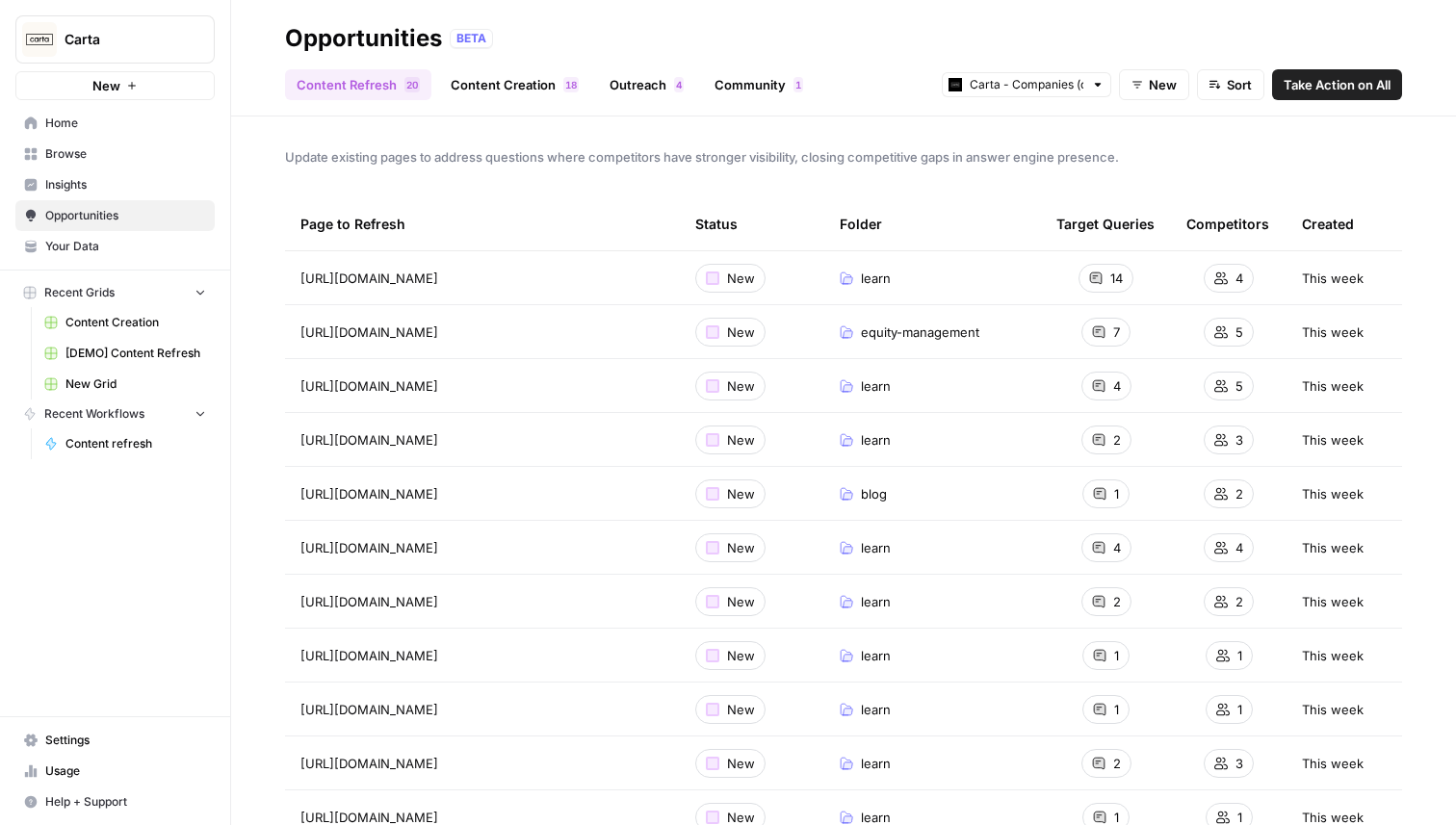
click at [528, 88] on link "Content Creation 8 1" at bounding box center [515, 84] width 152 height 30
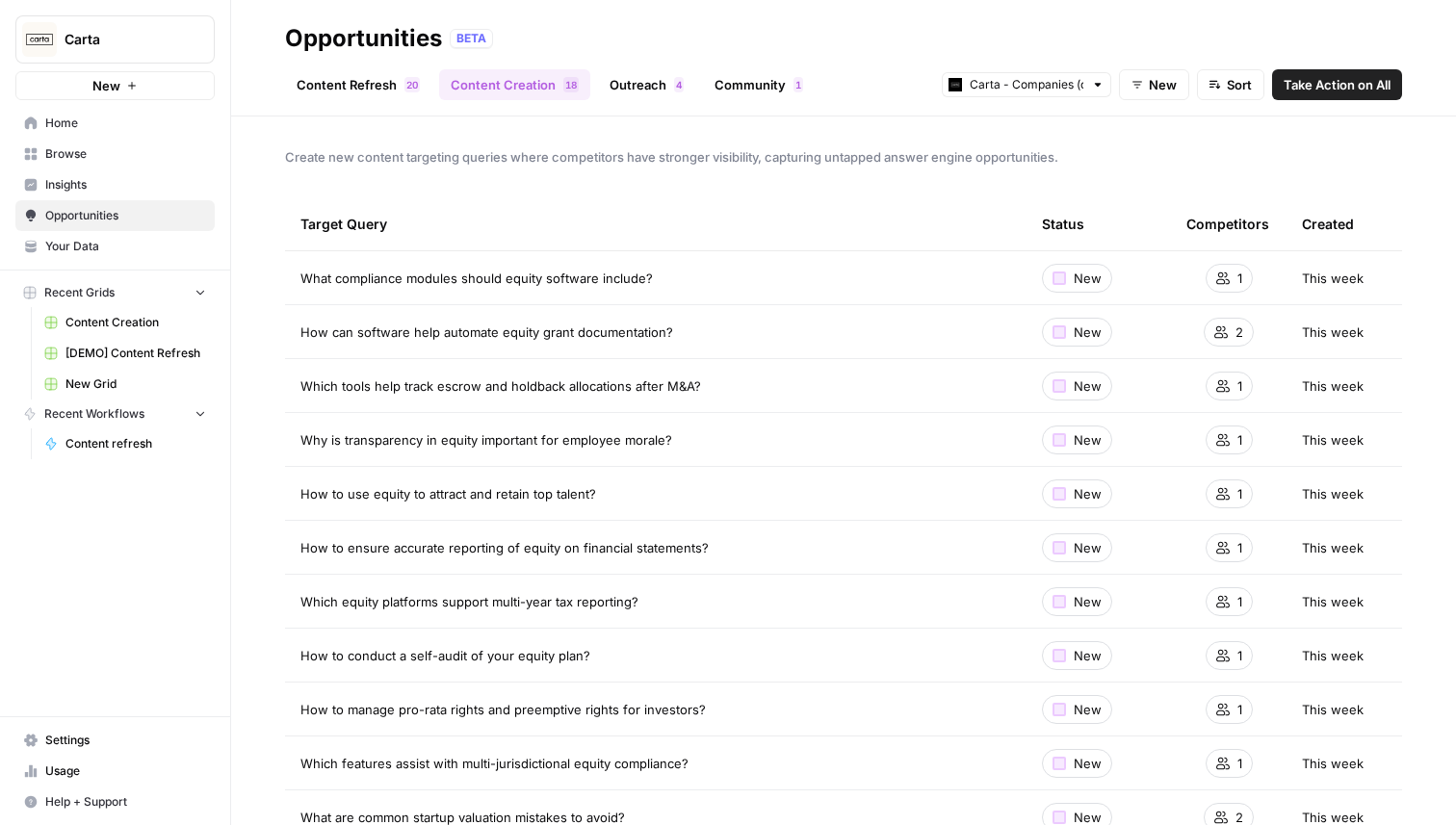
click at [342, 85] on link "Content Refresh 0 2" at bounding box center [358, 84] width 147 height 30
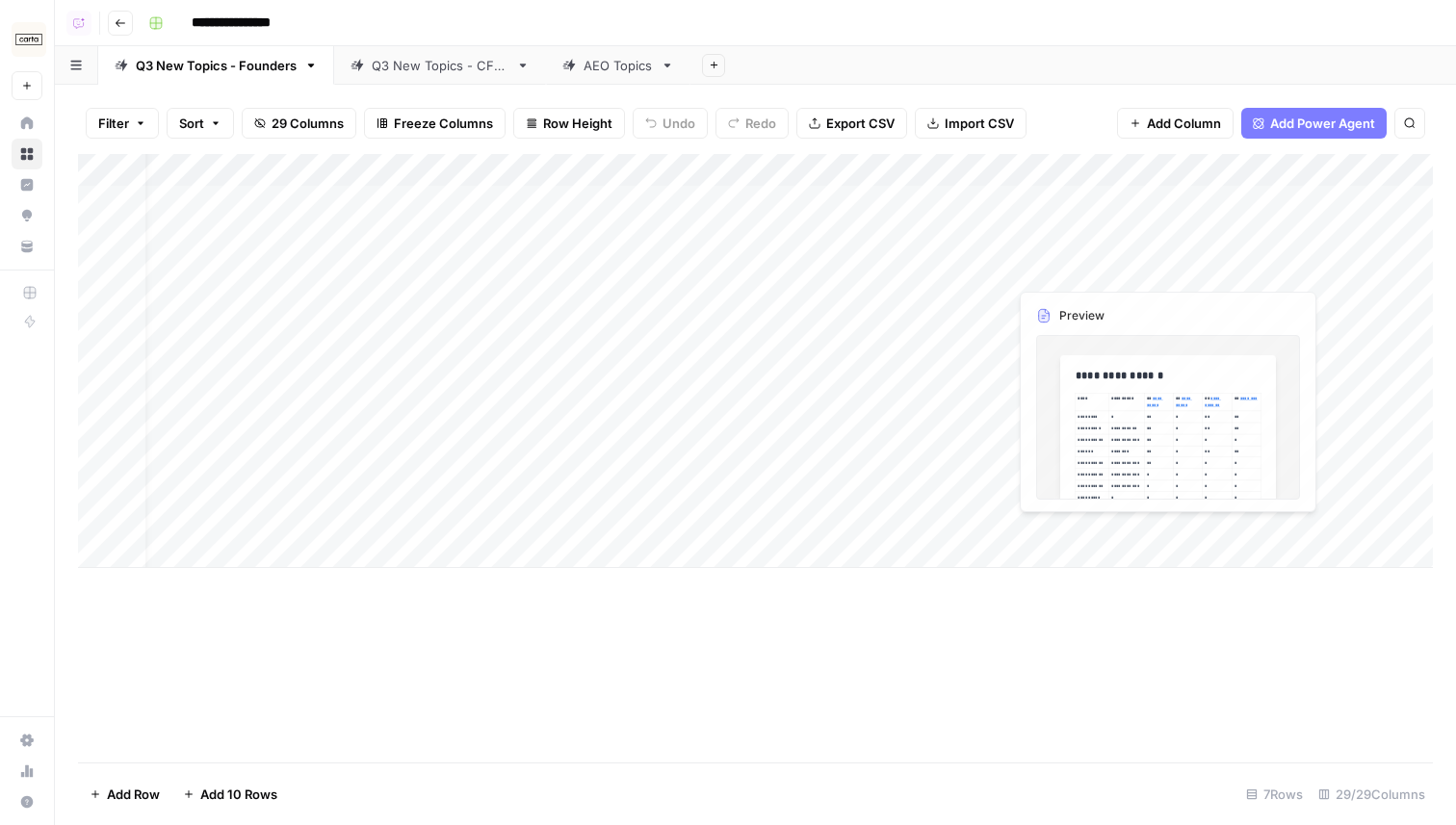
scroll to position [0, 77]
click at [744, 173] on div "Add Column" at bounding box center [755, 361] width 1355 height 414
click at [671, 329] on span "Hide Column" at bounding box center [705, 332] width 168 height 20
click at [947, 201] on div "Add Column" at bounding box center [755, 361] width 1355 height 414
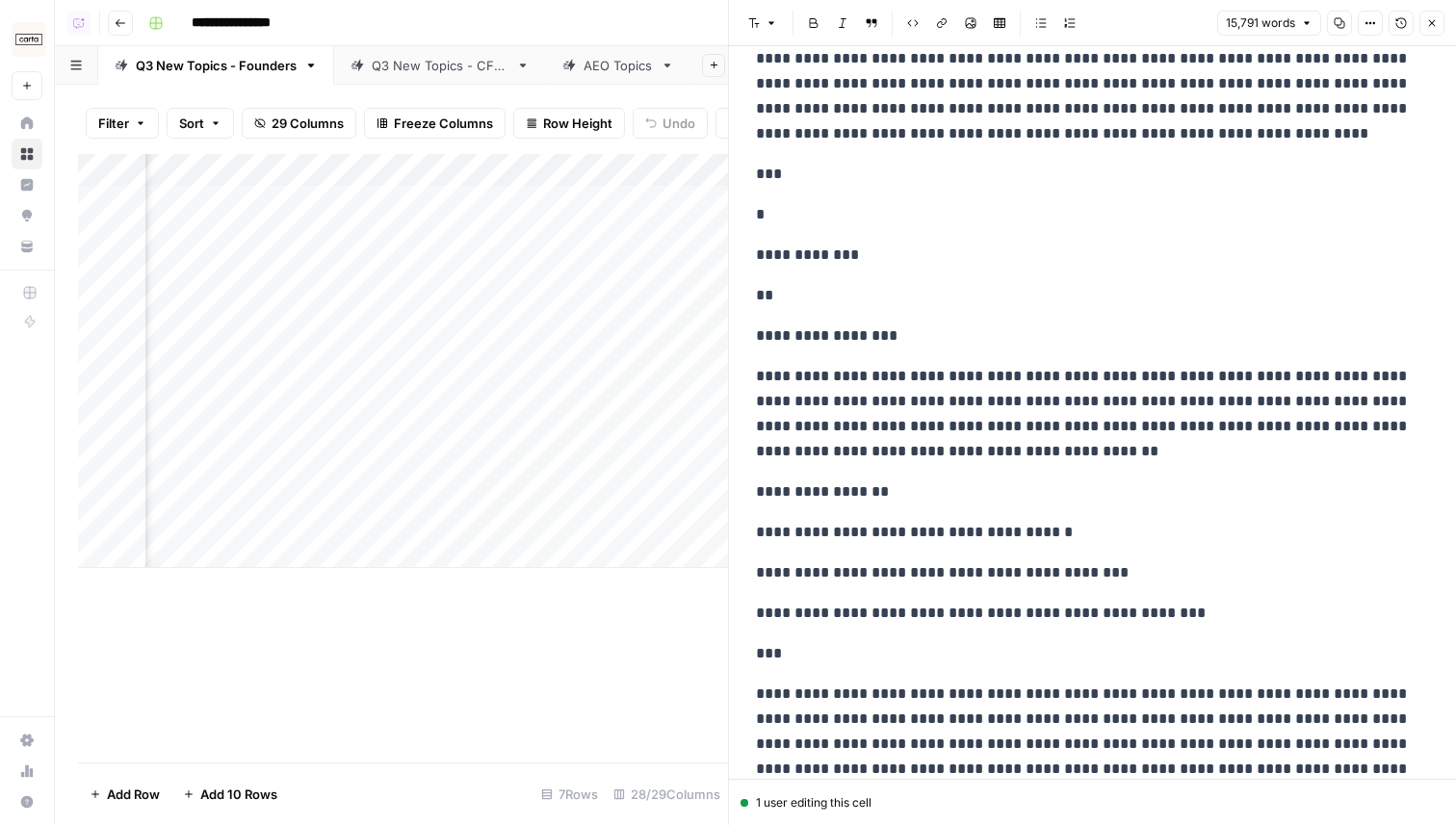
scroll to position [7832, 0]
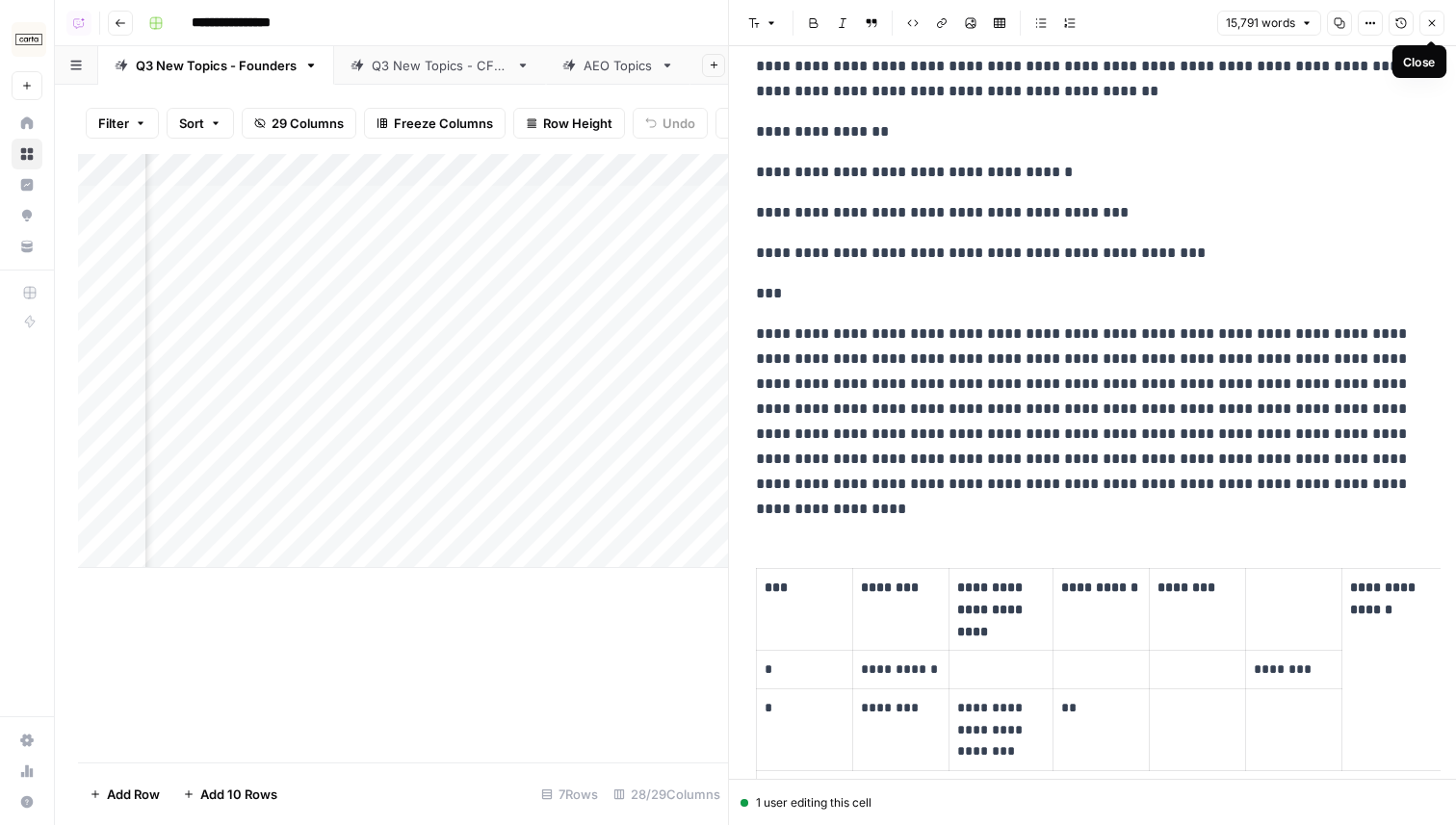
click at [1429, 27] on icon "button" at bounding box center [1432, 24] width 12 height 12
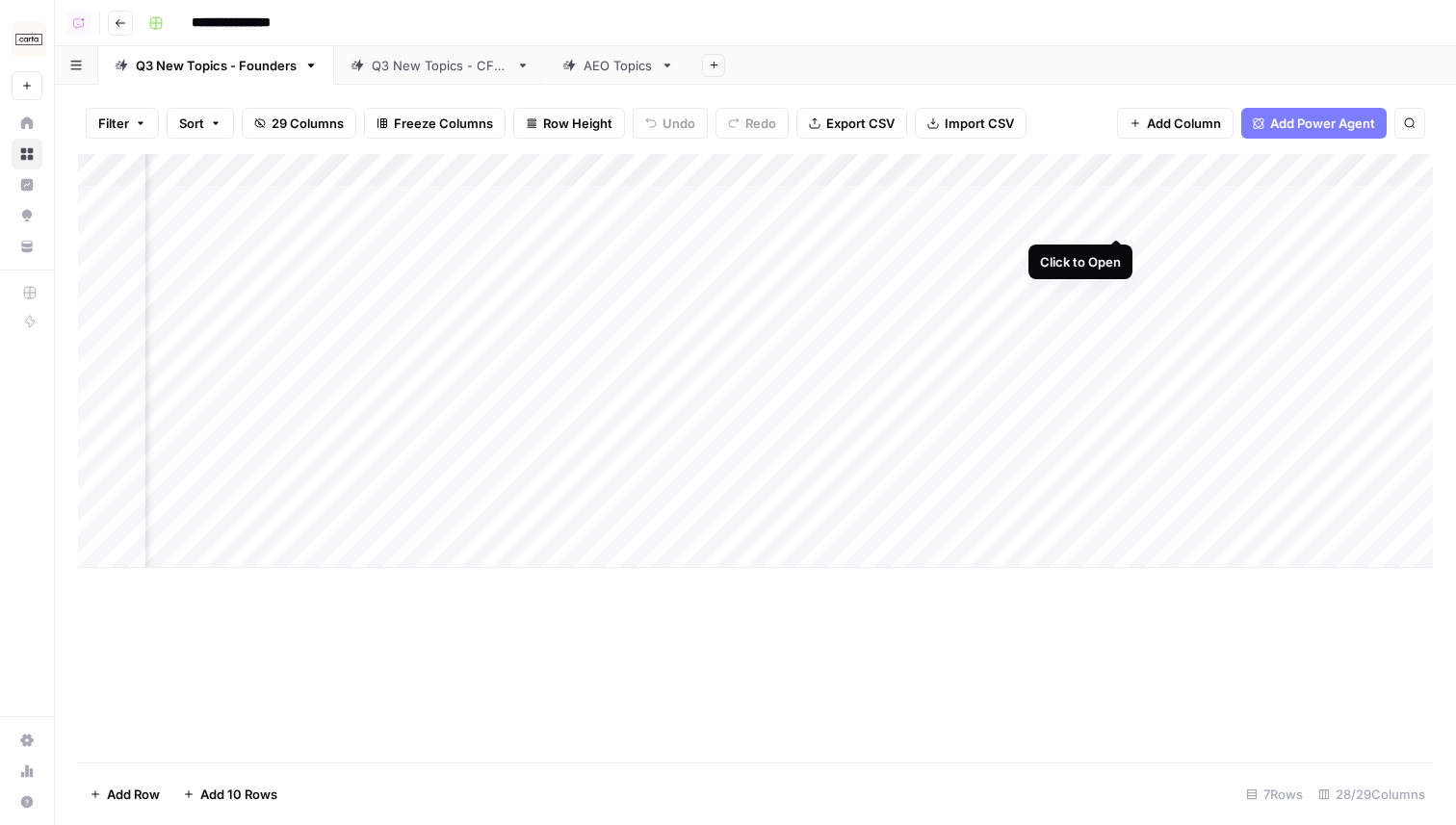
click at [1120, 203] on div "Add Column" at bounding box center [755, 361] width 1355 height 414
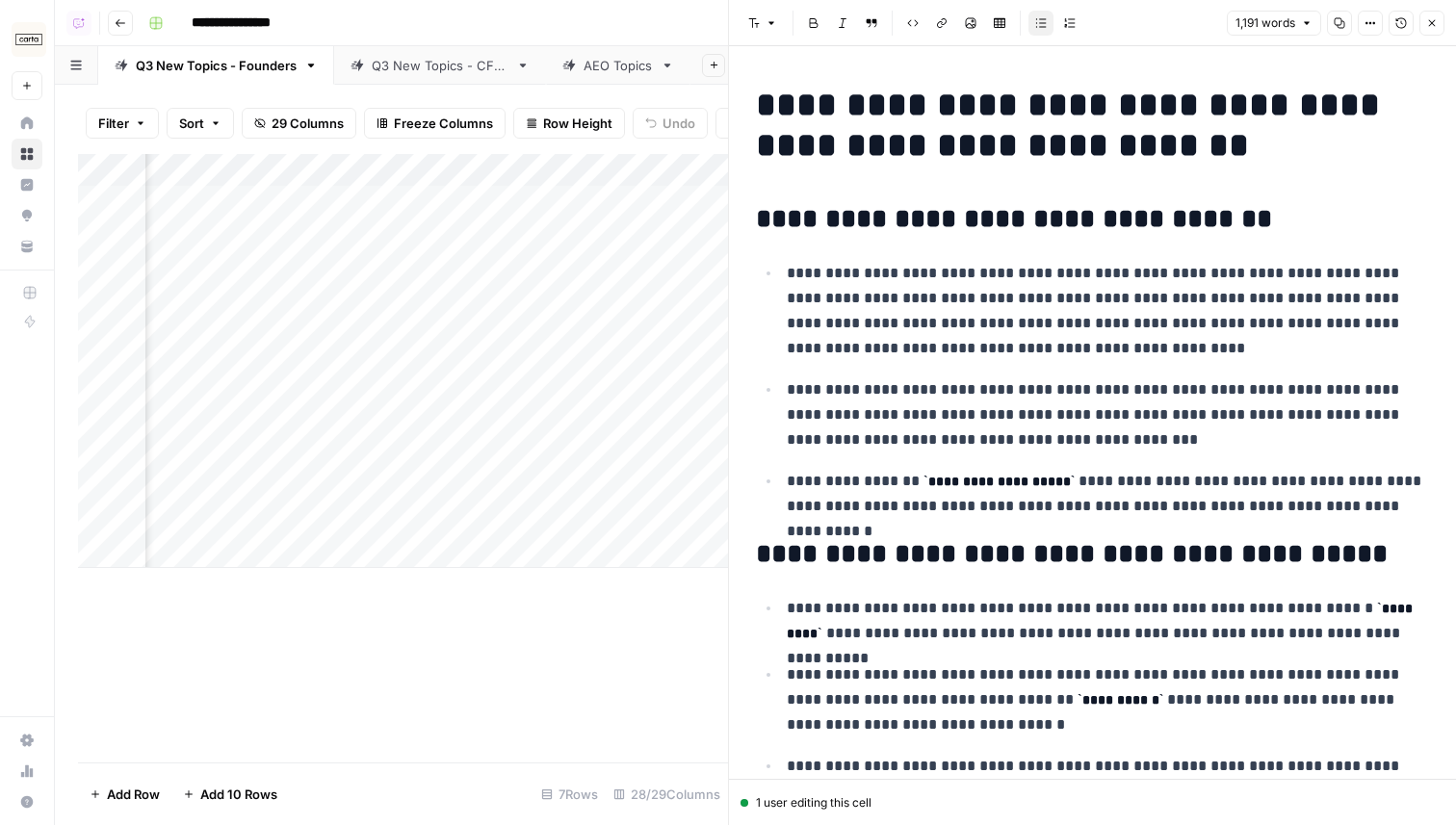
click at [1440, 25] on button "Close" at bounding box center [1431, 23] width 25 height 25
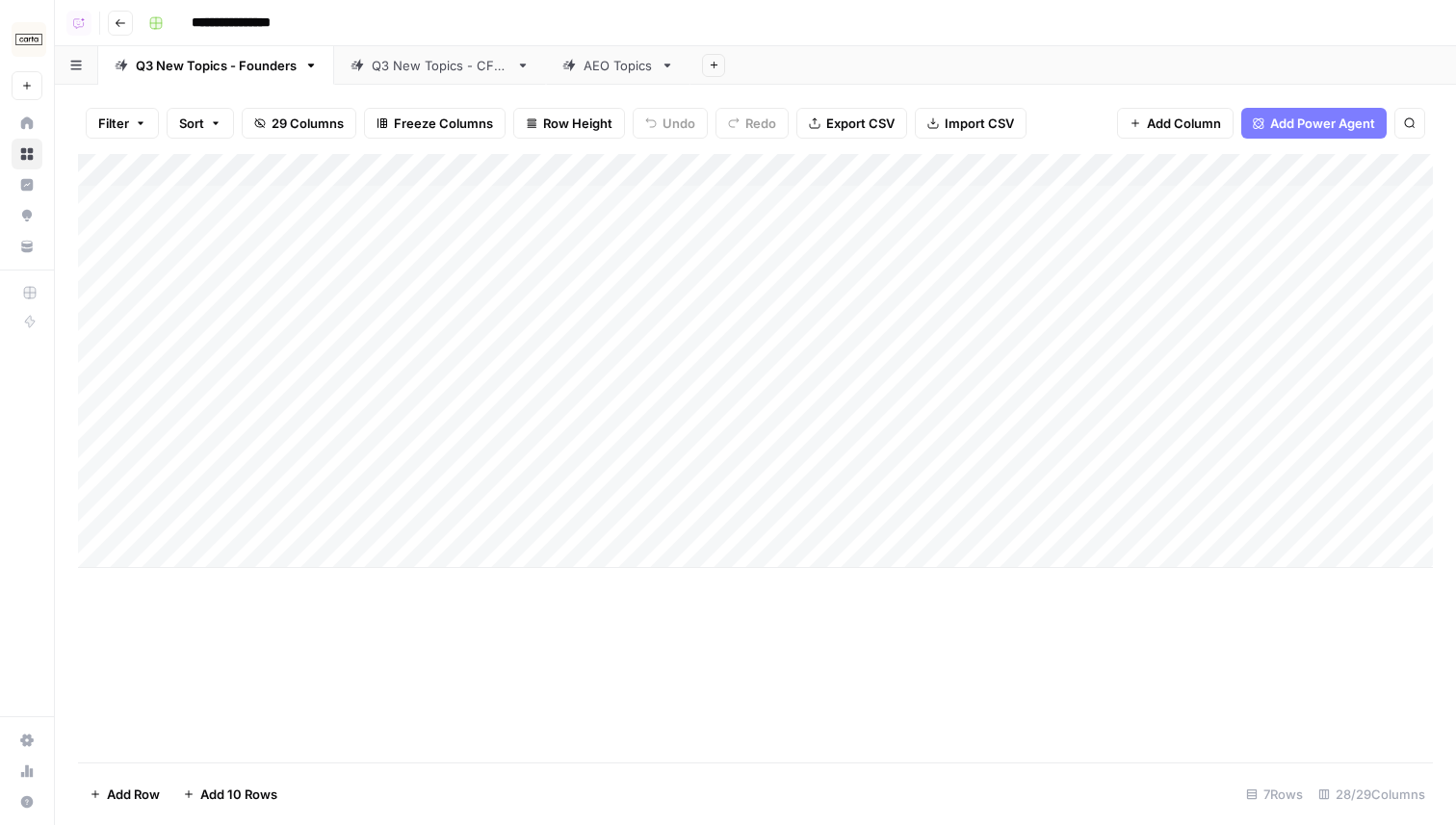
click at [985, 201] on div "Add Column" at bounding box center [755, 361] width 1355 height 414
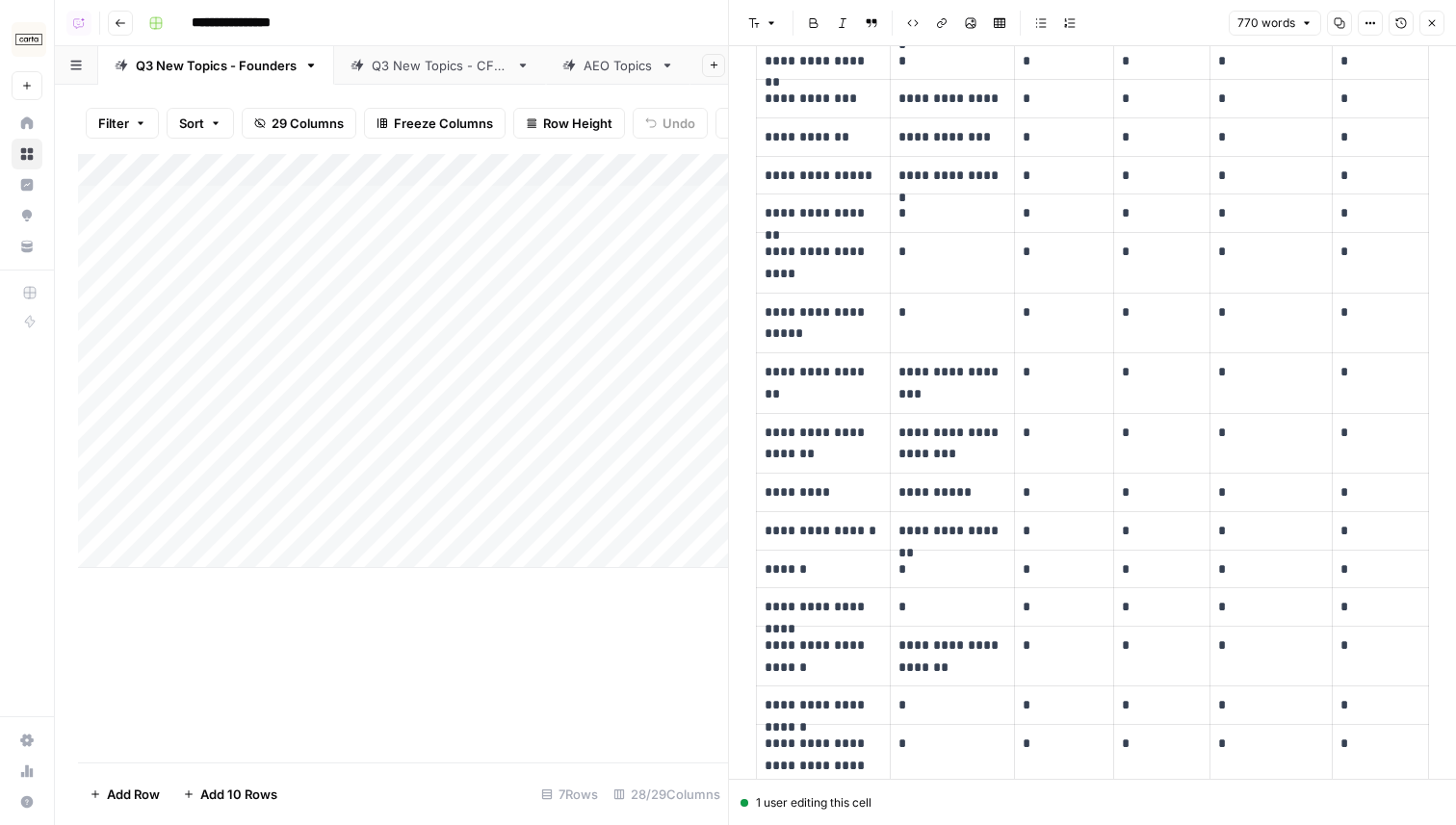
scroll to position [1117, 0]
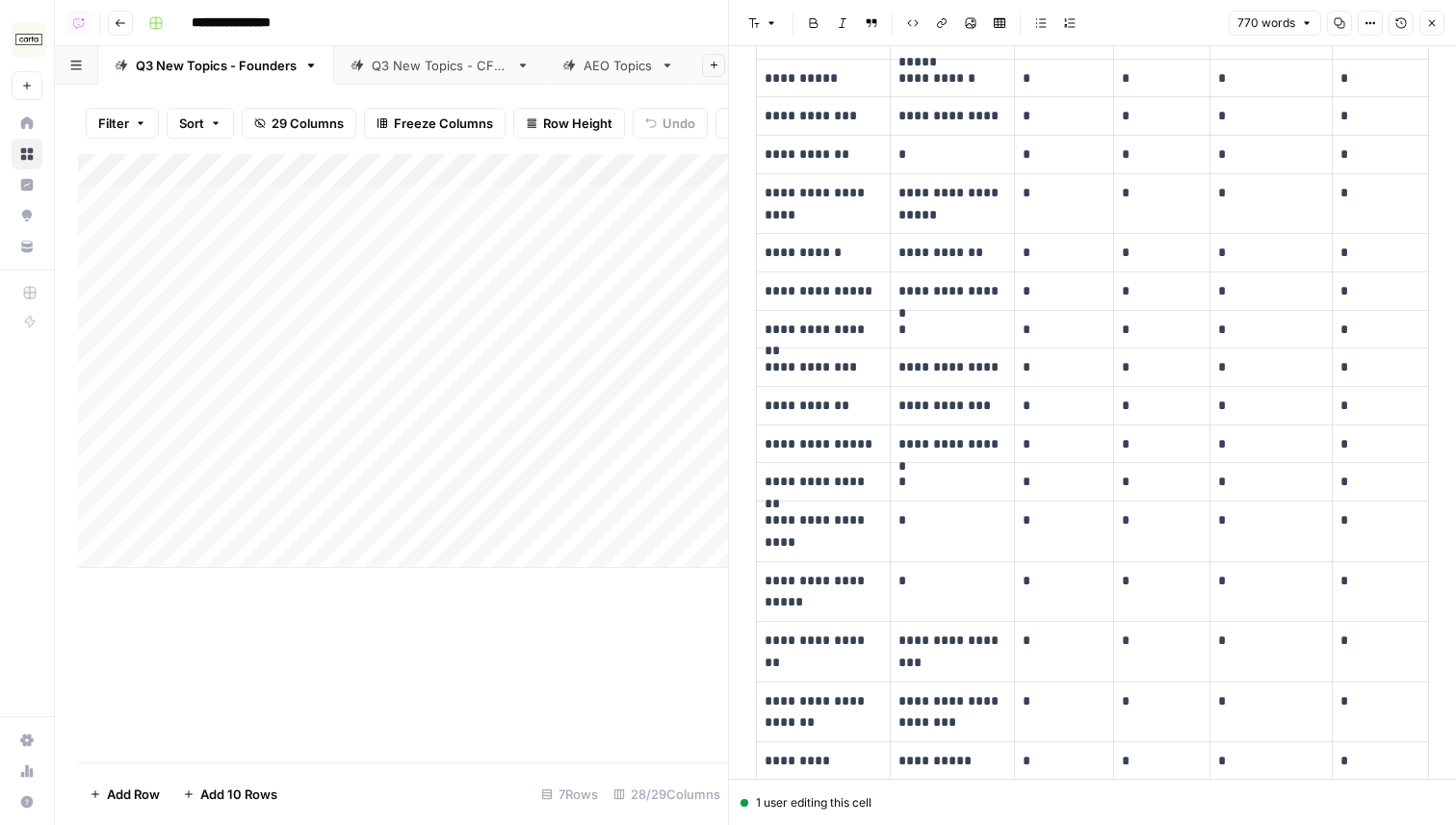
click at [1433, 32] on button "Close" at bounding box center [1431, 23] width 25 height 25
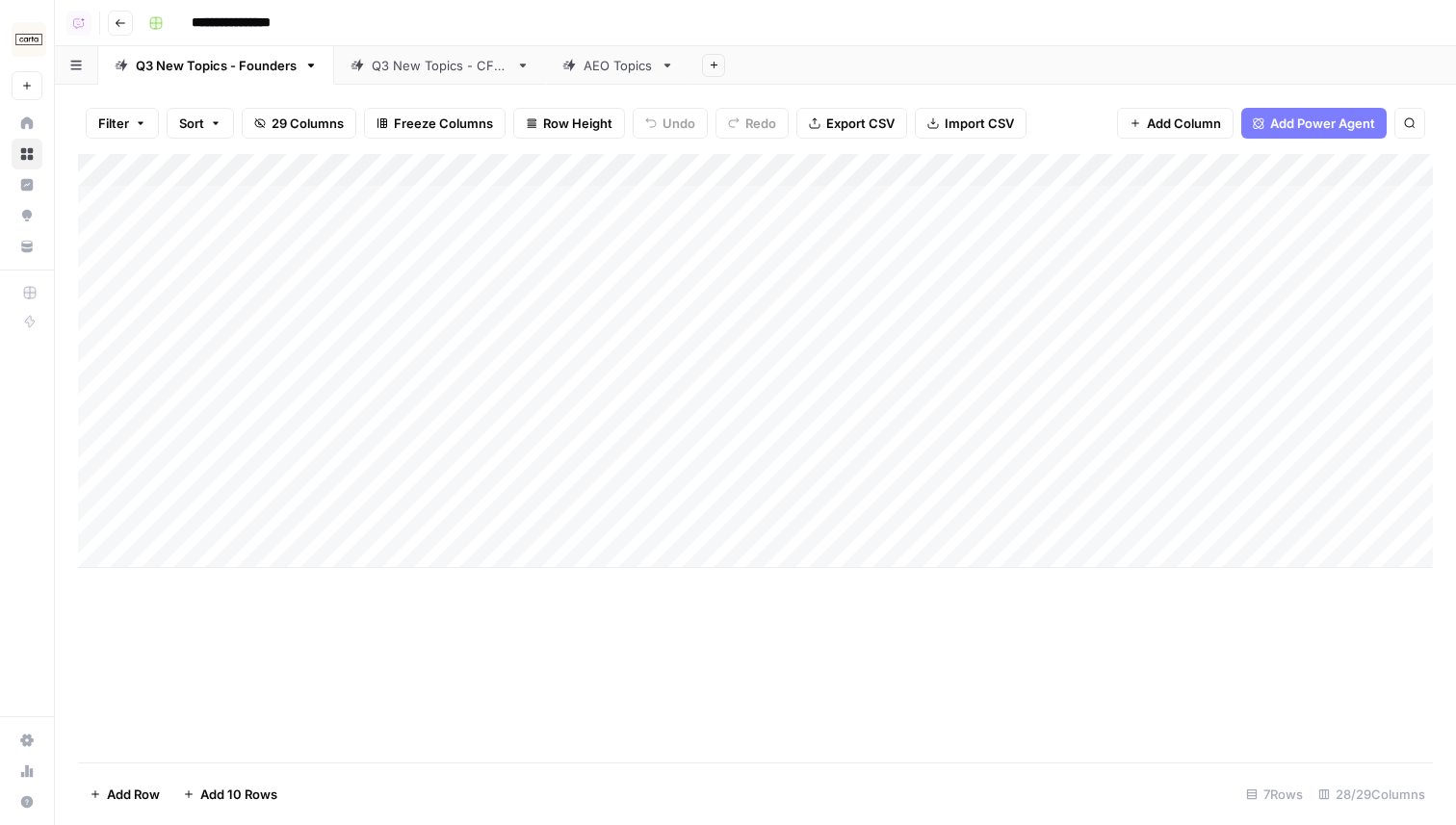
click at [1162, 194] on div "Add Column" at bounding box center [755, 361] width 1355 height 414
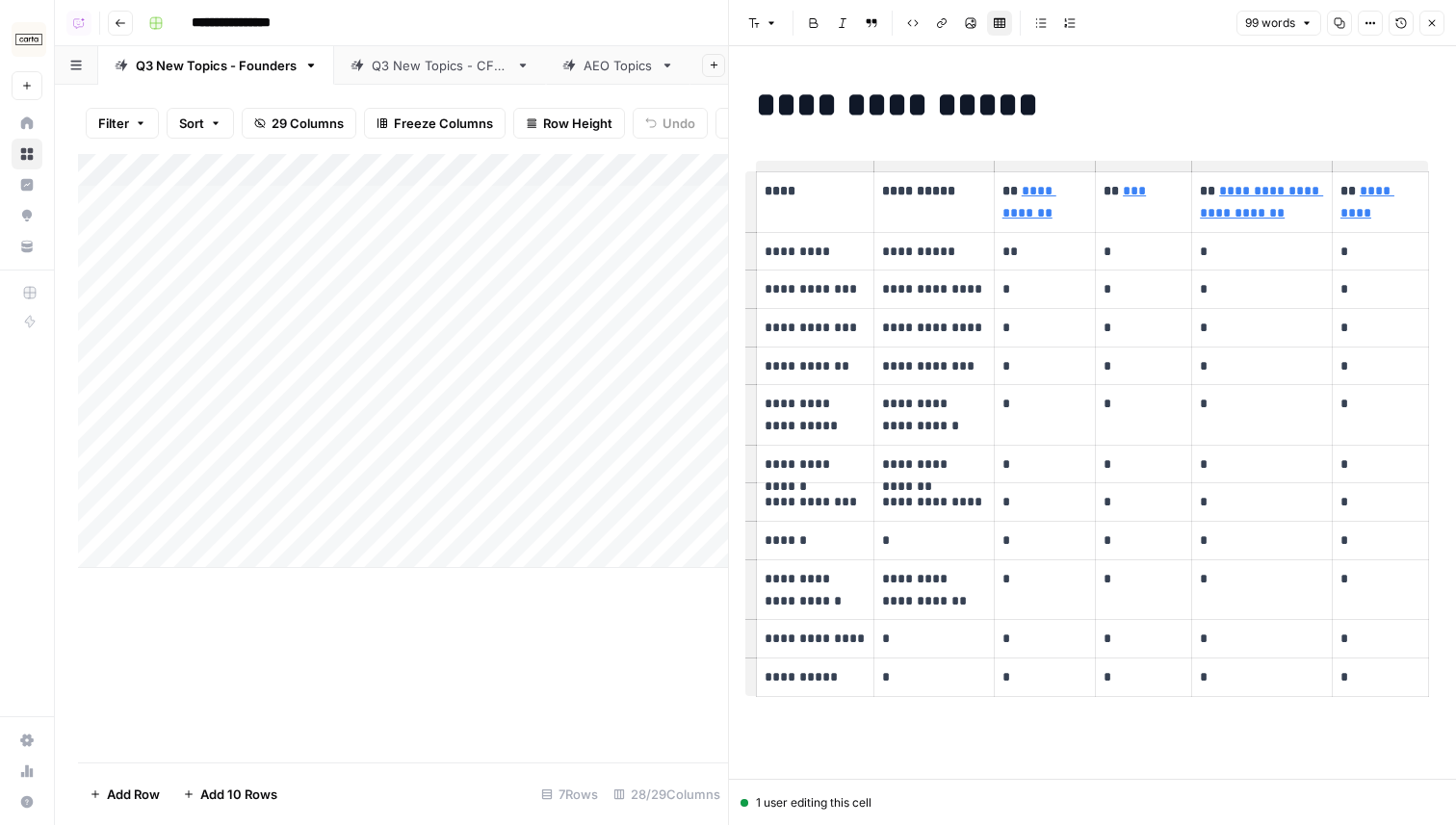
click at [1429, 22] on icon "button" at bounding box center [1432, 24] width 12 height 12
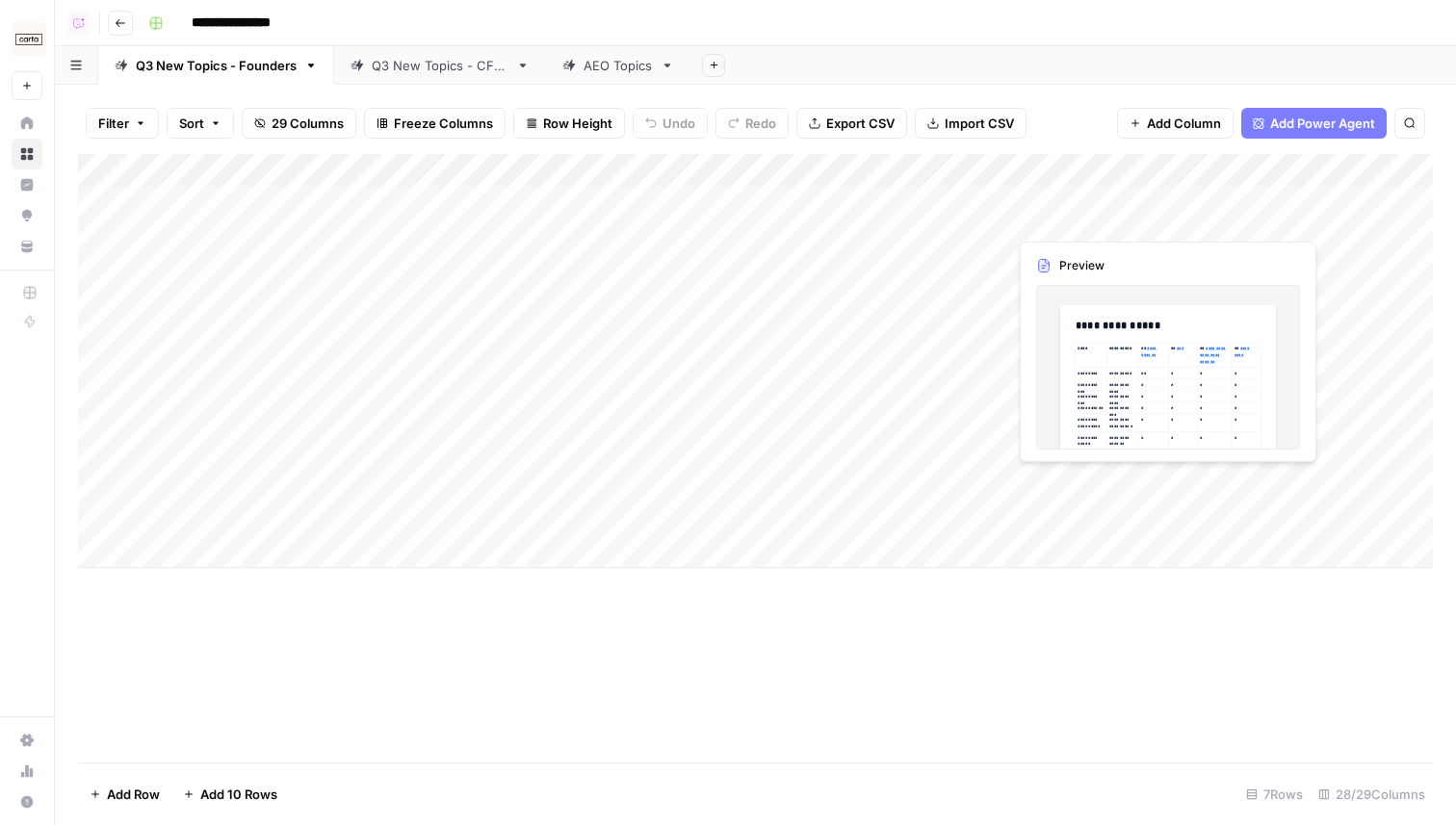
click at [1088, 205] on div "Add Column" at bounding box center [755, 361] width 1355 height 414
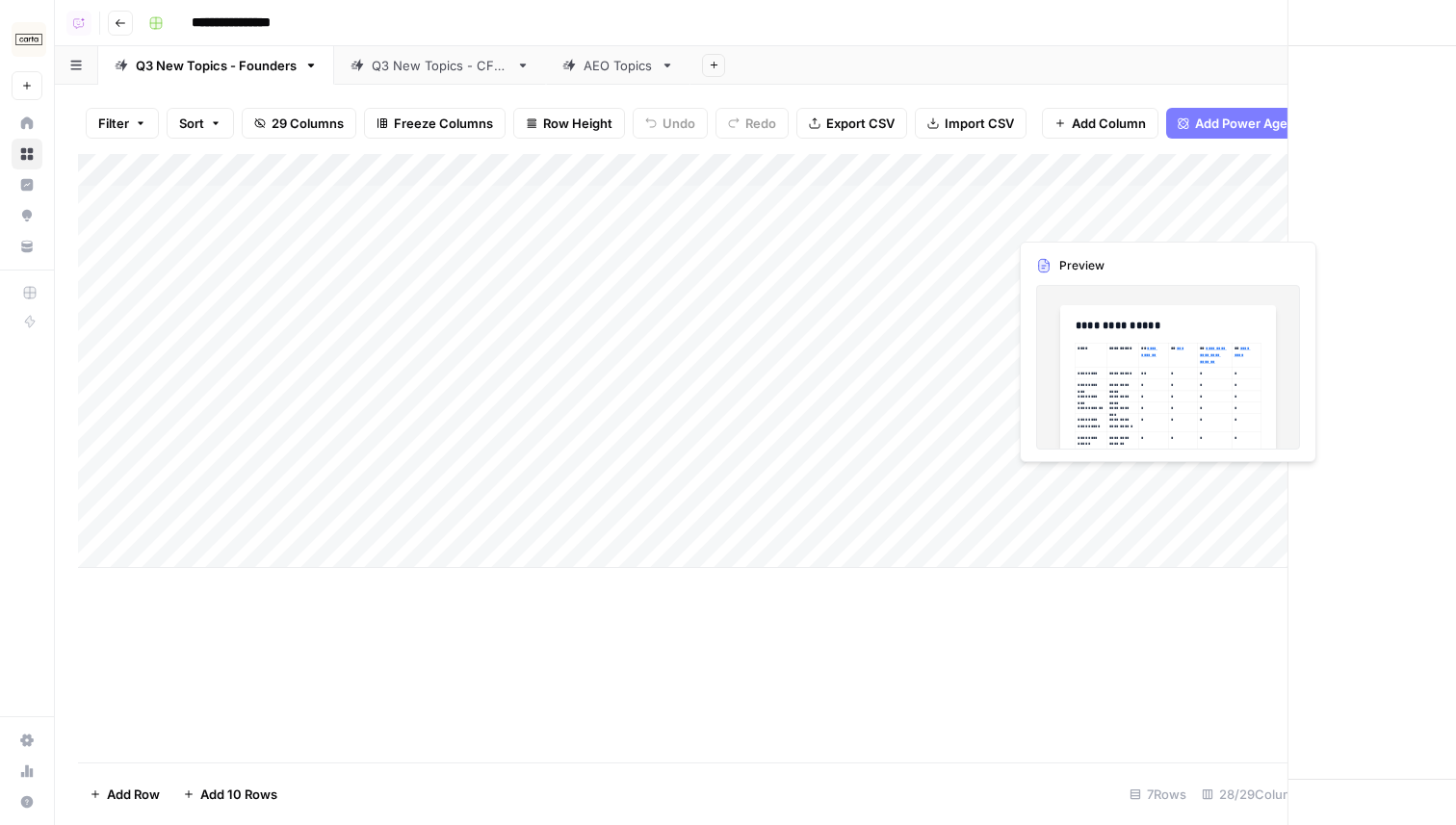
click at [1088, 205] on div at bounding box center [1095, 210] width 176 height 53
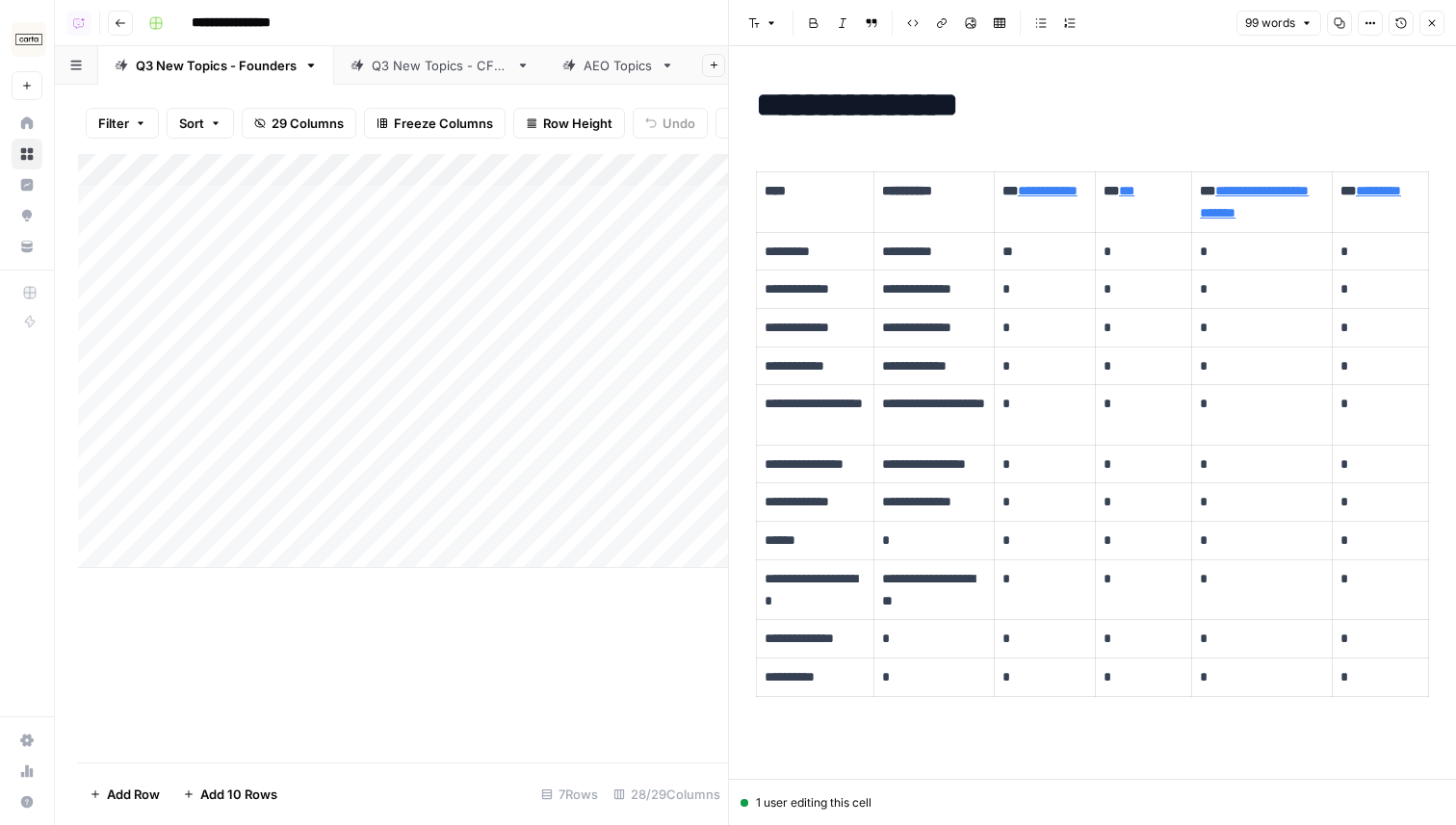
click at [1440, 25] on button "Close" at bounding box center [1431, 23] width 25 height 25
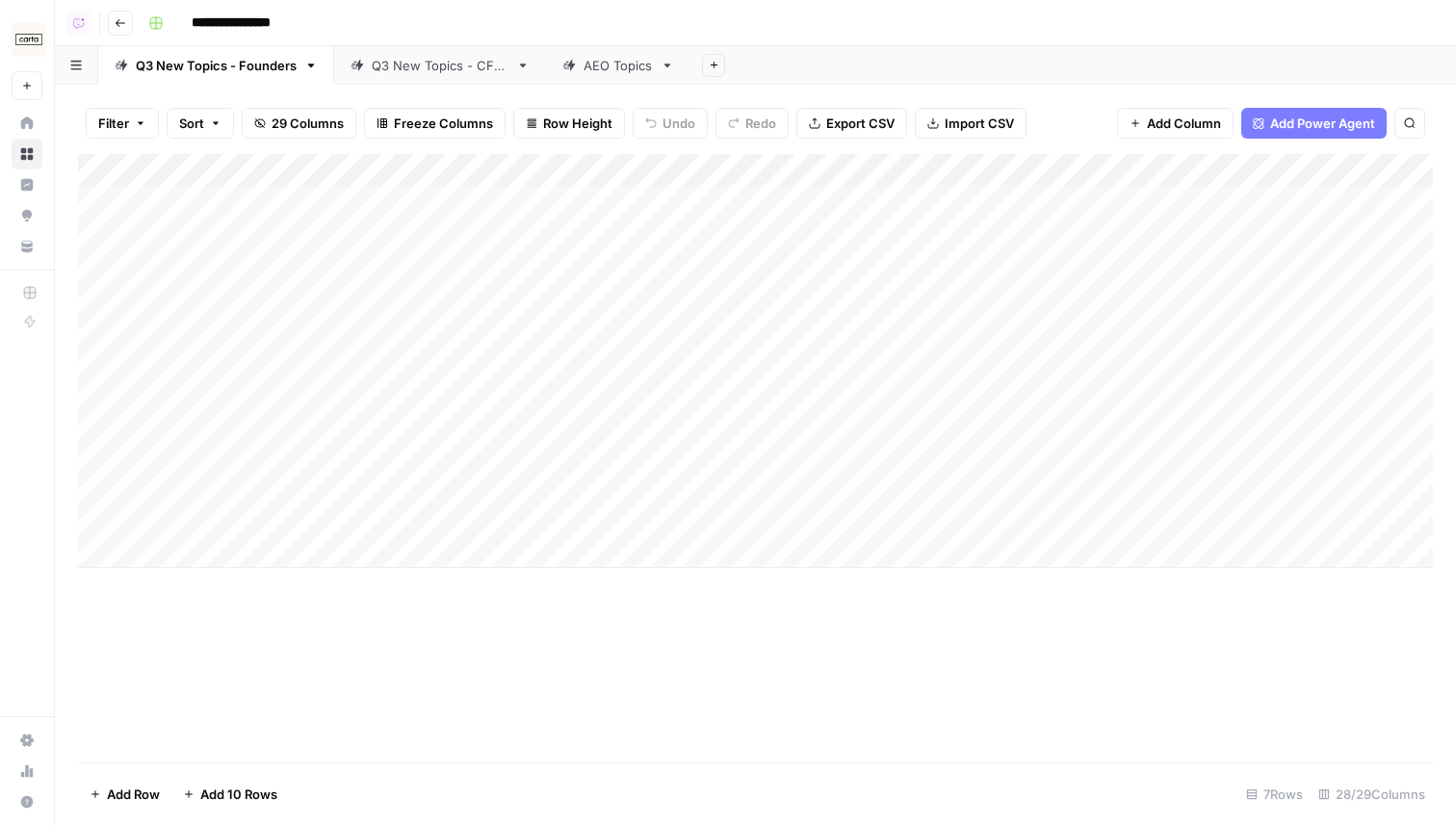
click at [1167, 171] on div "Add Column" at bounding box center [755, 361] width 1355 height 414
click at [1104, 334] on span "Hide Column" at bounding box center [1129, 332] width 168 height 20
click at [623, 204] on div "Add Column" at bounding box center [755, 361] width 1355 height 414
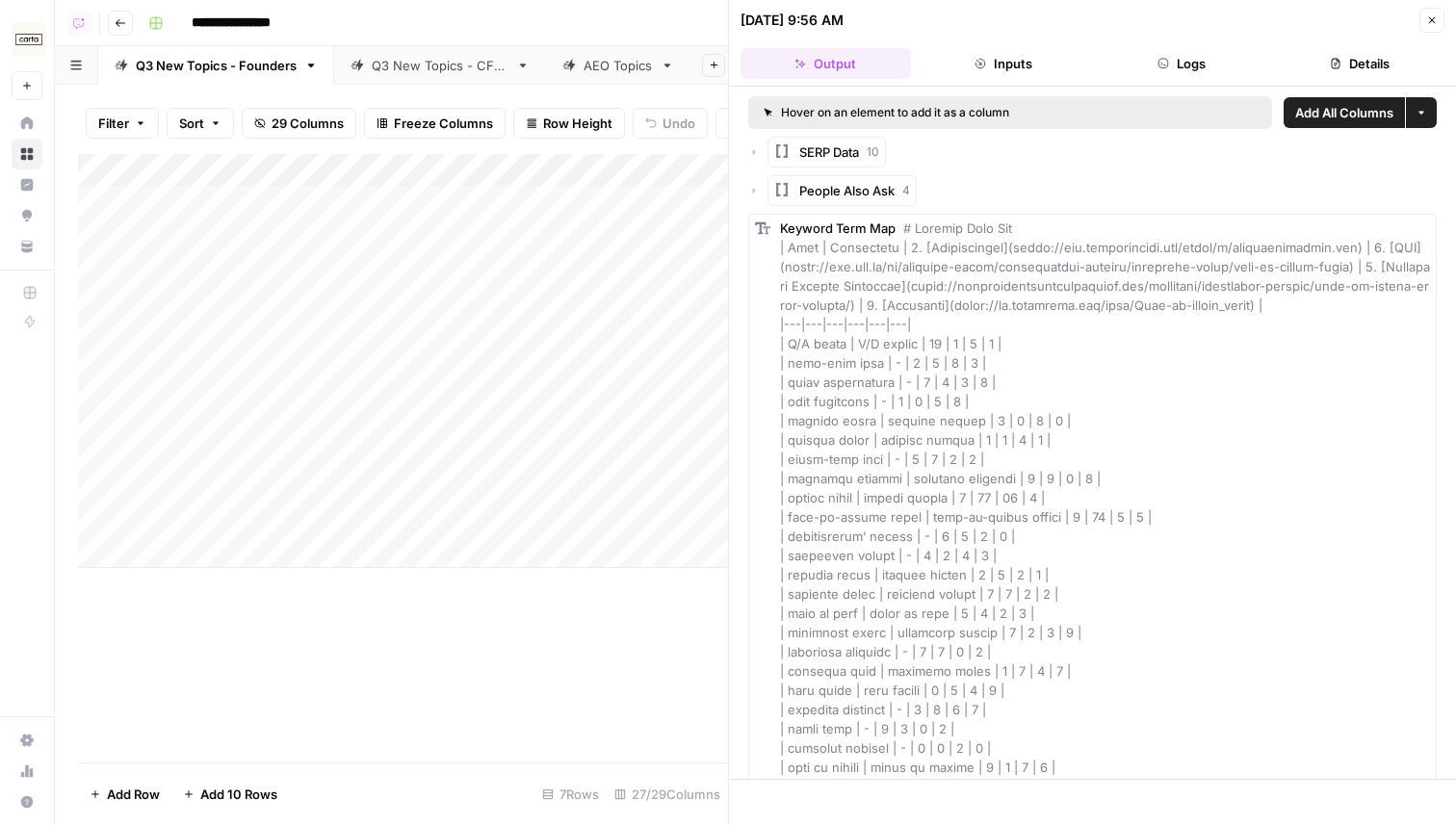
click at [1426, 26] on button "Close" at bounding box center [1431, 20] width 25 height 25
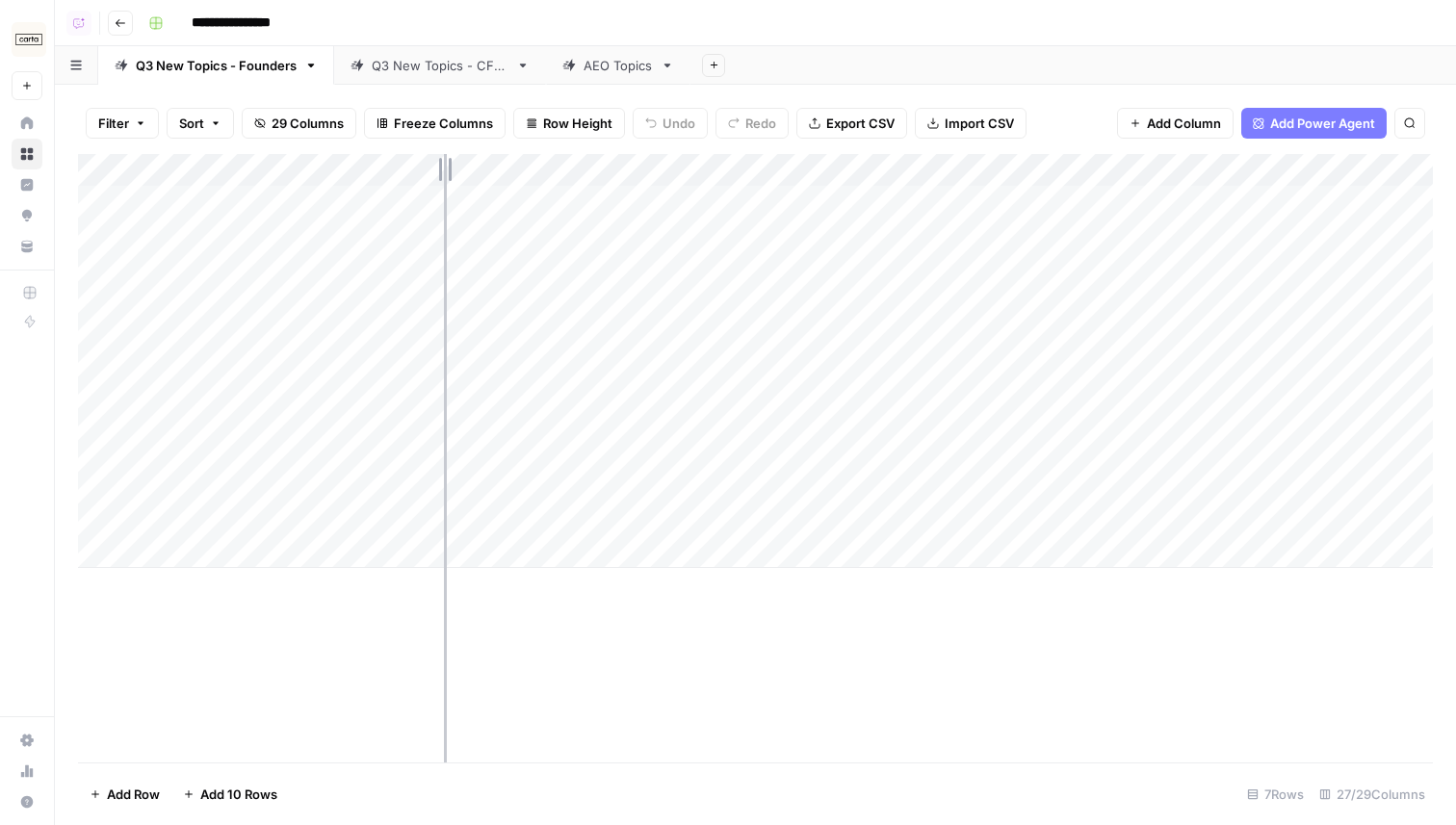
drag, startPoint x: 316, startPoint y: 168, endPoint x: 444, endPoint y: 167, distance: 128.0
click at [444, 167] on div "Add Column" at bounding box center [755, 361] width 1355 height 414
drag, startPoint x: 289, startPoint y: 202, endPoint x: 285, endPoint y: 501, distance: 299.0
click at [285, 501] on div "Add Column" at bounding box center [755, 361] width 1355 height 414
click at [315, 431] on div "Add Column" at bounding box center [755, 361] width 1355 height 414
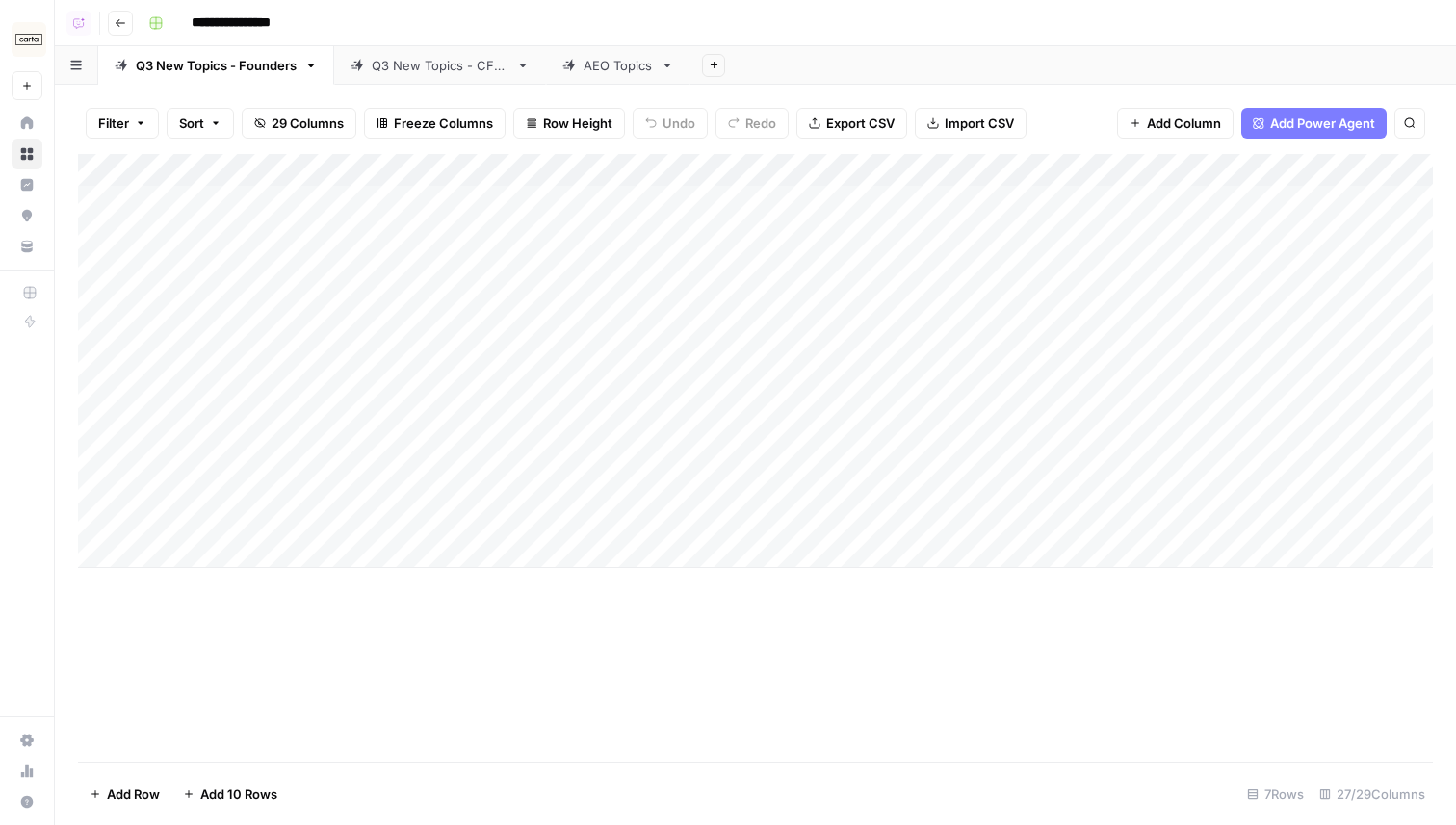
click at [552, 204] on div "Add Column" at bounding box center [755, 361] width 1355 height 414
click at [388, 199] on div "Add Column" at bounding box center [755, 361] width 1355 height 414
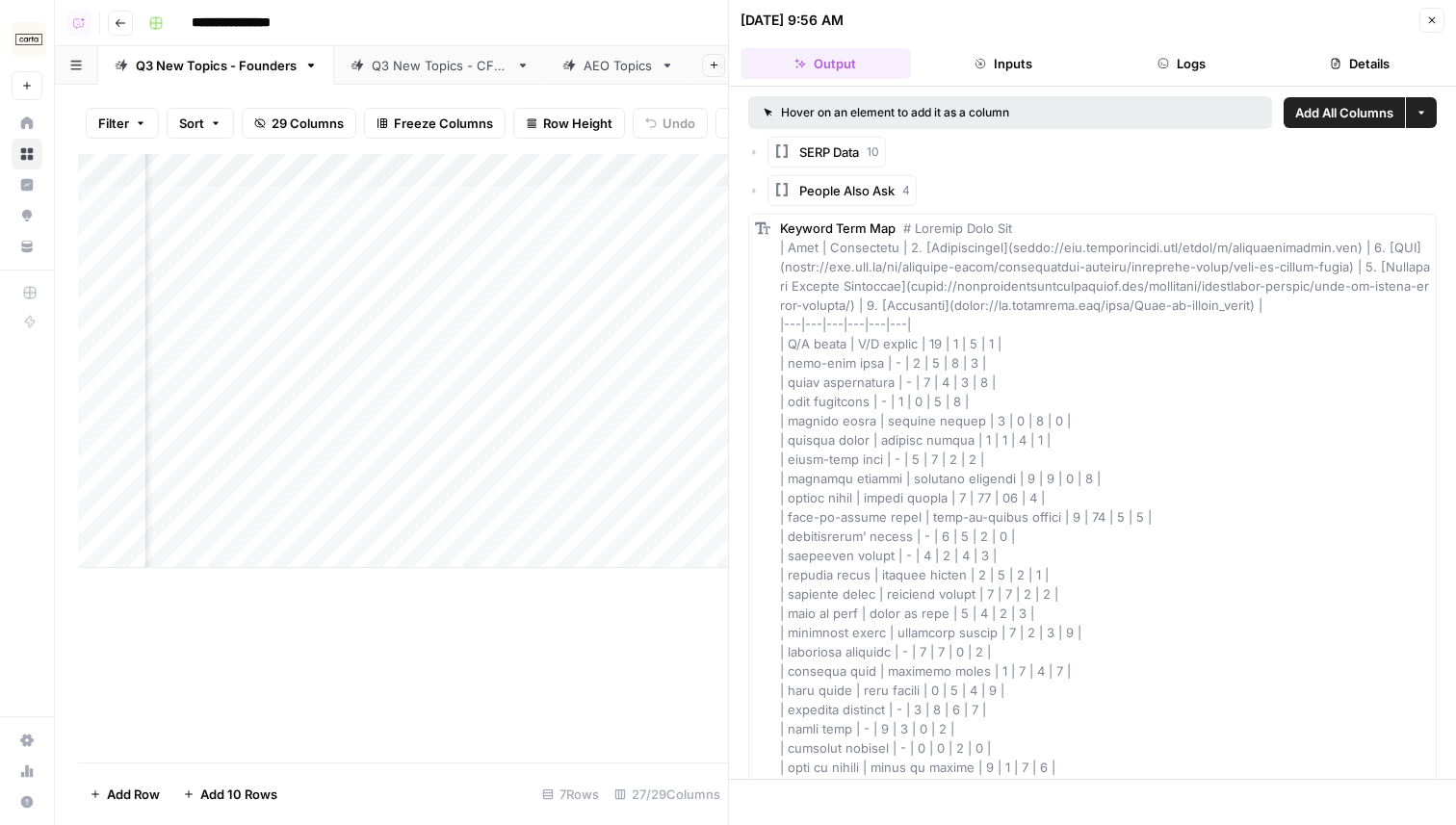
click at [759, 152] on div "SERP Data 10" at bounding box center [1092, 151] width 689 height 30
click at [749, 150] on icon "button" at bounding box center [754, 152] width 12 height 12
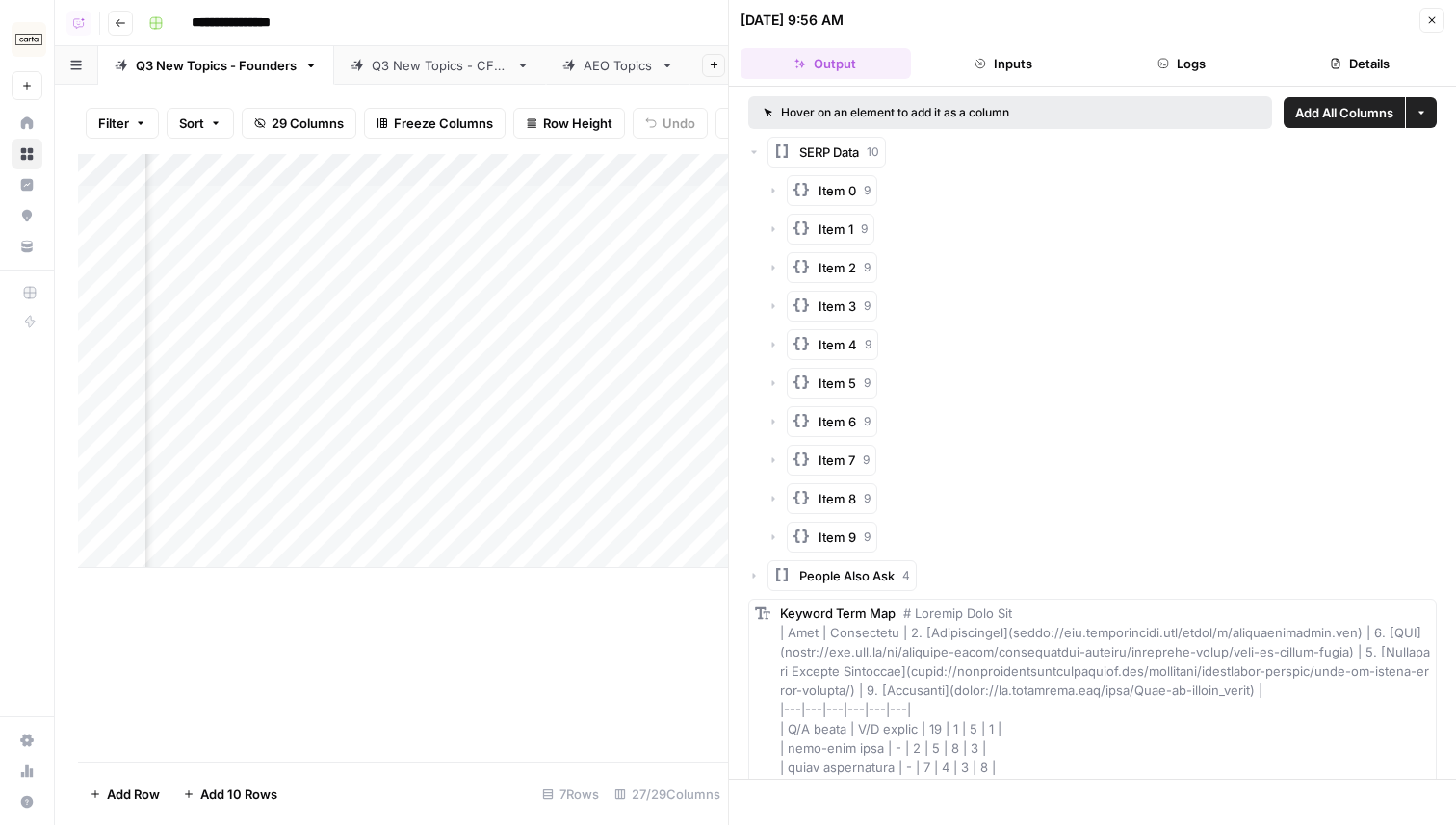
click at [755, 573] on icon "button" at bounding box center [754, 575] width 12 height 12
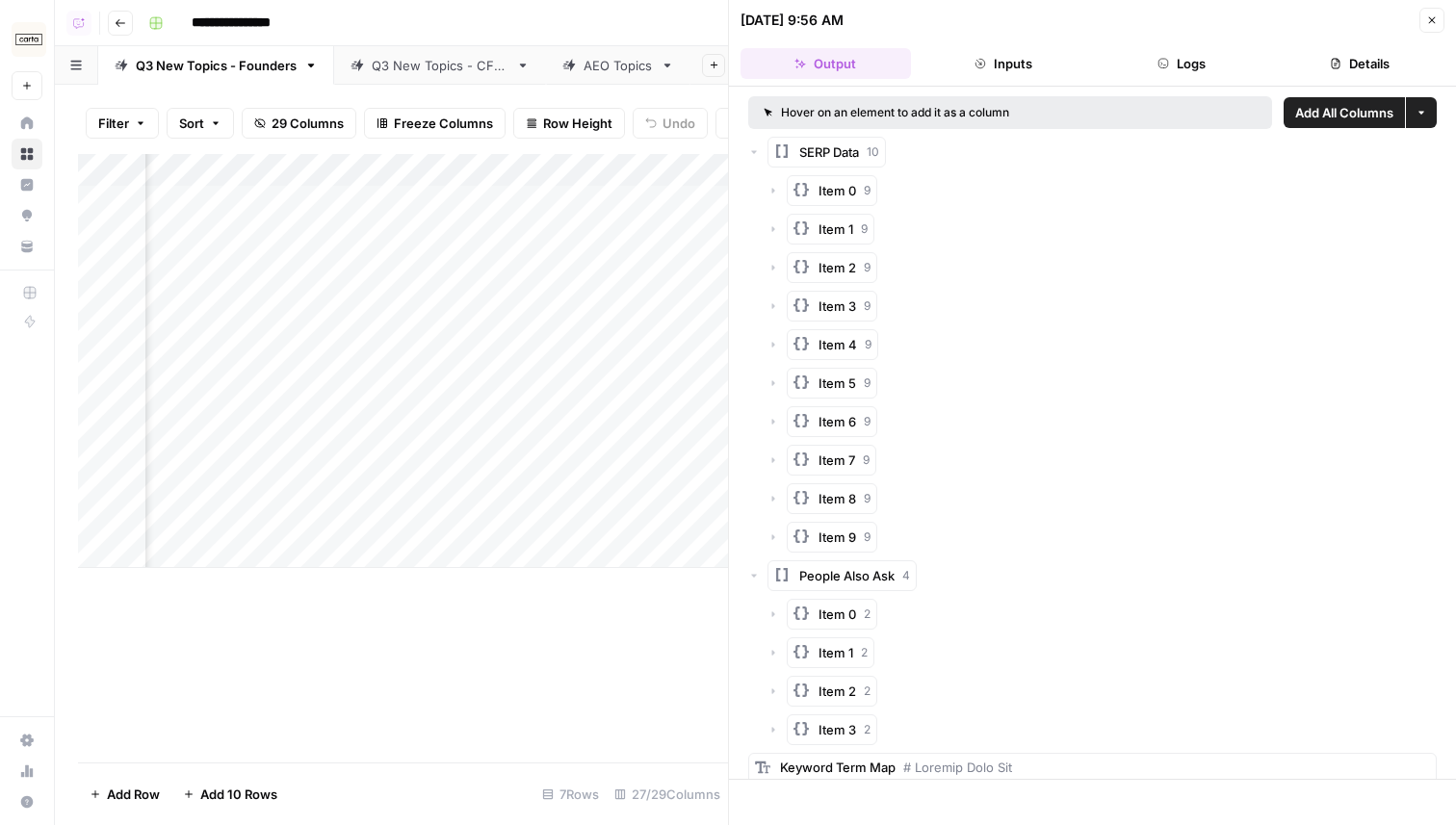
click at [1425, 18] on button "Close" at bounding box center [1431, 20] width 25 height 25
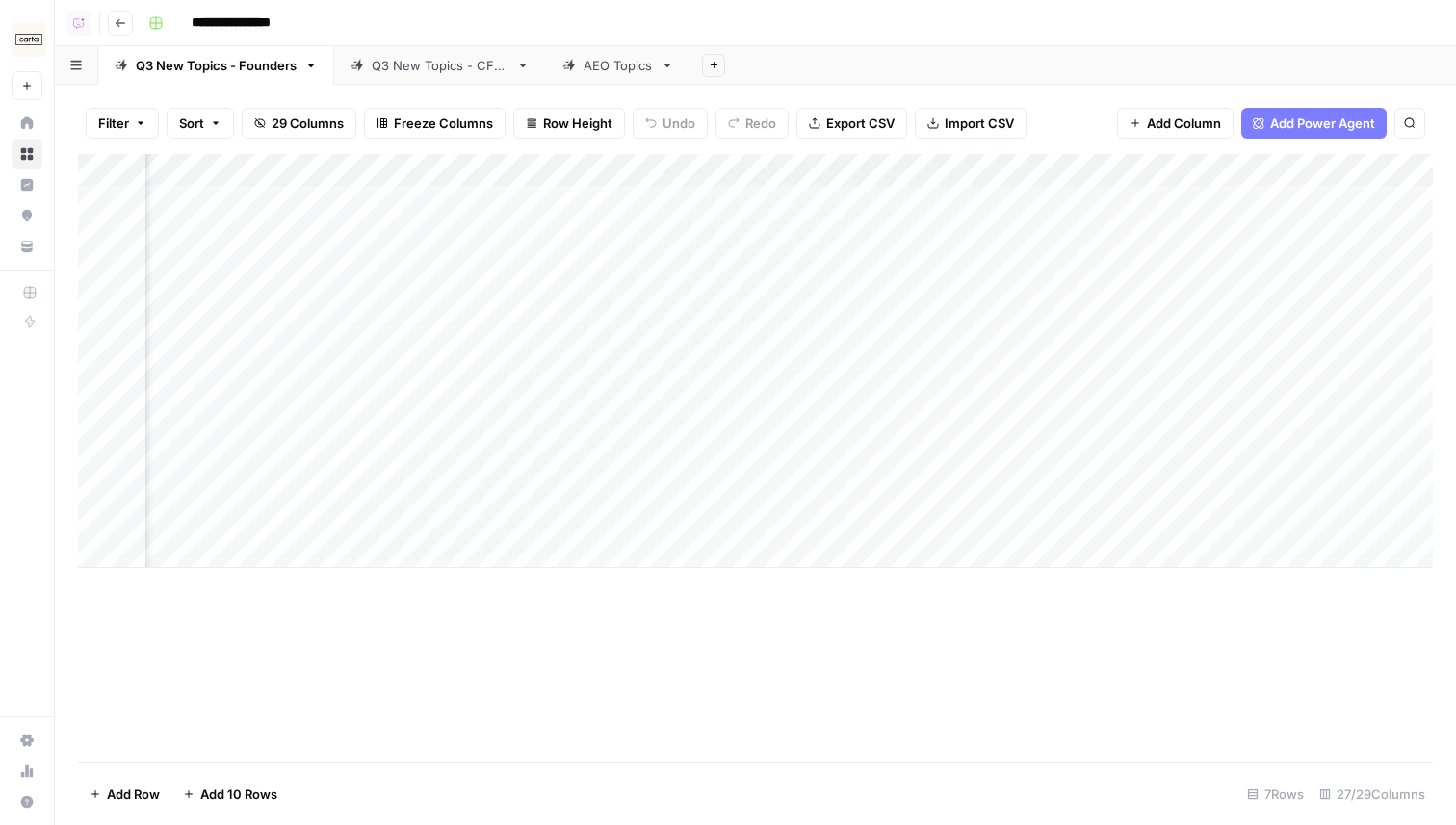
scroll to position [0, 859]
click at [923, 202] on div "Add Column" at bounding box center [755, 361] width 1355 height 414
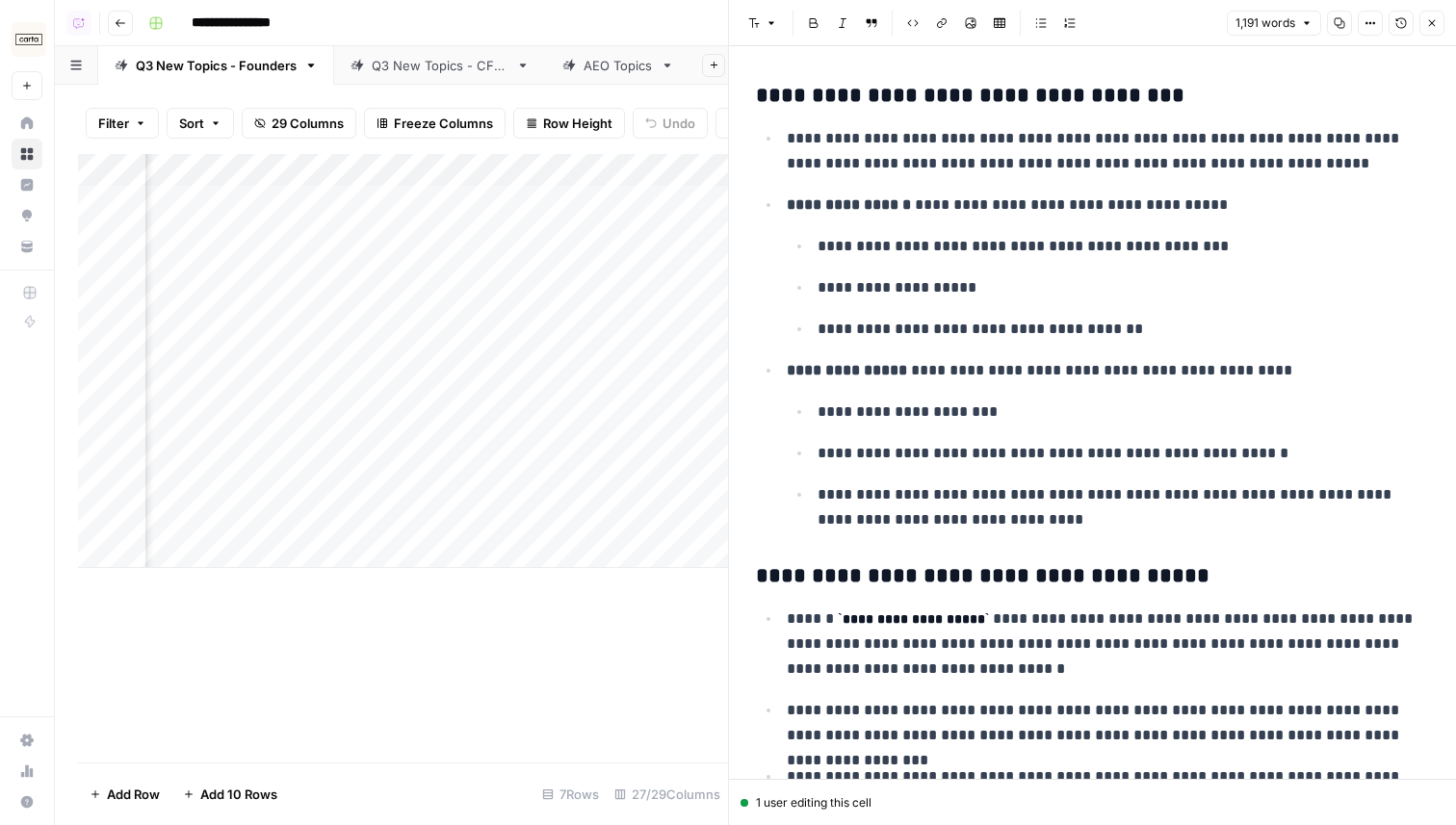
scroll to position [1159, 0]
click at [1025, 378] on p "**********" at bounding box center [1108, 370] width 642 height 25
click at [1025, 425] on ul "**********" at bounding box center [1108, 465] width 642 height 134
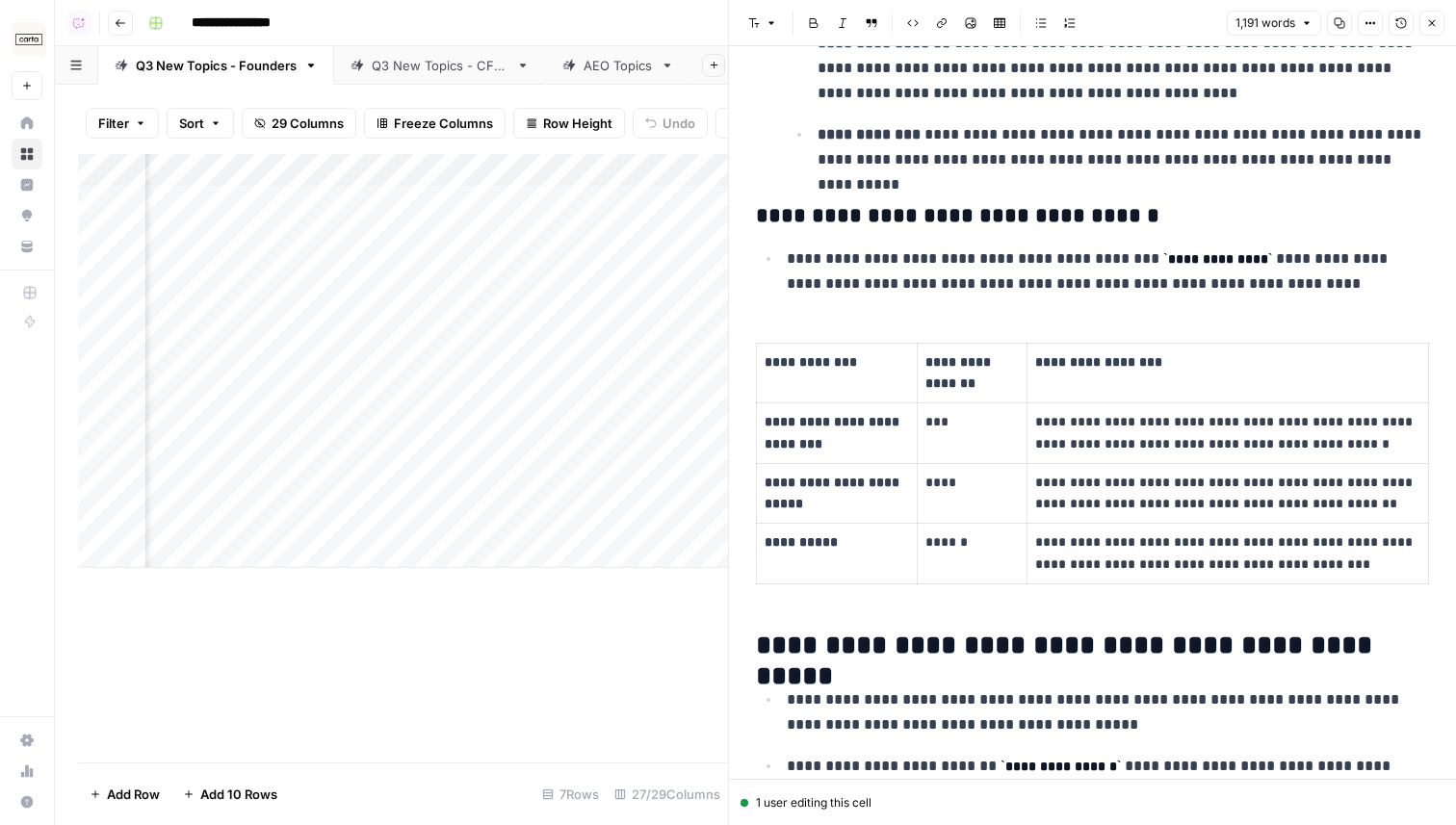
scroll to position [2720, 0]
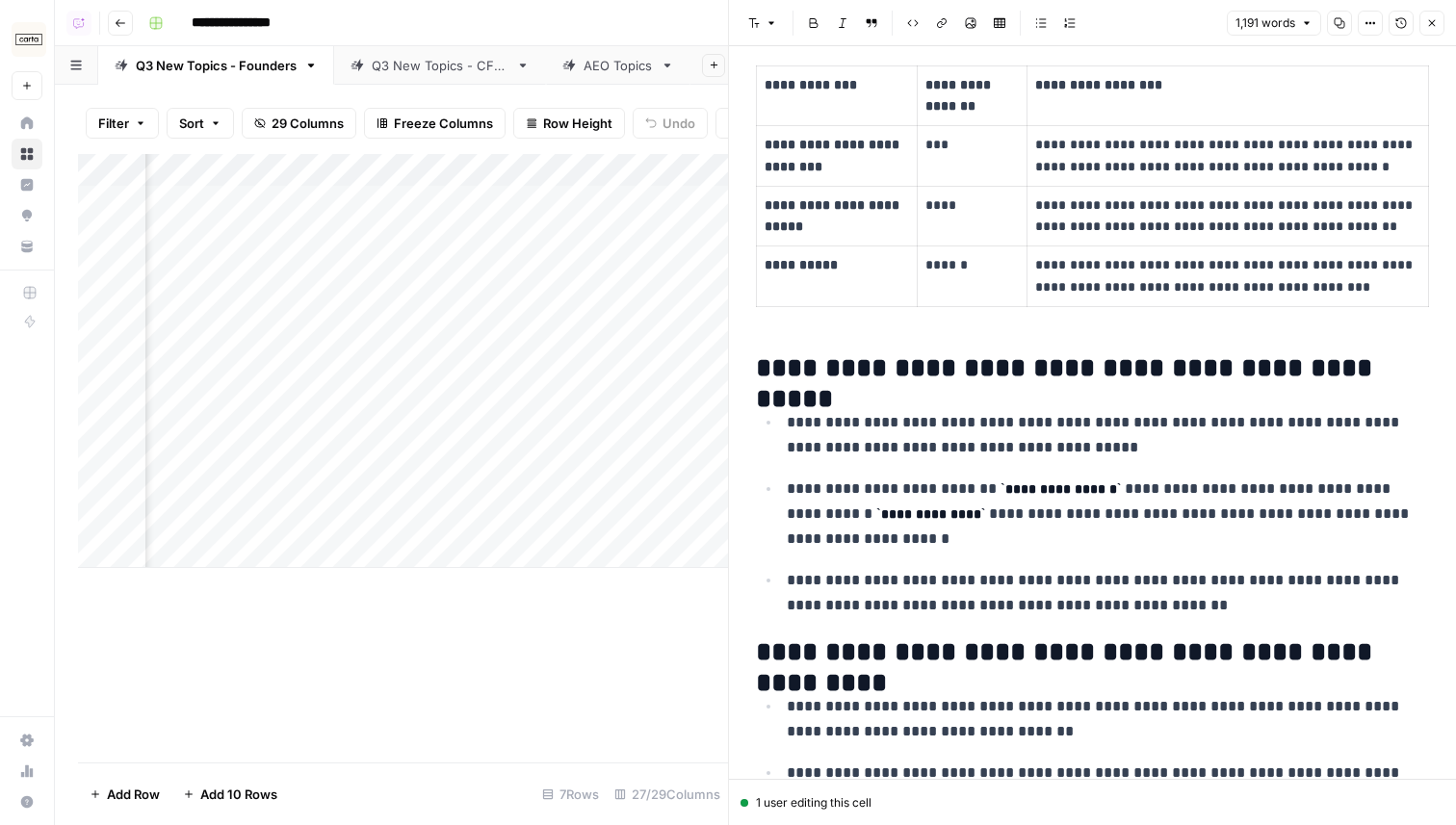
click at [1426, 23] on icon "button" at bounding box center [1432, 24] width 12 height 12
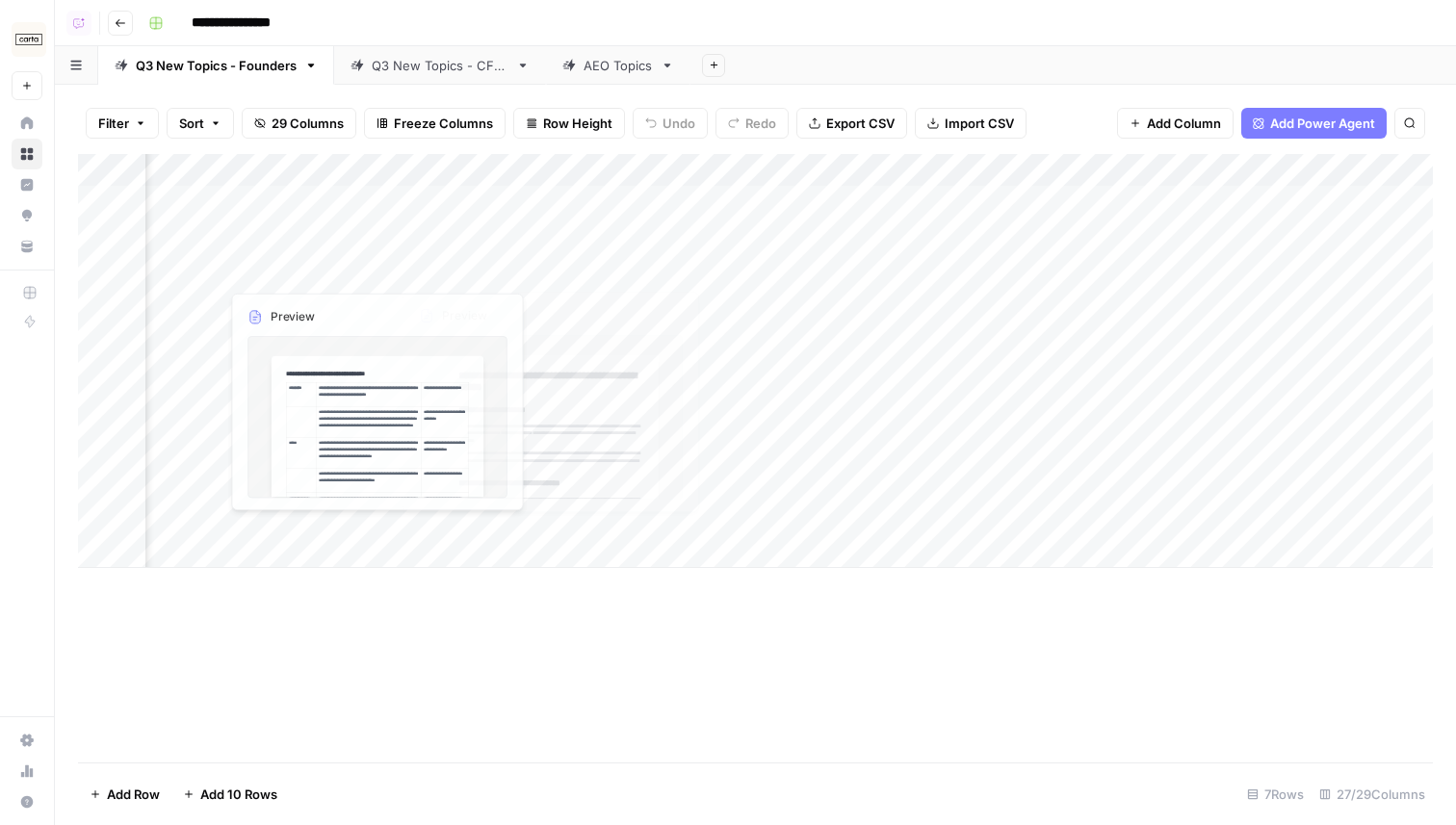
scroll to position [0, 828]
click at [454, 164] on div "Add Column" at bounding box center [755, 361] width 1355 height 414
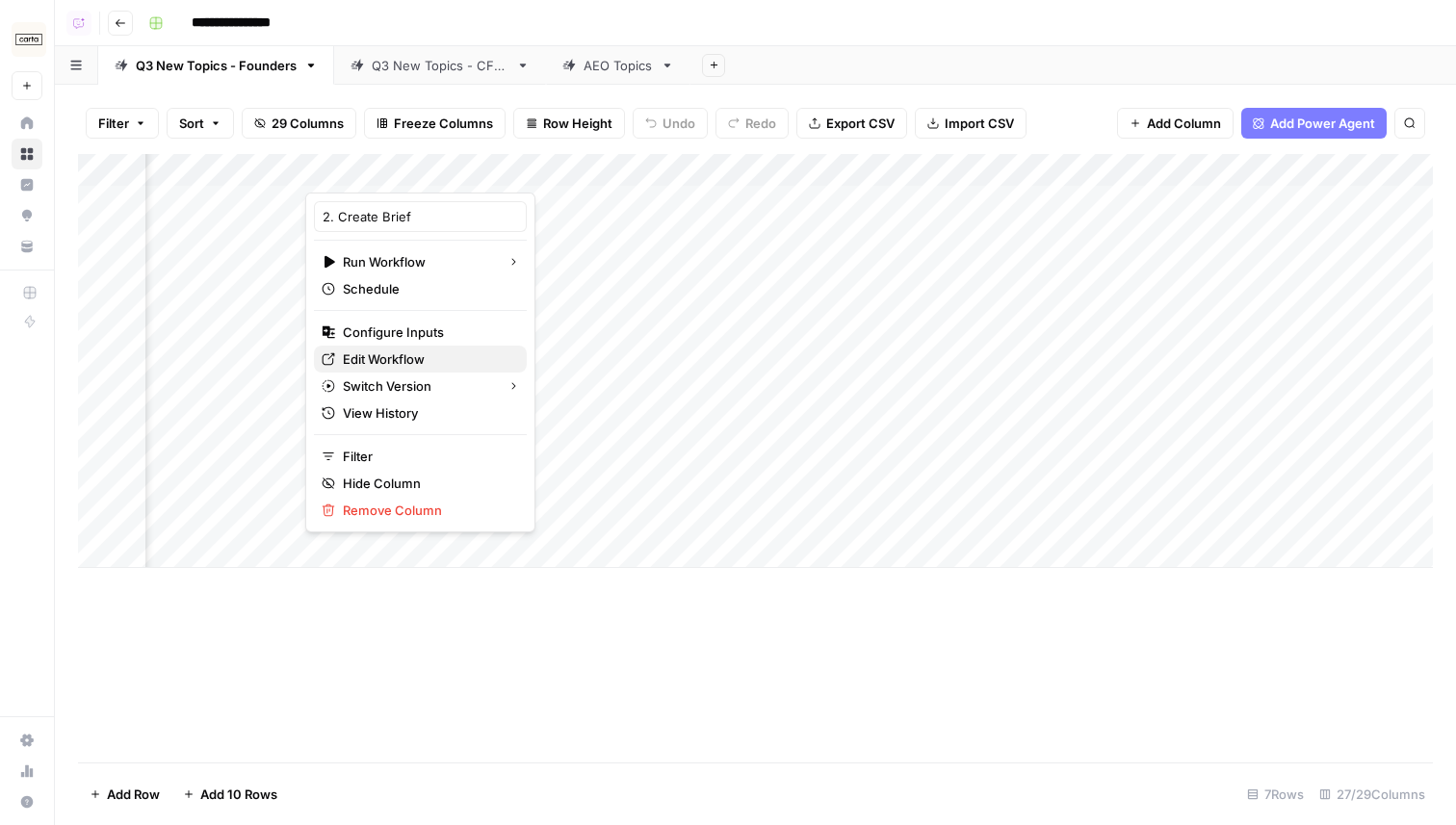
click at [384, 362] on span "Edit Workflow" at bounding box center [426, 359] width 168 height 20
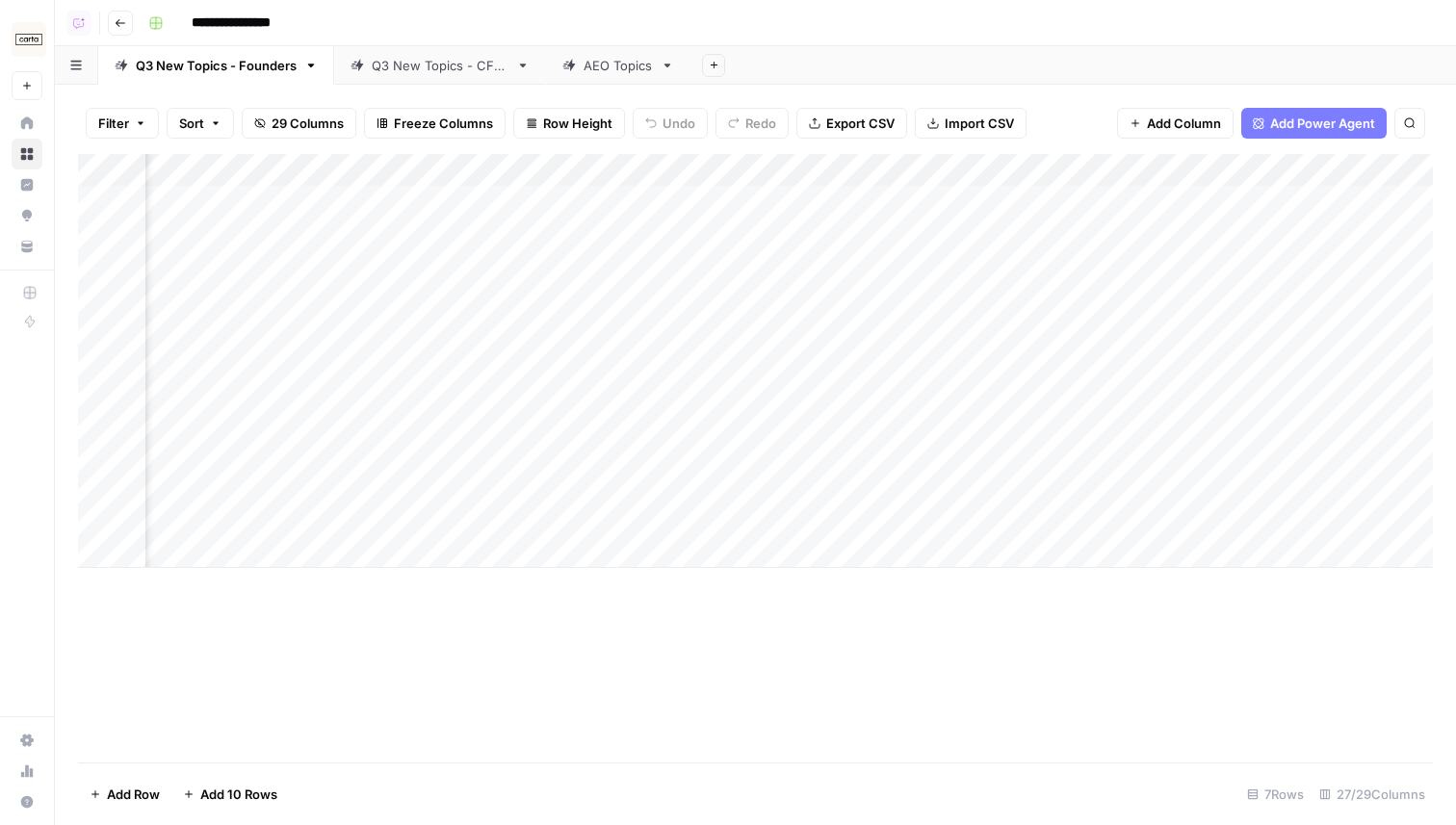
scroll to position [0, 1139]
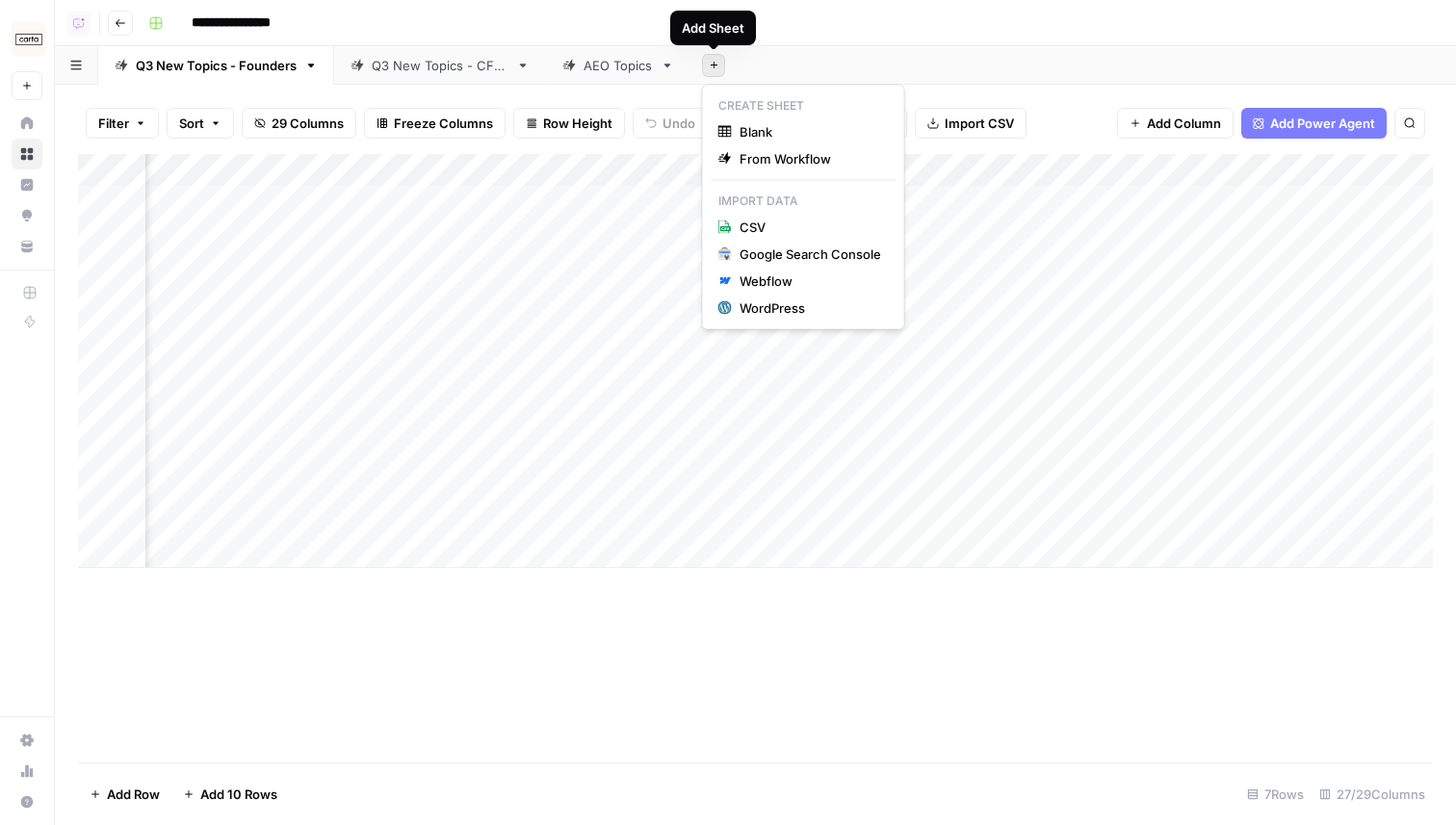
click at [722, 67] on button "Add Sheet" at bounding box center [713, 65] width 23 height 23
click at [745, 600] on div "Add Column" at bounding box center [755, 458] width 1355 height 609
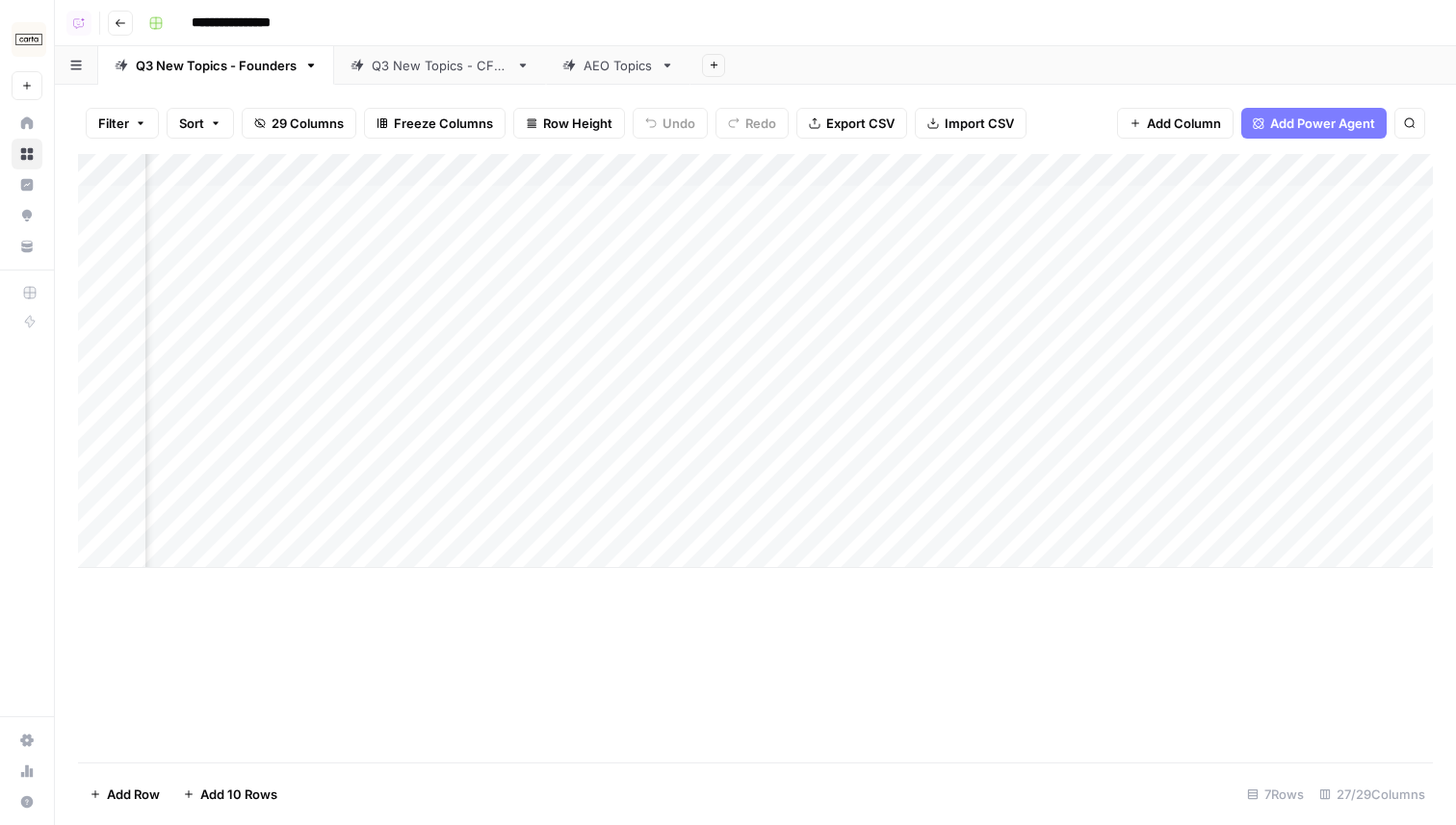
scroll to position [0, 0]
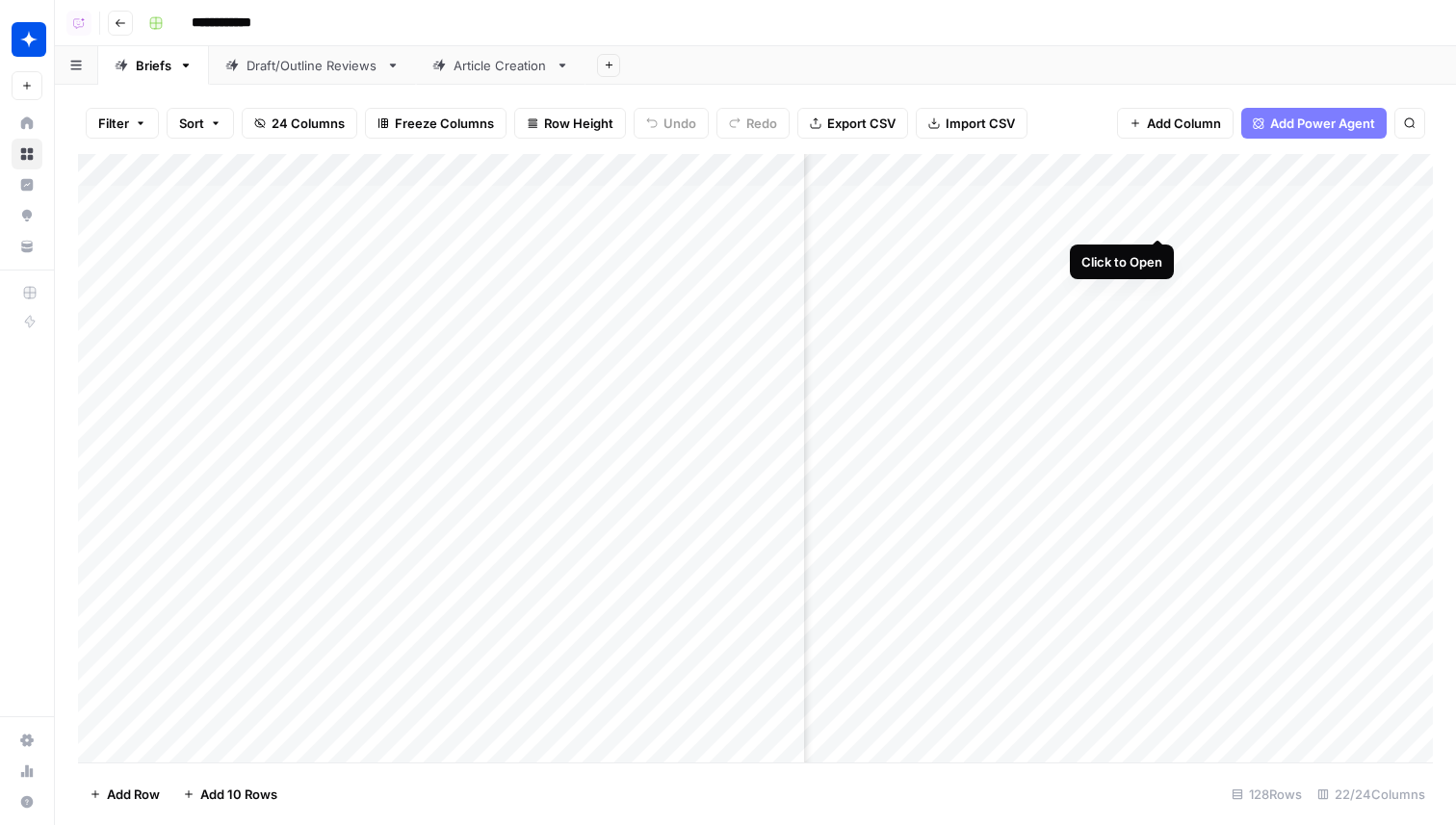
click at [1163, 200] on div "Add Column" at bounding box center [755, 458] width 1355 height 609
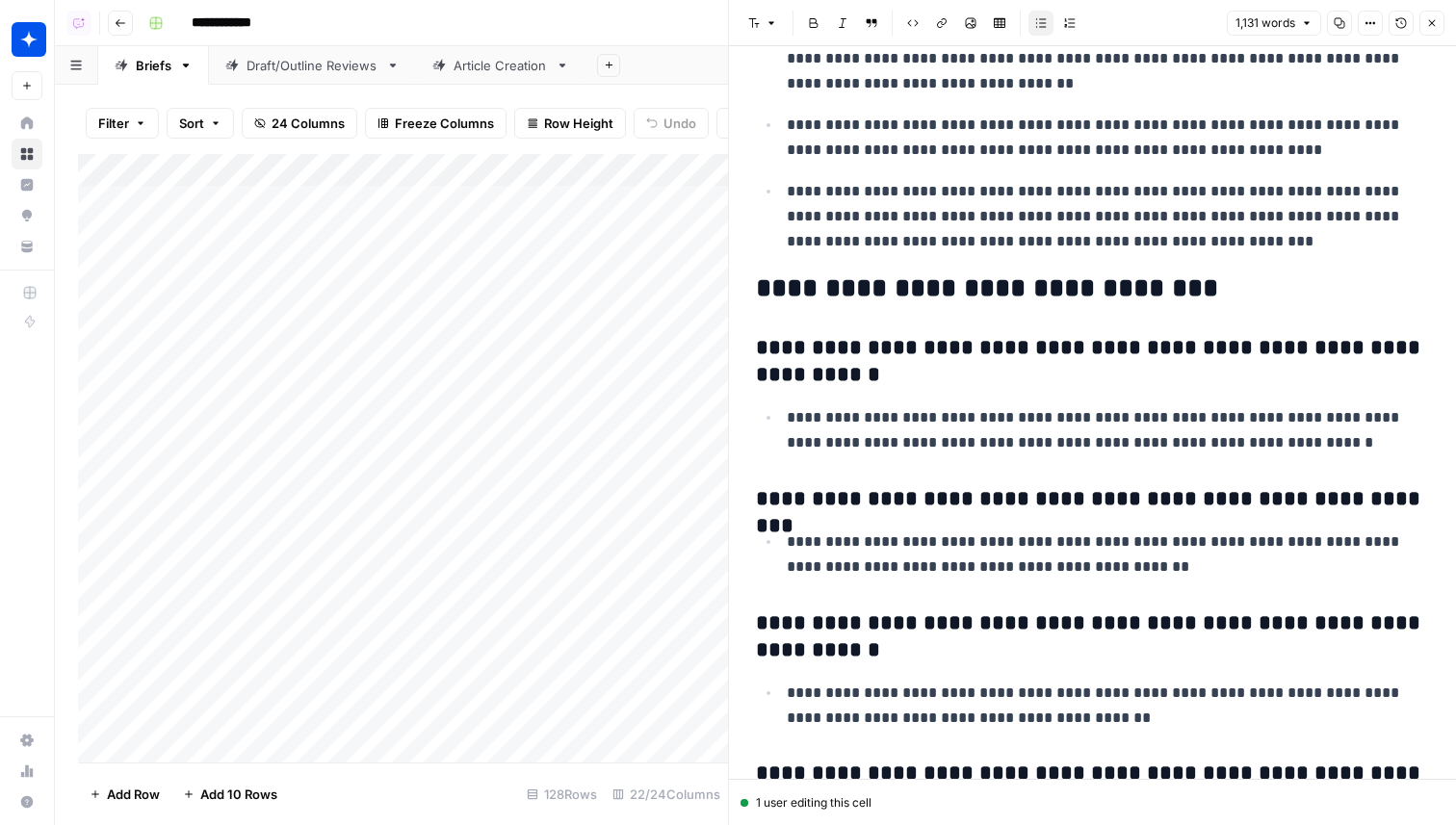
scroll to position [4988, 0]
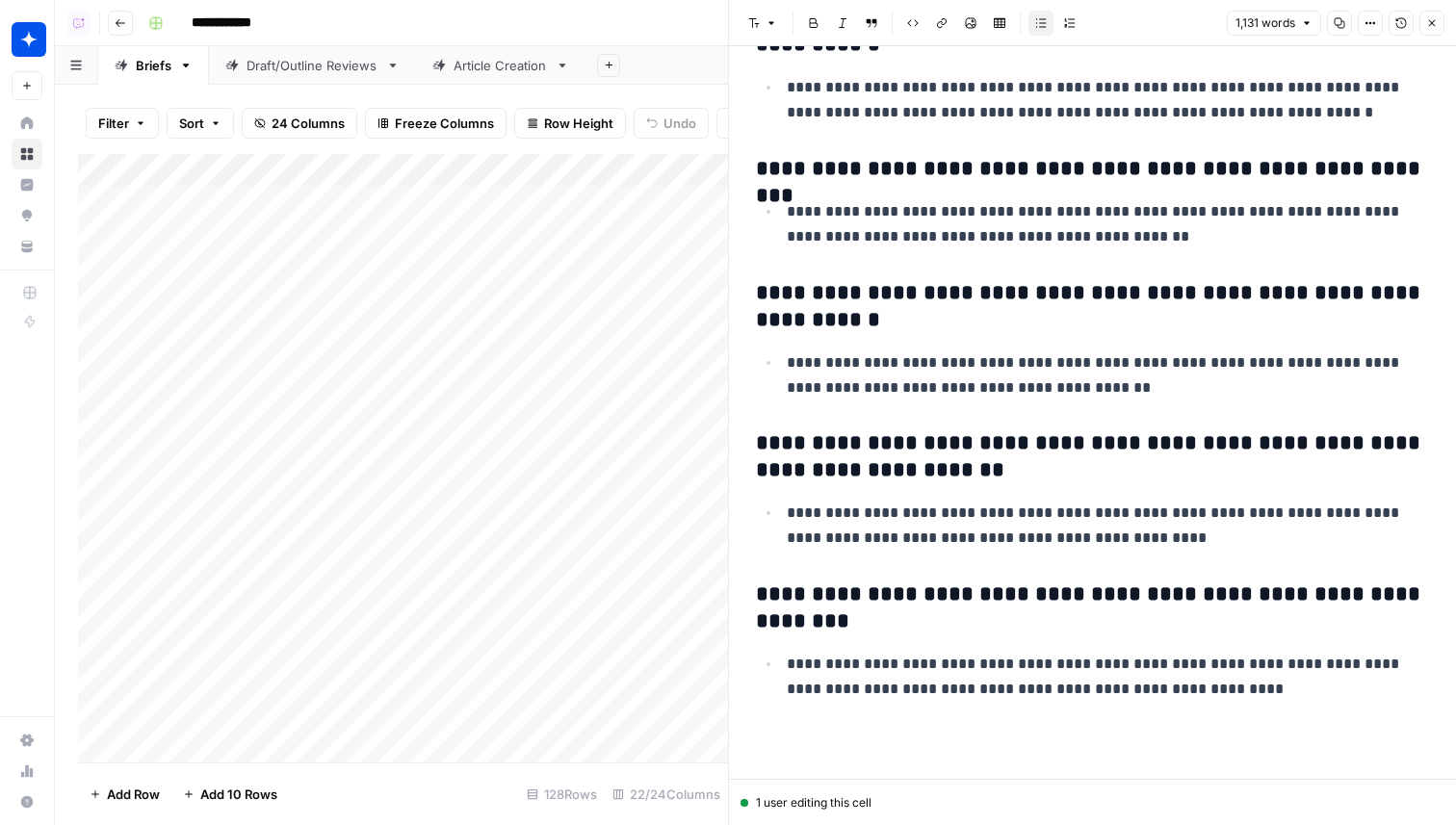
click at [1430, 25] on icon "button" at bounding box center [1432, 24] width 12 height 12
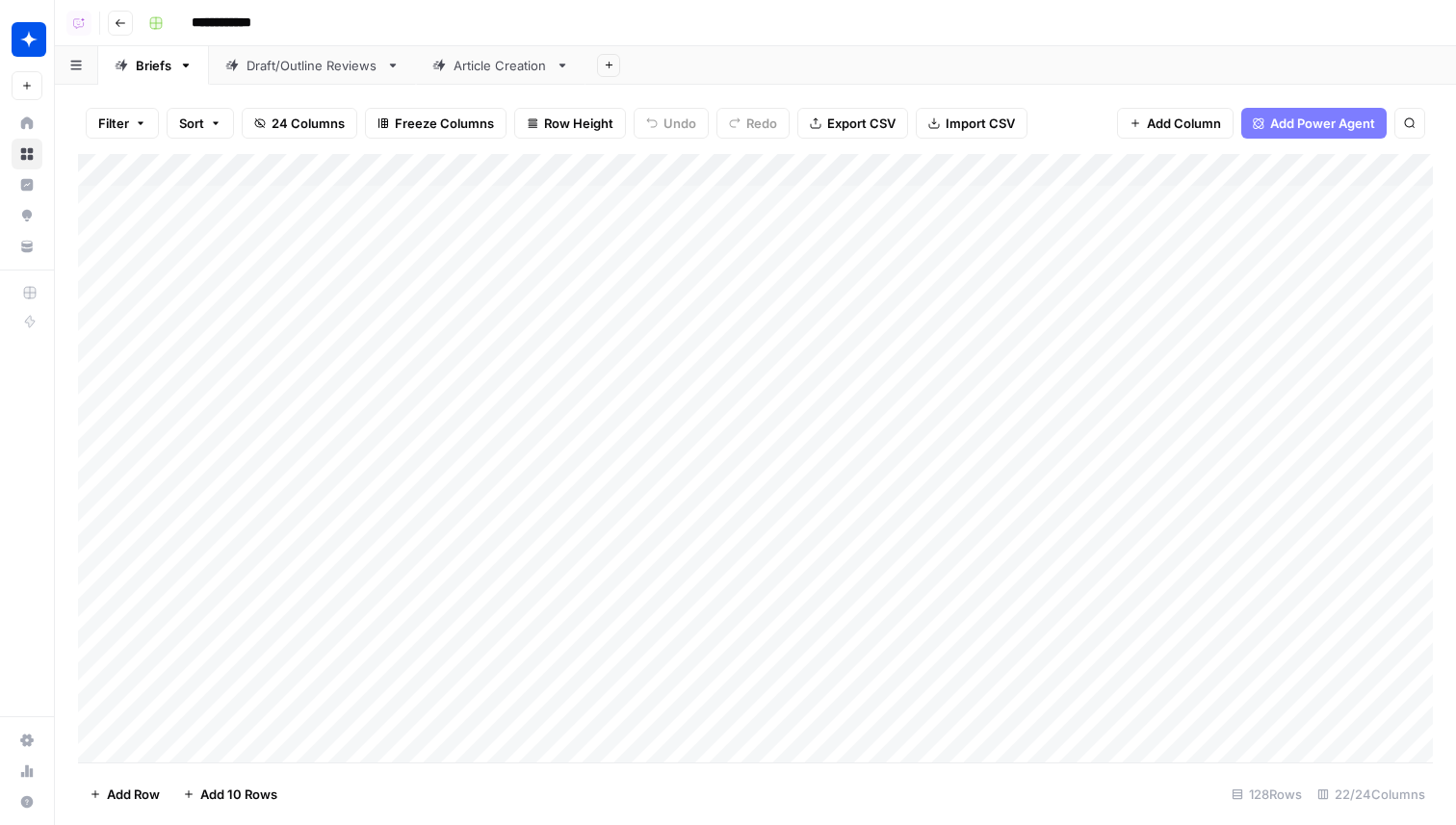
click at [874, 166] on div "Add Column" at bounding box center [755, 458] width 1355 height 609
click at [860, 214] on input "Time (1)" at bounding box center [919, 216] width 196 height 20
type input "Date Created"
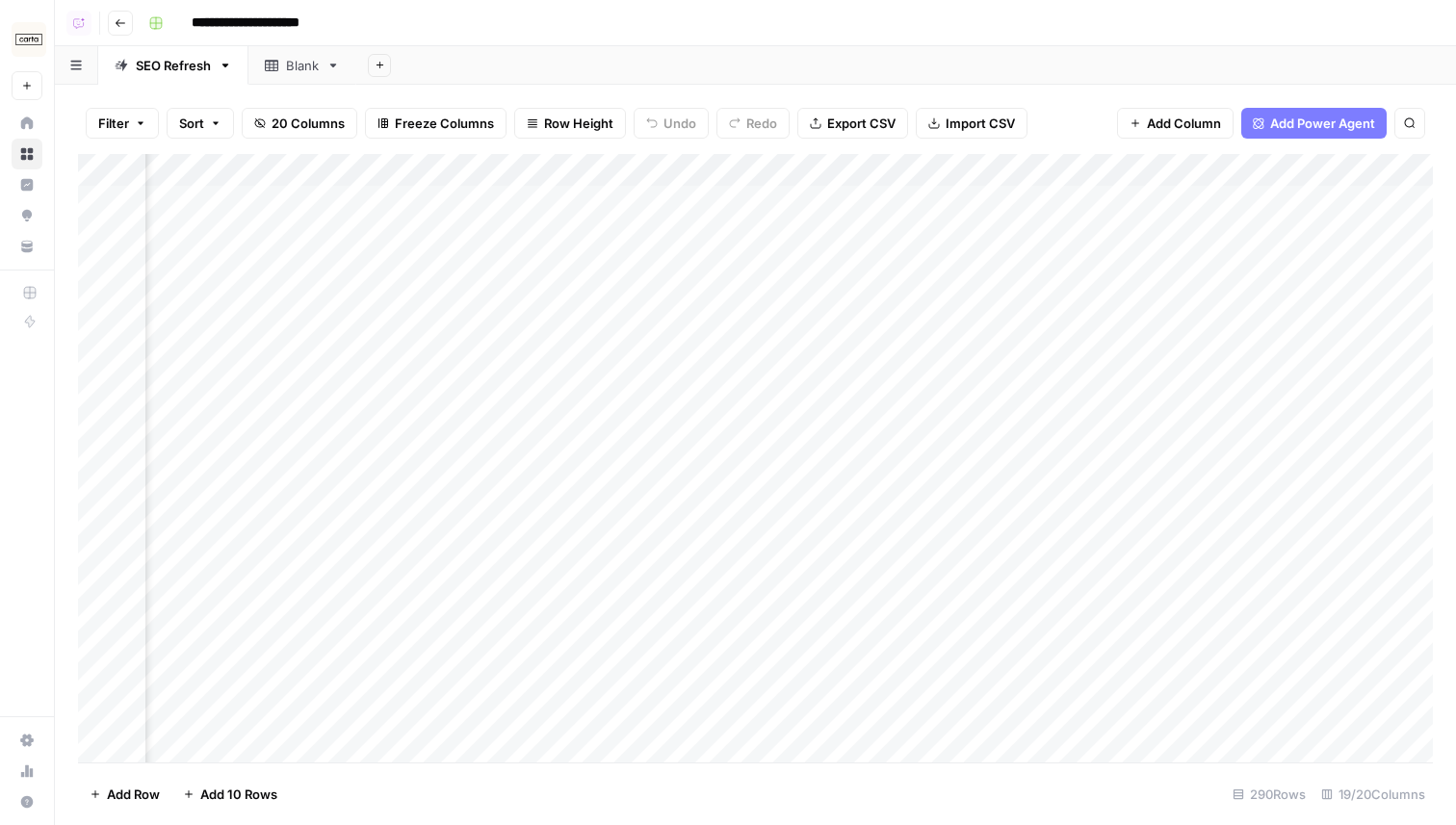
scroll to position [0, 2622]
click at [765, 526] on div "Add Column" at bounding box center [755, 458] width 1355 height 609
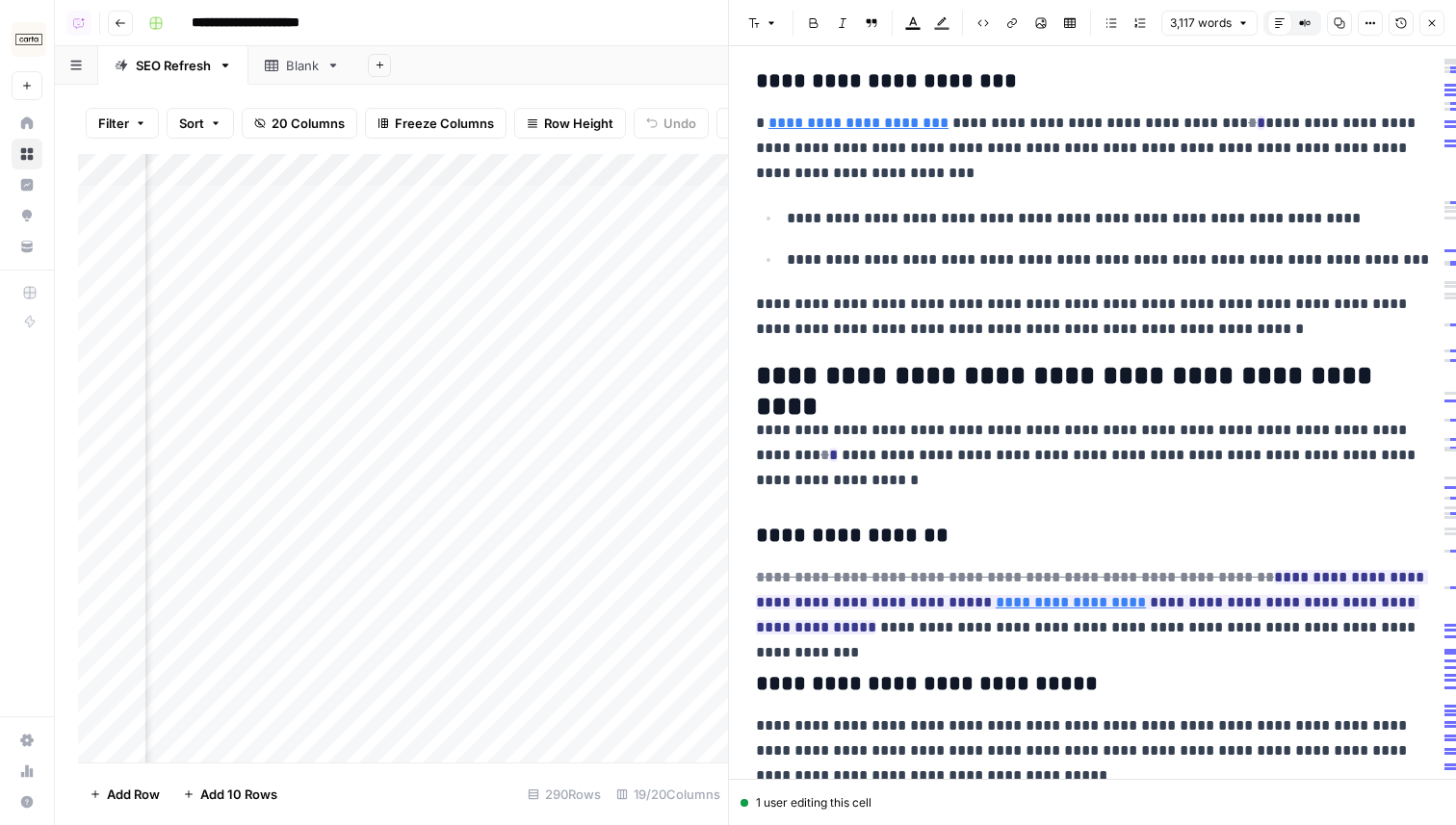
scroll to position [3633, 0]
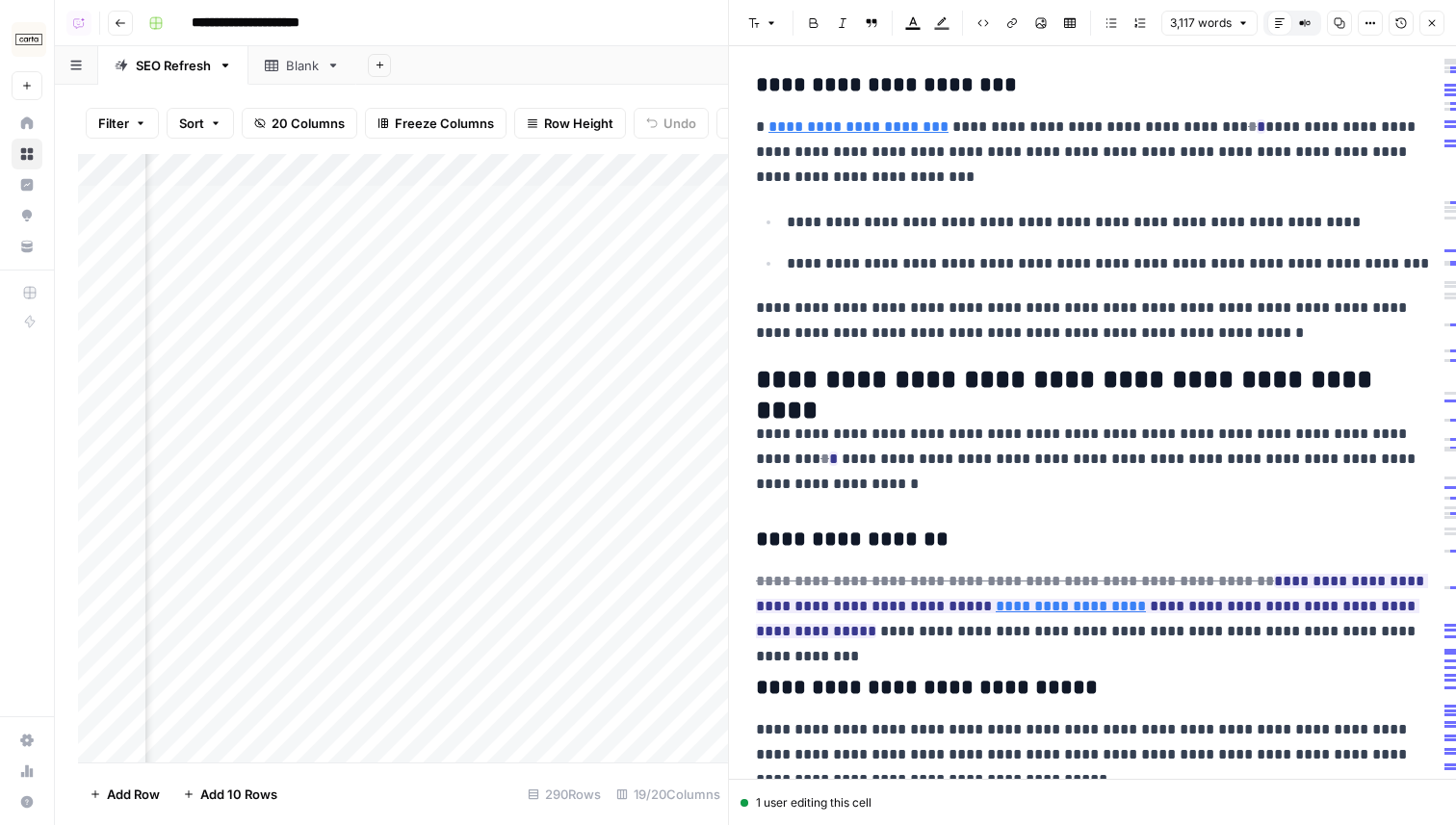
click at [1429, 23] on icon "button" at bounding box center [1432, 24] width 12 height 12
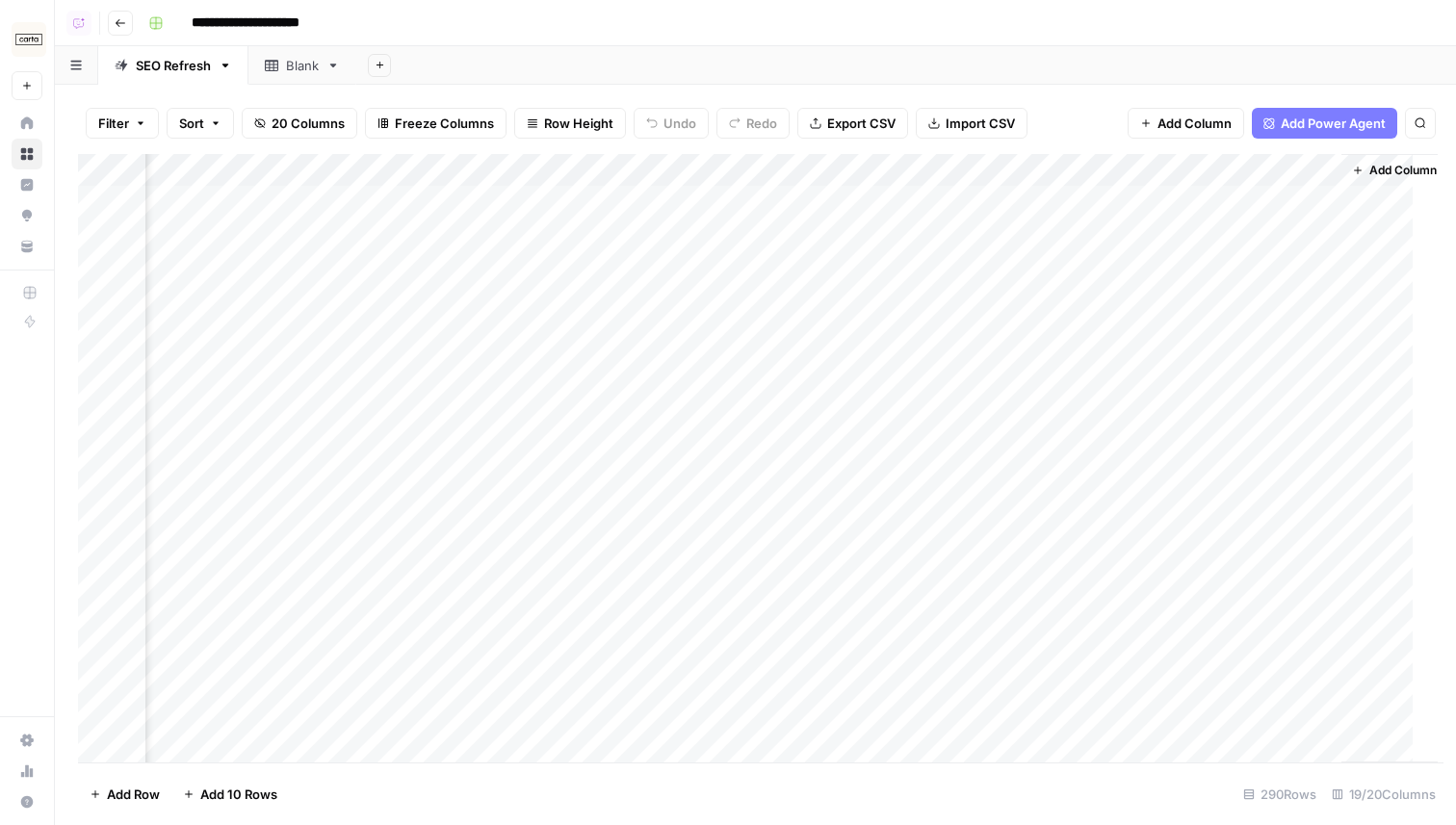
scroll to position [0, 2599]
drag, startPoint x: 81, startPoint y: 526, endPoint x: 82, endPoint y: 496, distance: 30.0
click at [82, 495] on div "Add Column" at bounding box center [755, 458] width 1355 height 609
click at [736, 547] on div "Add Column" at bounding box center [755, 458] width 1355 height 609
click at [786, 498] on div "Add Column" at bounding box center [755, 458] width 1355 height 609
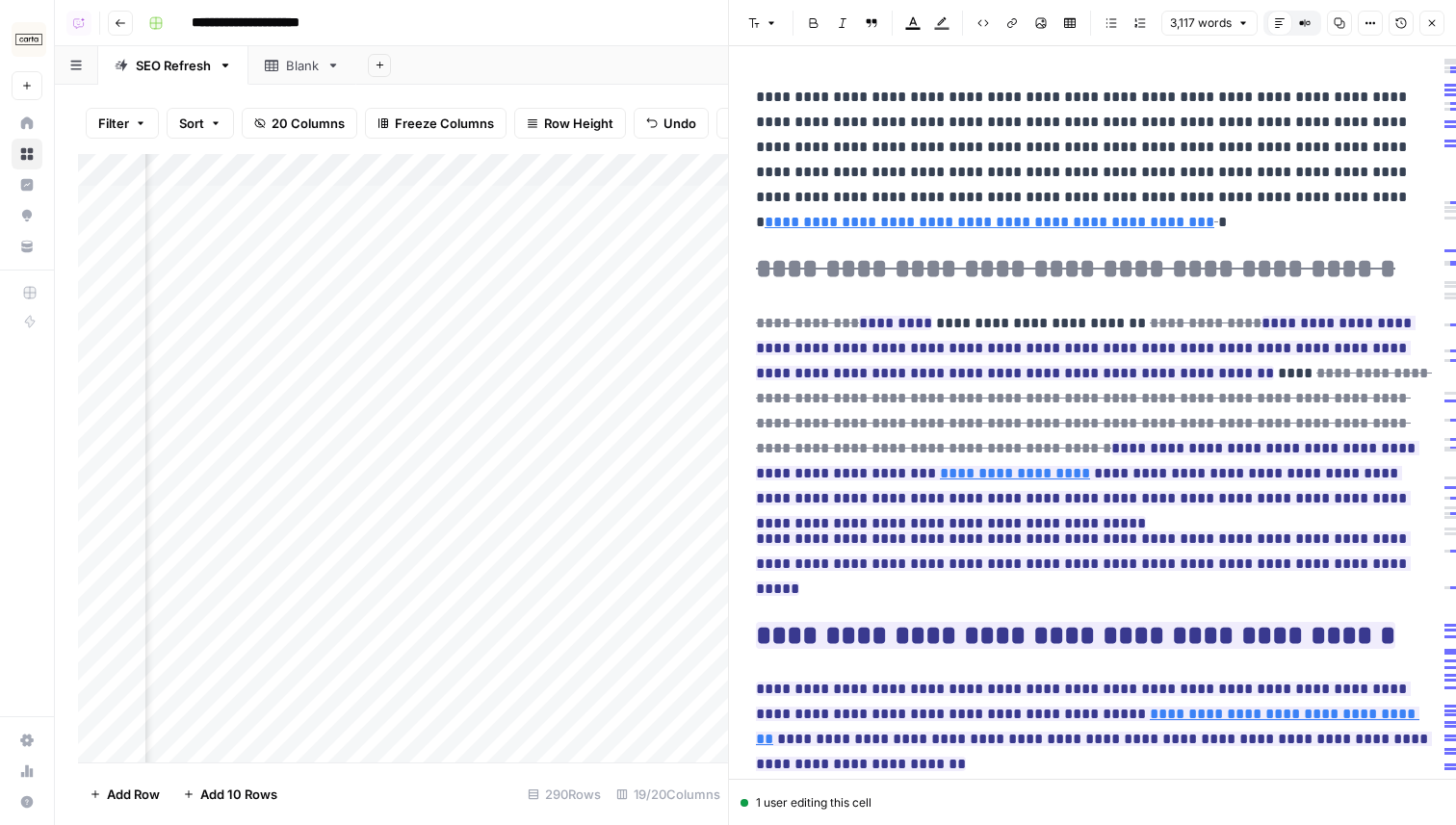
click at [1430, 24] on icon "button" at bounding box center [1432, 24] width 12 height 12
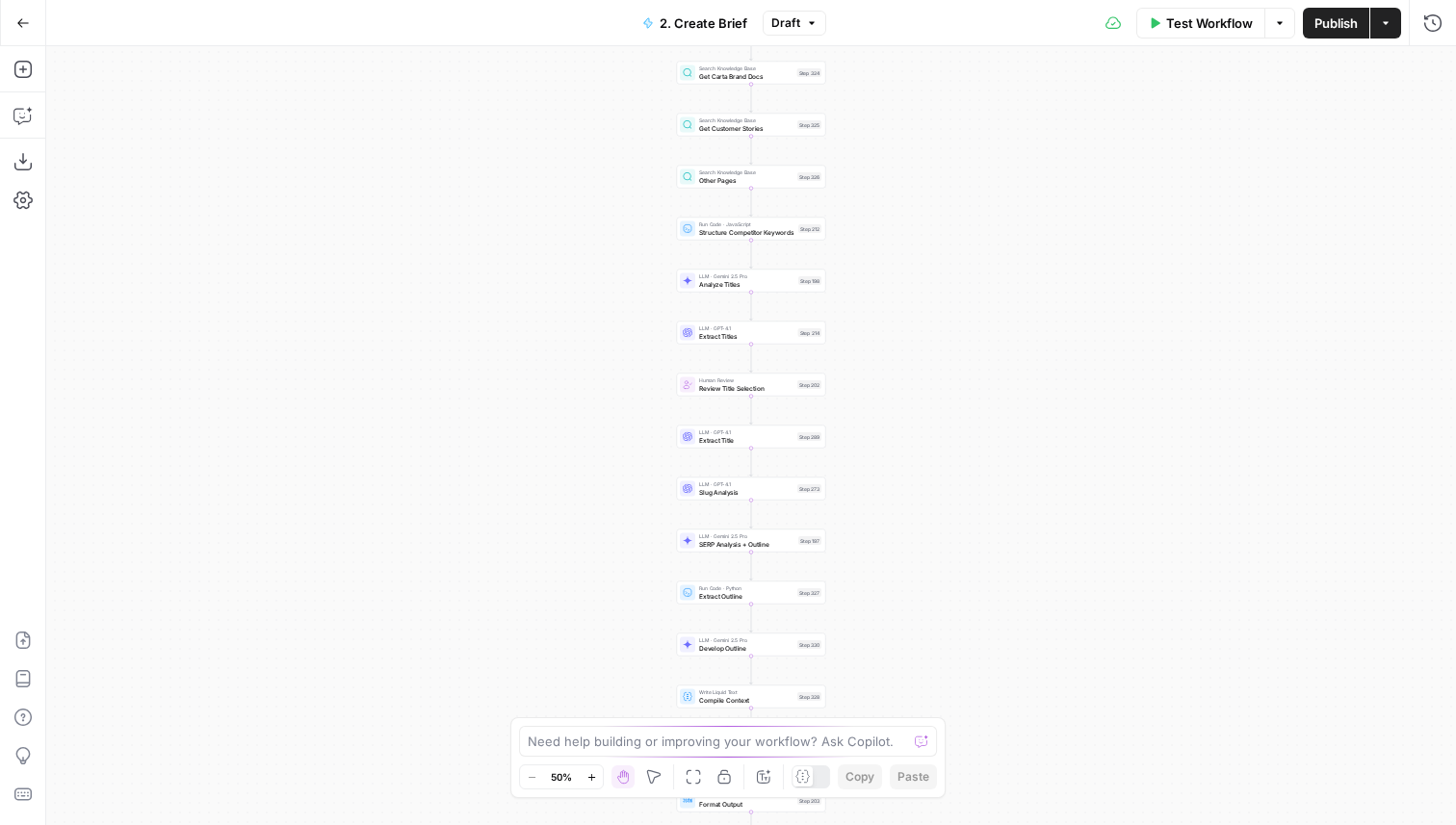
drag, startPoint x: 582, startPoint y: 244, endPoint x: 532, endPoint y: 546, distance: 306.1
click at [537, 549] on div "Workflow Set Inputs Inputs Search Knowledge Base Get Carta Brand Docs Step 324 …" at bounding box center [751, 436] width 1410 height 779
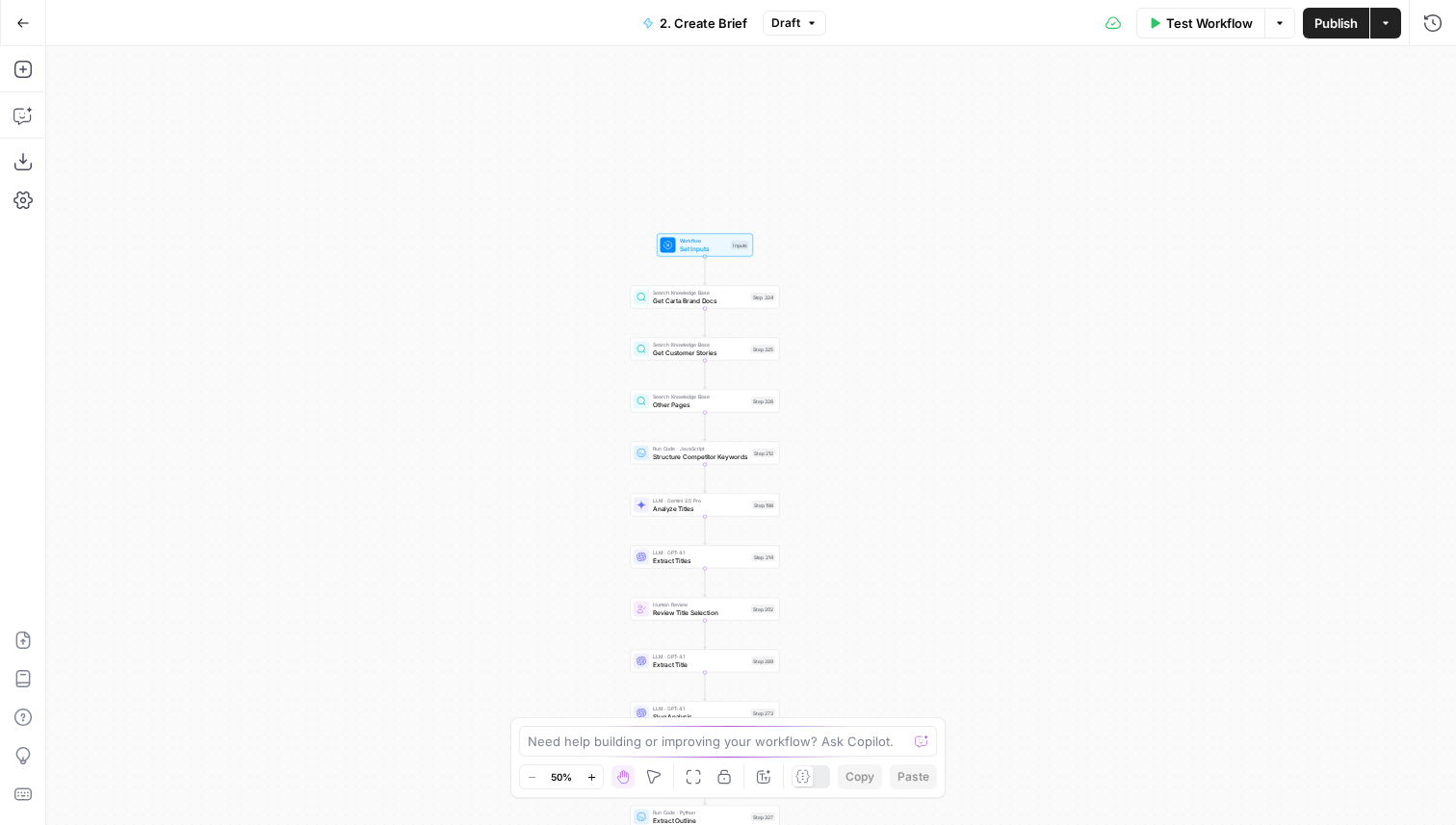
drag, startPoint x: 576, startPoint y: 494, endPoint x: 576, endPoint y: 413, distance: 81.0
click at [576, 413] on div "Workflow Set Inputs Inputs Search Knowledge Base Get Carta Brand Docs Step 324 …" at bounding box center [751, 436] width 1410 height 779
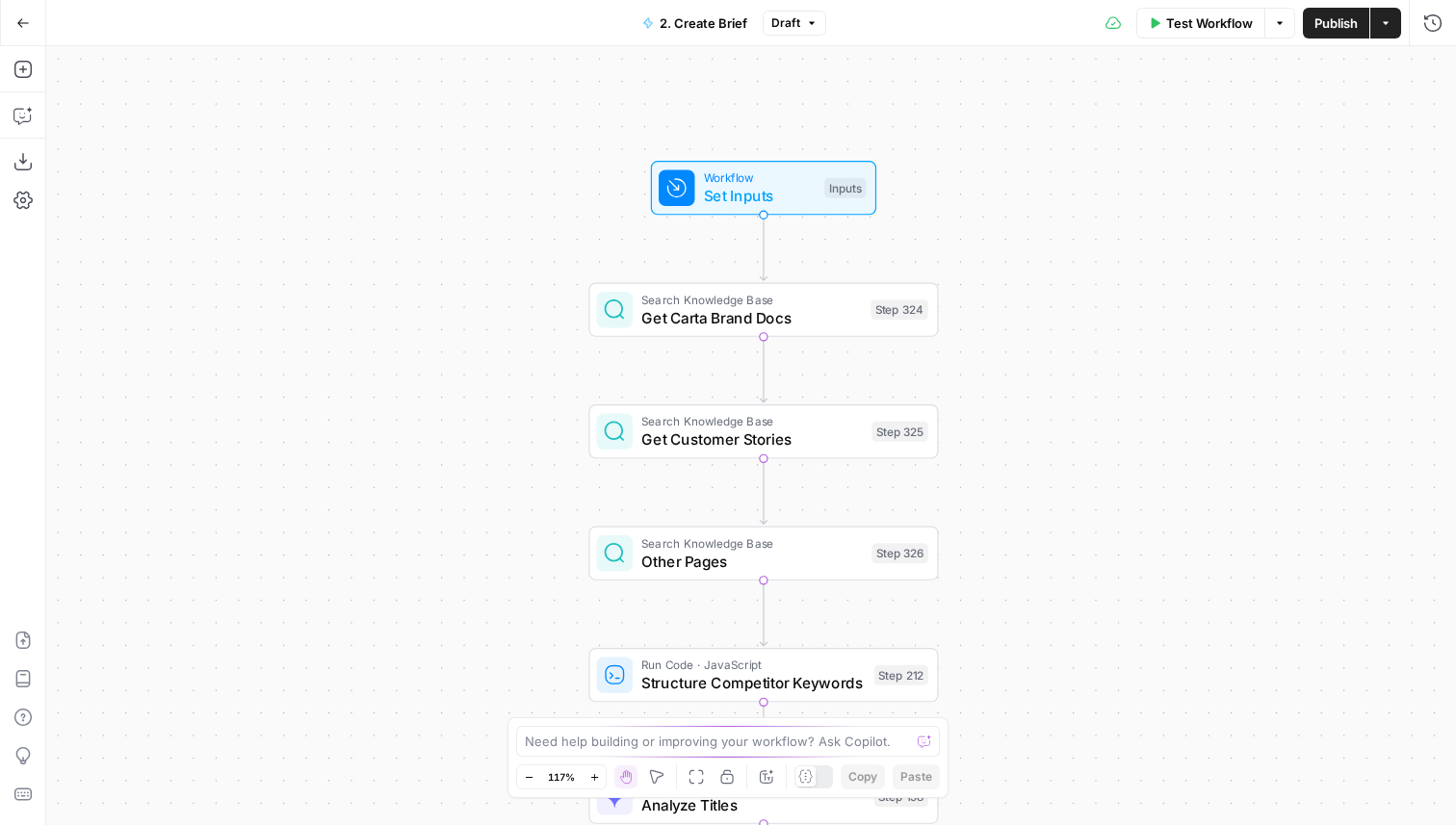
drag, startPoint x: 591, startPoint y: 398, endPoint x: 475, endPoint y: 567, distance: 205.0
click at [475, 567] on div "Workflow Set Inputs Inputs Search Knowledge Base Get Carta Brand Docs Step 324 …" at bounding box center [751, 436] width 1410 height 779
click at [20, 117] on icon "button" at bounding box center [22, 117] width 5 height 1
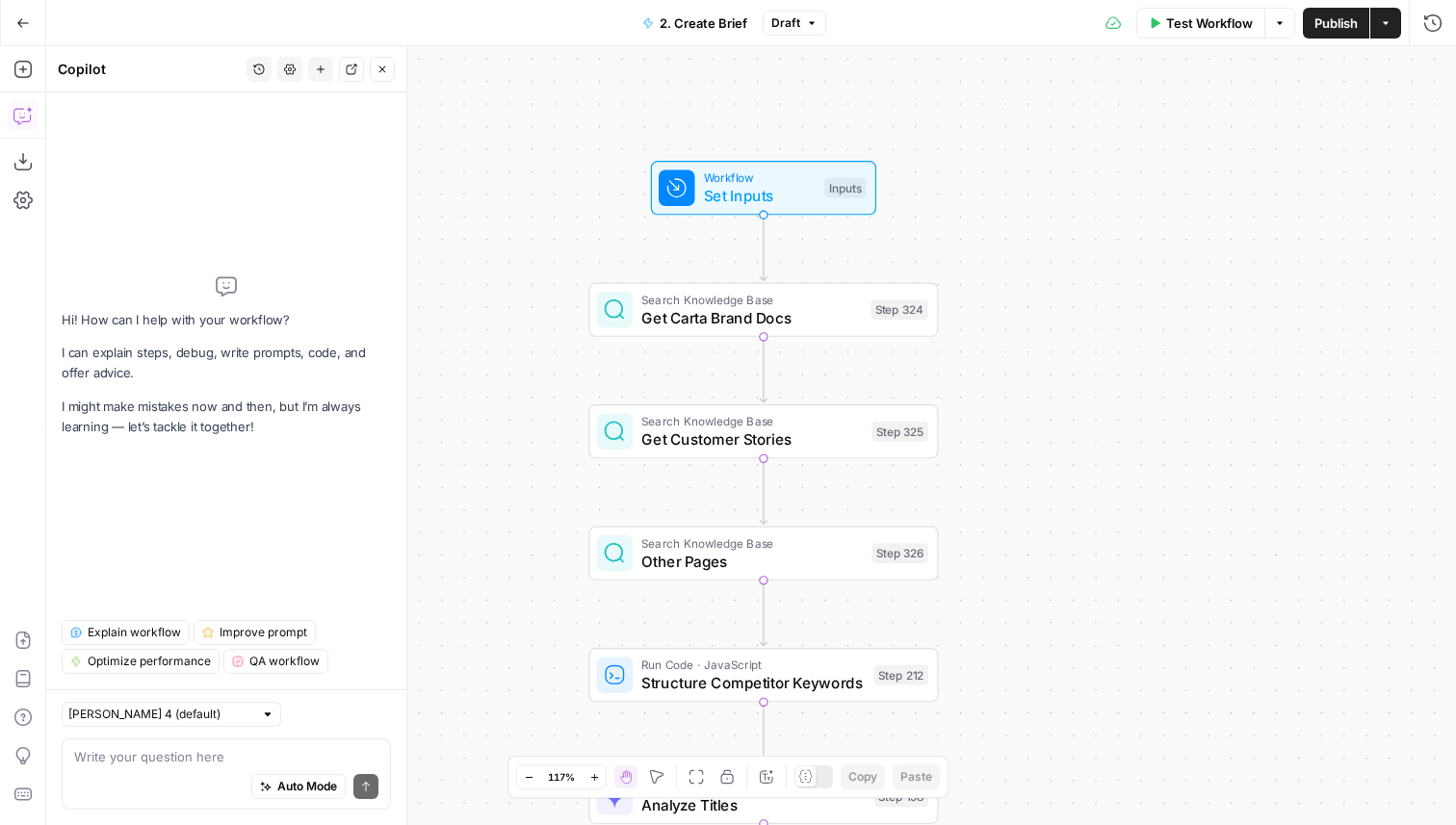
click at [126, 633] on span "Explain workflow" at bounding box center [134, 632] width 93 height 18
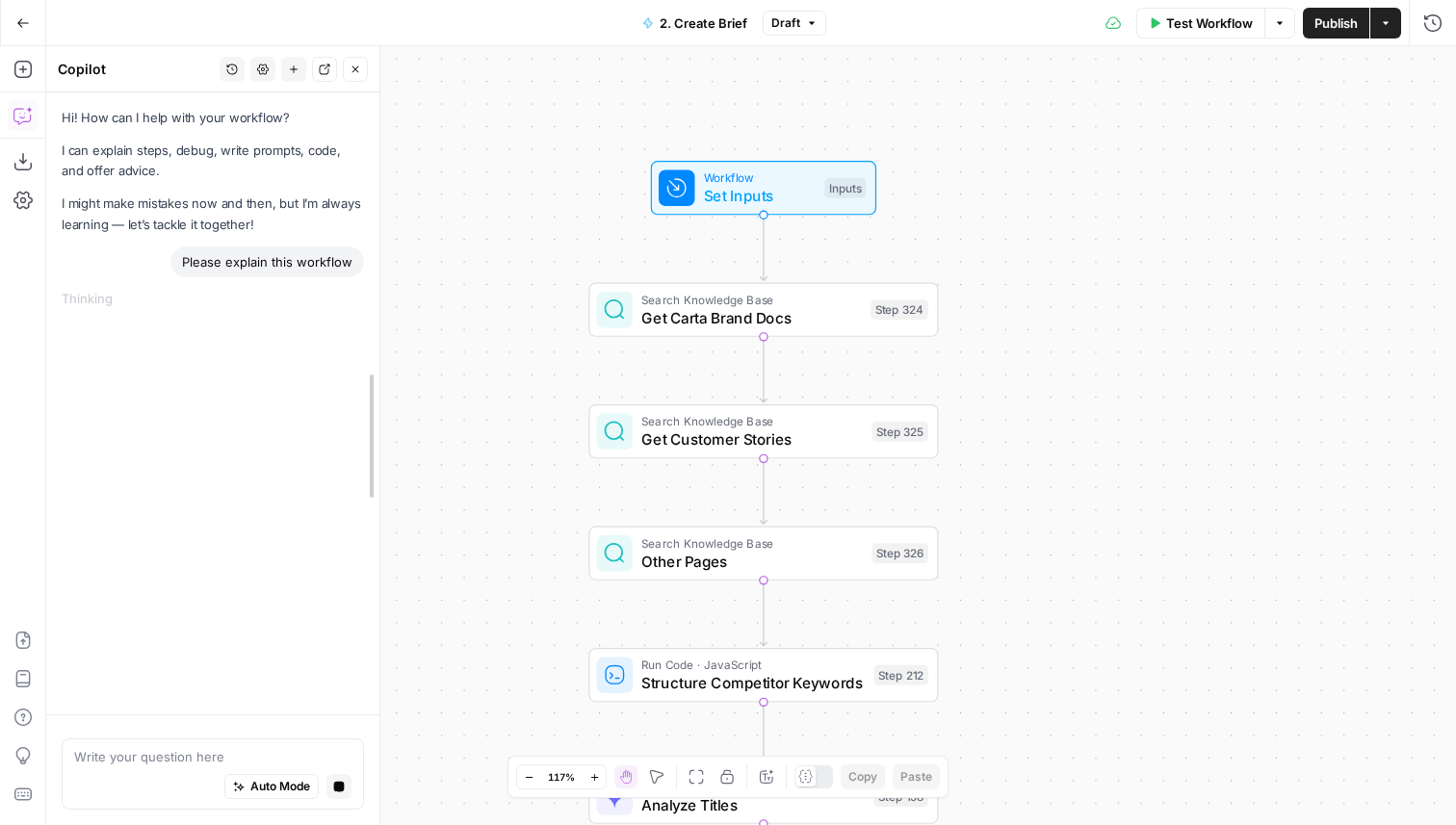
drag, startPoint x: 408, startPoint y: 449, endPoint x: 382, endPoint y: 449, distance: 26.0
click at [382, 449] on div at bounding box center [380, 436] width 20 height 779
drag, startPoint x: 505, startPoint y: 459, endPoint x: 505, endPoint y: 372, distance: 87.0
click at [505, 372] on div "Workflow Set Inputs Inputs Search Knowledge Base Get Carta Brand Docs Step 324 …" at bounding box center [751, 436] width 1410 height 779
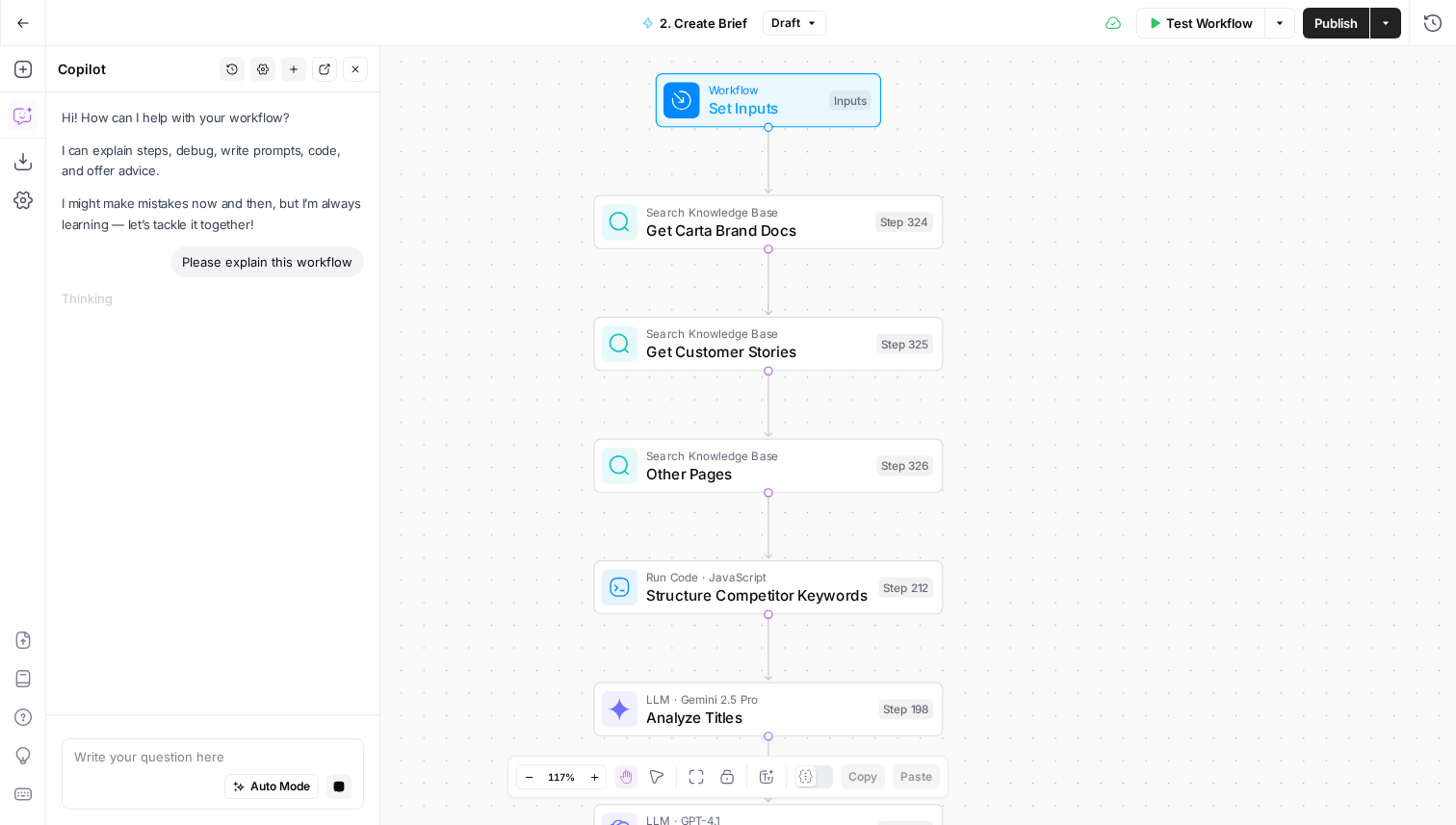
click at [510, 372] on div "Workflow Set Inputs Inputs Search Knowledge Base Get Carta Brand Docs Step 324 …" at bounding box center [751, 436] width 1410 height 779
drag, startPoint x: 509, startPoint y: 275, endPoint x: 509, endPoint y: 371, distance: 96.0
click at [509, 371] on div "Workflow Set Inputs Inputs Search Knowledge Base Get Carta Brand Docs Step 324 …" at bounding box center [751, 436] width 1410 height 779
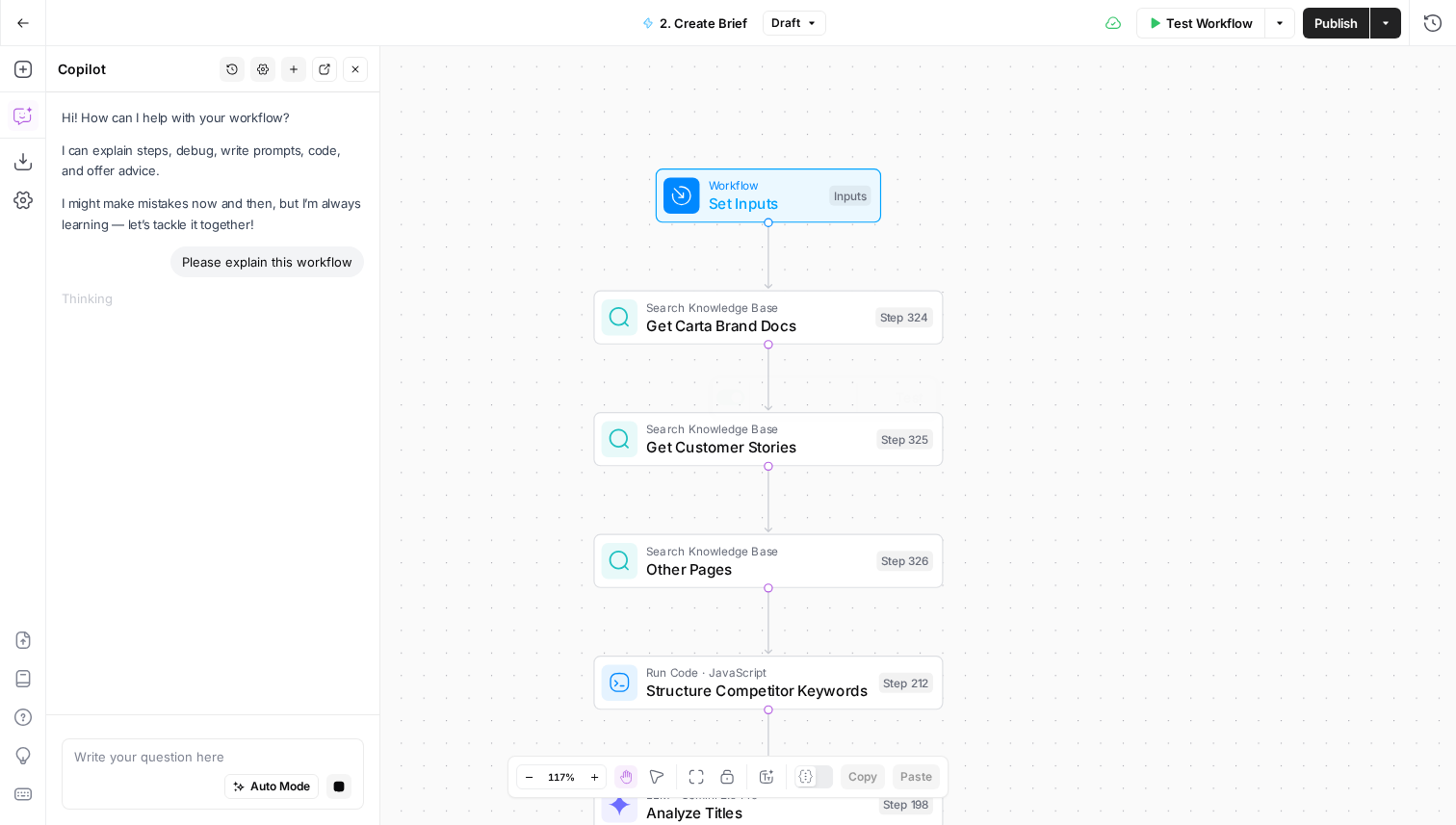
drag, startPoint x: 507, startPoint y: 502, endPoint x: 516, endPoint y: 438, distance: 64.6
click at [516, 438] on div "Workflow Set Inputs Inputs Search Knowledge Base Get Carta Brand Docs Step 324 …" at bounding box center [751, 436] width 1410 height 779
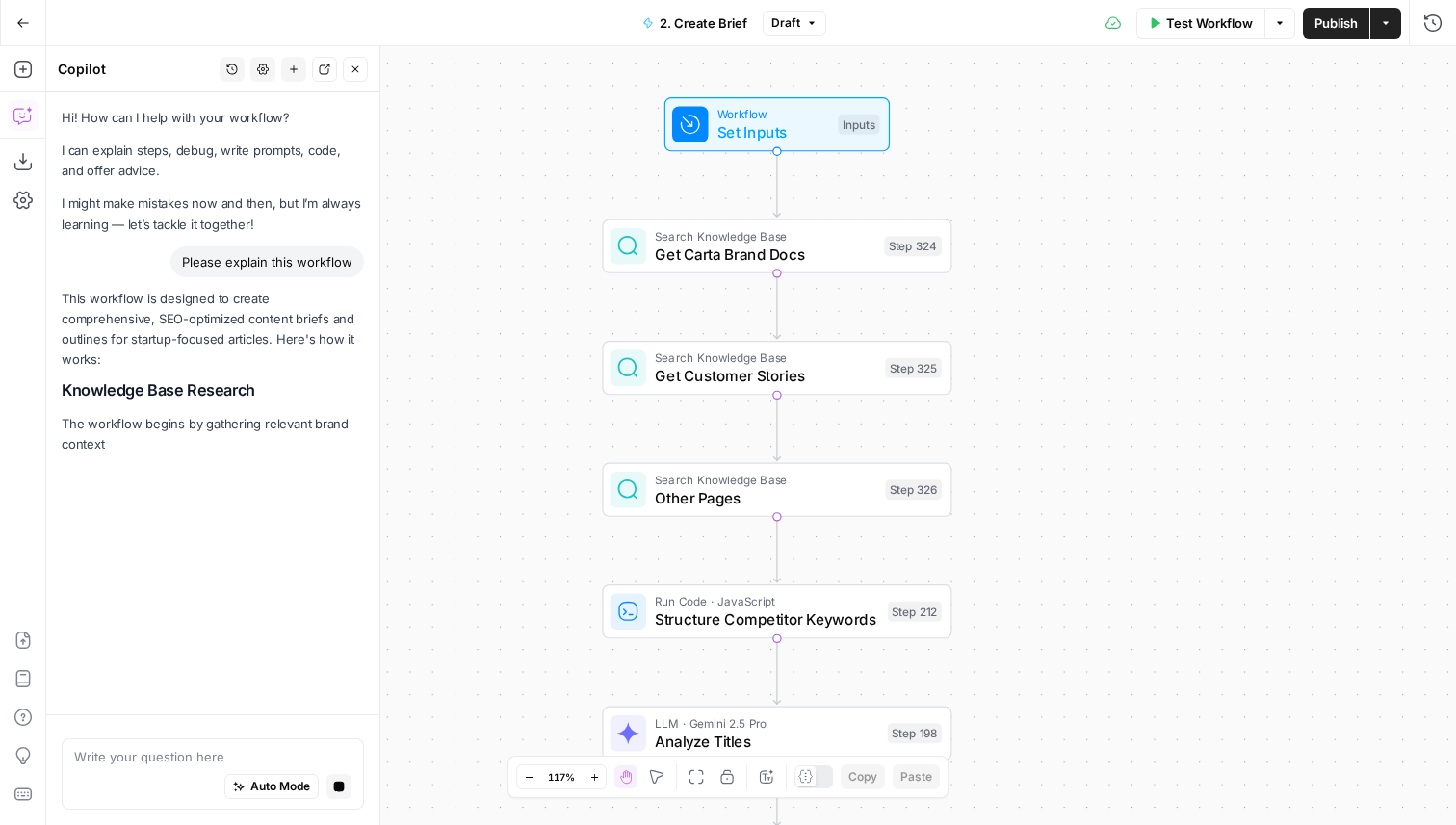
drag, startPoint x: 541, startPoint y: 475, endPoint x: 541, endPoint y: 350, distance: 125.0
click at [541, 350] on div "Workflow Set Inputs Inputs Search Knowledge Base Get Carta Brand Docs Step 324 …" at bounding box center [751, 436] width 1410 height 779
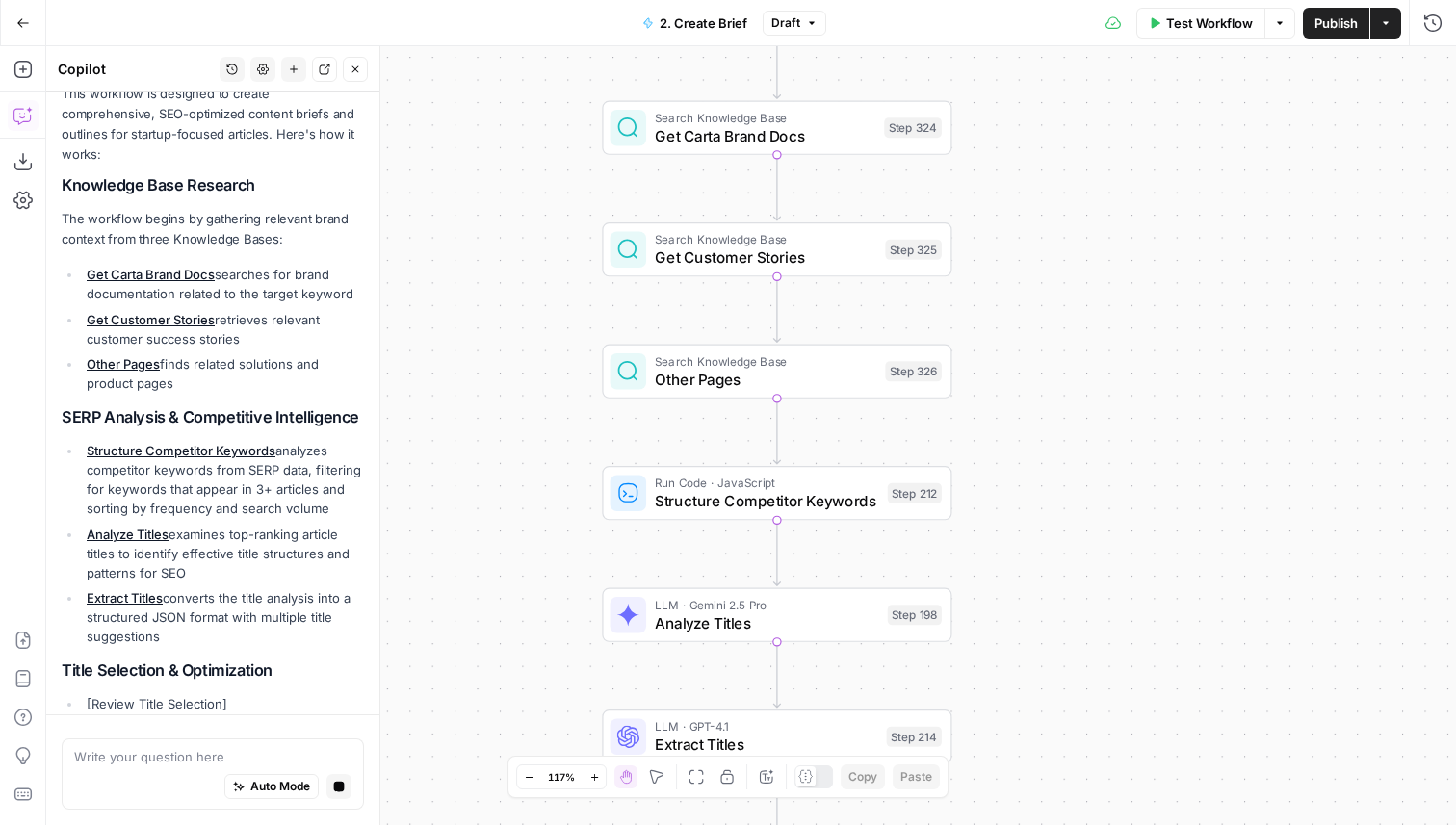
scroll to position [224, 0]
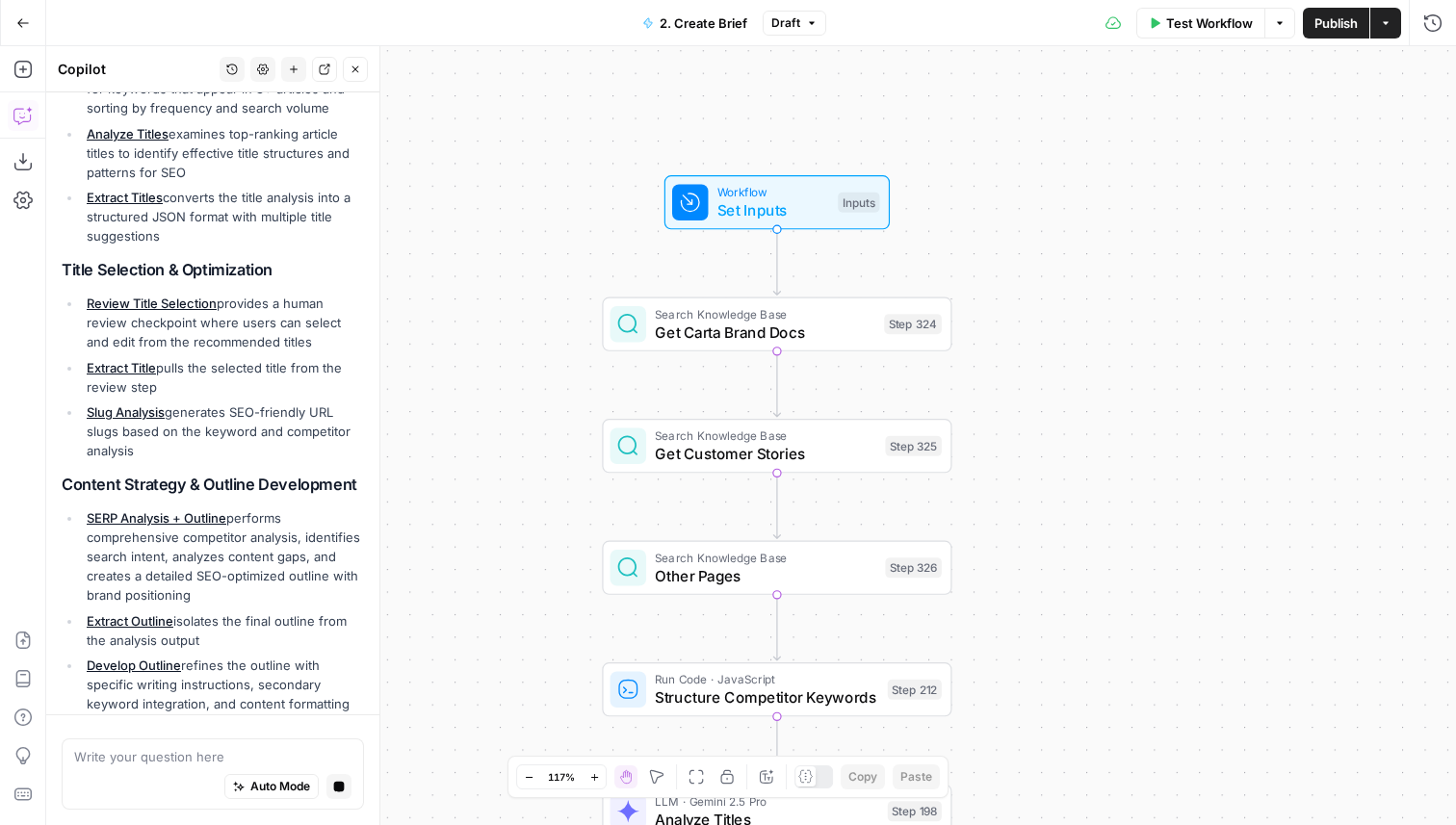
drag, startPoint x: 512, startPoint y: 305, endPoint x: 512, endPoint y: 501, distance: 196.0
click at [512, 502] on div "Workflow Set Inputs Inputs Search Knowledge Base Get Carta Brand Docs Step 324 …" at bounding box center [751, 436] width 1410 height 779
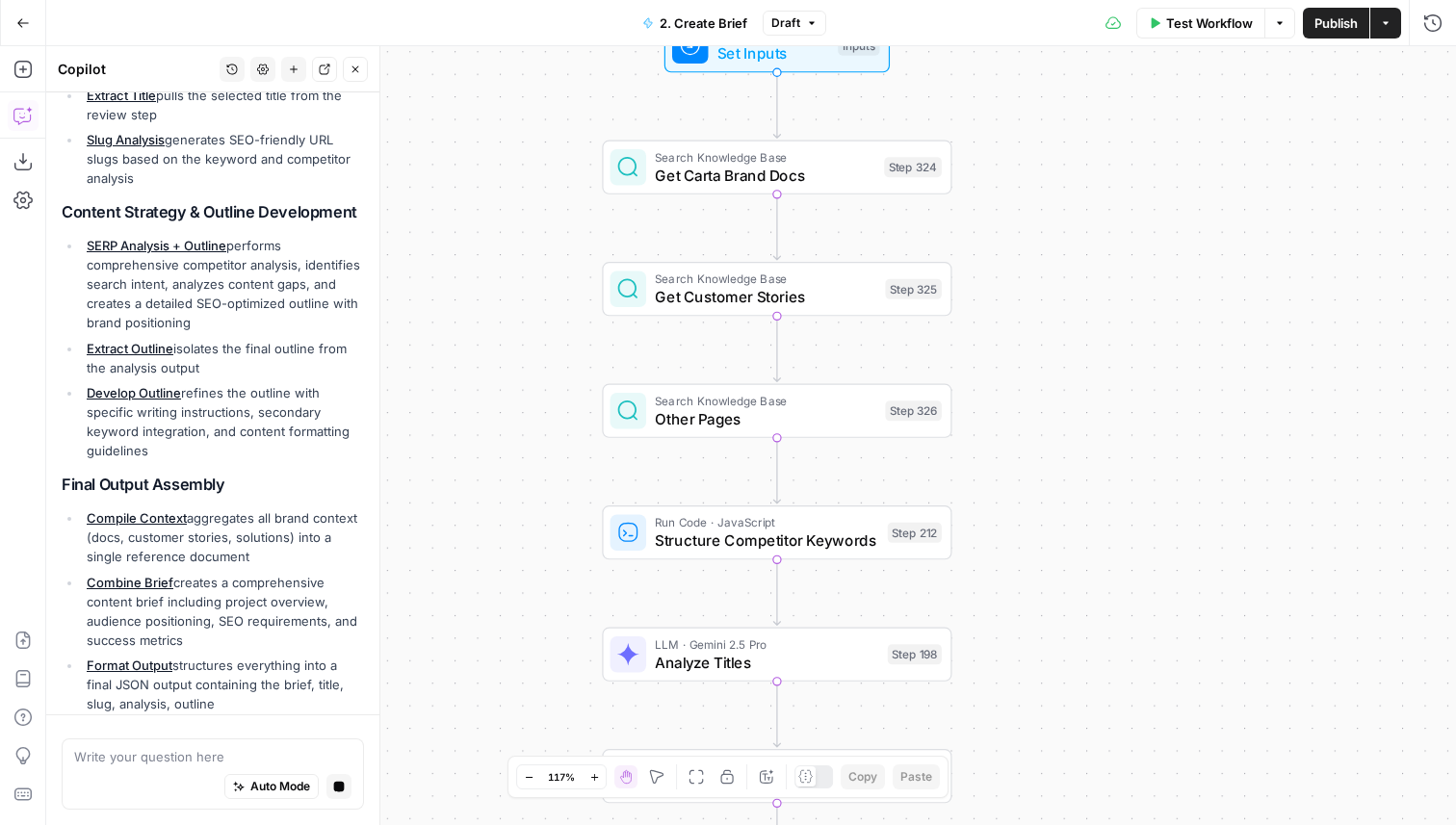
drag, startPoint x: 535, startPoint y: 603, endPoint x: 535, endPoint y: 383, distance: 220.0
click at [535, 383] on div "Workflow Set Inputs Inputs Search Knowledge Base Get Carta Brand Docs Step 324 …" at bounding box center [751, 436] width 1410 height 779
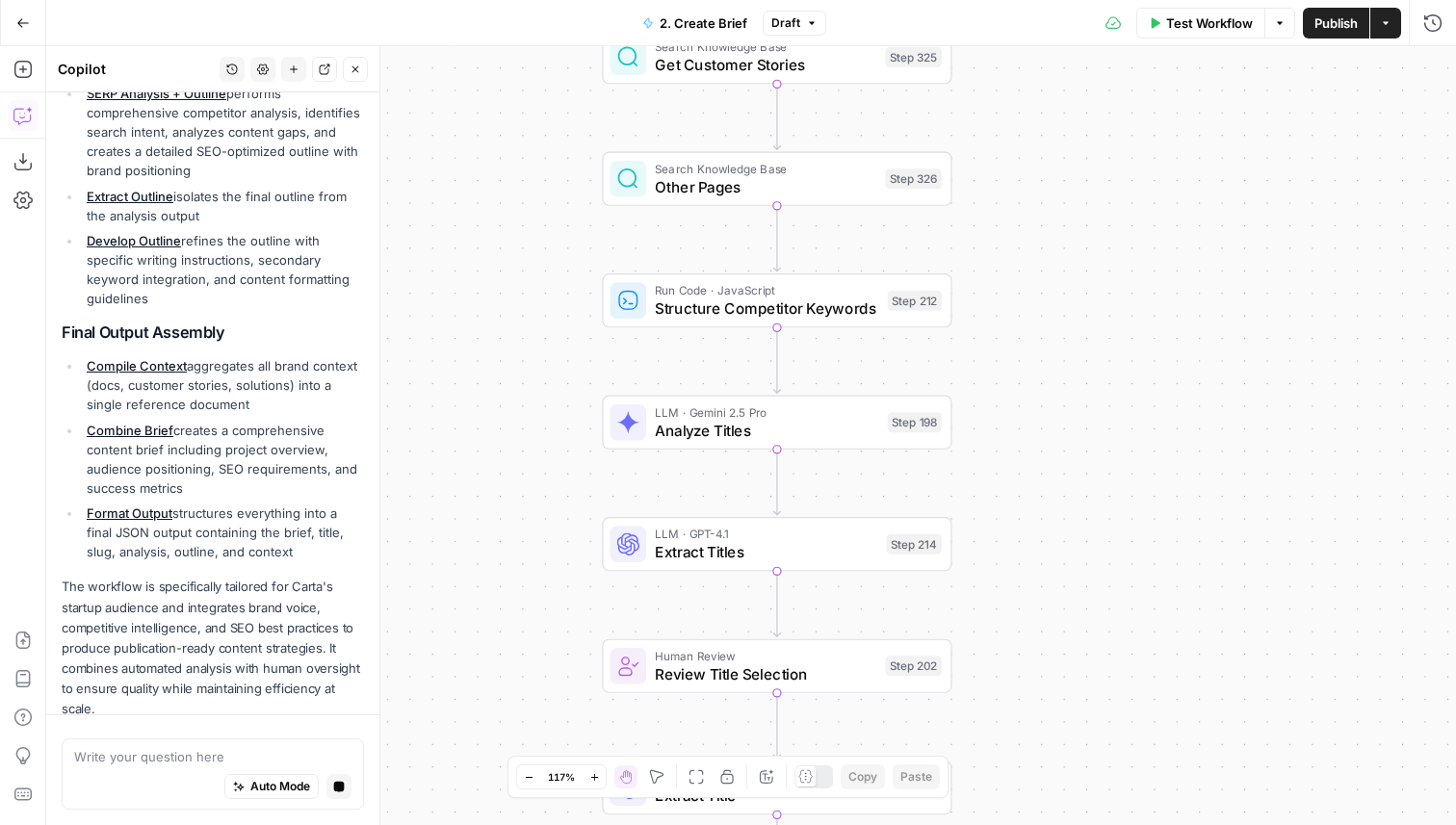
drag, startPoint x: 552, startPoint y: 652, endPoint x: 552, endPoint y: 473, distance: 179.0
click at [552, 473] on div "Workflow Set Inputs Inputs Search Knowledge Base Get Carta Brand Docs Step 324 …" at bounding box center [751, 436] width 1410 height 779
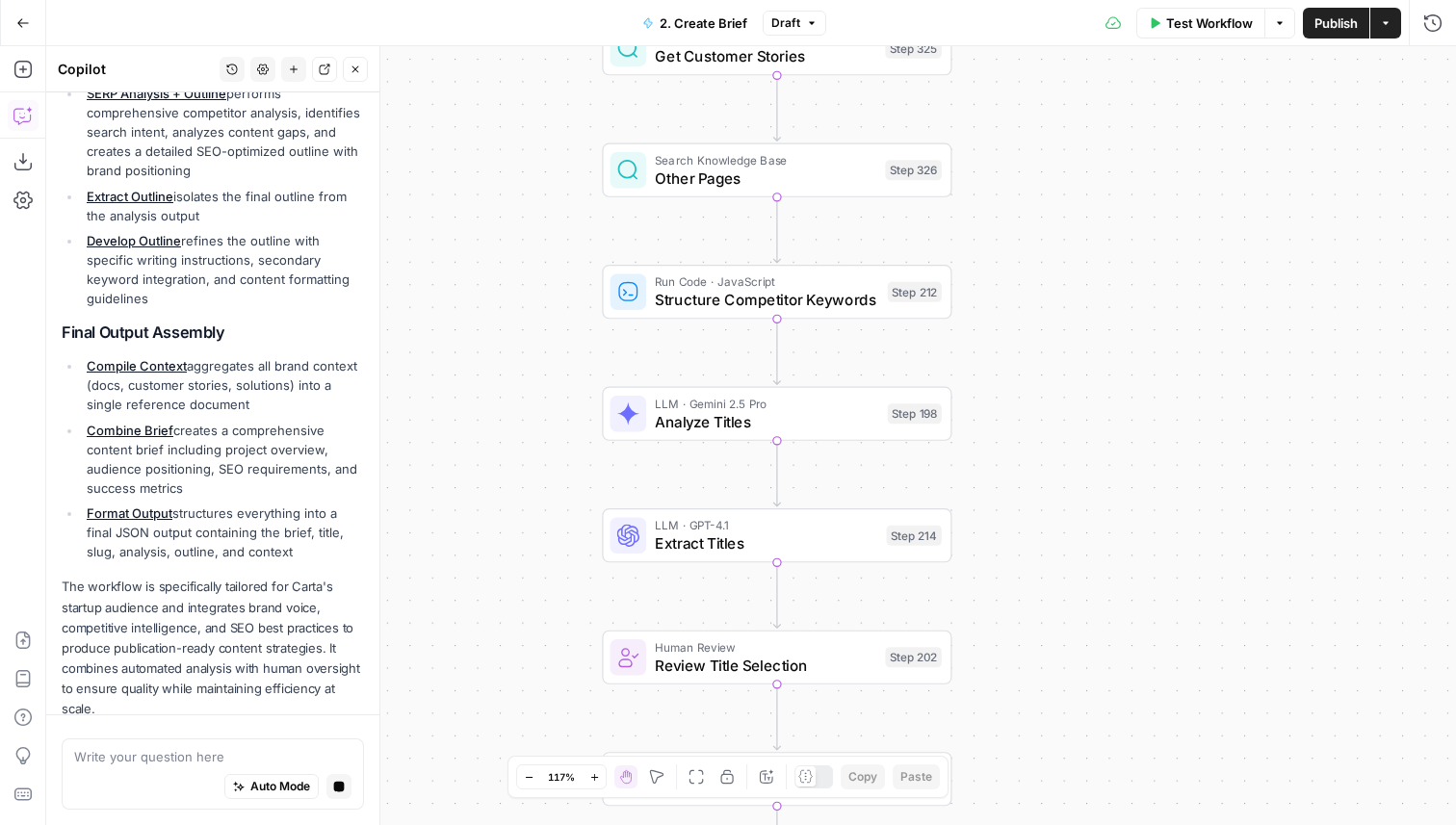
scroll to position [1086, 0]
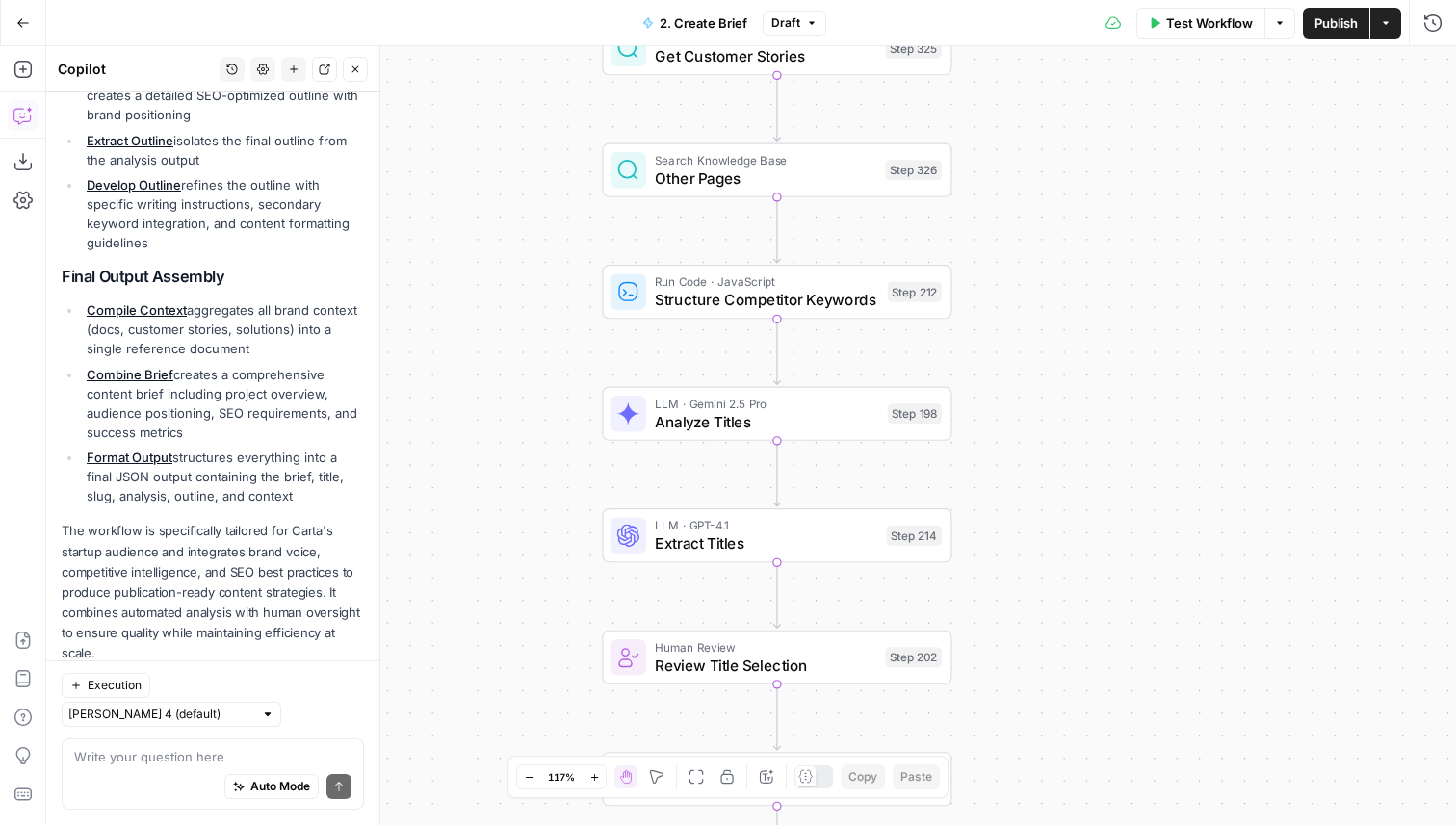
drag, startPoint x: 553, startPoint y: 572, endPoint x: 553, endPoint y: 338, distance: 234.0
click at [553, 338] on div "Workflow Set Inputs Inputs Search Knowledge Base Get Carta Brand Docs Step 324 …" at bounding box center [751, 436] width 1410 height 779
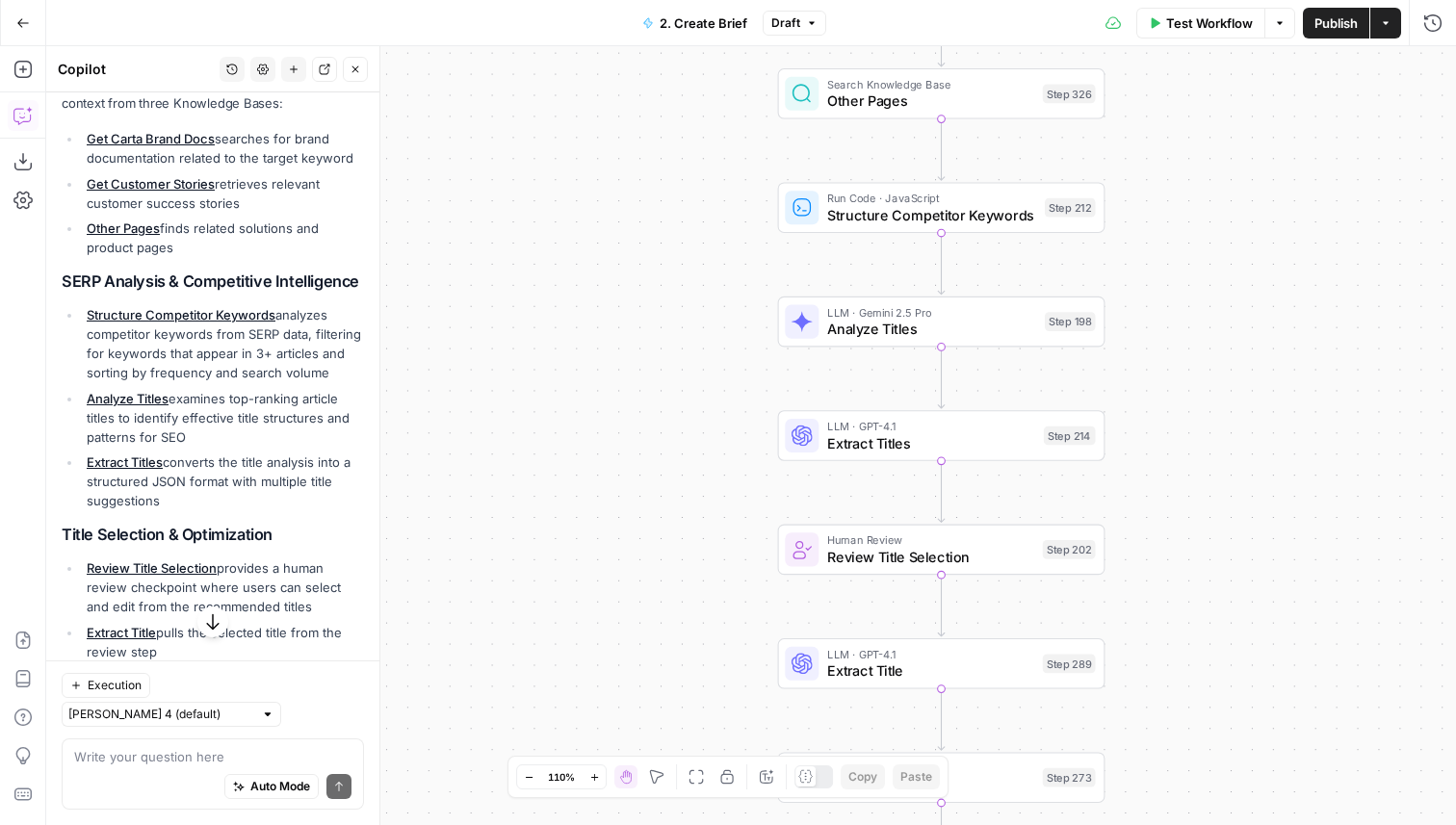
scroll to position [384, 0]
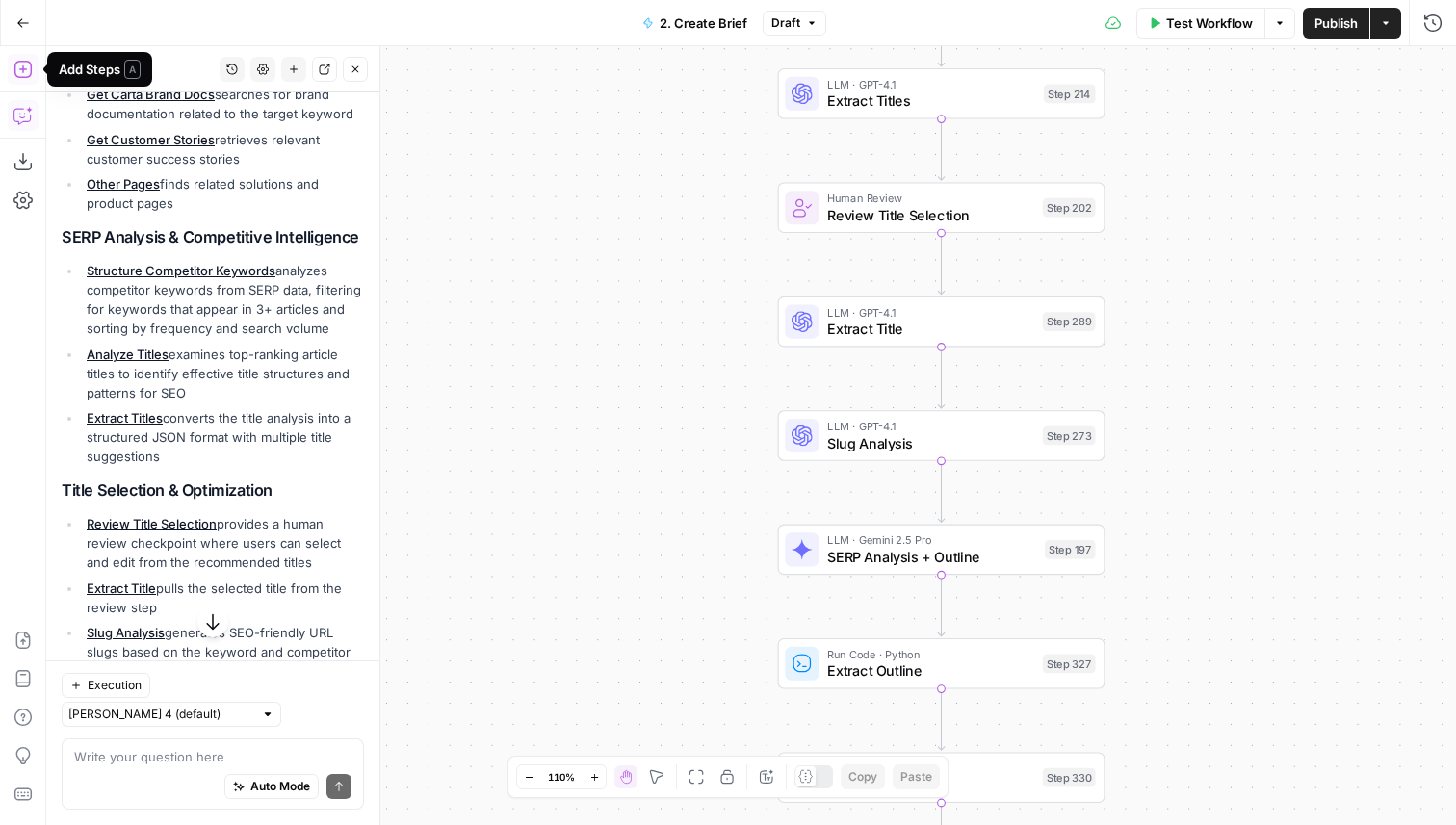
click at [15, 63] on icon "button" at bounding box center [23, 70] width 18 height 18
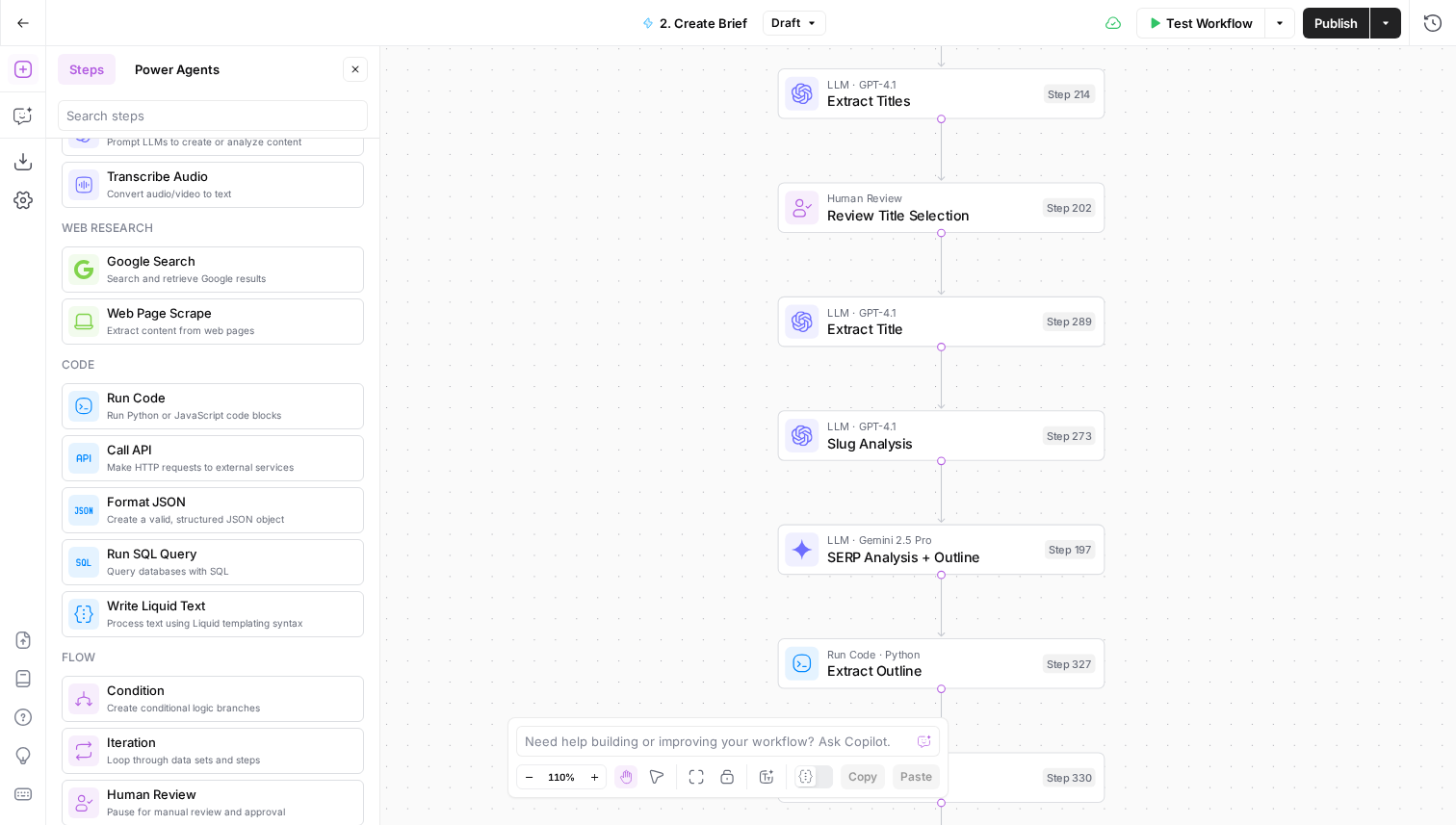
scroll to position [0, 0]
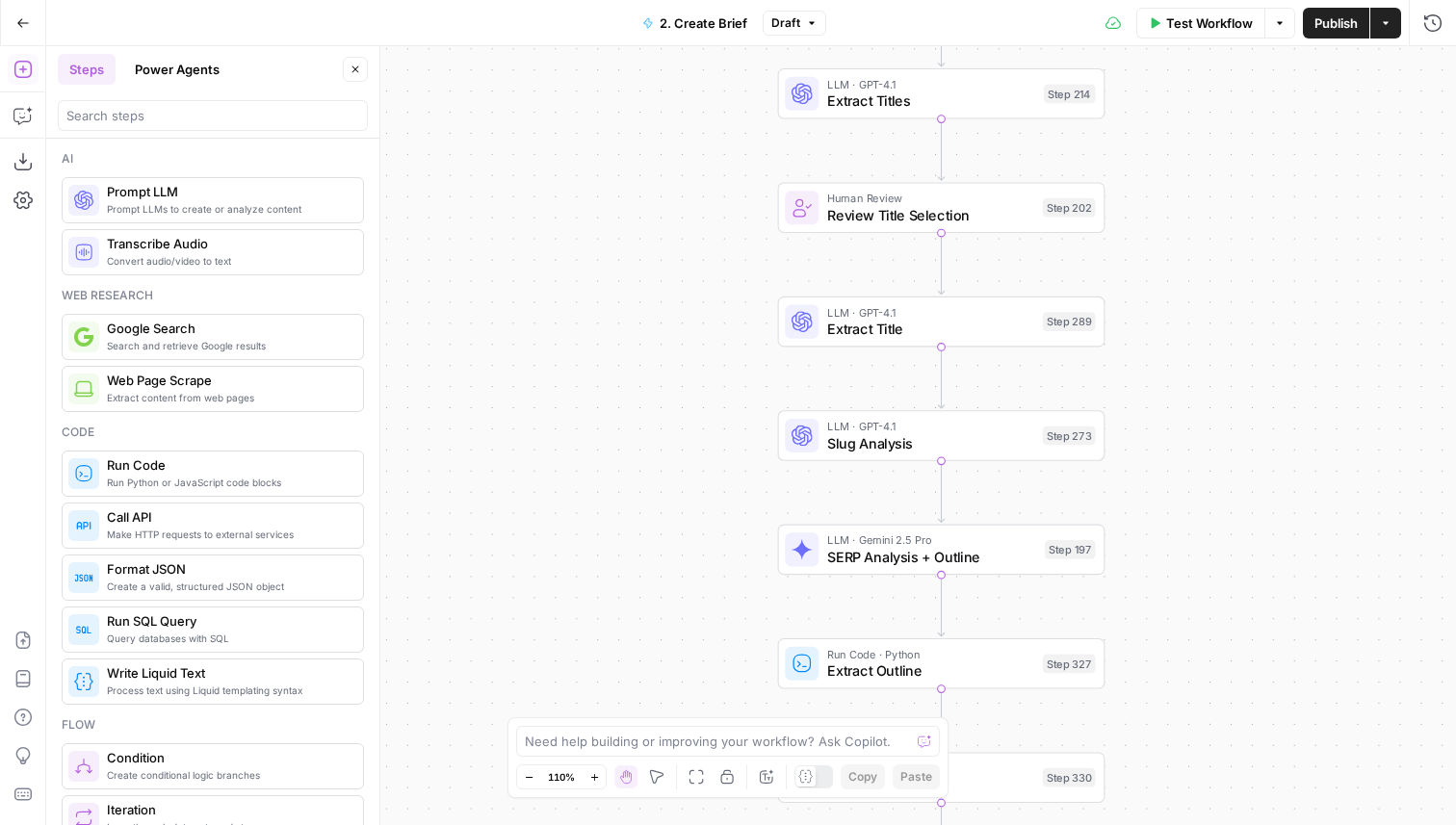
click at [182, 70] on button "Power Agents" at bounding box center [177, 69] width 108 height 30
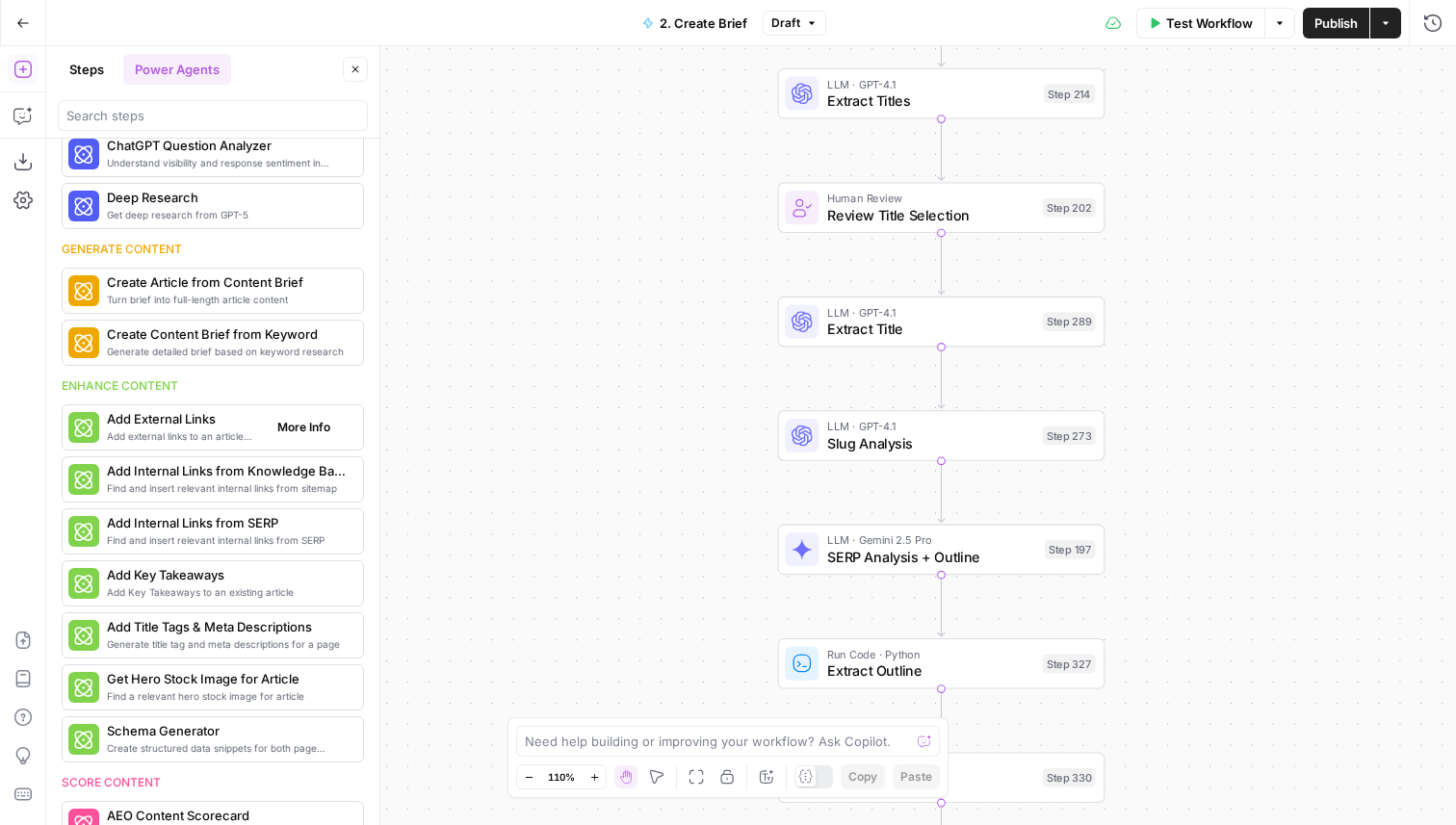
scroll to position [138, 0]
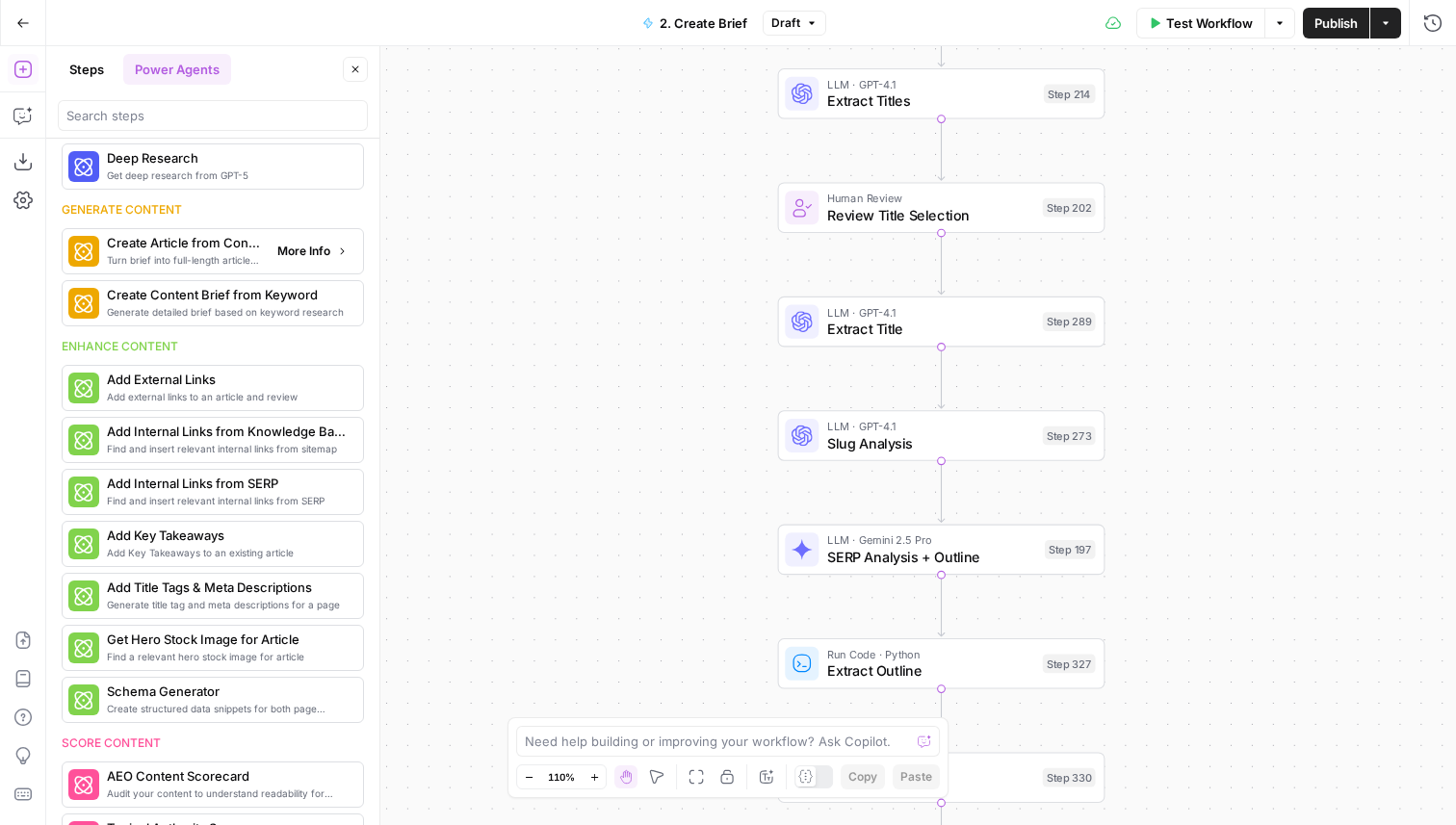
click at [288, 262] on button "More Info" at bounding box center [312, 251] width 86 height 25
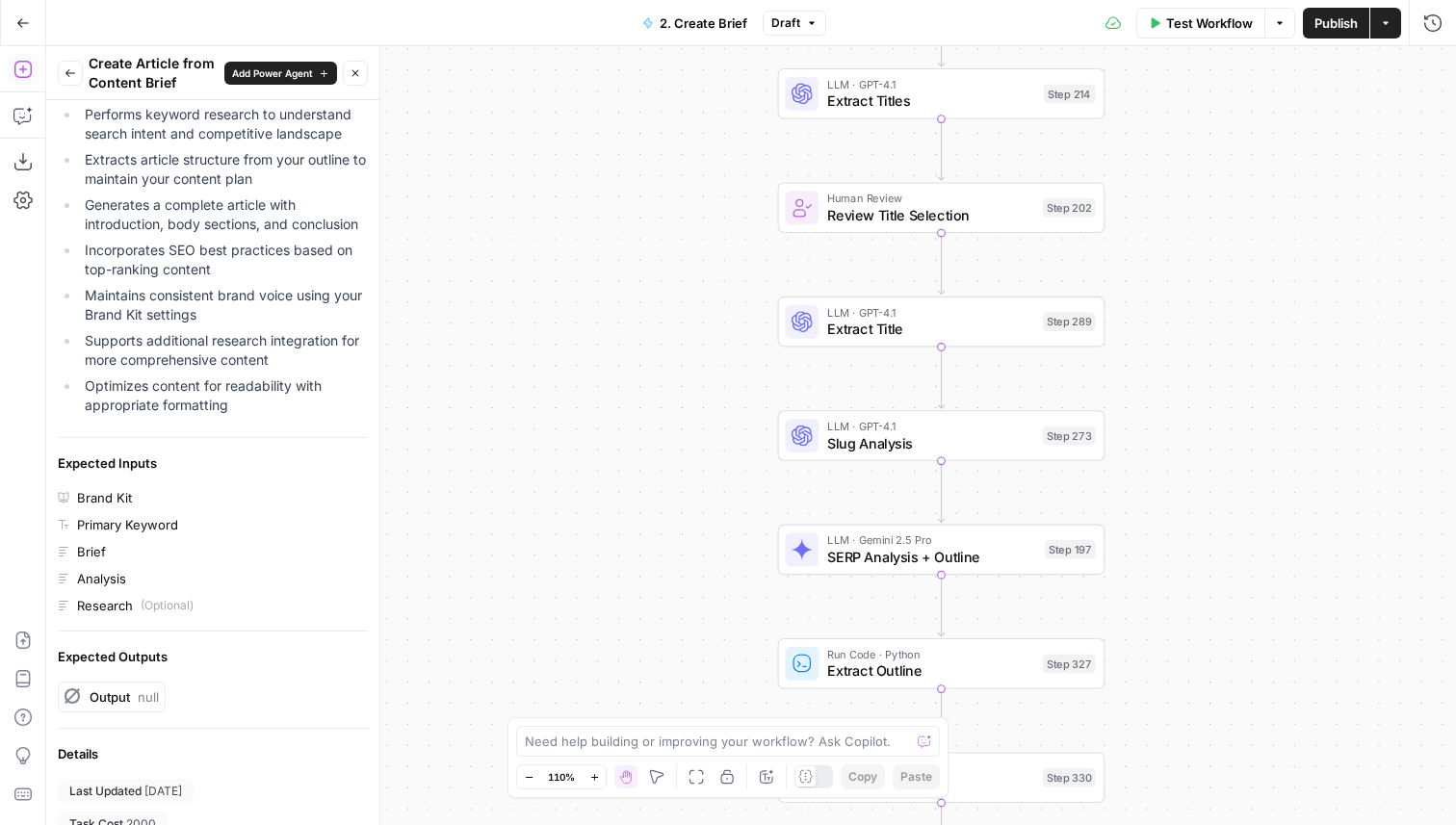
scroll to position [430, 0]
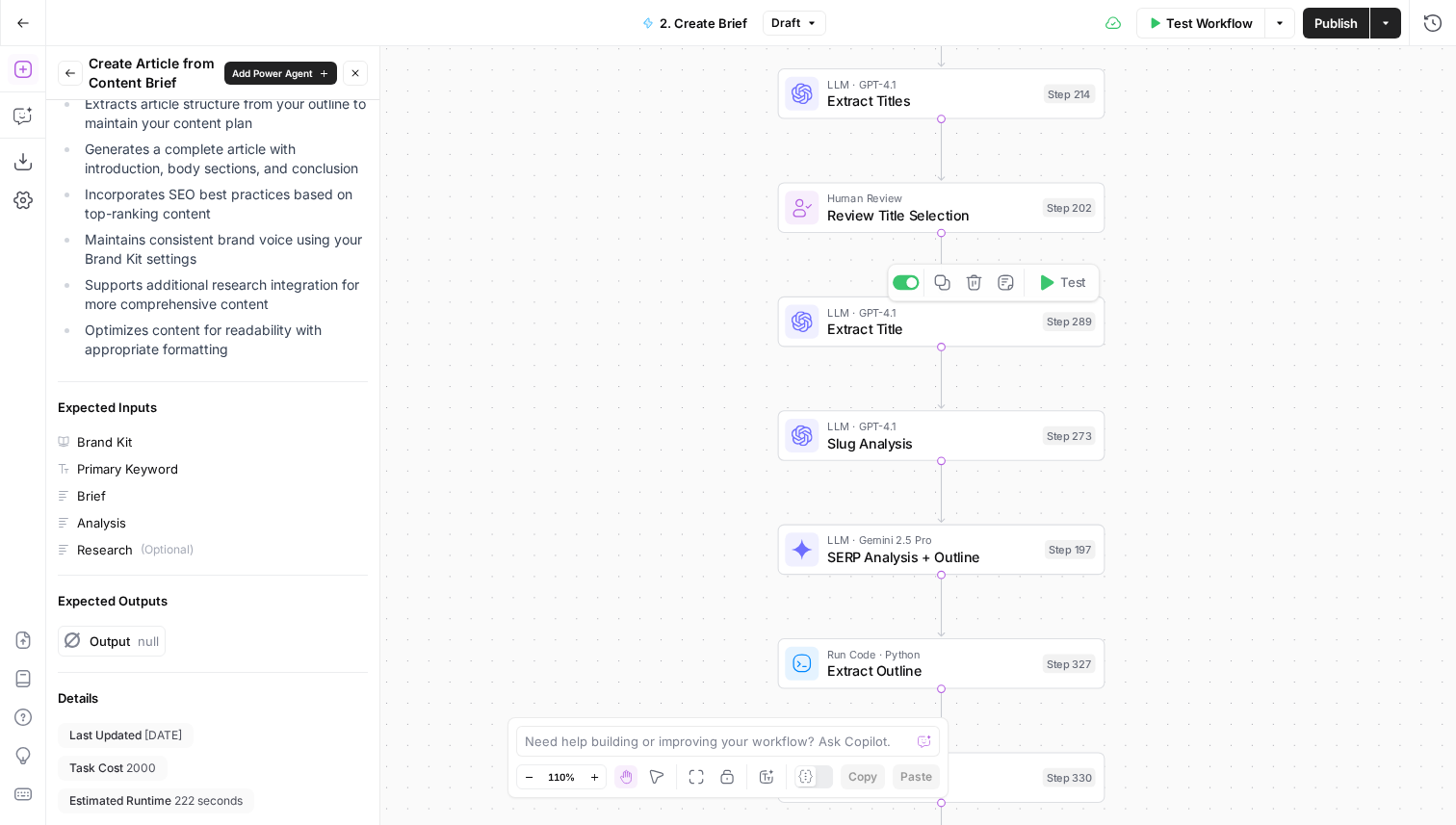
drag, startPoint x: 657, startPoint y: 270, endPoint x: 657, endPoint y: 657, distance: 387.0
click at [657, 657] on div "Workflow Set Inputs Inputs Search Knowledge Base Get Carta Brand Docs Step 324 …" at bounding box center [751, 436] width 1410 height 779
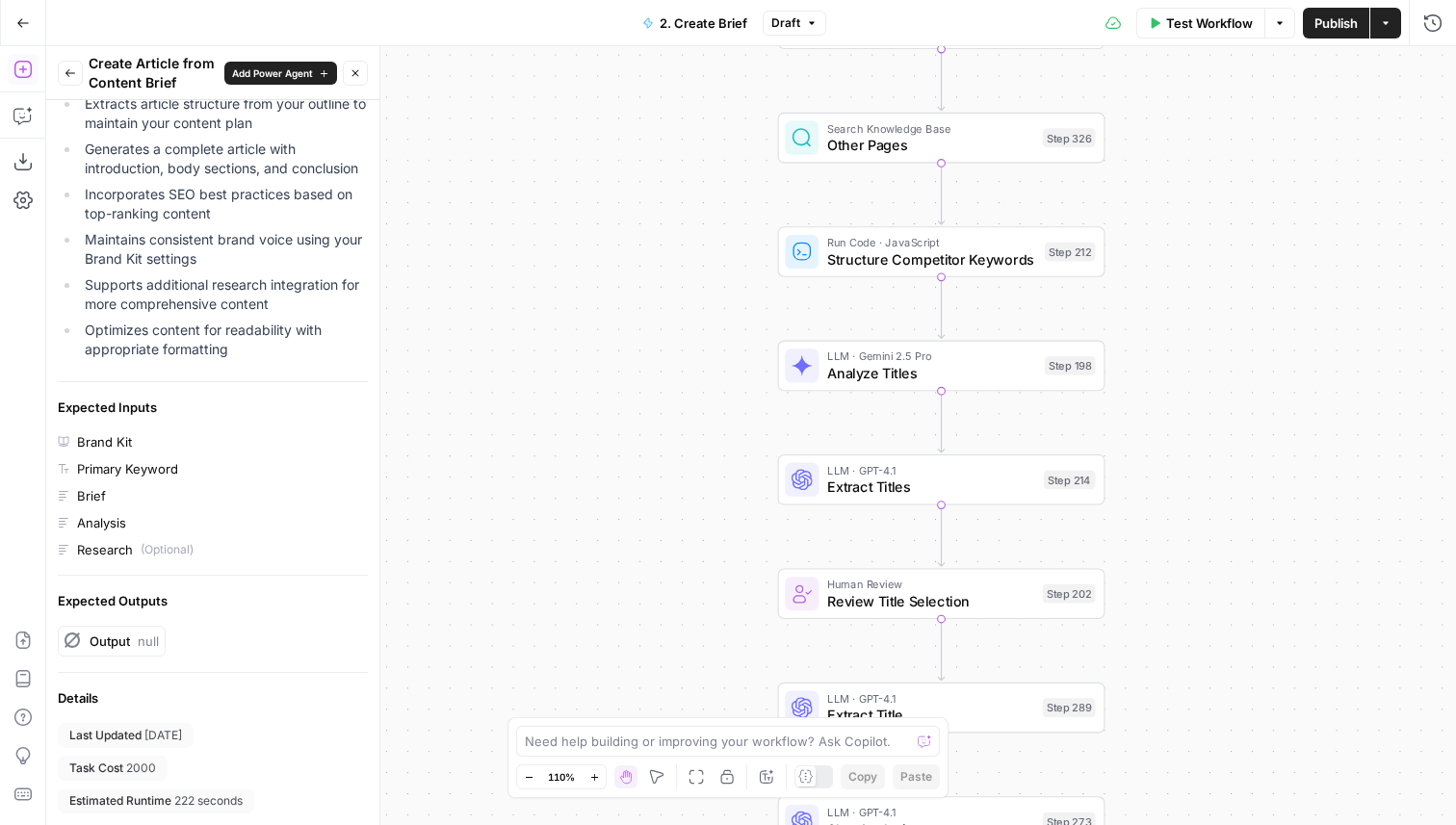
drag, startPoint x: 684, startPoint y: 363, endPoint x: 682, endPoint y: 641, distance: 278.0
click at [682, 636] on div "Workflow Set Inputs Inputs Search Knowledge Base Get Carta Brand Docs Step 324 …" at bounding box center [751, 436] width 1410 height 779
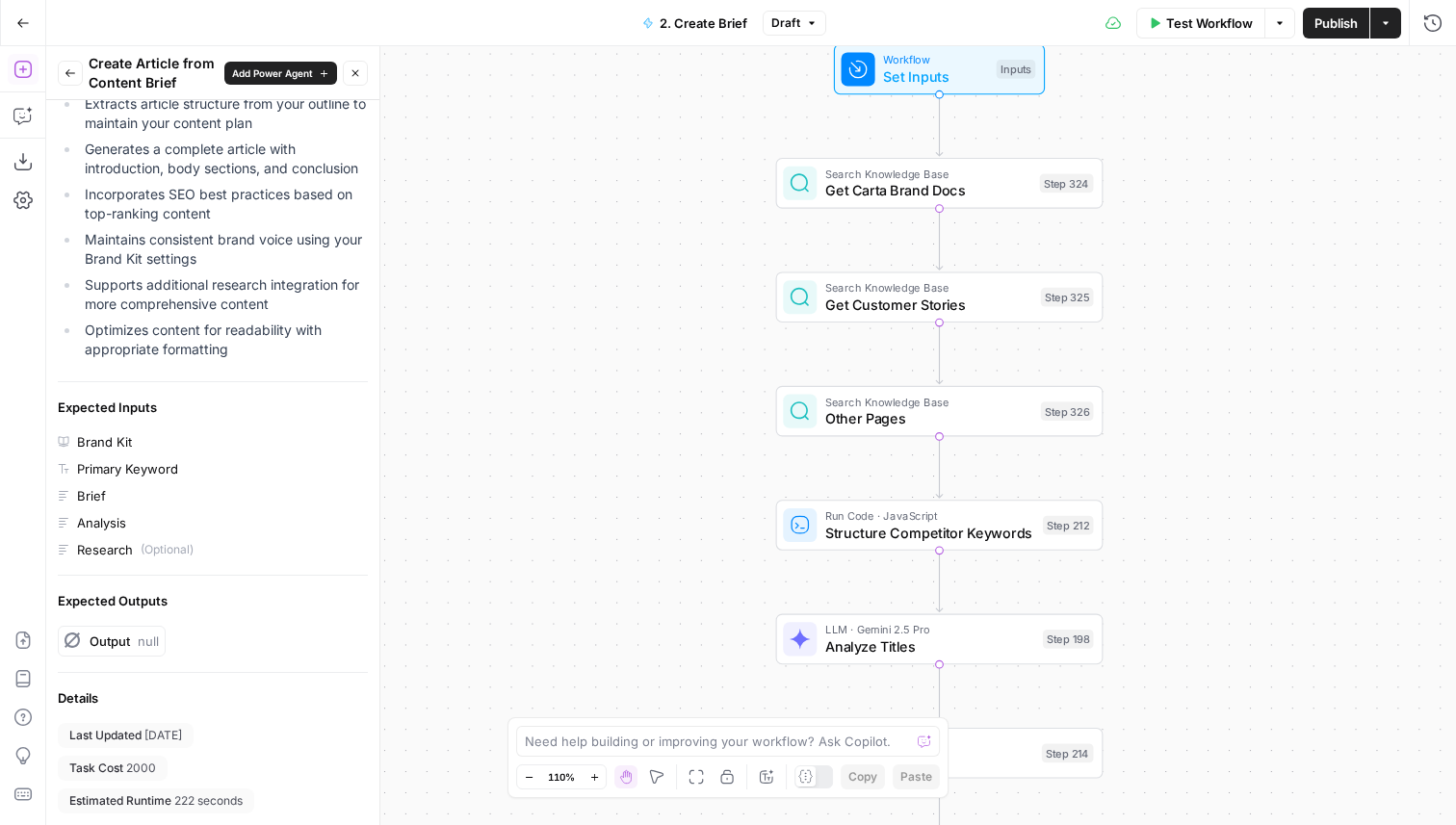
drag, startPoint x: 693, startPoint y: 280, endPoint x: 693, endPoint y: 391, distance: 111.0
click at [693, 391] on div "Workflow Set Inputs Inputs Search Knowledge Base Get Carta Brand Docs Step 324 …" at bounding box center [751, 436] width 1410 height 779
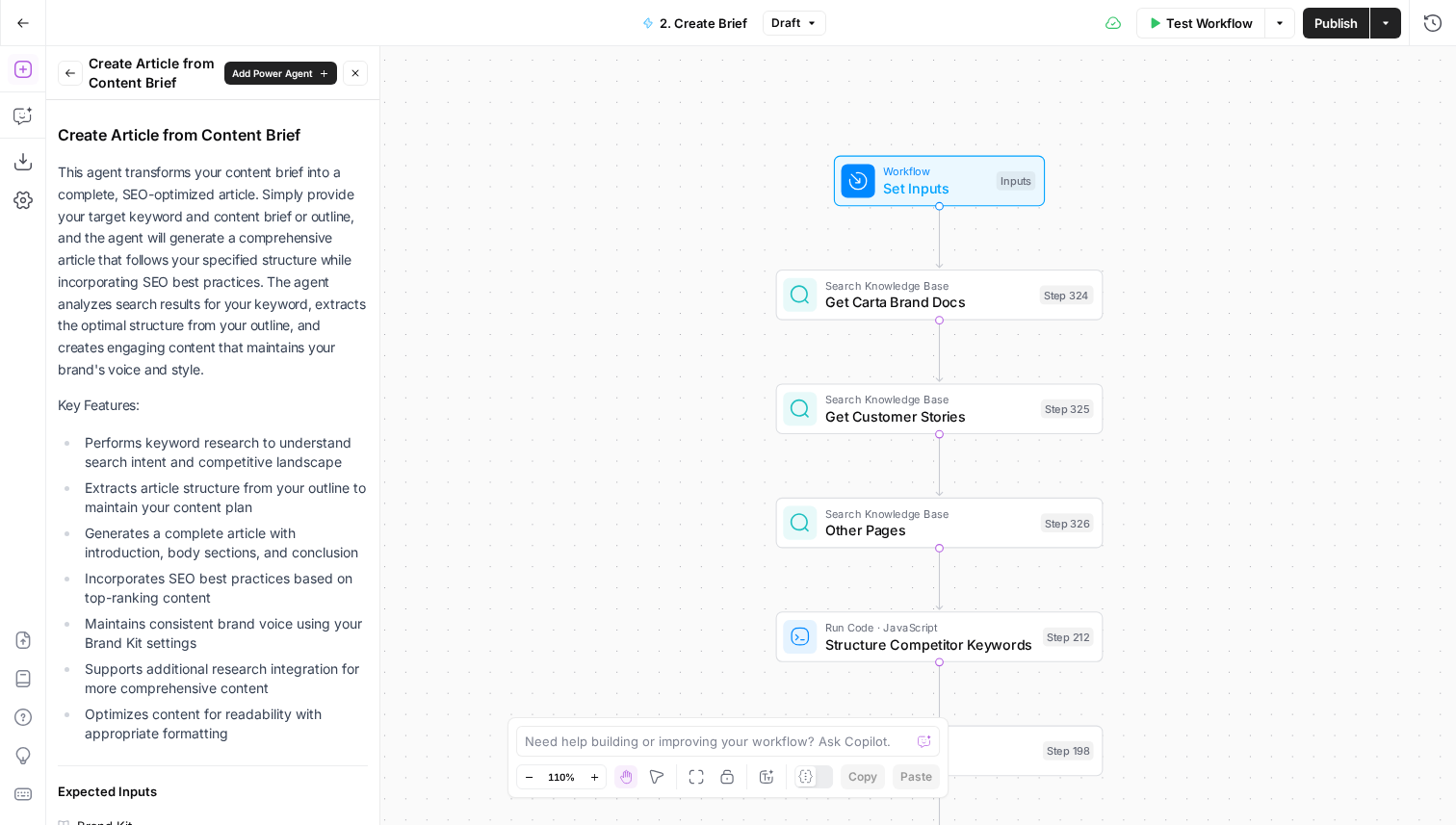
scroll to position [0, 0]
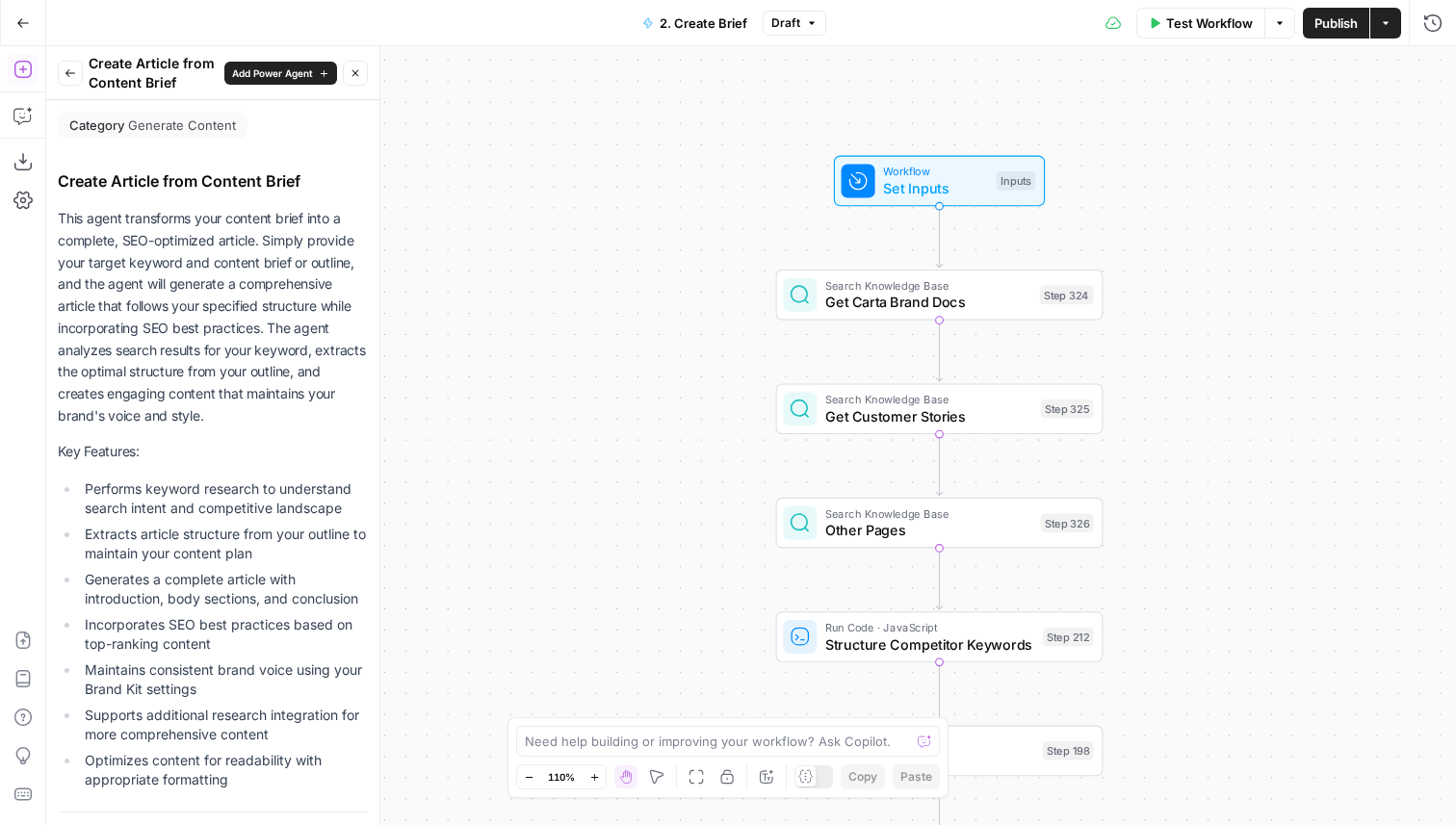
click at [66, 78] on icon "button" at bounding box center [71, 74] width 12 height 12
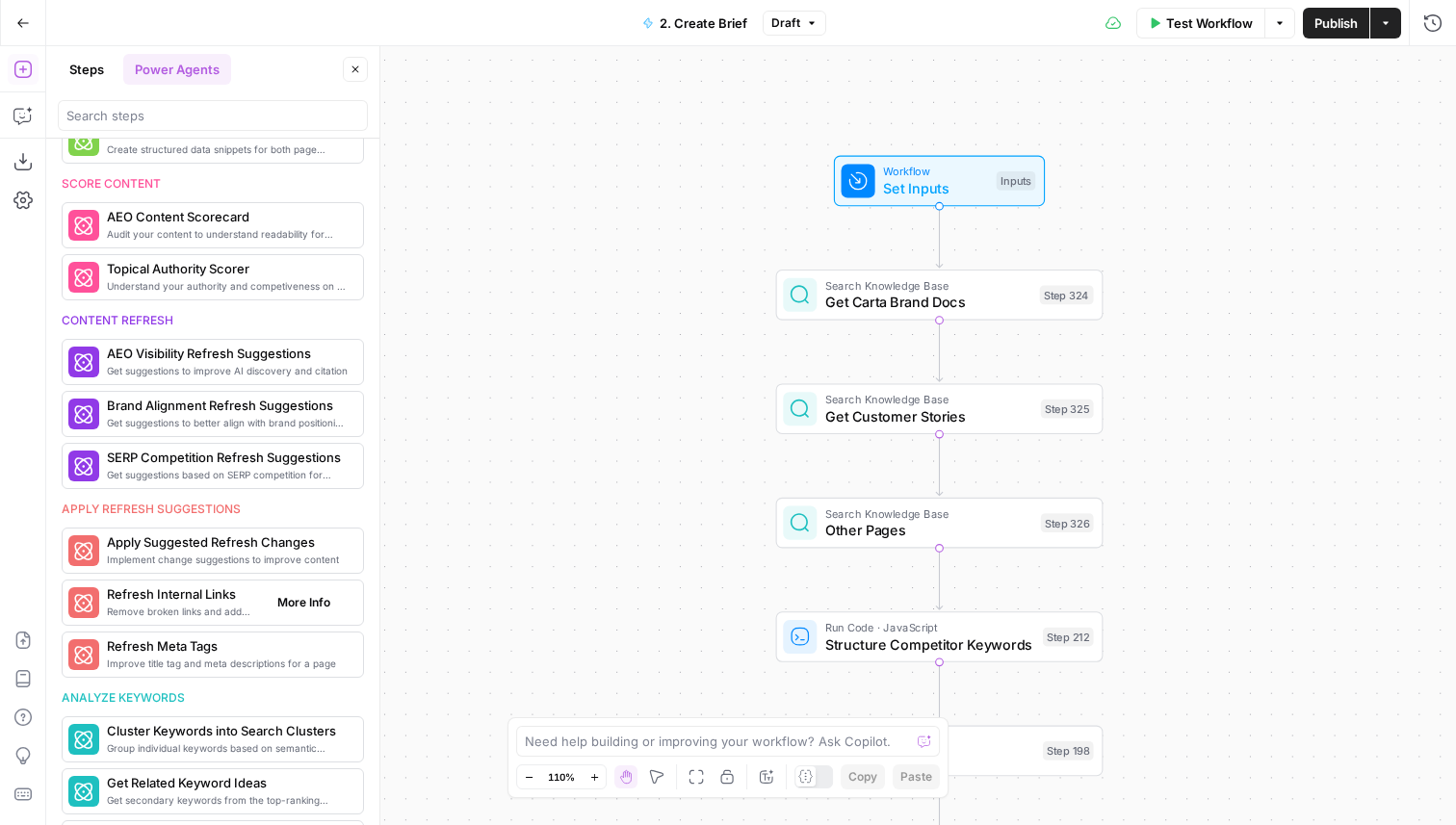
scroll to position [711, 0]
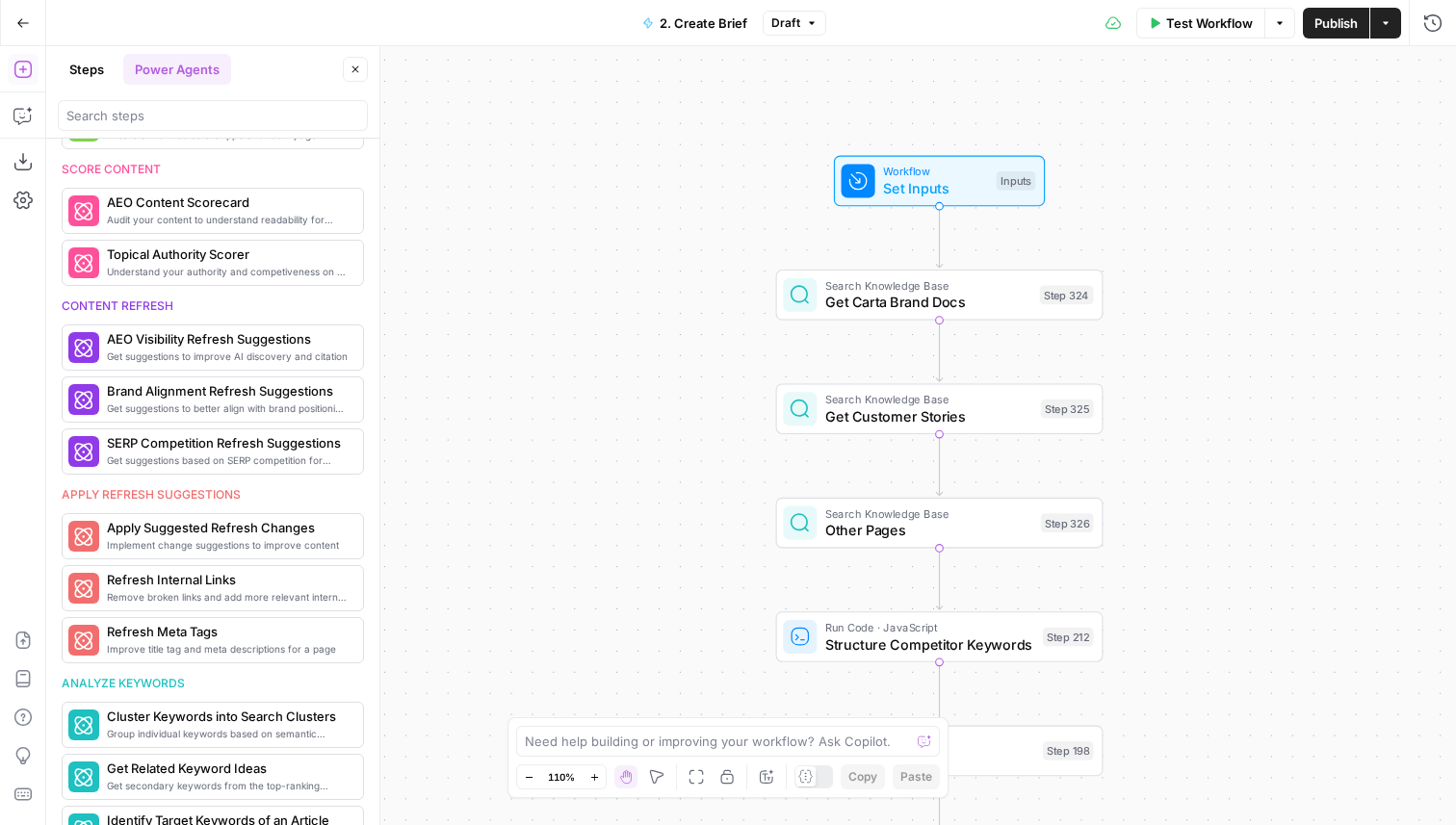
click at [68, 64] on button "Steps" at bounding box center [87, 69] width 58 height 30
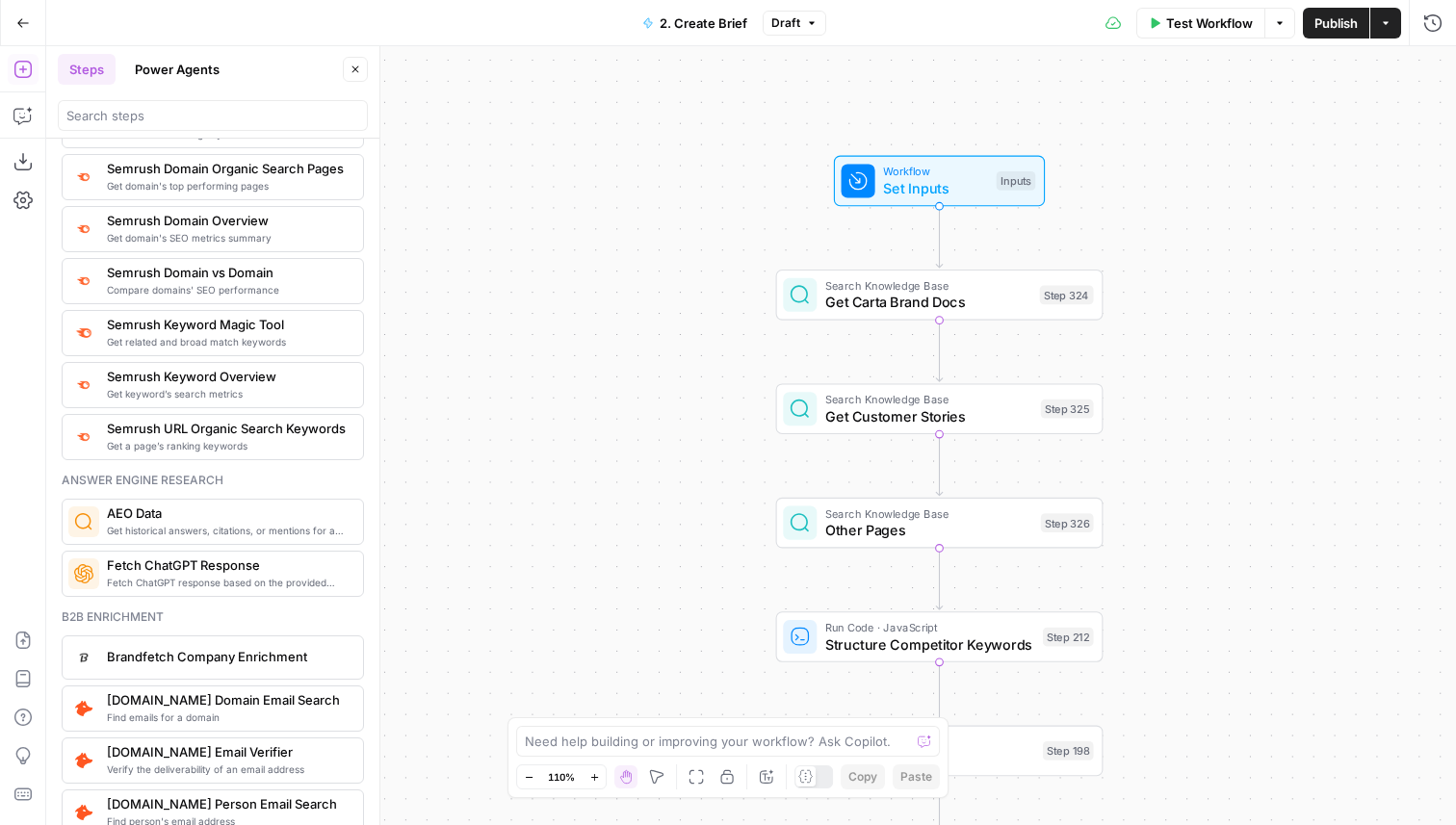
scroll to position [2286, 0]
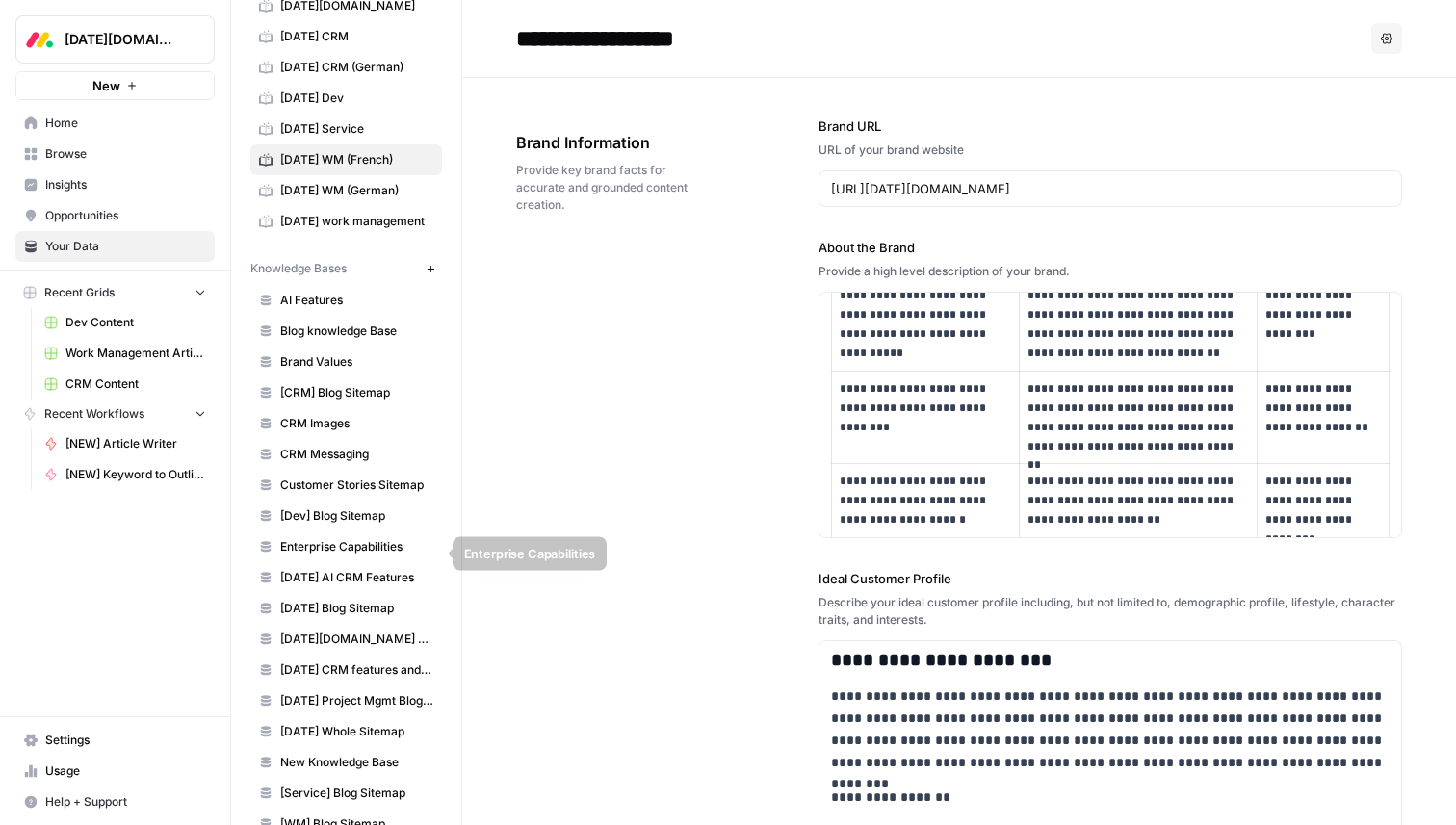
scroll to position [124, 0]
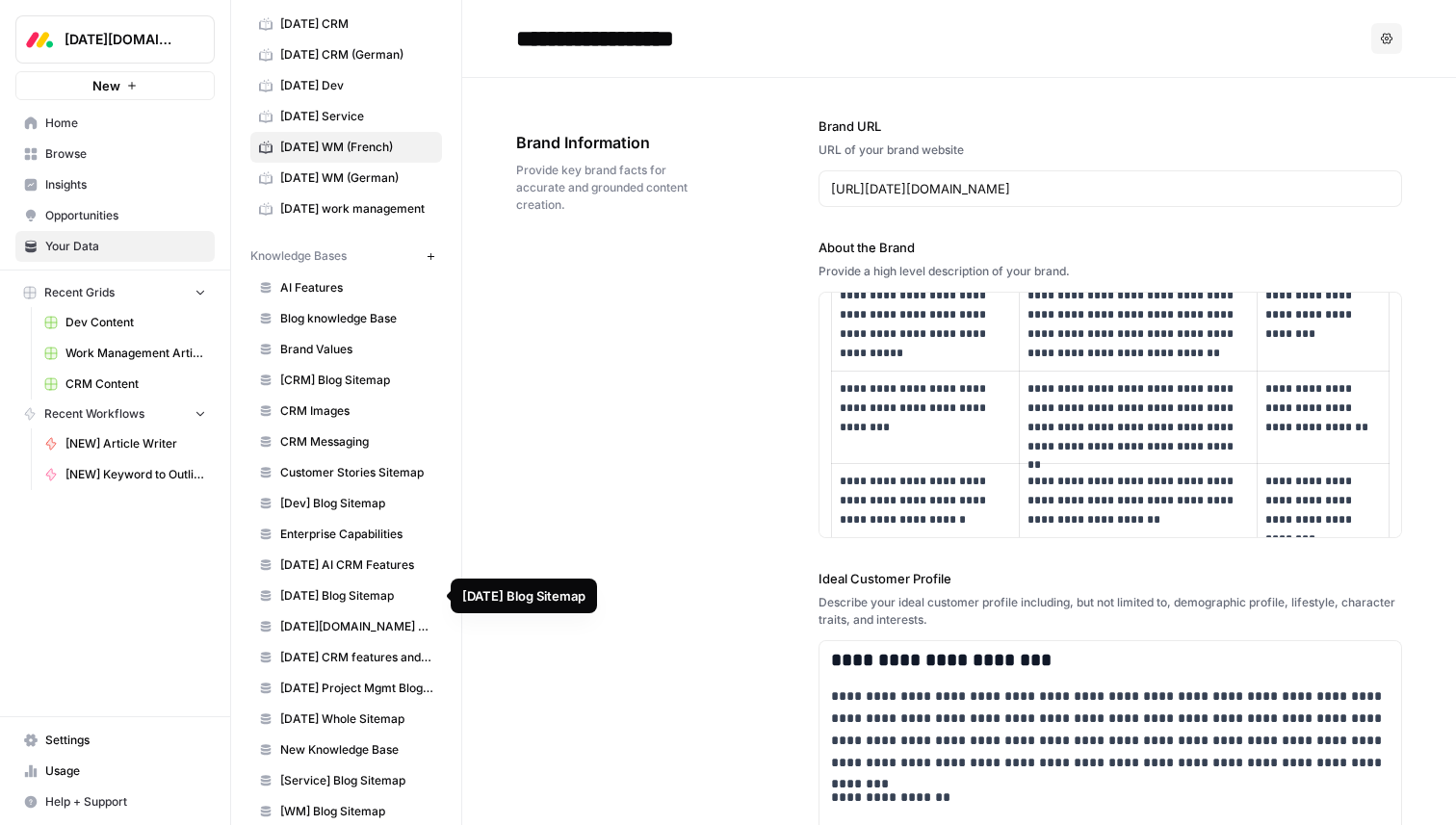
click at [337, 585] on link "[DATE] Blog Sitemap" at bounding box center [345, 595] width 192 height 30
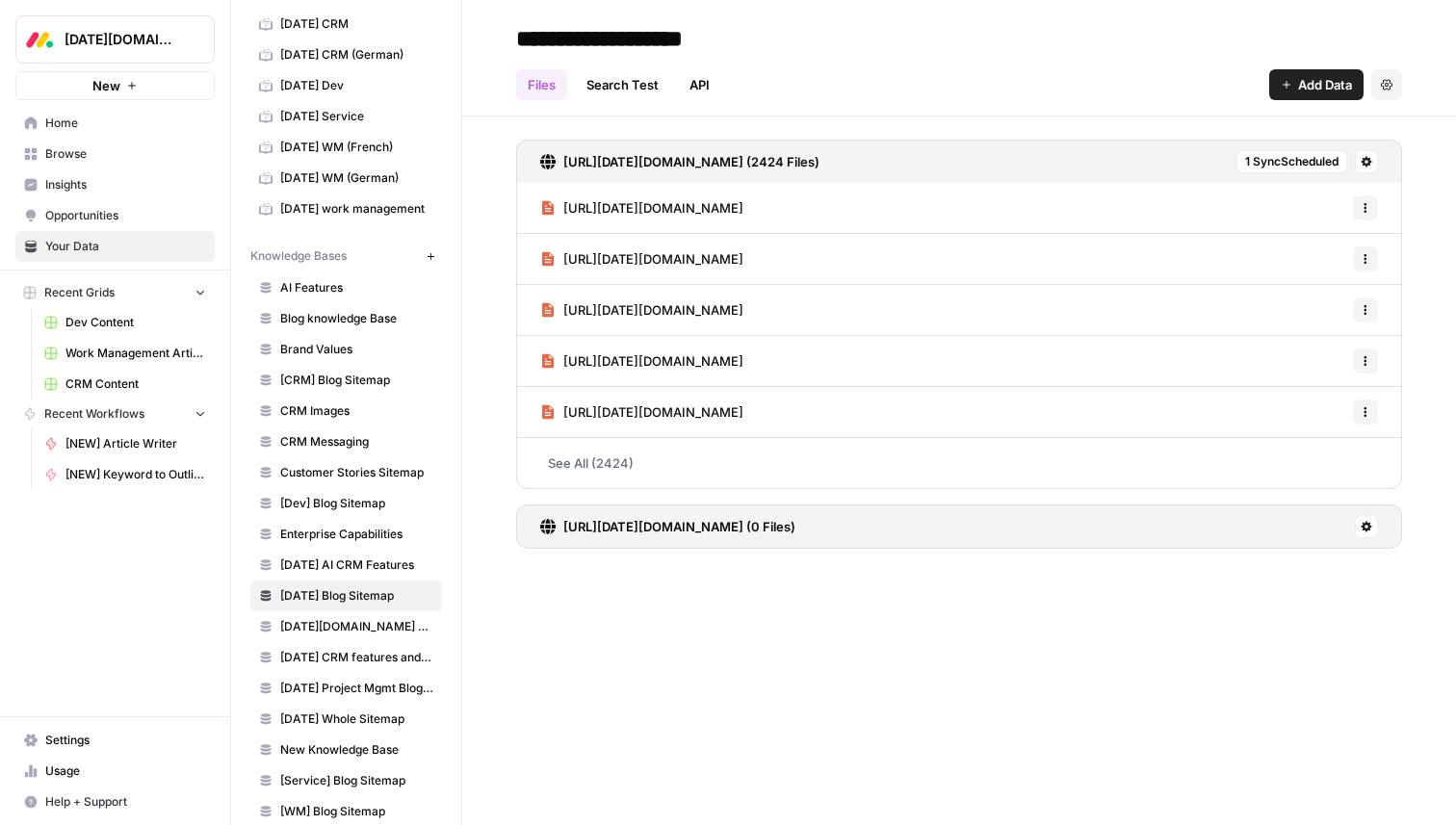
click at [702, 77] on link "API" at bounding box center [699, 84] width 43 height 30
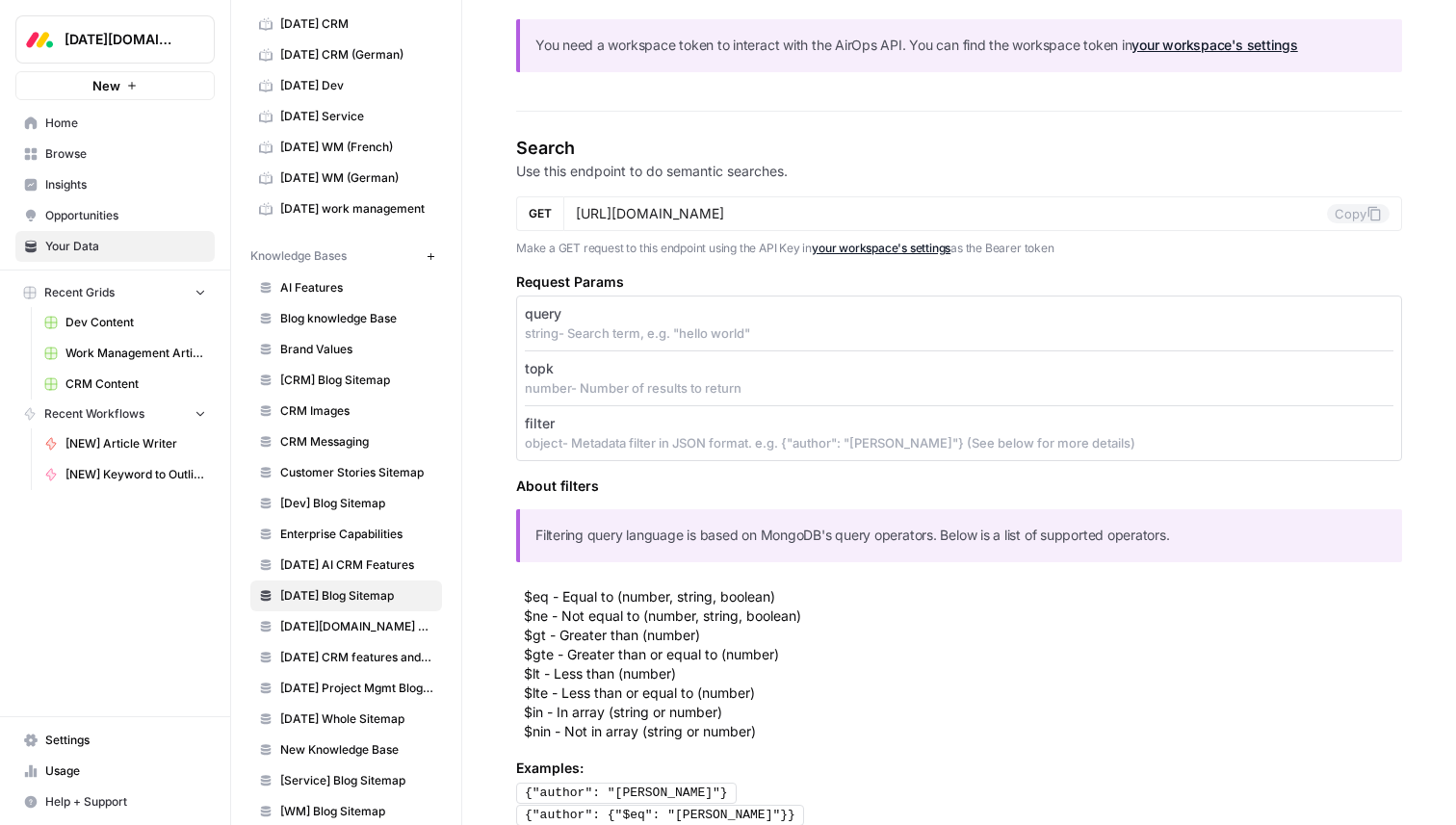
scroll to position [283, 0]
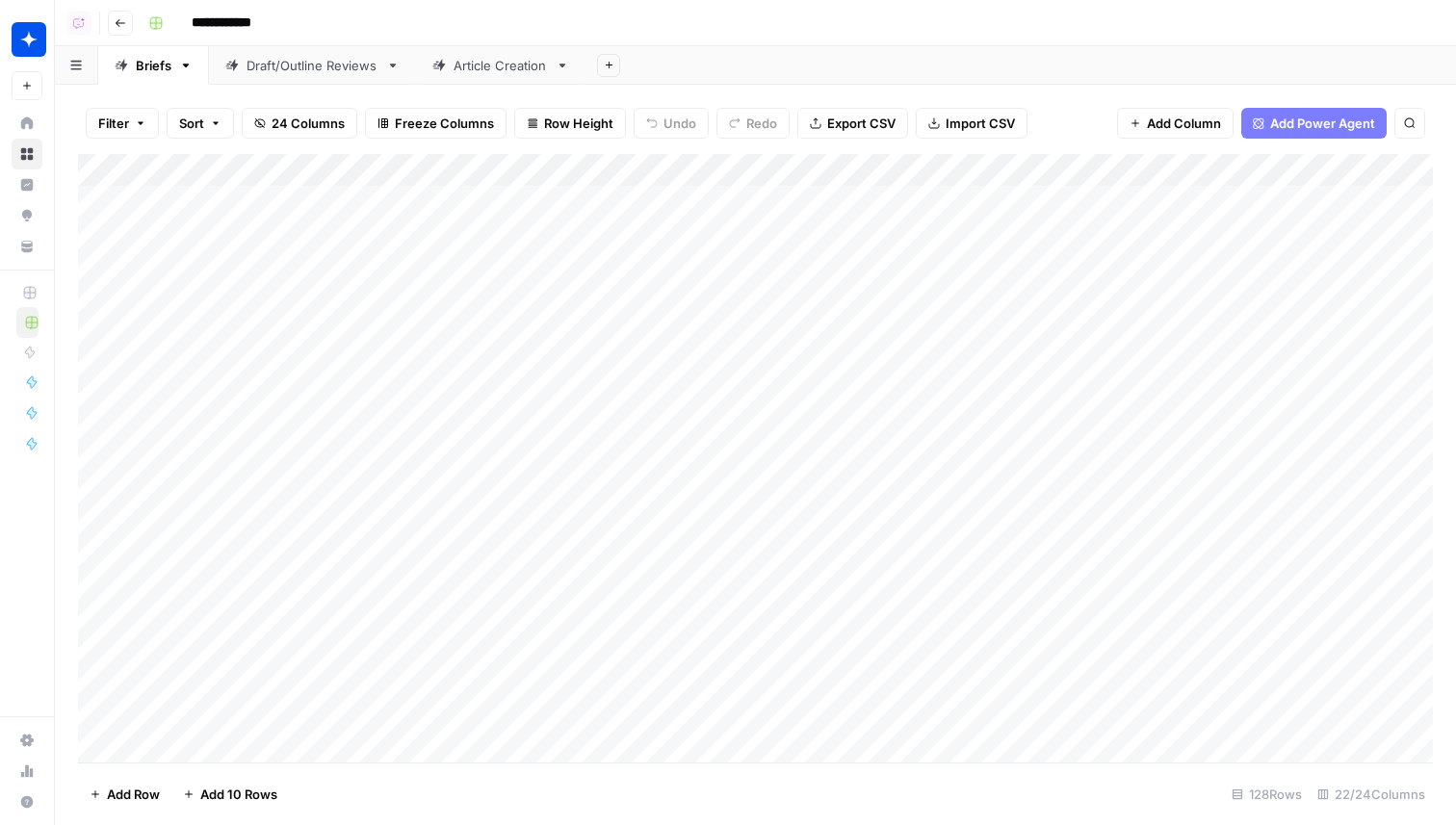
drag, startPoint x: 466, startPoint y: 354, endPoint x: 466, endPoint y: 500, distance: 146.0
click at [467, 500] on div "Add Column" at bounding box center [755, 458] width 1355 height 609
